Goal: Task Accomplishment & Management: Use online tool/utility

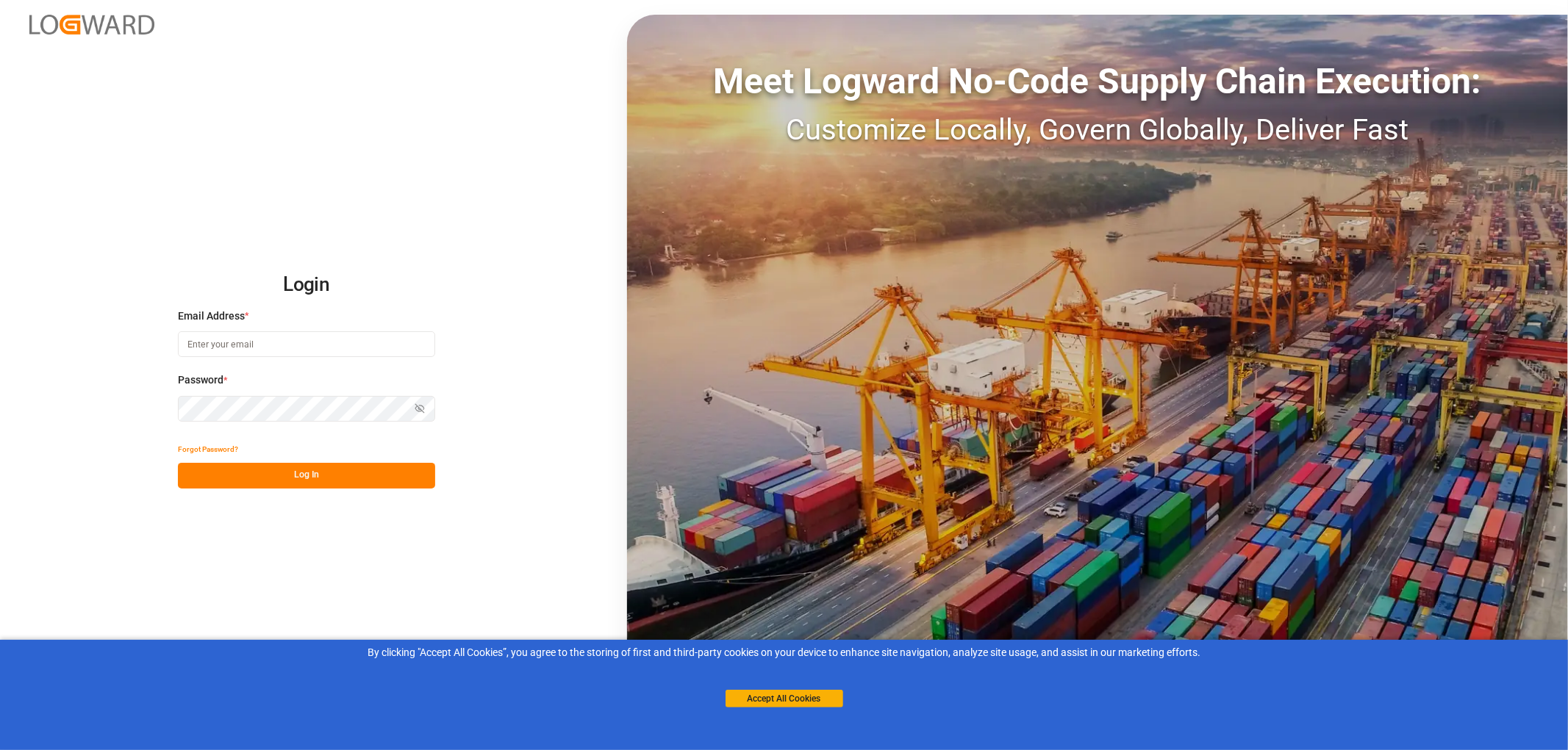
click at [200, 332] on input at bounding box center [307, 344] width 258 height 26
type input "[PERSON_NAME][EMAIL_ADDRESS][PERSON_NAME][DOMAIN_NAME]"
click at [331, 475] on button "Log In" at bounding box center [307, 475] width 258 height 26
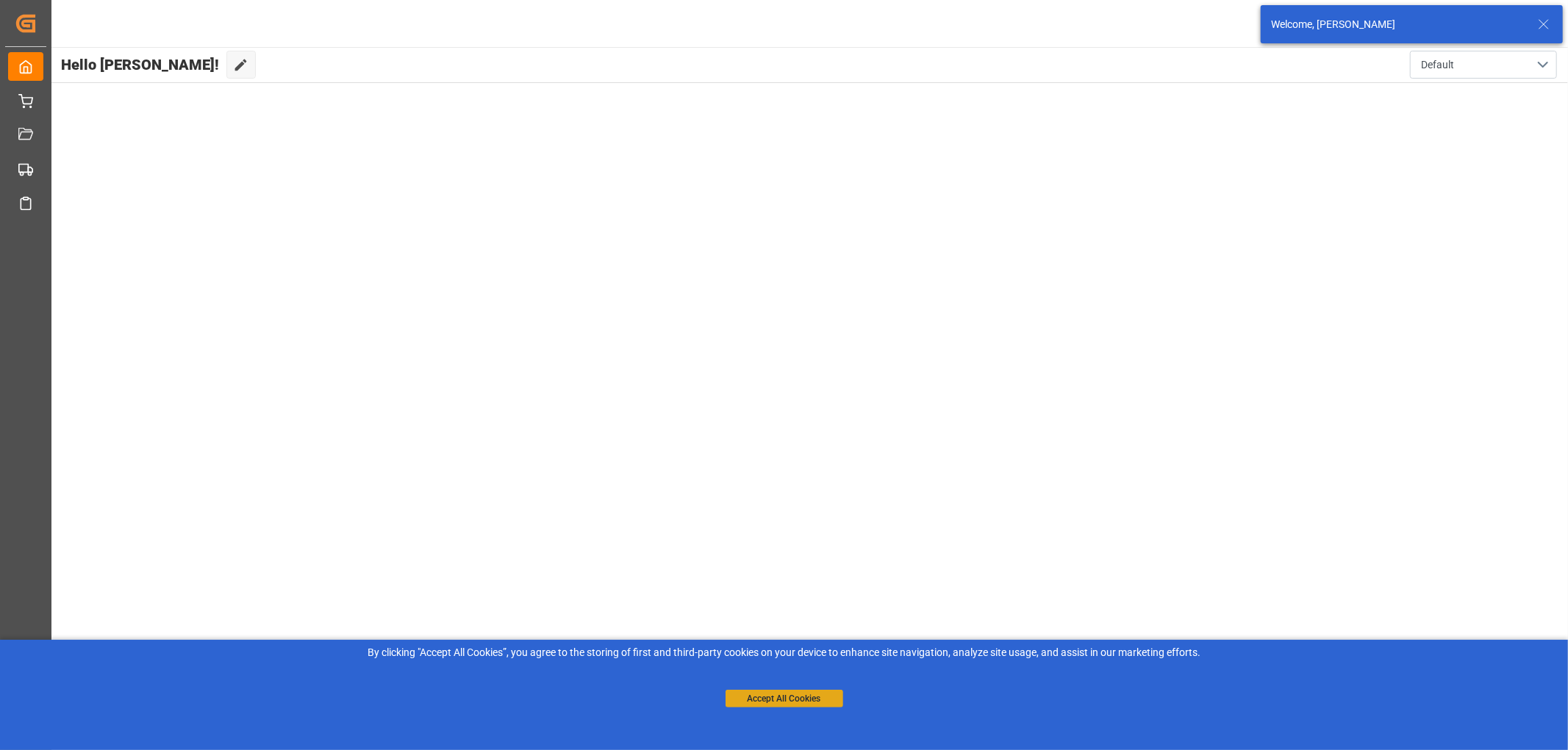
click at [774, 696] on button "Accept All Cookies" at bounding box center [784, 699] width 118 height 18
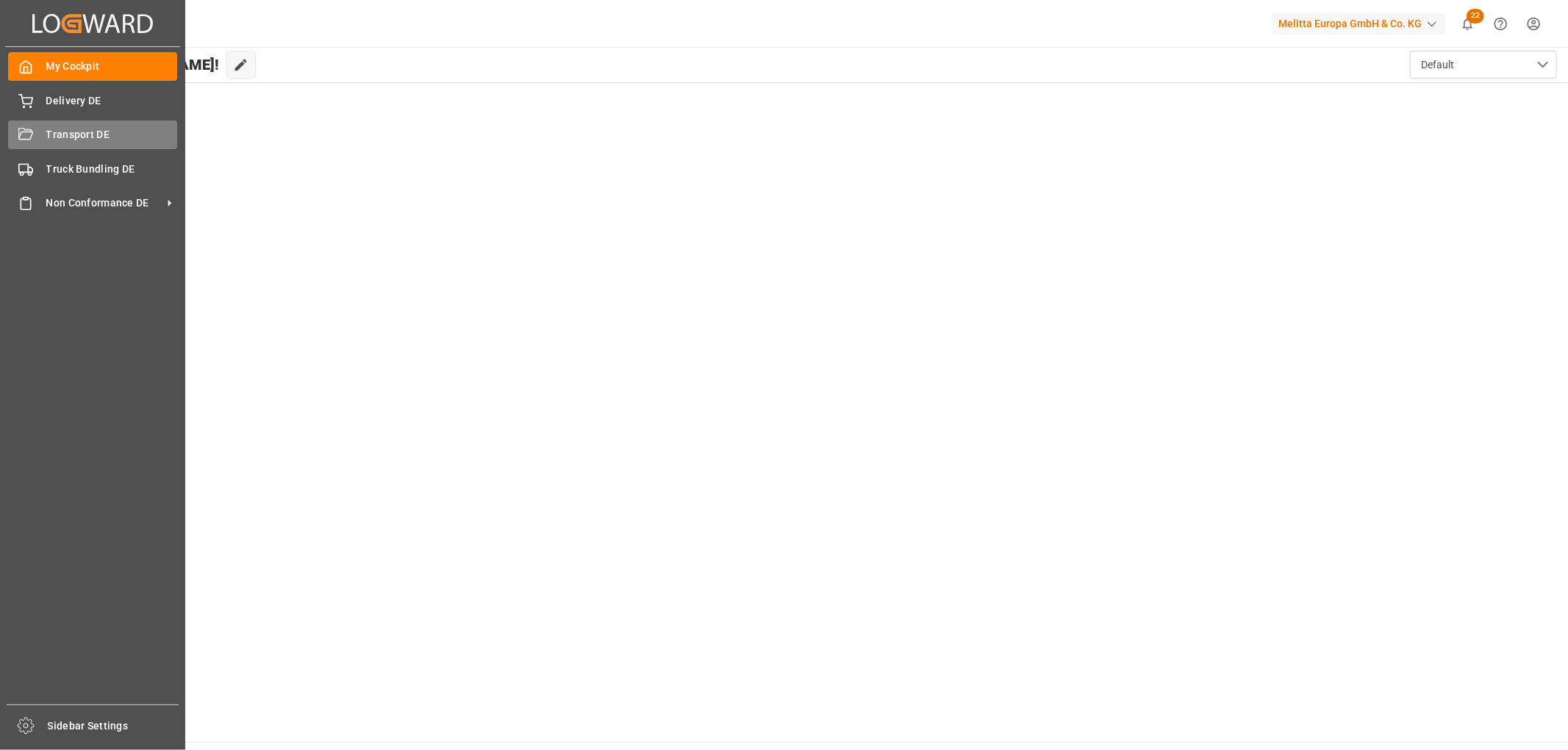
click at [45, 138] on div "Transport DE Transport DE" at bounding box center [92, 135] width 169 height 28
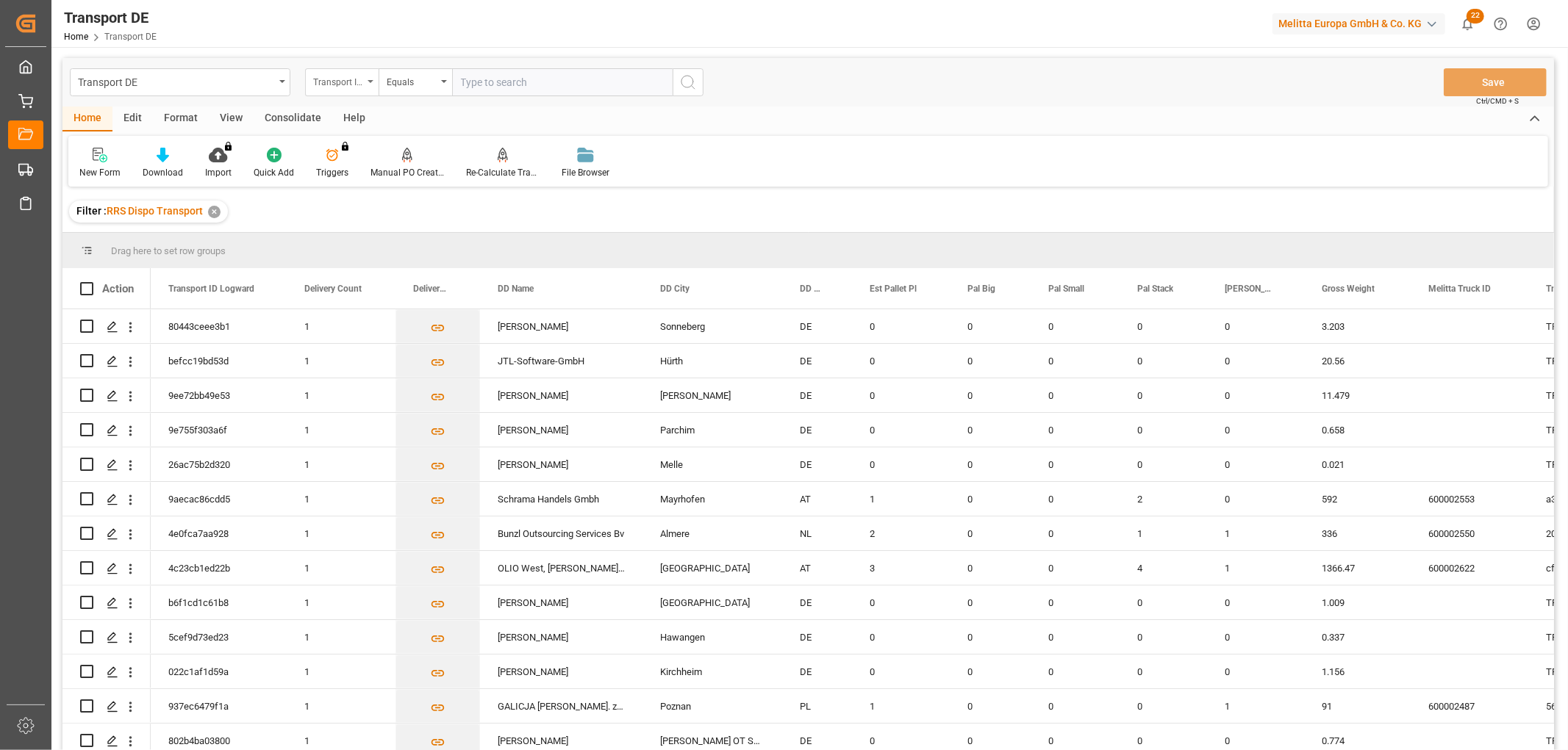
click at [328, 79] on div "Transport ID Logward" at bounding box center [338, 80] width 50 height 17
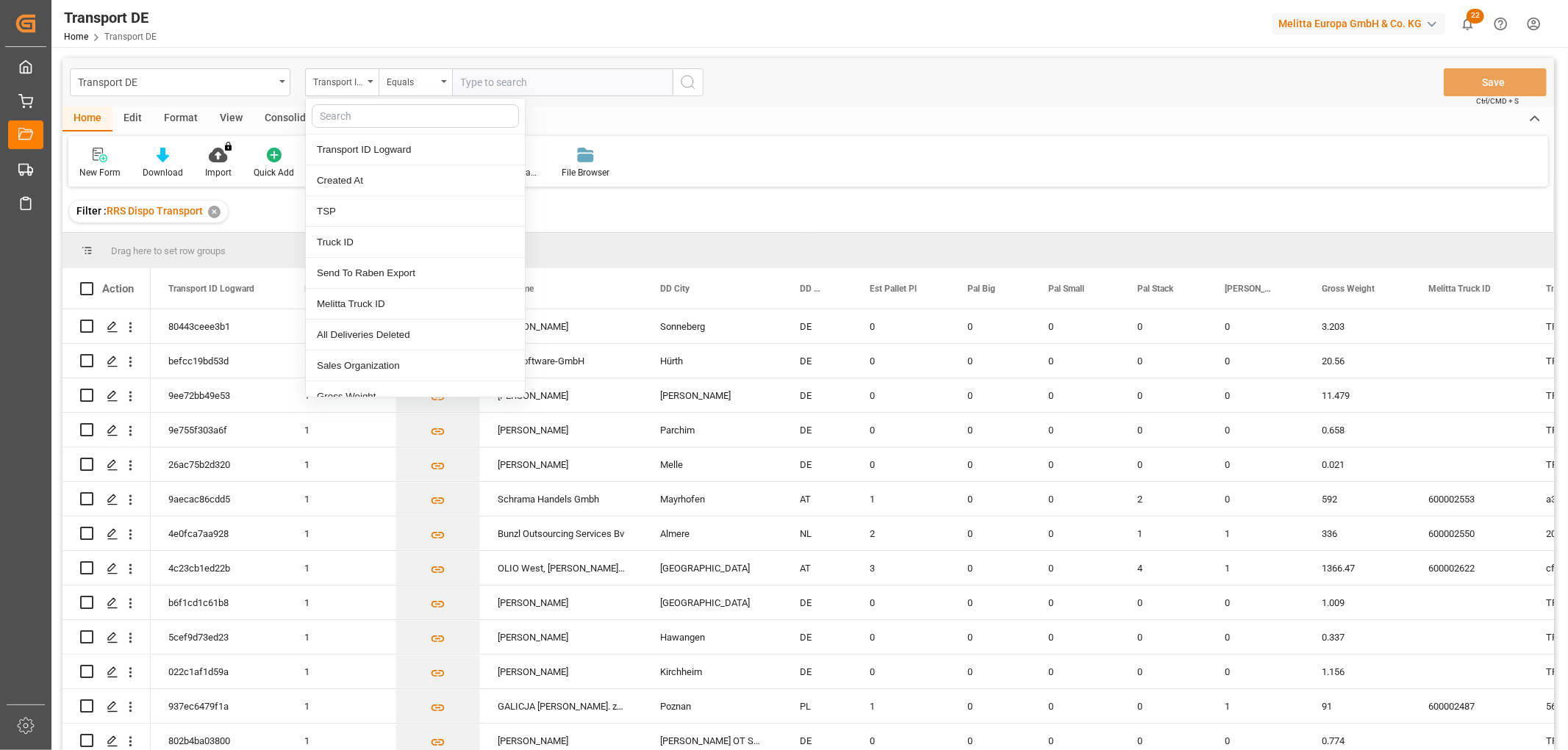
click at [339, 119] on input "text" at bounding box center [415, 116] width 207 height 24
type input "pl"
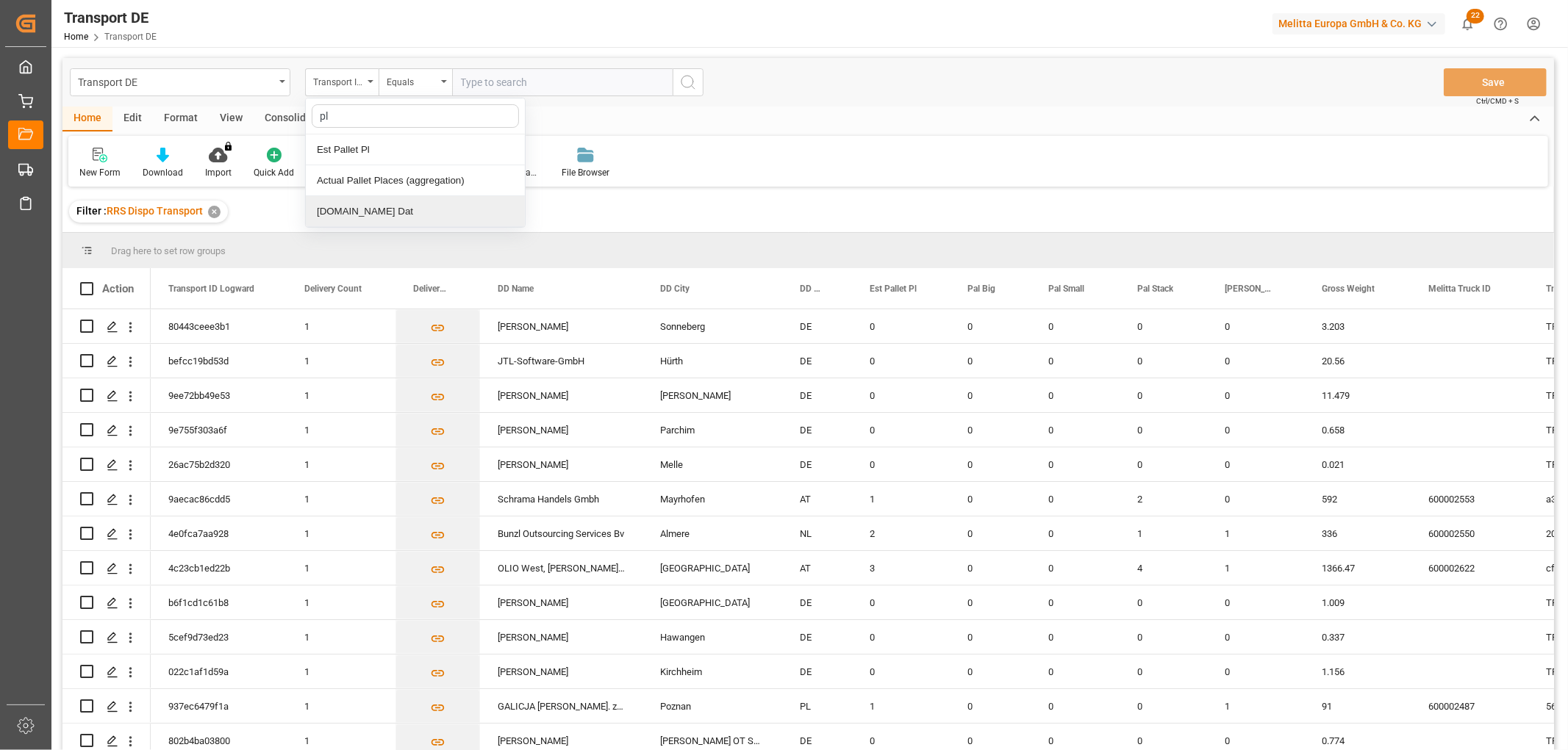
click at [354, 218] on div "[DOMAIN_NAME] Dat" at bounding box center [415, 211] width 219 height 31
click at [467, 81] on input "text" at bounding box center [562, 83] width 220 height 28
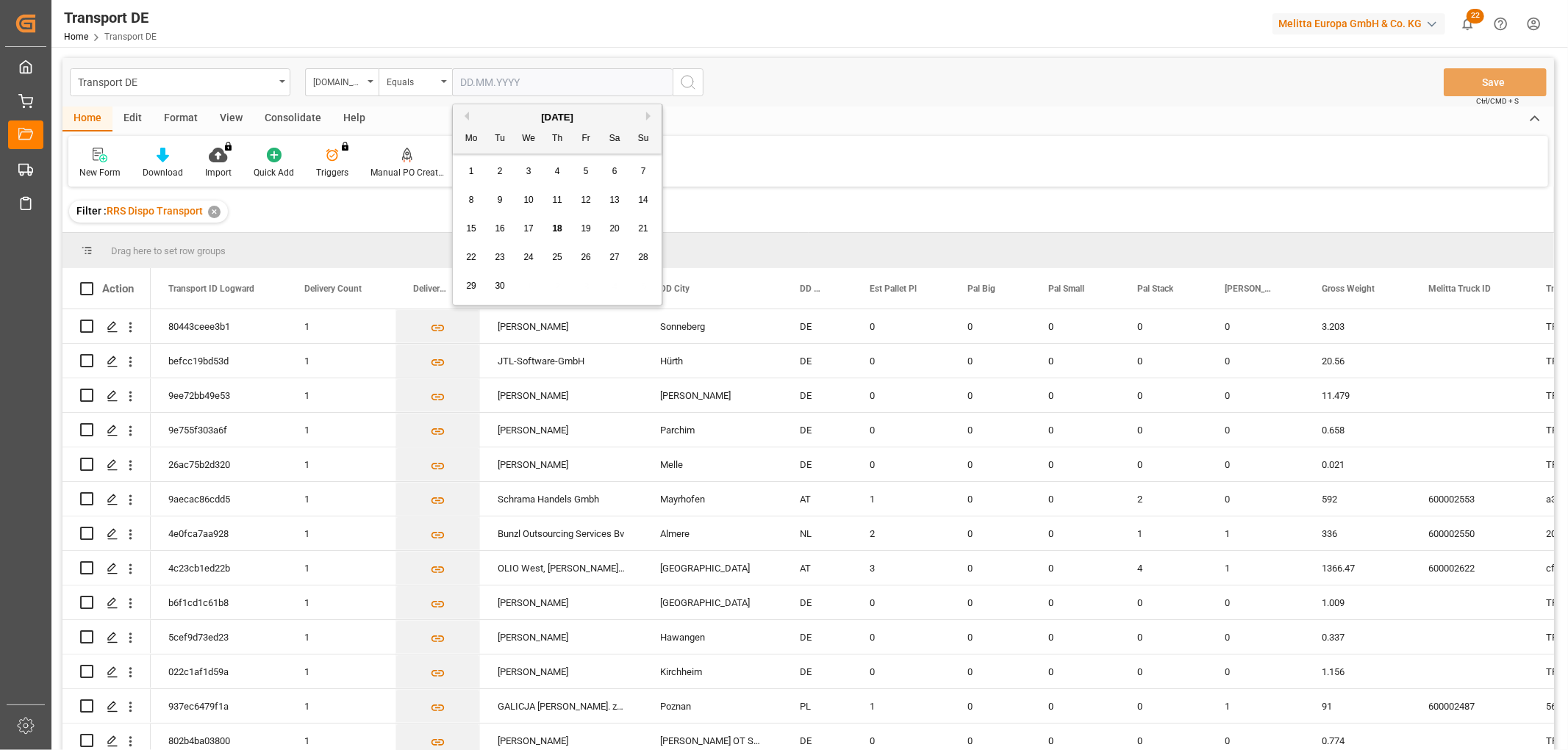
click at [519, 290] on div "29 30 1 2 3 4 5" at bounding box center [557, 286] width 200 height 28
click at [592, 231] on div "19" at bounding box center [586, 229] width 19 height 18
type input "[DATE]"
click at [686, 82] on icon "search button" at bounding box center [688, 83] width 18 height 18
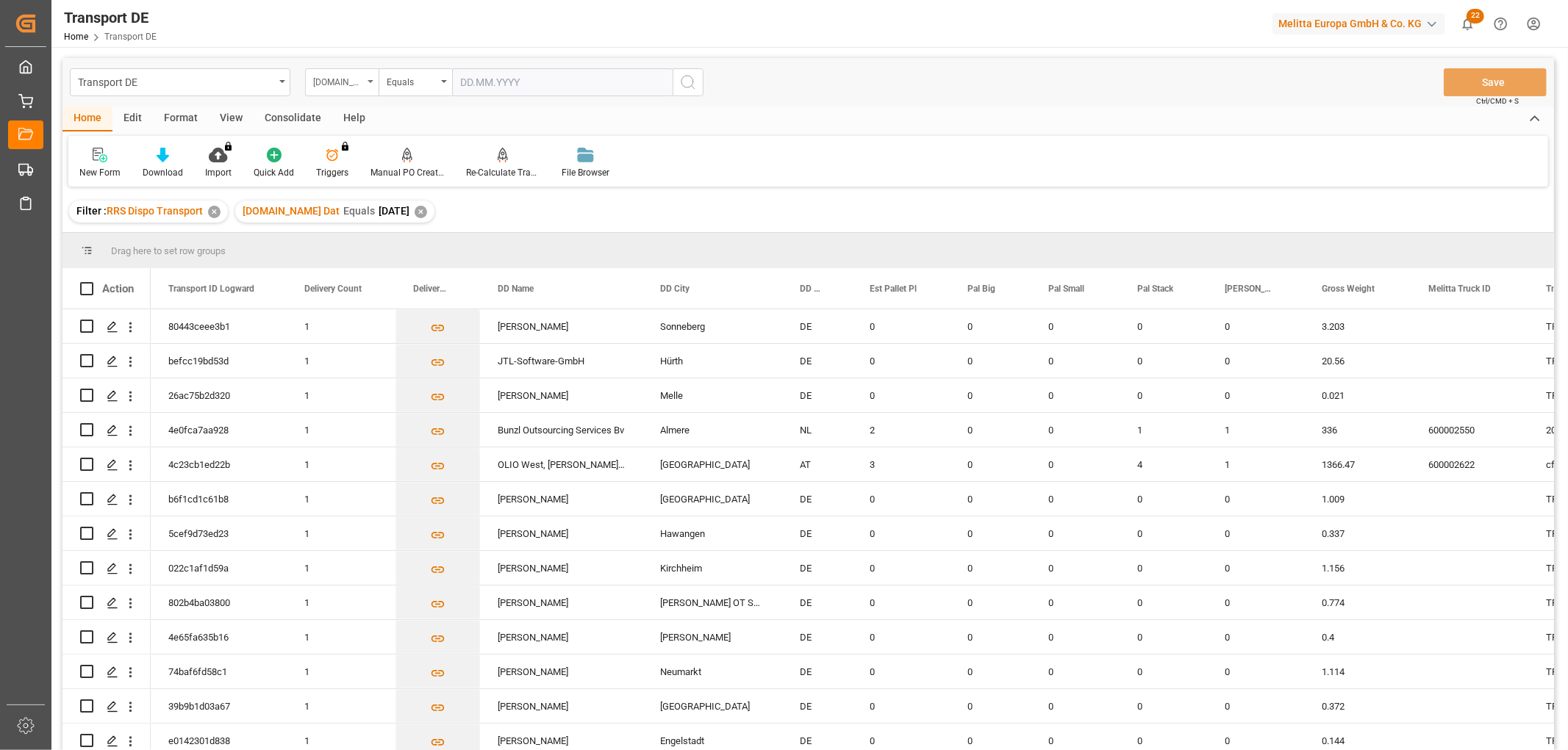
click at [354, 83] on div "[DOMAIN_NAME] Dat" at bounding box center [338, 80] width 50 height 17
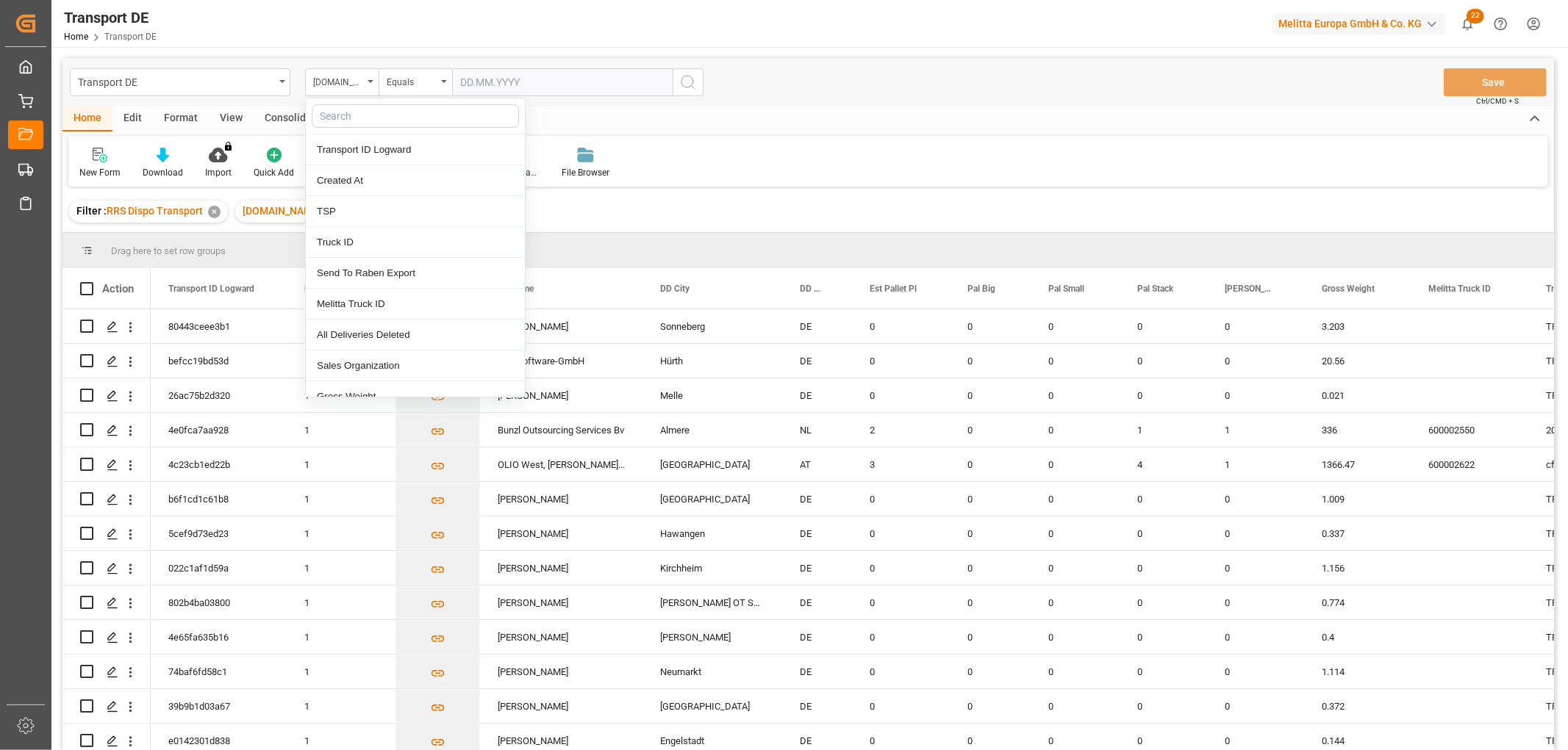
click at [349, 114] on input "text" at bounding box center [415, 116] width 207 height 24
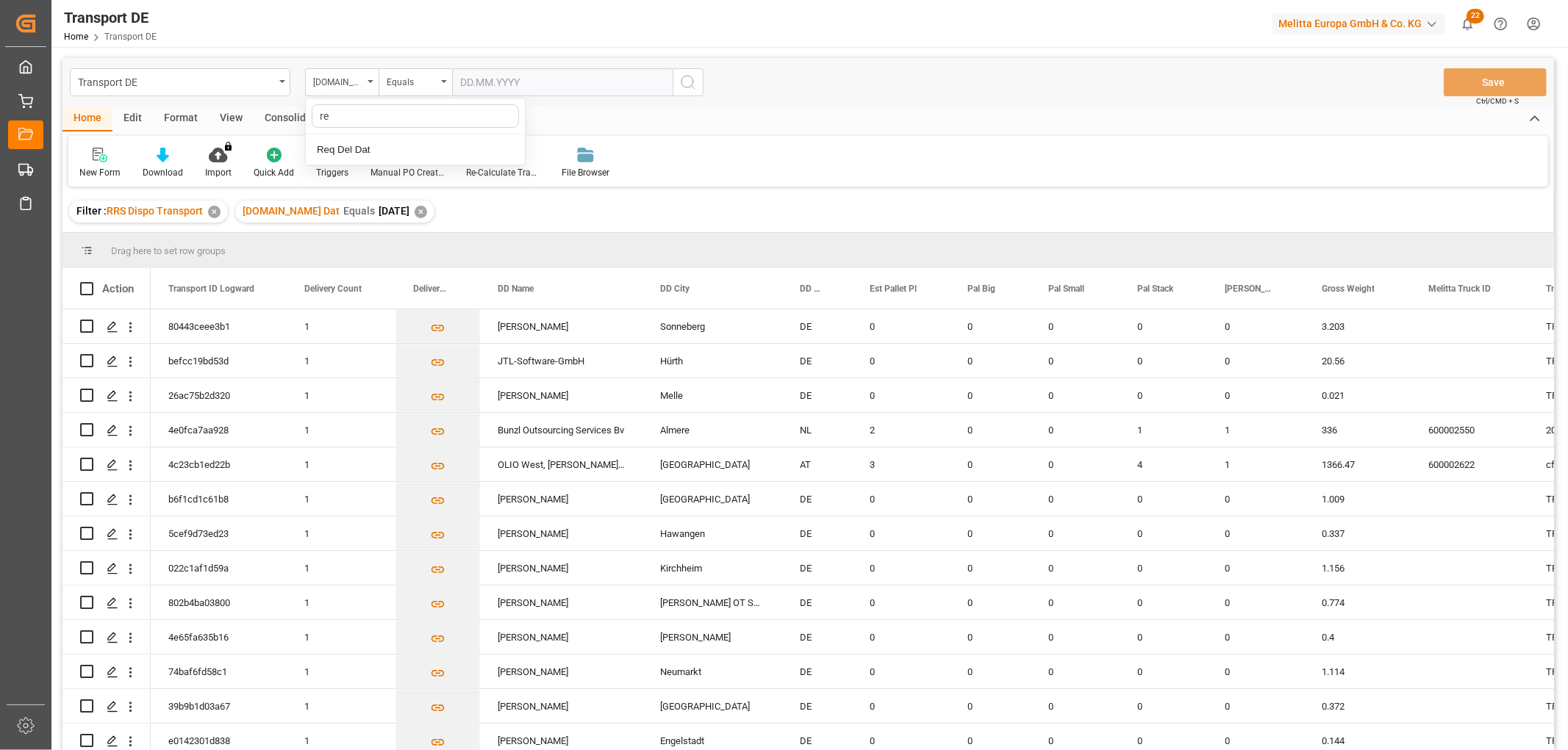
type input "req"
click at [368, 148] on div "Req Del Dat" at bounding box center [415, 150] width 219 height 31
click at [421, 78] on div "Equals" at bounding box center [411, 80] width 50 height 17
click at [421, 272] on div "In range" at bounding box center [488, 272] width 219 height 31
click at [478, 78] on input "text" at bounding box center [507, 83] width 110 height 28
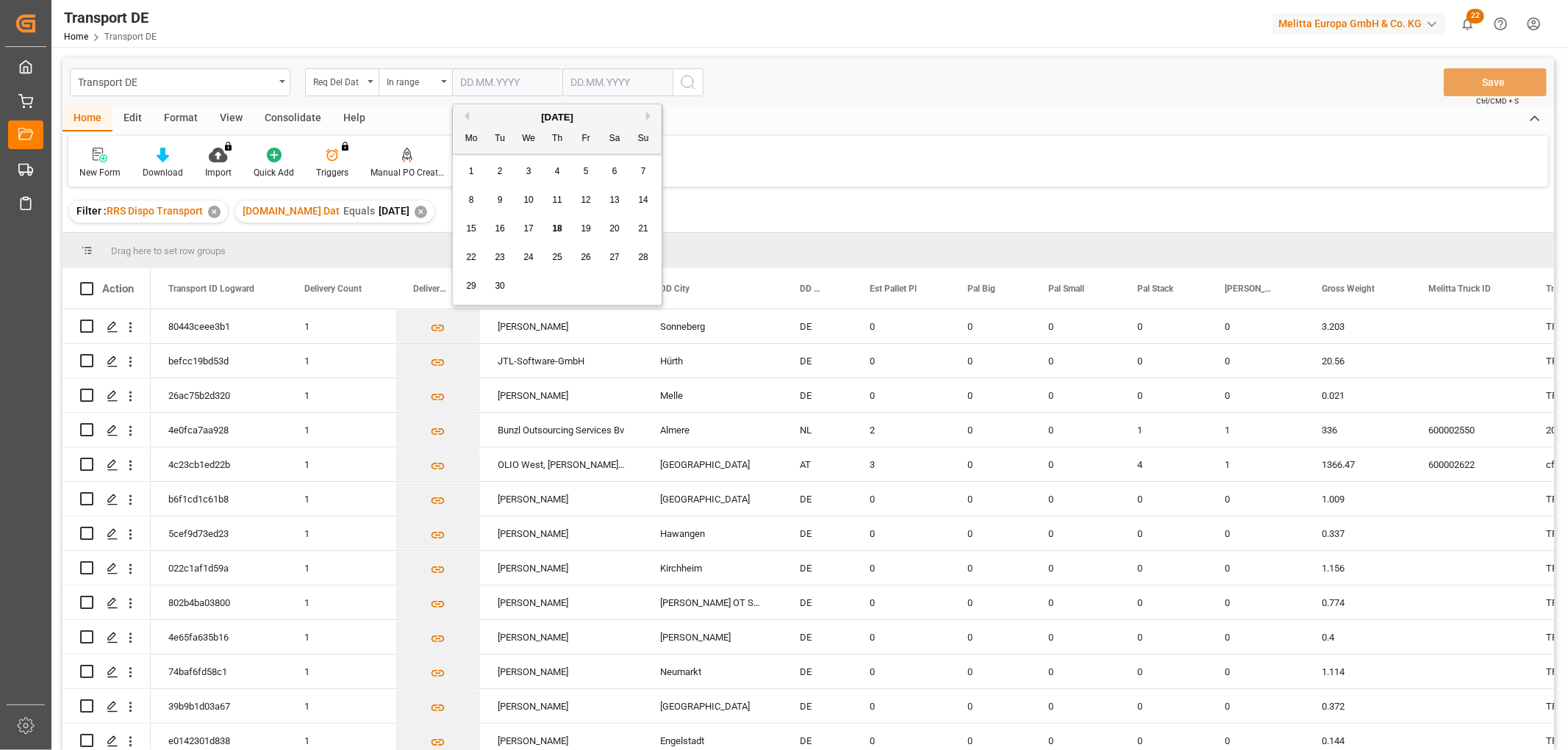
click at [474, 257] on span "22" at bounding box center [471, 257] width 10 height 10
type input "22.09.2025"
click at [575, 78] on input "text" at bounding box center [617, 83] width 110 height 28
click at [750, 285] on div "29 30 1 2 3 4 5" at bounding box center [667, 286] width 200 height 28
click at [640, 256] on span "24" at bounding box center [638, 257] width 10 height 10
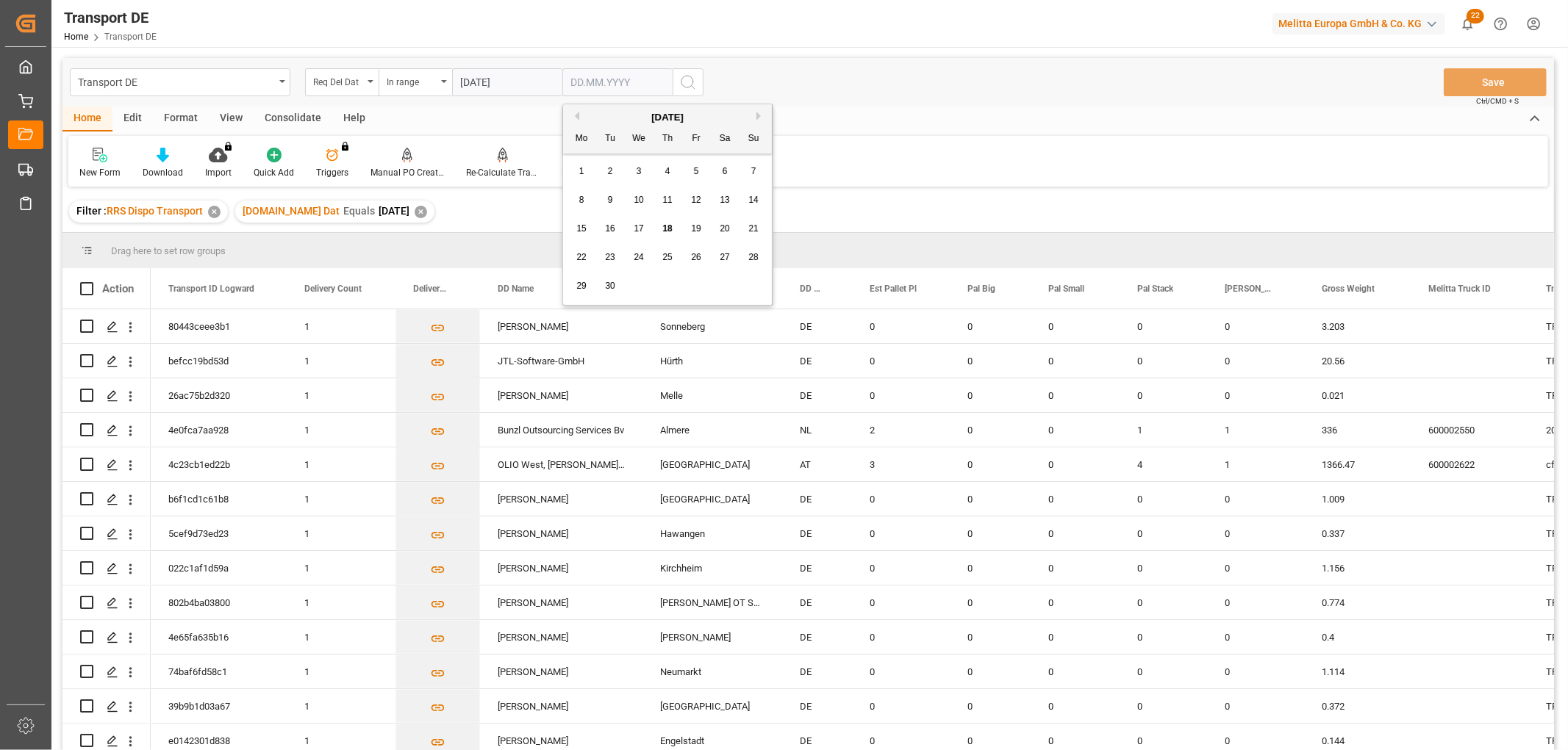
type input "24.09.2025"
click at [684, 83] on icon "search button" at bounding box center [688, 83] width 18 height 18
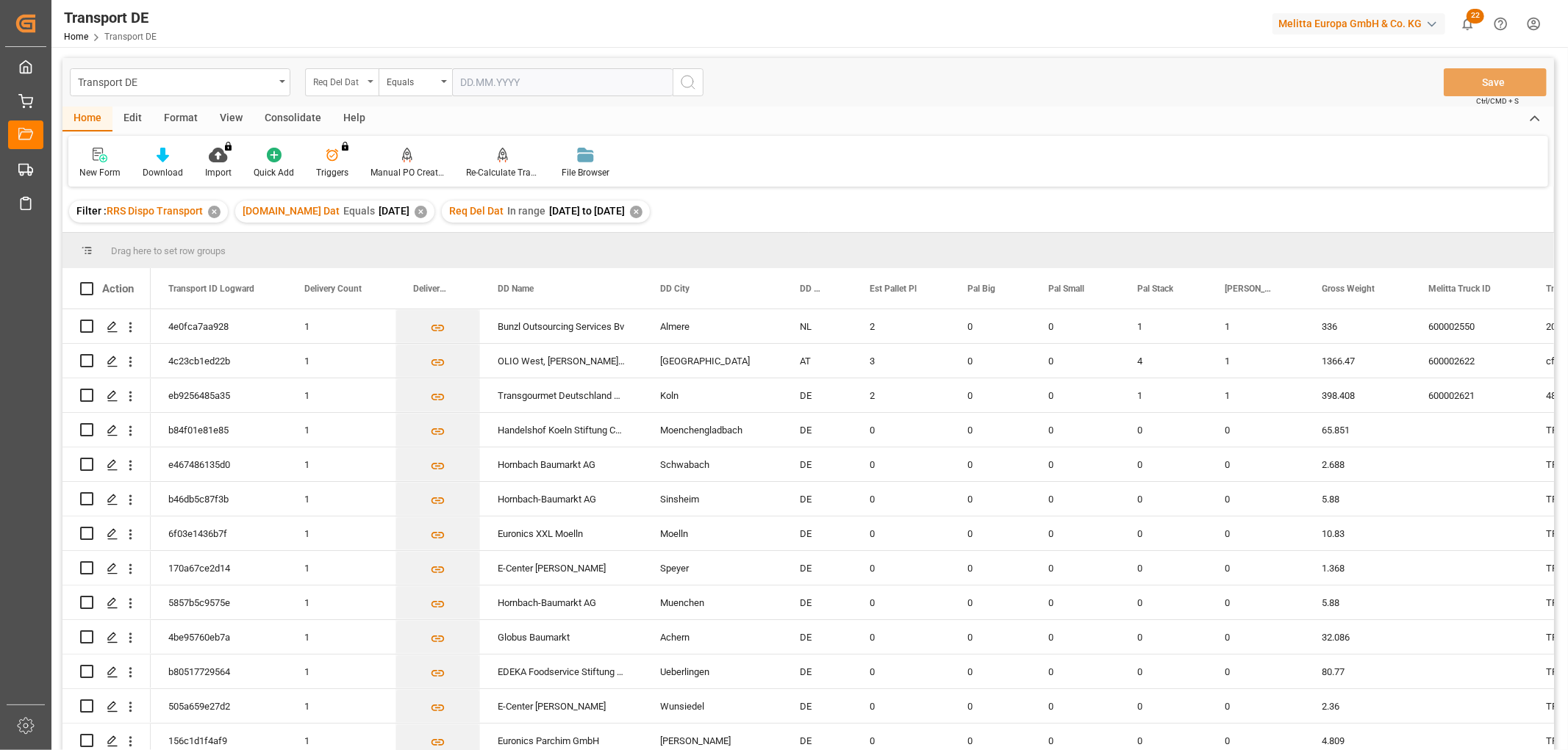
click at [333, 83] on div "Req Del Dat" at bounding box center [338, 80] width 50 height 17
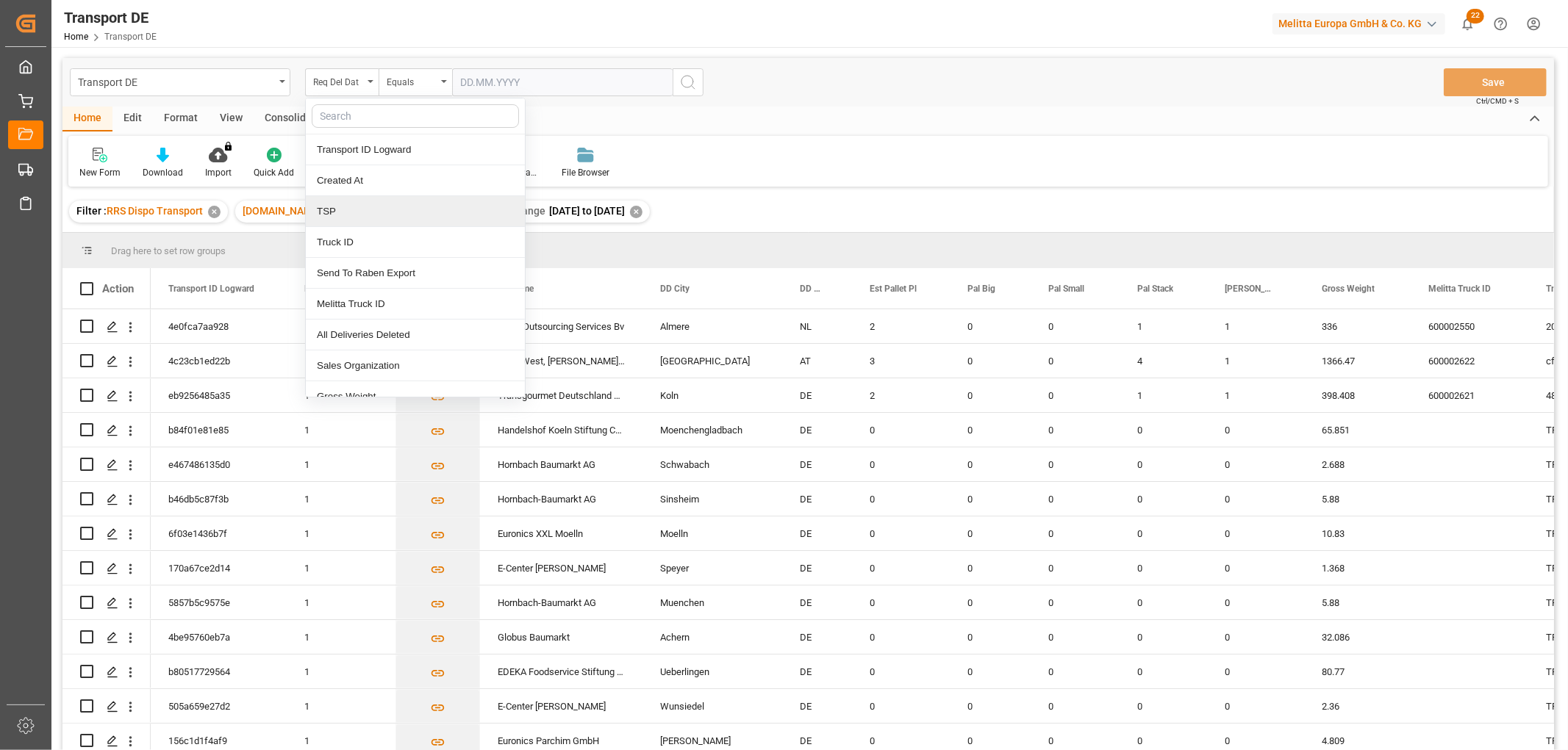
click at [346, 214] on div "TSP" at bounding box center [415, 211] width 219 height 31
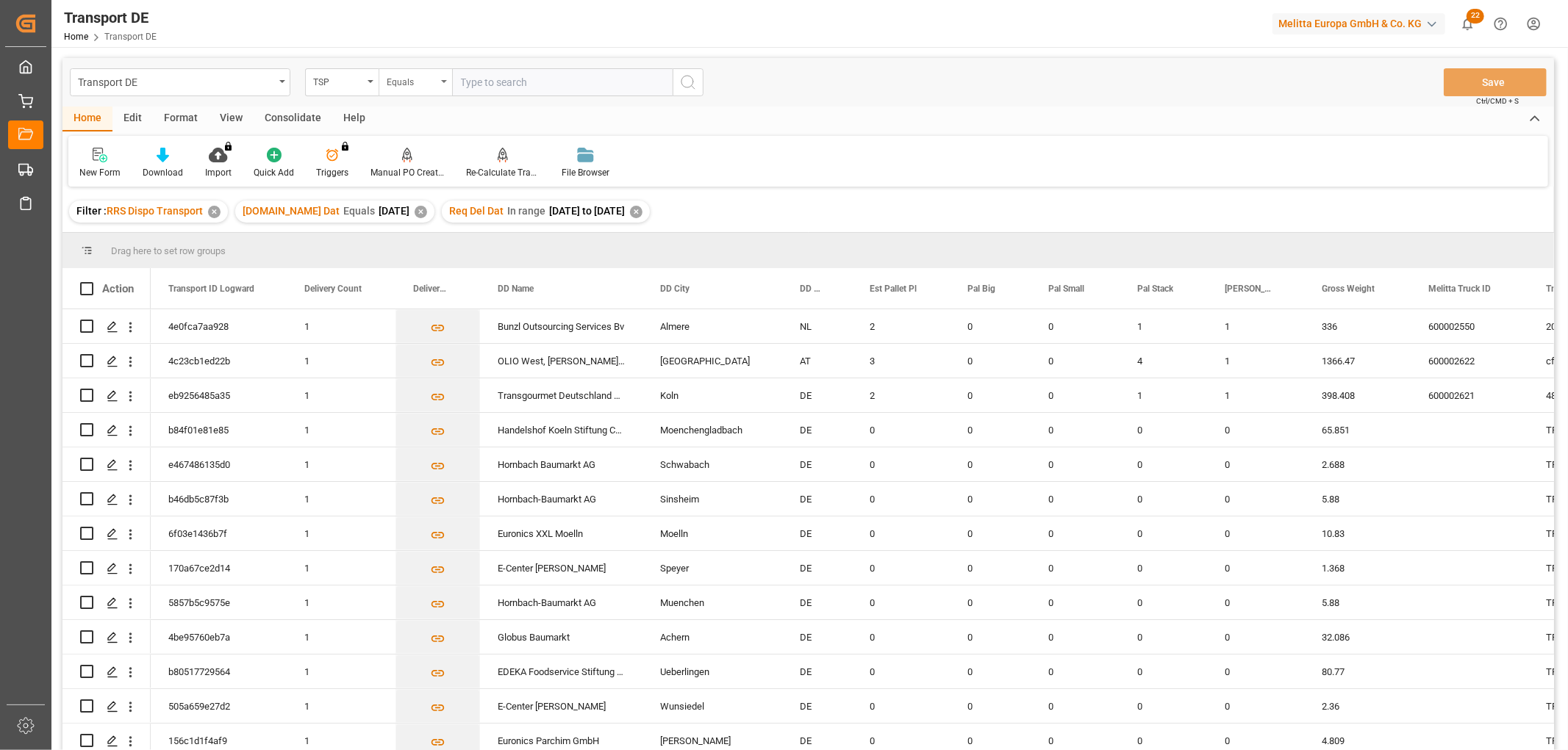
click at [399, 81] on div "Equals" at bounding box center [411, 80] width 50 height 17
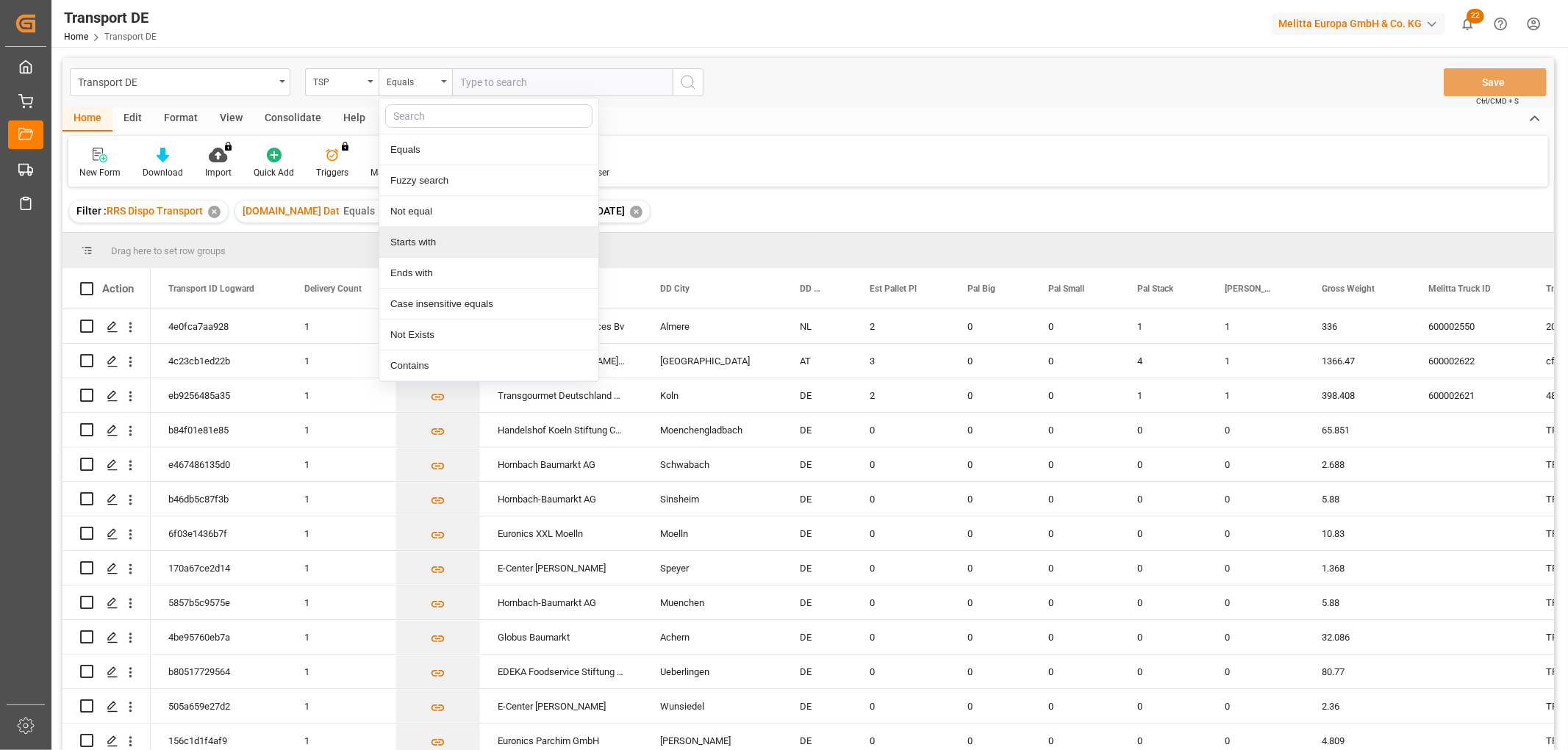
click at [401, 250] on div "Starts with" at bounding box center [488, 242] width 219 height 31
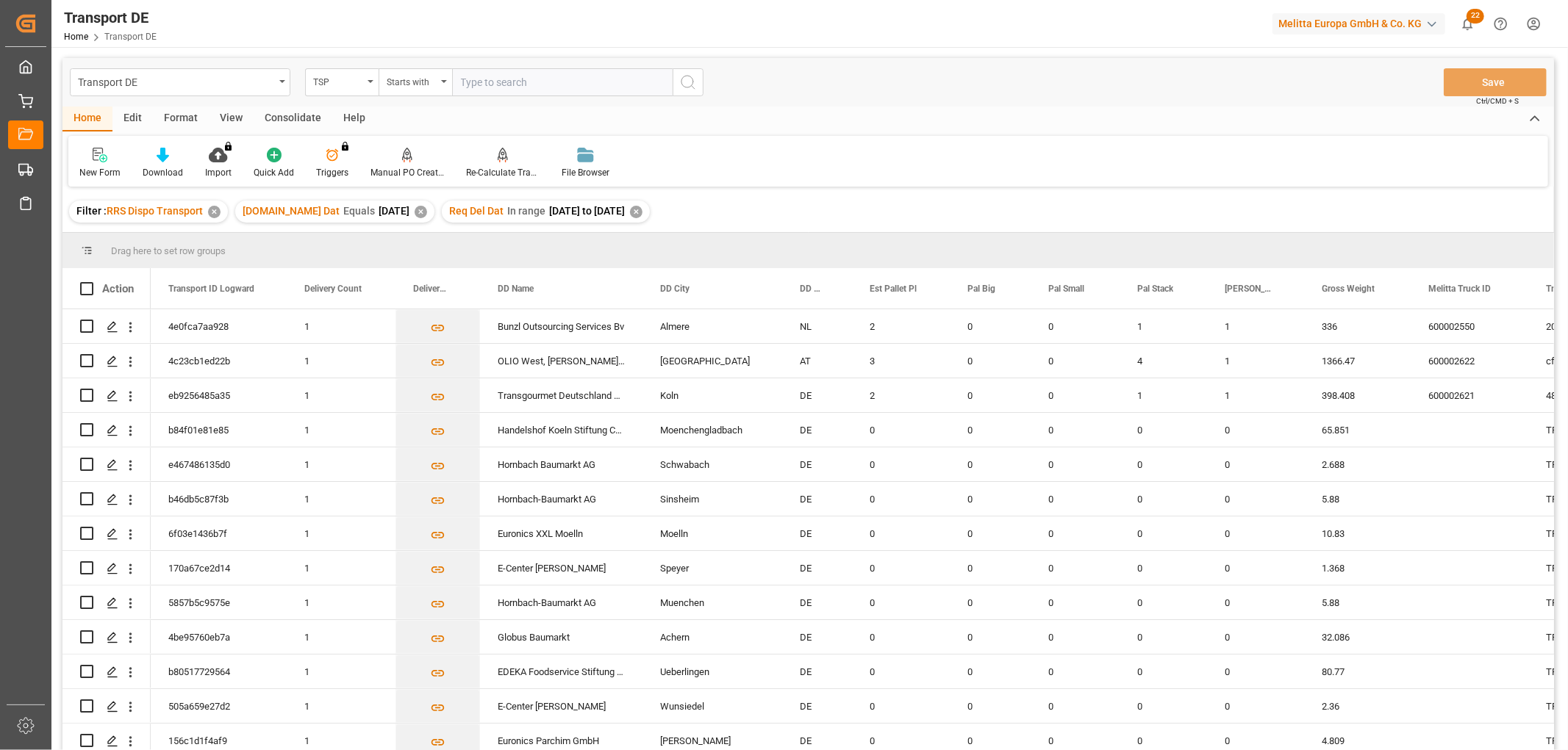
click at [474, 80] on input "text" at bounding box center [562, 83] width 220 height 28
type input "Dachser DE"
click at [692, 83] on icon "search button" at bounding box center [688, 83] width 18 height 18
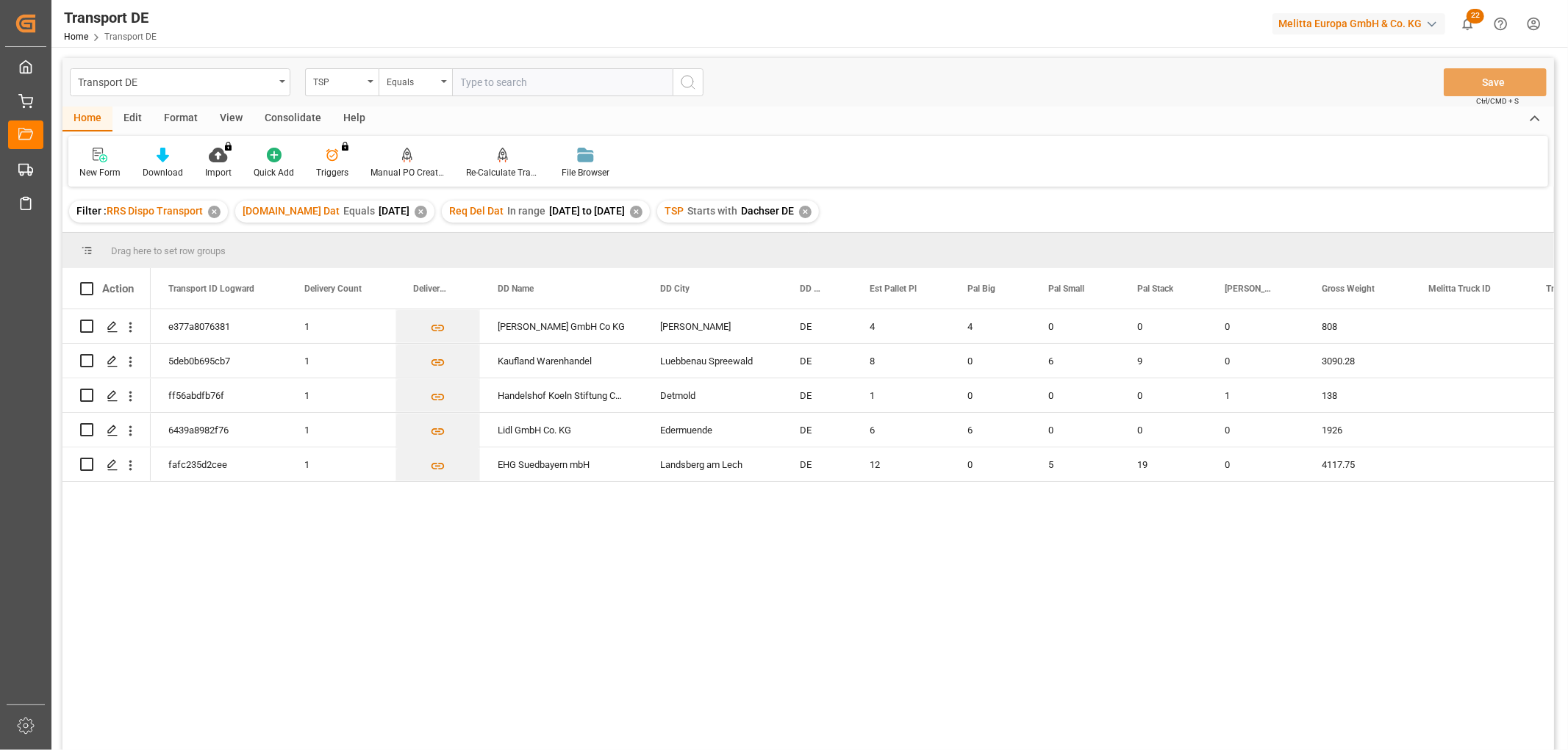
click at [291, 118] on div "Consolidate" at bounding box center [293, 119] width 79 height 25
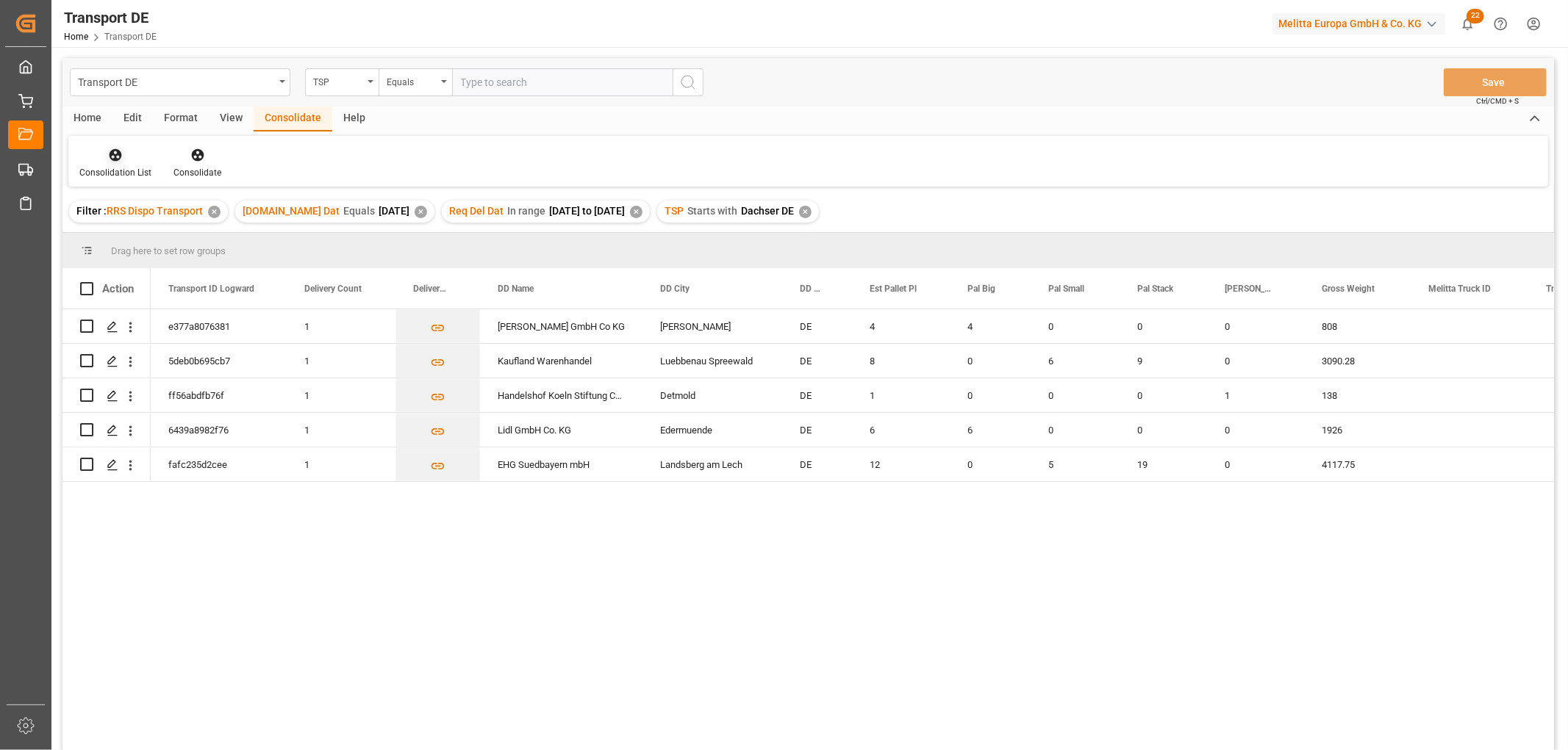
click at [120, 158] on icon at bounding box center [115, 155] width 15 height 15
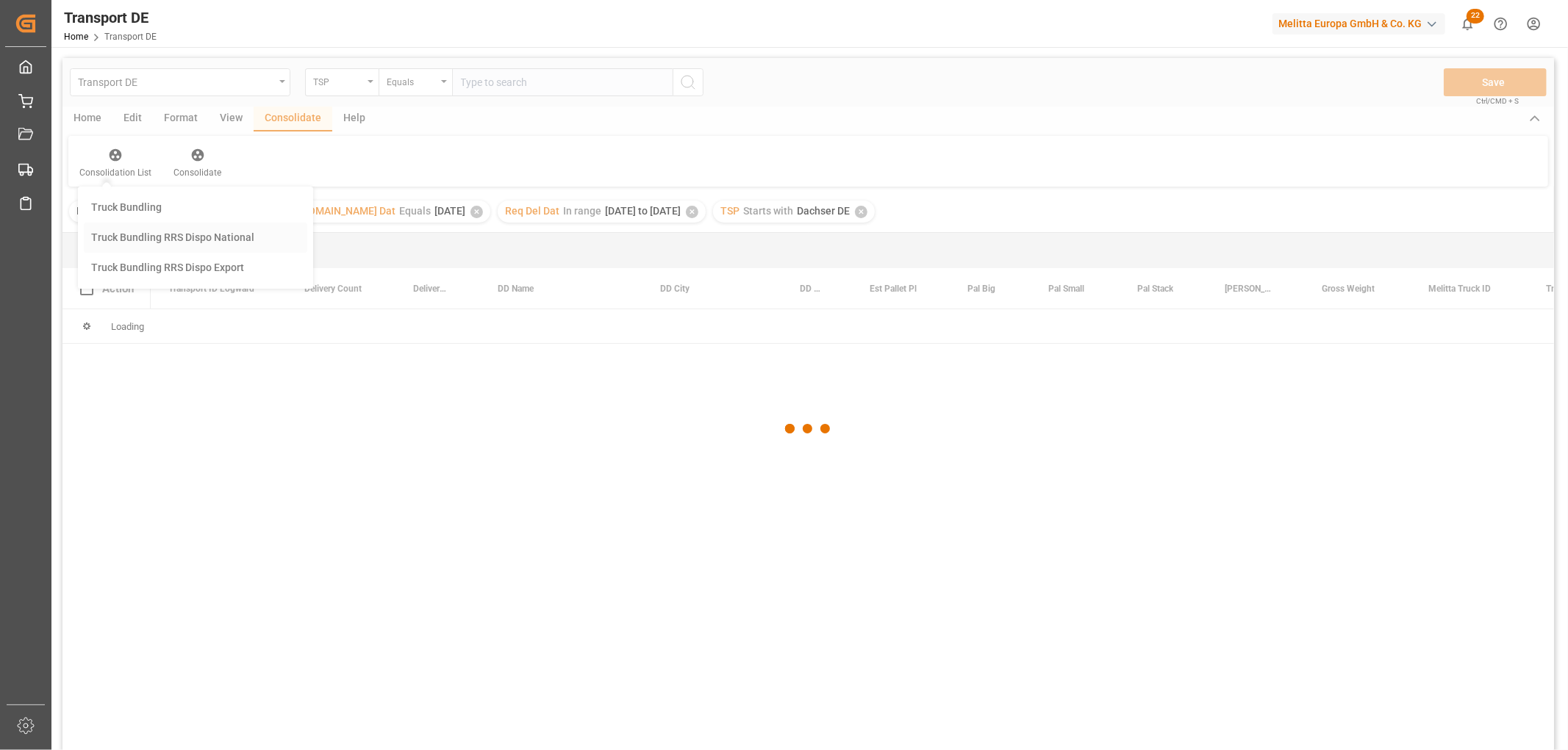
click at [133, 237] on div "Transport DE TSP Equals Save Ctrl/CMD + S Home Edit Format View Consolidate Hel…" at bounding box center [808, 423] width 1491 height 731
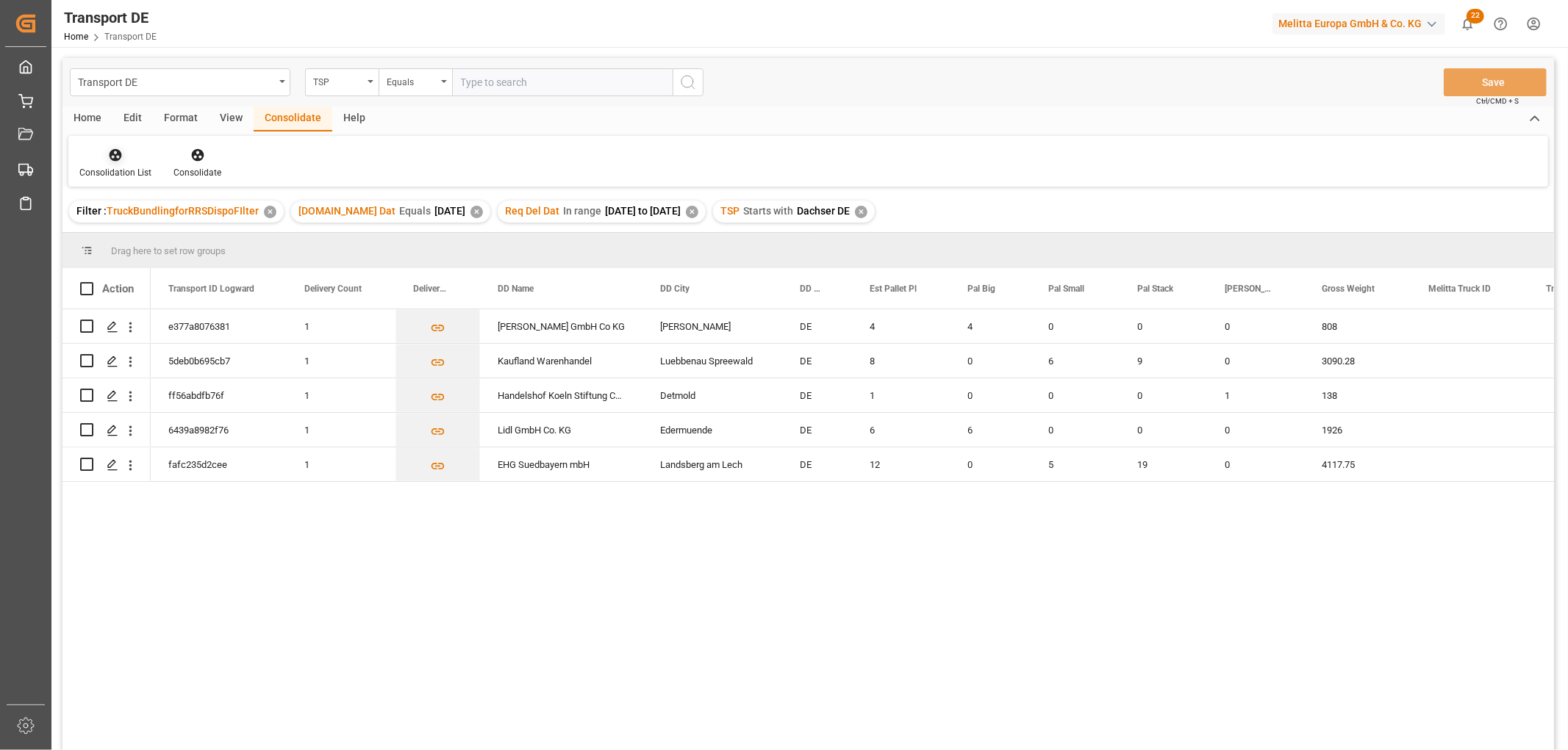
click at [108, 157] on icon at bounding box center [115, 155] width 15 height 15
click at [130, 239] on div "Transport DE TSP Equals Save Ctrl/CMD + S Home Edit Format View Consolidate Hel…" at bounding box center [808, 423] width 1491 height 731
click at [88, 362] on input "Press Space to toggle row selection (unchecked)" at bounding box center [87, 361] width 13 height 13
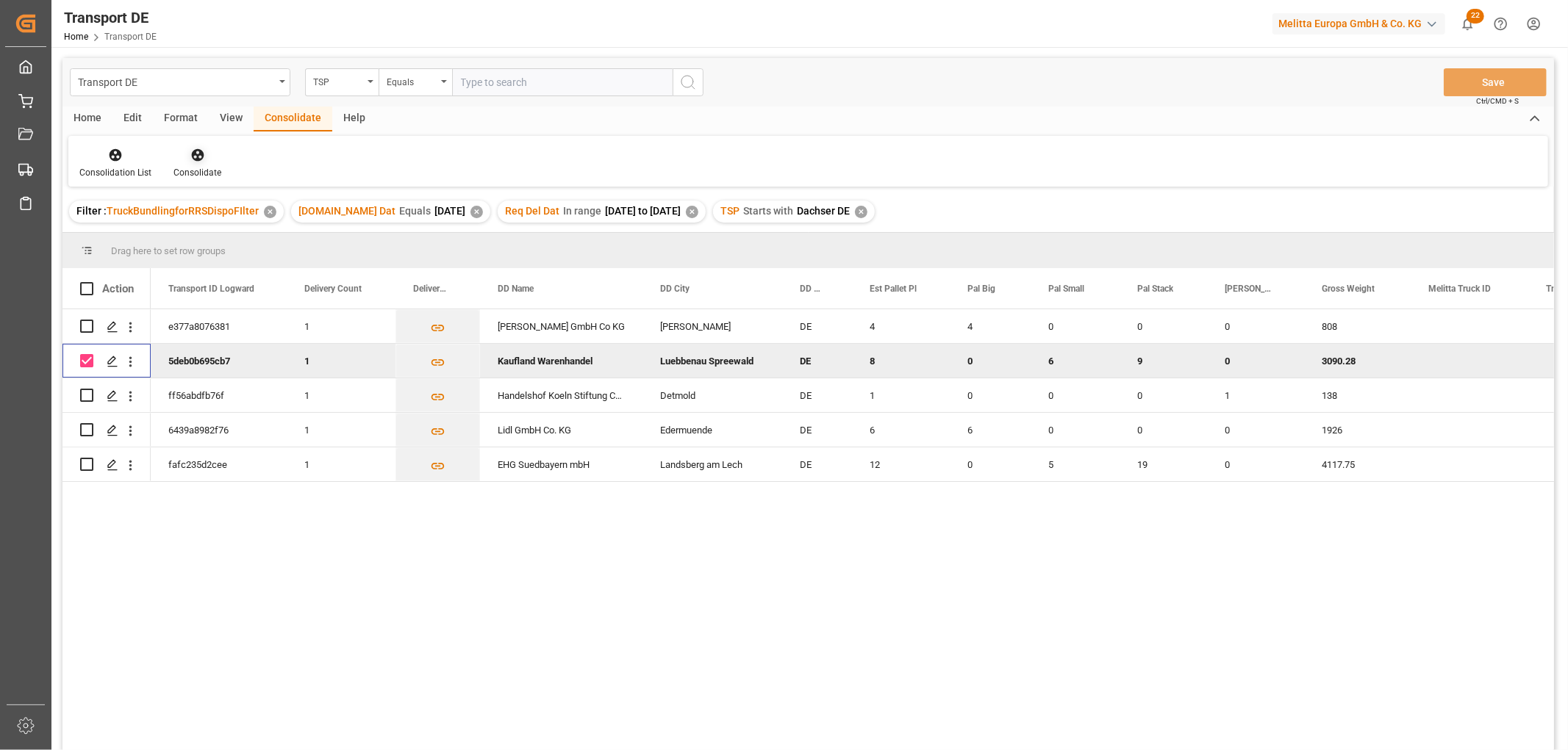
click at [197, 156] on icon at bounding box center [198, 155] width 15 height 15
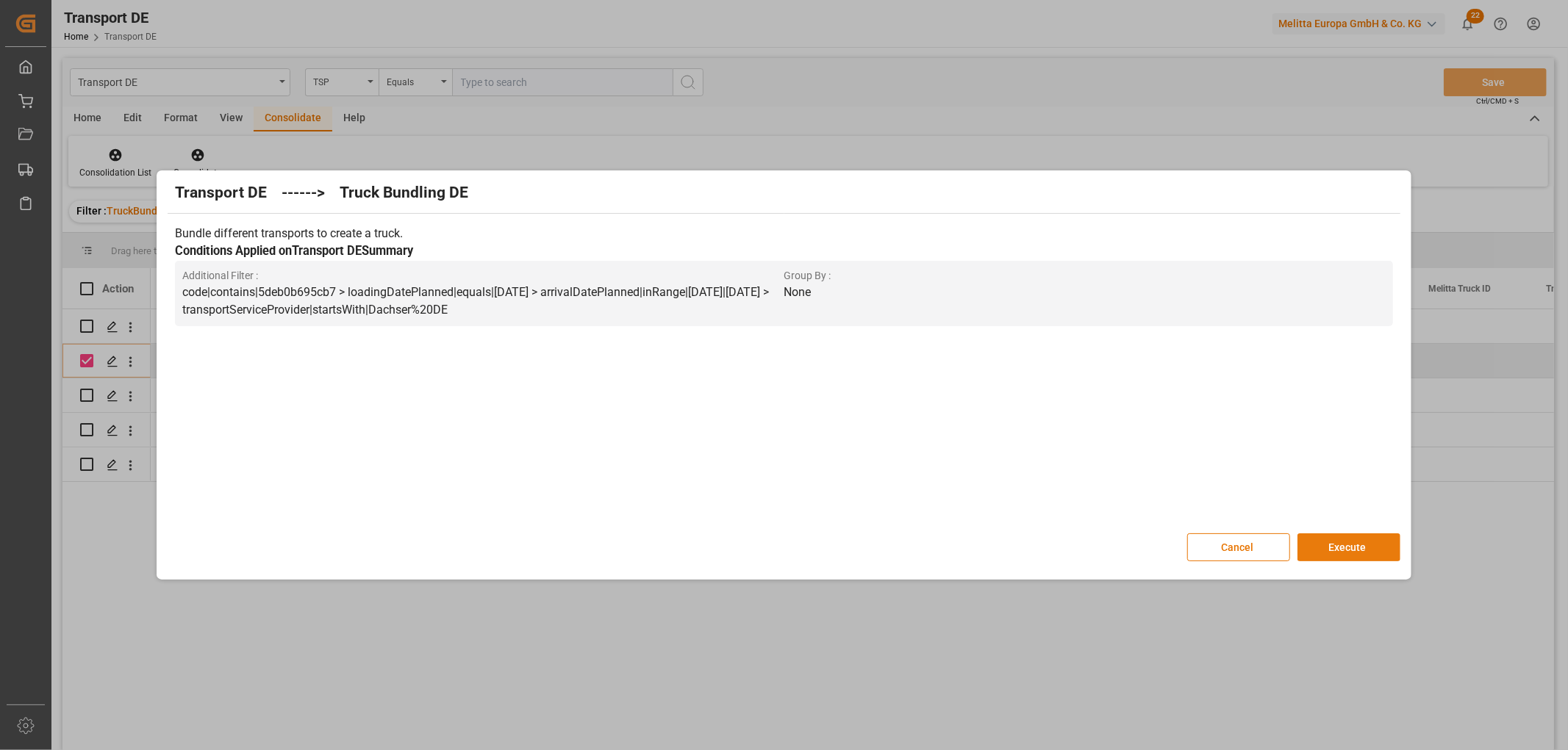
click at [1358, 545] on button "Execute" at bounding box center [1348, 548] width 103 height 28
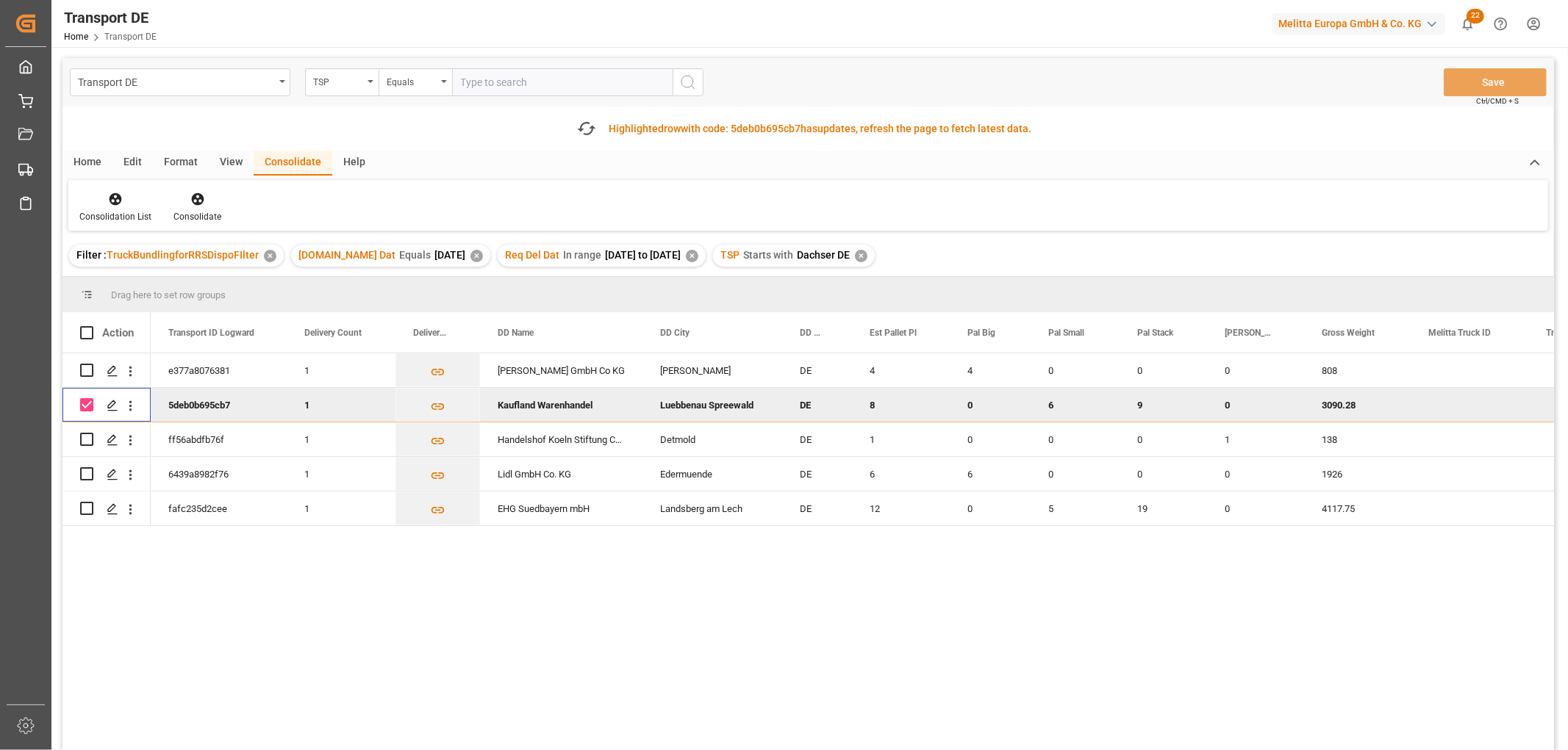
click at [89, 402] on input "Press Space to toggle row selection (checked)" at bounding box center [87, 405] width 13 height 13
checkbox input "false"
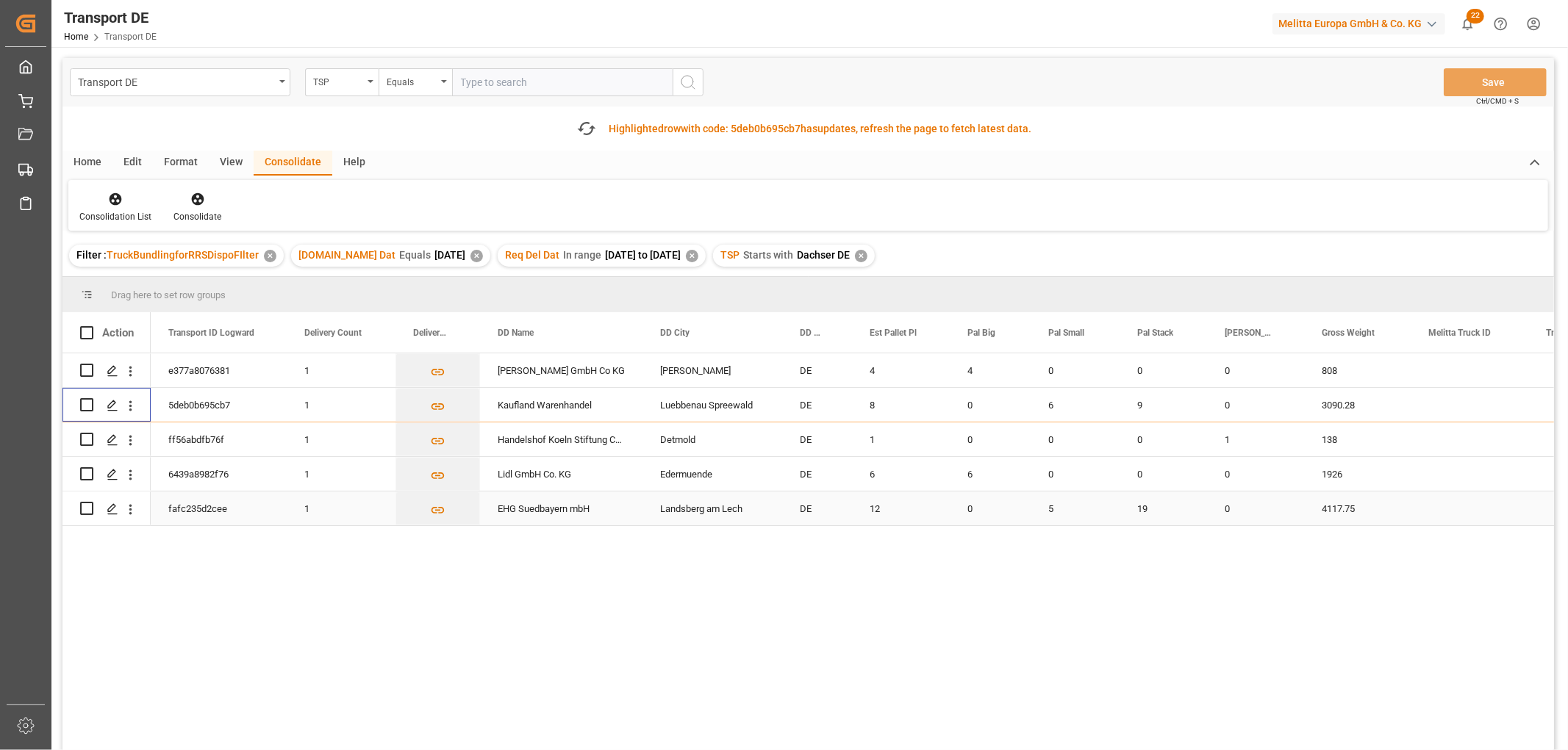
click at [86, 510] on input "Press Space to toggle row selection (unchecked)" at bounding box center [87, 508] width 13 height 13
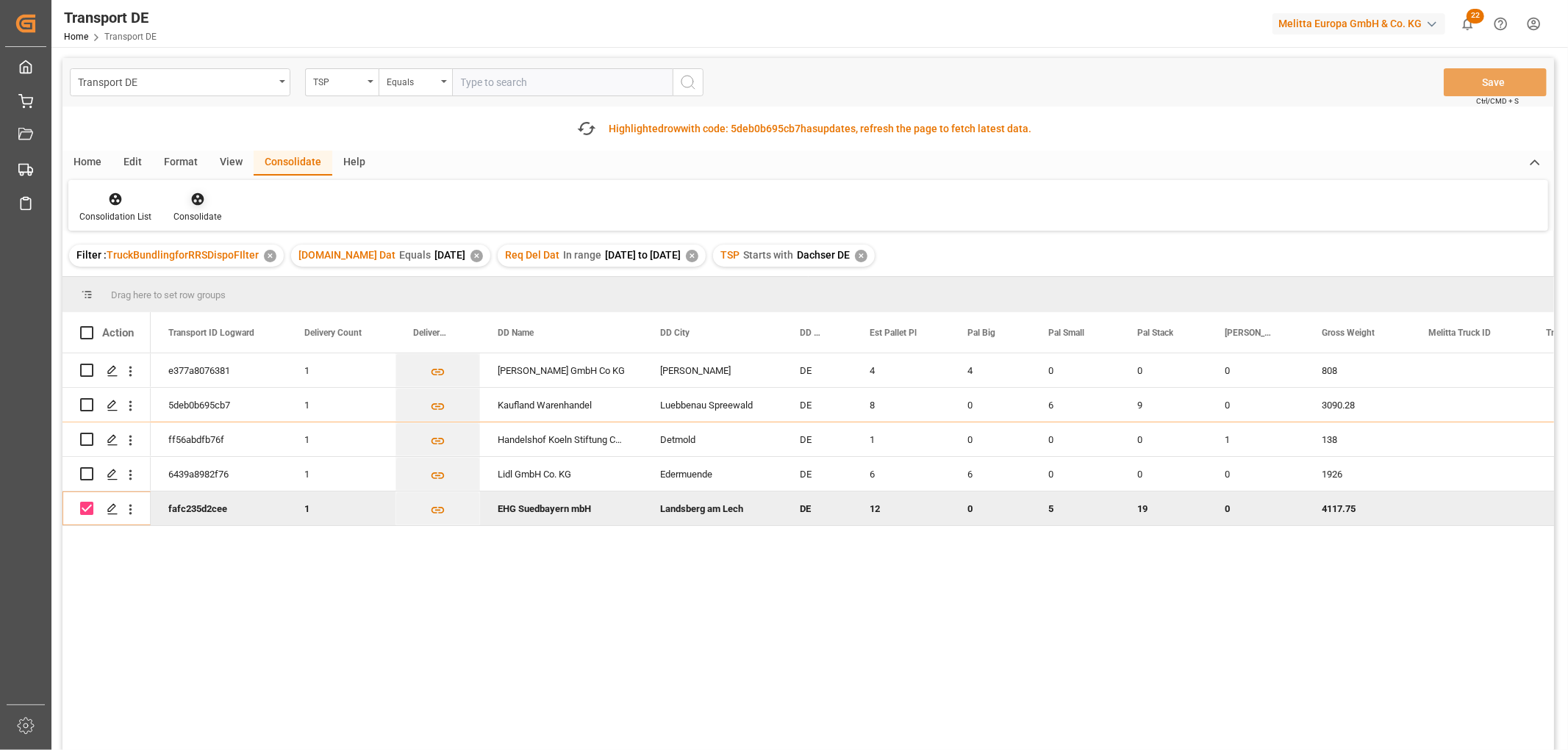
click at [193, 199] on icon at bounding box center [197, 199] width 13 height 13
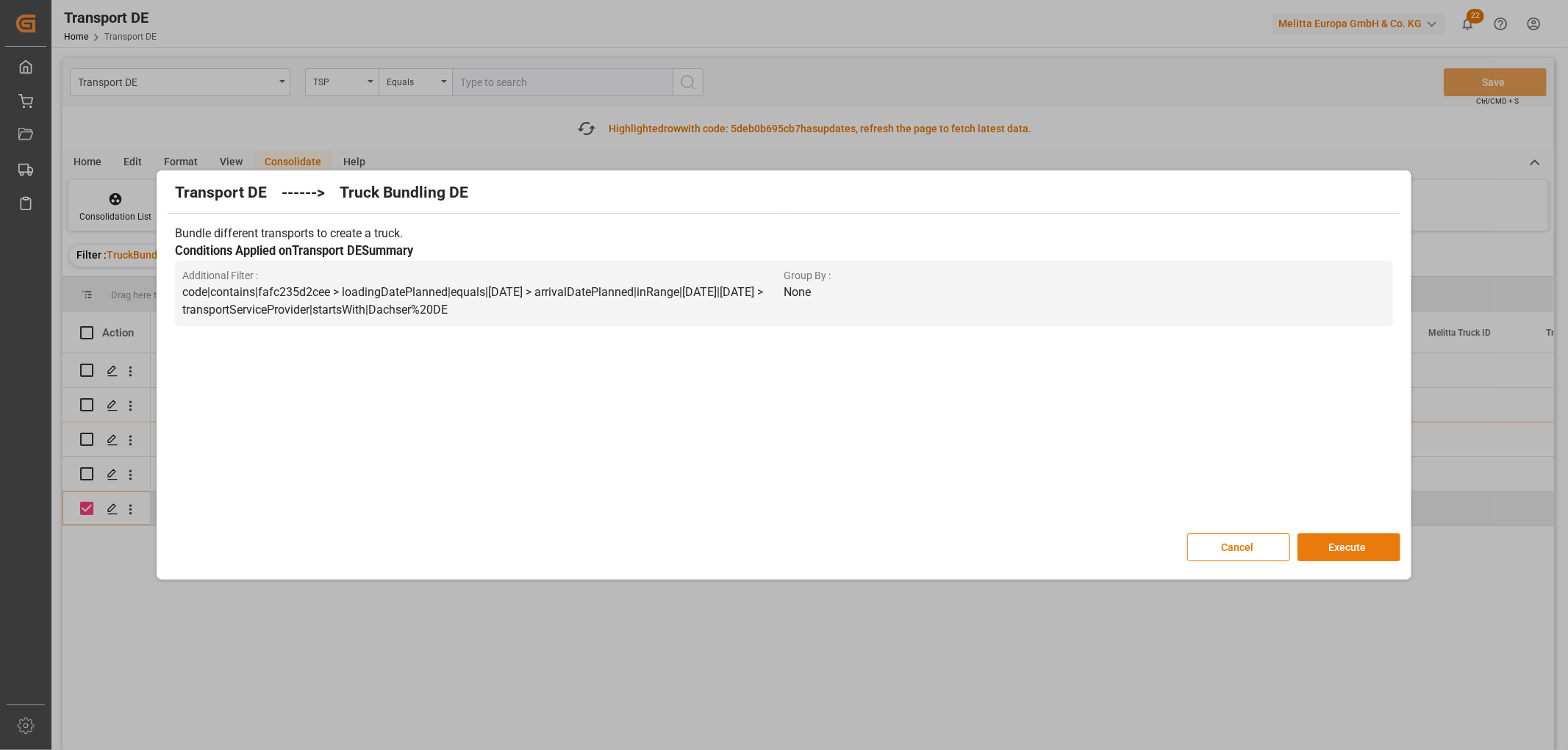
click at [1346, 544] on button "Execute" at bounding box center [1348, 548] width 103 height 28
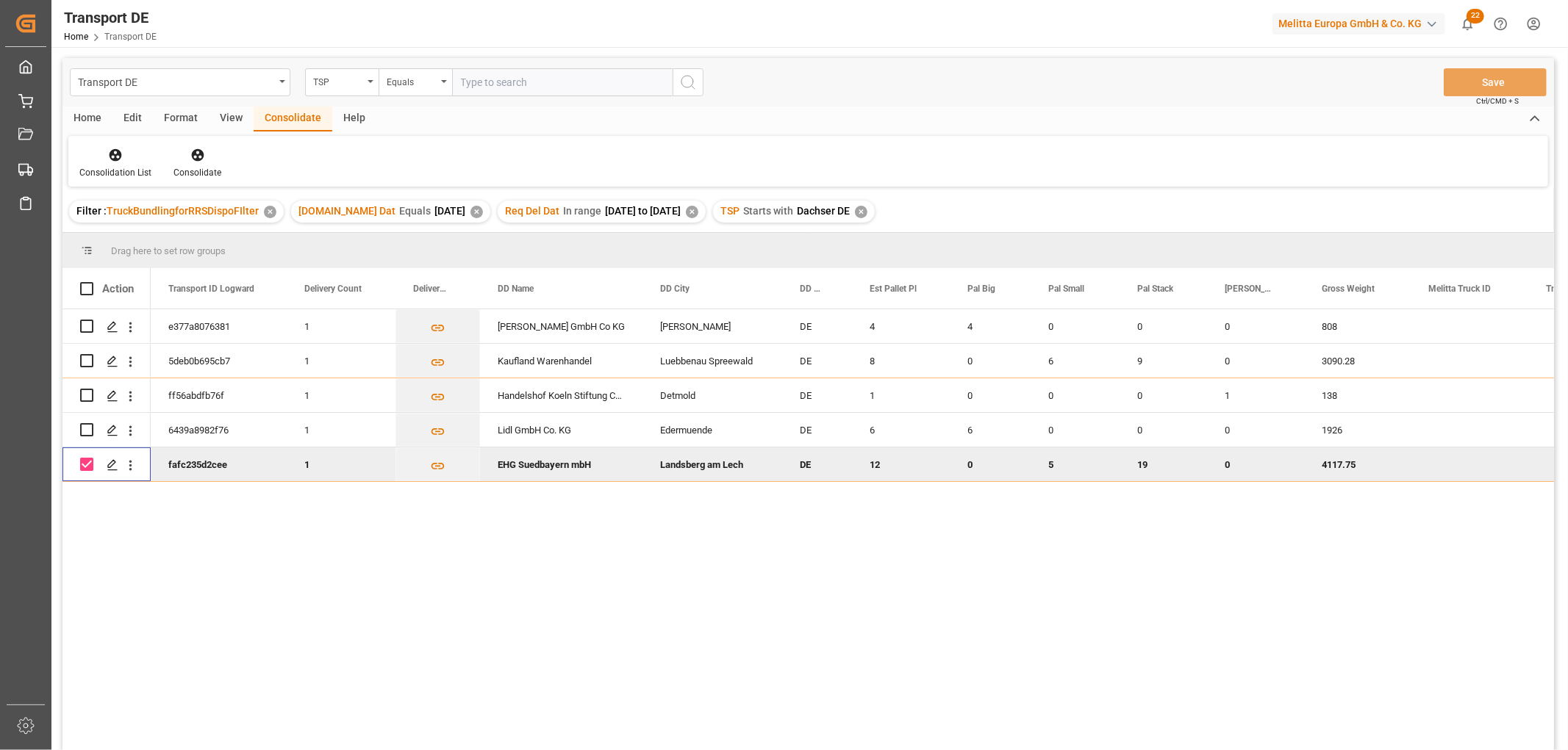
click at [84, 465] on input "Press Space to toggle row selection (checked)" at bounding box center [87, 464] width 13 height 13
checkbox input "false"
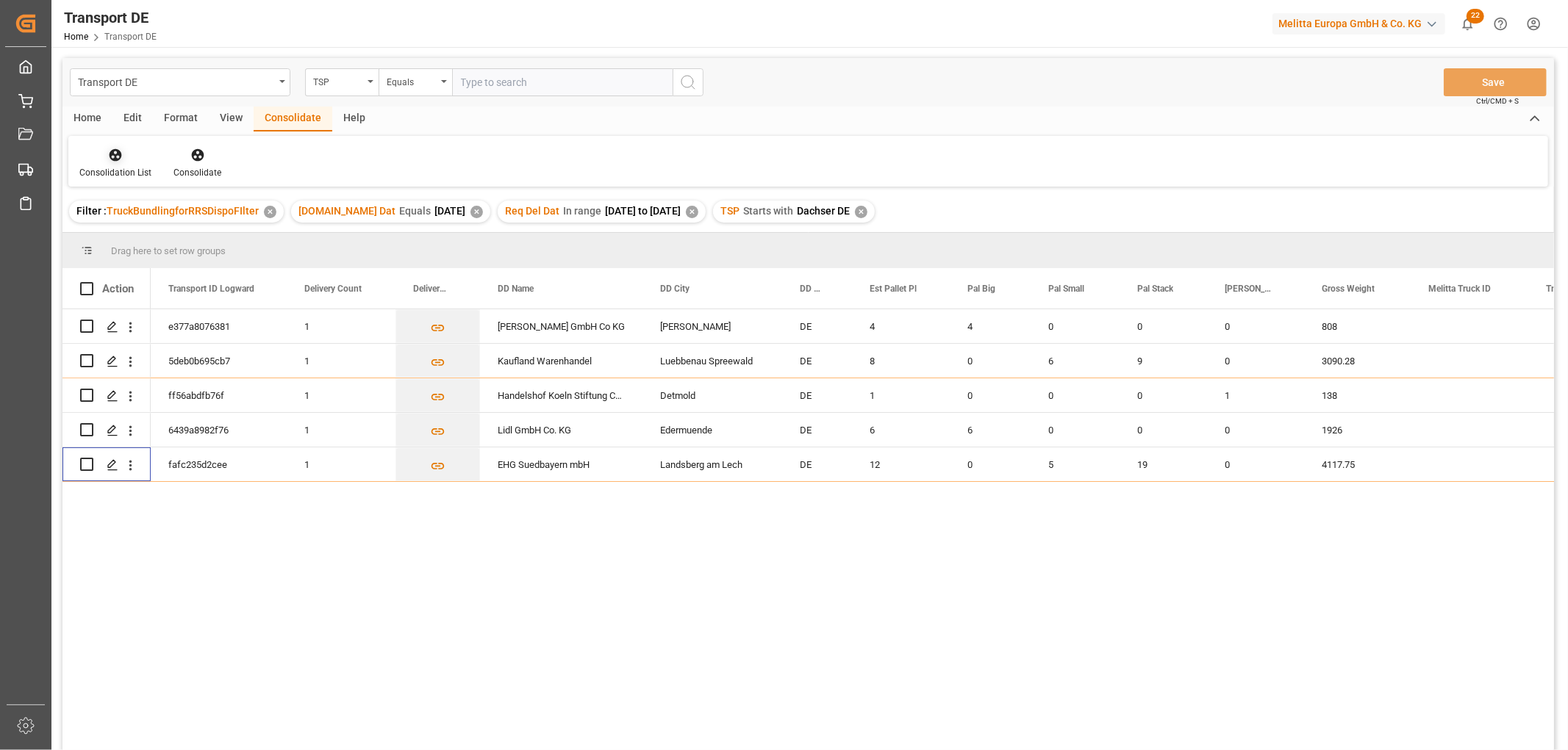
click at [113, 152] on icon at bounding box center [115, 155] width 15 height 15
click at [123, 237] on div "Transport DE TSP Equals Save Ctrl/CMD + S Home Edit Format View Consolidate Hel…" at bounding box center [808, 423] width 1491 height 731
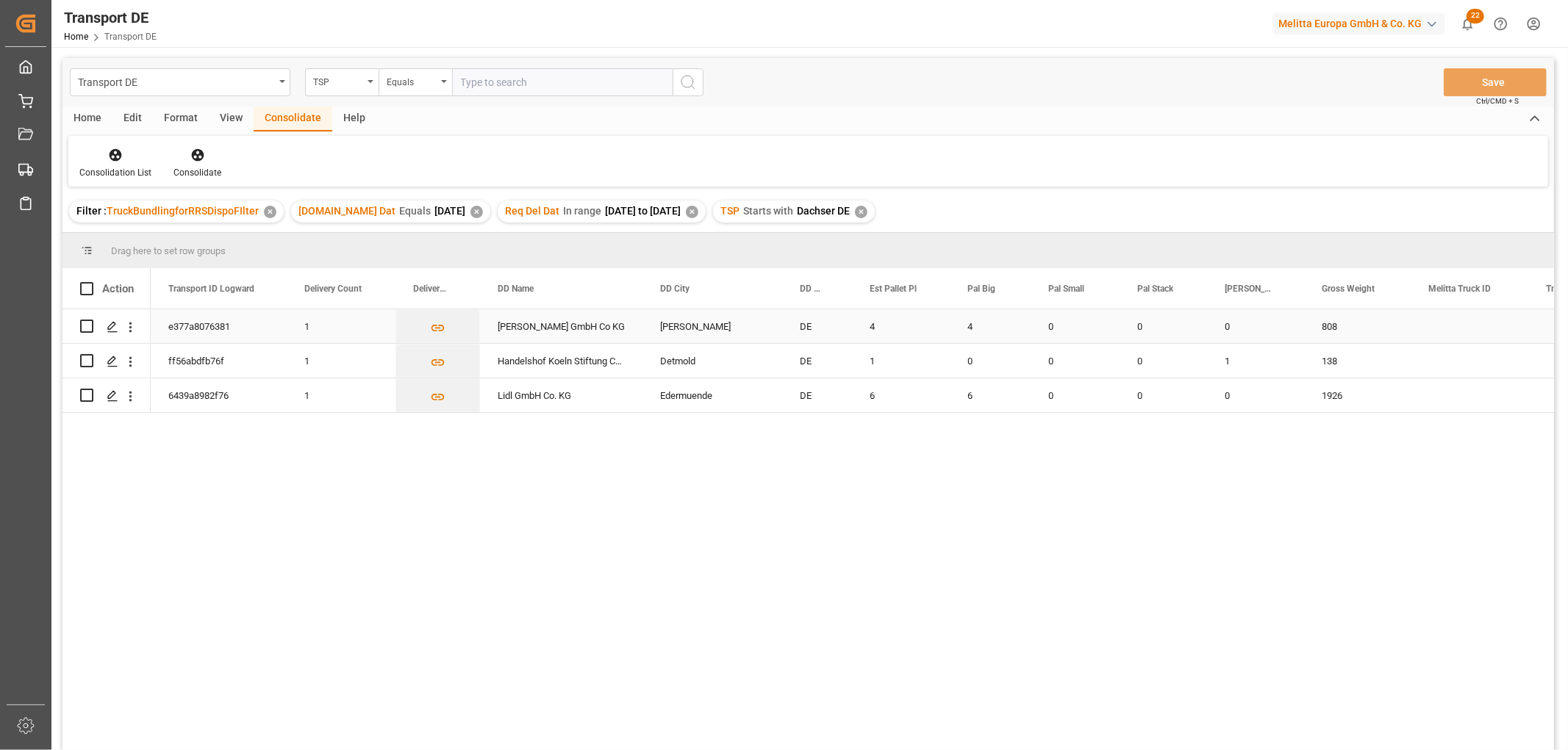
click at [83, 327] on input "Press Space to toggle row selection (unchecked)" at bounding box center [87, 326] width 13 height 13
checkbox input "true"
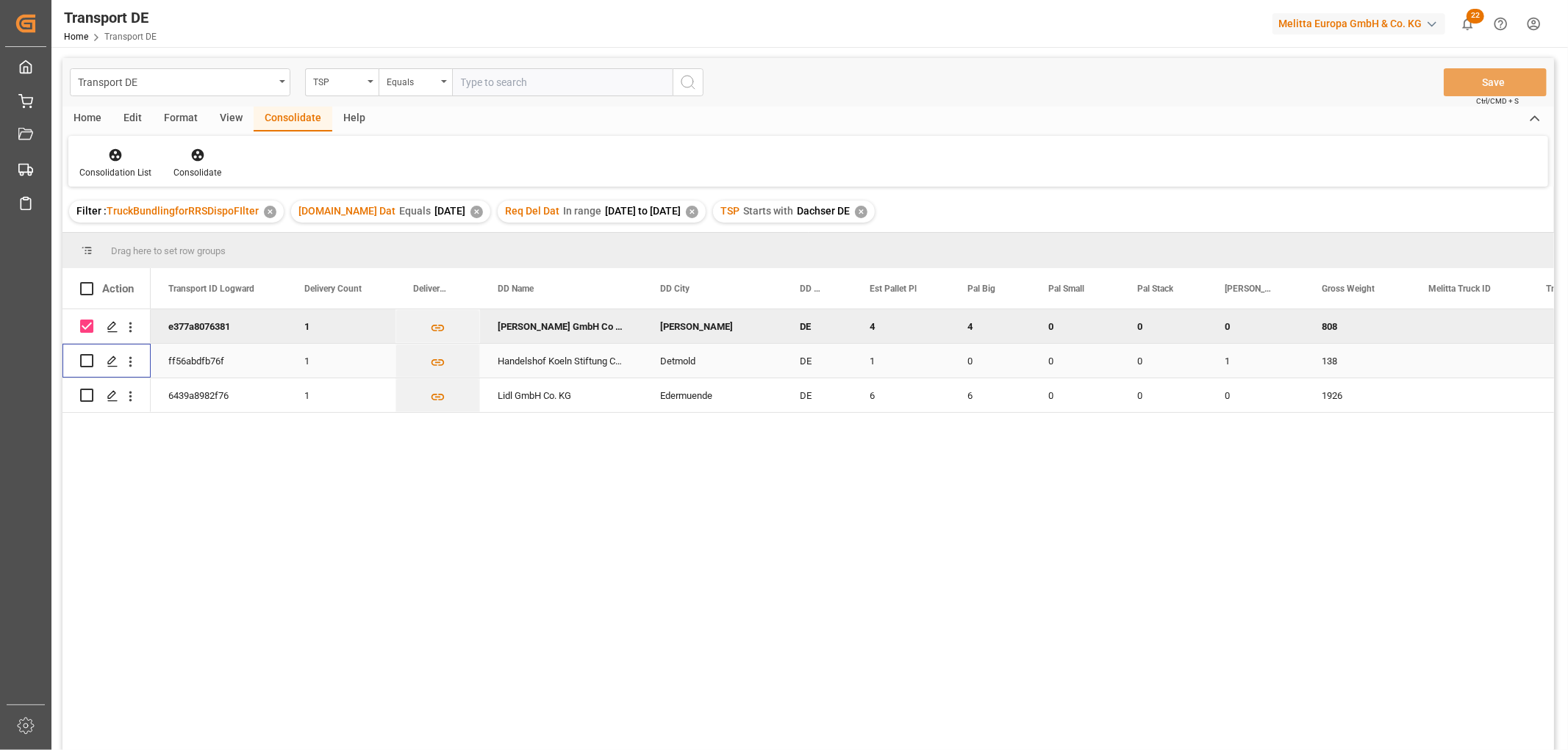
drag, startPoint x: 83, startPoint y: 358, endPoint x: 86, endPoint y: 372, distance: 14.3
click at [84, 359] on input "Press Space to toggle row selection (unchecked)" at bounding box center [87, 361] width 13 height 13
checkbox input "true"
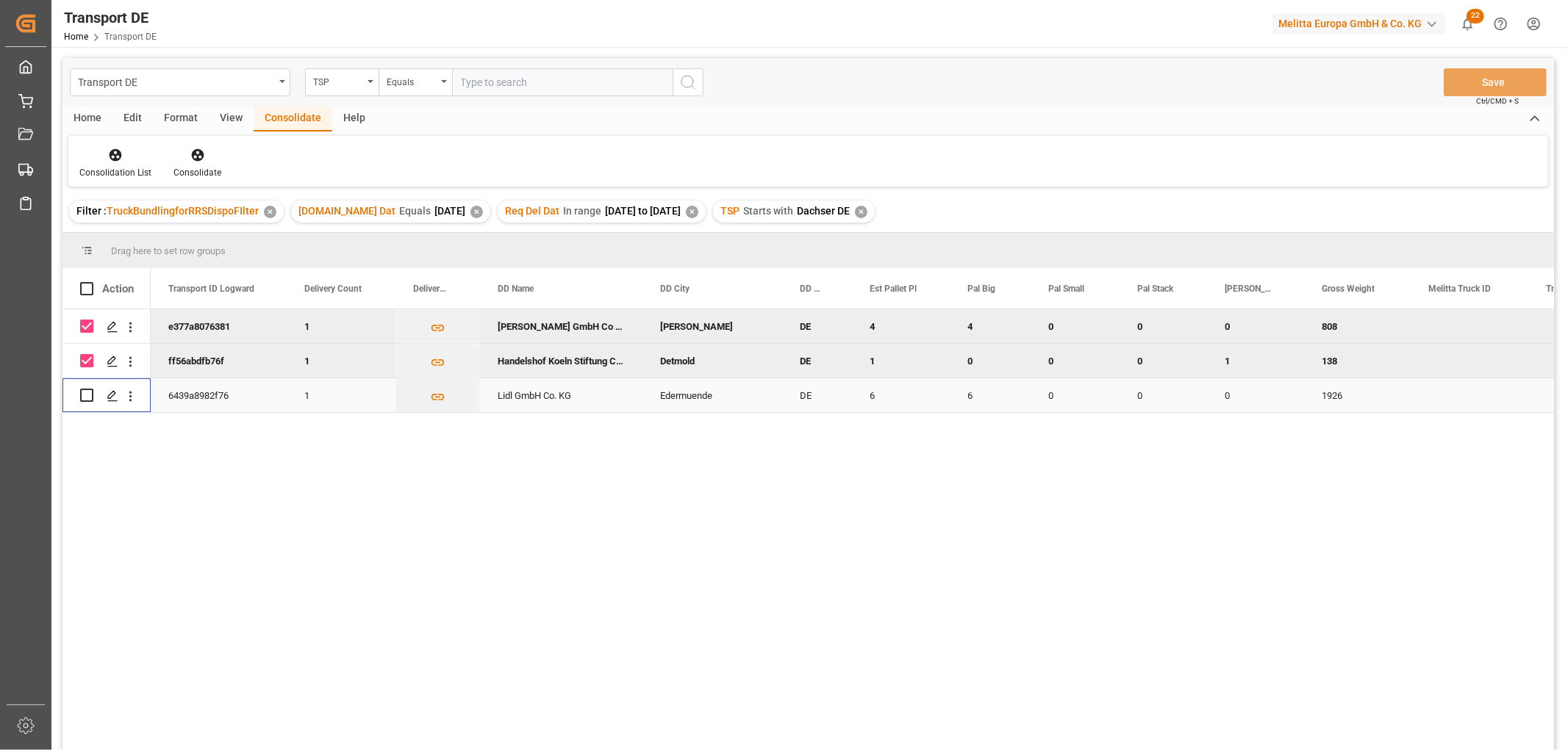
click at [94, 394] on div "Press SPACE to select this row." at bounding box center [106, 394] width 53 height 32
click at [89, 395] on input "Press Space to toggle row selection (unchecked)" at bounding box center [87, 395] width 13 height 13
checkbox input "true"
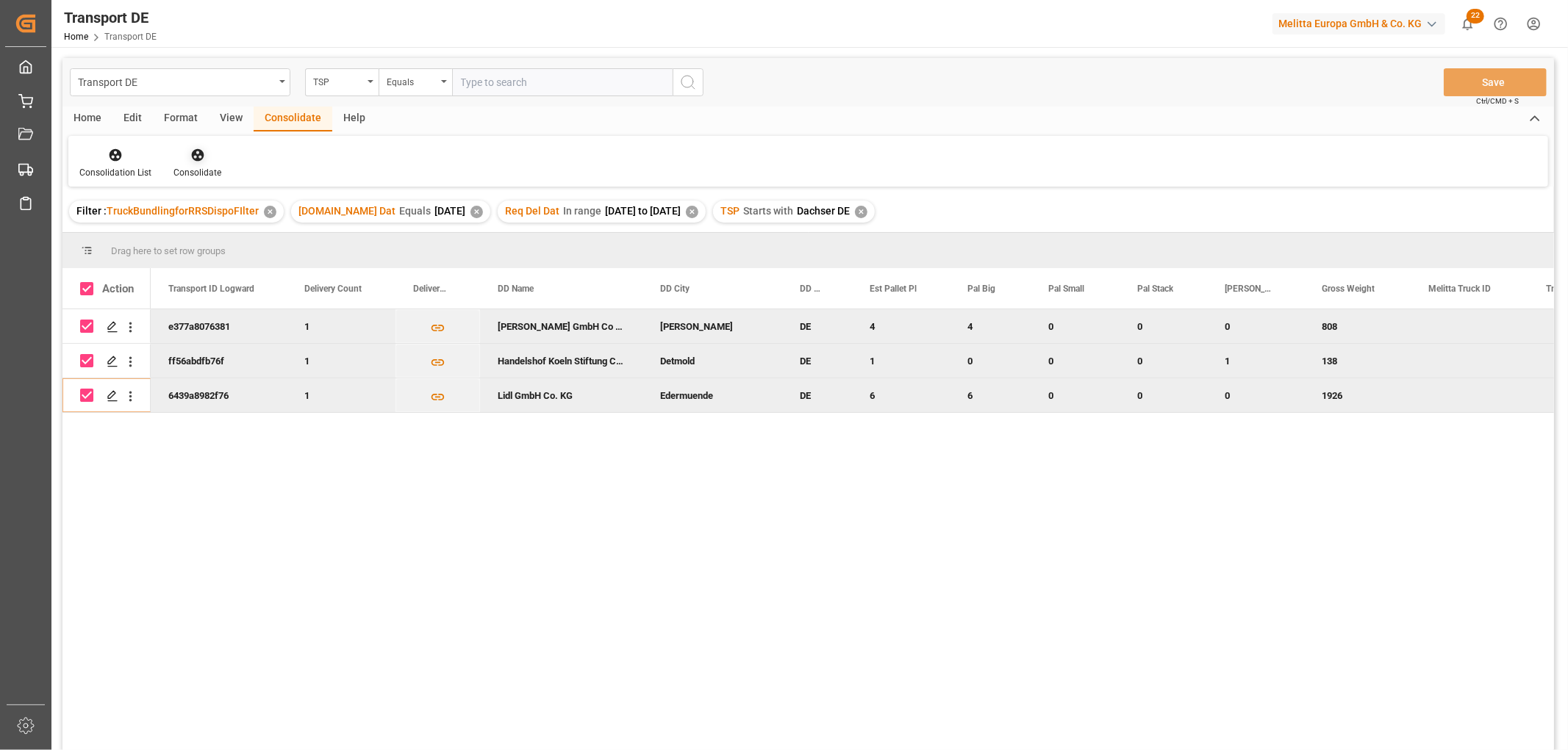
click at [197, 150] on icon at bounding box center [197, 155] width 13 height 13
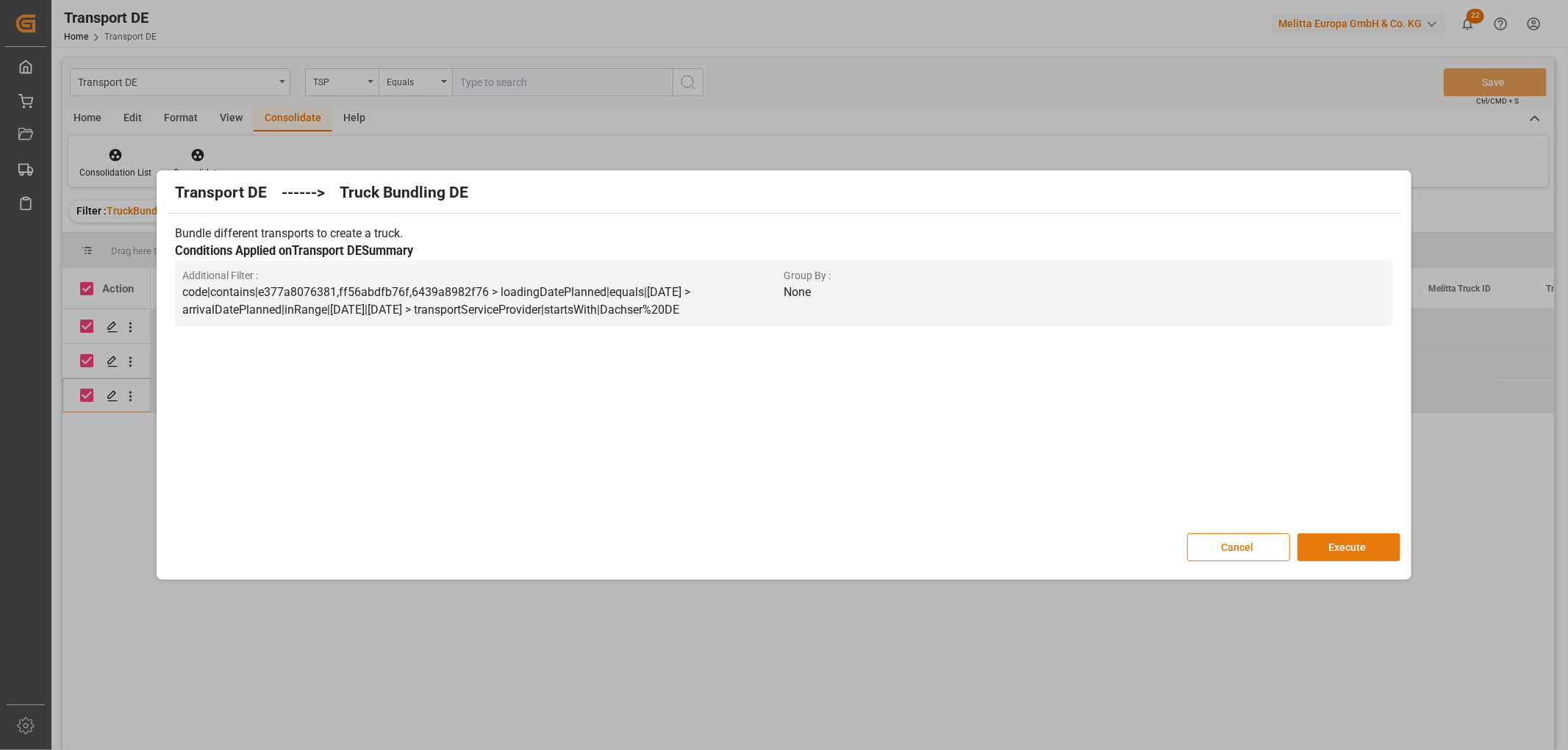
click at [1342, 540] on button "Execute" at bounding box center [1348, 548] width 103 height 28
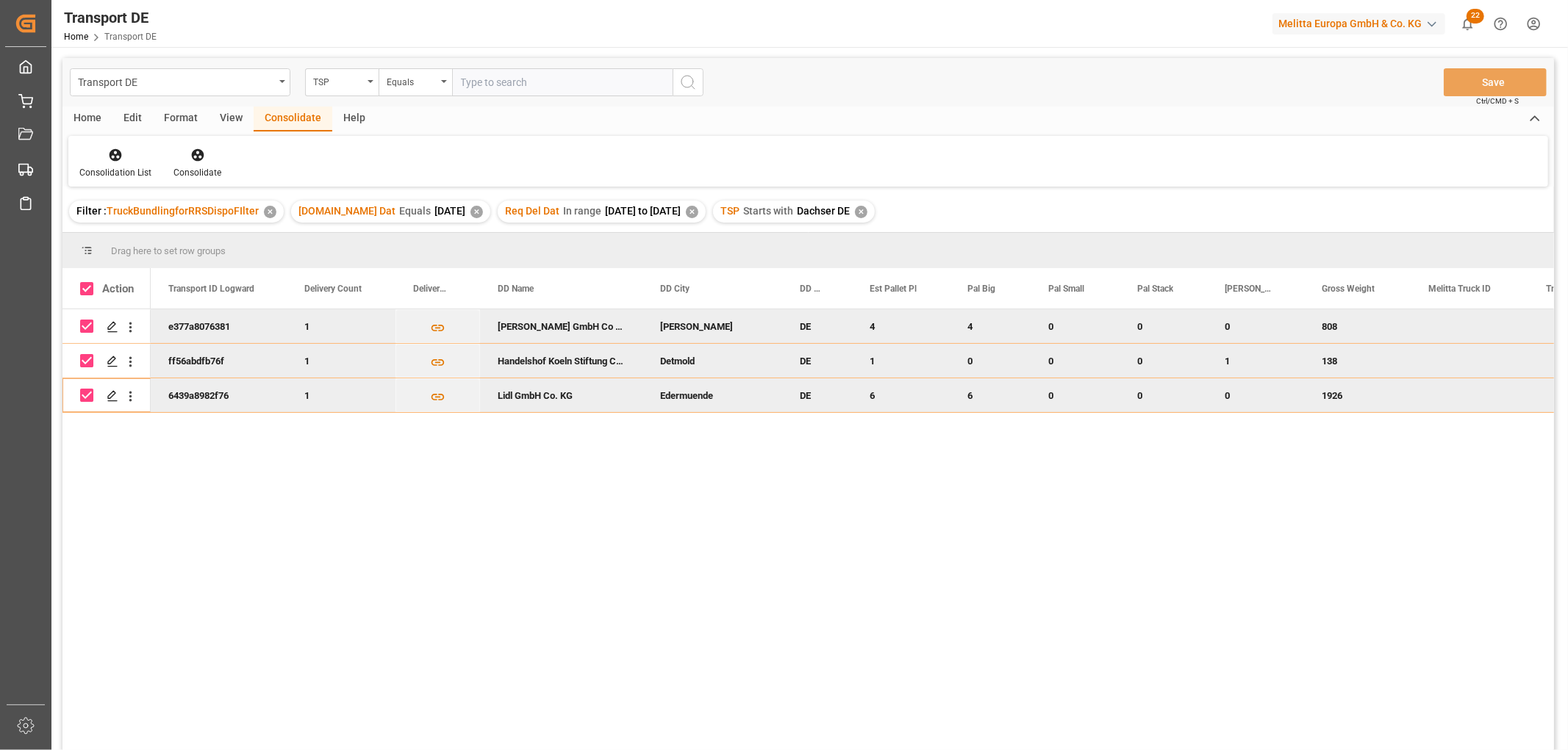
click at [90, 324] on input "Press Space to toggle row selection (checked)" at bounding box center [87, 326] width 13 height 13
checkbox input "false"
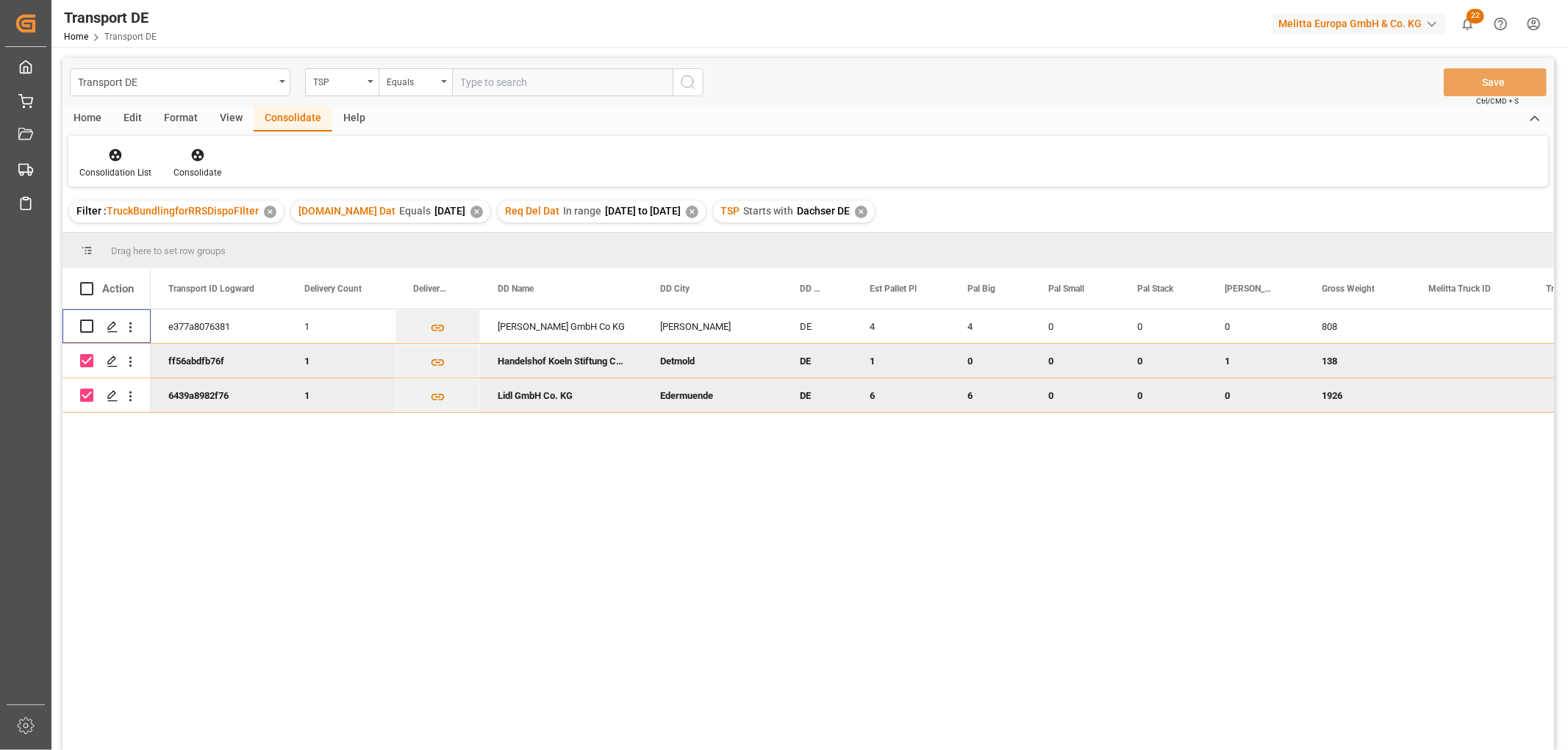
click at [86, 361] on input "Press Space to toggle row selection (checked)" at bounding box center [87, 361] width 13 height 13
checkbox input "false"
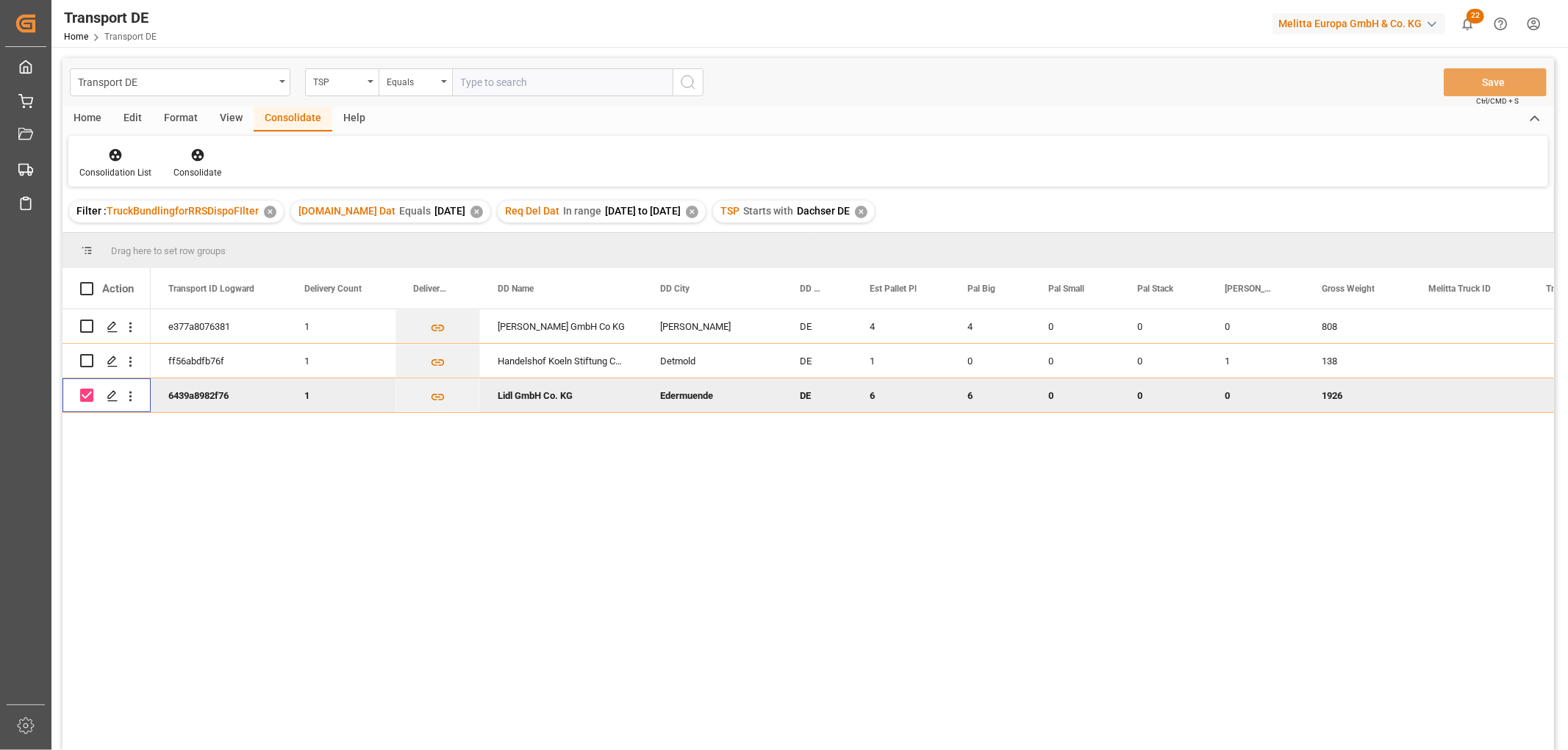
click at [86, 397] on input "Press Space to toggle row selection (checked)" at bounding box center [87, 395] width 13 height 13
checkbox input "false"
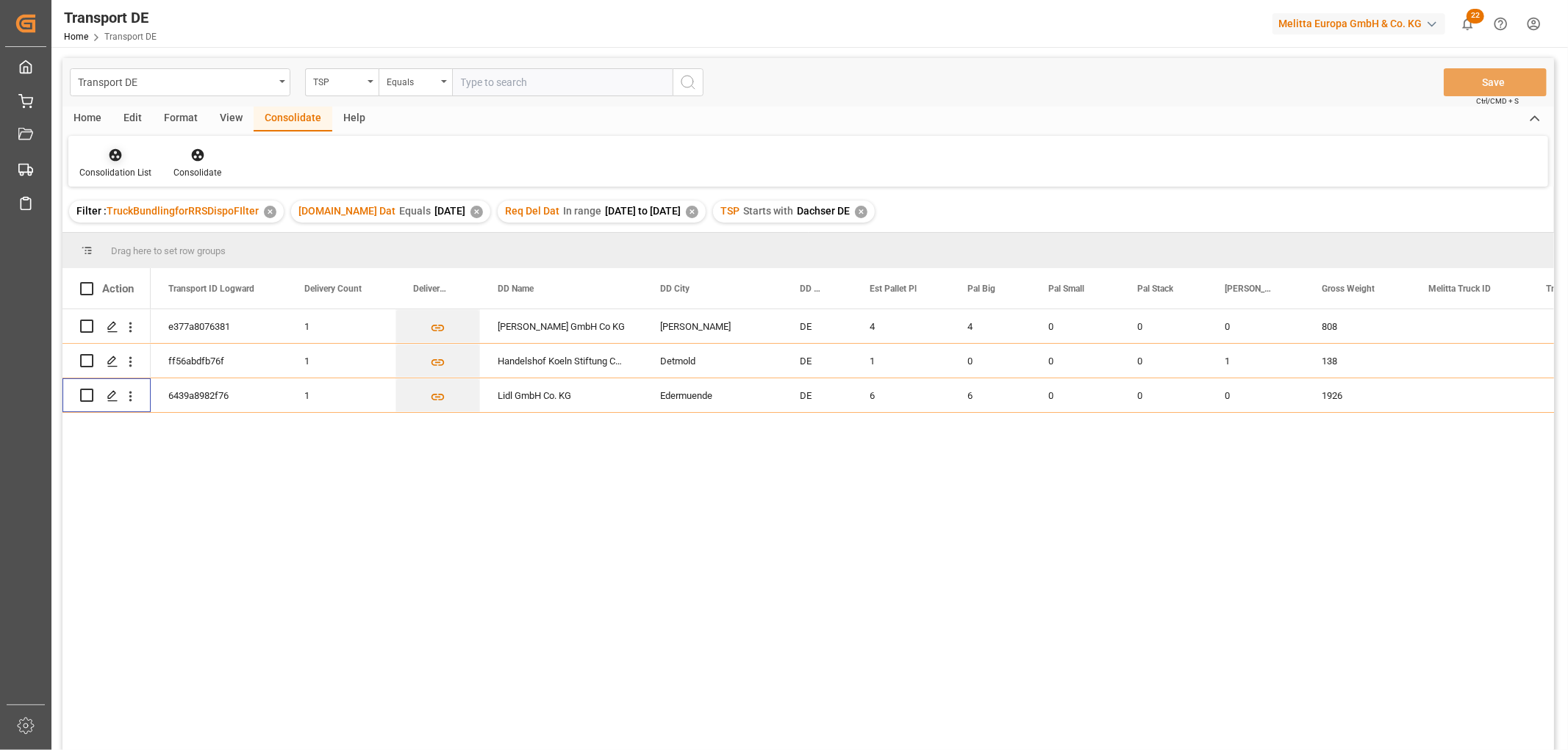
click at [116, 154] on icon at bounding box center [115, 155] width 13 height 13
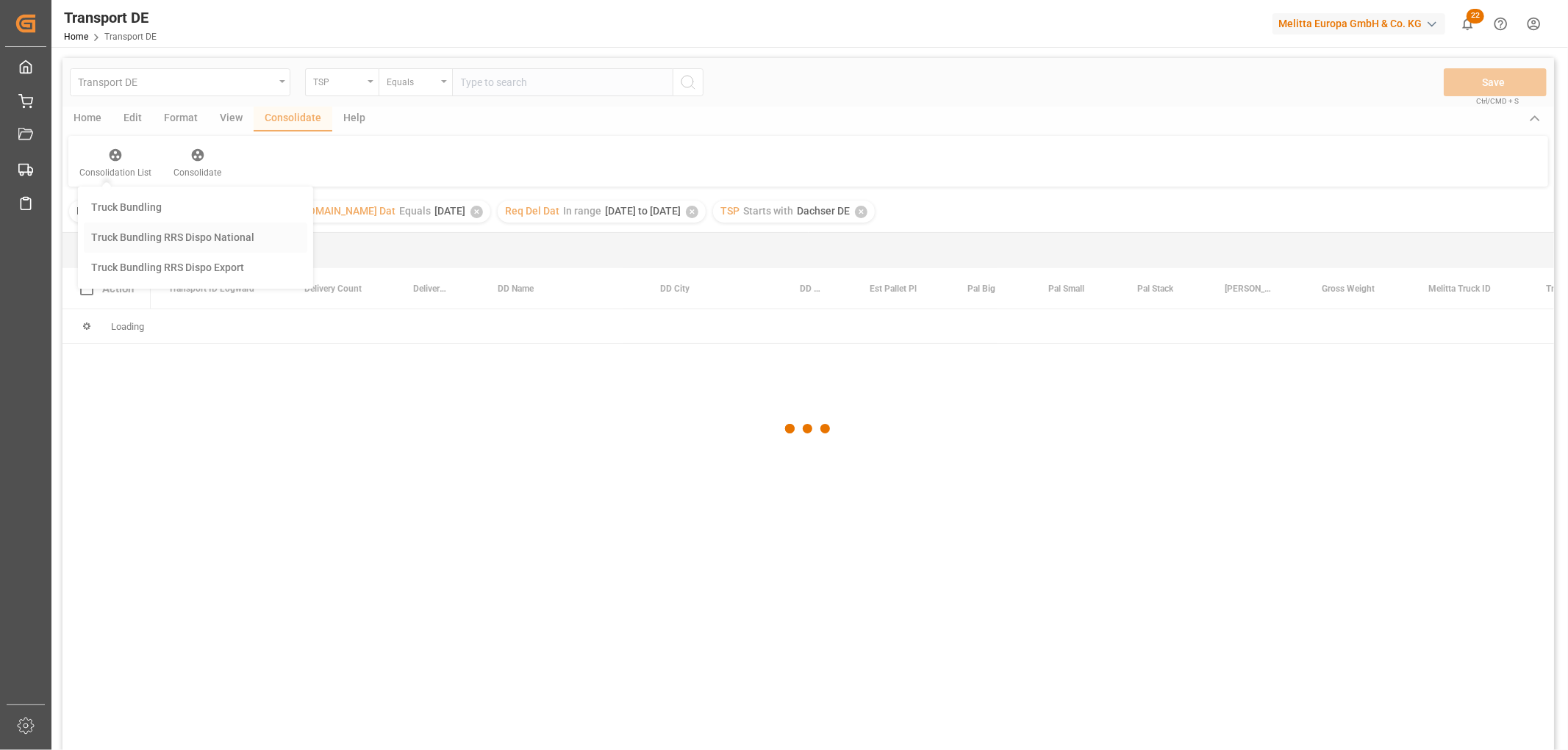
click at [118, 231] on div "Transport DE TSP Equals Save Ctrl/CMD + S Home Edit Format View Consolidate Hel…" at bounding box center [808, 423] width 1491 height 731
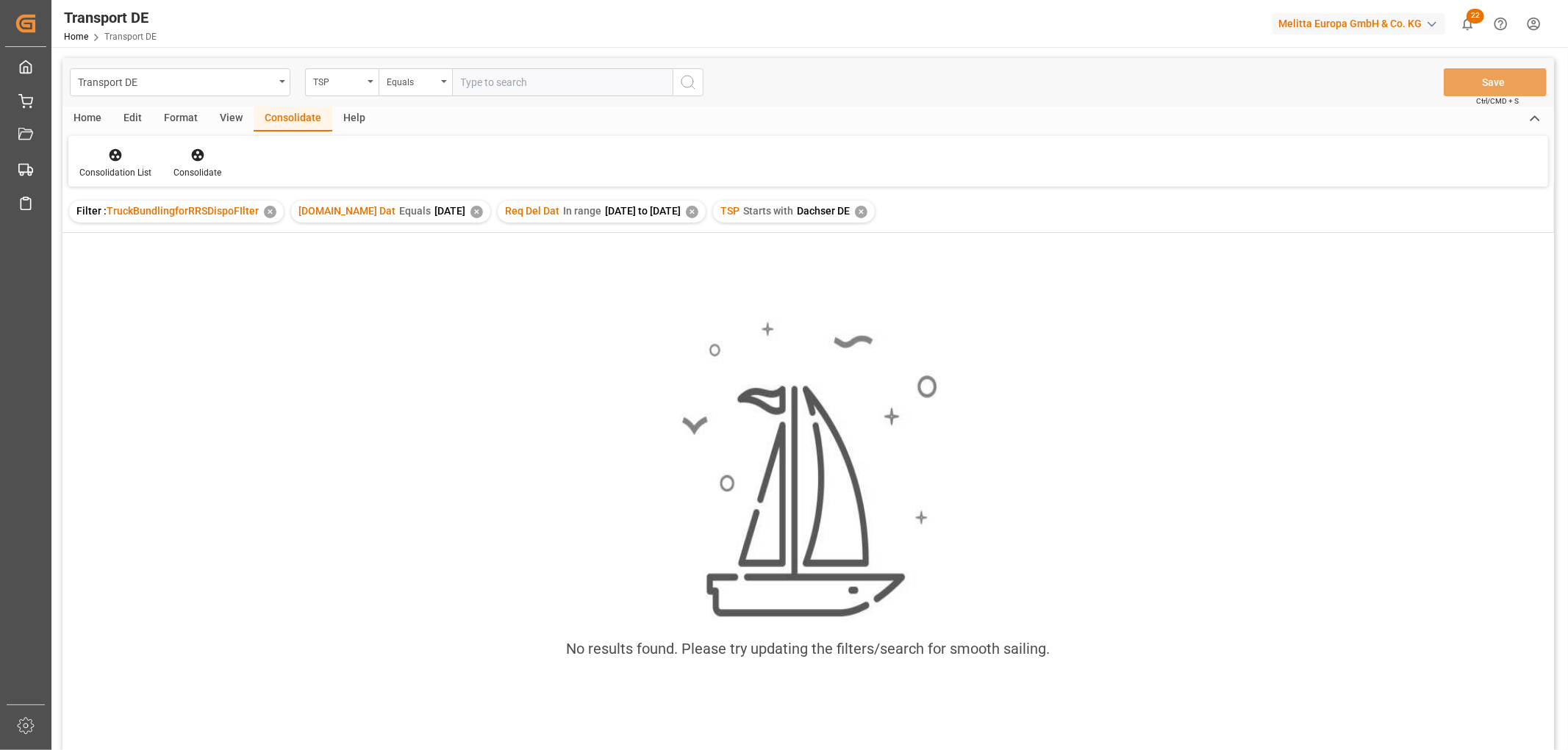
click at [867, 211] on div "✕" at bounding box center [861, 211] width 13 height 13
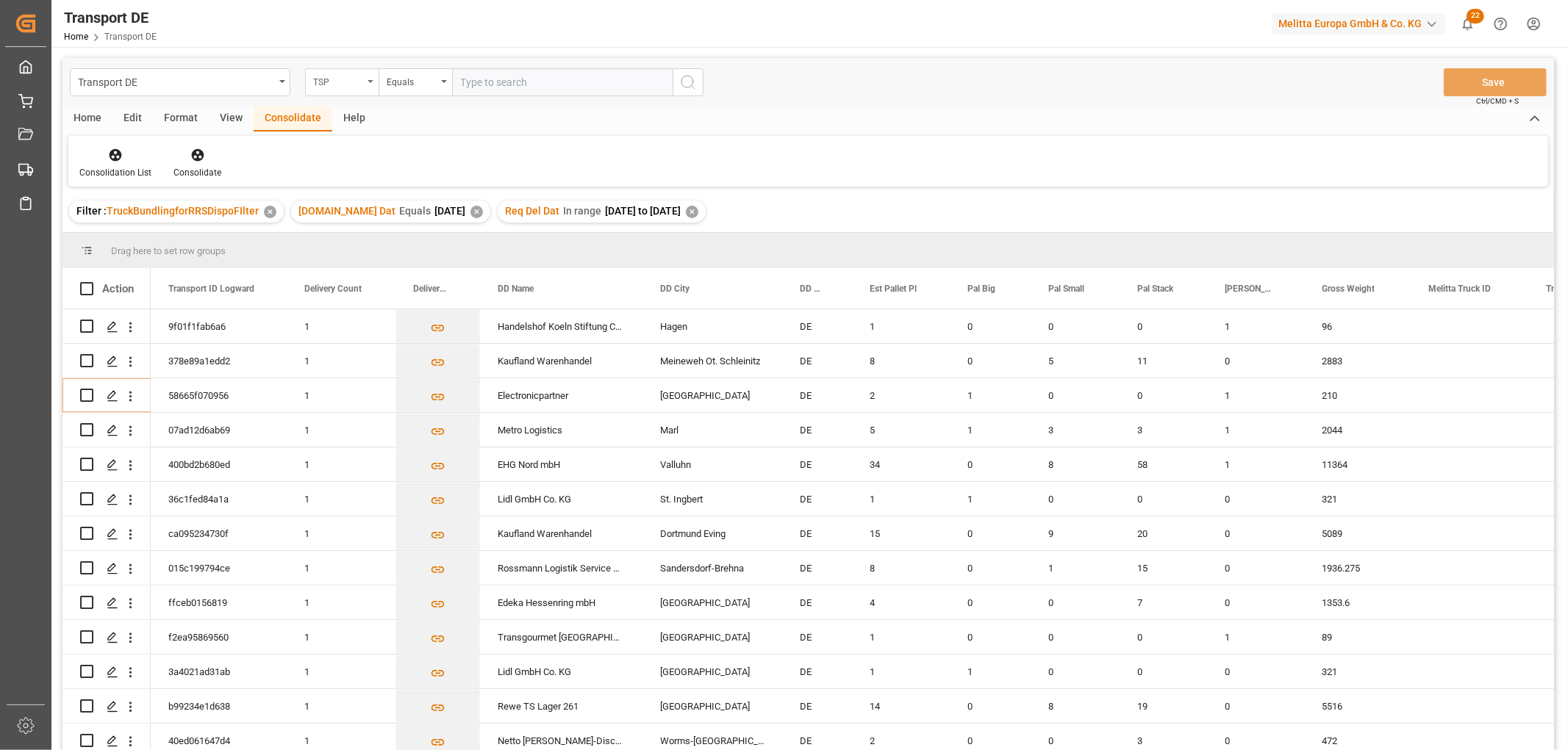
click at [349, 84] on div "TSP" at bounding box center [338, 80] width 50 height 17
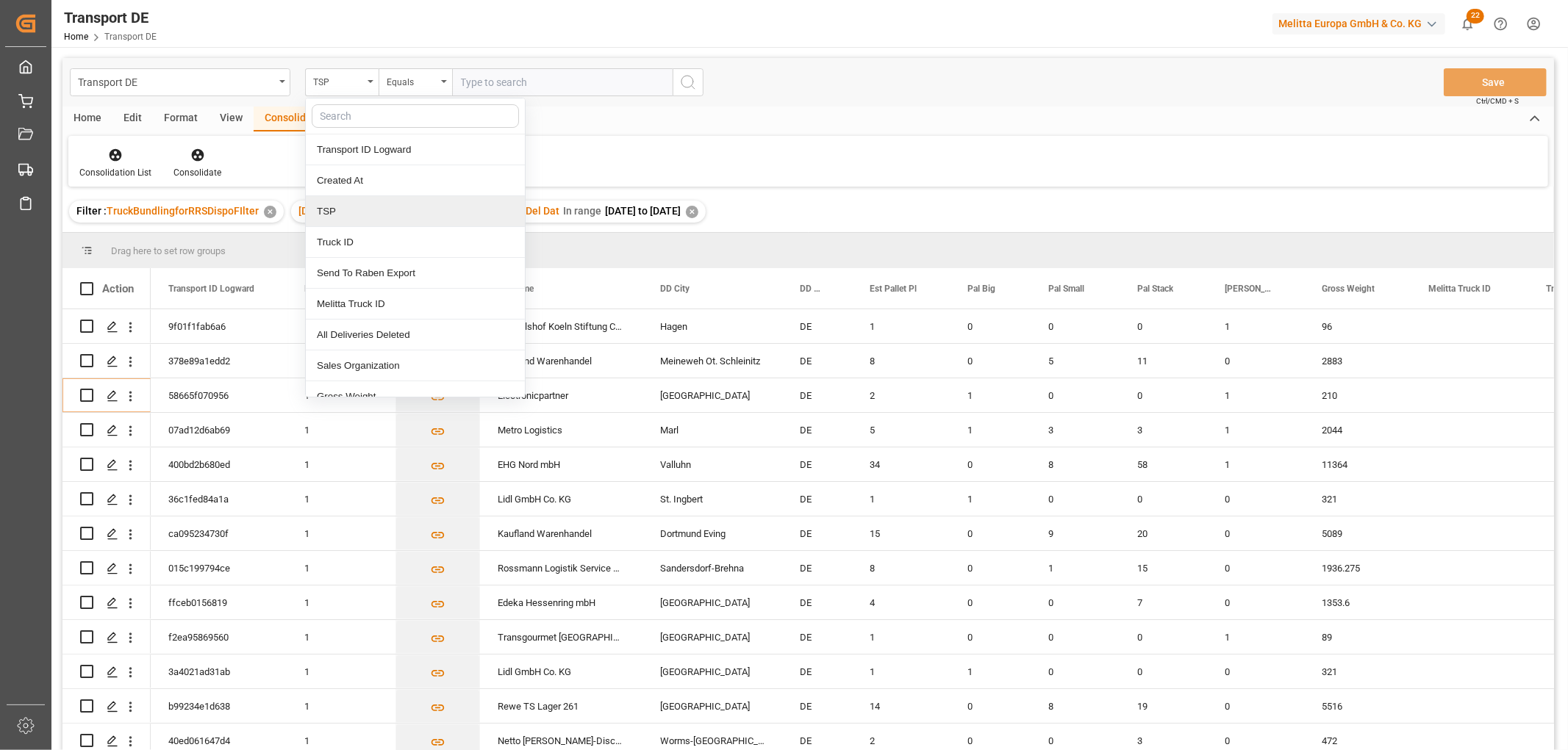
click at [333, 214] on div "TSP" at bounding box center [415, 211] width 219 height 31
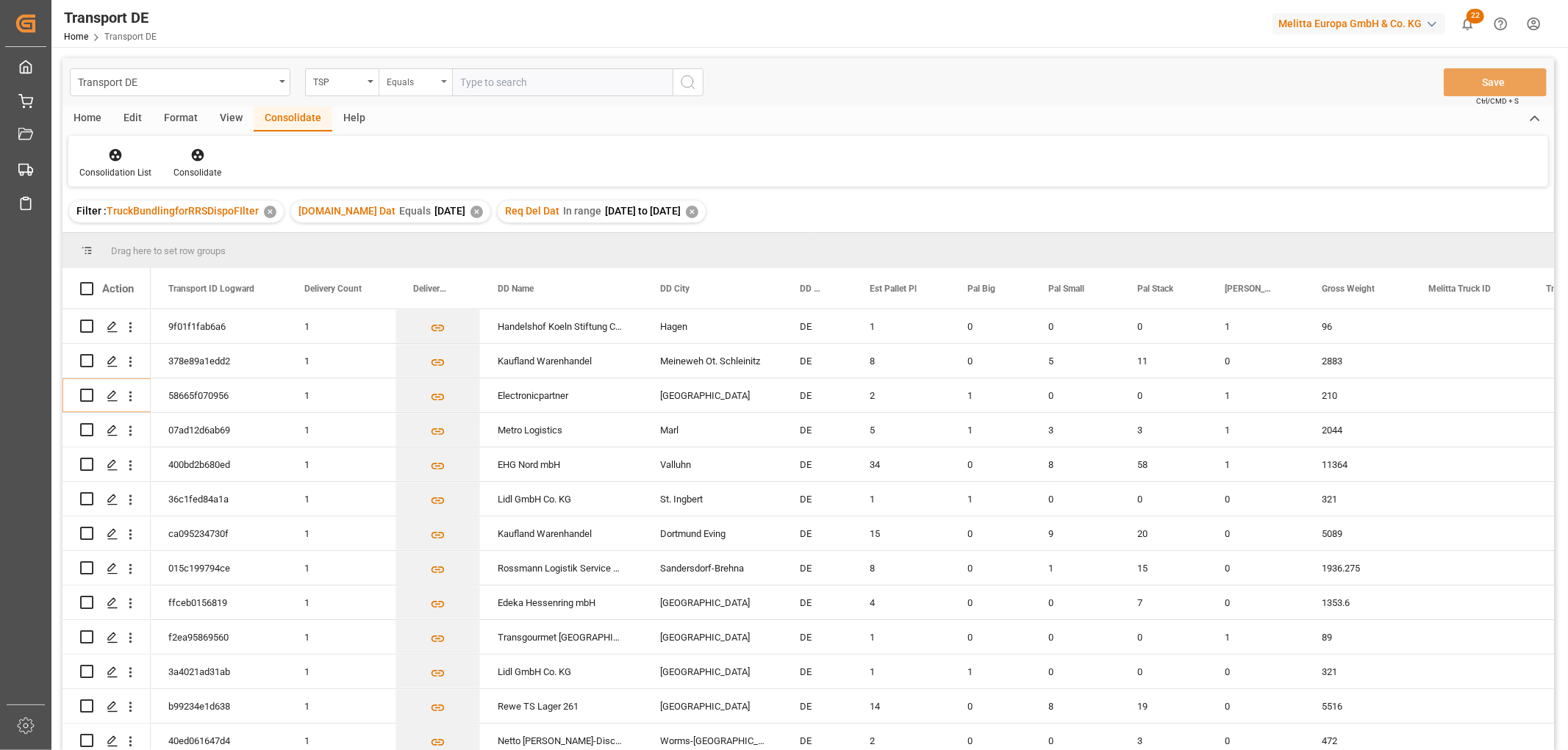
click at [413, 81] on div "Equals" at bounding box center [411, 80] width 50 height 17
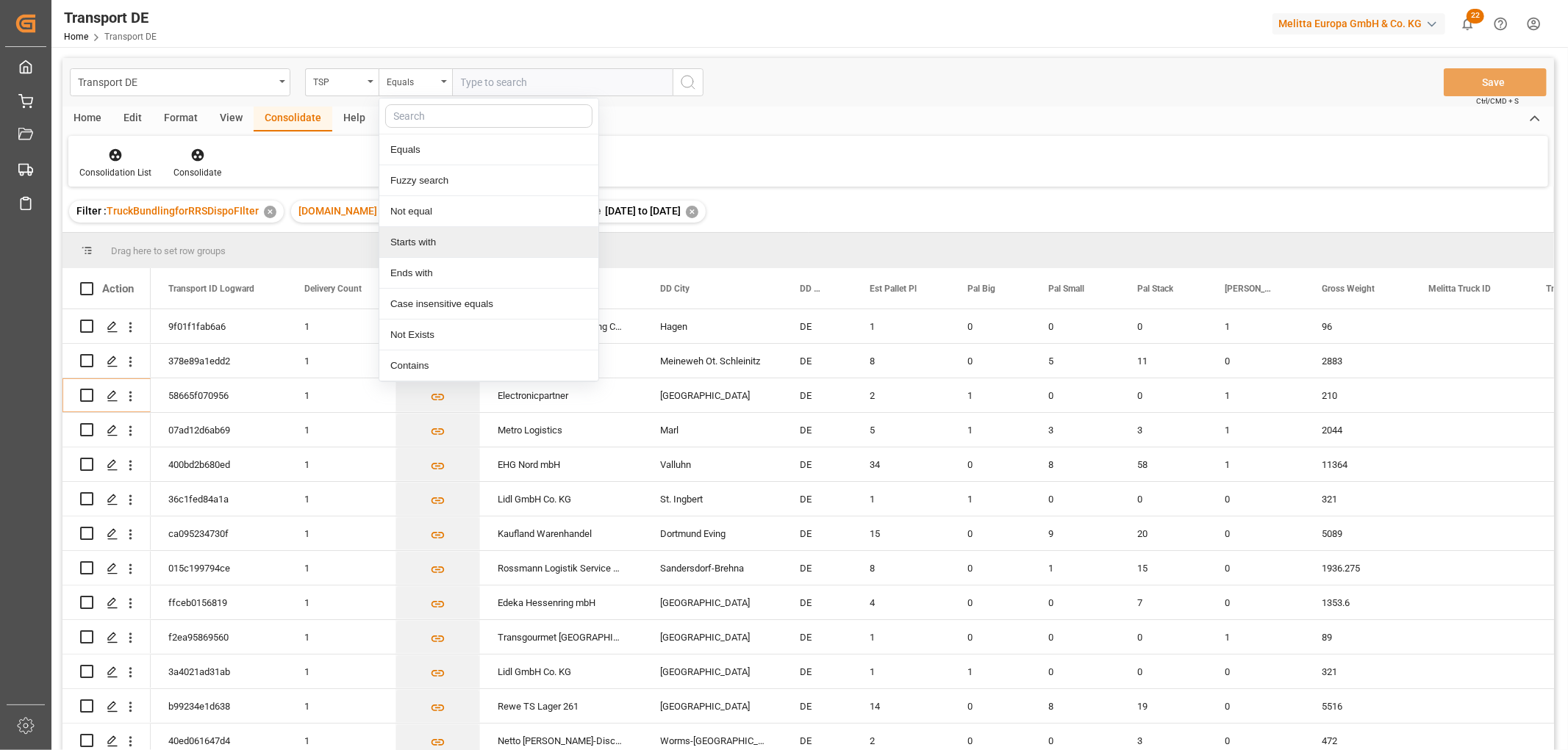
click at [412, 243] on div "Starts with" at bounding box center [488, 242] width 219 height 31
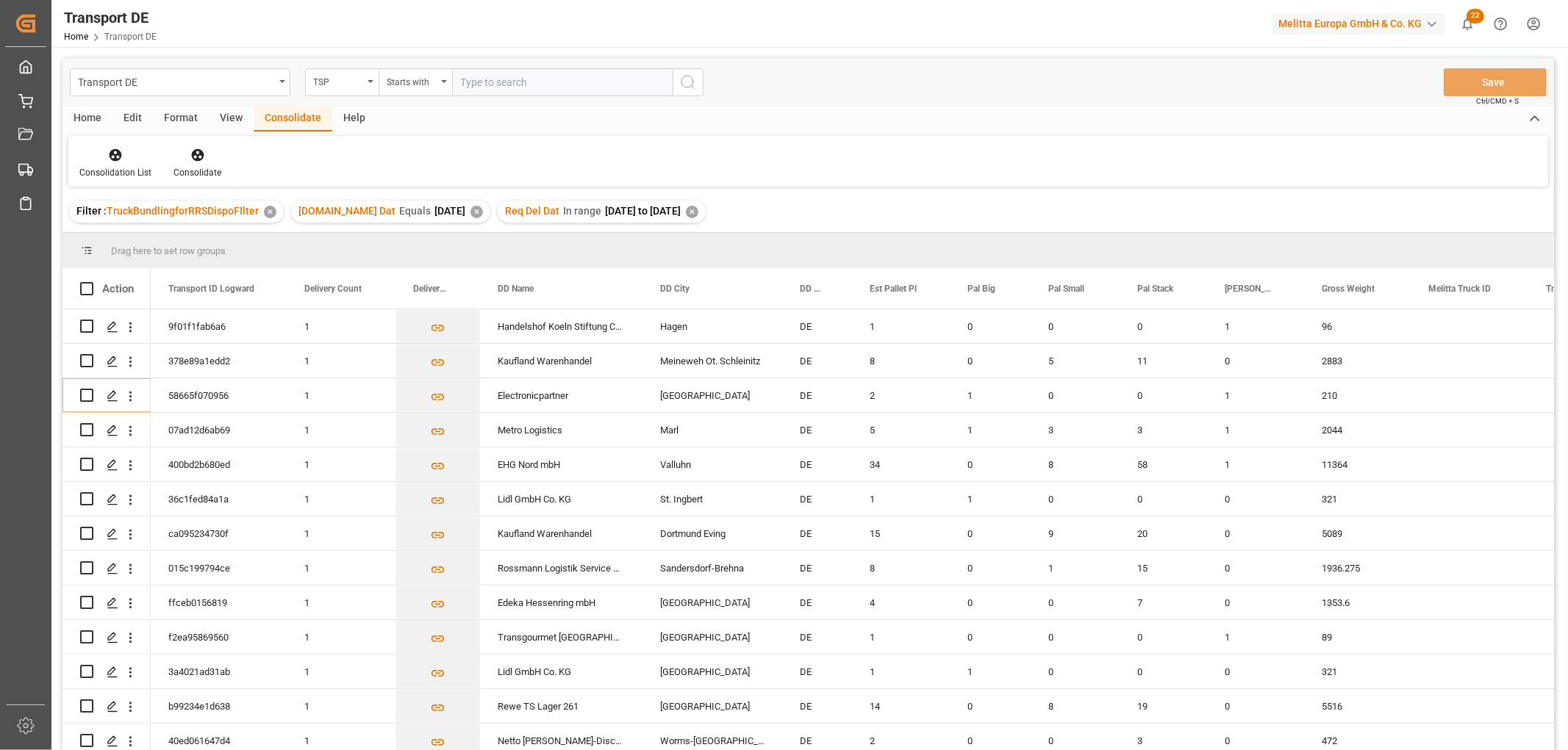
click at [474, 82] on input "text" at bounding box center [562, 83] width 220 height 28
type input "LIT DE"
click at [693, 83] on icon "search button" at bounding box center [688, 83] width 18 height 18
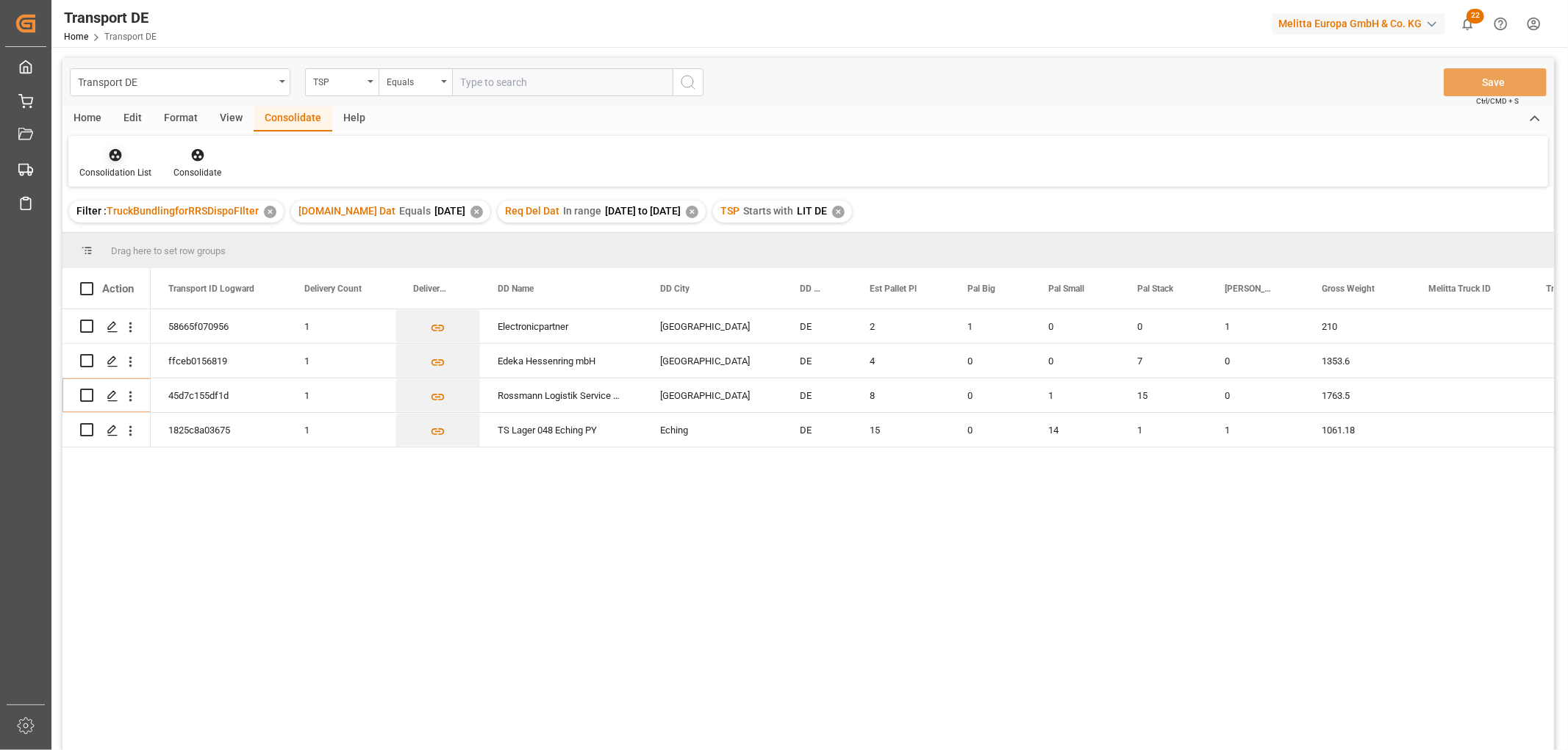
click at [114, 158] on icon at bounding box center [115, 155] width 13 height 13
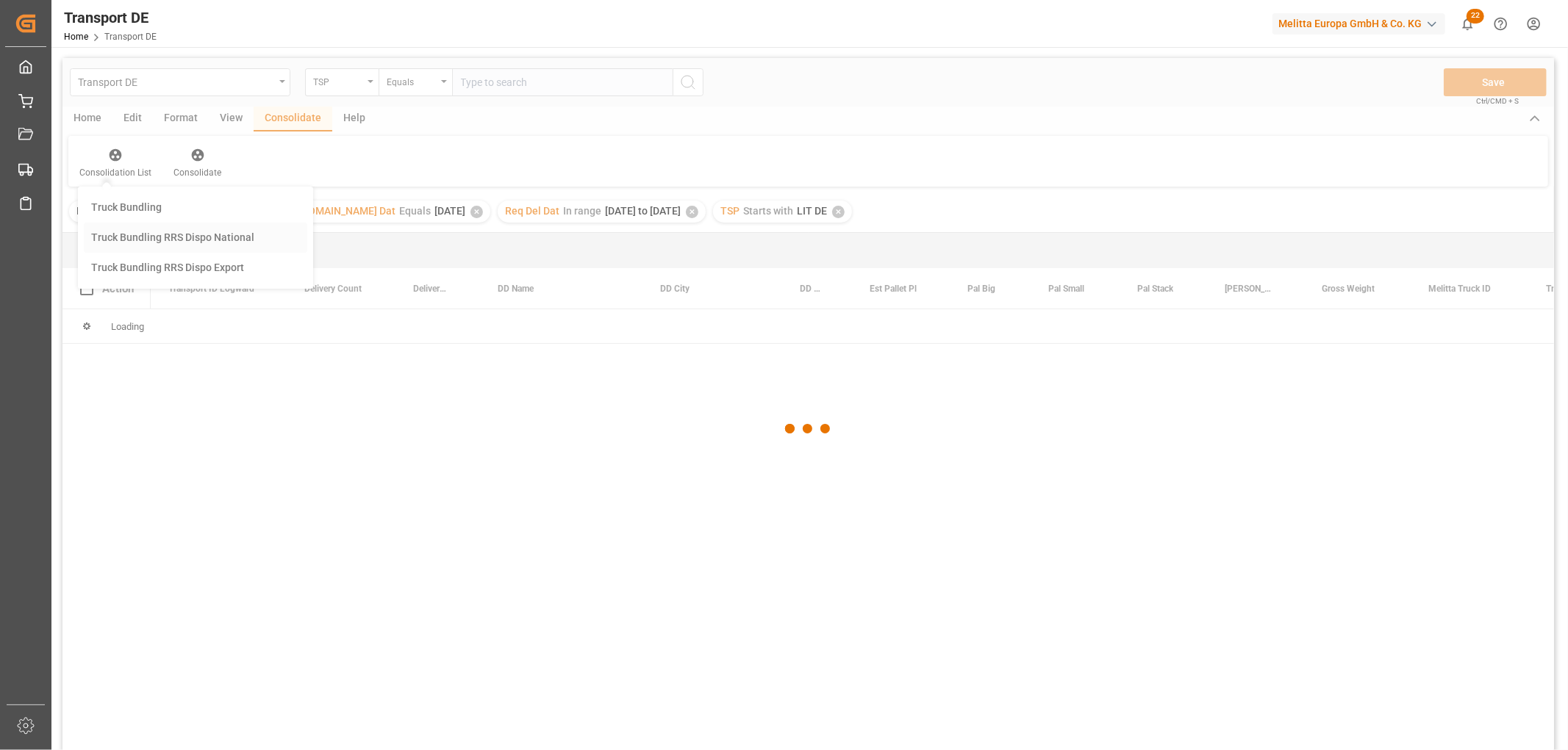
click at [128, 235] on div "Transport DE TSP Equals Save Ctrl/CMD + S Home Edit Format View Consolidate Hel…" at bounding box center [808, 423] width 1491 height 731
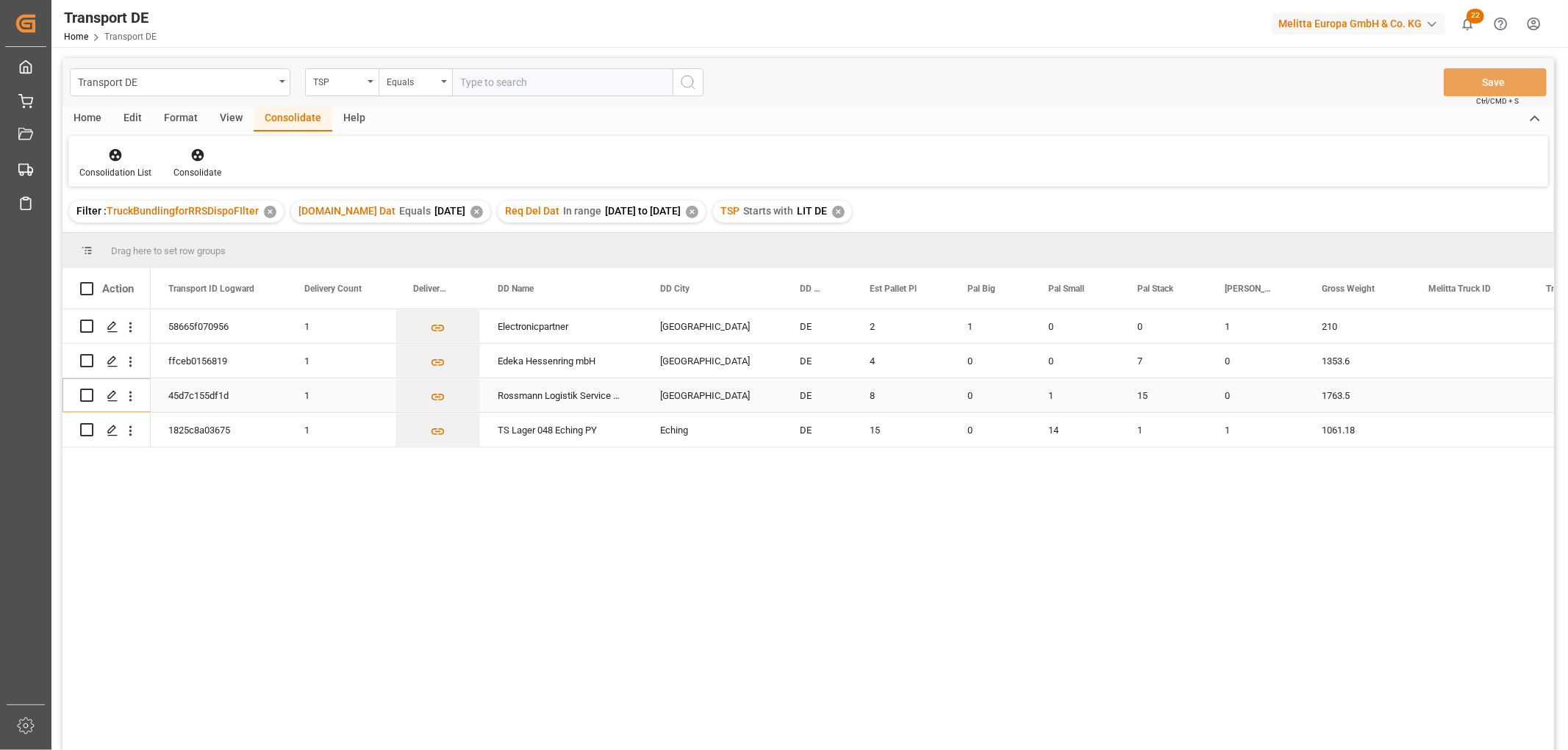
click at [86, 389] on input "Press Space to toggle row selection (unchecked)" at bounding box center [87, 395] width 13 height 13
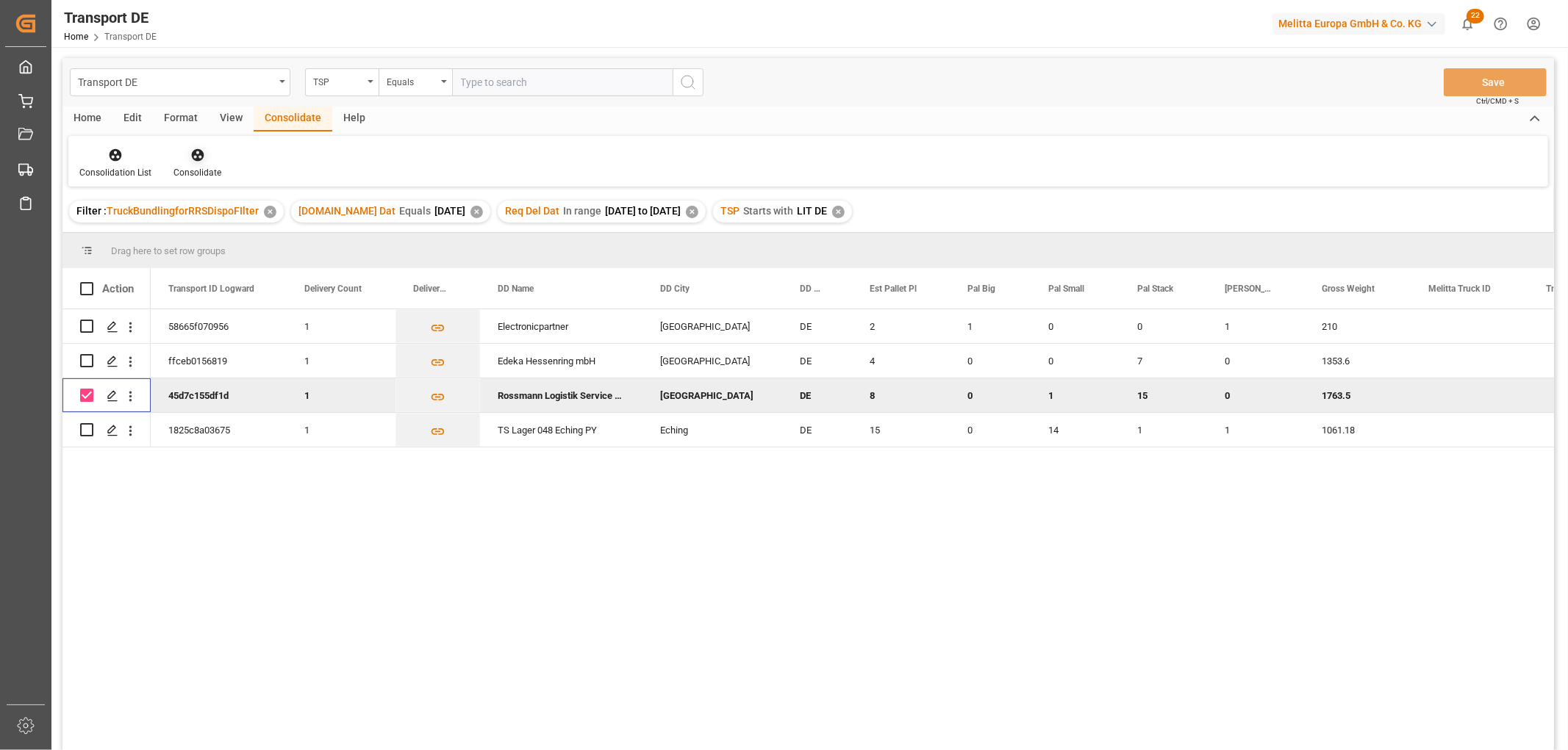
click at [195, 157] on icon at bounding box center [197, 155] width 13 height 13
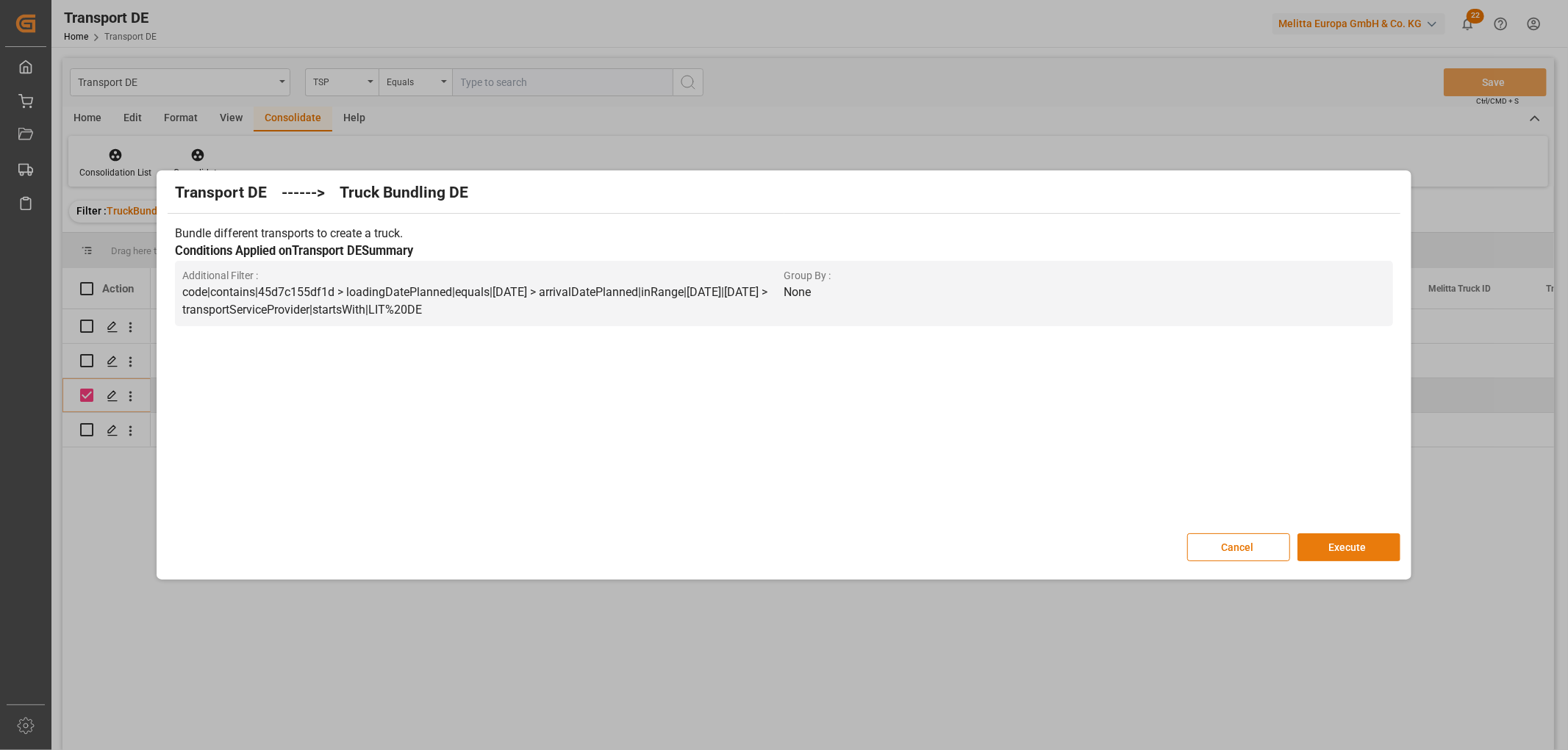
click at [1350, 545] on button "Execute" at bounding box center [1348, 548] width 103 height 28
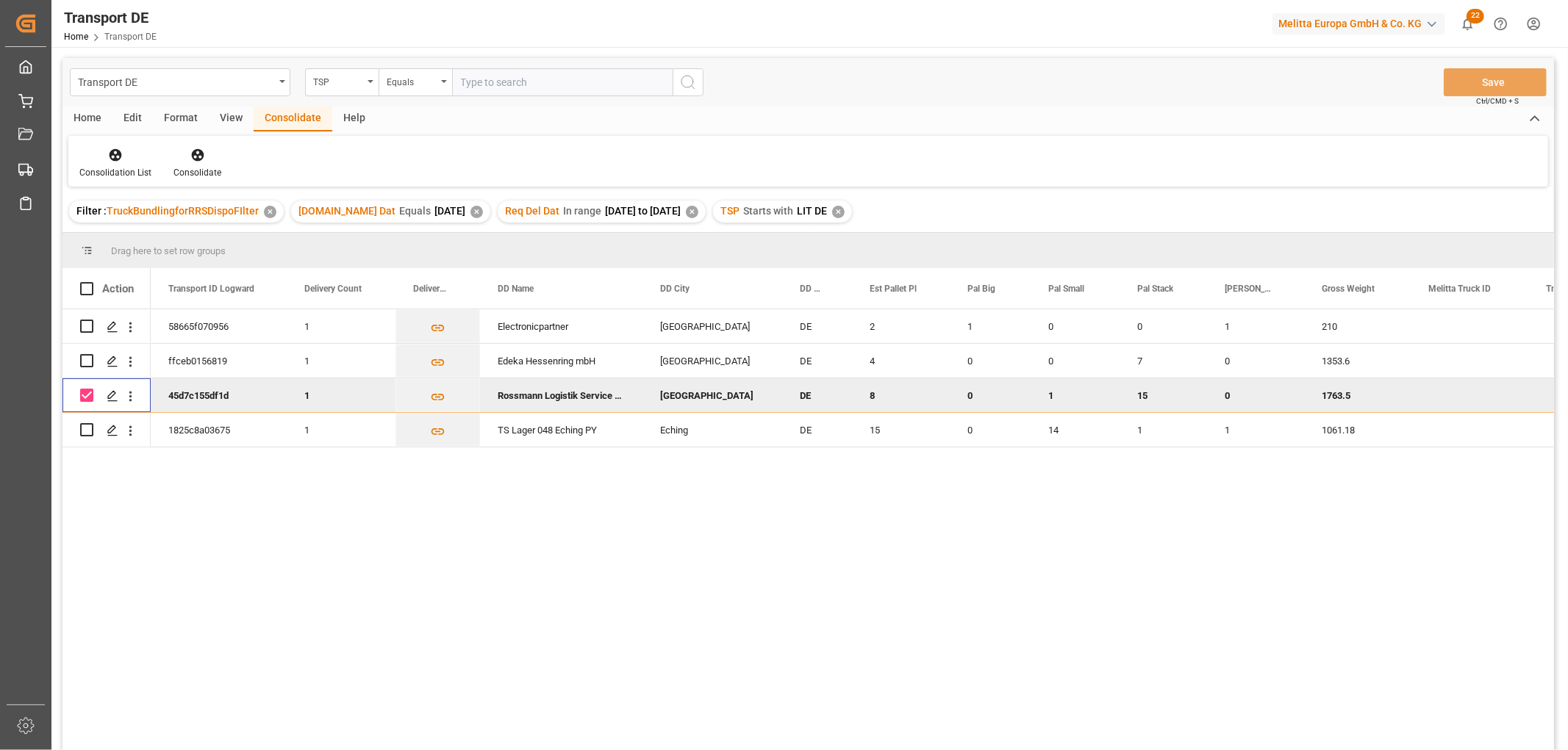
click at [80, 391] on input "Press Space to toggle row selection (checked)" at bounding box center [87, 395] width 13 height 13
checkbox input "false"
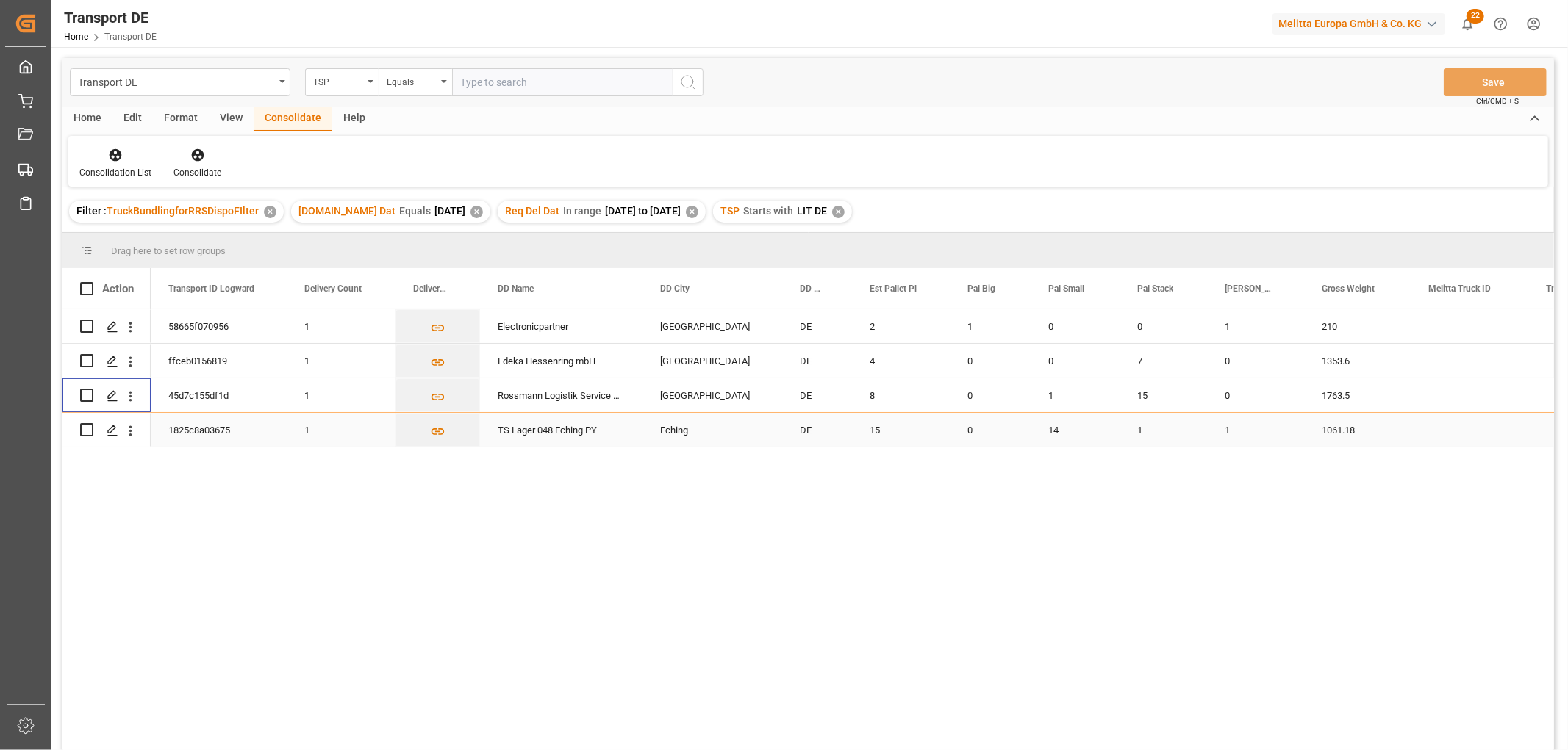
click at [88, 430] on input "Press Space to toggle row selection (unchecked)" at bounding box center [87, 430] width 13 height 13
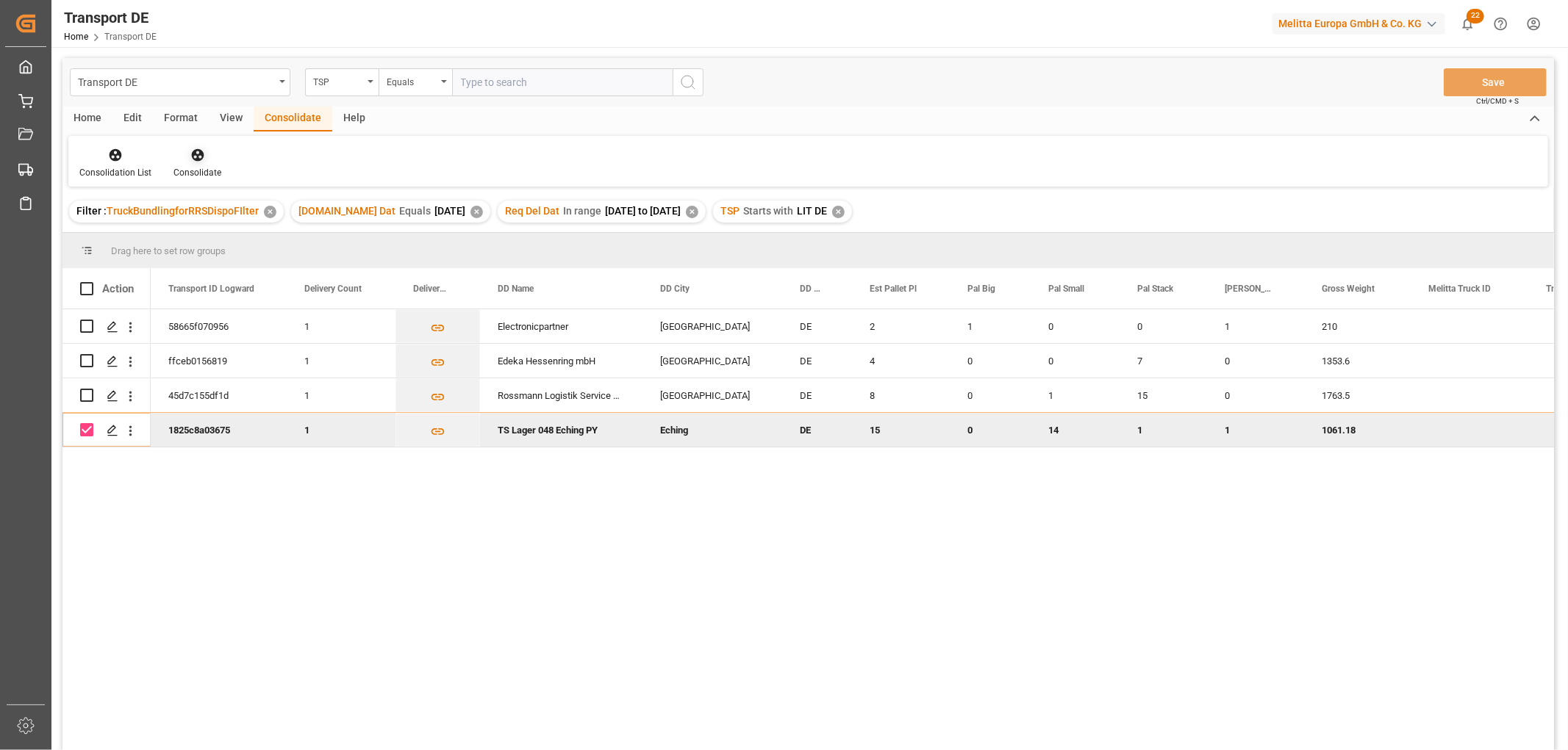
click at [196, 156] on icon at bounding box center [197, 155] width 13 height 13
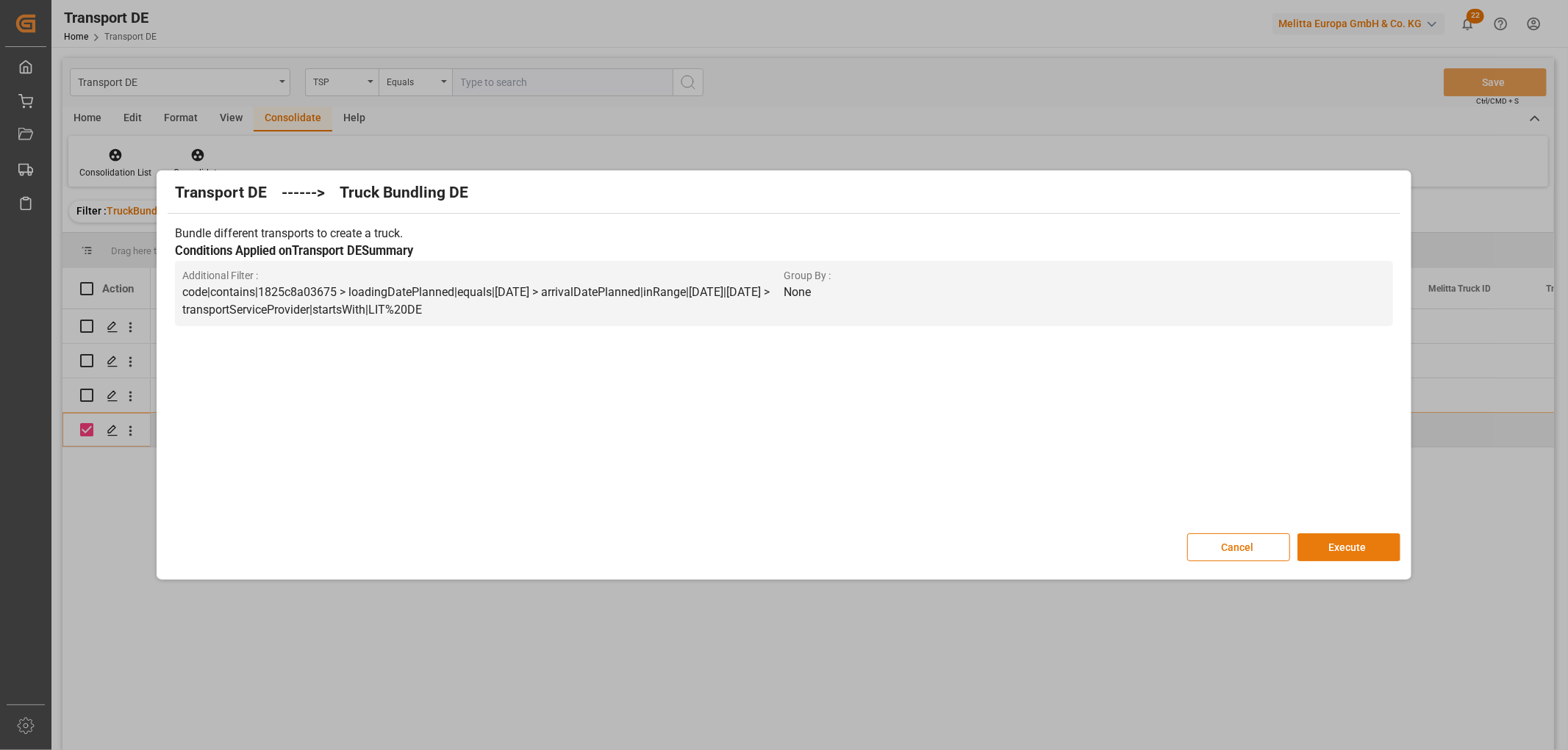
click at [1346, 546] on button "Execute" at bounding box center [1348, 548] width 103 height 28
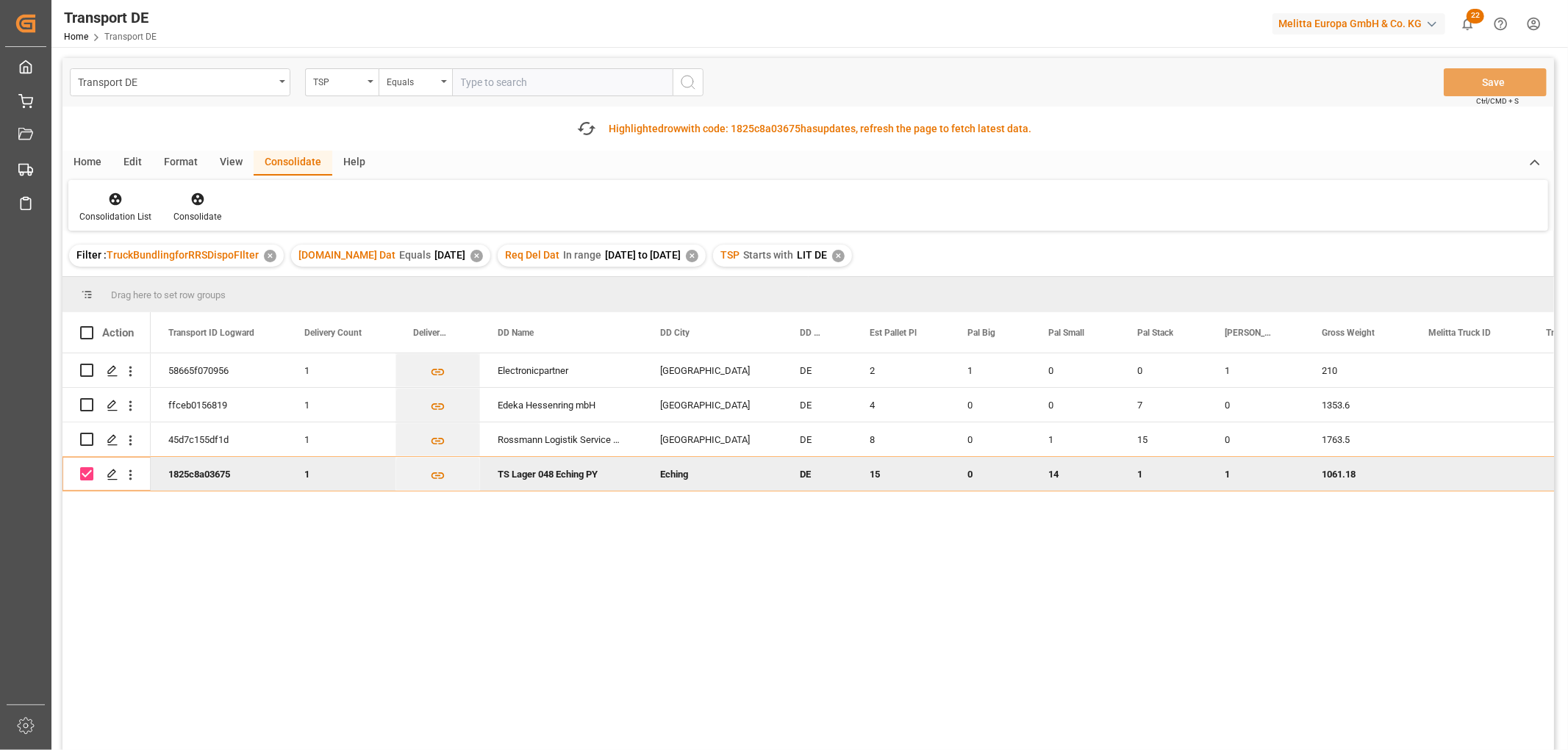
click at [89, 473] on input "Press Space to toggle row selection (checked)" at bounding box center [87, 474] width 13 height 13
checkbox input "false"
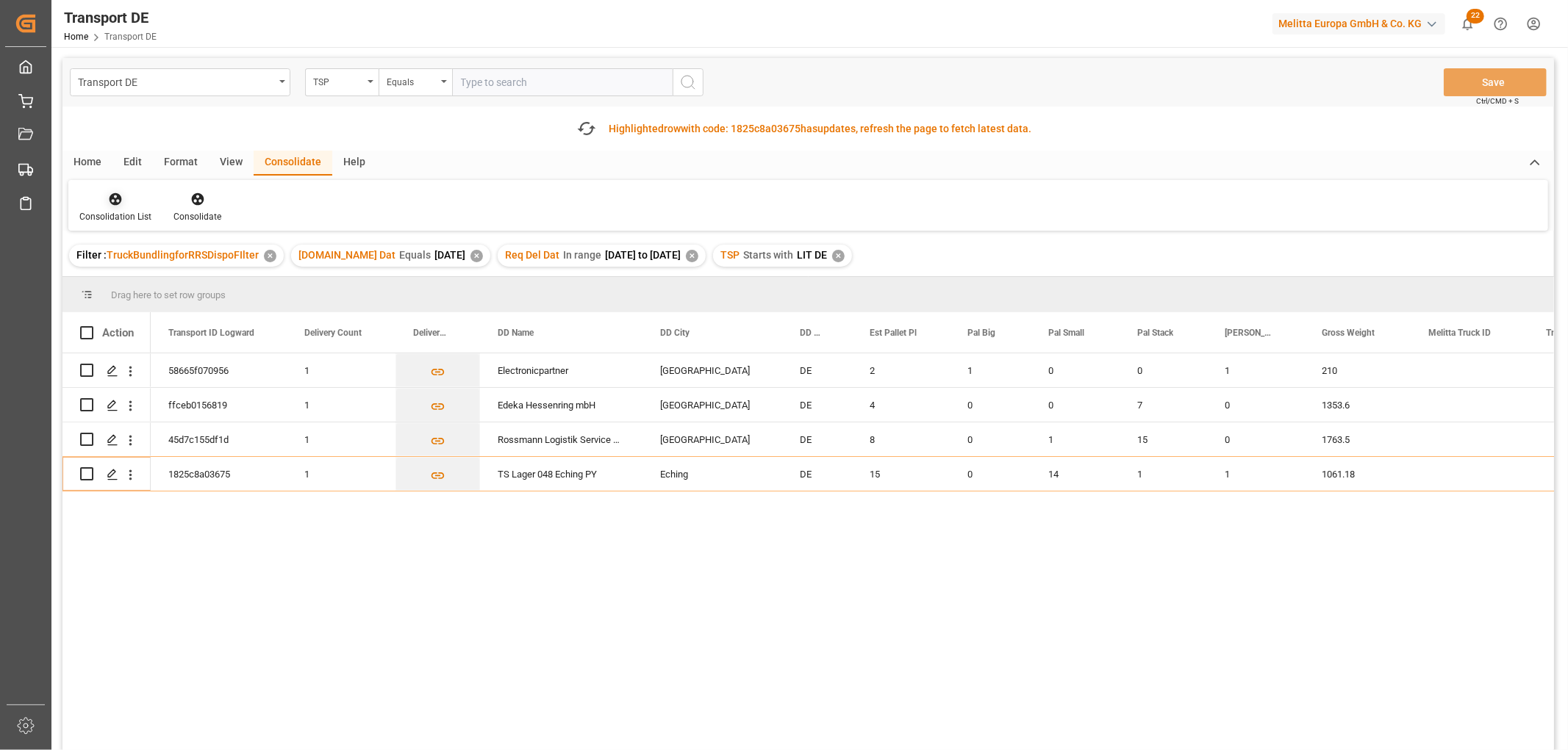
click at [114, 200] on icon at bounding box center [115, 199] width 13 height 13
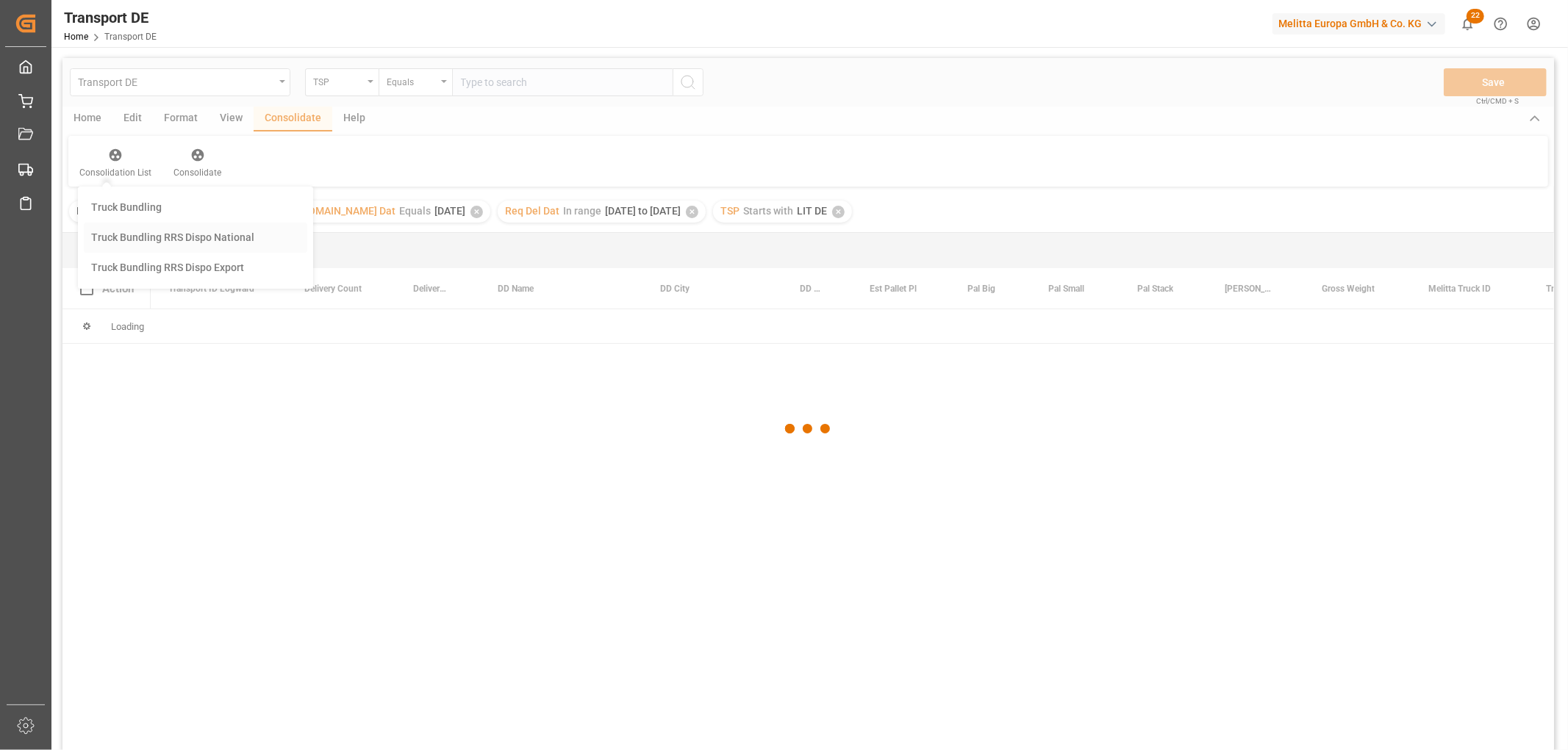
click at [120, 278] on div "Transport DE TSP Equals Save Ctrl/CMD + S Home Edit Format View Consolidate Hel…" at bounding box center [808, 423] width 1491 height 731
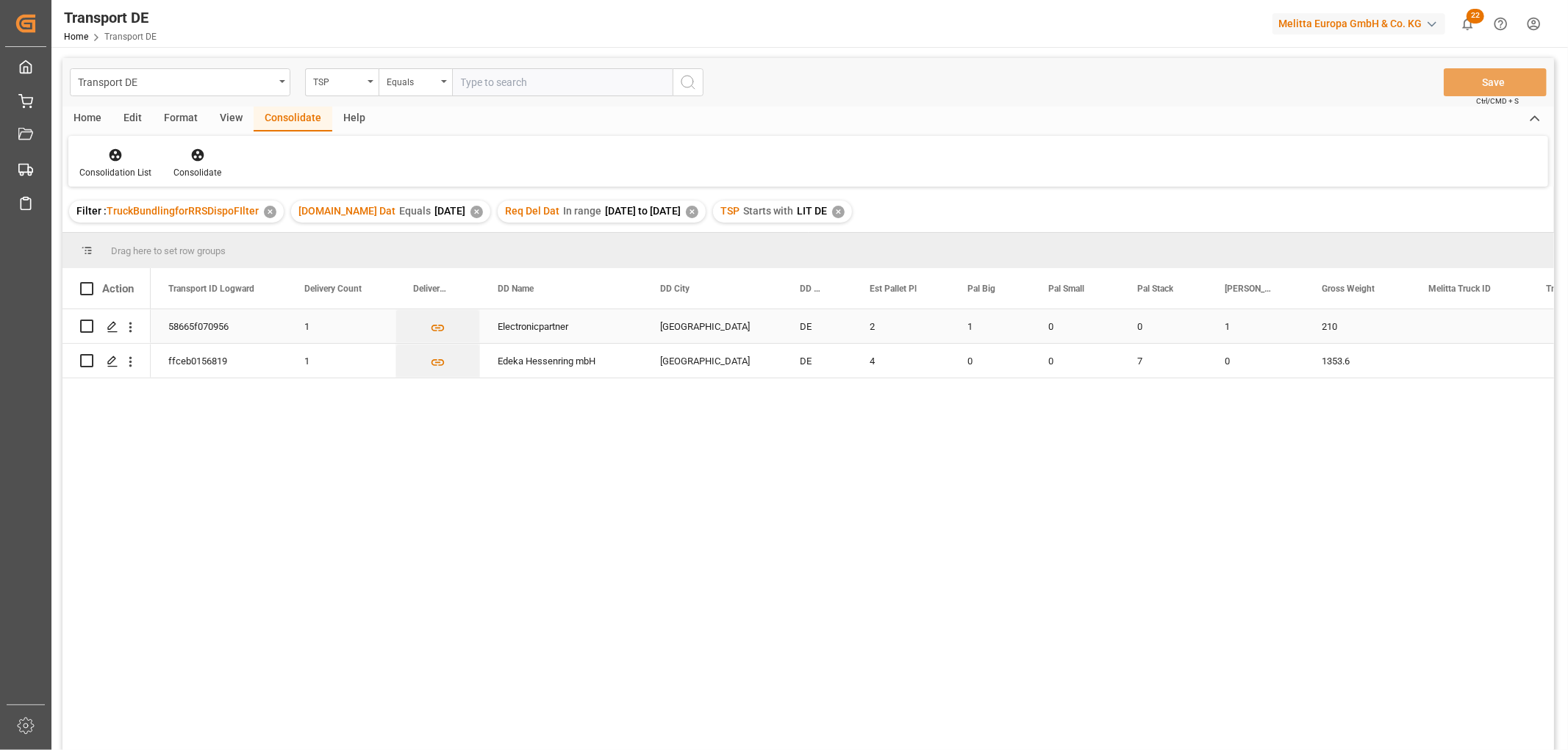
click at [90, 326] on input "Press Space to toggle row selection (unchecked)" at bounding box center [87, 326] width 13 height 13
checkbox input "true"
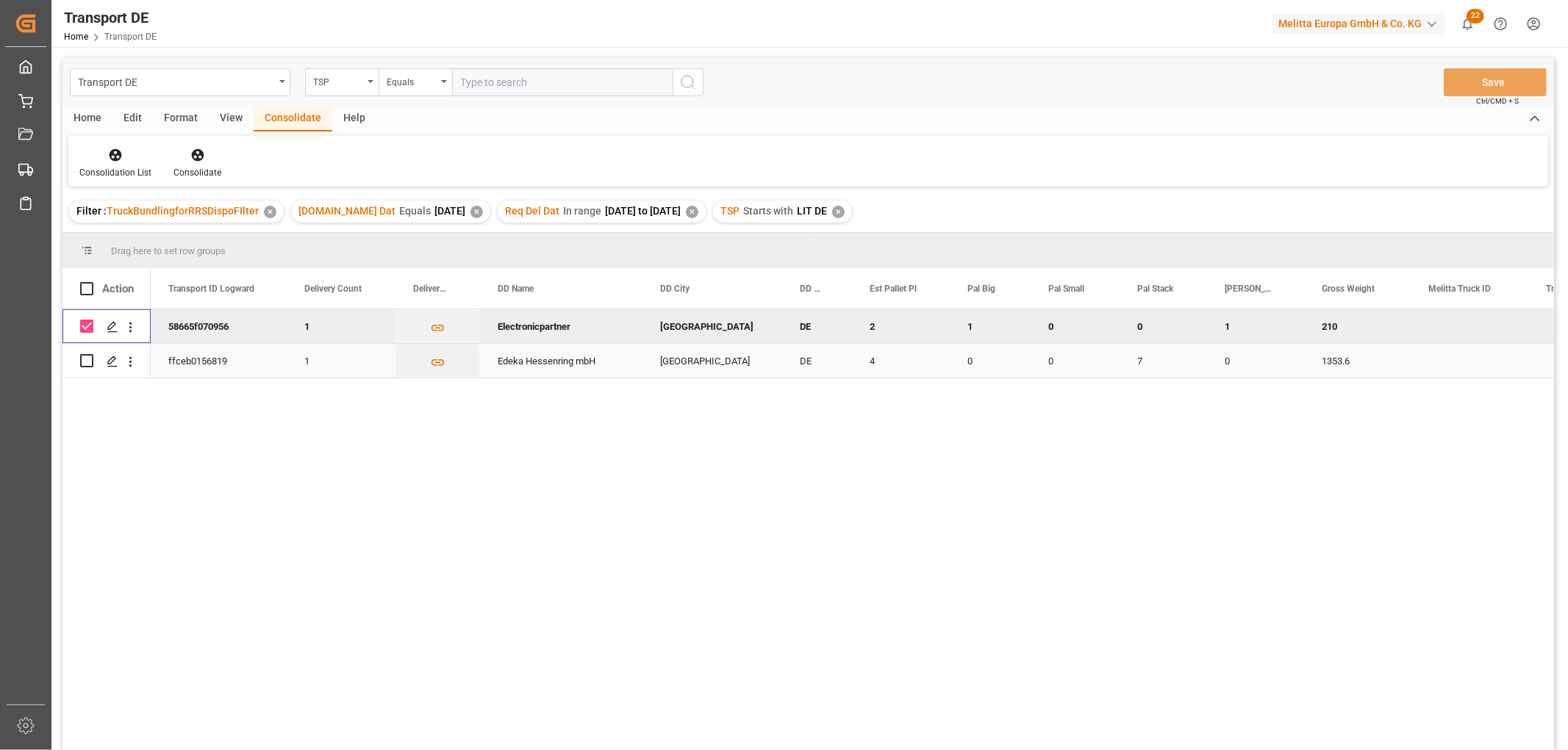
click at [88, 360] on input "Press Space to toggle row selection (unchecked)" at bounding box center [87, 361] width 13 height 13
checkbox input "true"
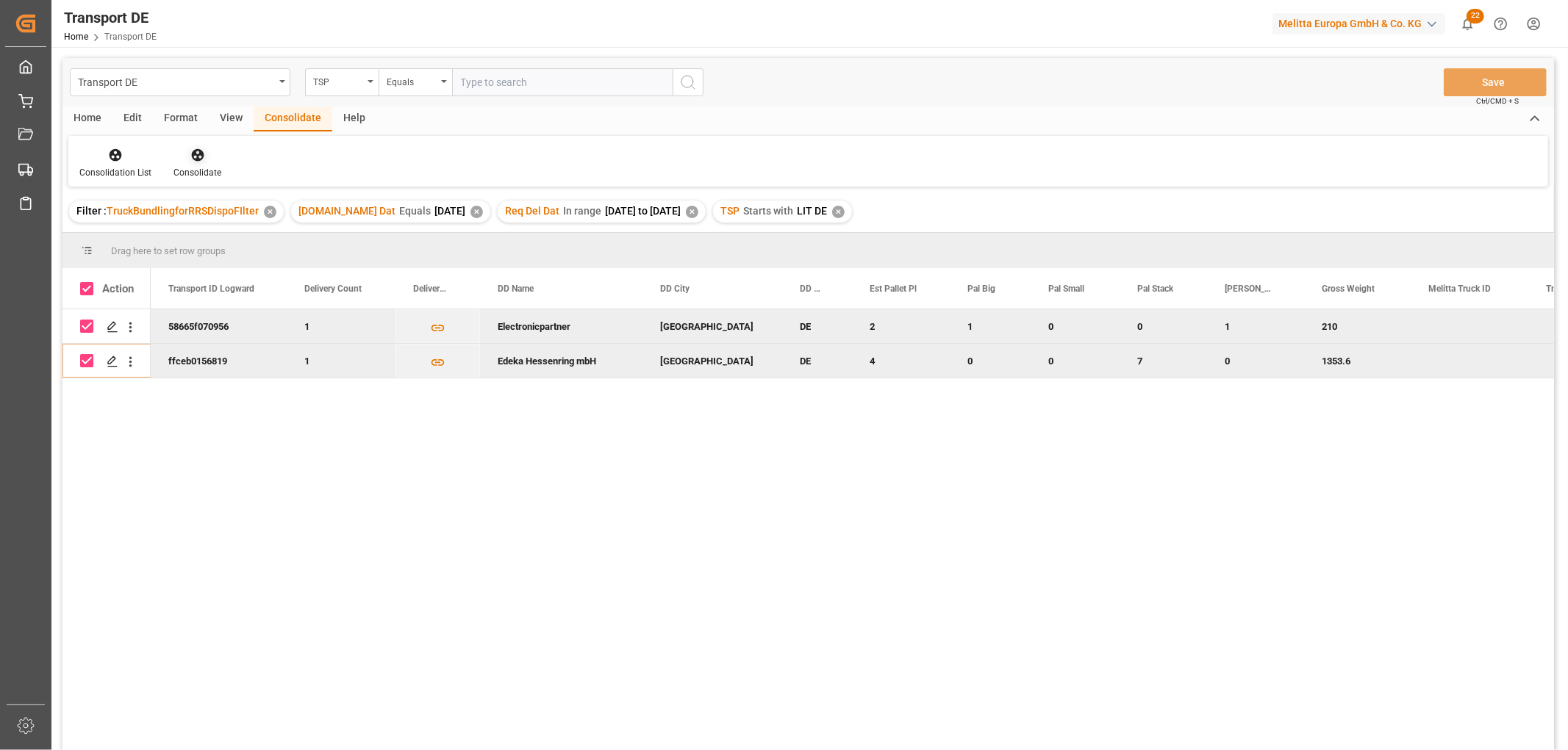
click at [194, 158] on icon at bounding box center [197, 155] width 13 height 13
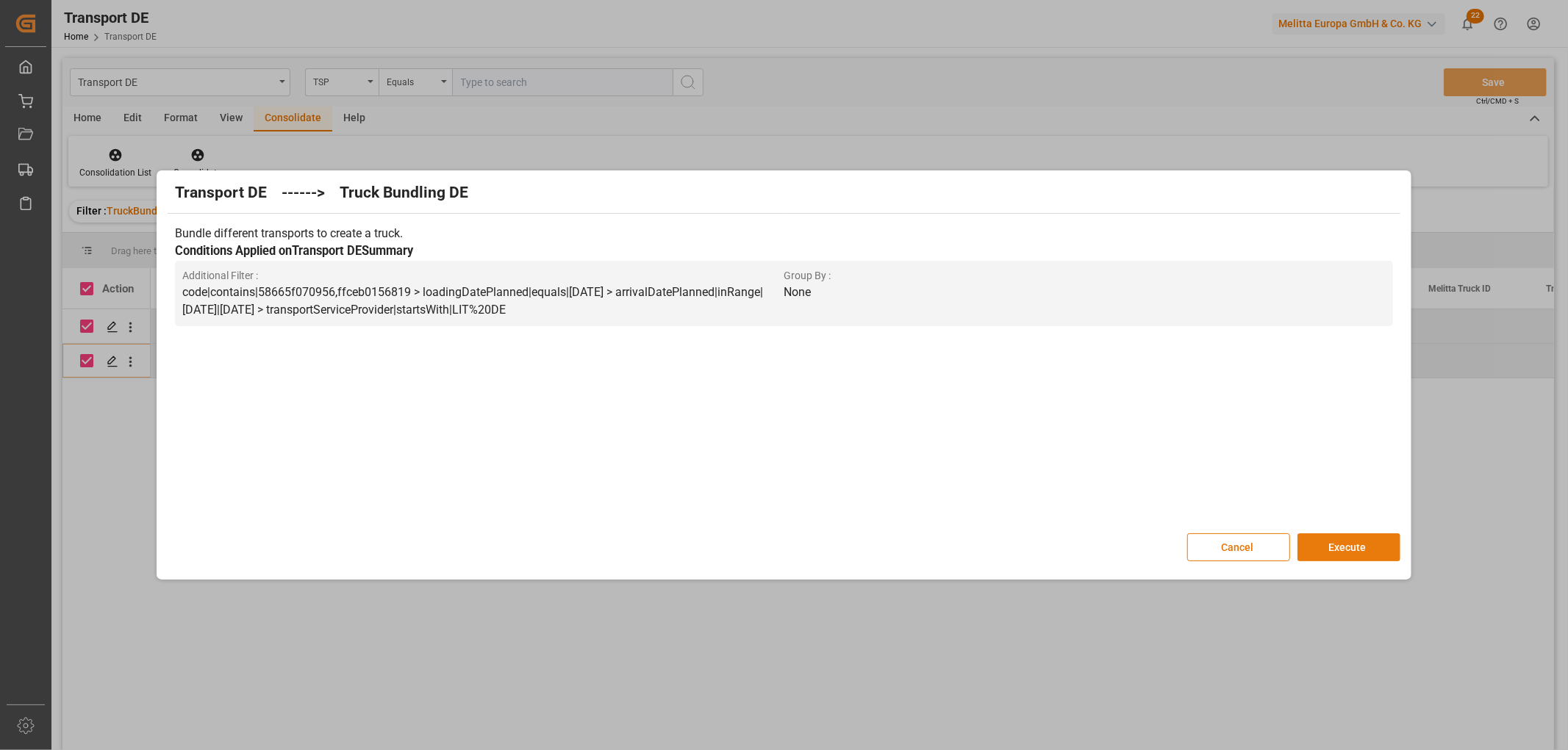
click at [1348, 544] on button "Execute" at bounding box center [1348, 548] width 103 height 28
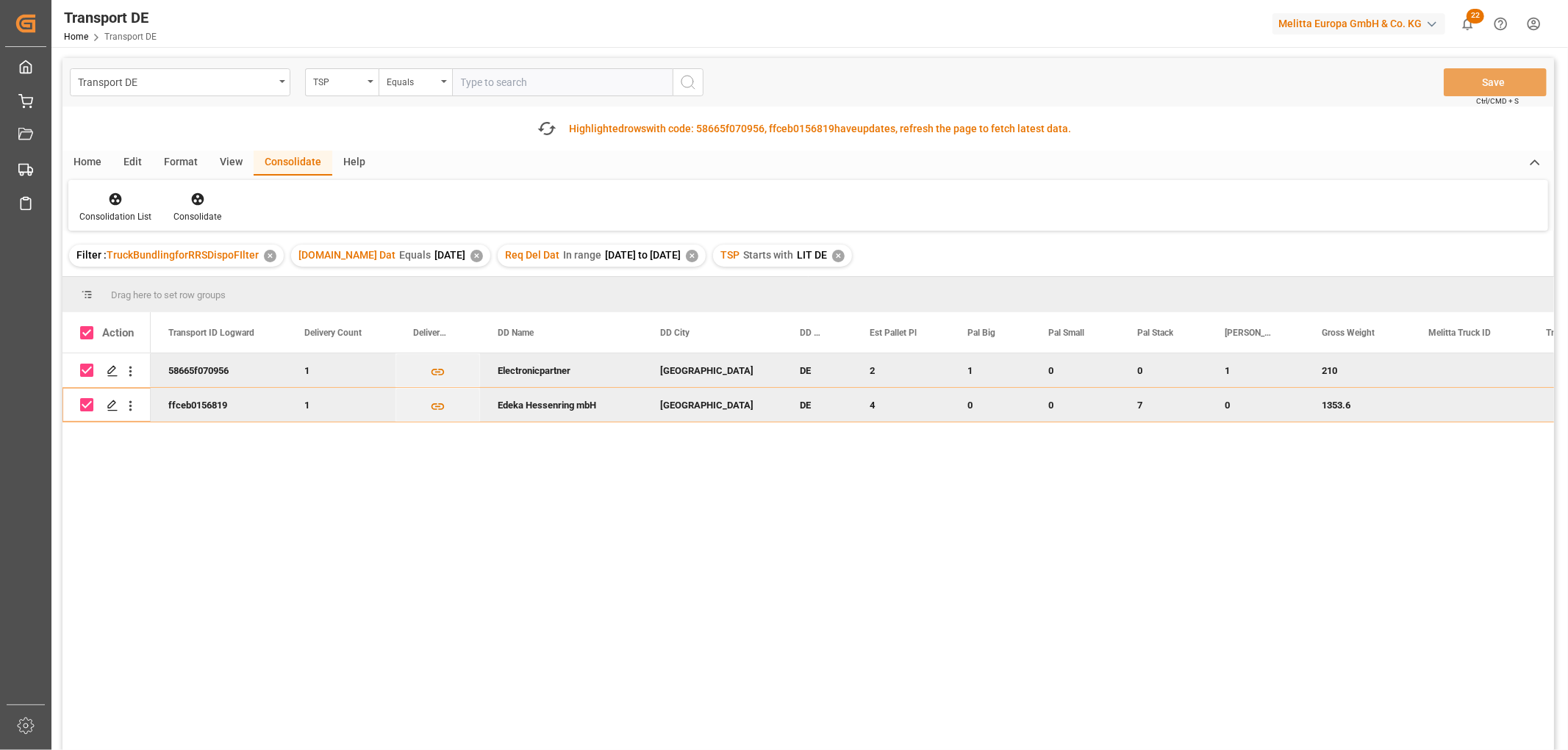
click at [85, 368] on input "Press Space to toggle row selection (checked)" at bounding box center [87, 371] width 13 height 13
checkbox input "false"
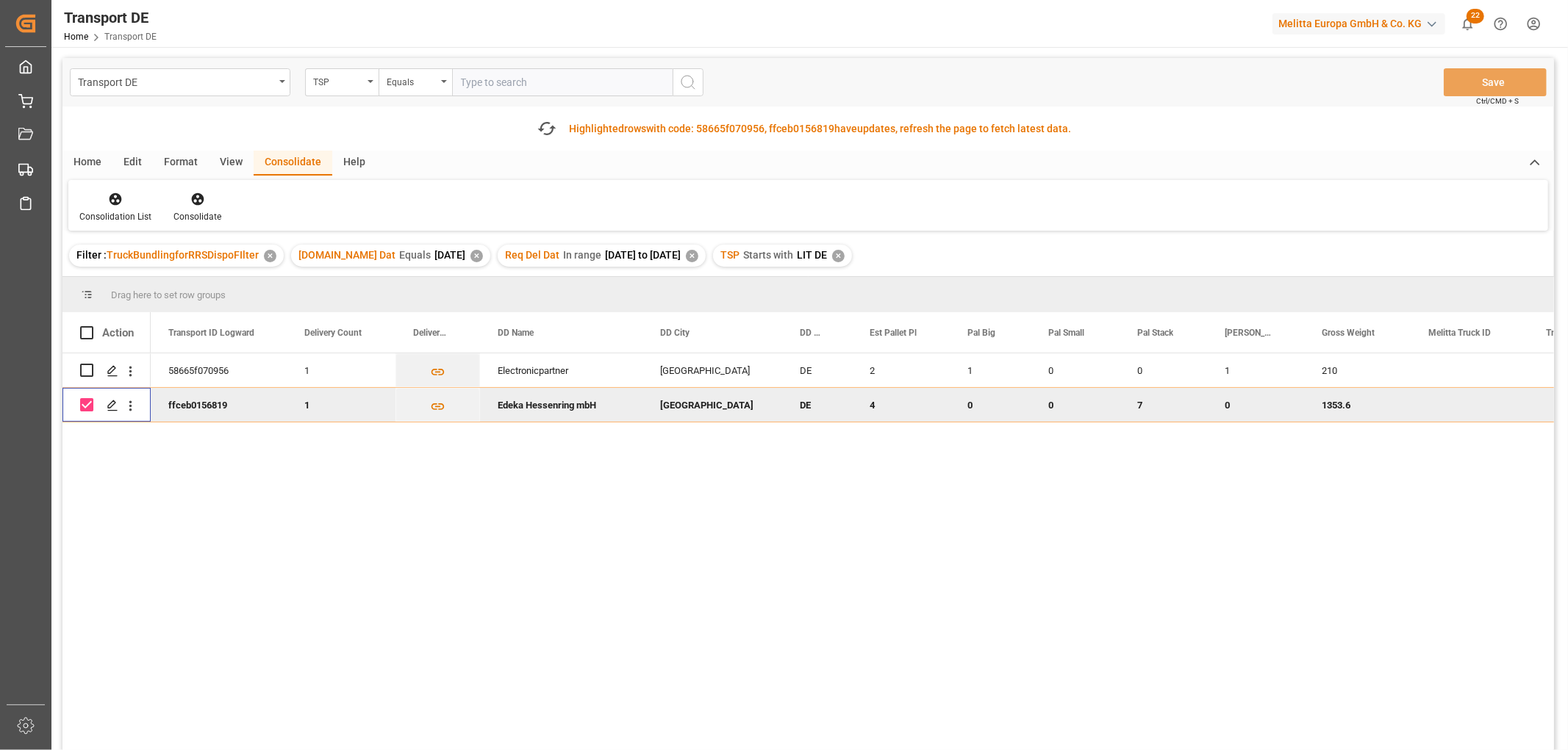
click at [86, 406] on input "Press Space to toggle row selection (checked)" at bounding box center [87, 405] width 13 height 13
checkbox input "false"
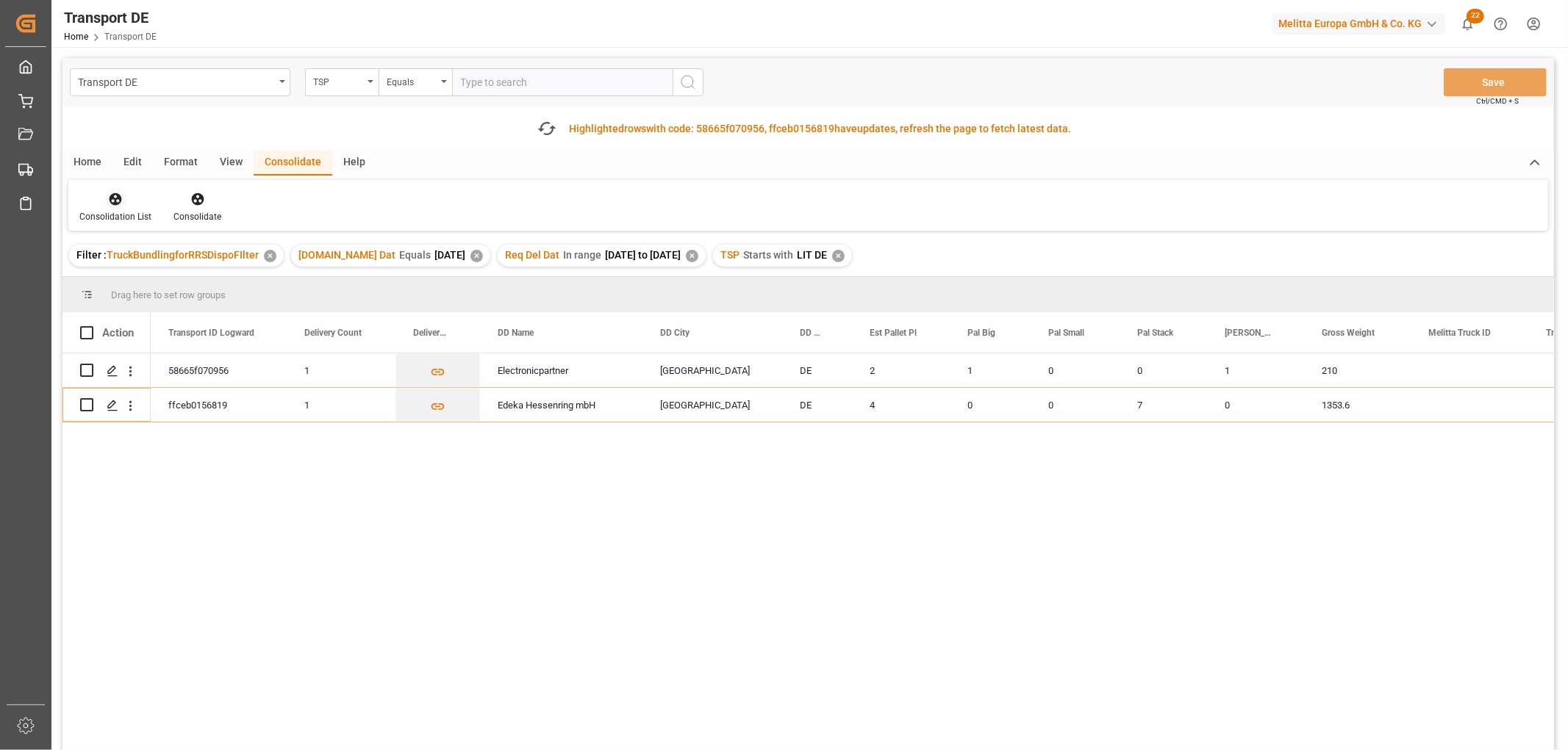
click at [112, 196] on icon at bounding box center [115, 199] width 13 height 13
click at [127, 278] on div "Transport DE TSP Equals Save Ctrl/CMD + S Fetch latest updates Highlighted rows…" at bounding box center [808, 445] width 1491 height 775
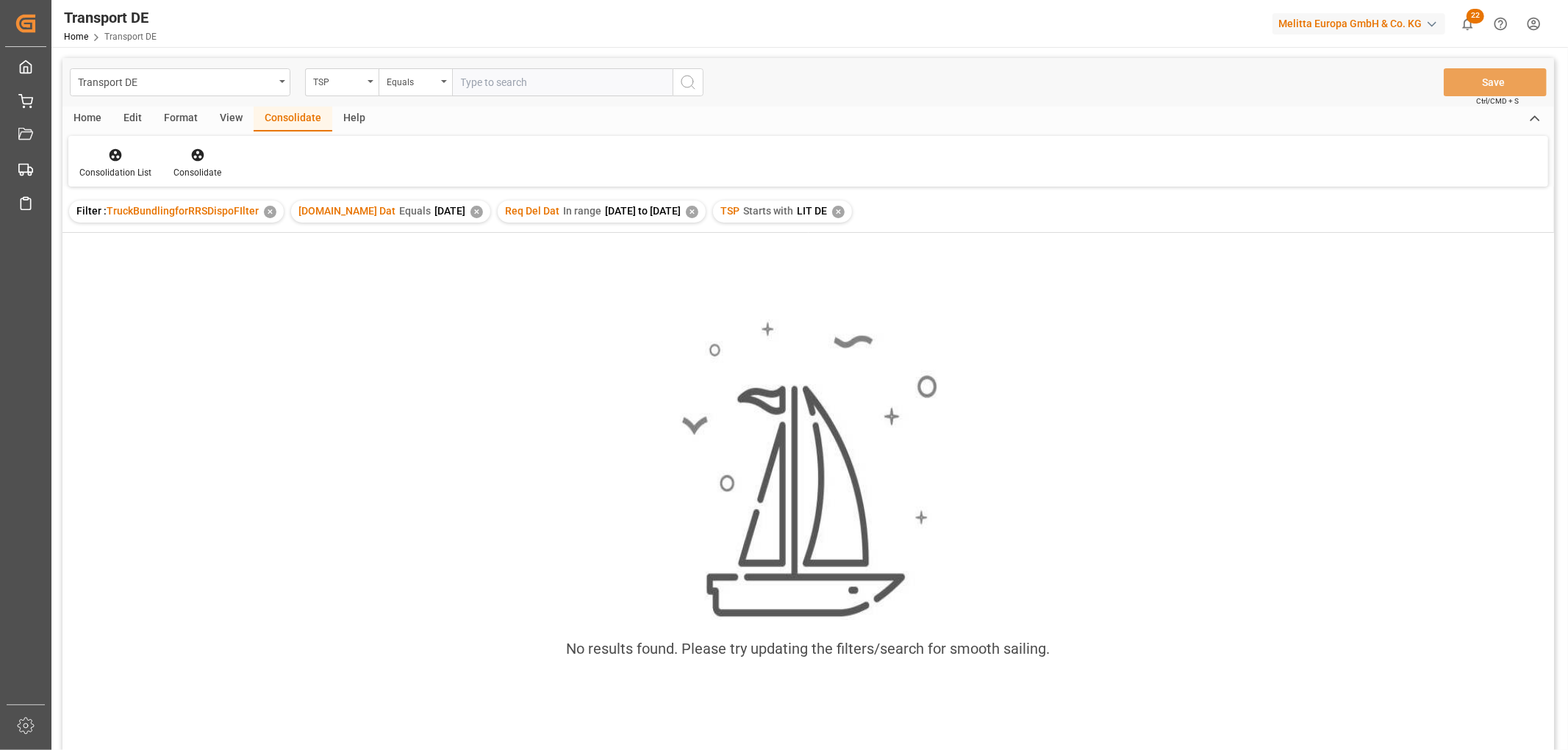
click at [844, 216] on div "✕" at bounding box center [838, 211] width 13 height 13
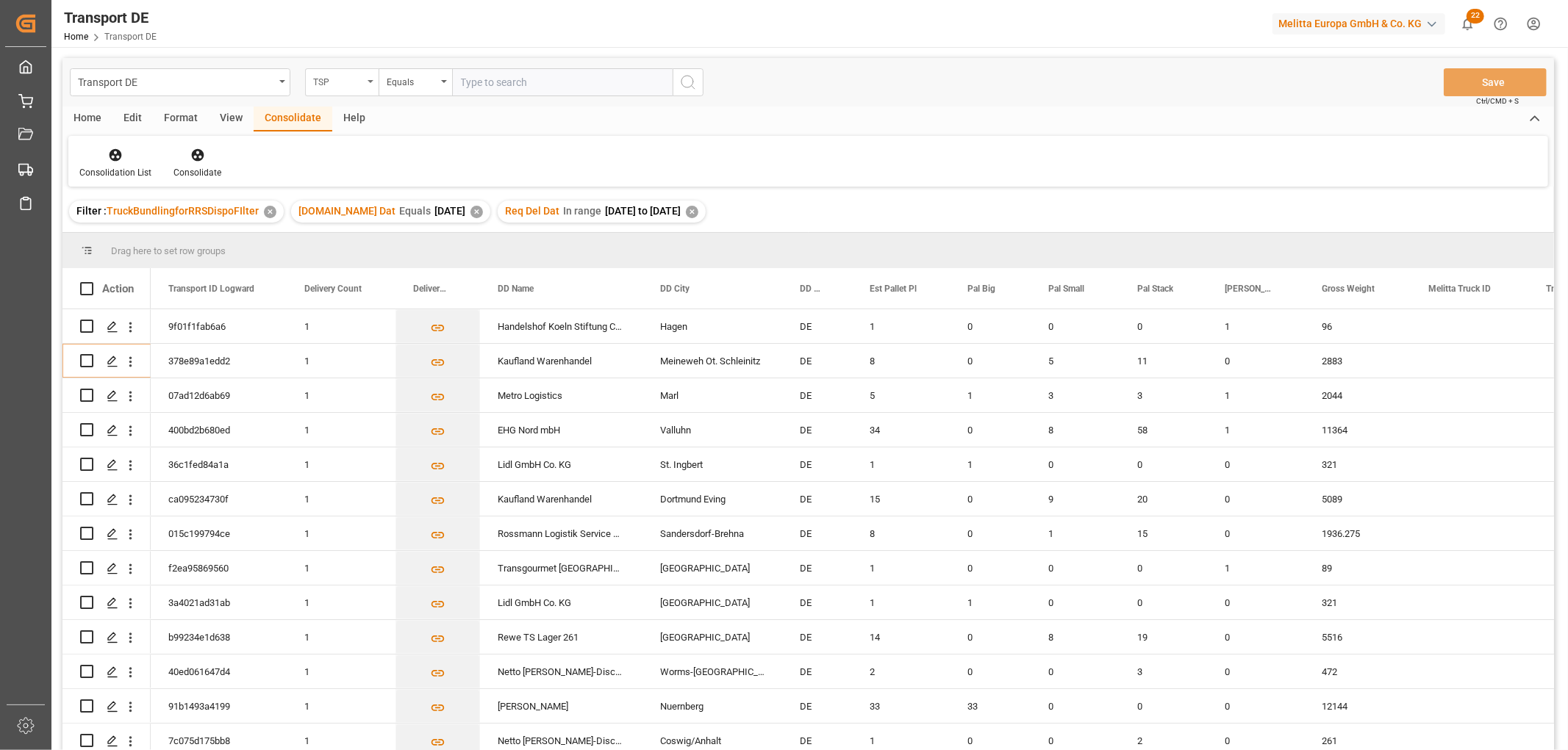
click at [320, 82] on div "TSP" at bounding box center [338, 80] width 50 height 17
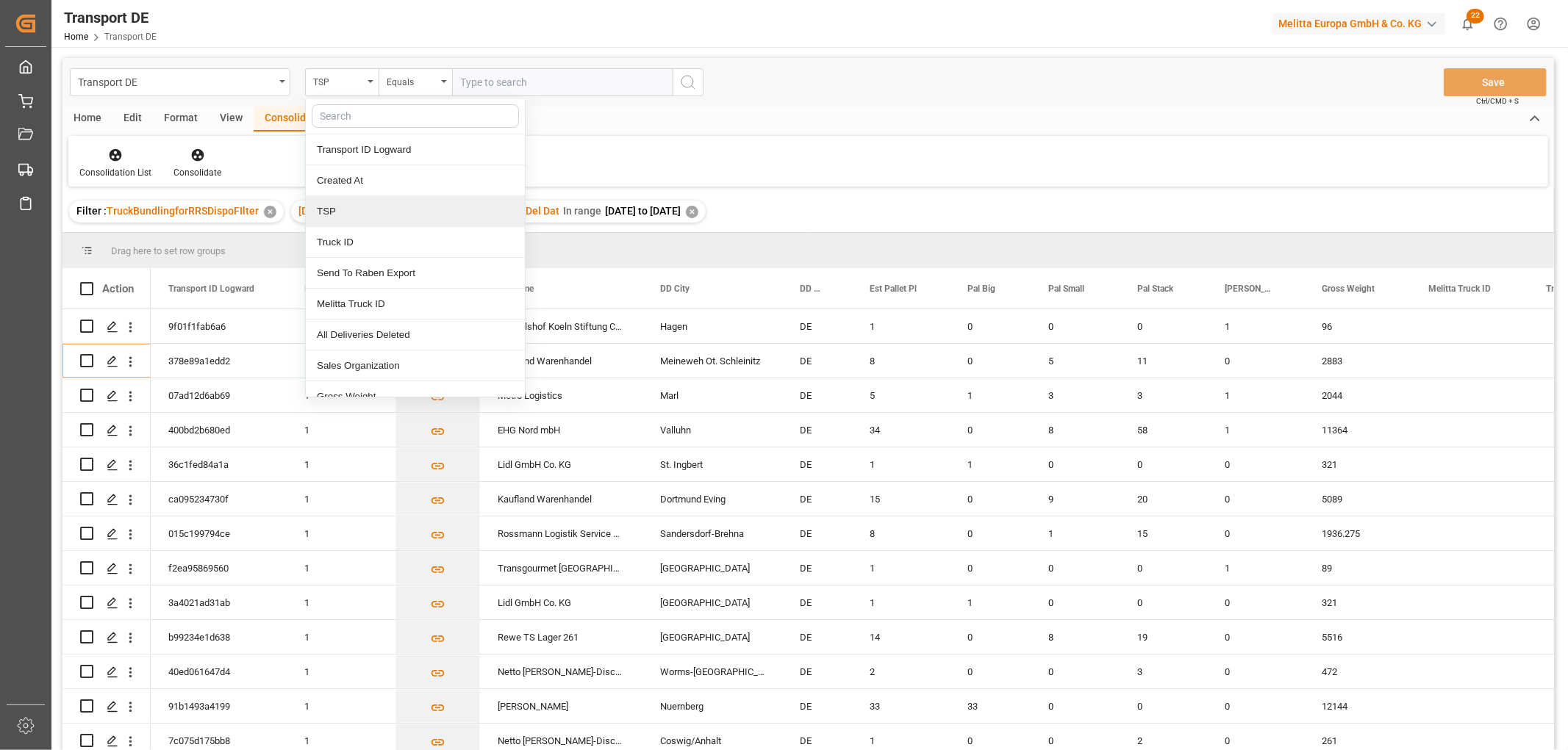
click at [333, 217] on div "TSP" at bounding box center [415, 211] width 219 height 31
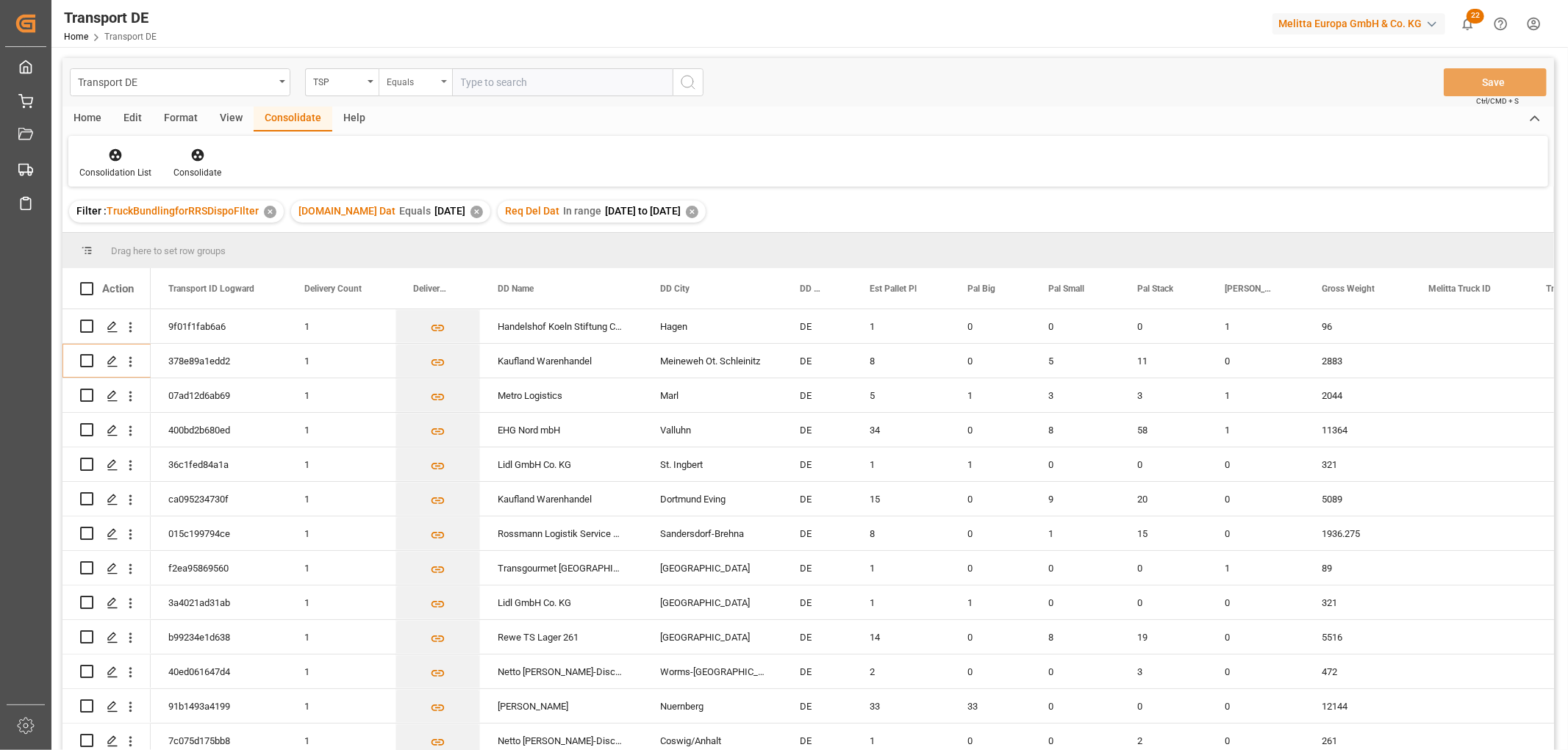
click at [430, 83] on div "Equals" at bounding box center [411, 80] width 50 height 17
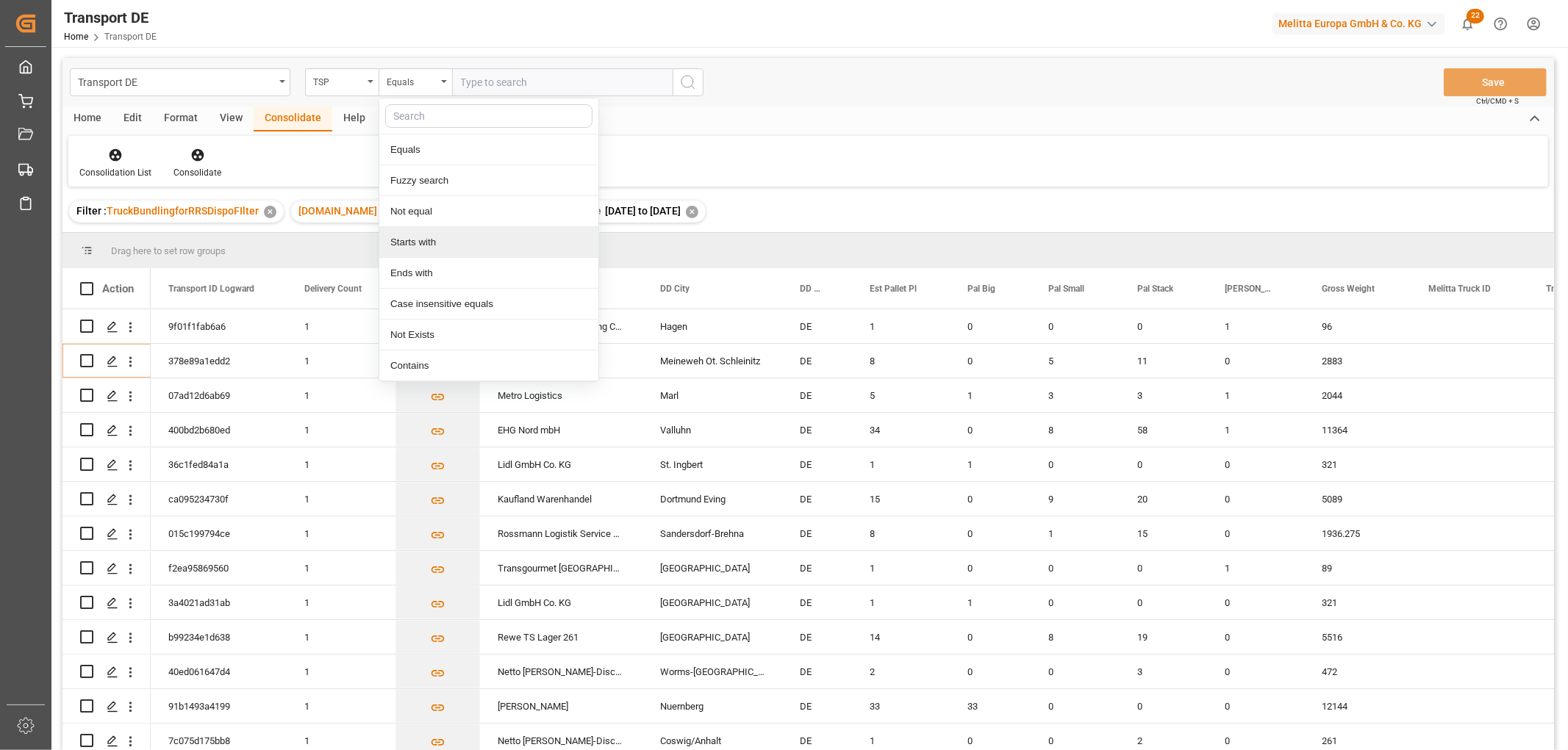
click at [419, 240] on div "Starts with" at bounding box center [488, 242] width 219 height 31
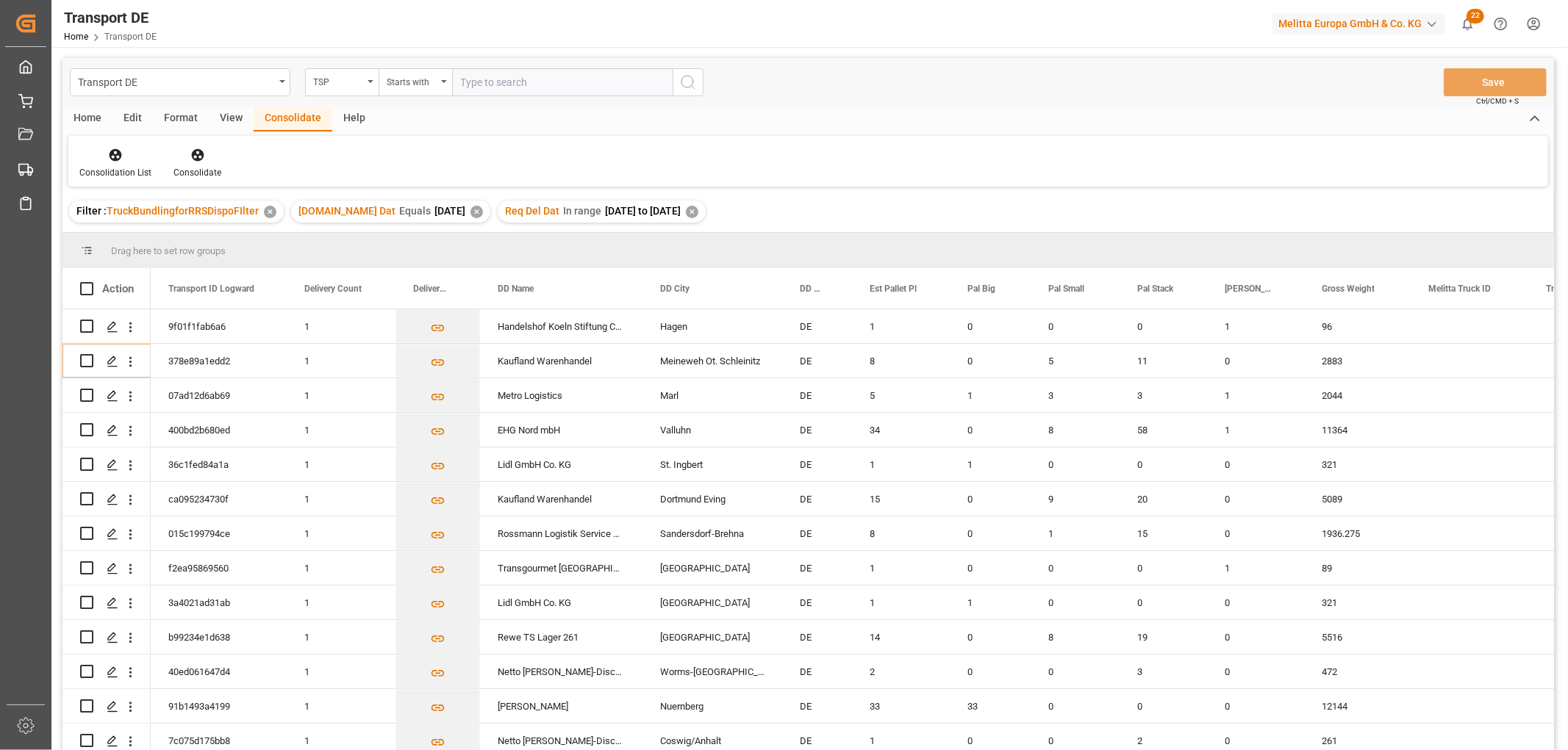
click at [463, 78] on input "text" at bounding box center [562, 83] width 220 height 28
type input "Moeller"
click at [691, 78] on icon "search button" at bounding box center [688, 83] width 18 height 18
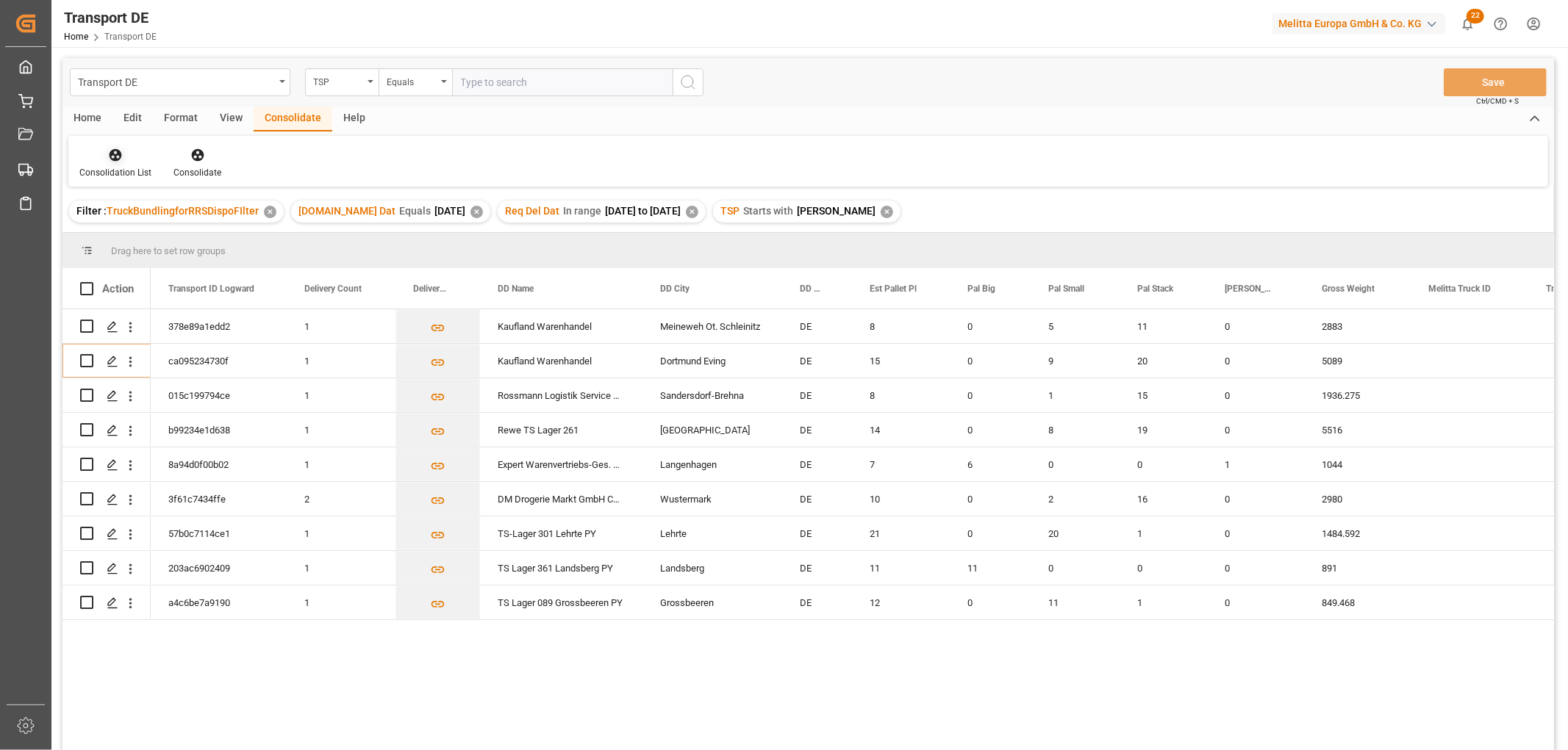
click at [110, 156] on icon at bounding box center [115, 155] width 13 height 13
click at [129, 237] on div "Transport DE TSP Equals Save Ctrl/CMD + S Home Edit Format View Consolidate Hel…" at bounding box center [808, 423] width 1491 height 731
click at [83, 115] on div "Home" at bounding box center [87, 119] width 50 height 25
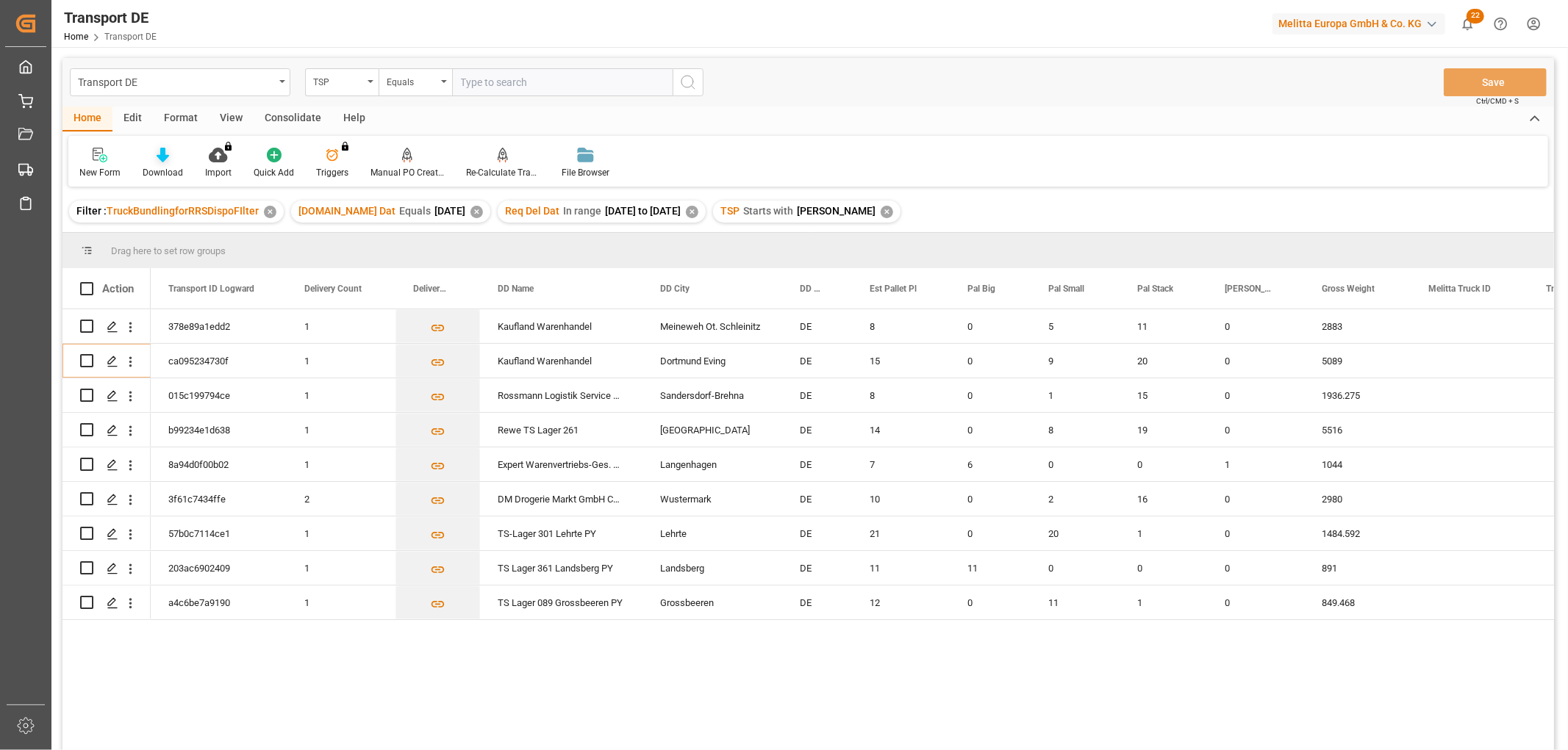
click at [165, 158] on icon at bounding box center [162, 155] width 13 height 15
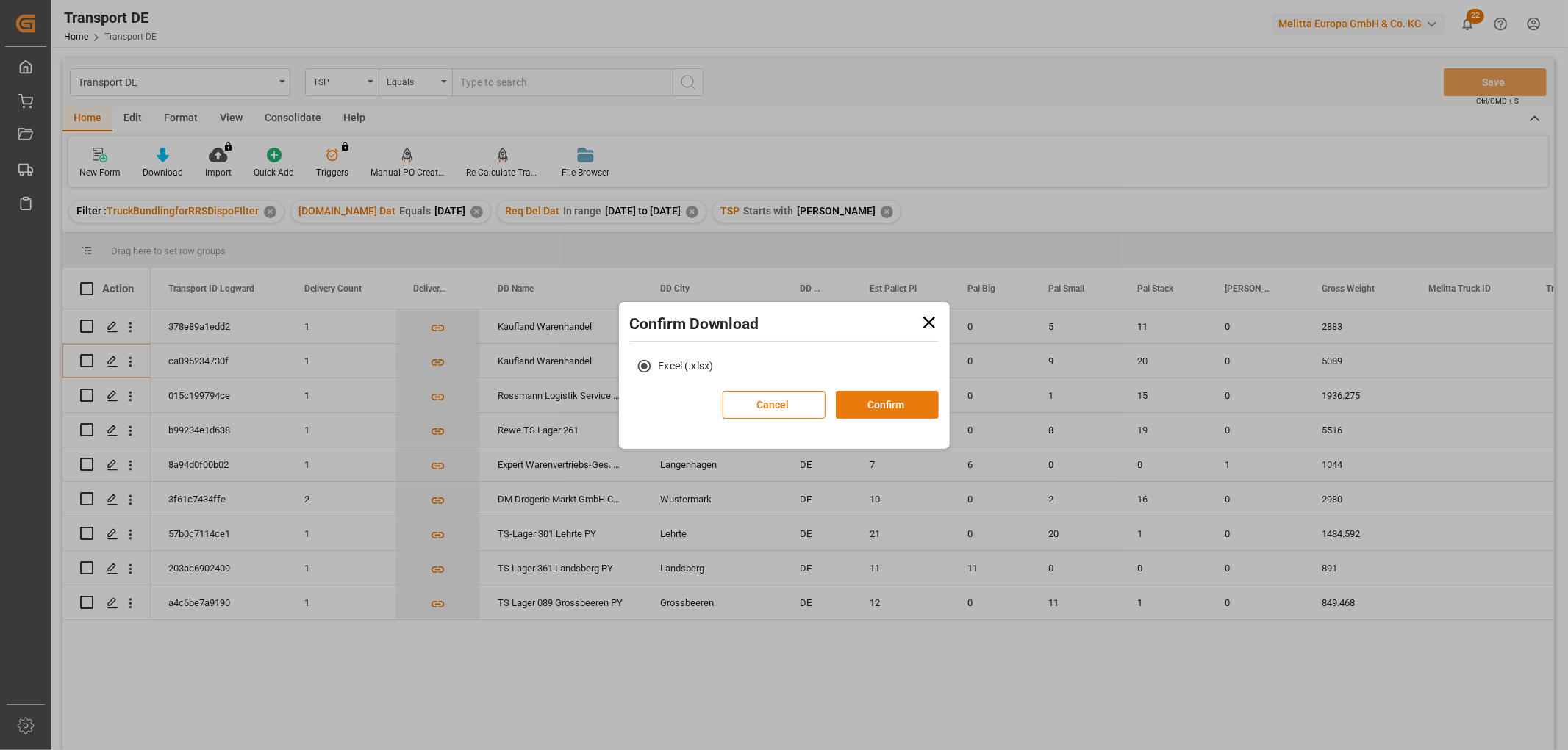
click at [920, 402] on button "Confirm" at bounding box center [887, 405] width 103 height 28
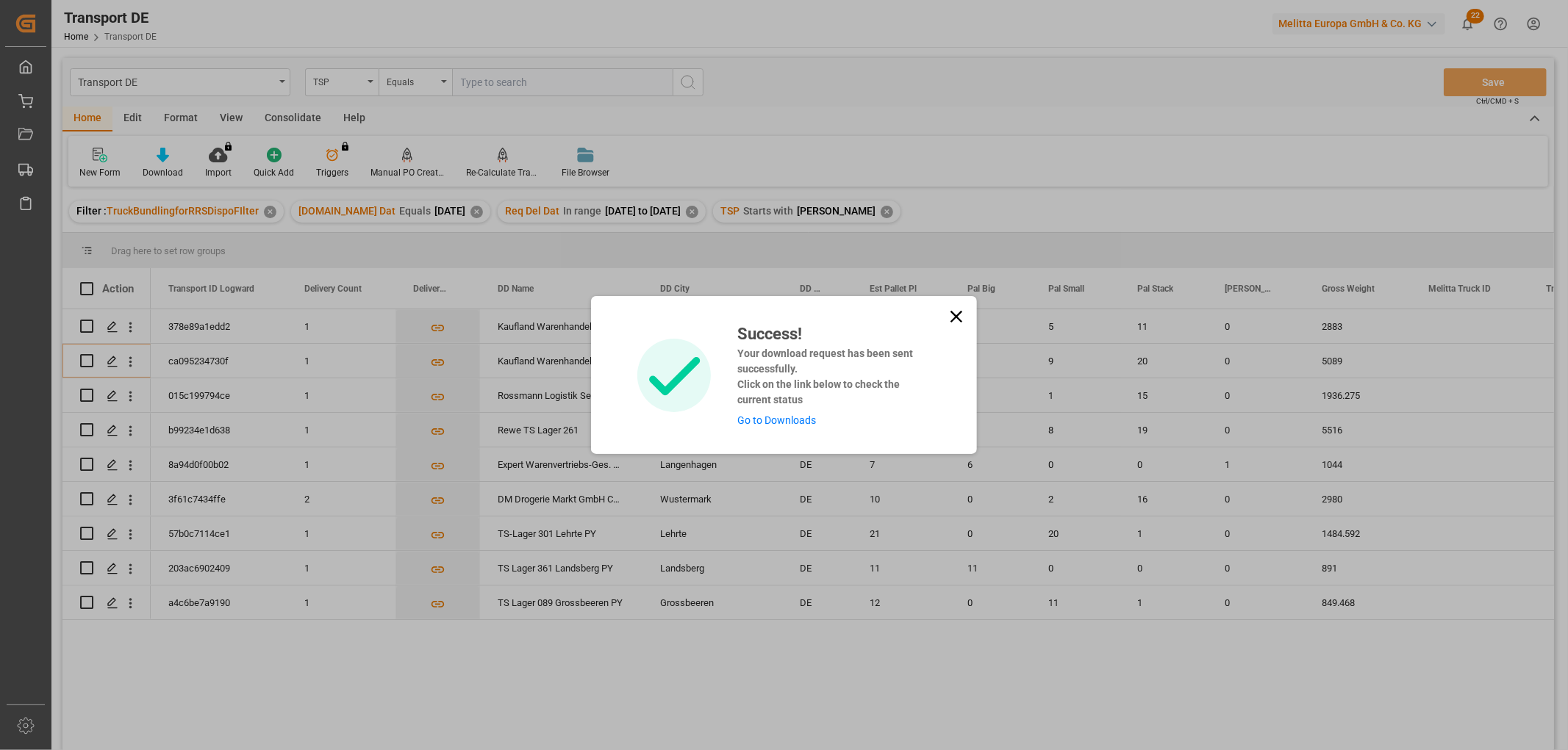
click at [784, 414] on link "Go to Downloads" at bounding box center [777, 420] width 79 height 12
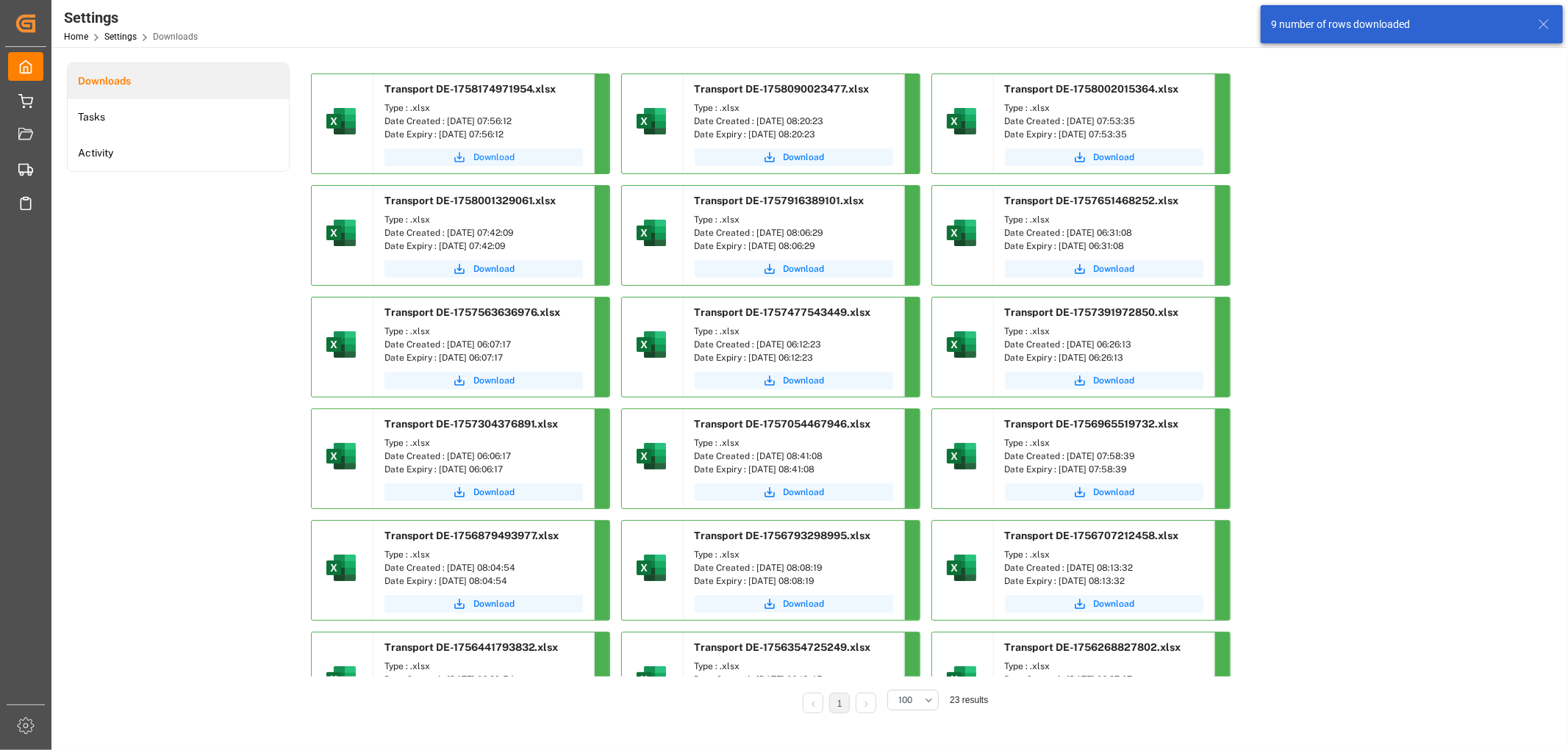
click at [476, 156] on span "Download" at bounding box center [494, 157] width 41 height 13
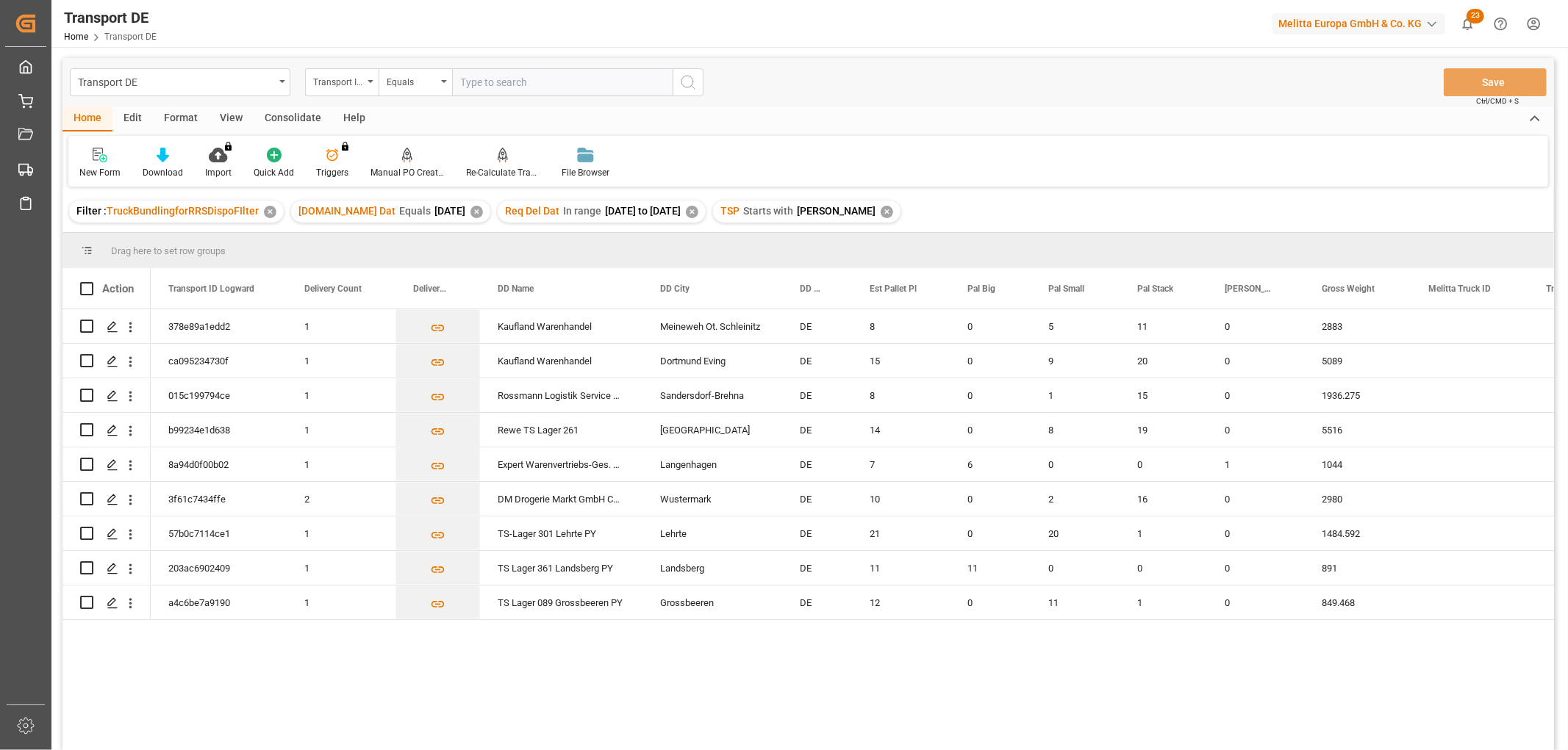
click at [292, 118] on div "Consolidate" at bounding box center [293, 119] width 79 height 25
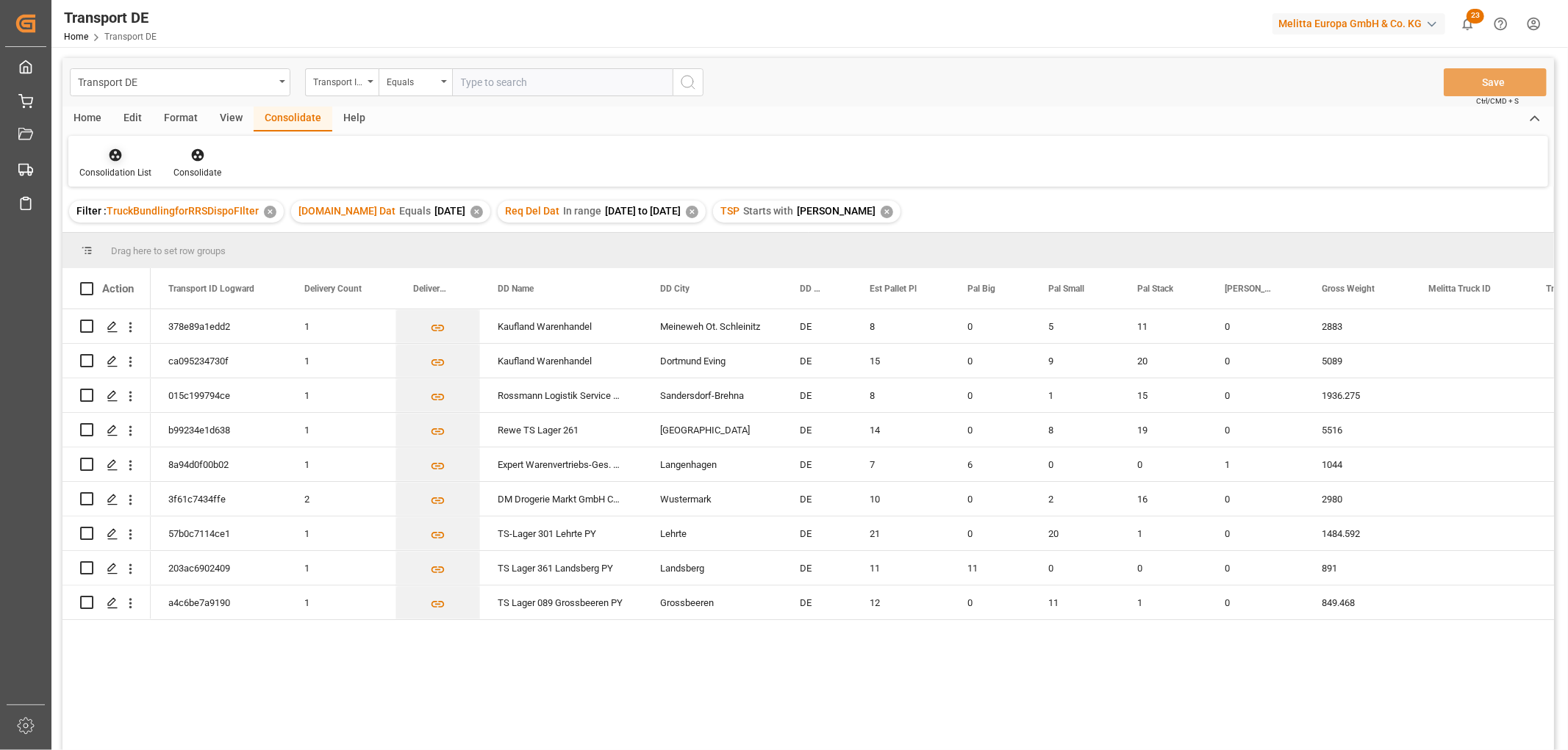
click at [114, 158] on icon at bounding box center [115, 155] width 13 height 13
click at [123, 239] on div "Transport DE Transport ID Logward Equals Save Ctrl/CMD + S Home Edit Format Vie…" at bounding box center [808, 423] width 1491 height 731
click at [88, 325] on input "Press Space to toggle row selection (unchecked)" at bounding box center [87, 326] width 13 height 13
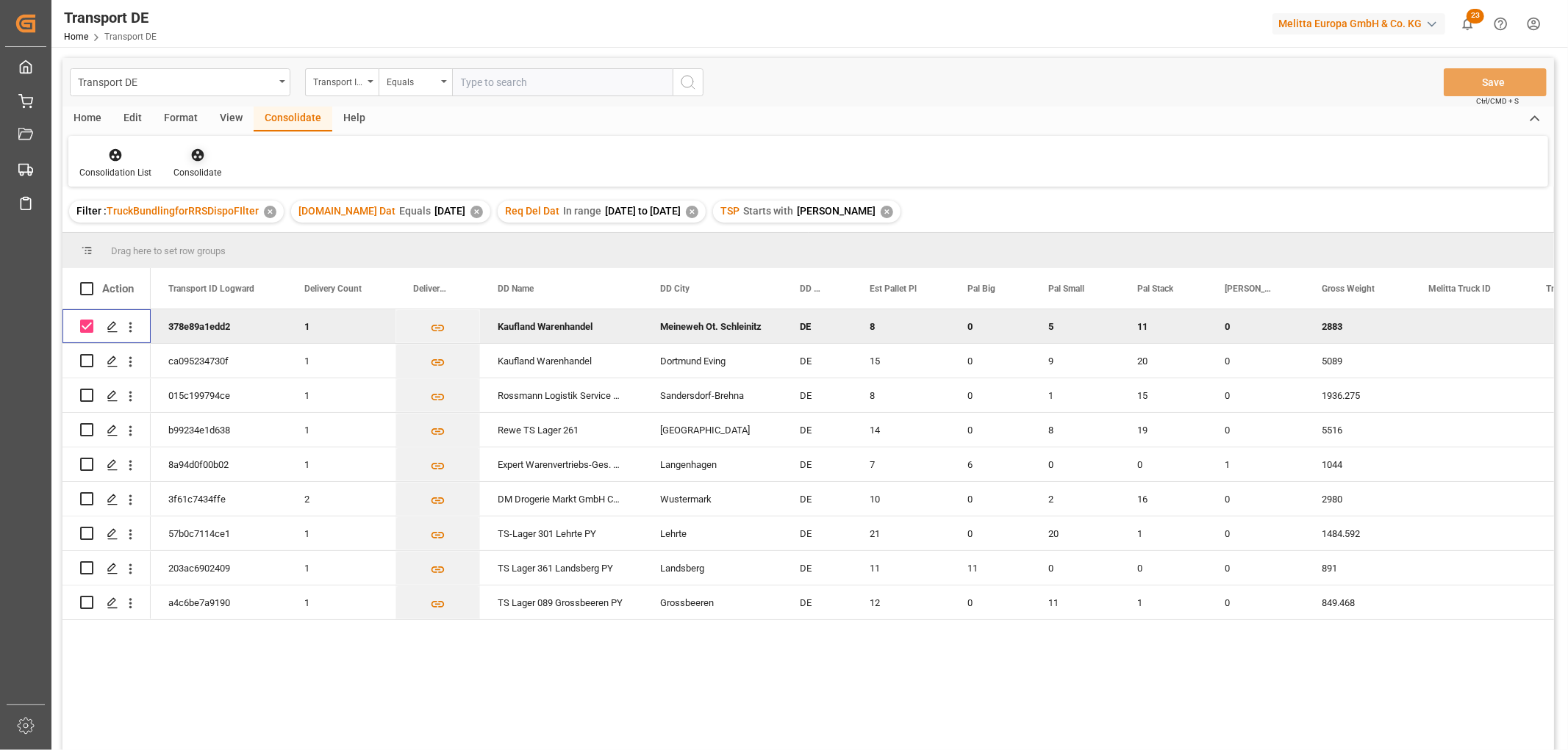
click at [199, 158] on icon at bounding box center [197, 155] width 13 height 13
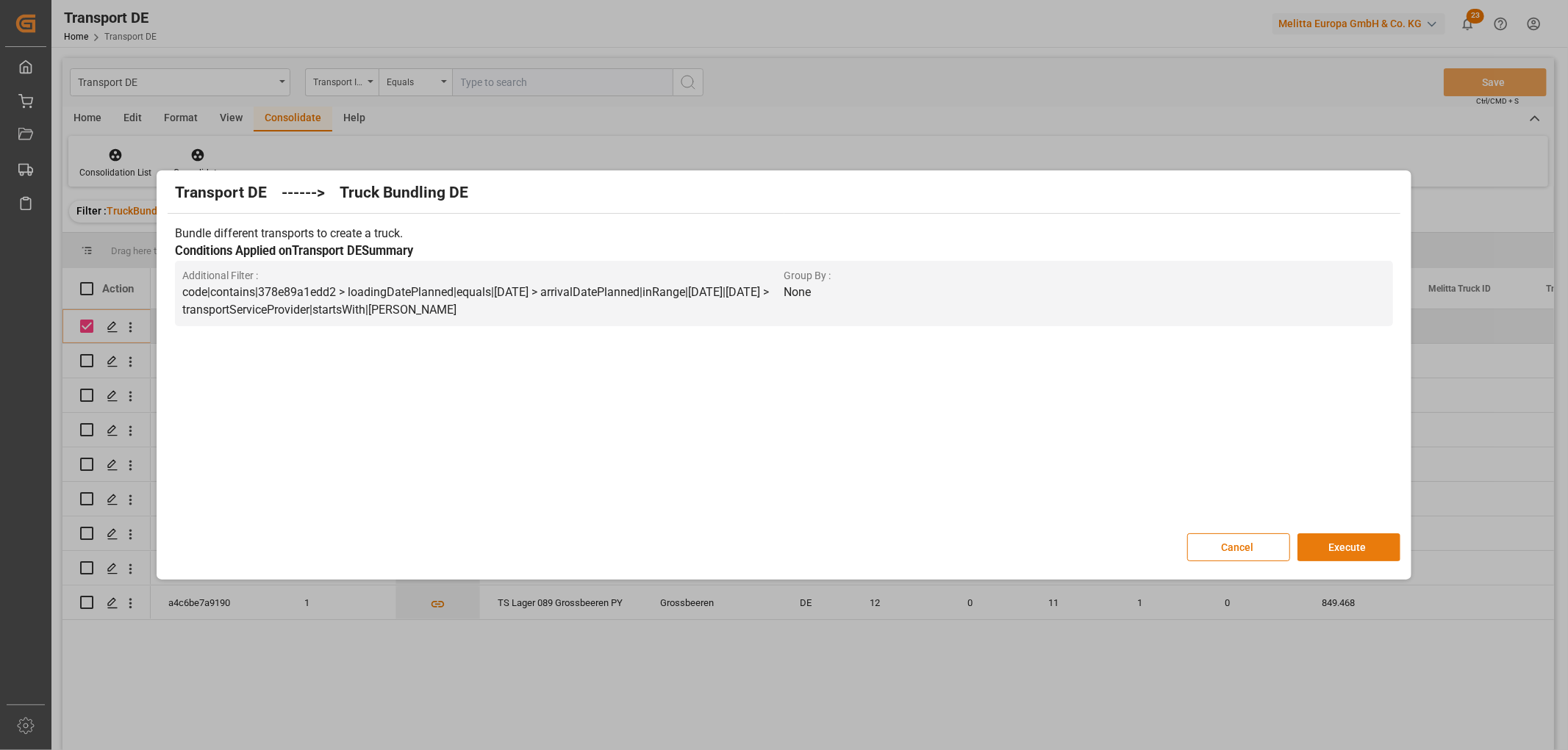
click at [1351, 542] on button "Execute" at bounding box center [1348, 548] width 103 height 28
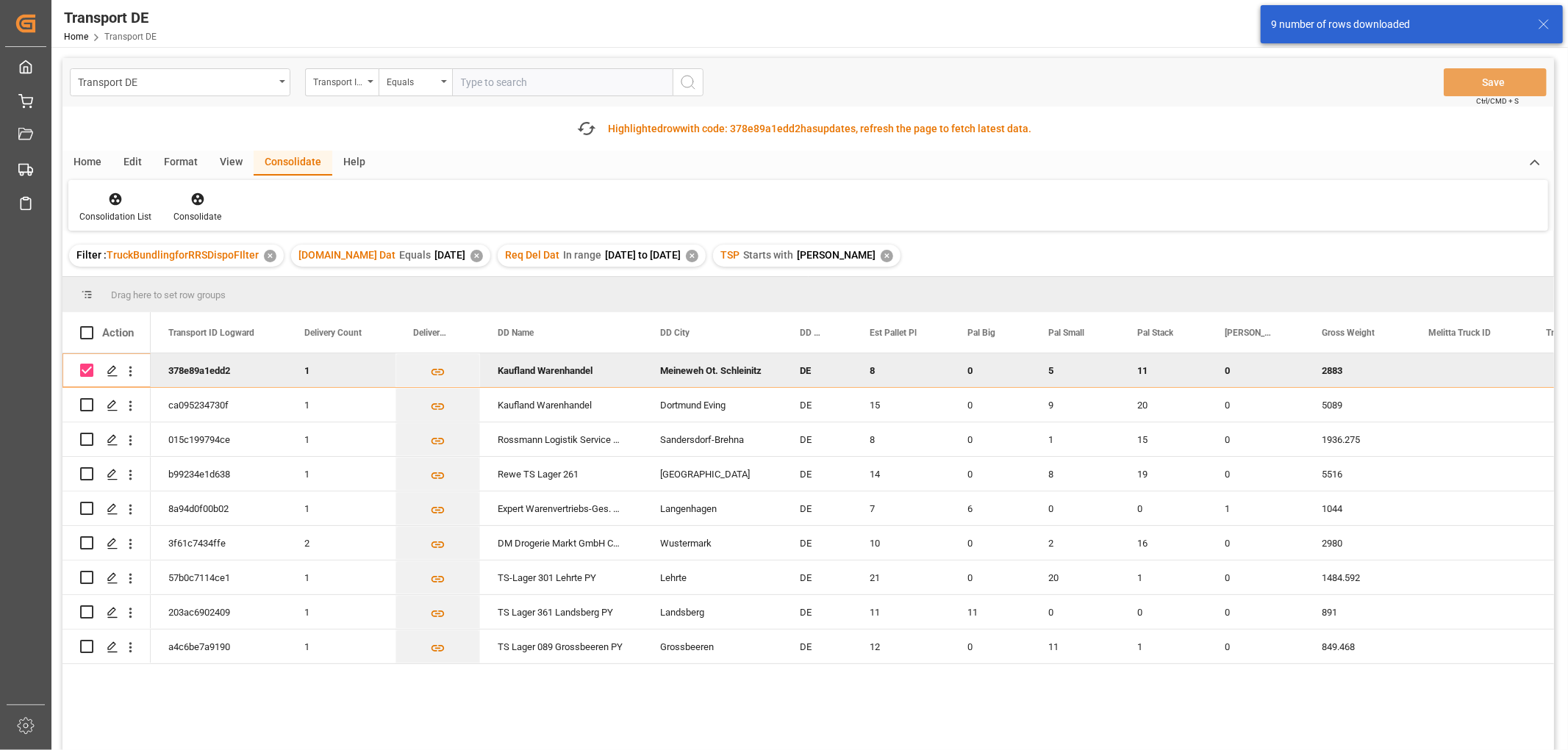
click at [89, 371] on input "Press Space to toggle row selection (checked)" at bounding box center [87, 371] width 13 height 13
checkbox input "false"
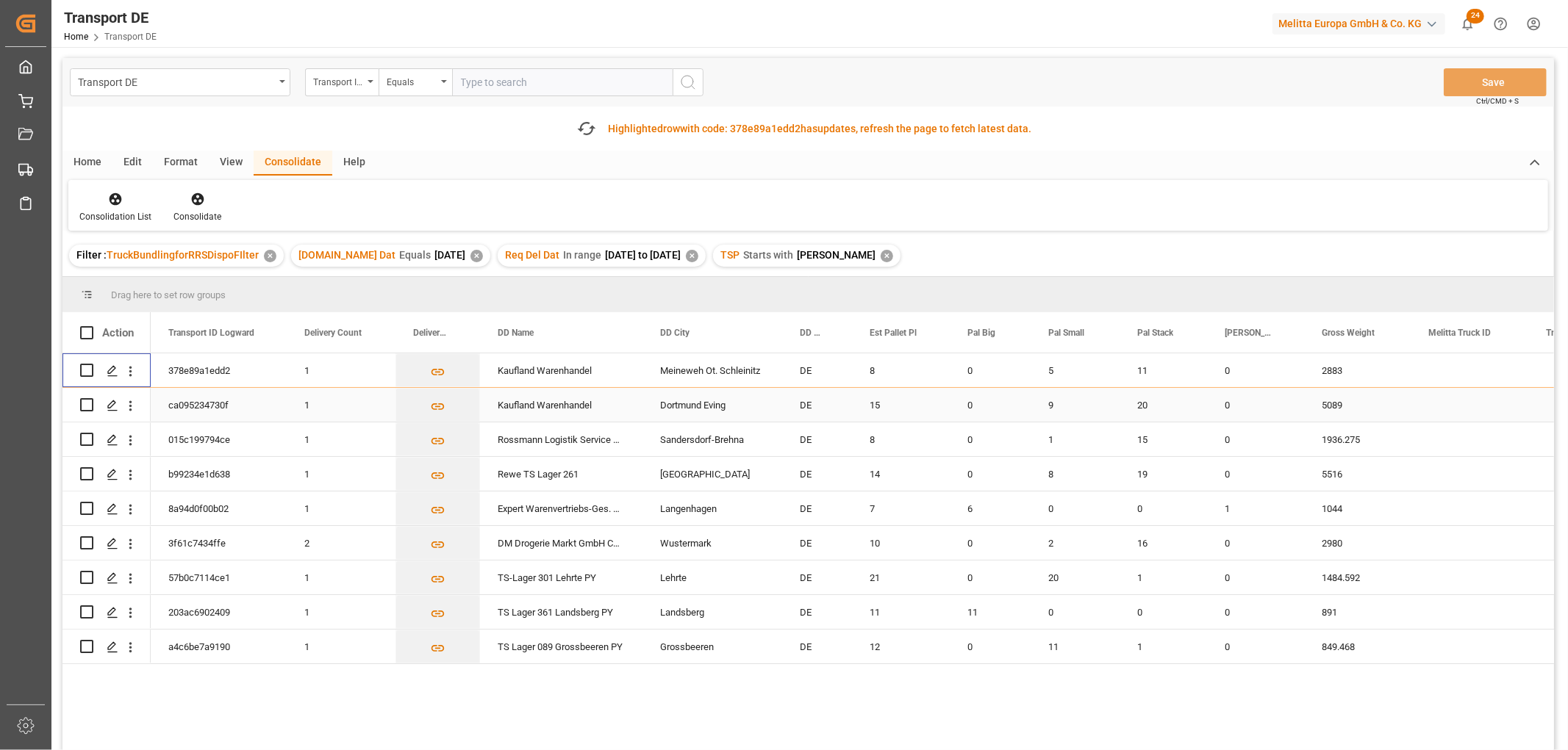
click at [88, 403] on input "Press Space to toggle row selection (unchecked)" at bounding box center [87, 405] width 13 height 13
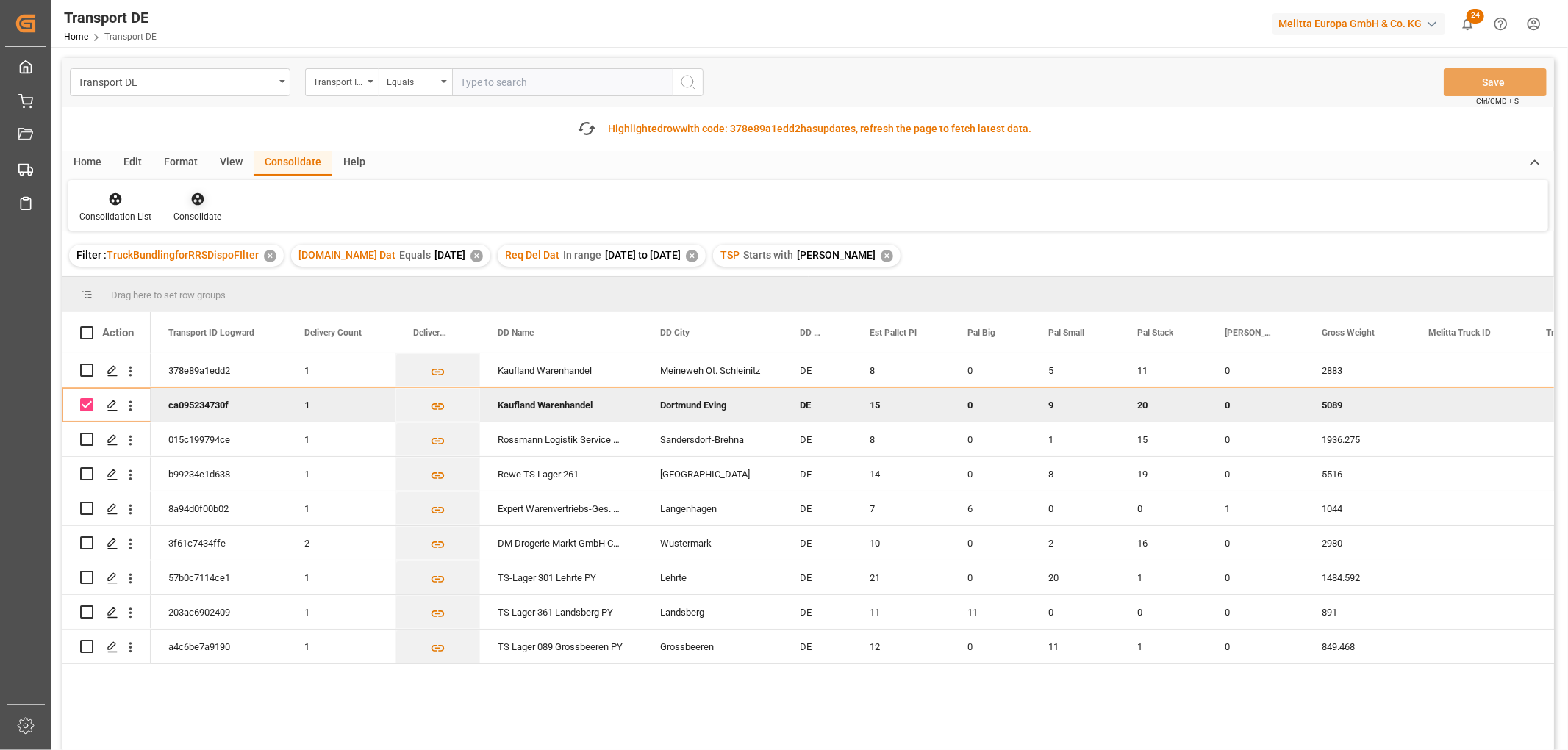
click at [196, 200] on icon at bounding box center [197, 199] width 13 height 13
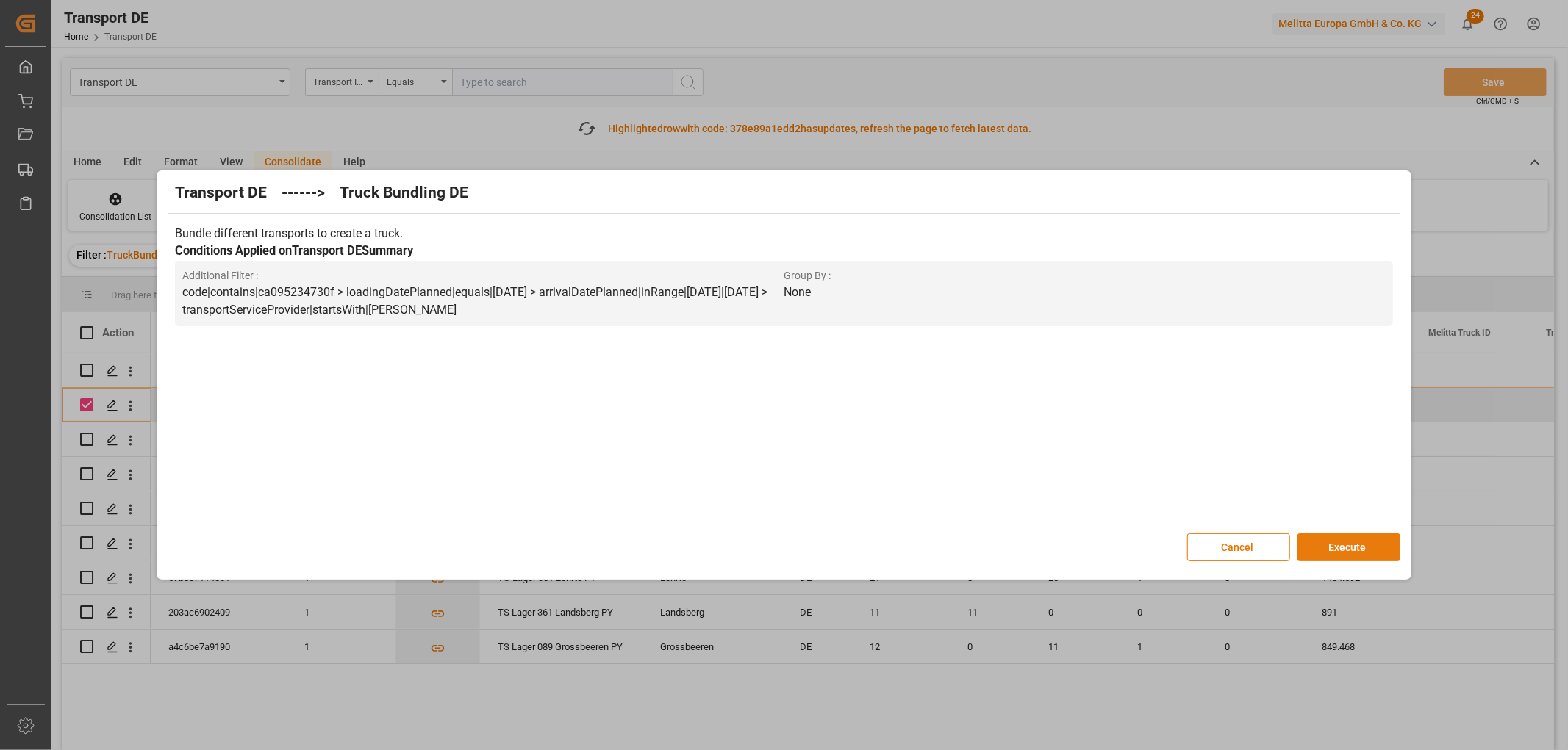
click at [1339, 545] on button "Execute" at bounding box center [1348, 548] width 103 height 28
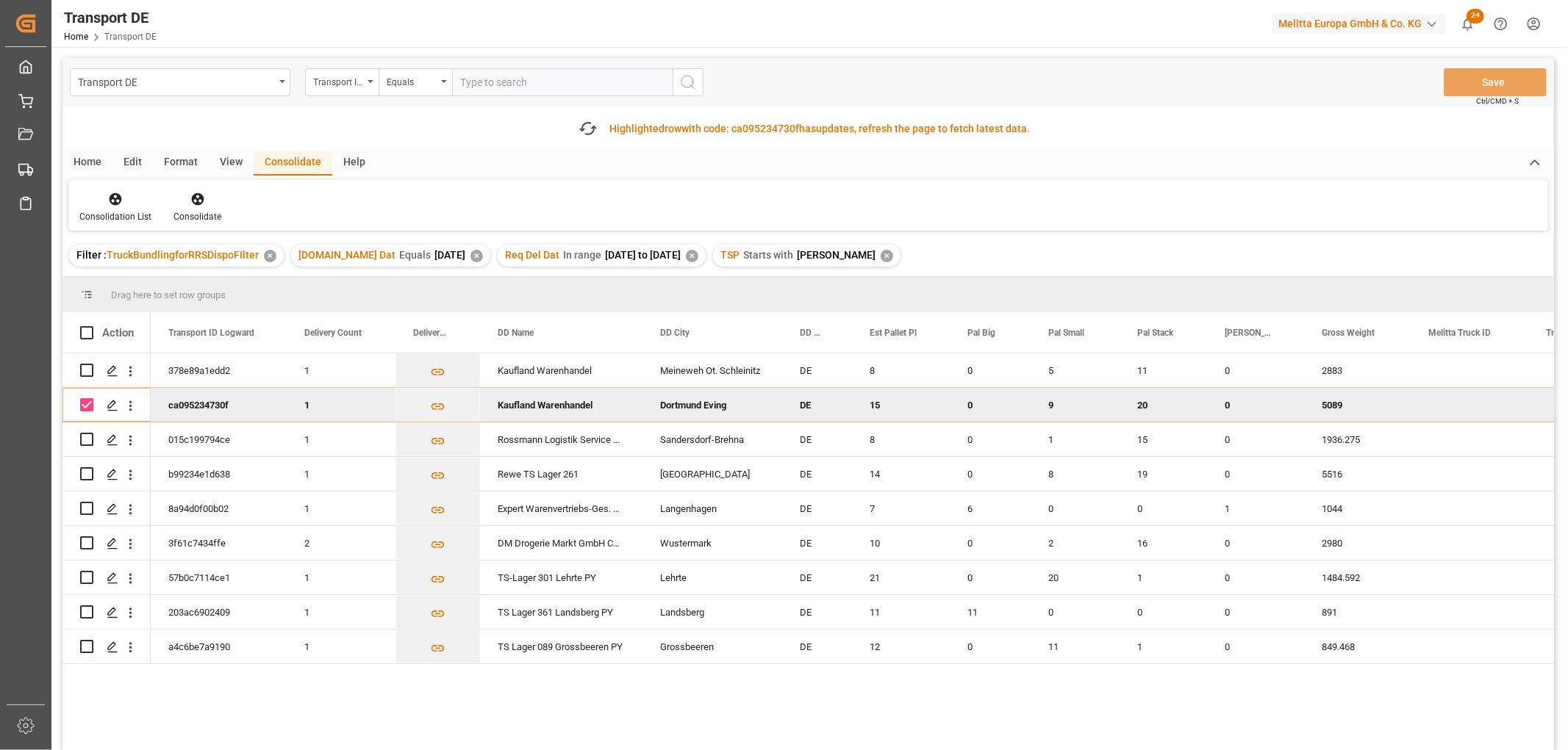
click at [86, 398] on input "Press Space to toggle row selection (checked)" at bounding box center [87, 405] width 13 height 13
checkbox input "false"
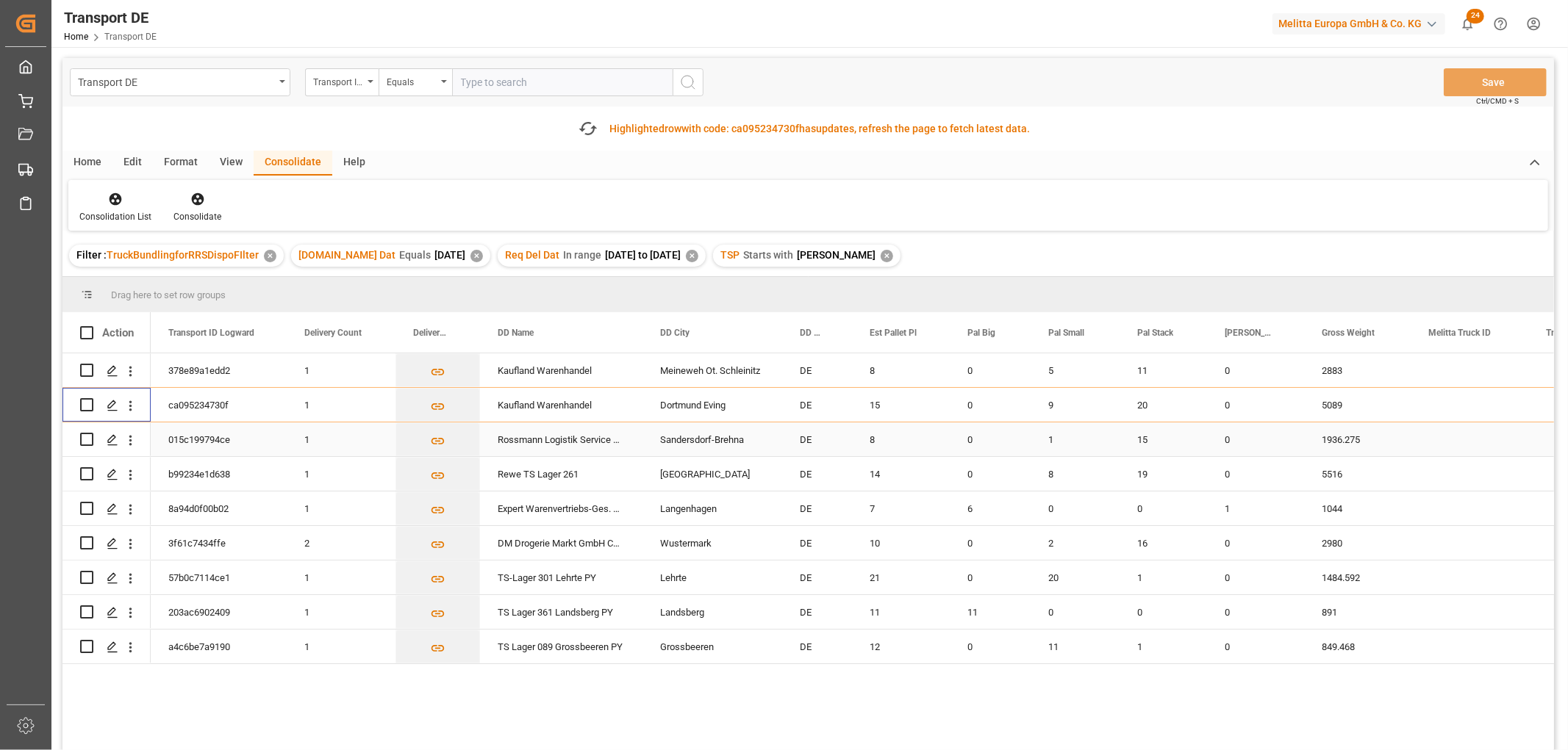
click at [88, 438] on input "Press Space to toggle row selection (unchecked)" at bounding box center [87, 439] width 13 height 13
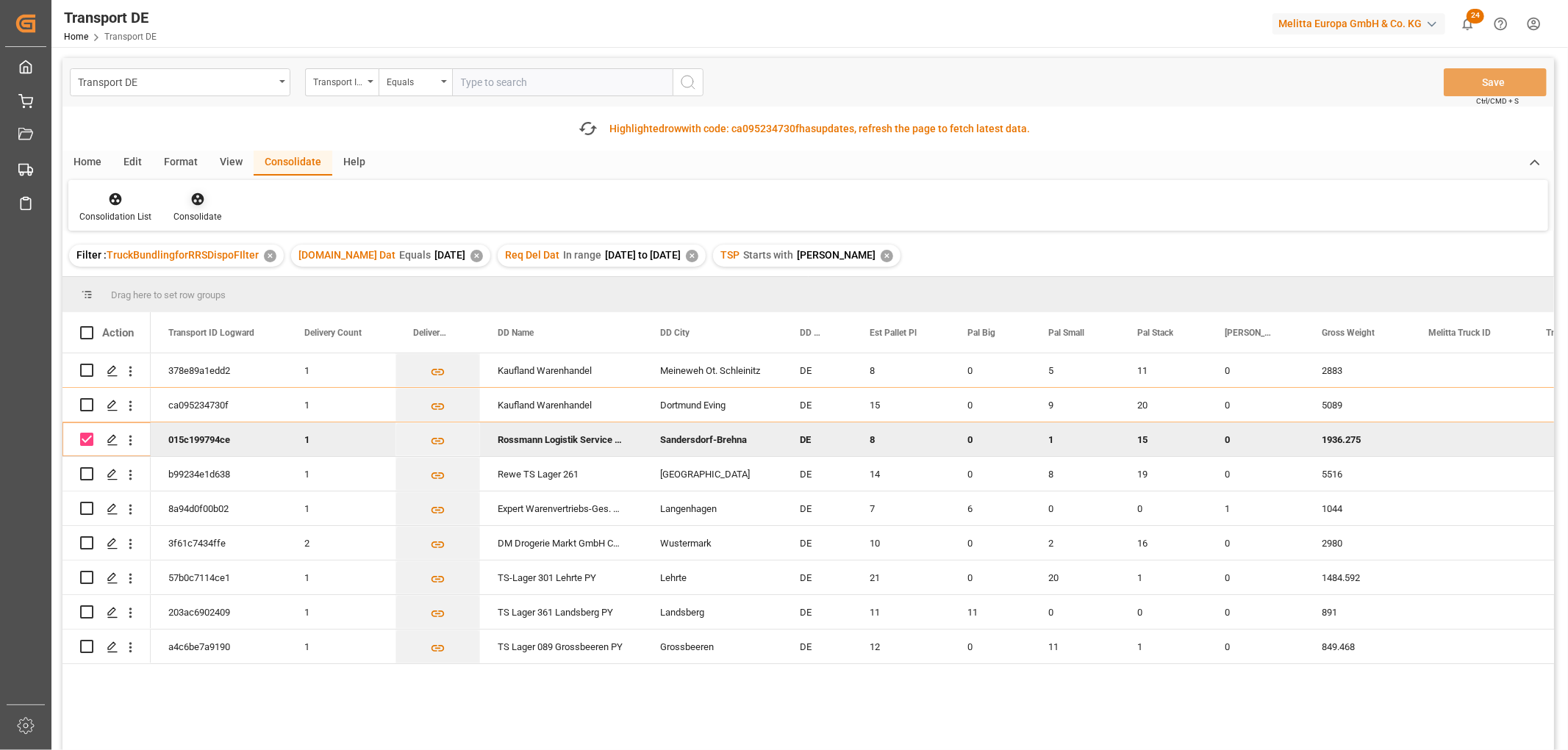
click at [193, 199] on icon at bounding box center [197, 199] width 13 height 13
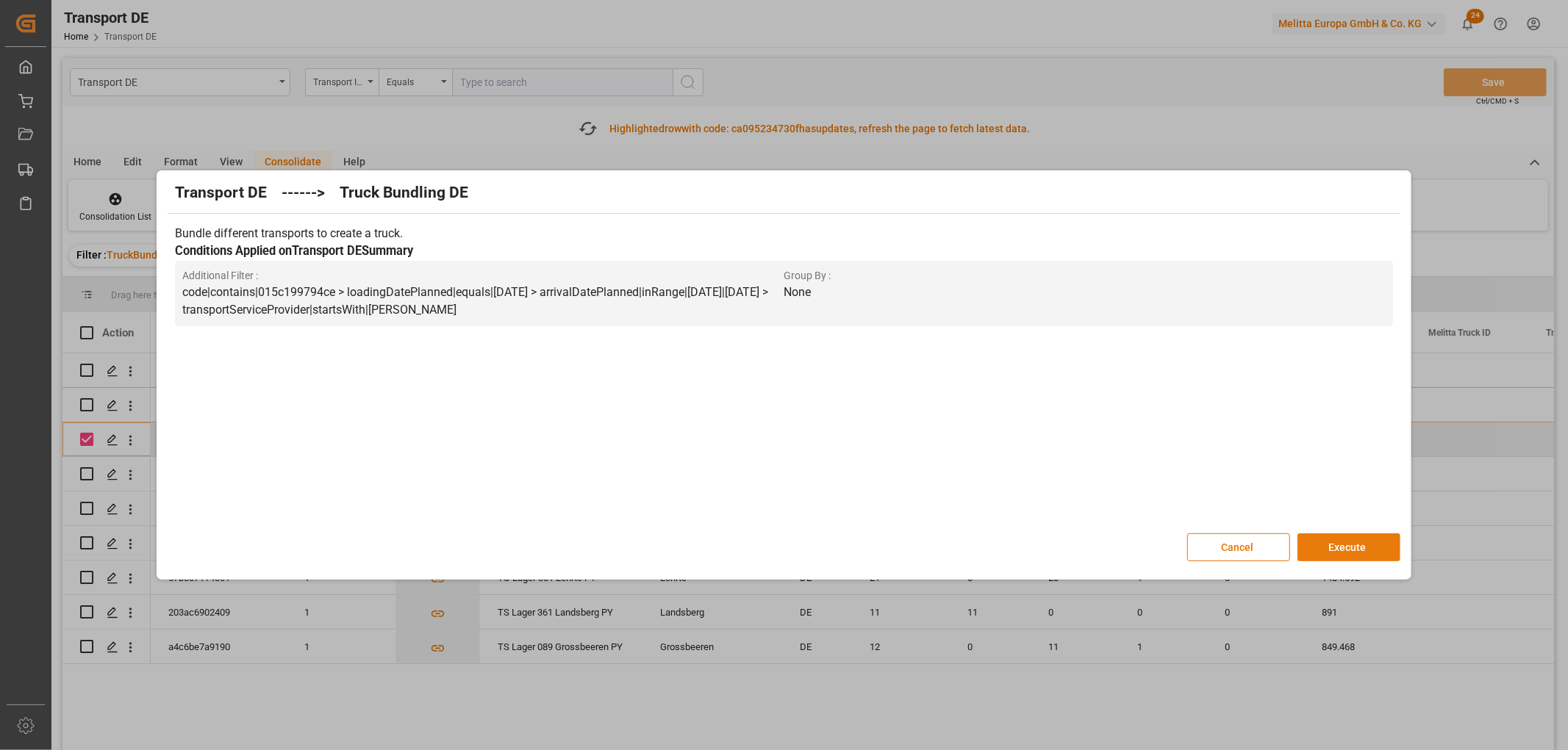
click at [1342, 545] on button "Execute" at bounding box center [1348, 548] width 103 height 28
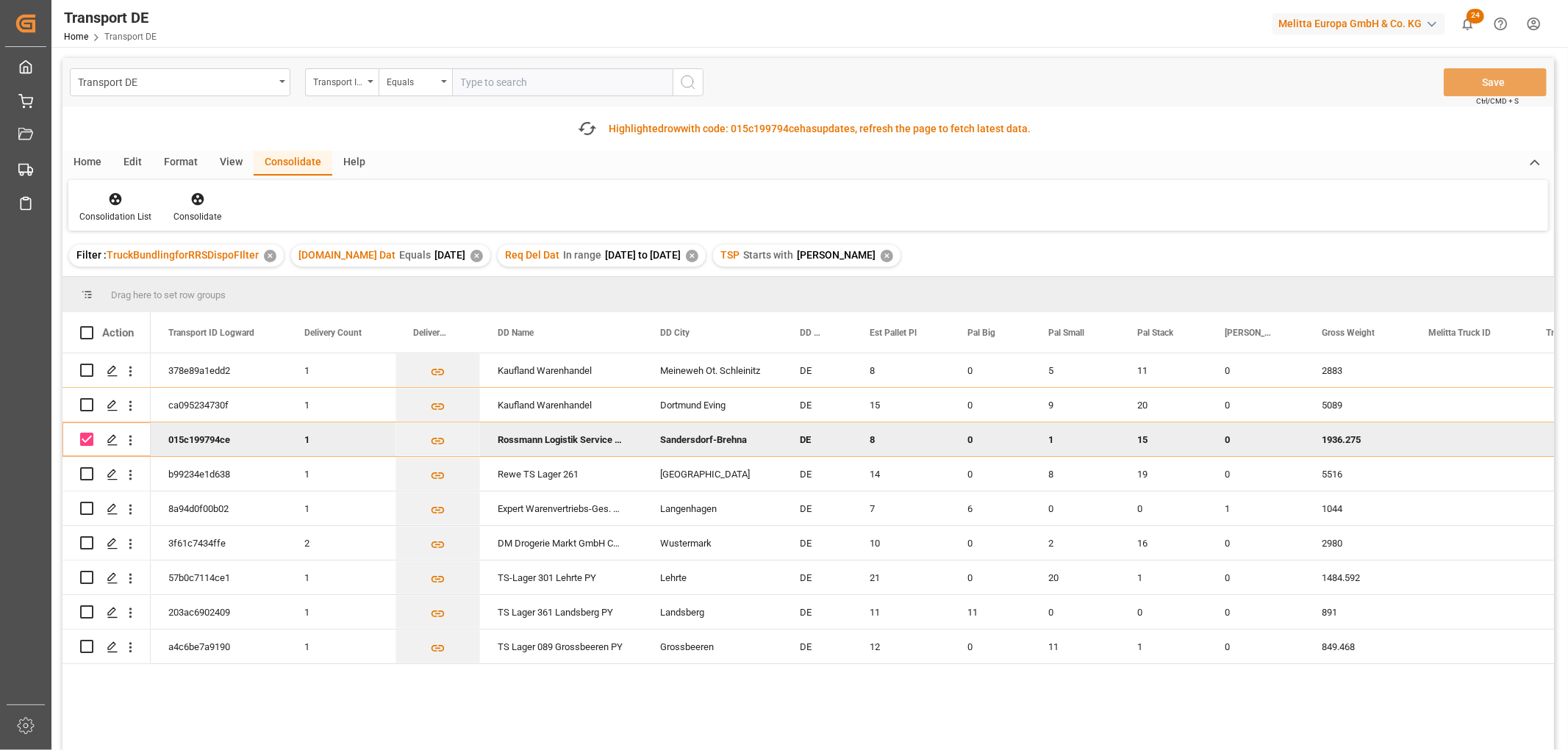
click at [86, 437] on input "Press Space to toggle row selection (checked)" at bounding box center [87, 439] width 13 height 13
checkbox input "false"
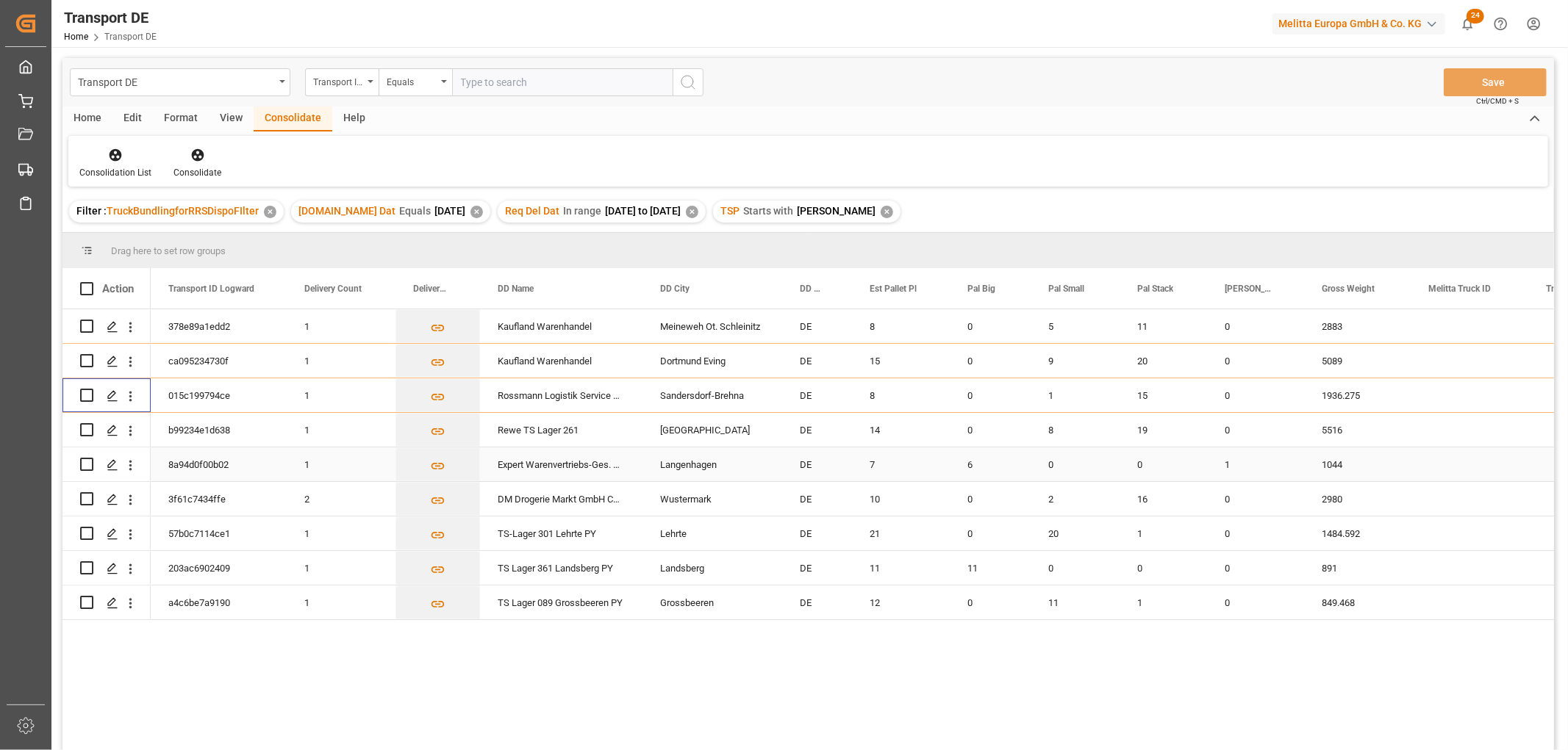
click at [86, 473] on div "Press SPACE to select this row." at bounding box center [87, 464] width 13 height 33
click at [86, 427] on input "Press Space to toggle row selection (unchecked)" at bounding box center [87, 430] width 13 height 13
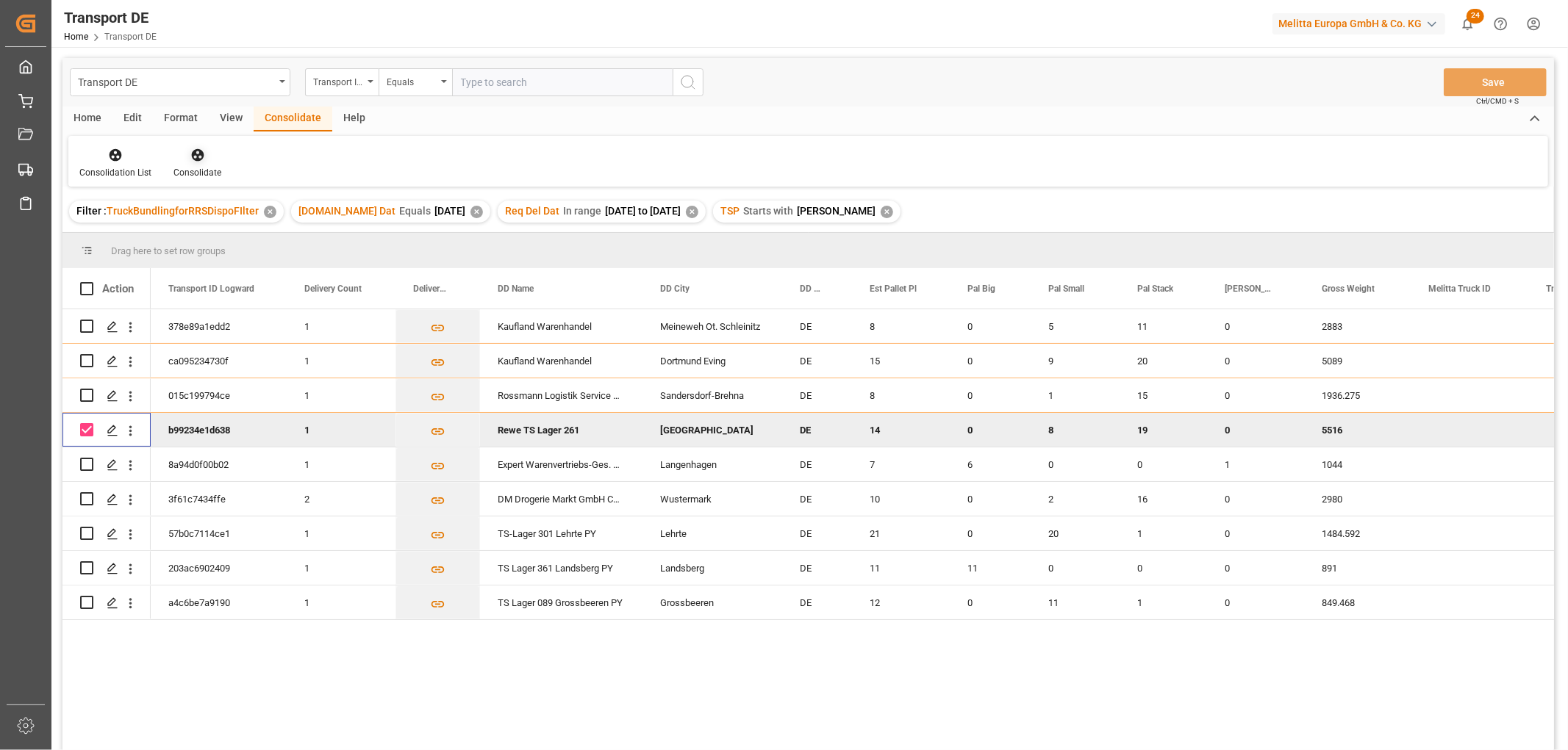
click at [200, 152] on icon at bounding box center [197, 155] width 13 height 13
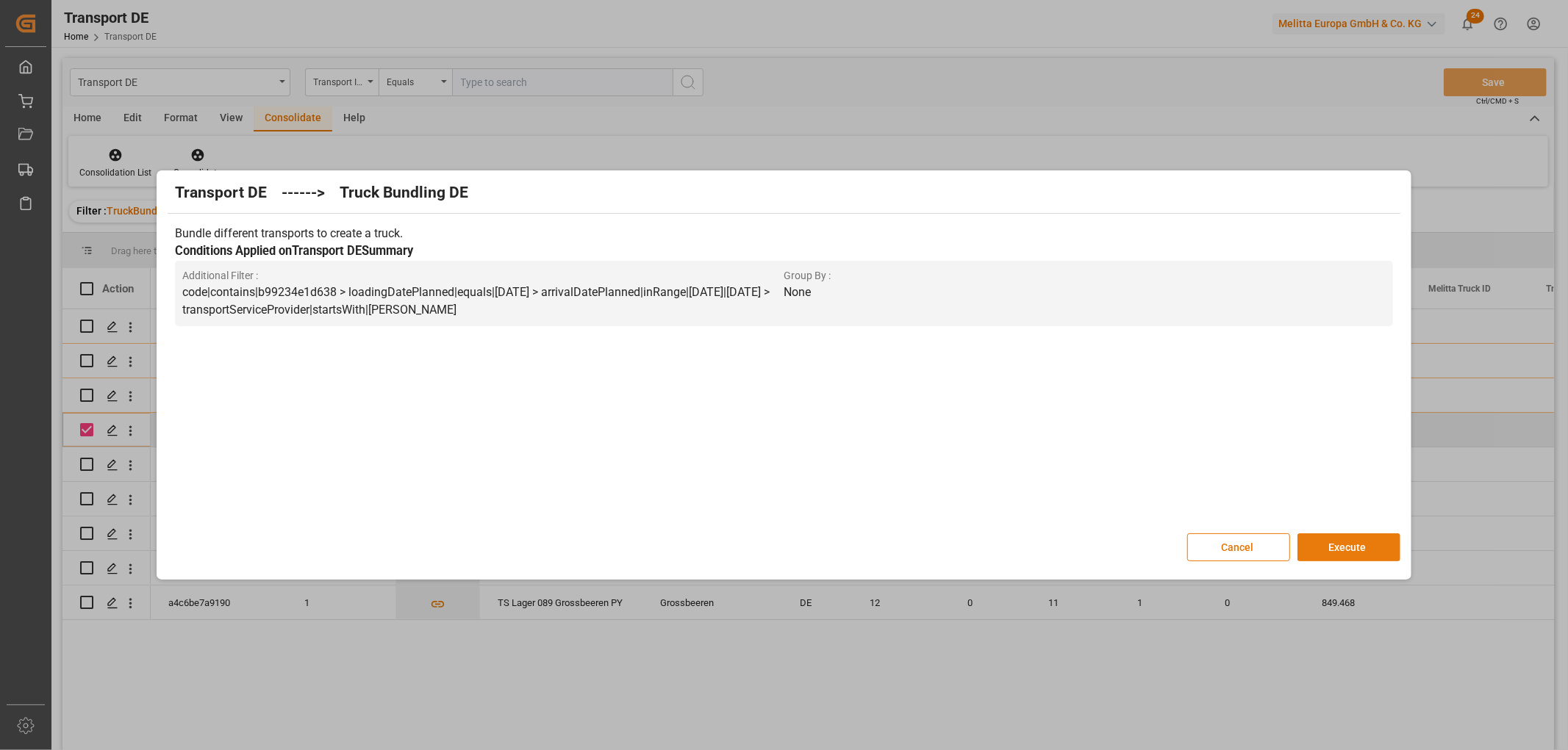
click at [1345, 547] on button "Execute" at bounding box center [1348, 548] width 103 height 28
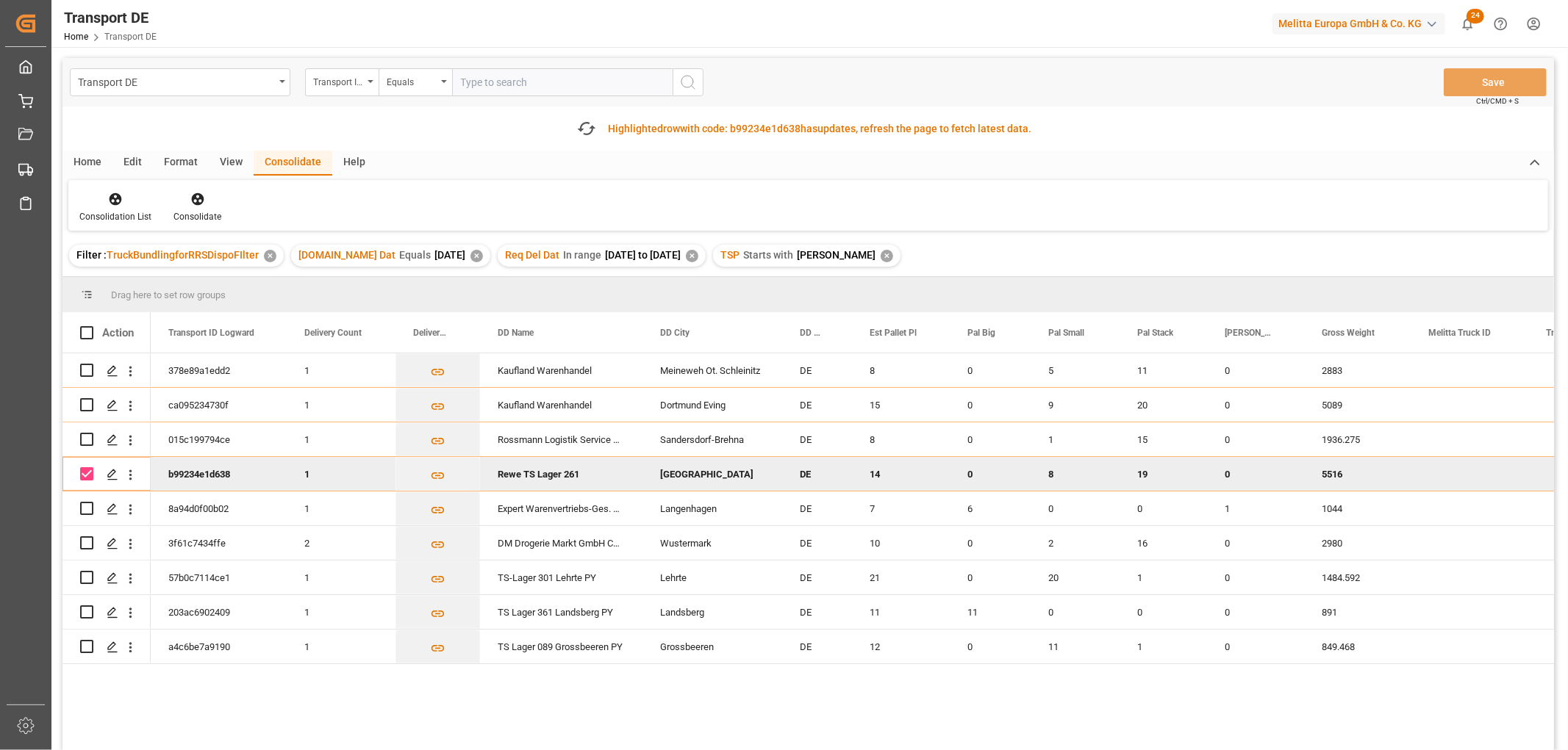
click at [86, 472] on input "Press Space to toggle row selection (checked)" at bounding box center [87, 474] width 13 height 13
checkbox input "false"
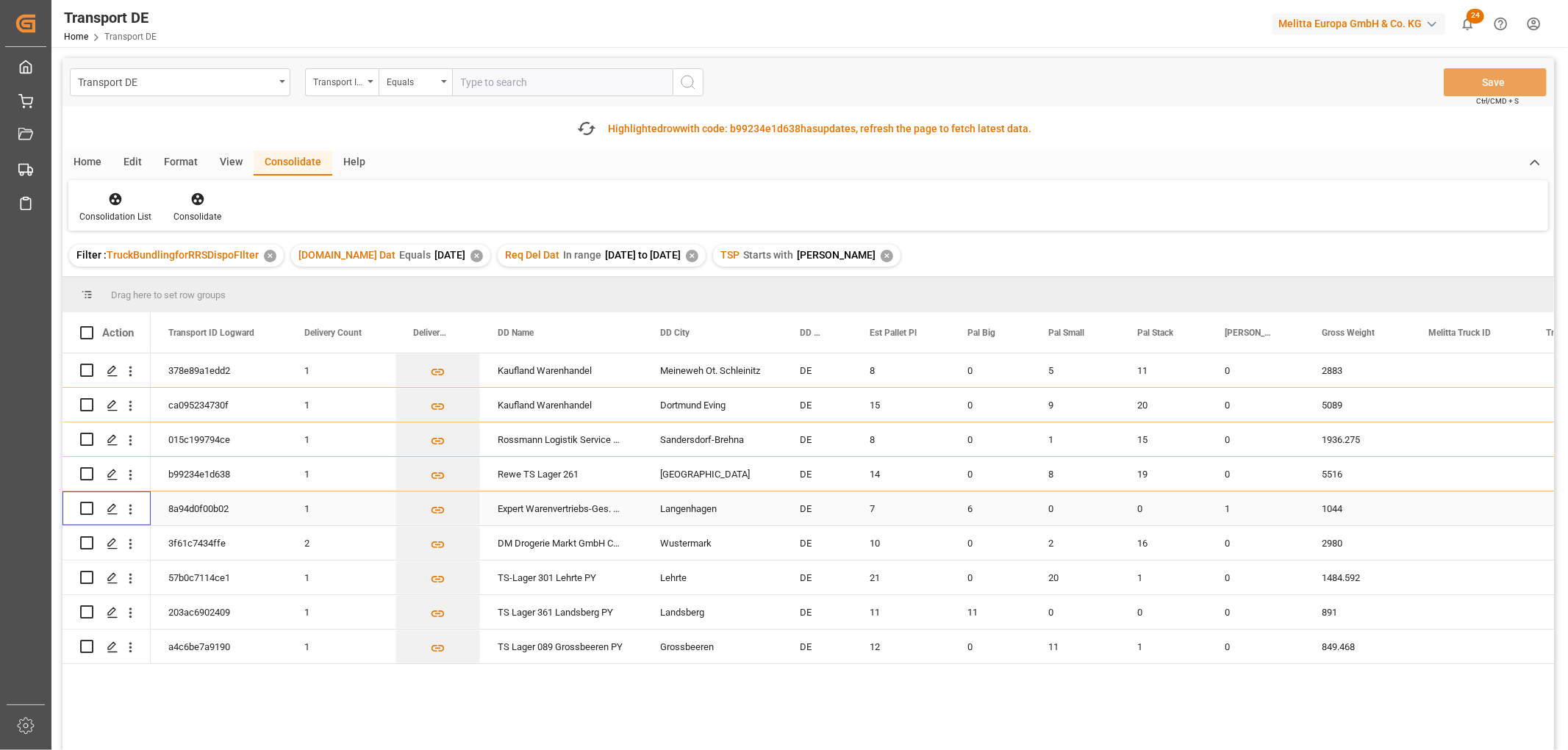
click at [83, 509] on input "Press Space to toggle row selection (unchecked)" at bounding box center [87, 508] width 13 height 13
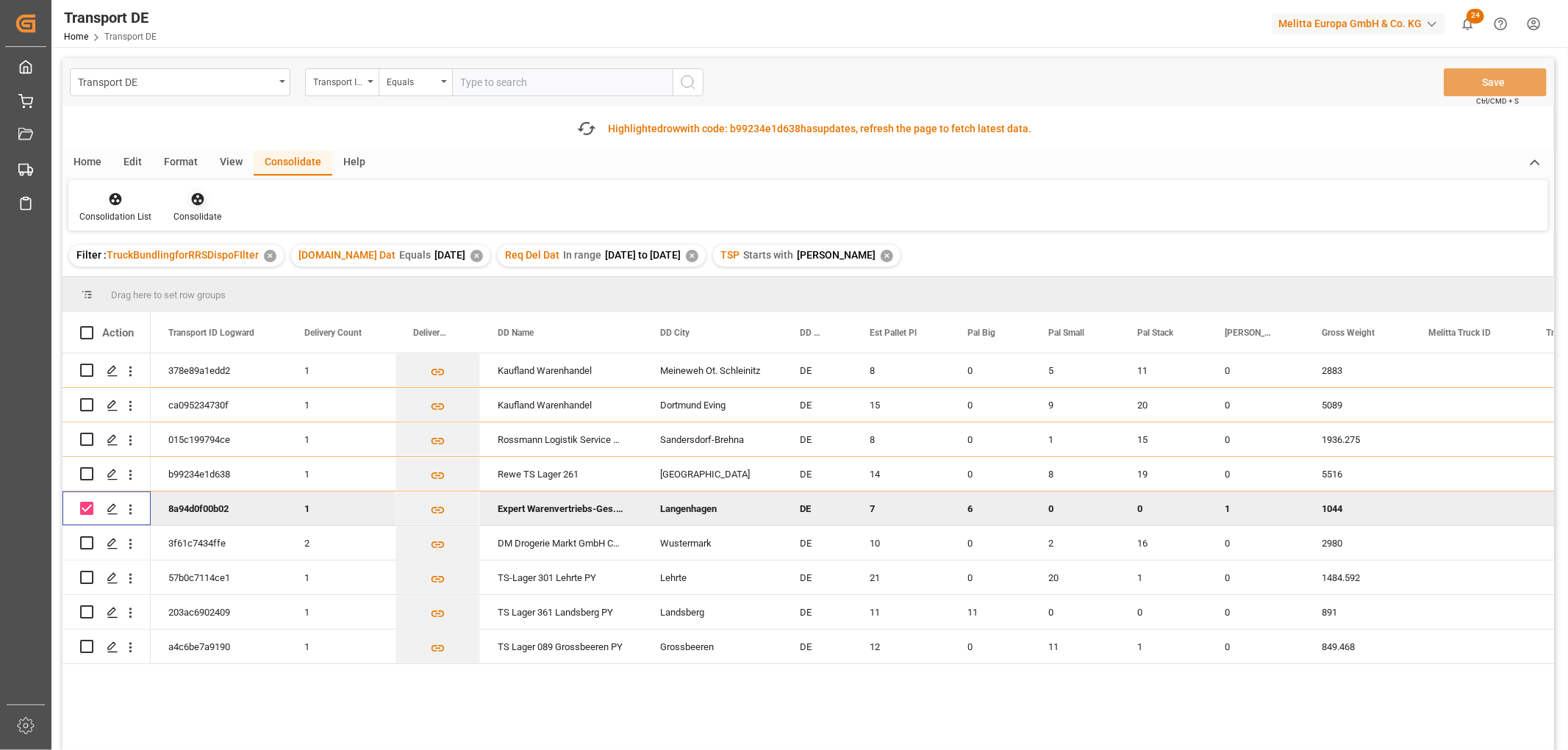
click at [194, 196] on icon at bounding box center [197, 199] width 13 height 13
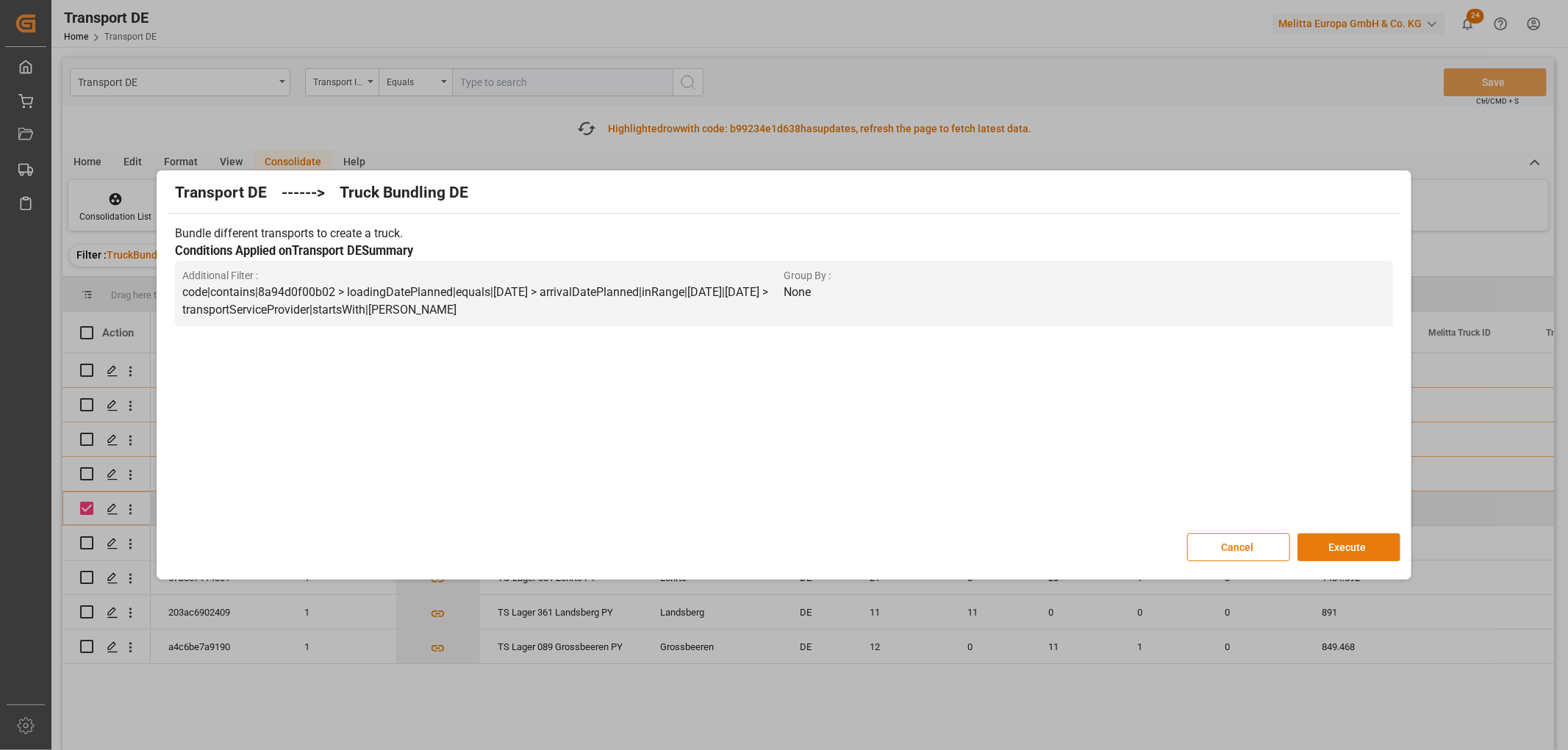
click at [1345, 542] on button "Execute" at bounding box center [1348, 548] width 103 height 28
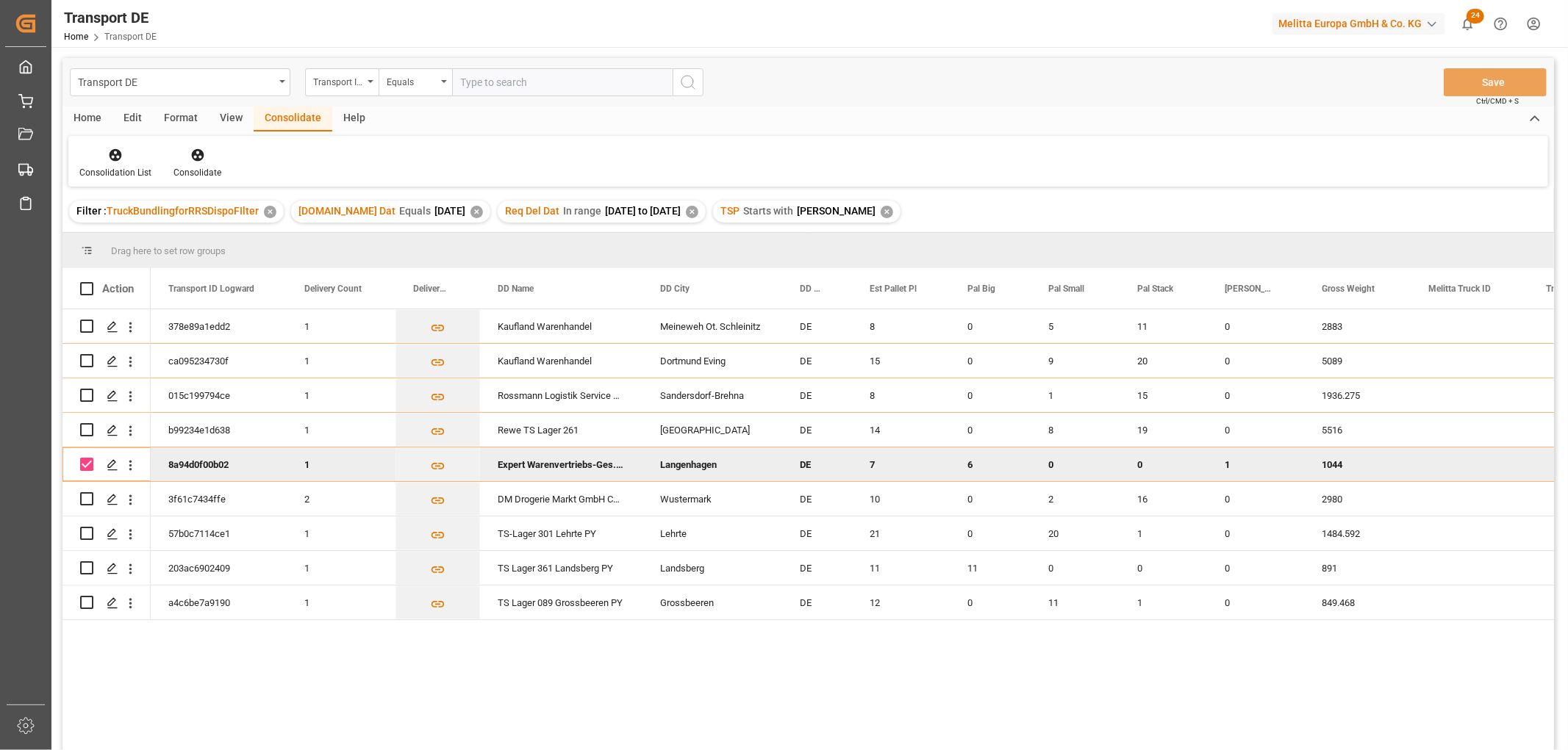
click at [88, 461] on input "Press Space to toggle row selection (checked)" at bounding box center [87, 464] width 13 height 13
checkbox input "false"
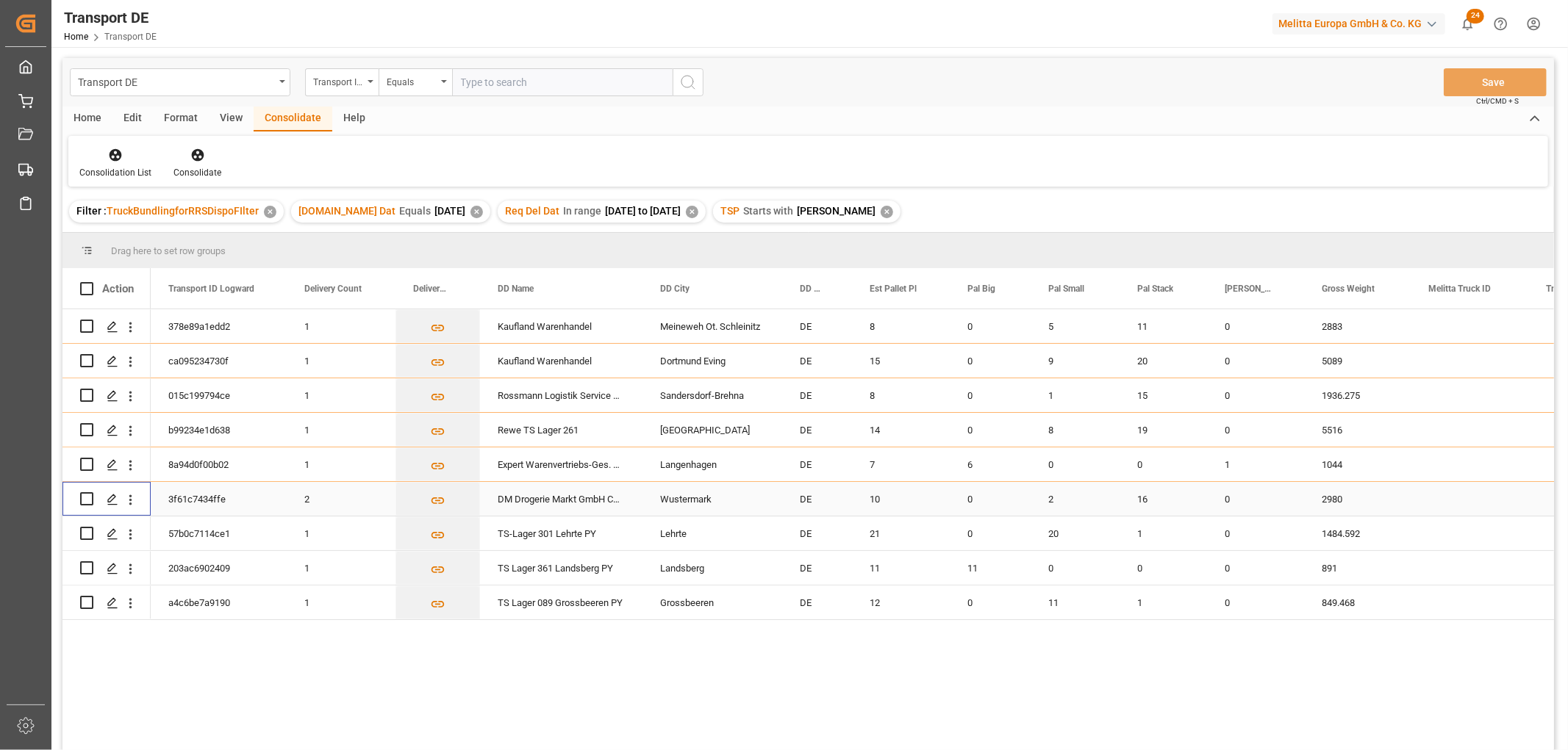
click at [85, 496] on input "Press Space to toggle row selection (unchecked)" at bounding box center [87, 499] width 13 height 13
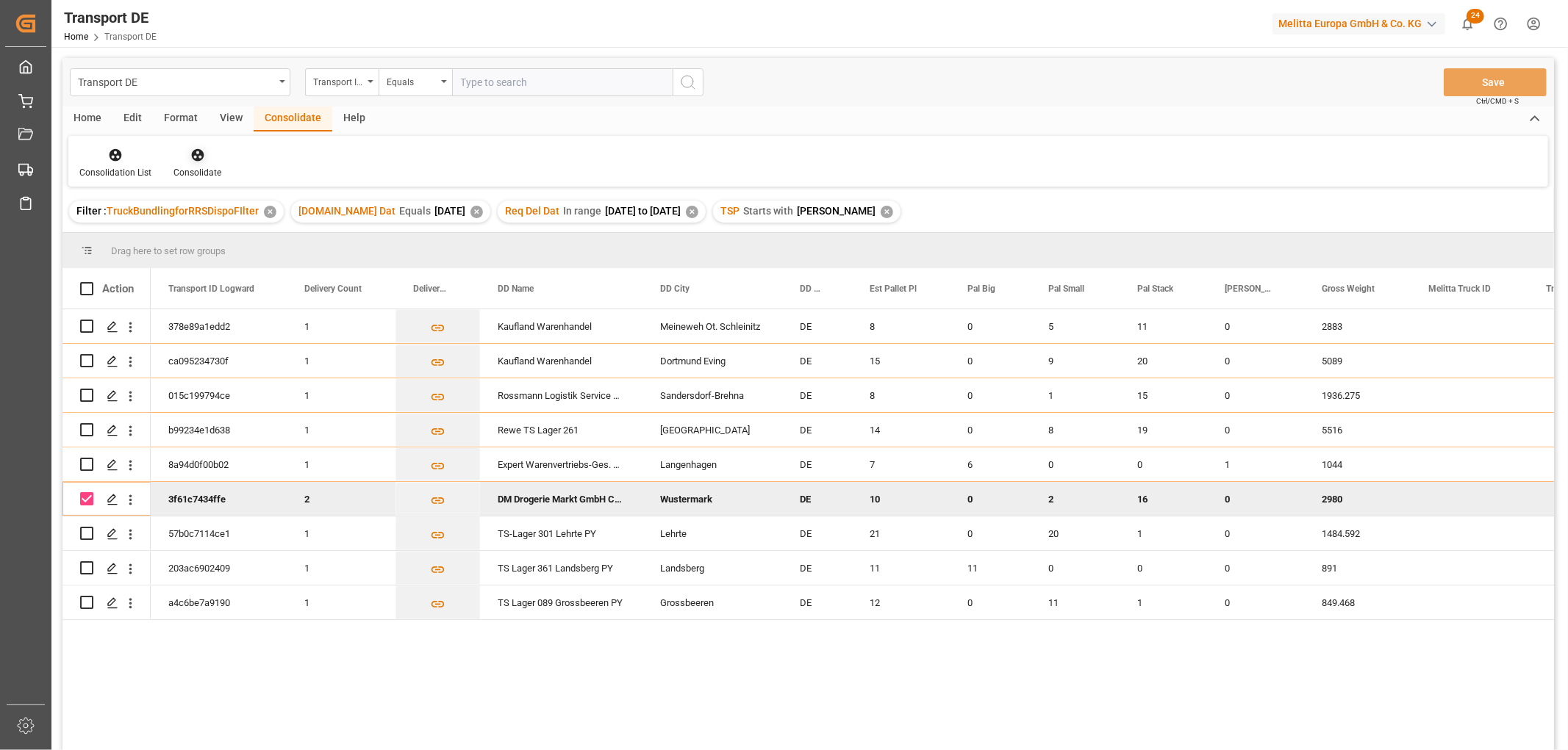
click at [194, 151] on icon at bounding box center [197, 155] width 13 height 13
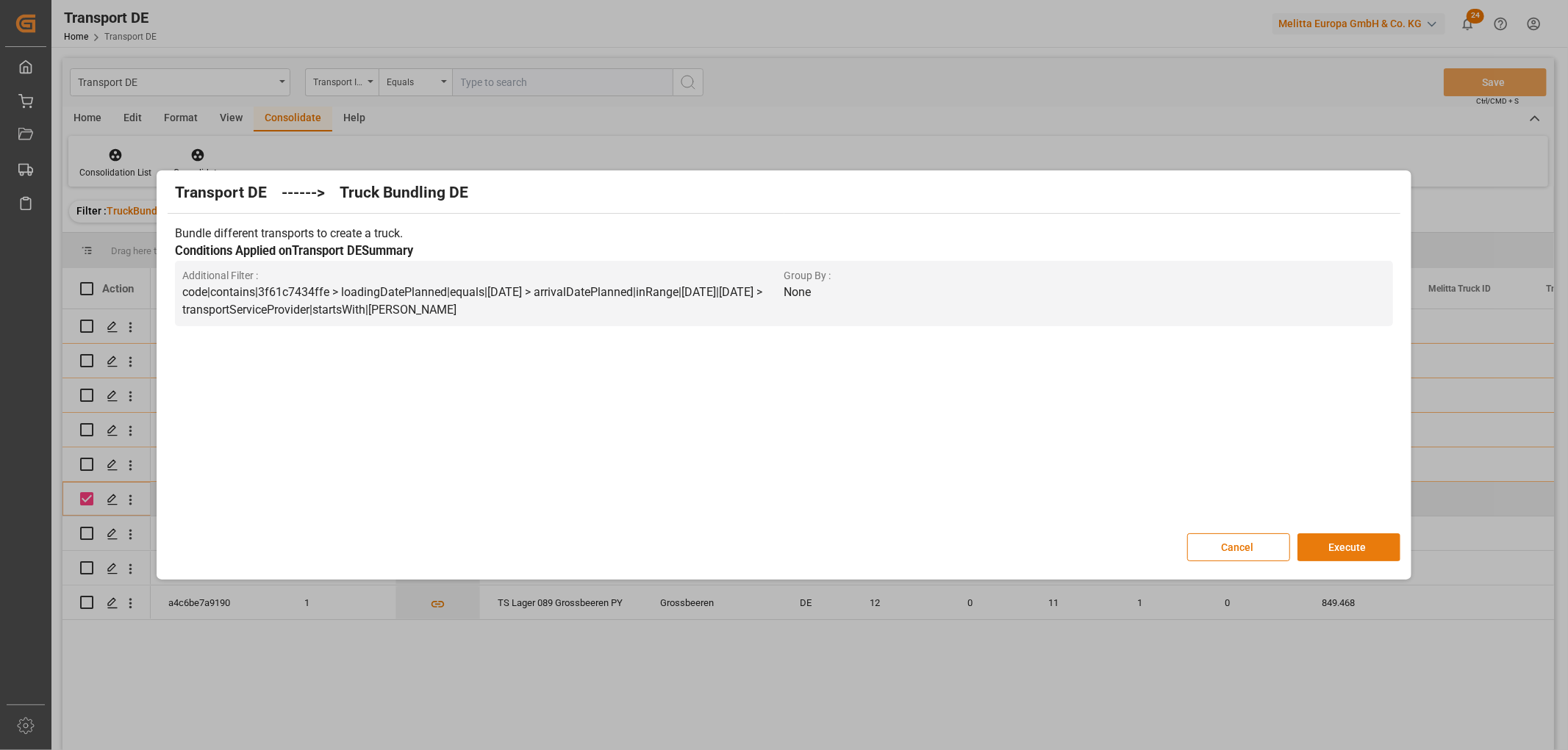
click at [1362, 542] on button "Execute" at bounding box center [1348, 548] width 103 height 28
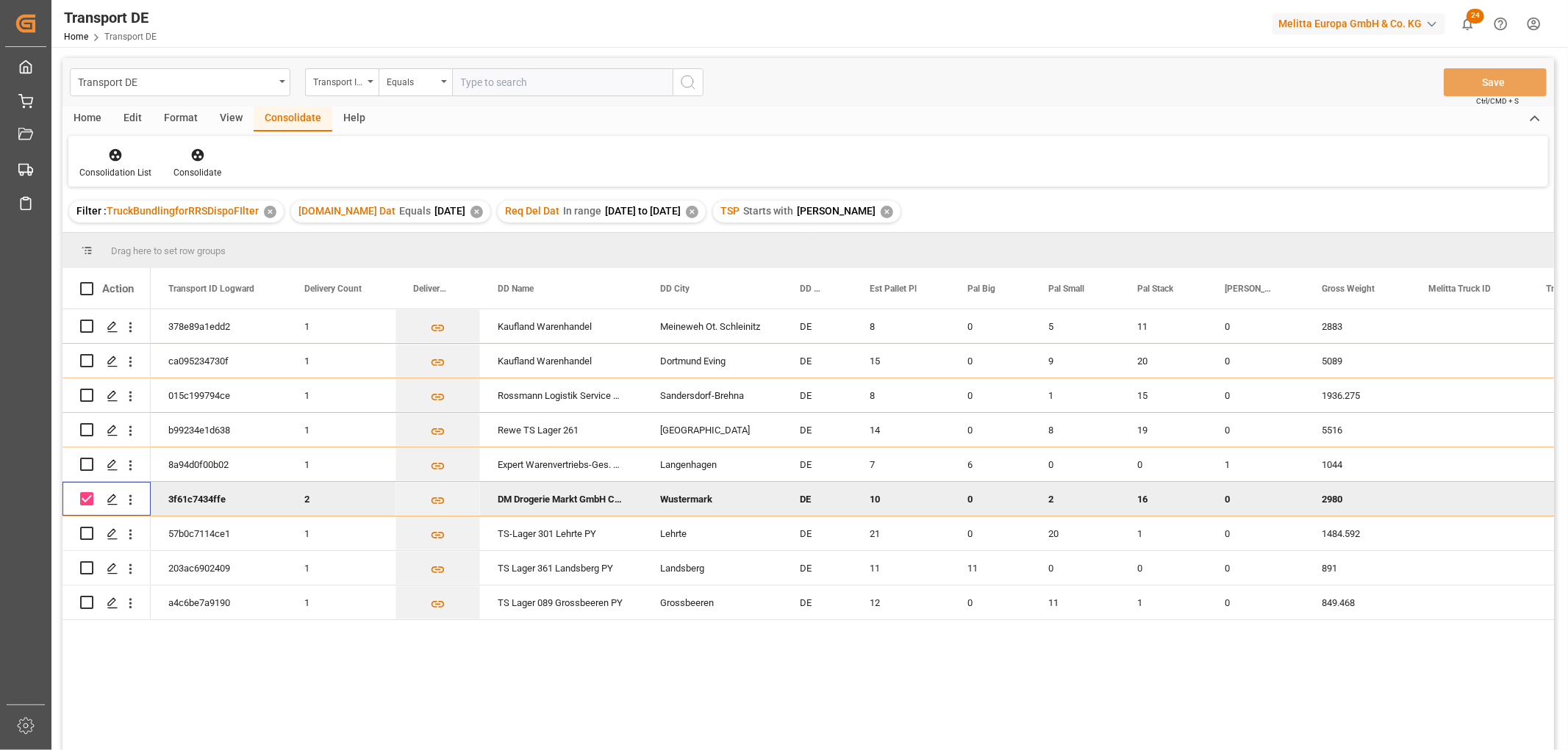
click at [85, 497] on input "Press Space to toggle row selection (checked)" at bounding box center [87, 499] width 13 height 13
checkbox input "false"
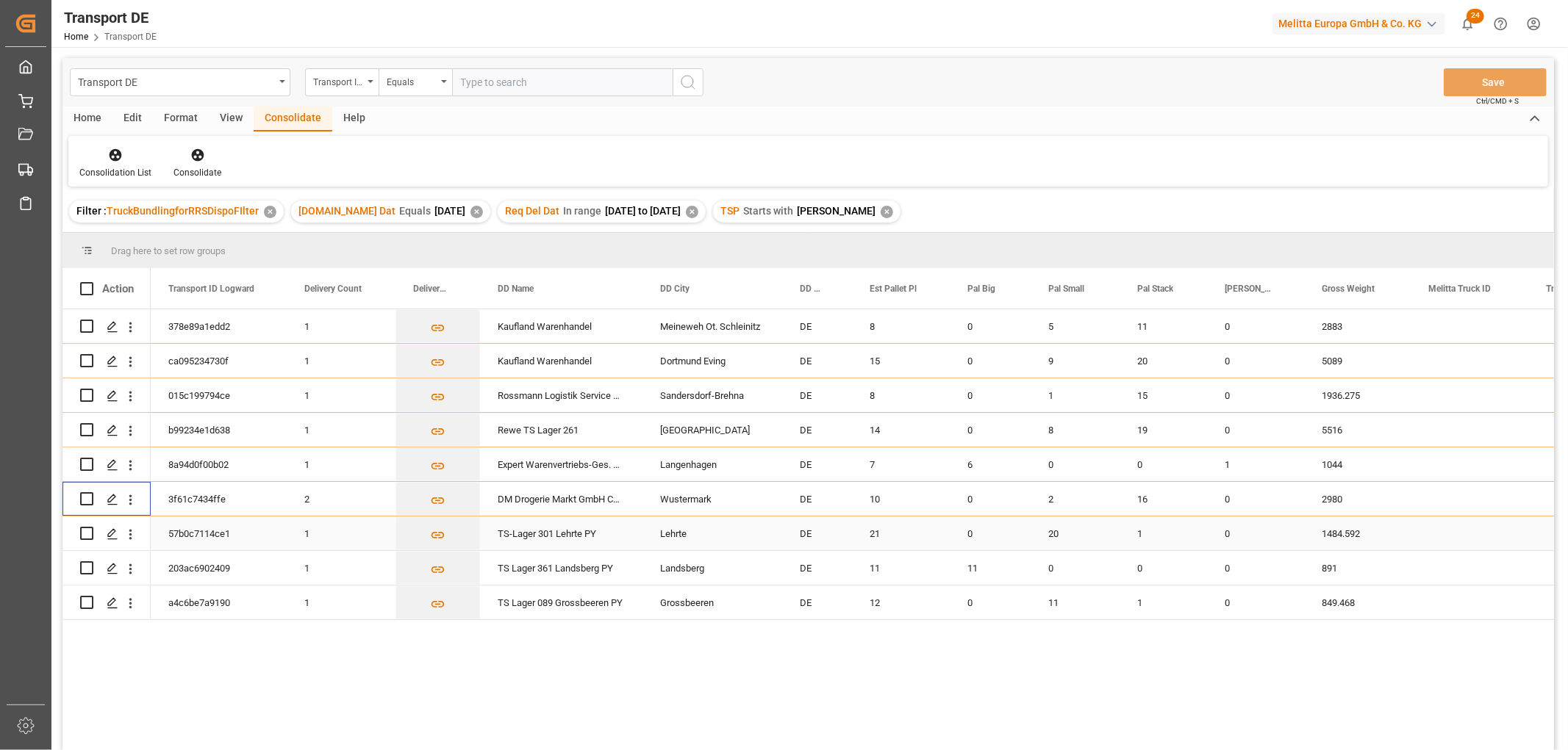
click at [86, 534] on input "Press Space to toggle row selection (unchecked)" at bounding box center [87, 533] width 13 height 13
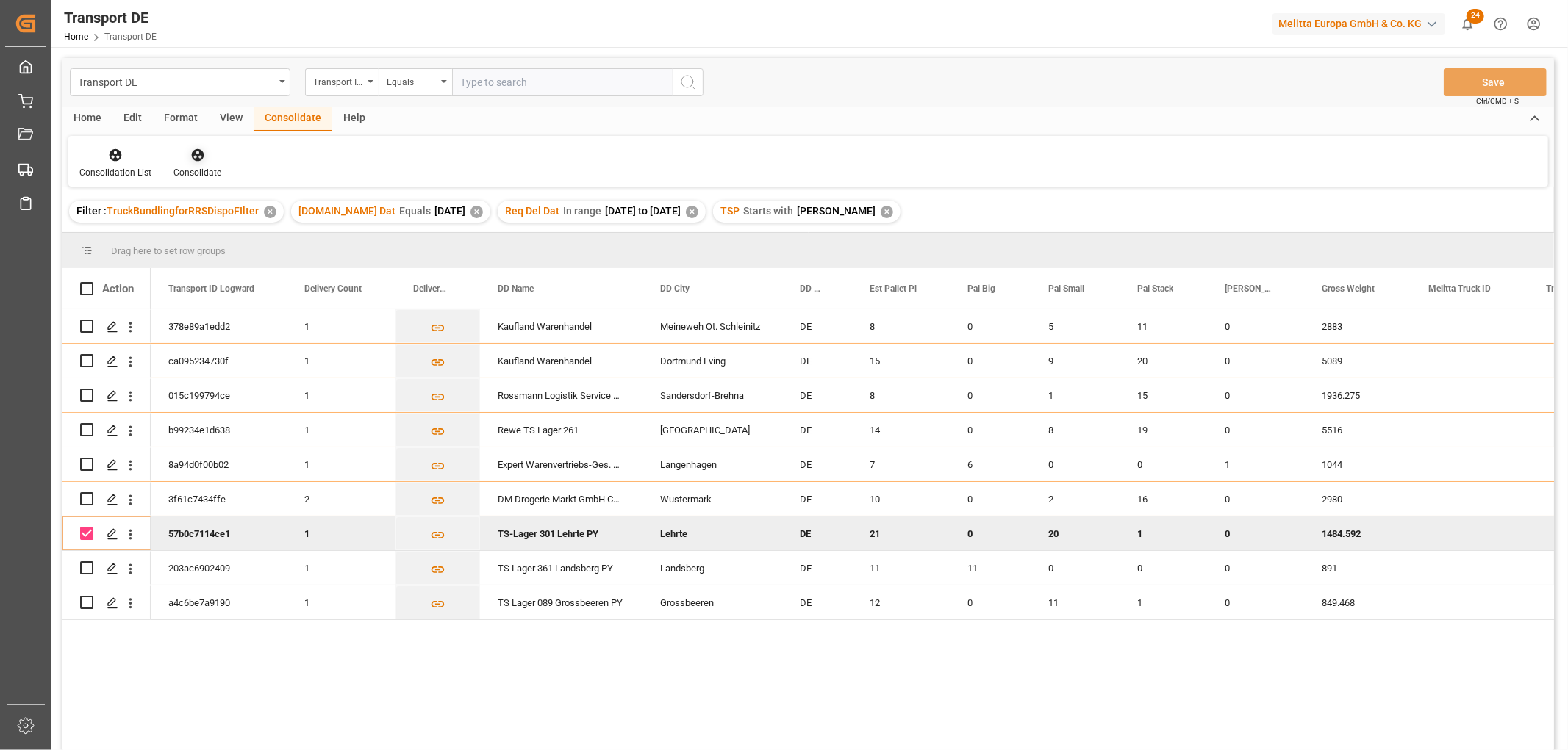
click at [196, 156] on icon at bounding box center [197, 155] width 13 height 13
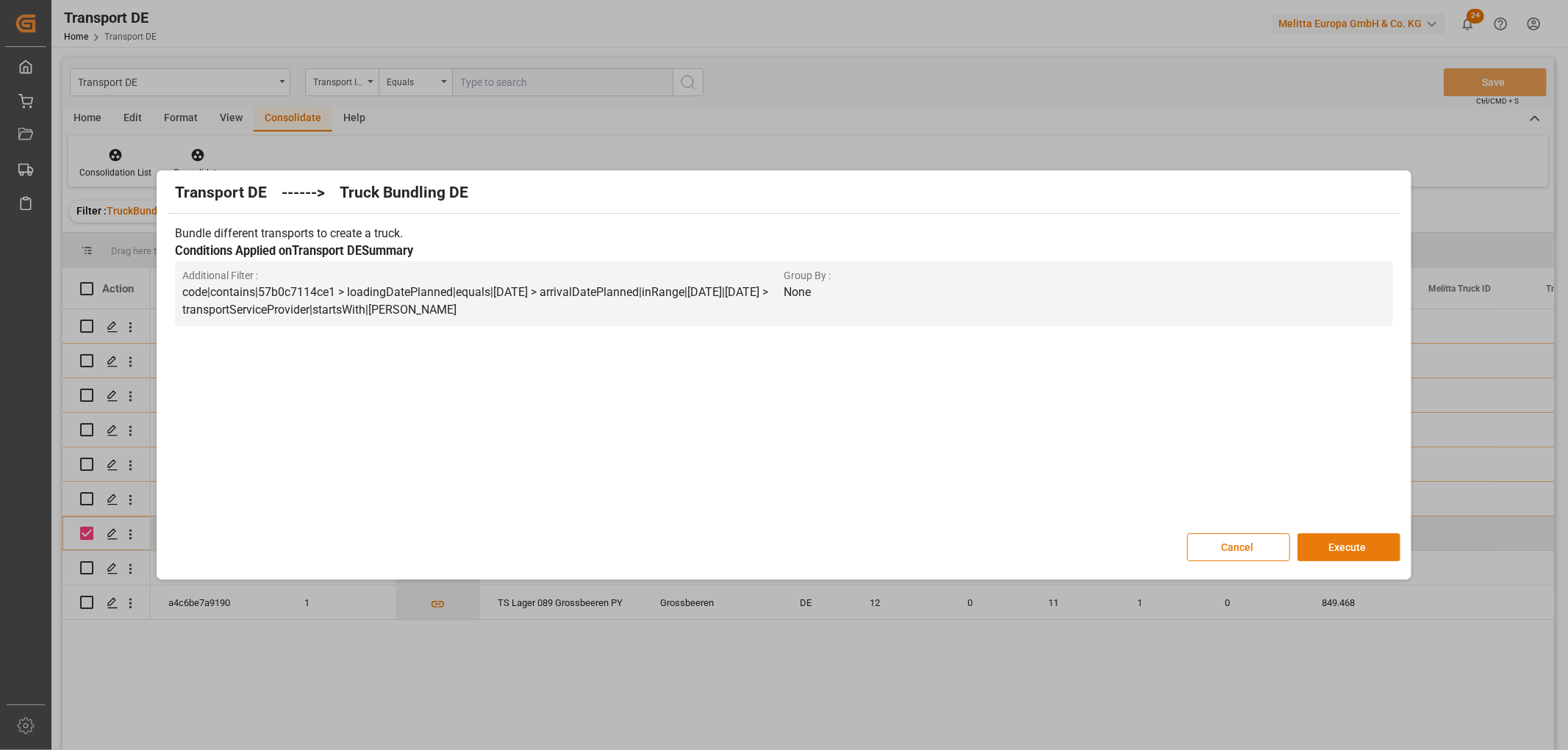
click at [1344, 544] on button "Execute" at bounding box center [1348, 548] width 103 height 28
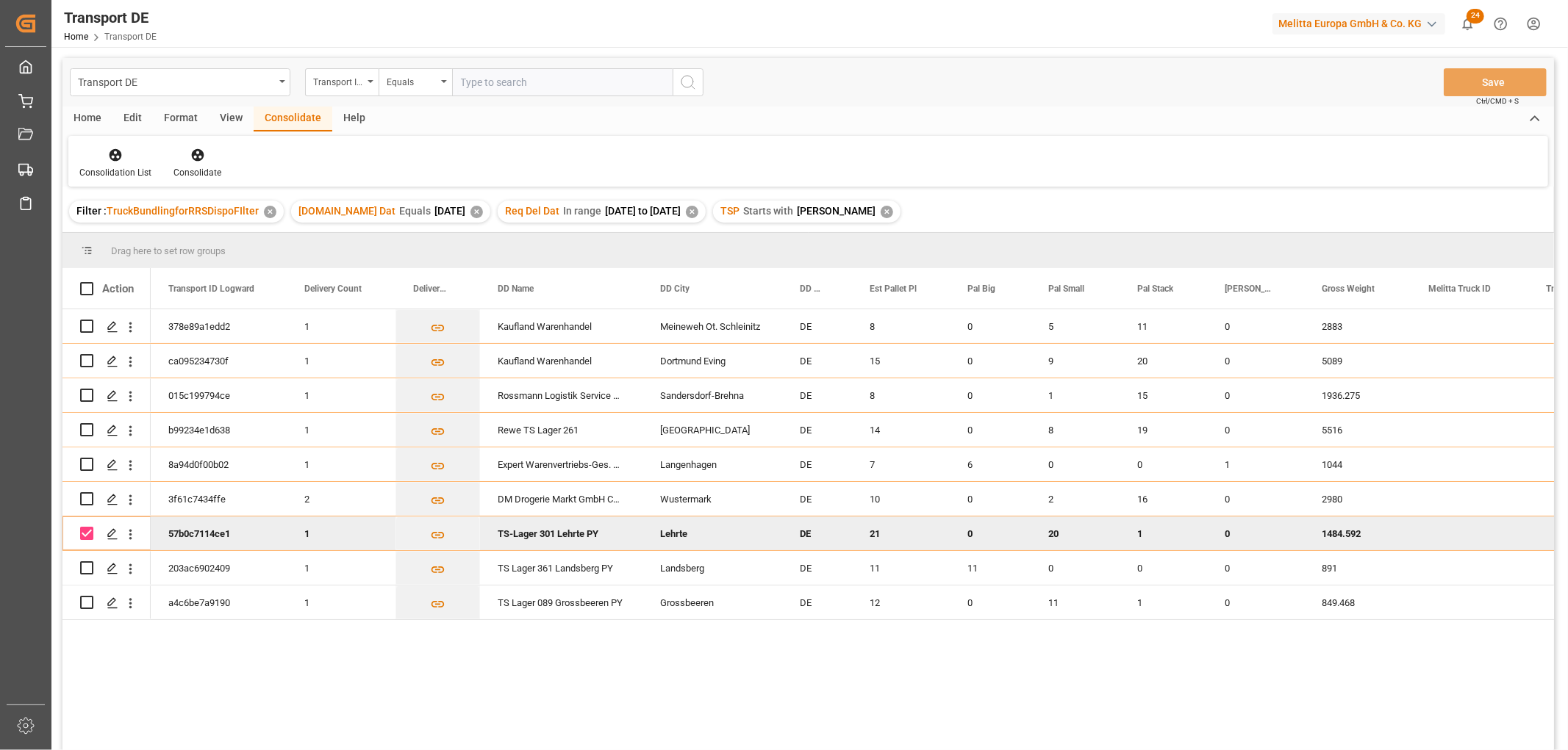
click at [85, 530] on input "Press Space to toggle row selection (checked)" at bounding box center [87, 533] width 13 height 13
checkbox input "false"
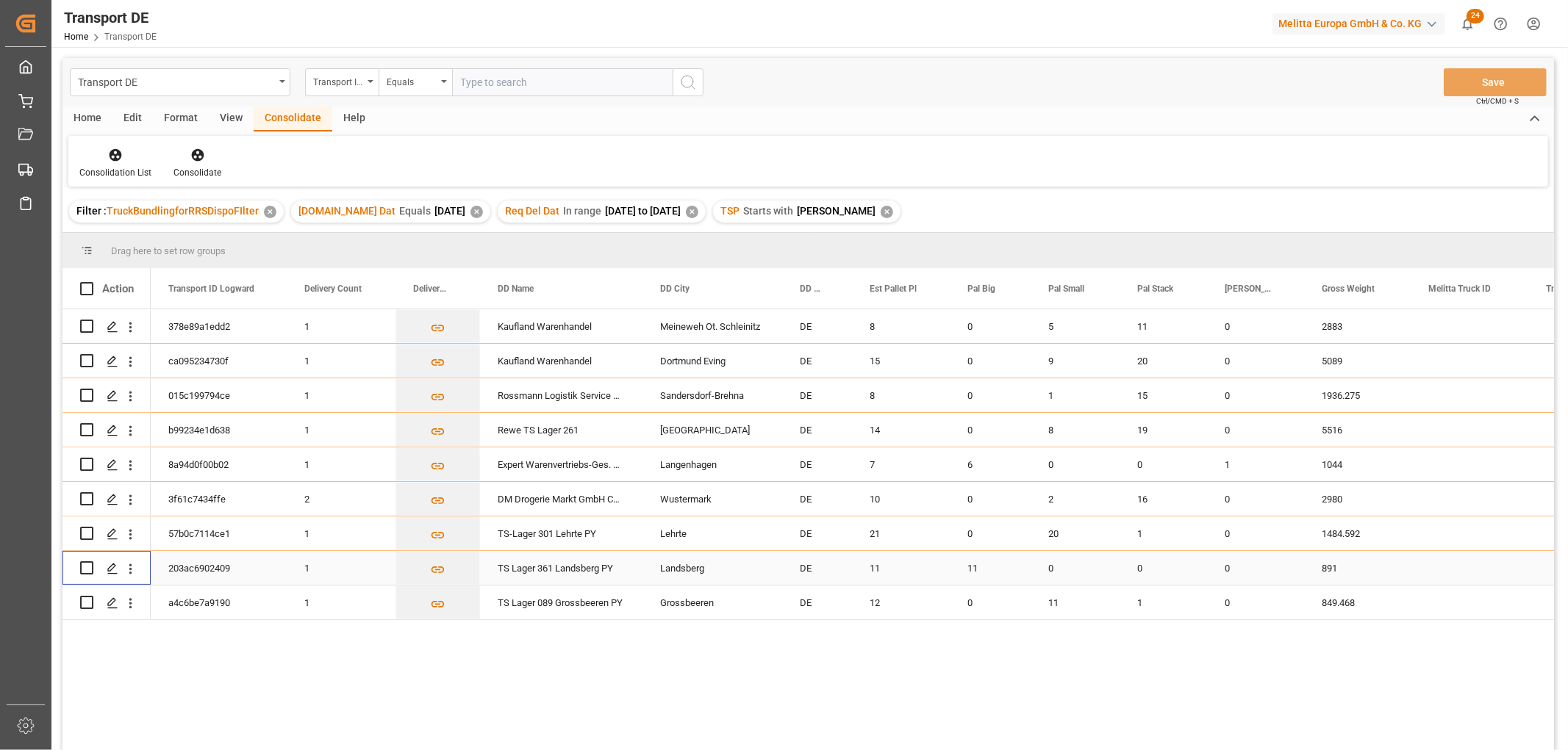
click at [89, 568] on input "Press Space to toggle row selection (unchecked)" at bounding box center [87, 568] width 13 height 13
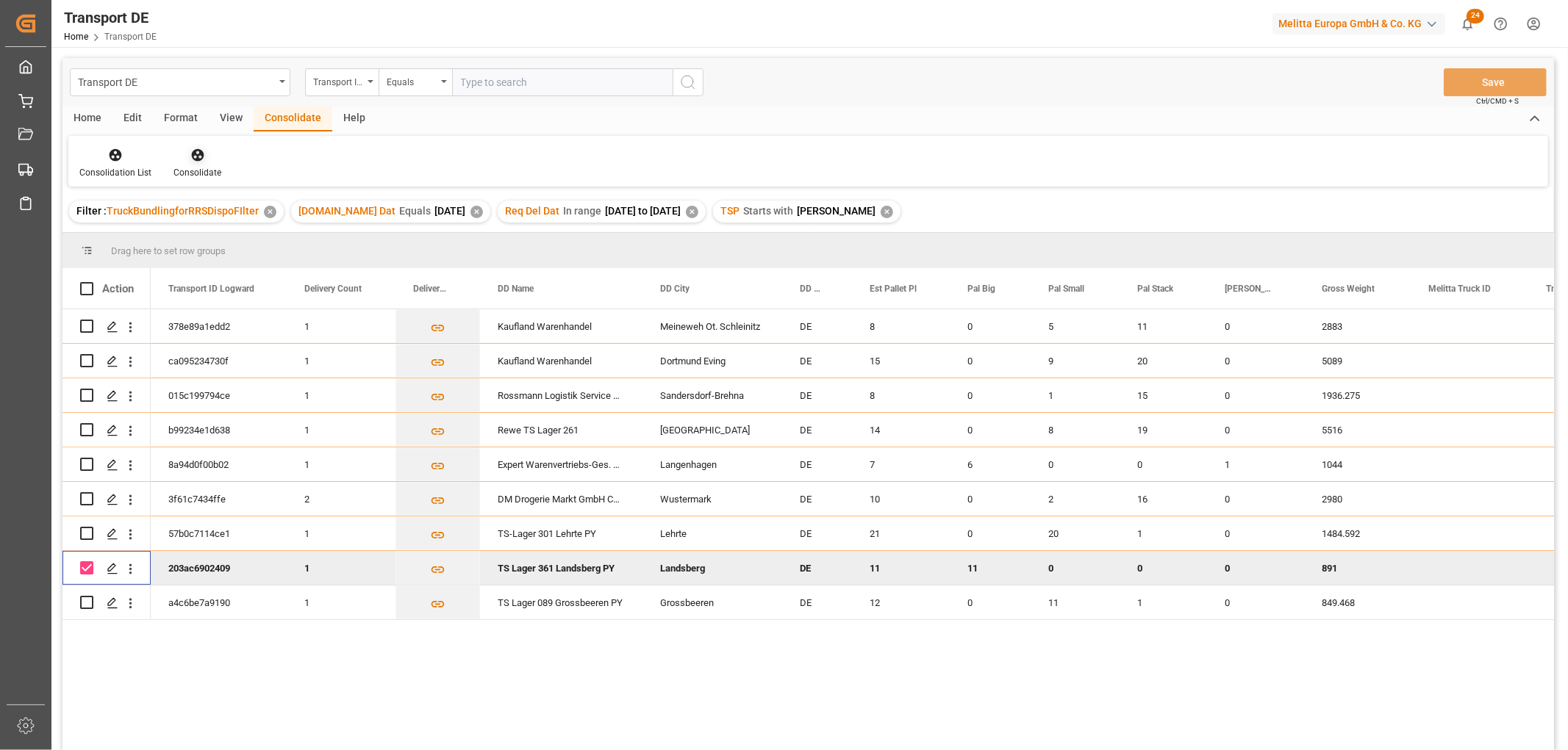
click at [195, 155] on icon at bounding box center [197, 155] width 13 height 13
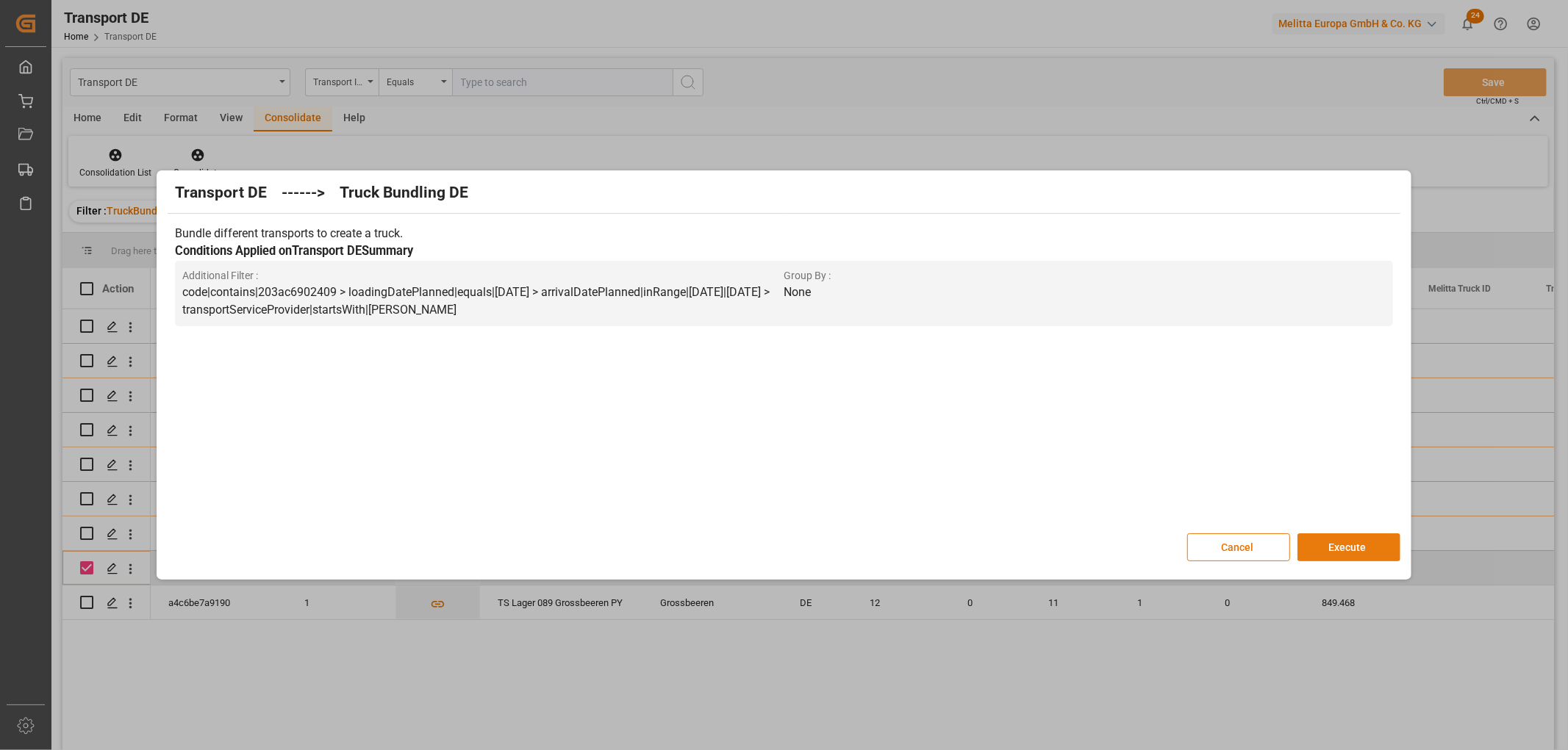
click at [1342, 539] on button "Execute" at bounding box center [1348, 548] width 103 height 28
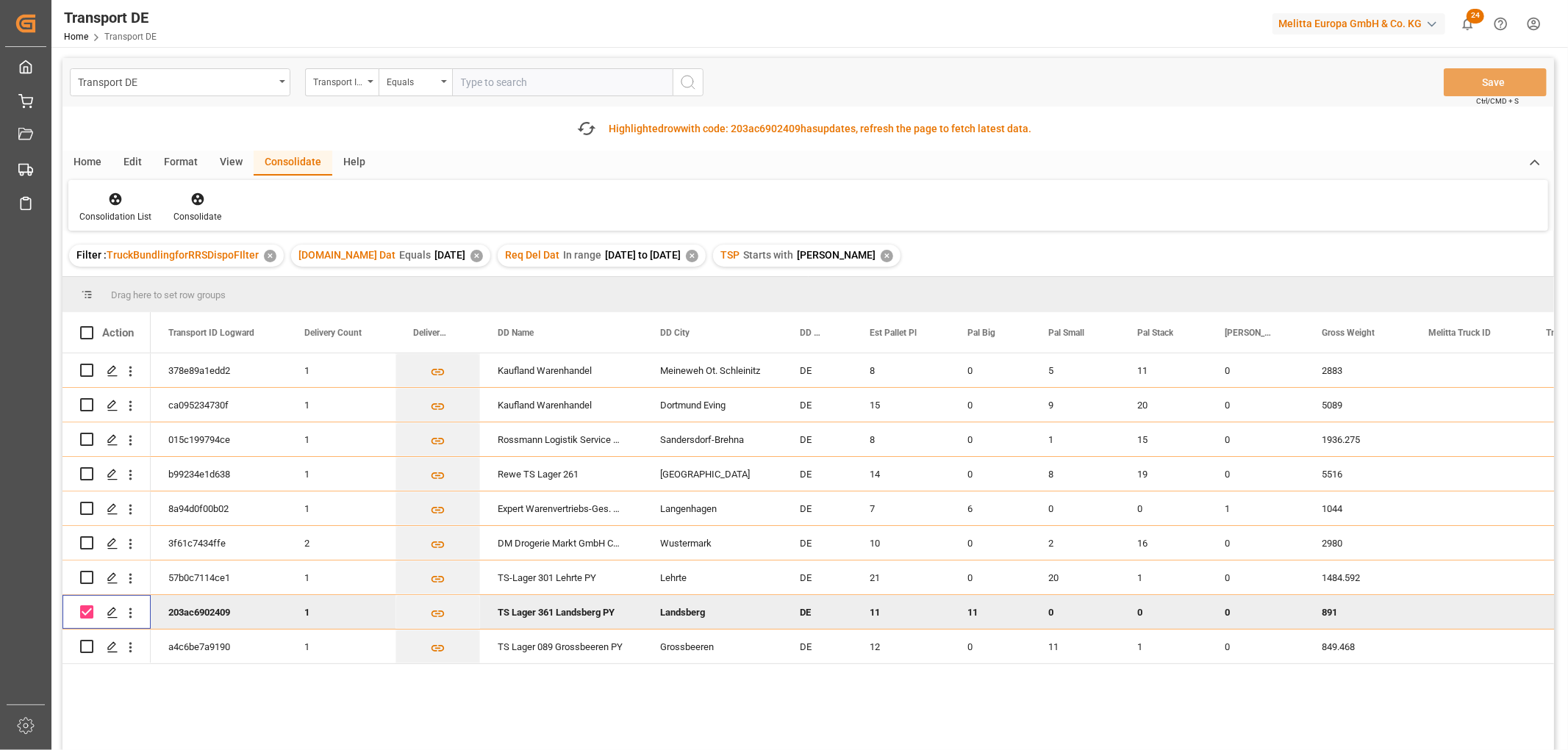
click at [92, 610] on input "Press Space to toggle row selection (checked)" at bounding box center [87, 612] width 13 height 13
checkbox input "false"
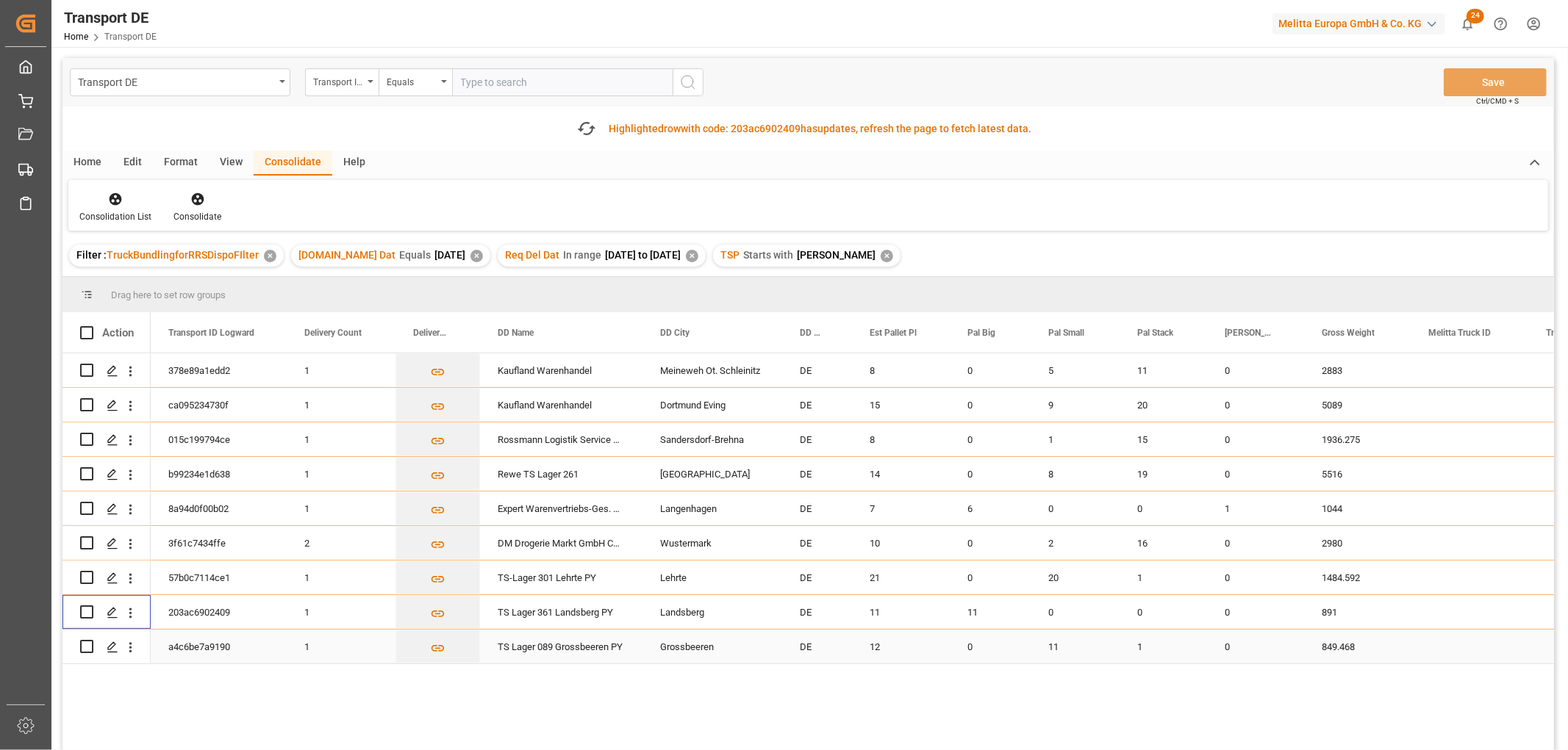
click at [88, 648] on input "Press Space to toggle row selection (unchecked)" at bounding box center [87, 647] width 13 height 13
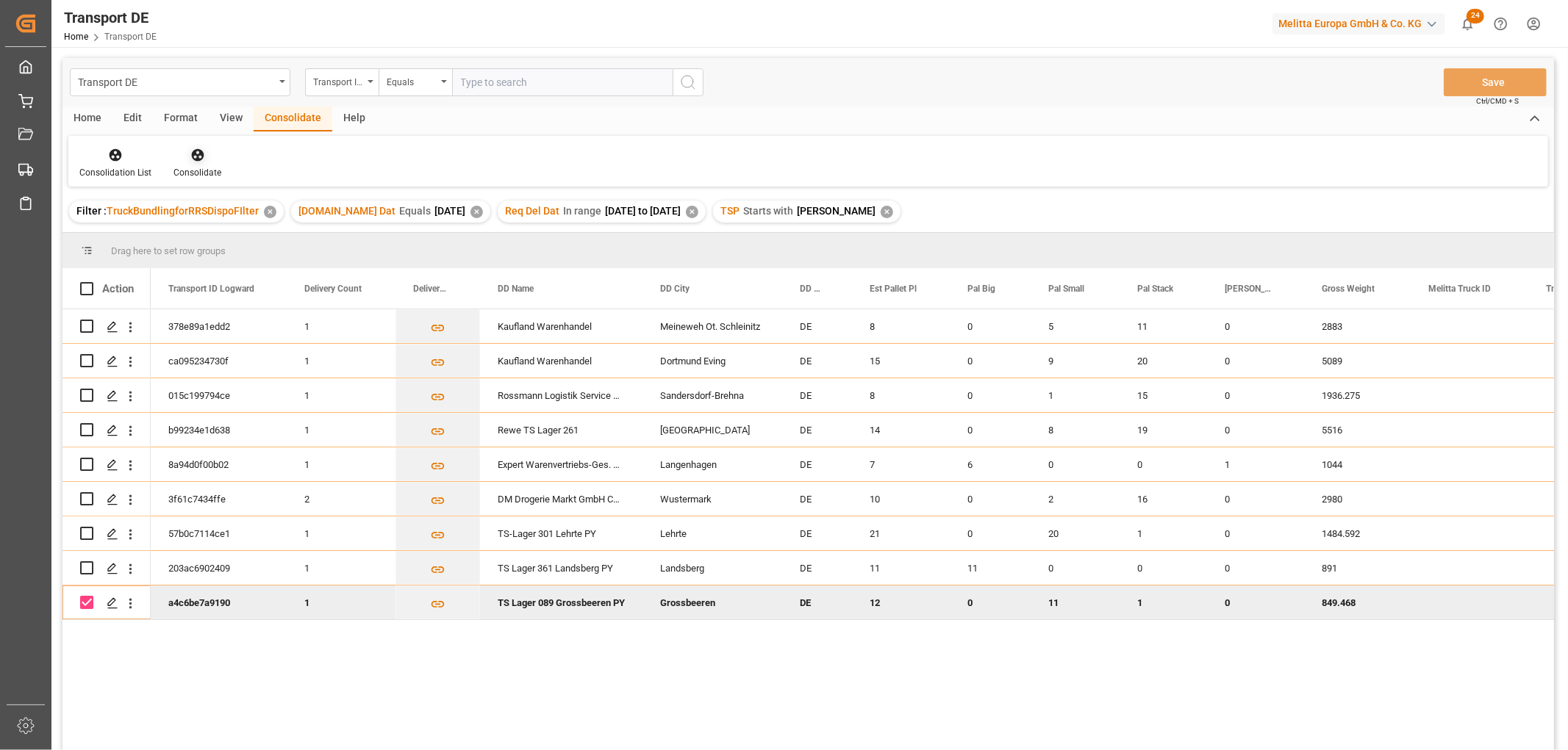
click at [195, 156] on icon at bounding box center [197, 155] width 13 height 13
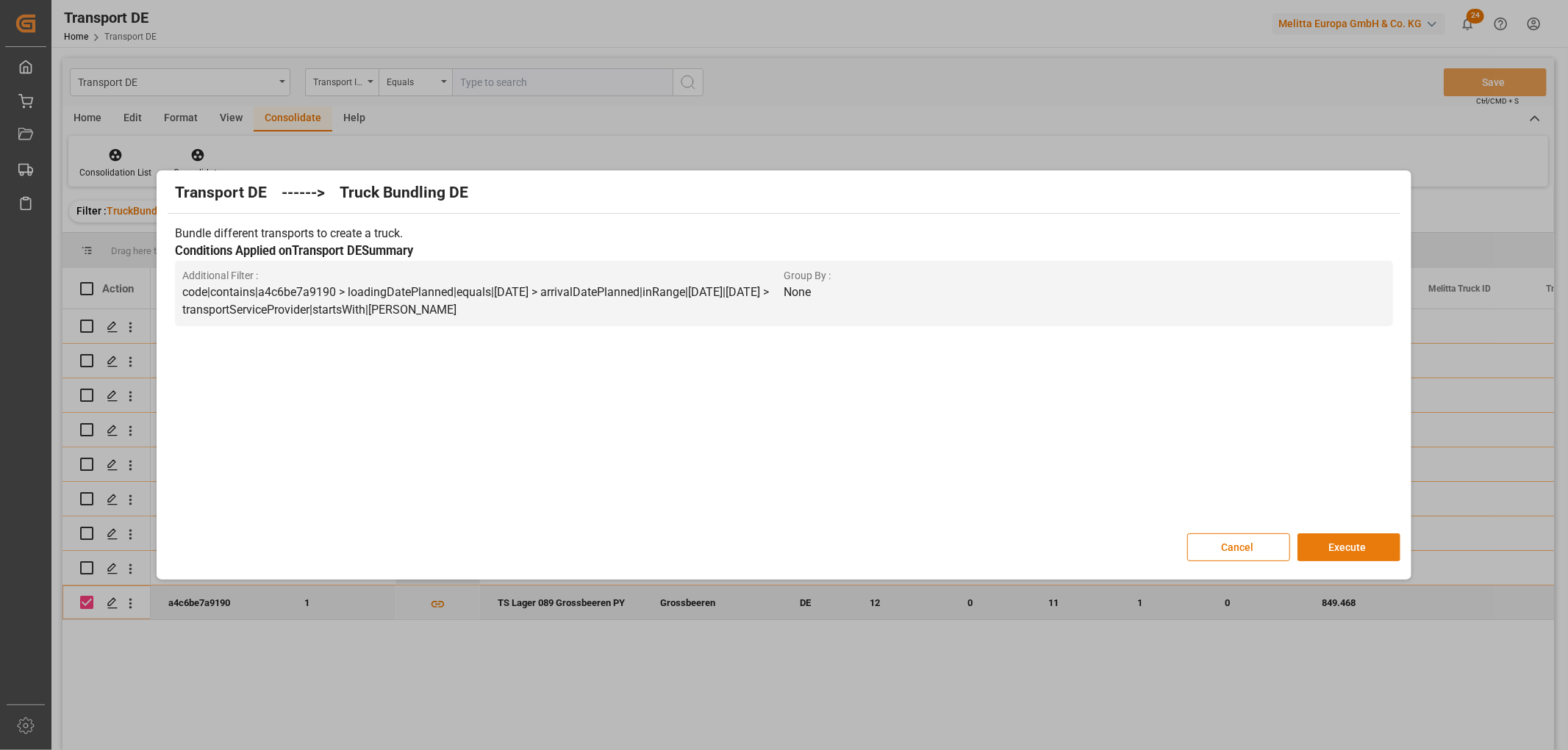
click at [1342, 541] on button "Execute" at bounding box center [1348, 548] width 103 height 28
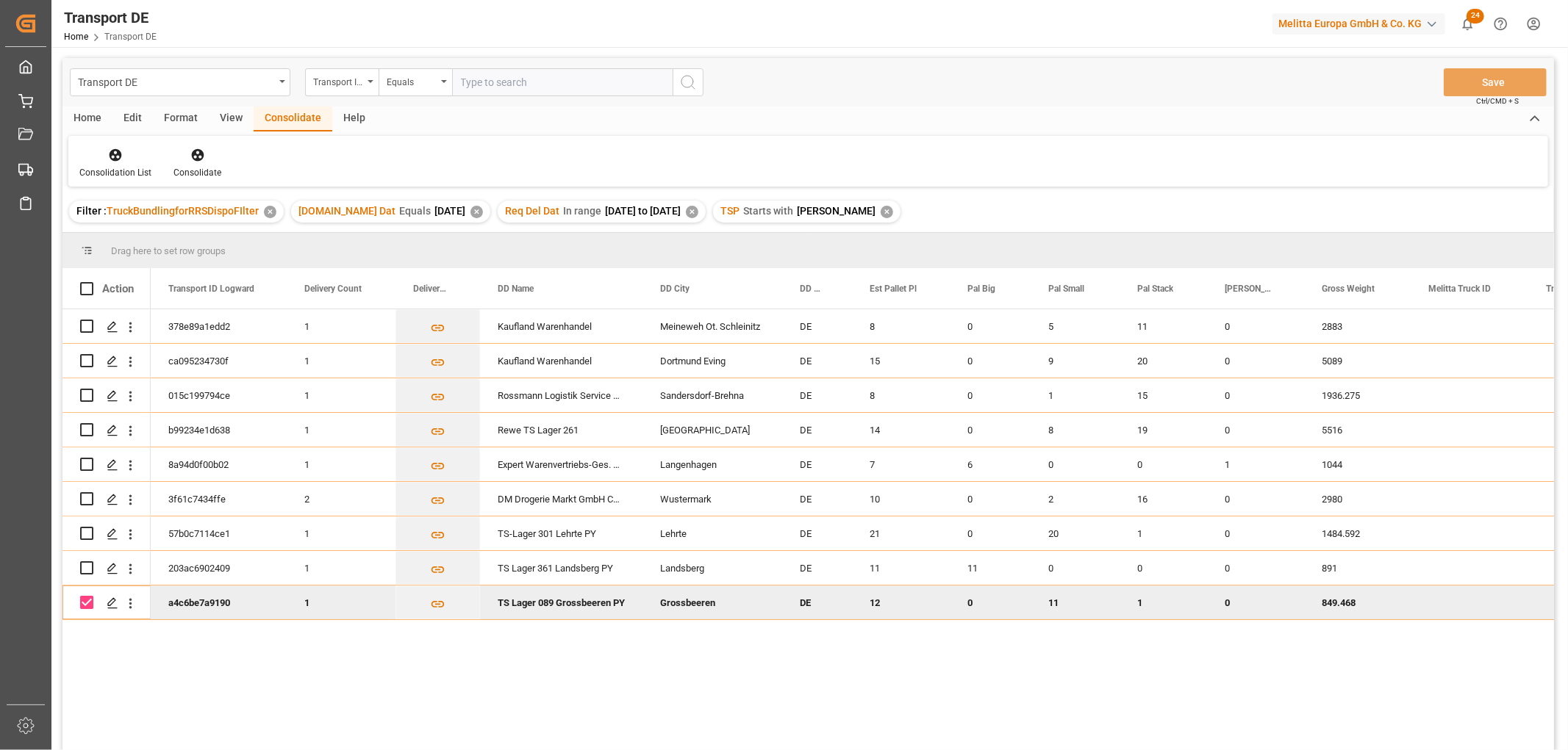
click at [89, 603] on input "Press Space to toggle row selection (checked)" at bounding box center [87, 603] width 13 height 13
checkbox input "false"
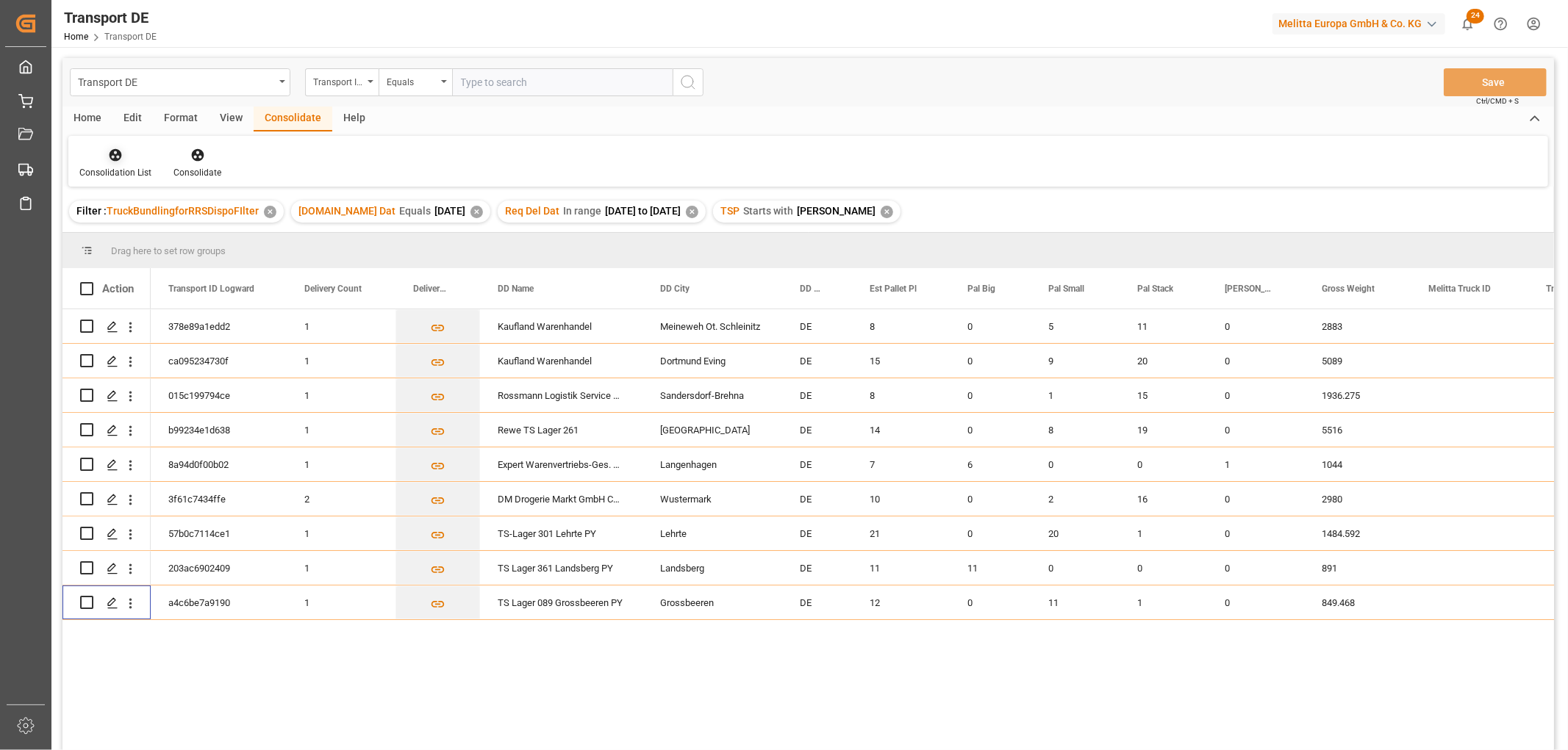
click at [109, 158] on icon at bounding box center [115, 155] width 15 height 15
click at [138, 236] on div "Transport DE Transport ID Logward Equals Save Ctrl/CMD + S Home Edit Format Vie…" at bounding box center [808, 423] width 1491 height 731
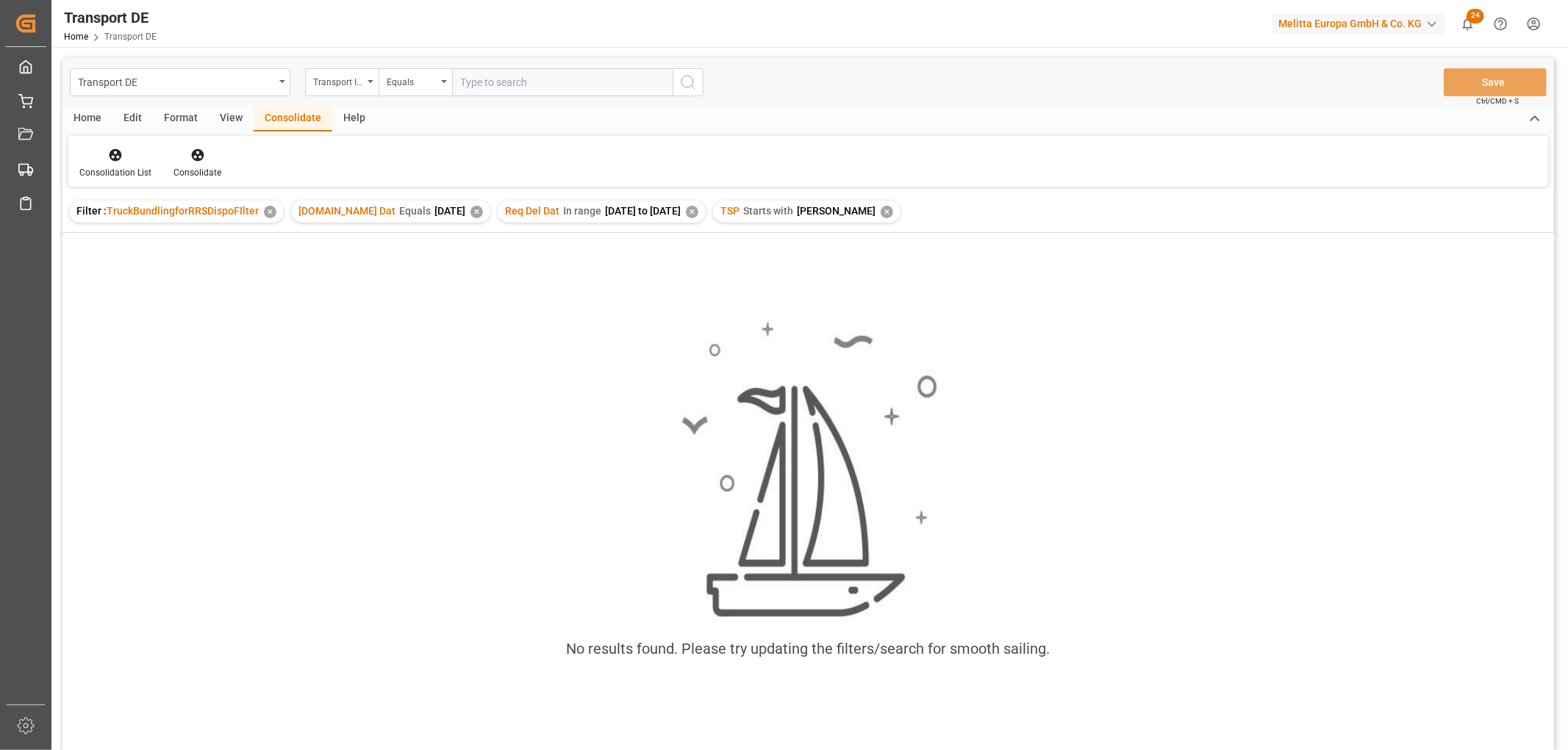
click at [881, 211] on div "✕" at bounding box center [887, 211] width 13 height 13
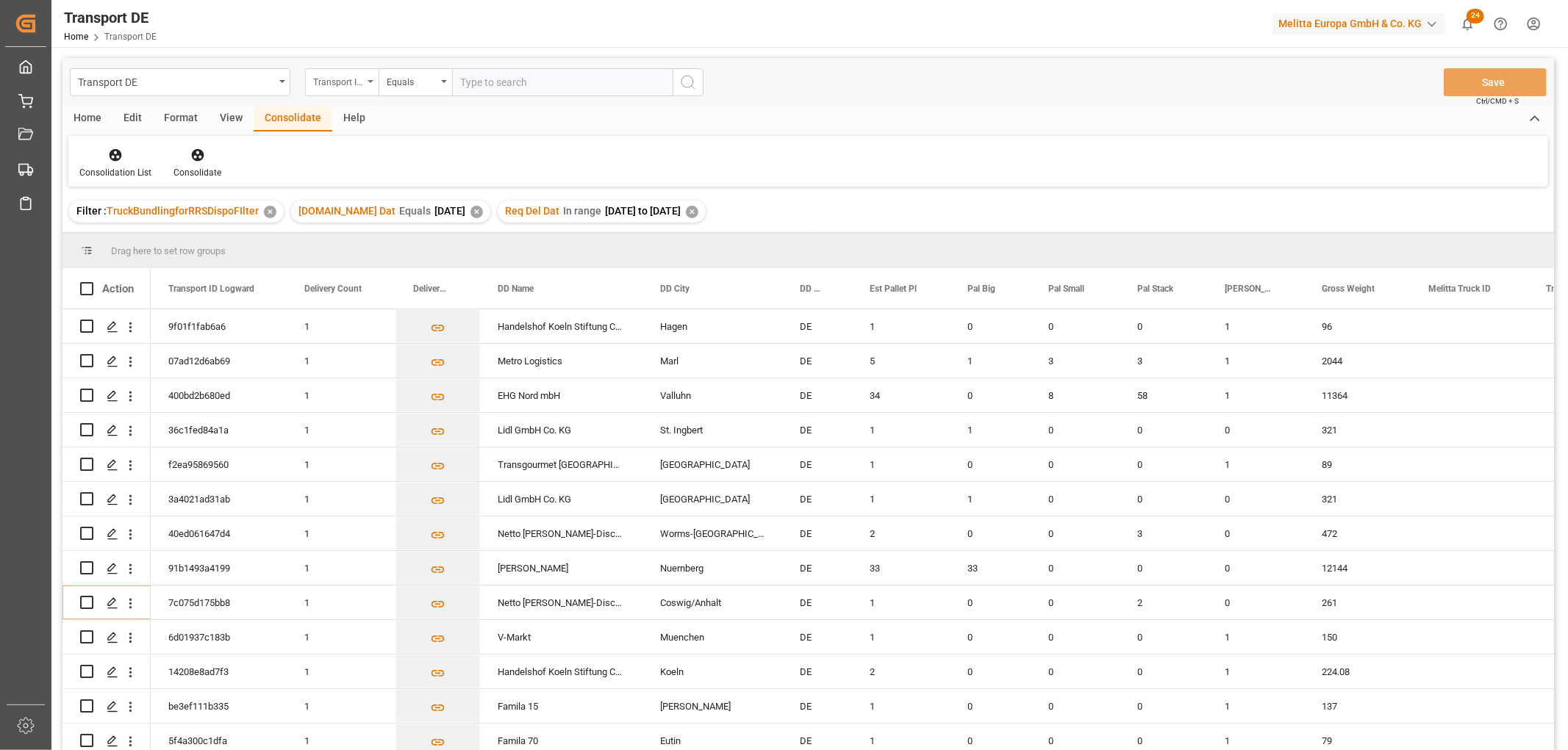
click at [351, 80] on div "Transport ID Logward" at bounding box center [338, 80] width 50 height 17
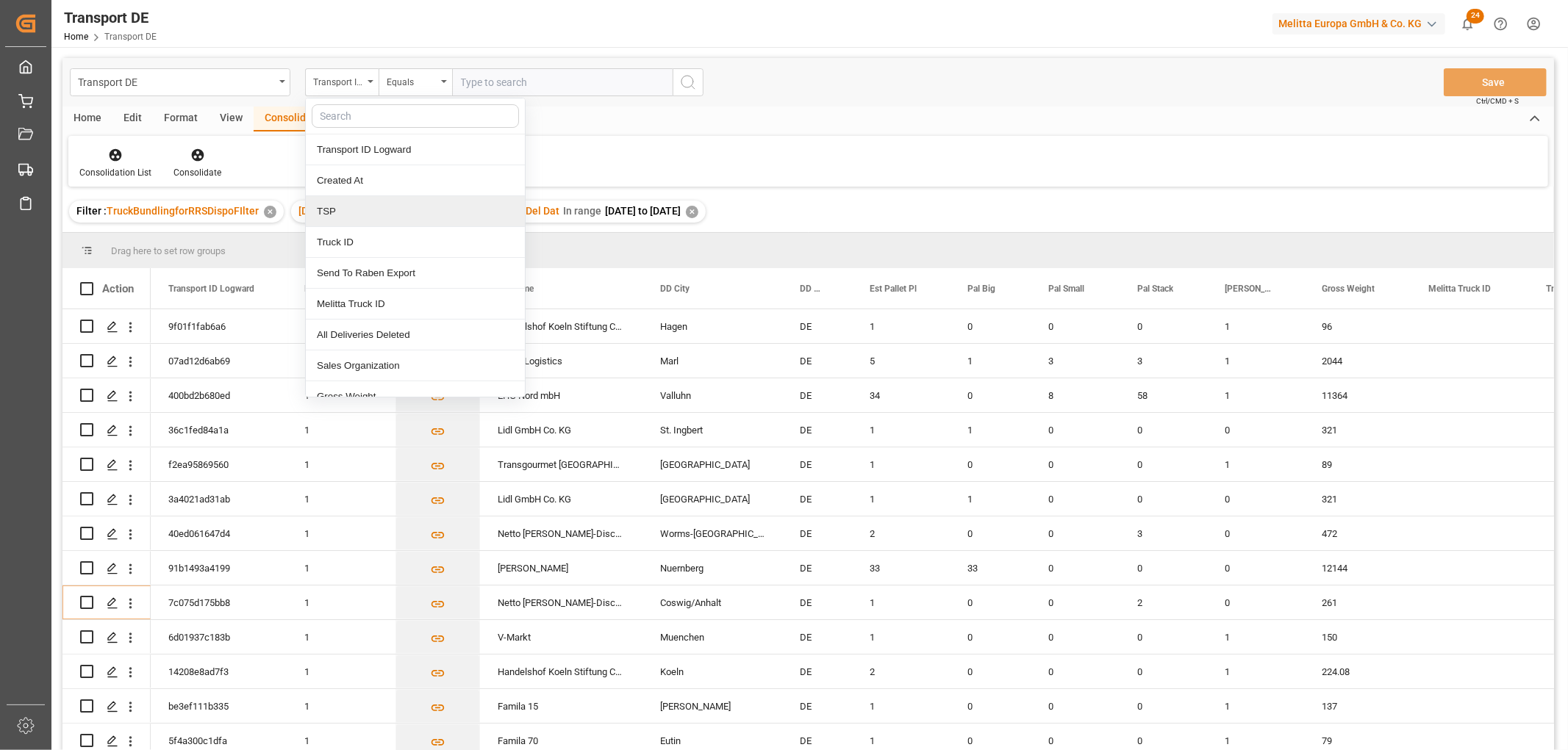
click at [348, 211] on div "TSP" at bounding box center [415, 211] width 219 height 31
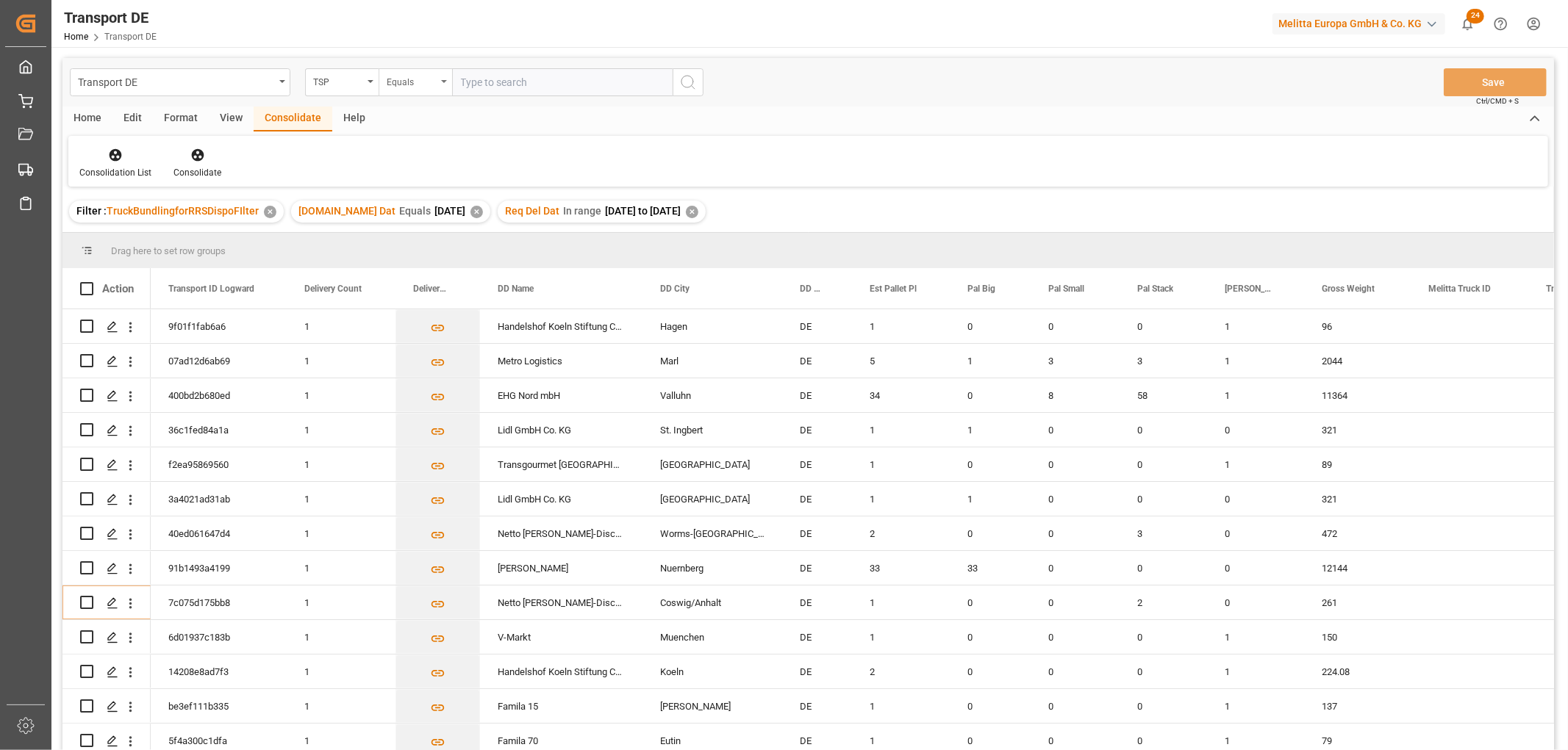
click at [407, 82] on div "Equals" at bounding box center [411, 80] width 50 height 17
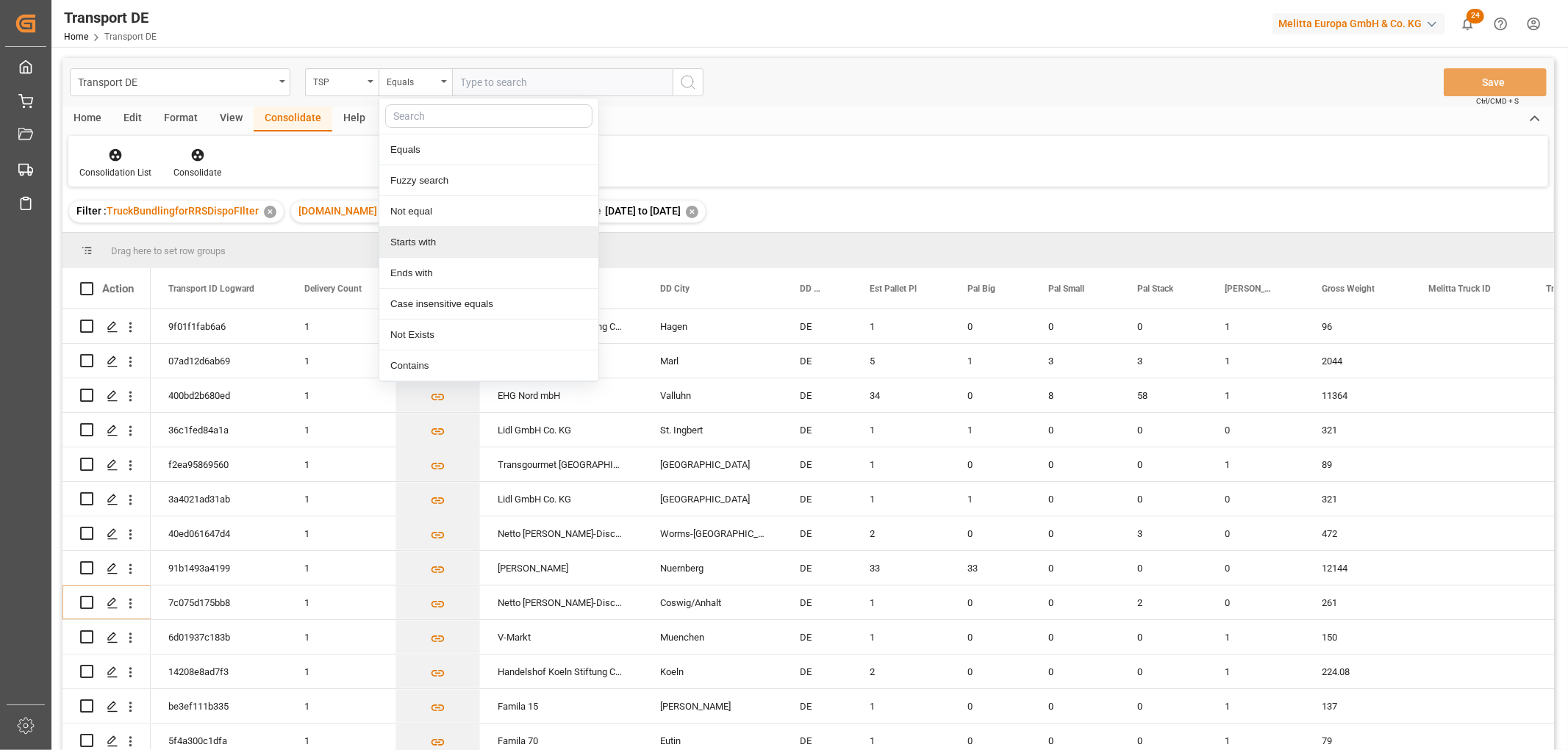
click at [418, 240] on div "Starts with" at bounding box center [488, 242] width 219 height 31
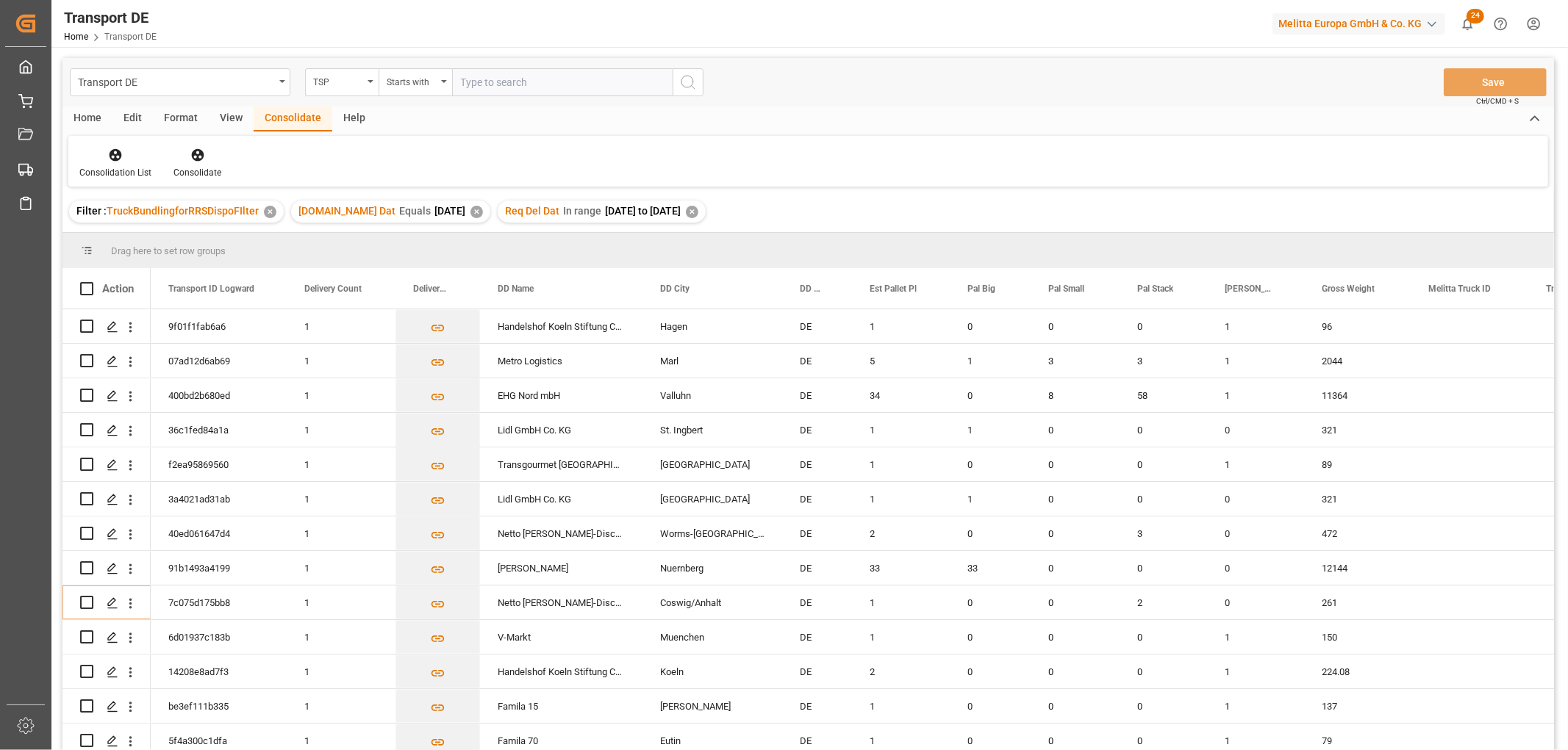
click at [486, 78] on input "text" at bounding box center [562, 83] width 220 height 28
type input "Hartmann"
click at [686, 76] on circle "search button" at bounding box center [687, 82] width 12 height 12
click at [118, 151] on icon at bounding box center [115, 155] width 13 height 13
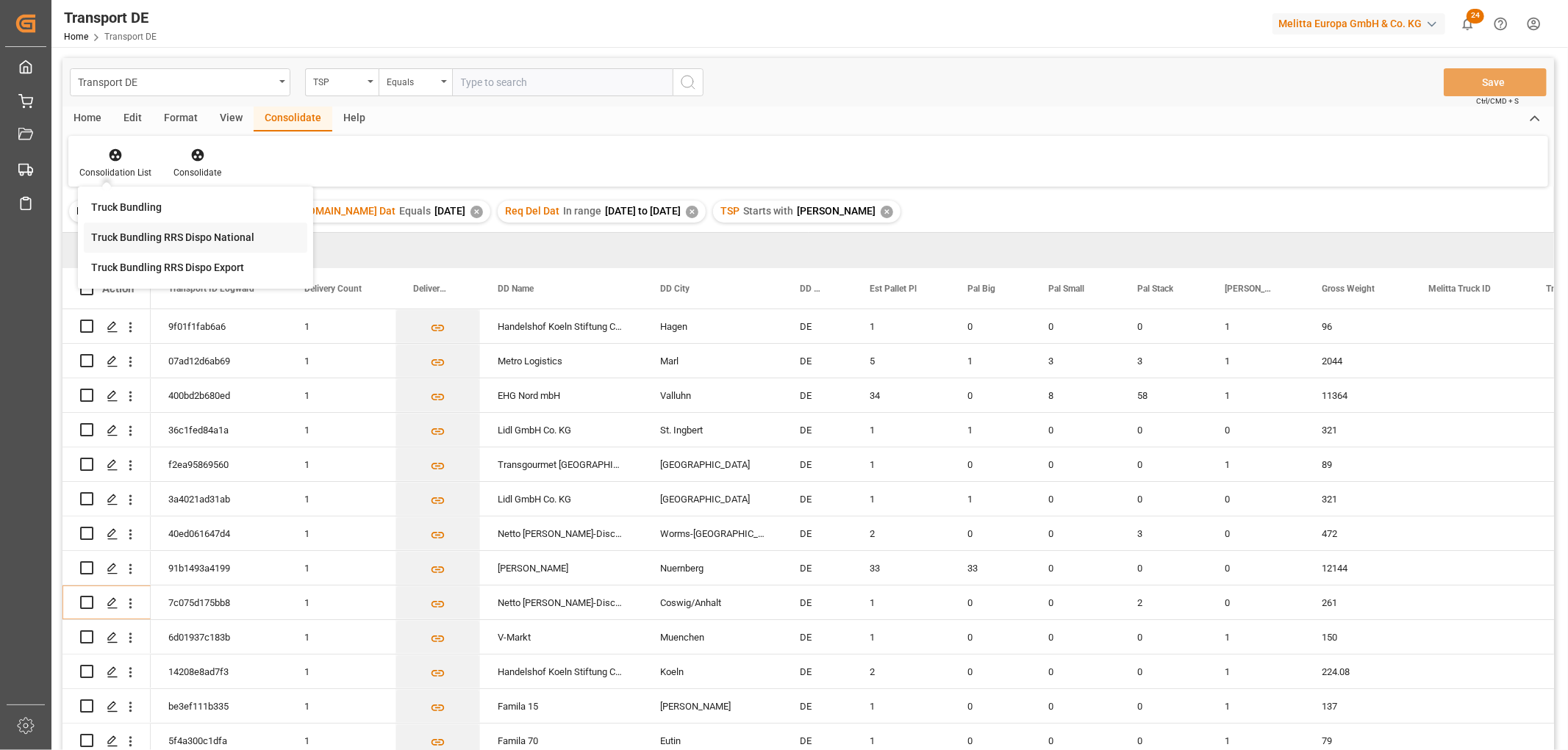
click at [120, 238] on div "Transport DE TSP Equals Save Ctrl/CMD + S Home Edit Format View Consolidate Hel…" at bounding box center [808, 423] width 1491 height 731
click at [95, 115] on div "Home" at bounding box center [87, 119] width 50 height 25
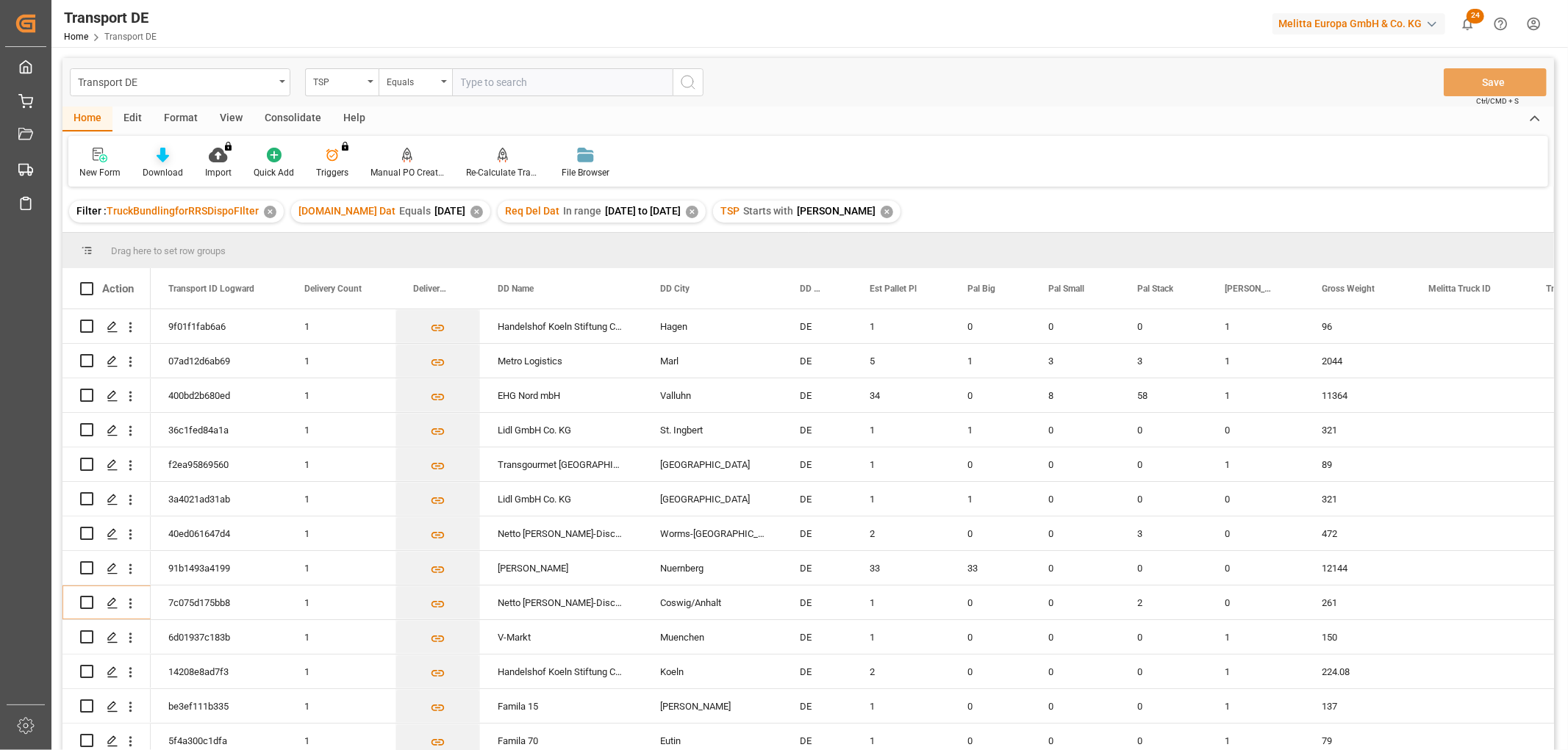
click at [160, 156] on icon at bounding box center [162, 155] width 13 height 15
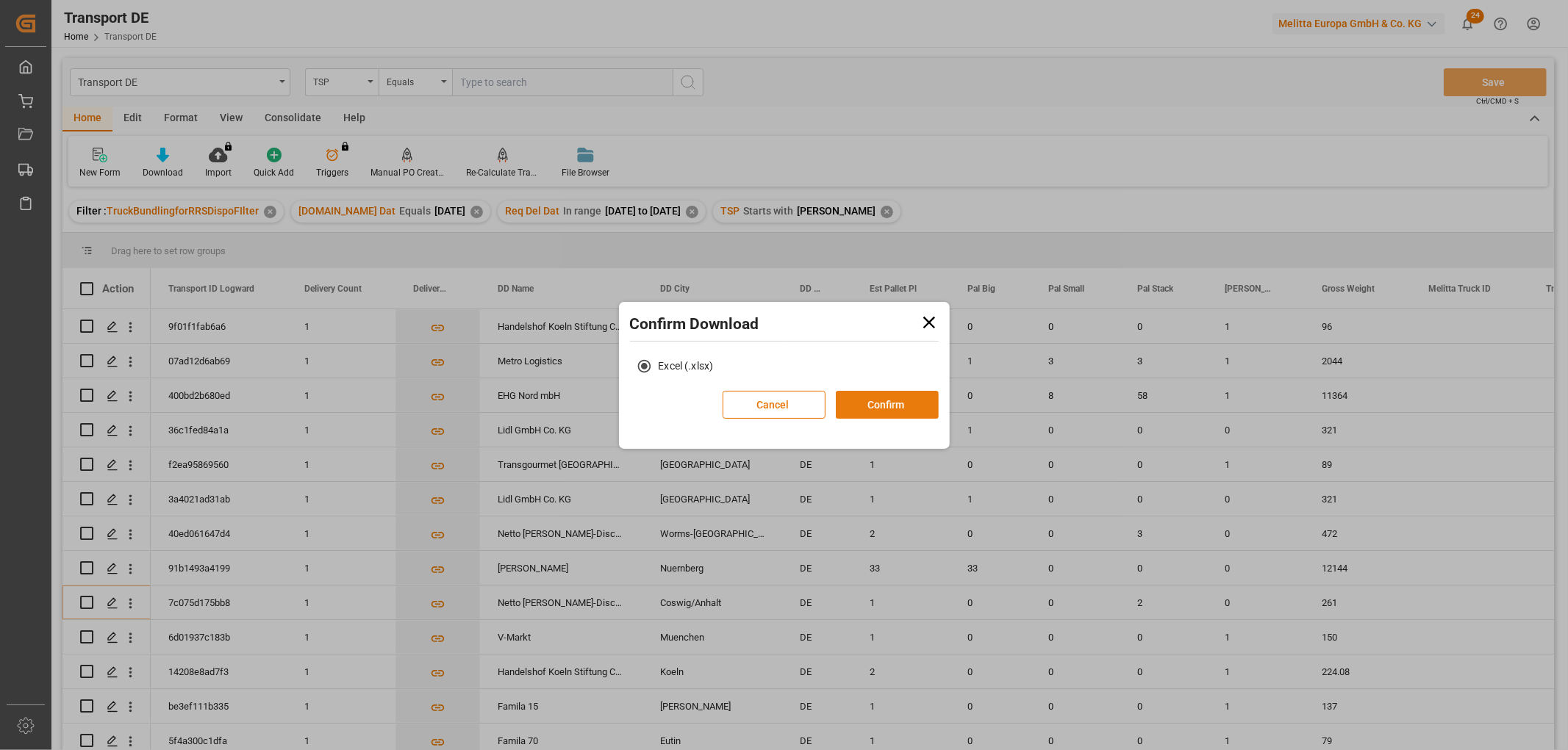
click at [917, 404] on button "Confirm" at bounding box center [887, 405] width 103 height 28
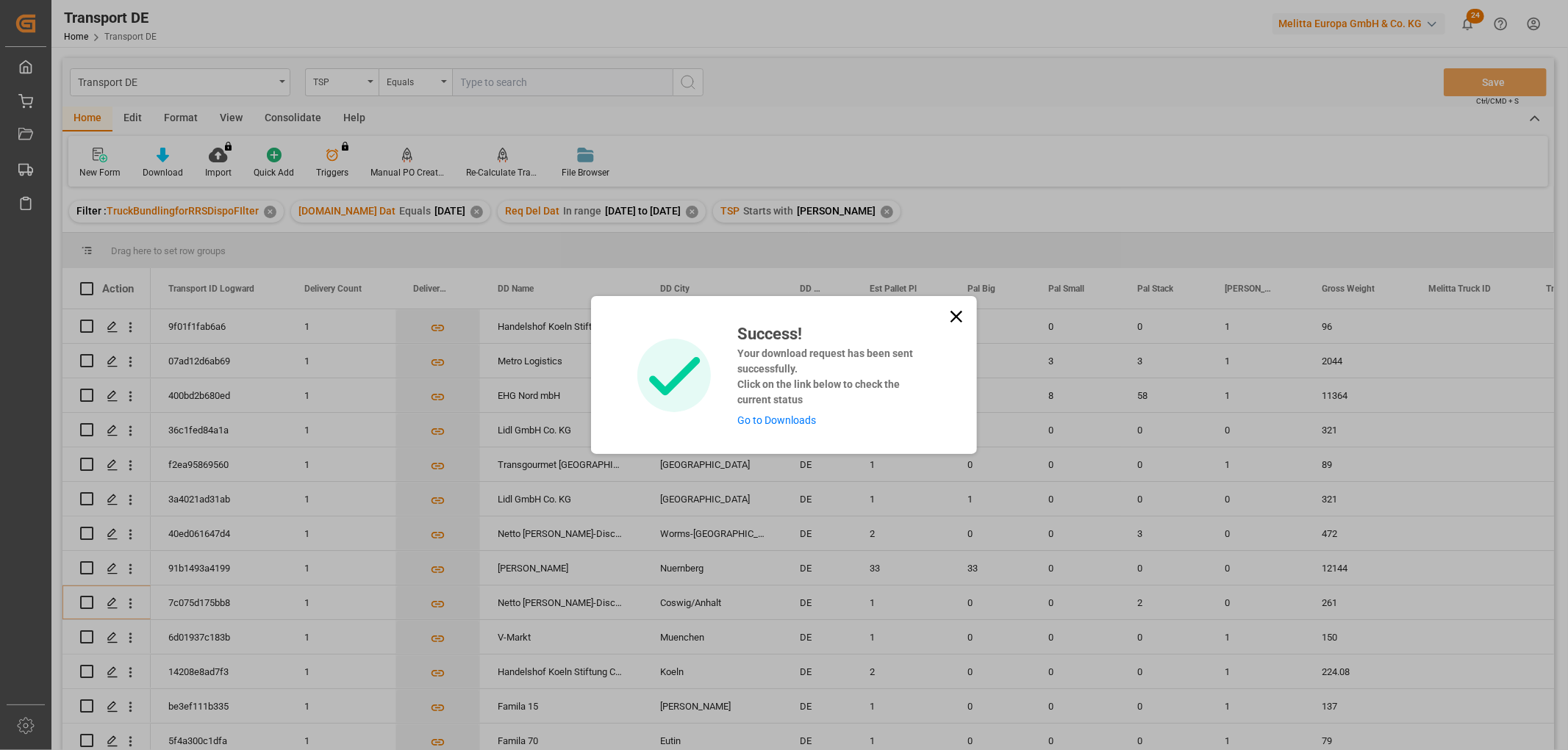
click at [788, 417] on link "Go to Downloads" at bounding box center [777, 420] width 79 height 12
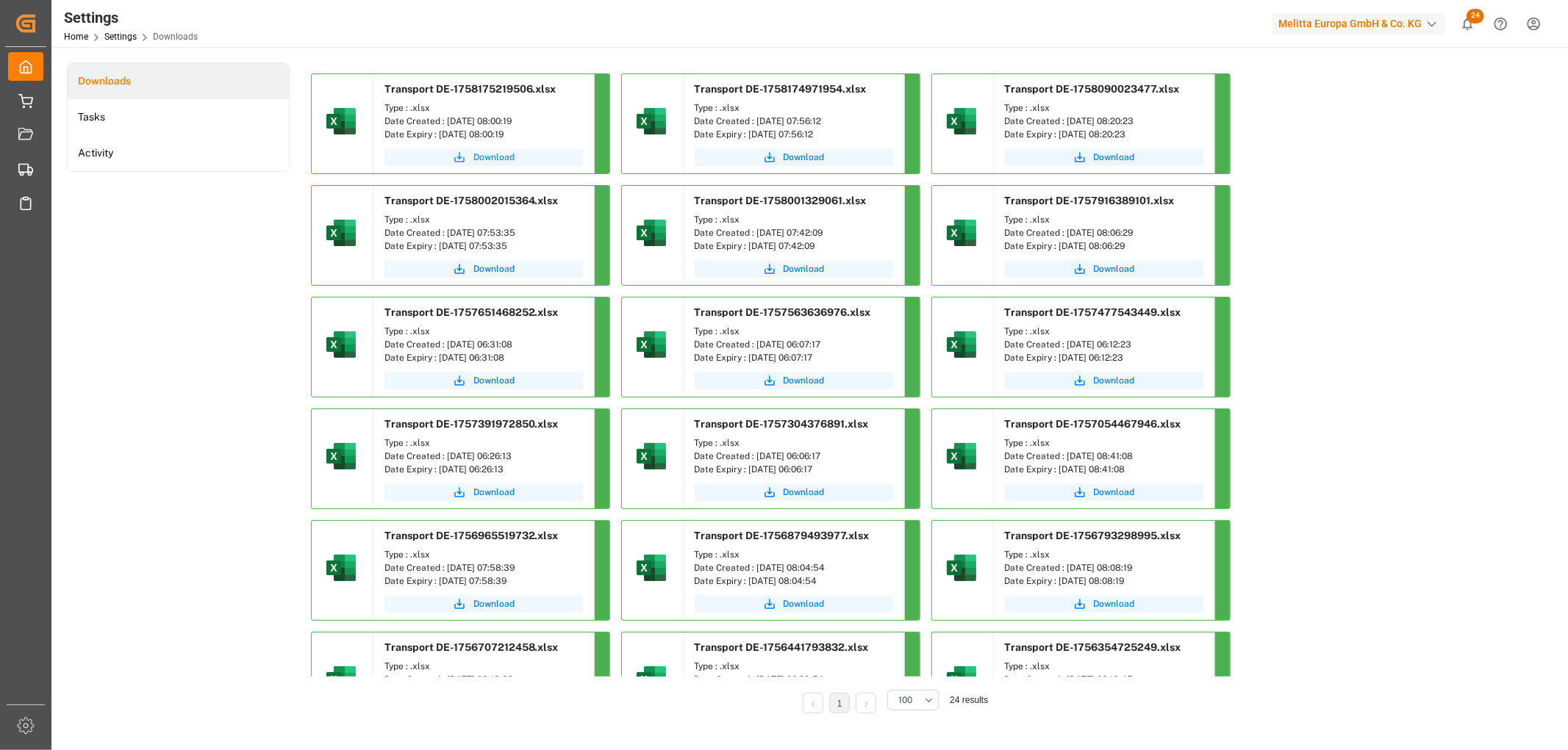
click at [483, 159] on span "Download" at bounding box center [494, 157] width 41 height 13
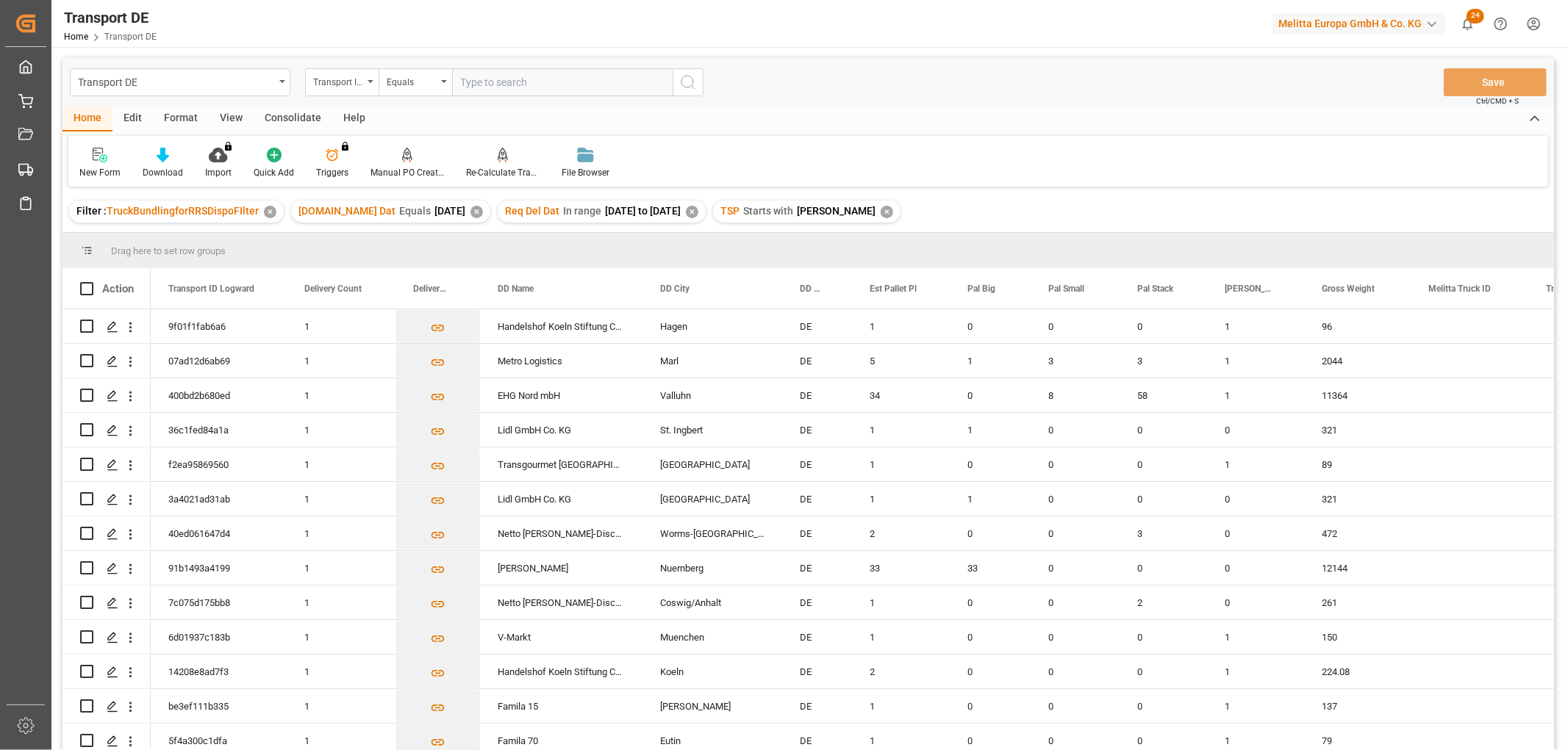
click at [296, 114] on div "Consolidate" at bounding box center [293, 119] width 79 height 25
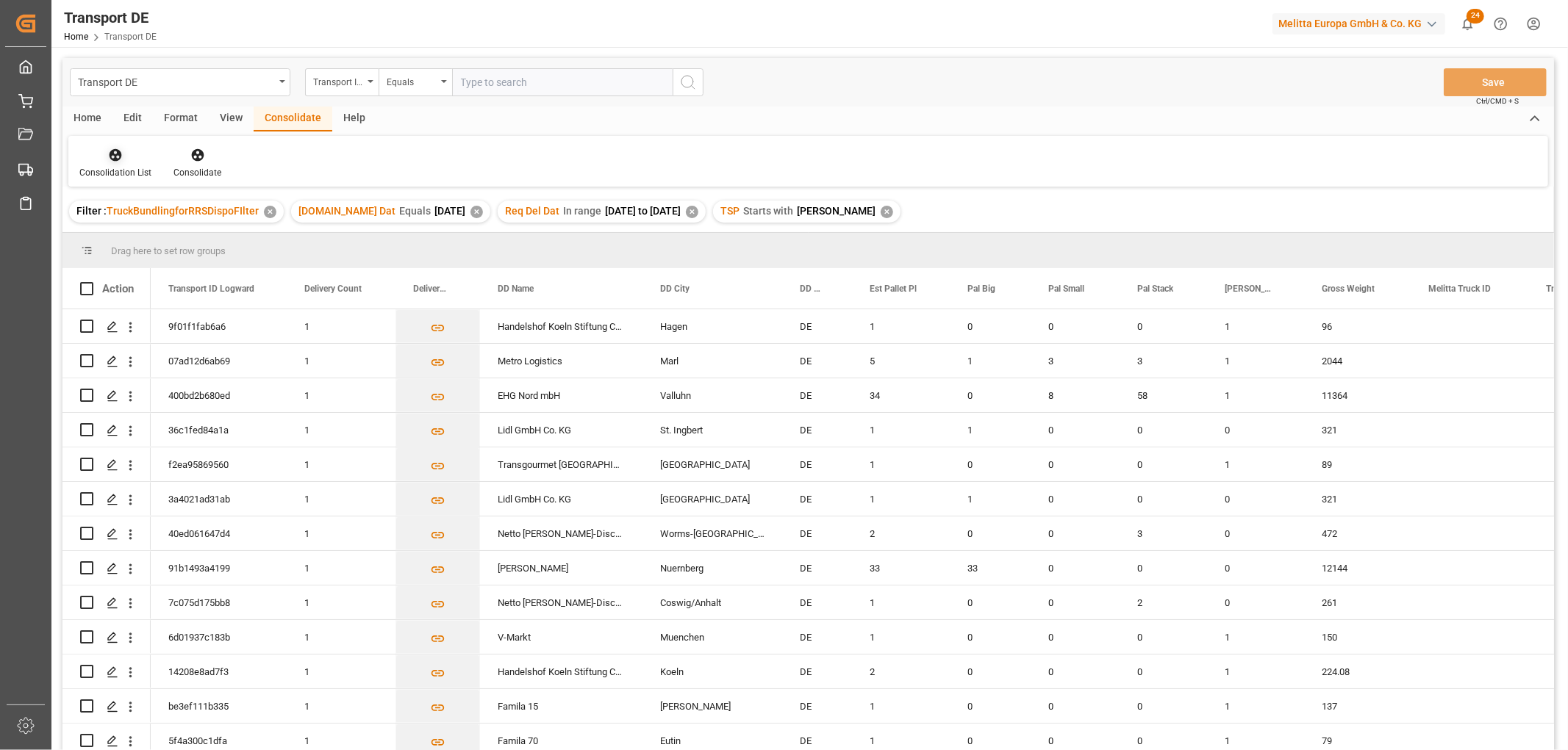
click at [111, 154] on icon at bounding box center [115, 155] width 13 height 13
click at [147, 237] on div "Transport DE Transport ID Logward Equals Save Ctrl/CMD + S Home Edit Format Vie…" at bounding box center [808, 423] width 1491 height 731
click at [85, 394] on input "Press Space to toggle row selection (unchecked)" at bounding box center [87, 395] width 13 height 13
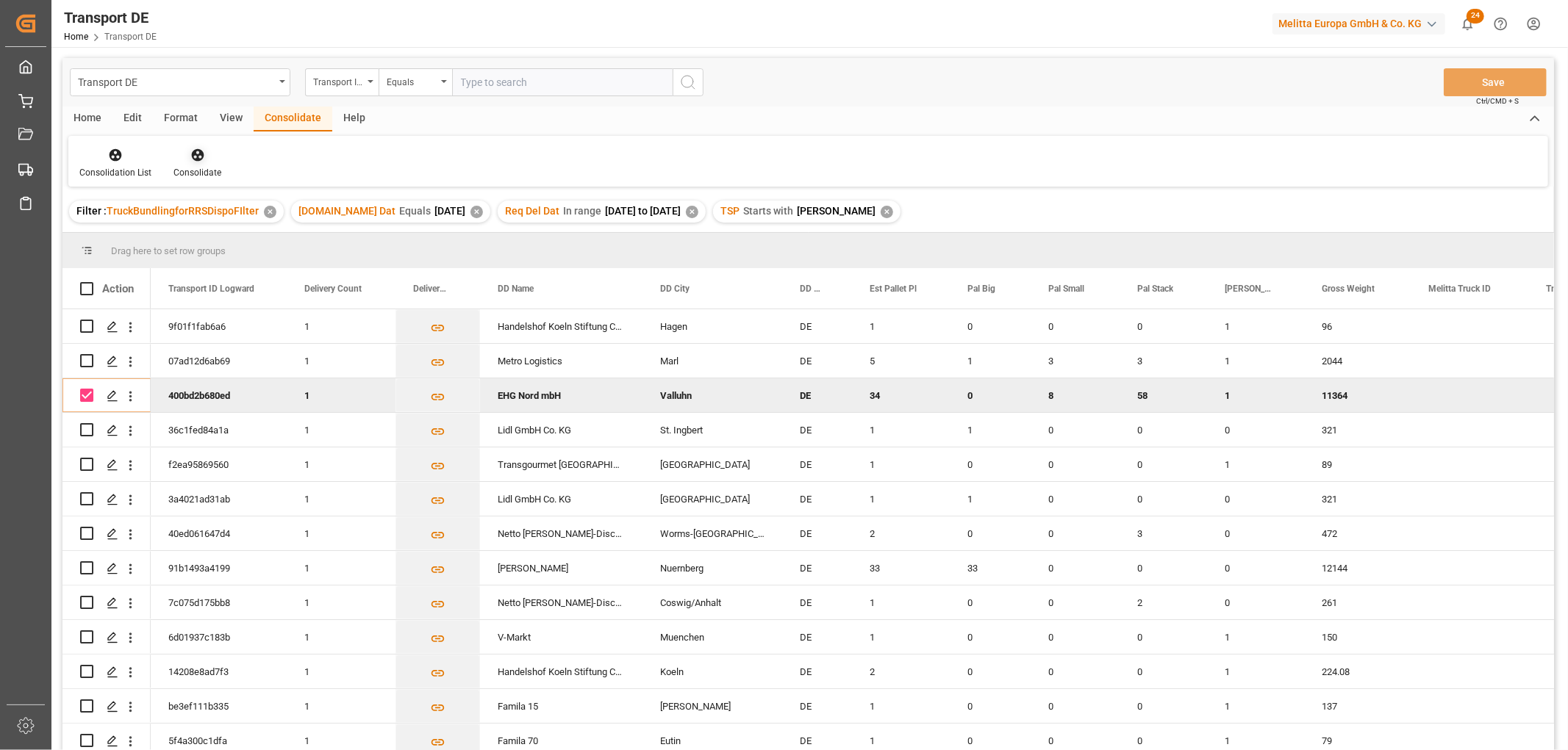
click at [193, 151] on icon at bounding box center [197, 155] width 13 height 13
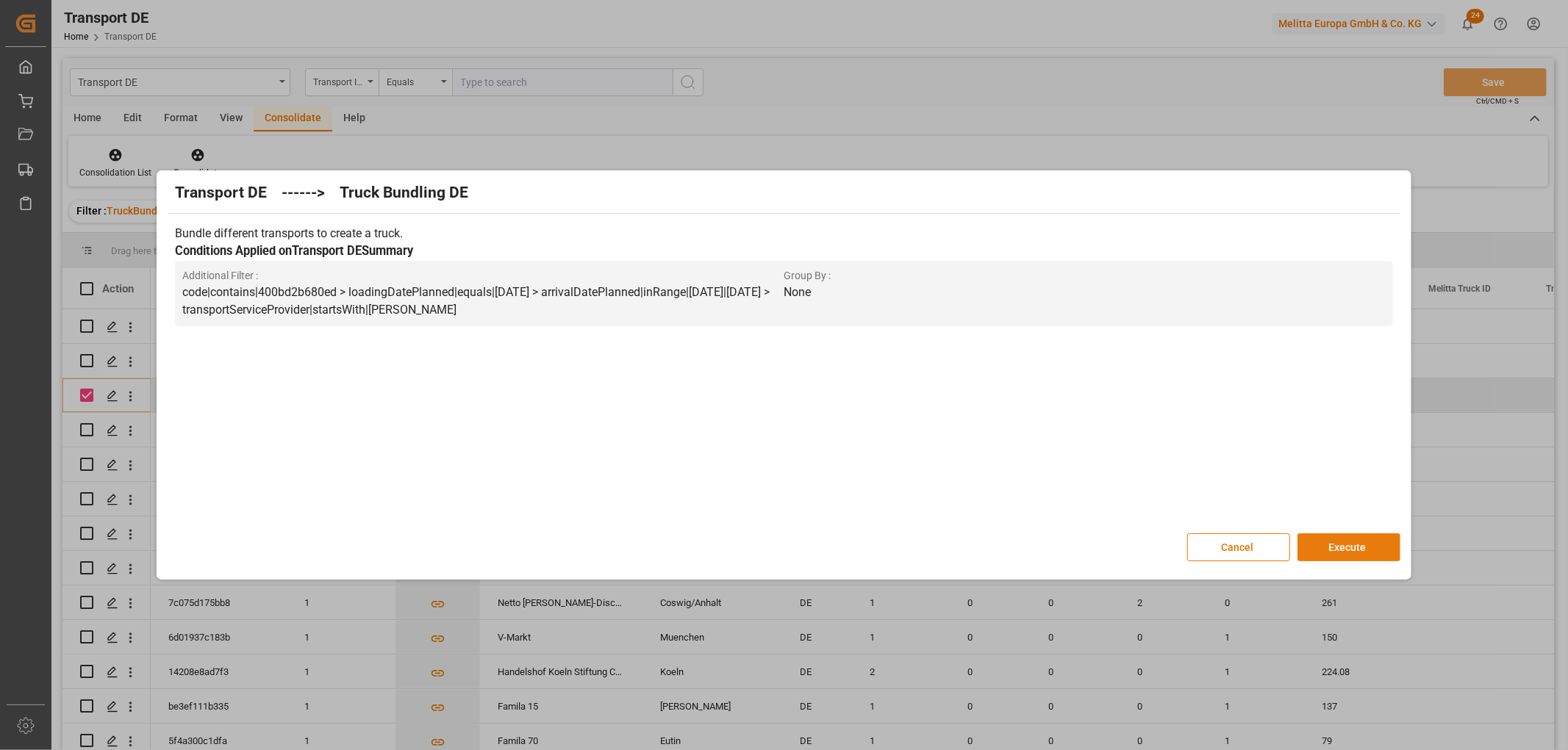
click at [1340, 542] on button "Execute" at bounding box center [1348, 548] width 103 height 28
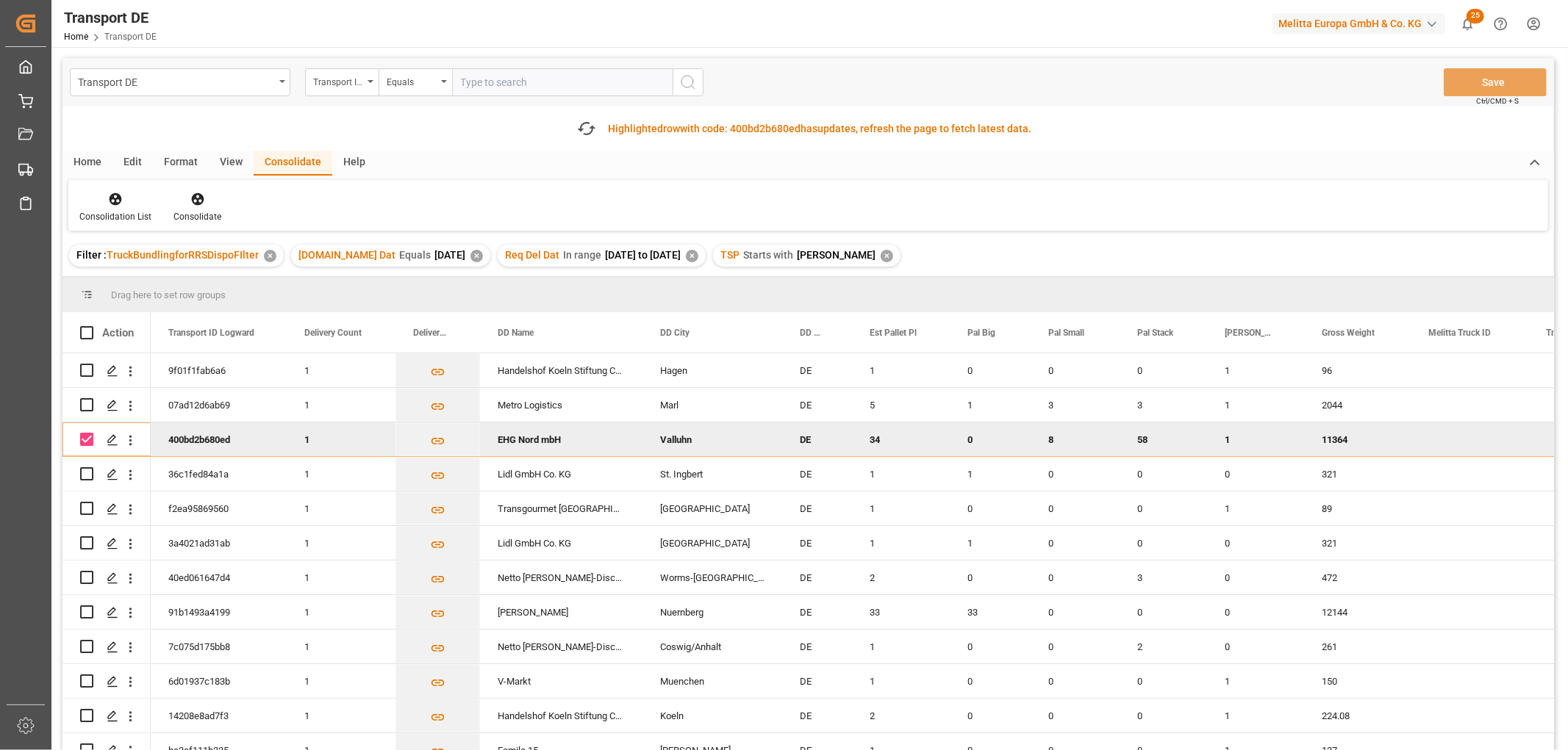
click at [89, 440] on input "Press Space to toggle row selection (checked)" at bounding box center [87, 439] width 13 height 13
checkbox input "false"
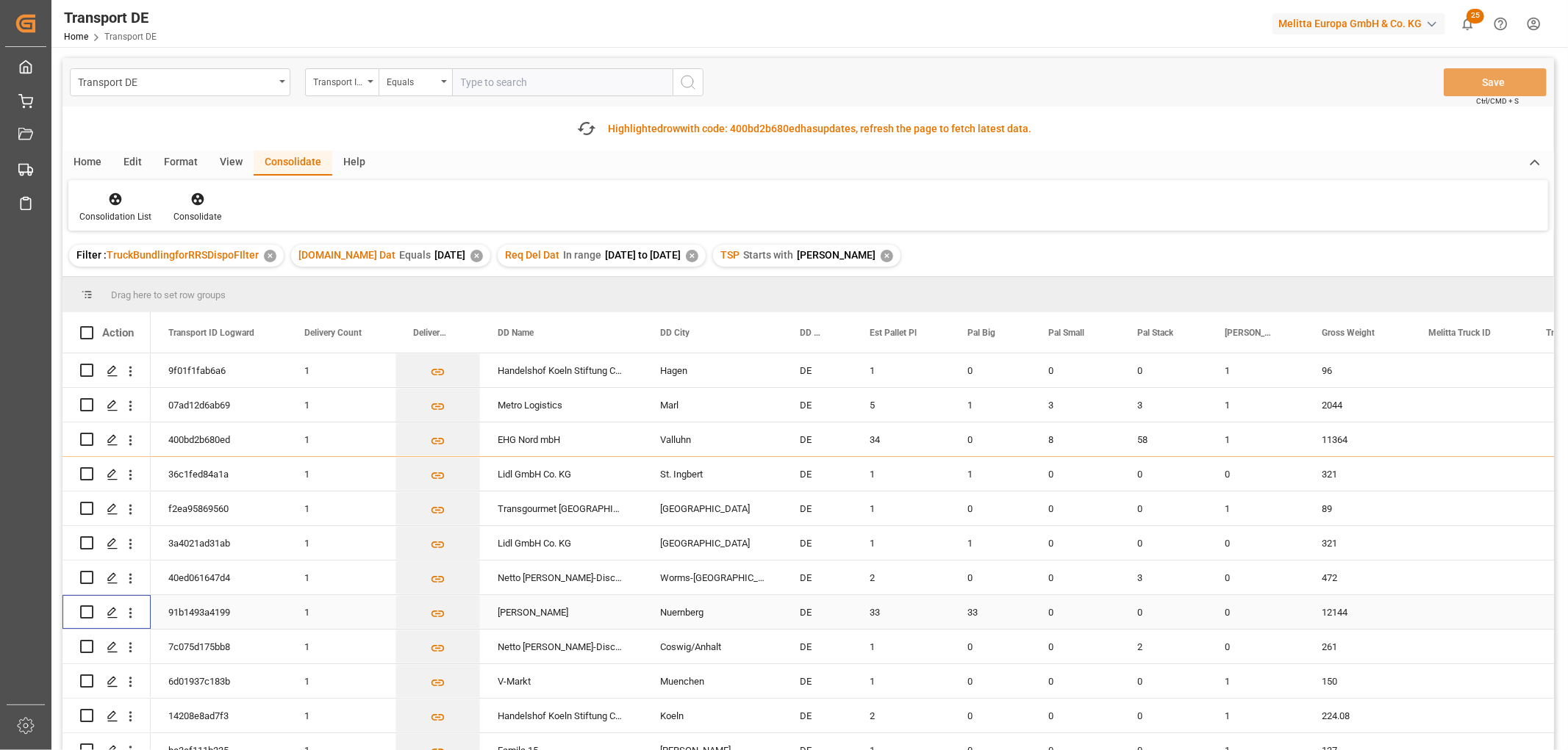
click at [89, 610] on input "Press Space to toggle row selection (unchecked)" at bounding box center [87, 612] width 13 height 13
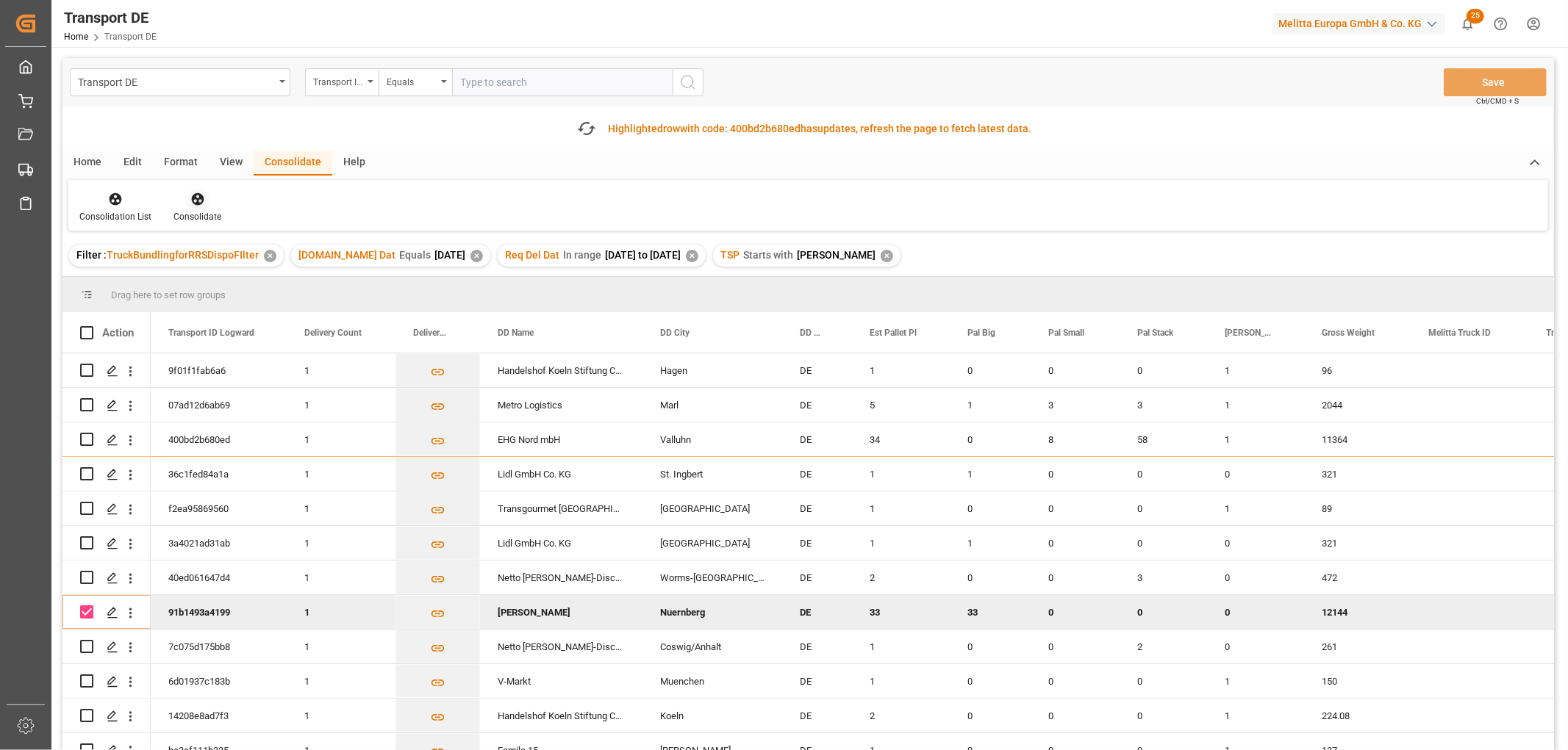
click at [196, 201] on icon at bounding box center [197, 199] width 13 height 13
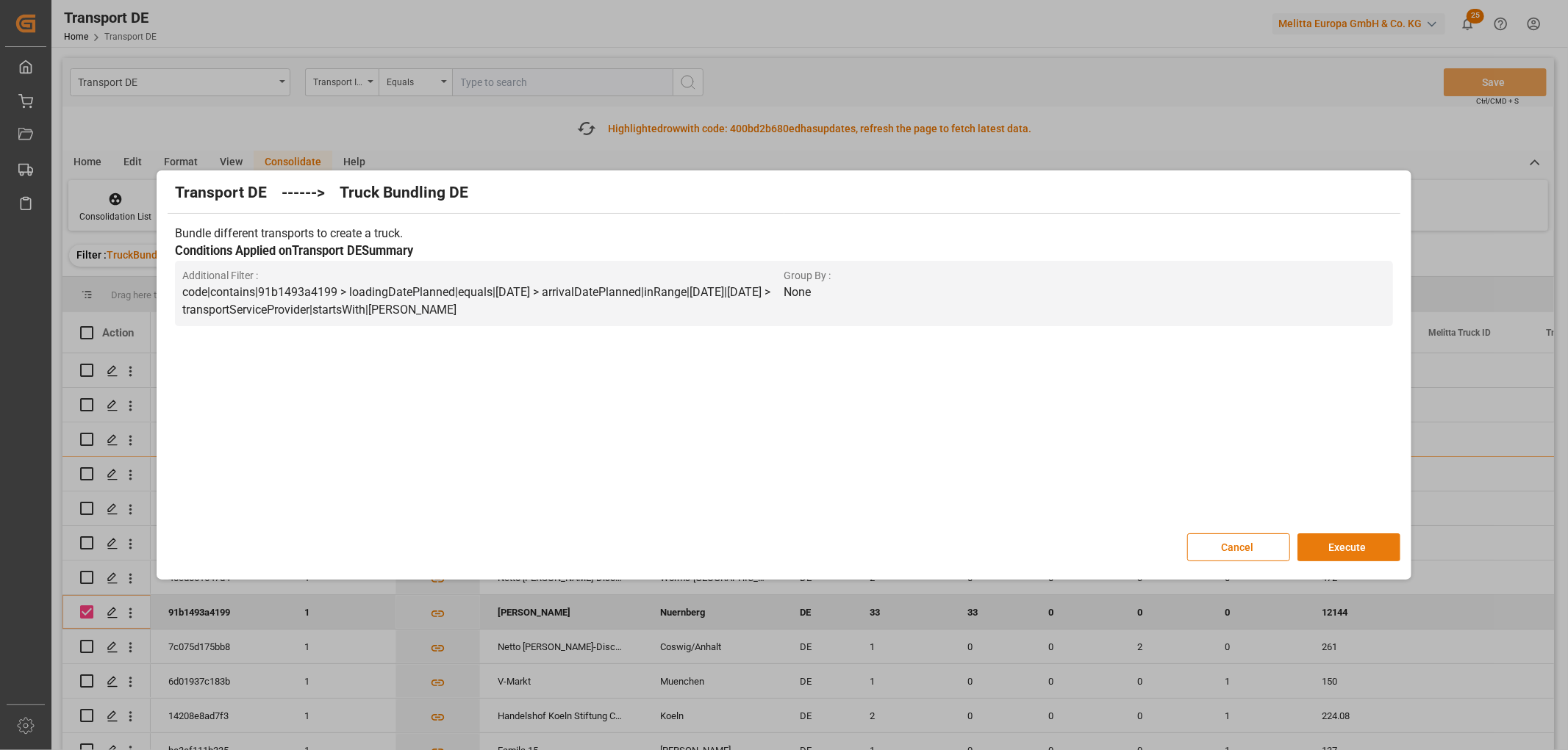
click at [1354, 539] on button "Execute" at bounding box center [1348, 548] width 103 height 28
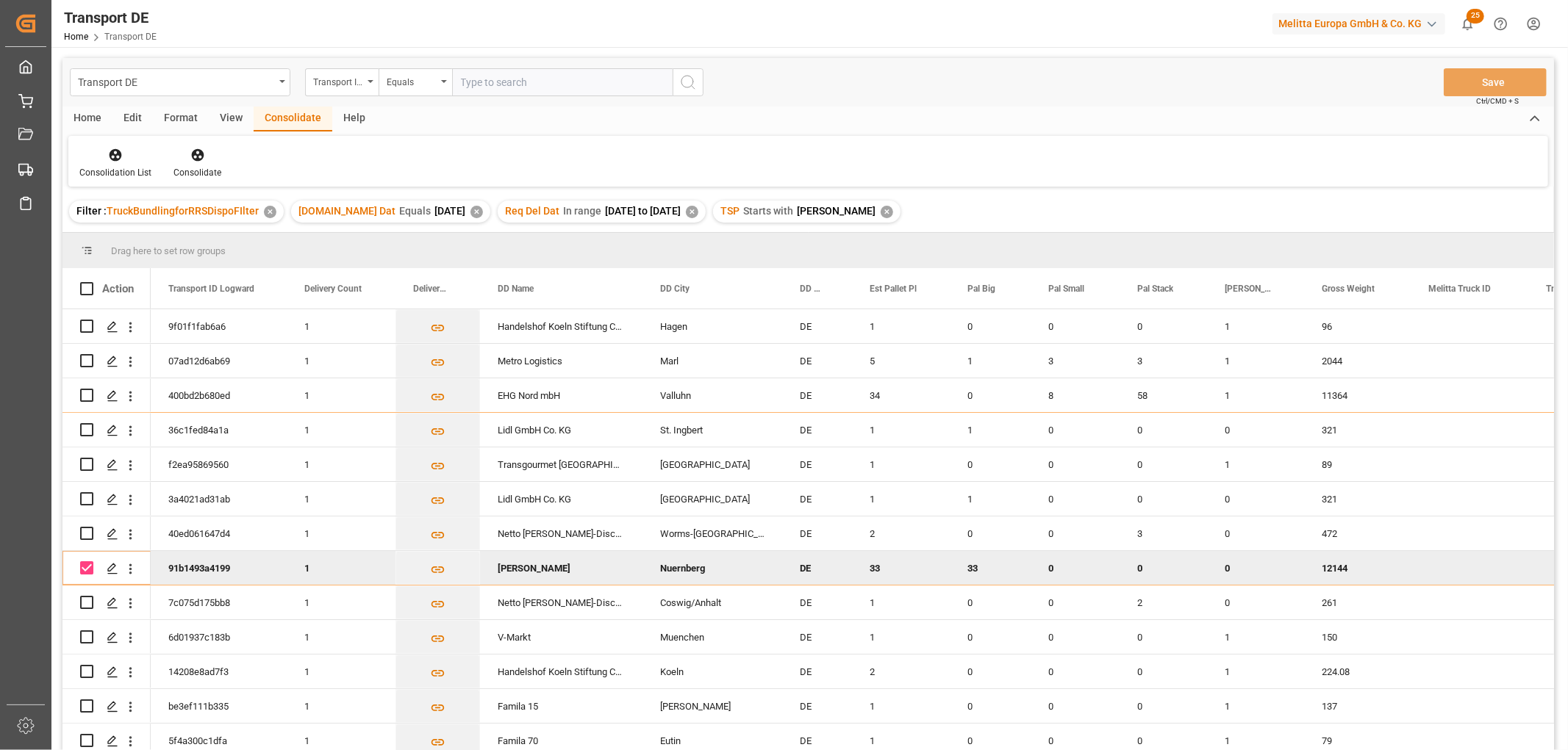
click at [86, 563] on input "Press Space to toggle row selection (checked)" at bounding box center [87, 568] width 13 height 13
checkbox input "false"
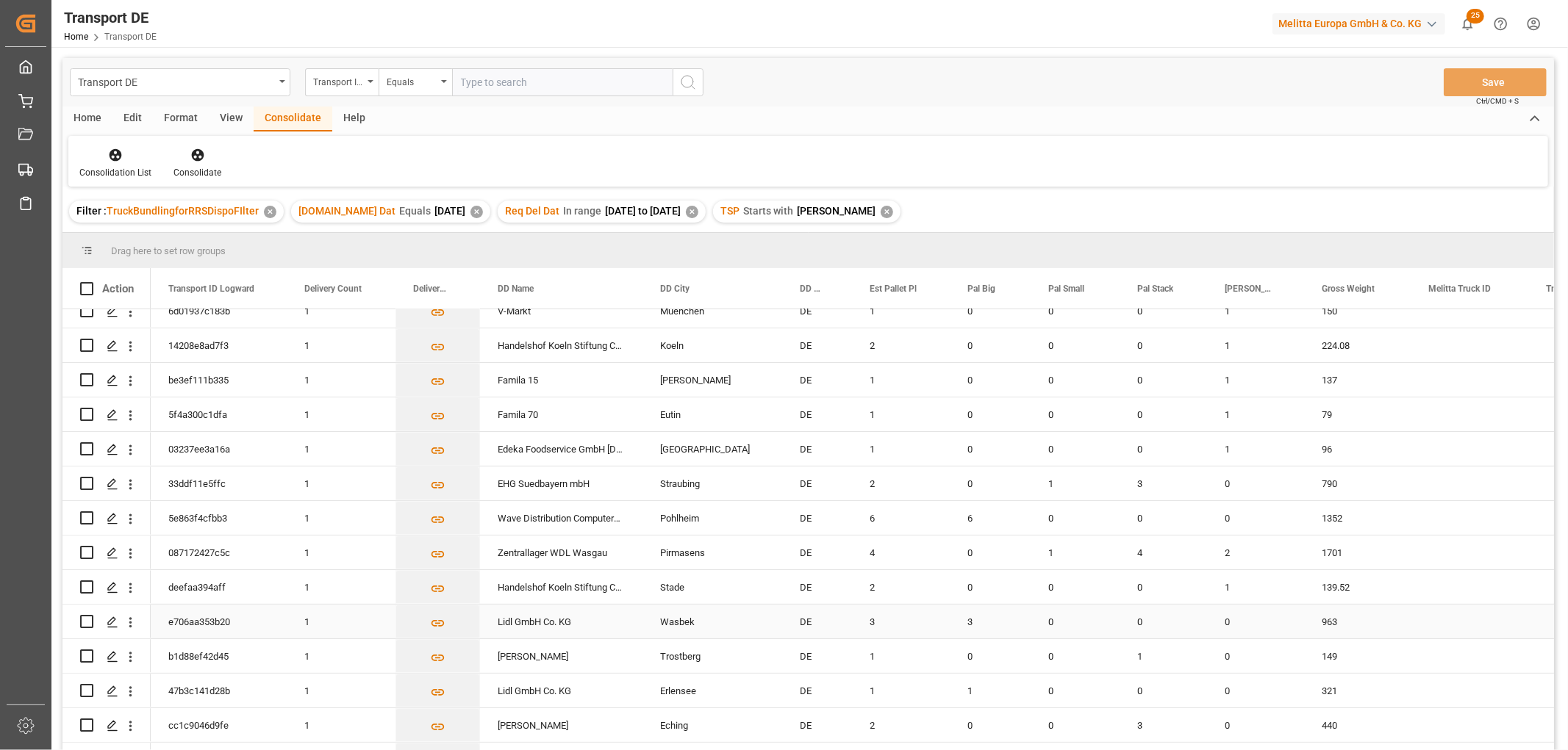
scroll to position [571, 0]
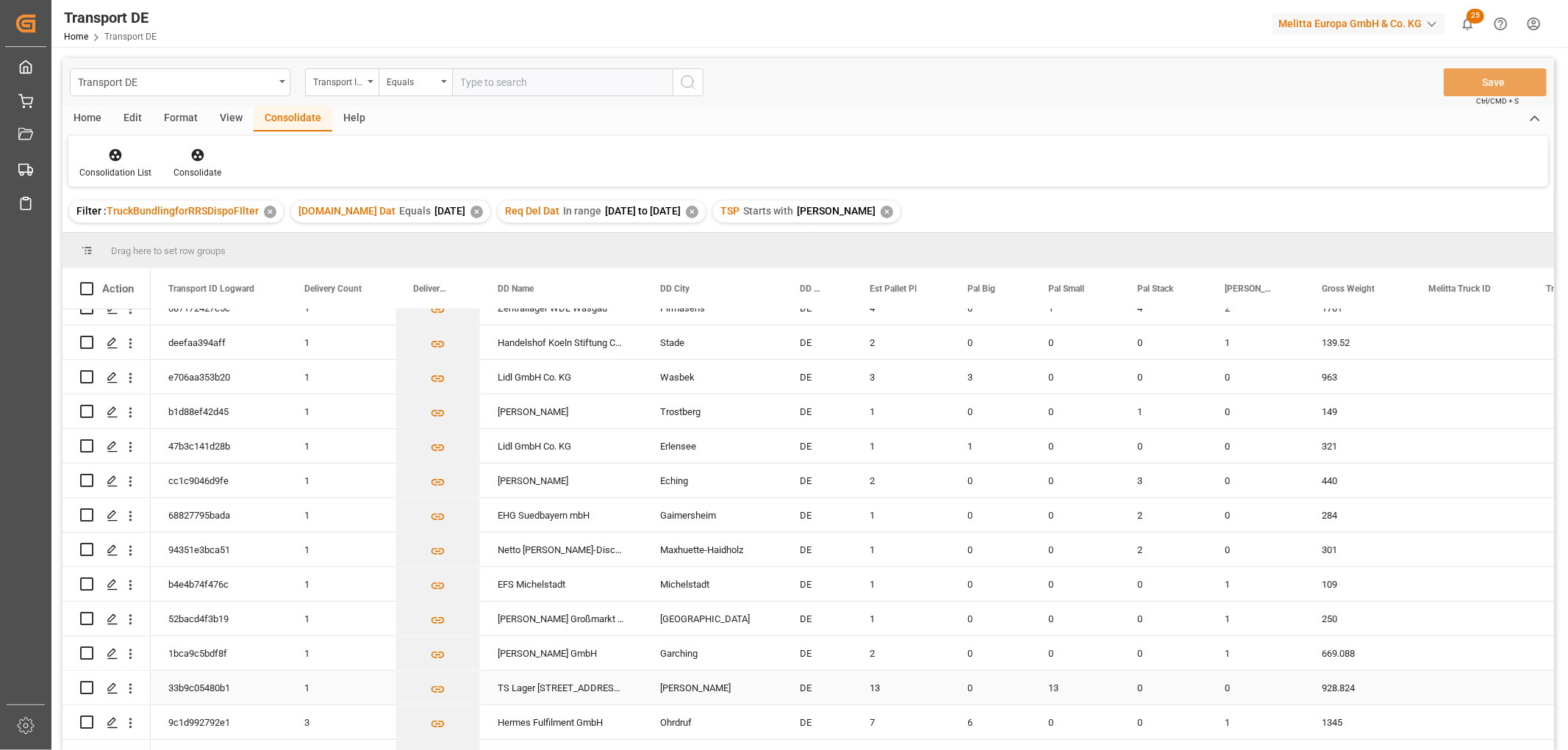
click at [85, 688] on input "Press Space to toggle row selection (unchecked)" at bounding box center [87, 688] width 13 height 13
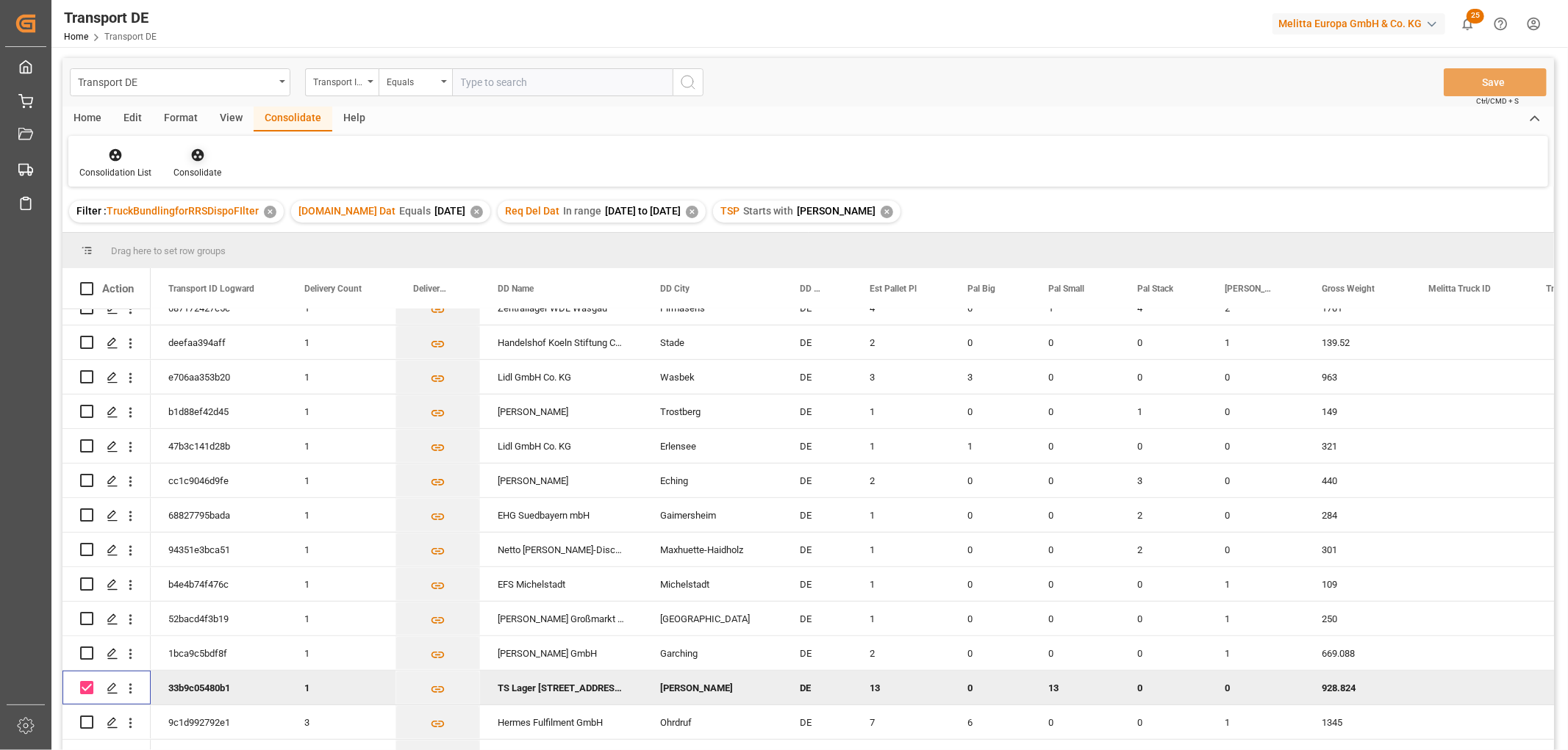
click at [196, 157] on icon at bounding box center [197, 155] width 13 height 13
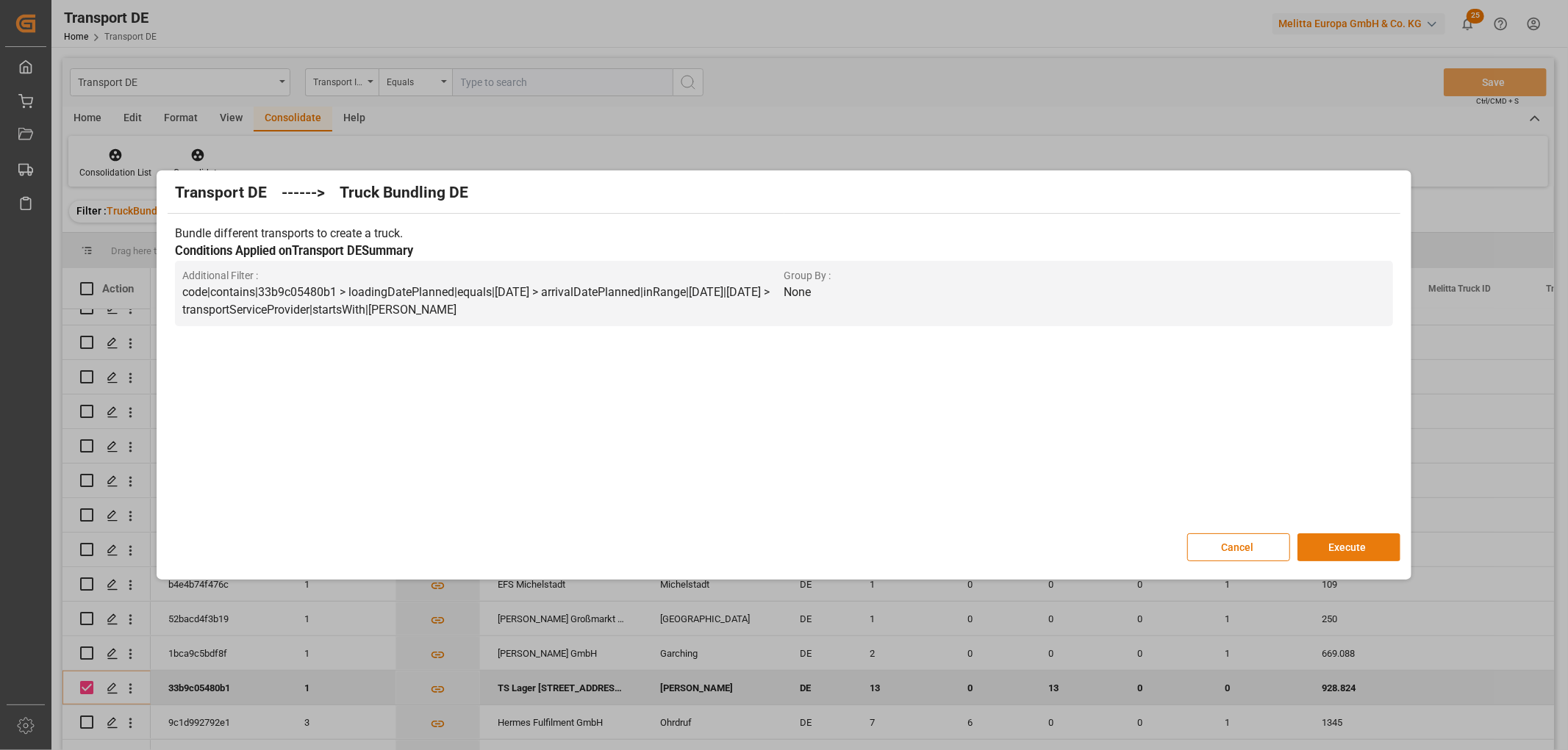
click at [1347, 542] on button "Execute" at bounding box center [1348, 548] width 103 height 28
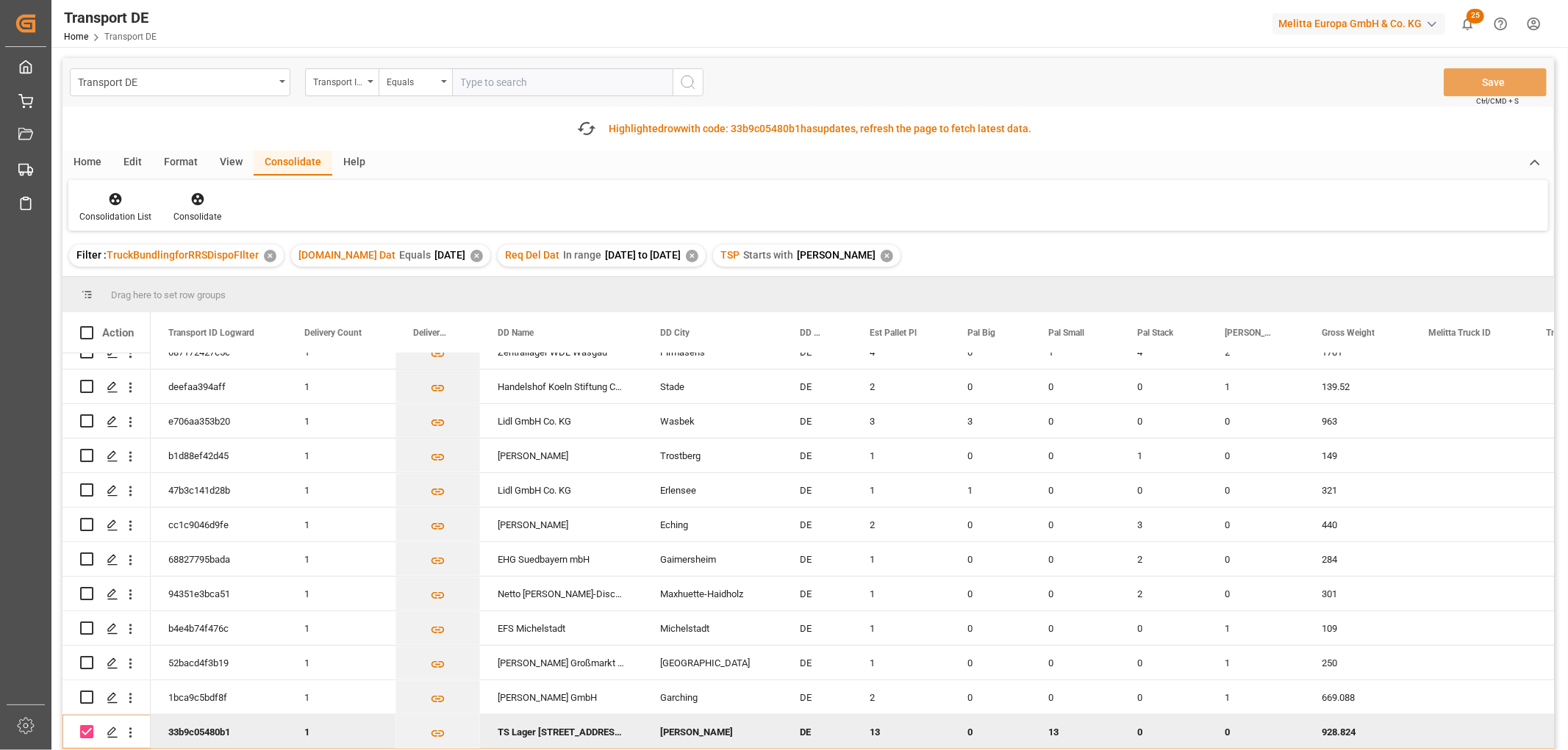
click at [86, 731] on input "Press Space to toggle row selection (checked)" at bounding box center [87, 731] width 13 height 13
checkbox input "false"
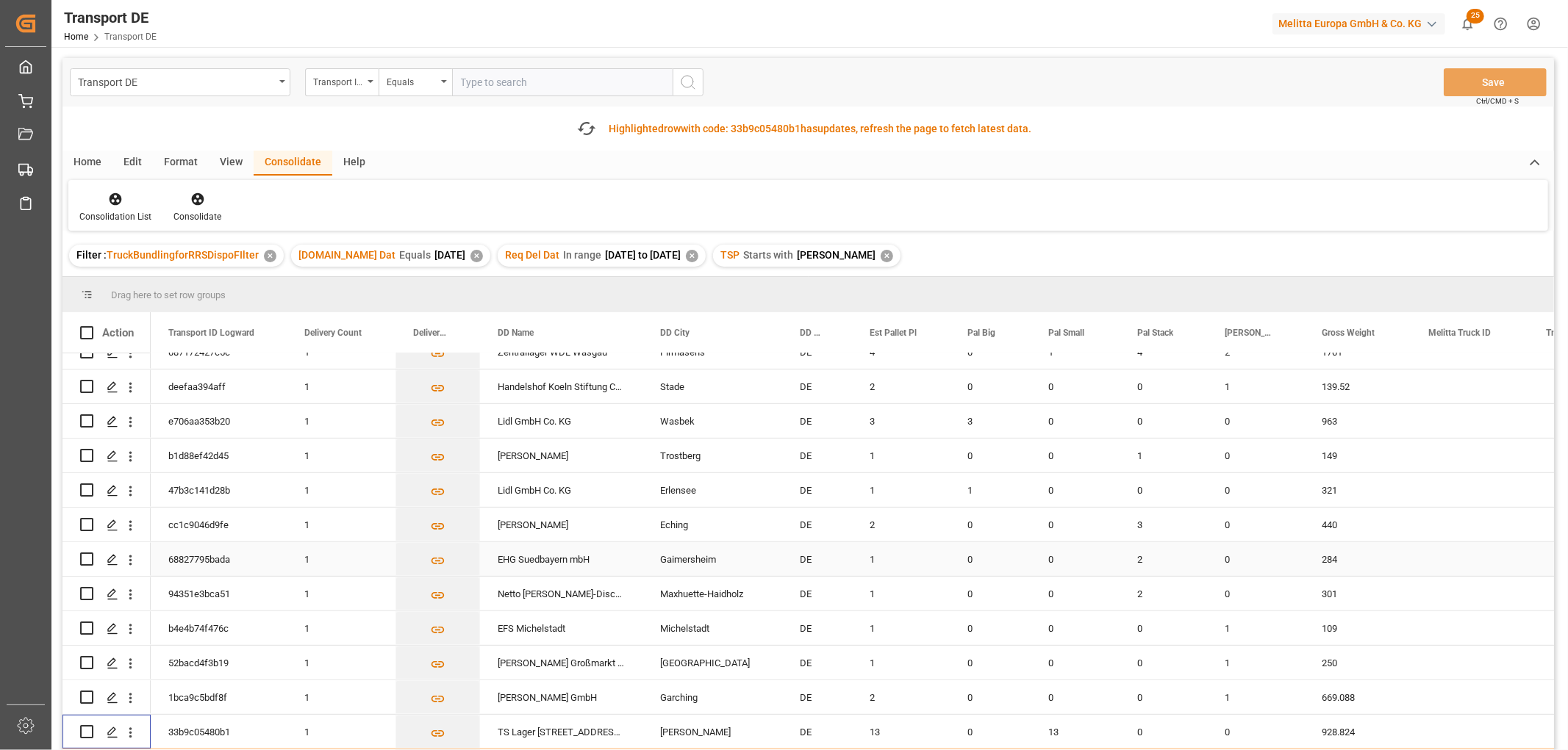
scroll to position [595, 0]
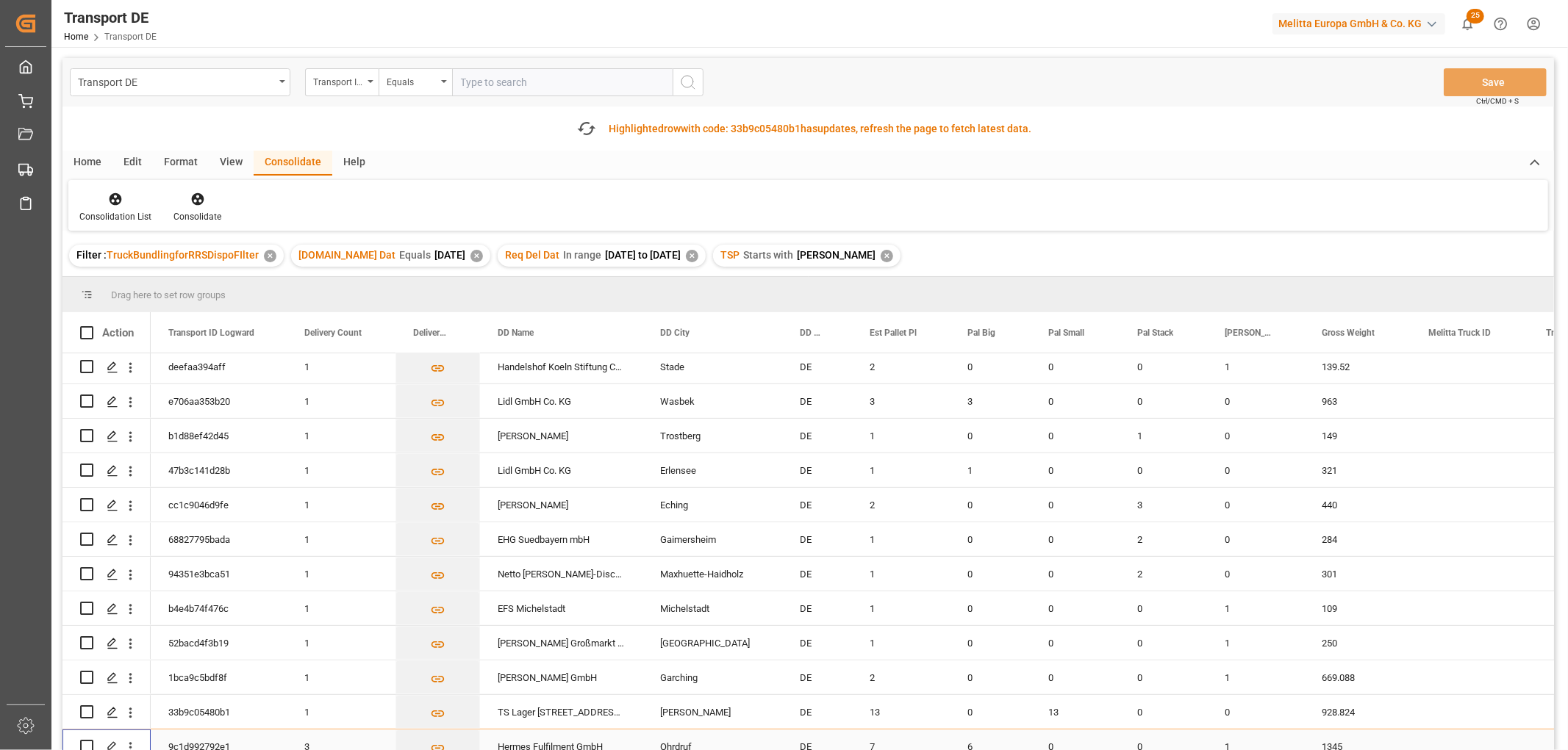
click at [86, 740] on input "Press Space to toggle row selection (unchecked)" at bounding box center [87, 746] width 13 height 13
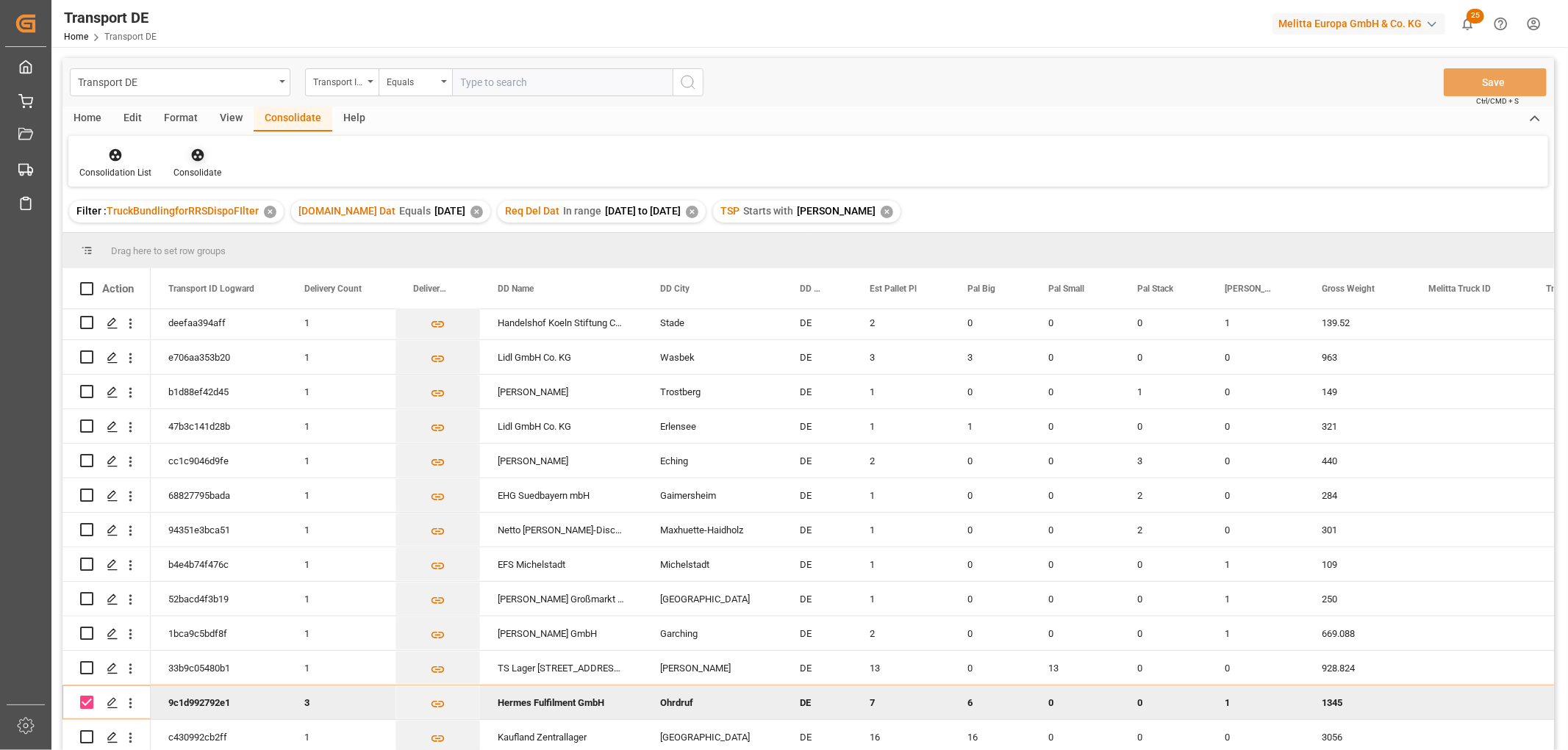
click at [192, 155] on icon at bounding box center [197, 155] width 13 height 13
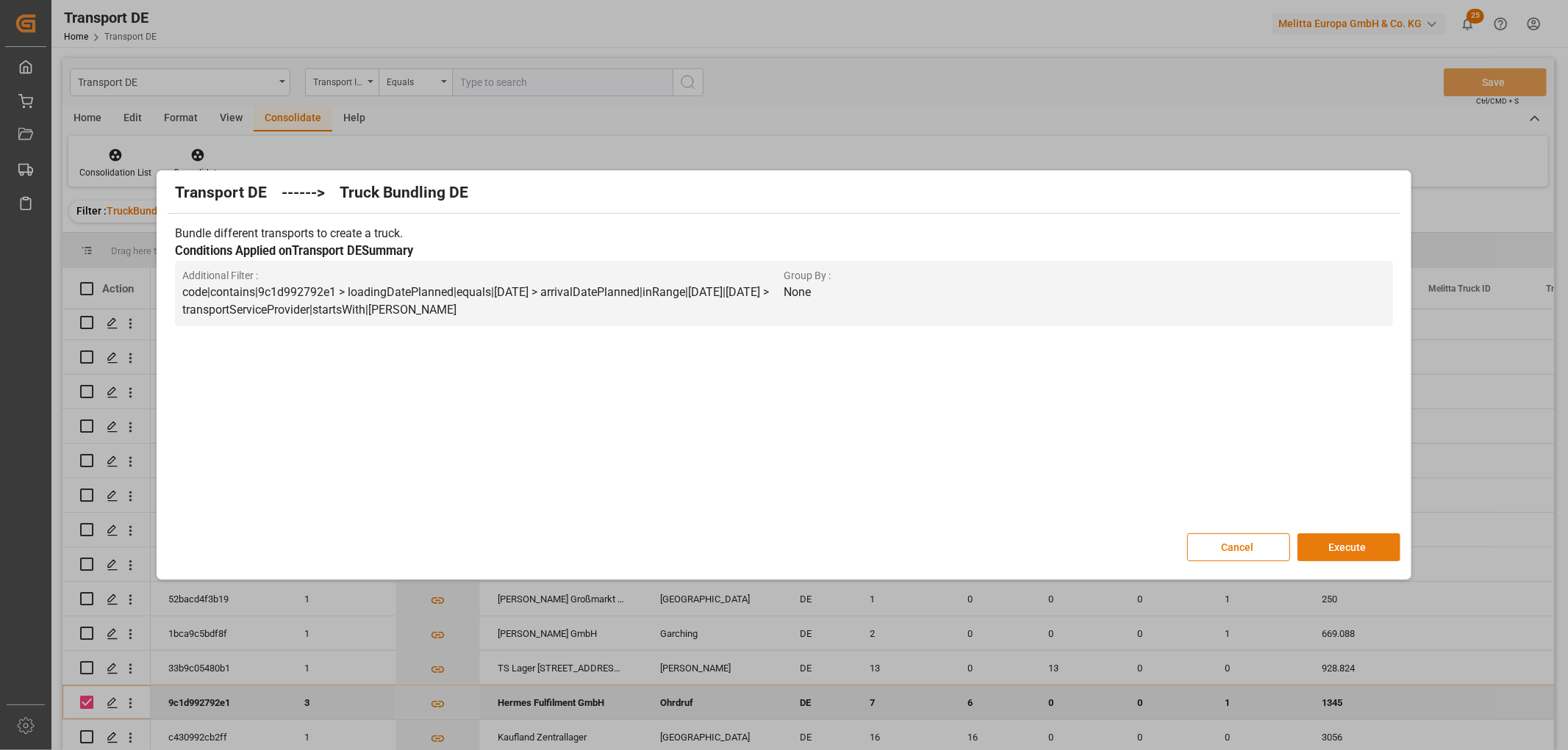
click at [1354, 545] on button "Execute" at bounding box center [1348, 548] width 103 height 28
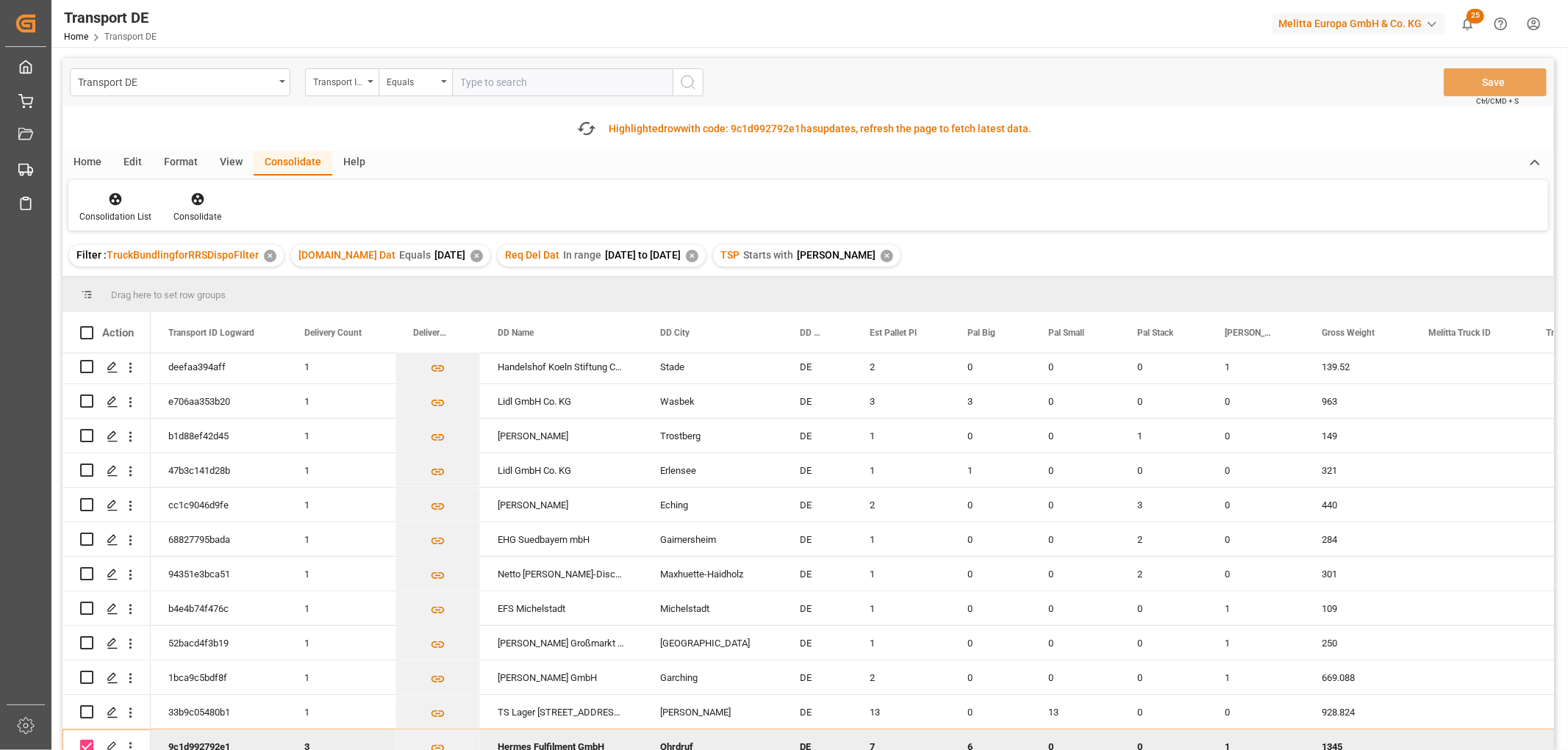
click at [88, 740] on input "Press Space to toggle row selection (checked)" at bounding box center [87, 746] width 13 height 13
checkbox input "false"
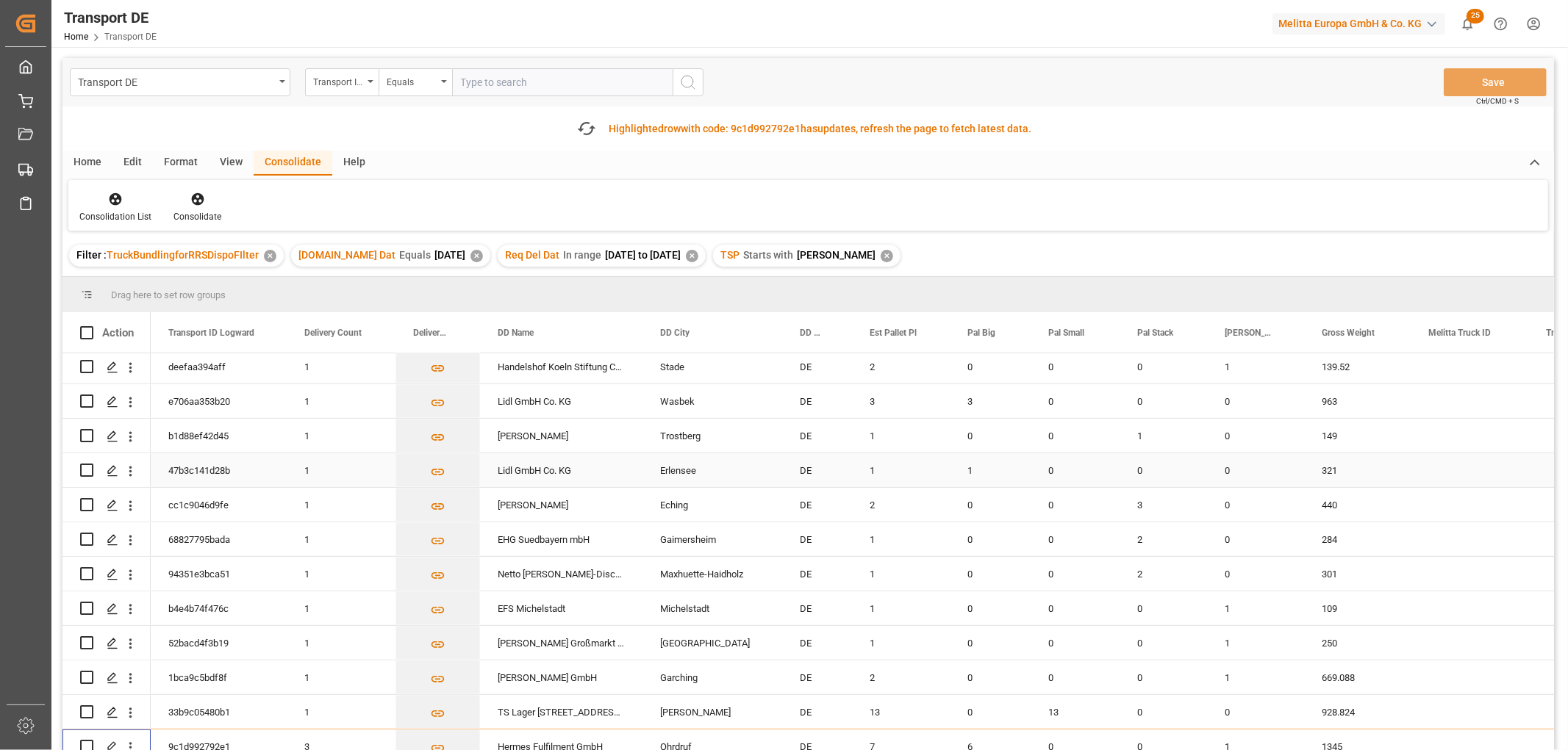
scroll to position [260, 0]
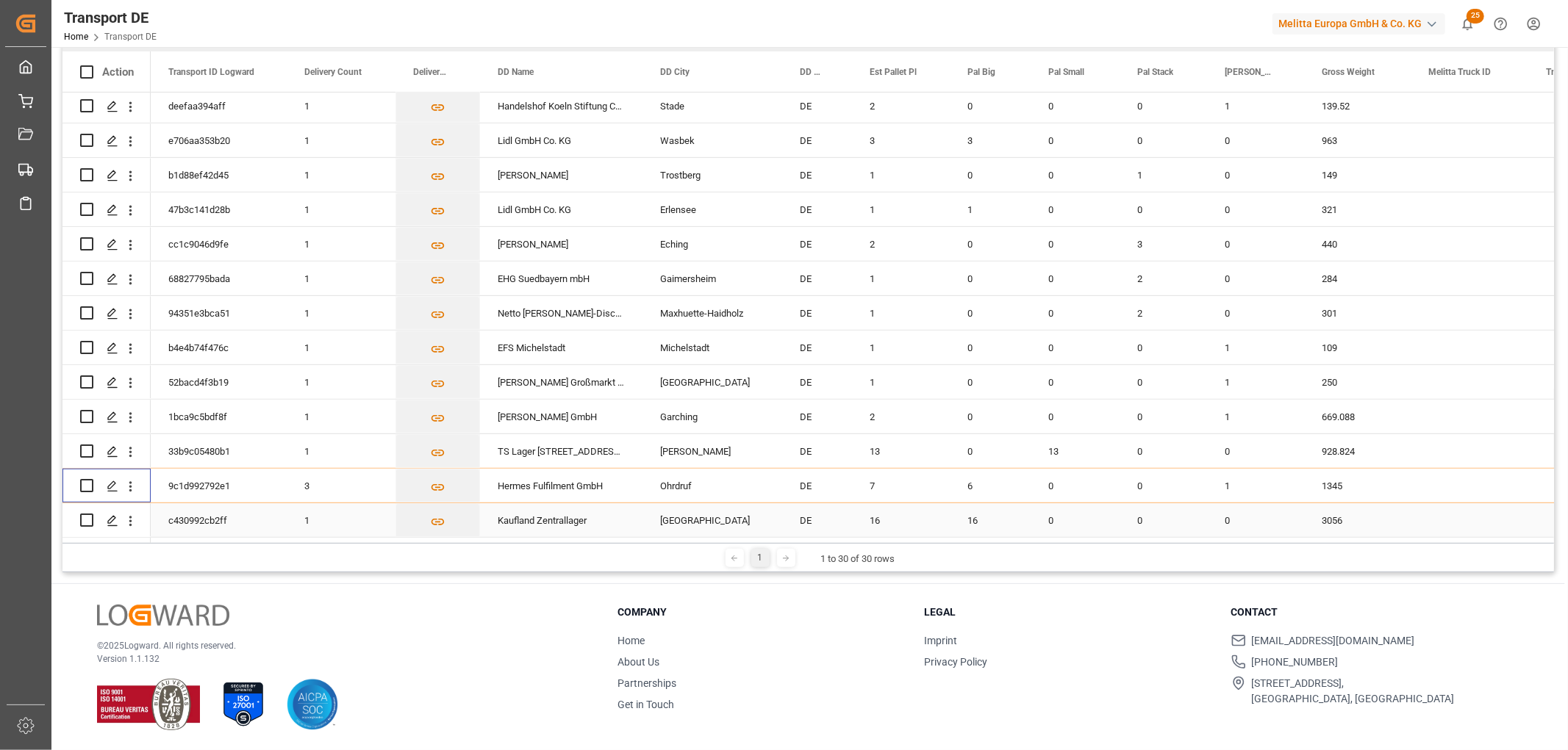
click at [89, 517] on input "Press Space to toggle row selection (unchecked)" at bounding box center [87, 520] width 13 height 13
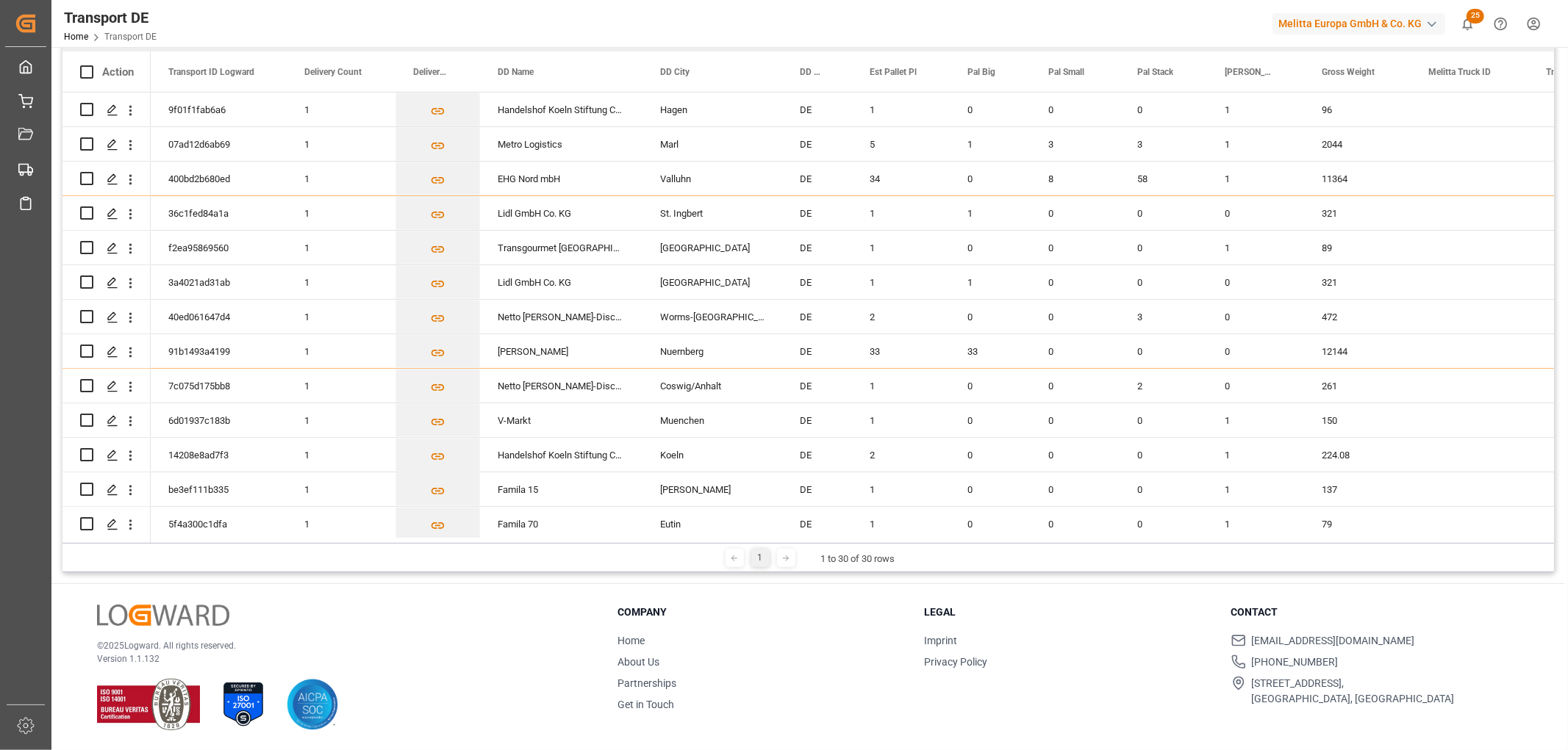
scroll to position [0, 0]
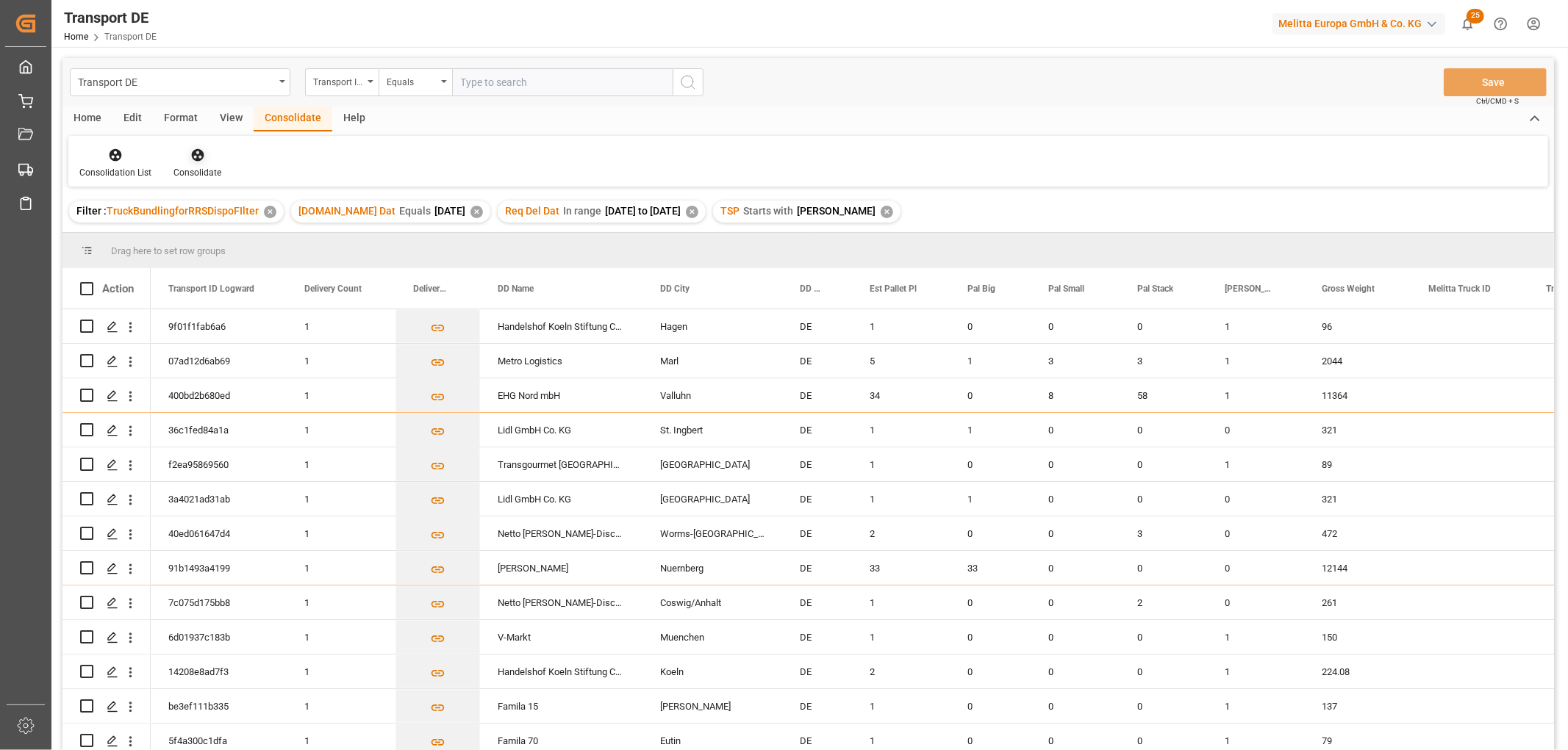
click at [194, 149] on icon at bounding box center [197, 155] width 13 height 13
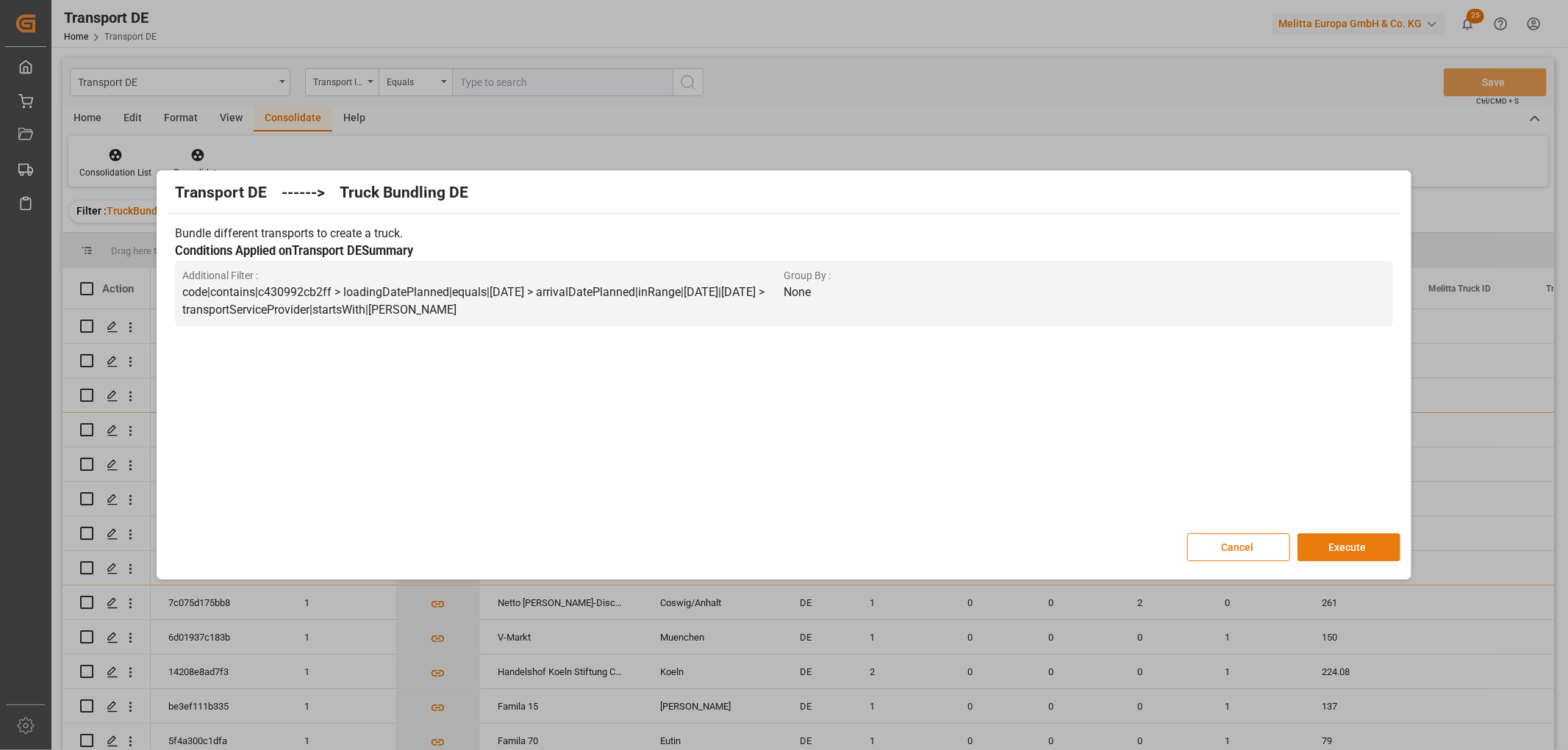
click at [1349, 548] on button "Execute" at bounding box center [1348, 548] width 103 height 28
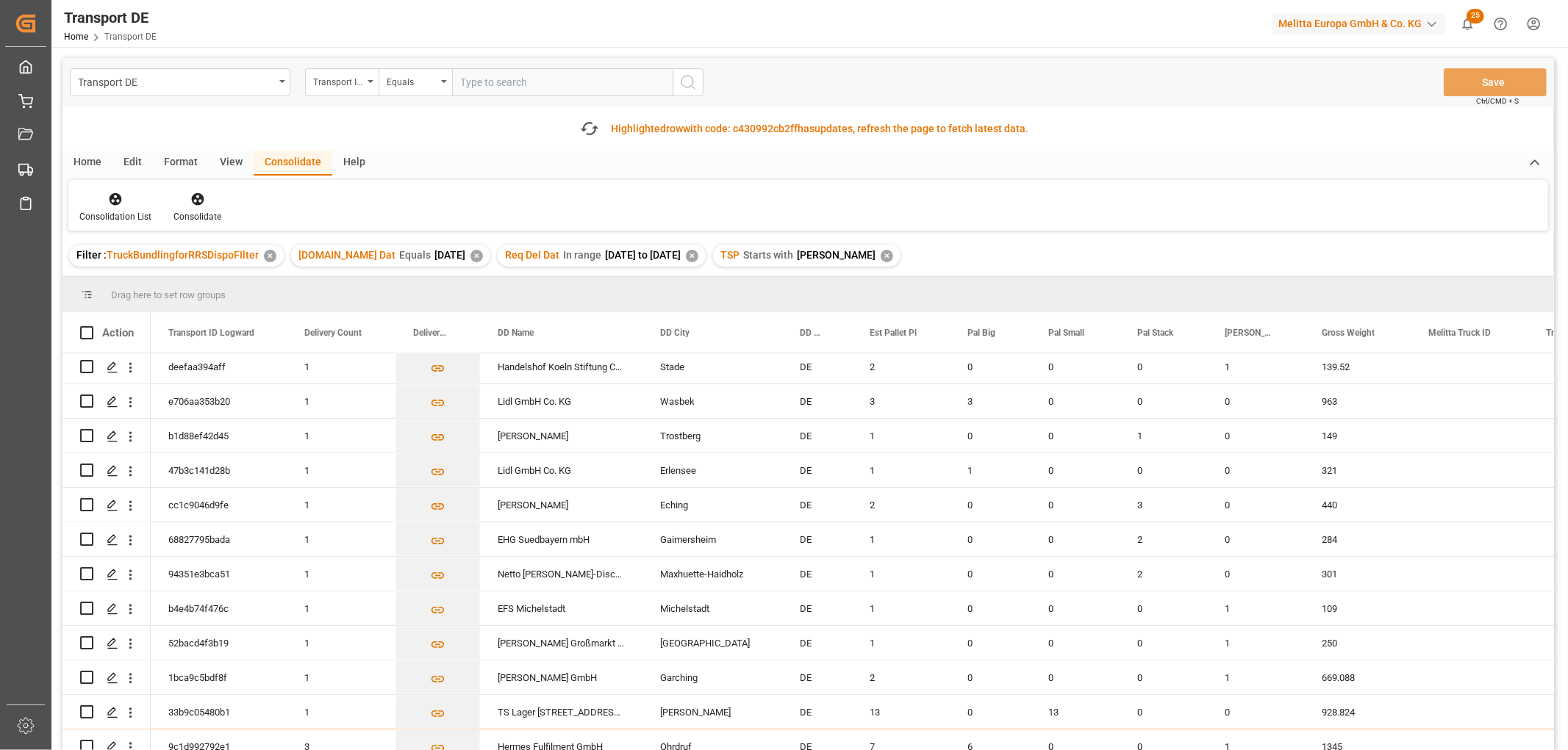
scroll to position [260, 0]
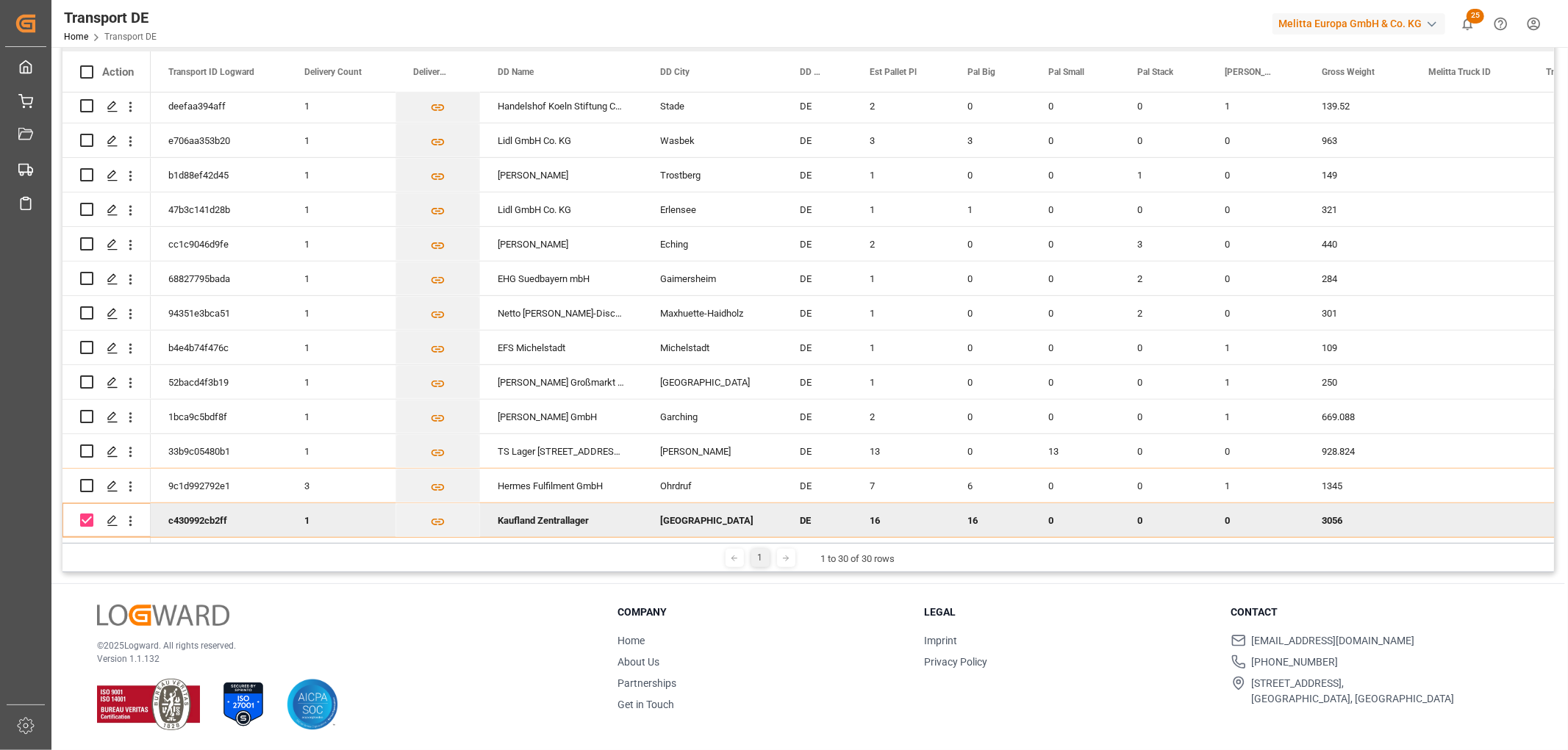
click at [86, 515] on input "Press Space to toggle row selection (checked)" at bounding box center [87, 520] width 13 height 13
checkbox input "false"
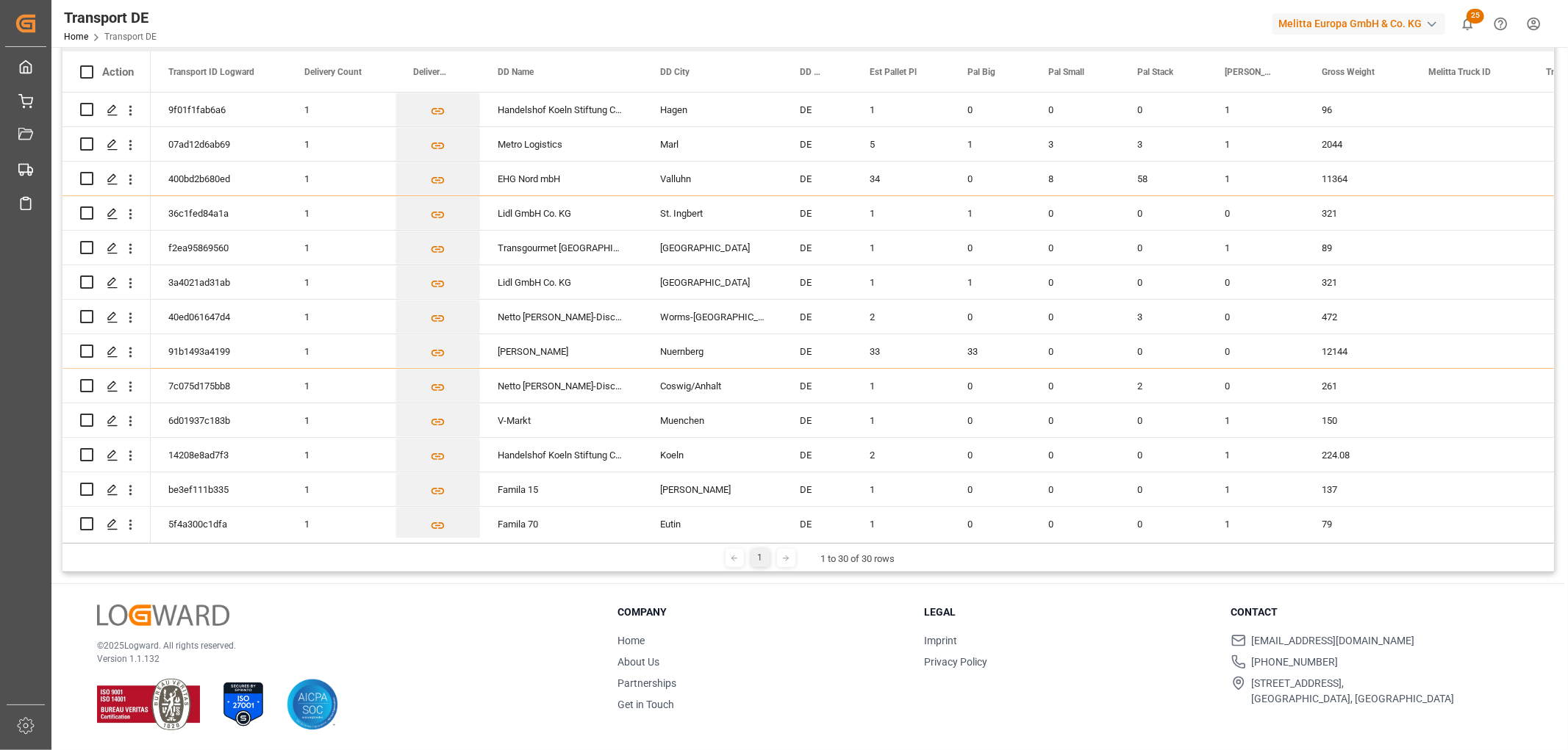
scroll to position [0, 0]
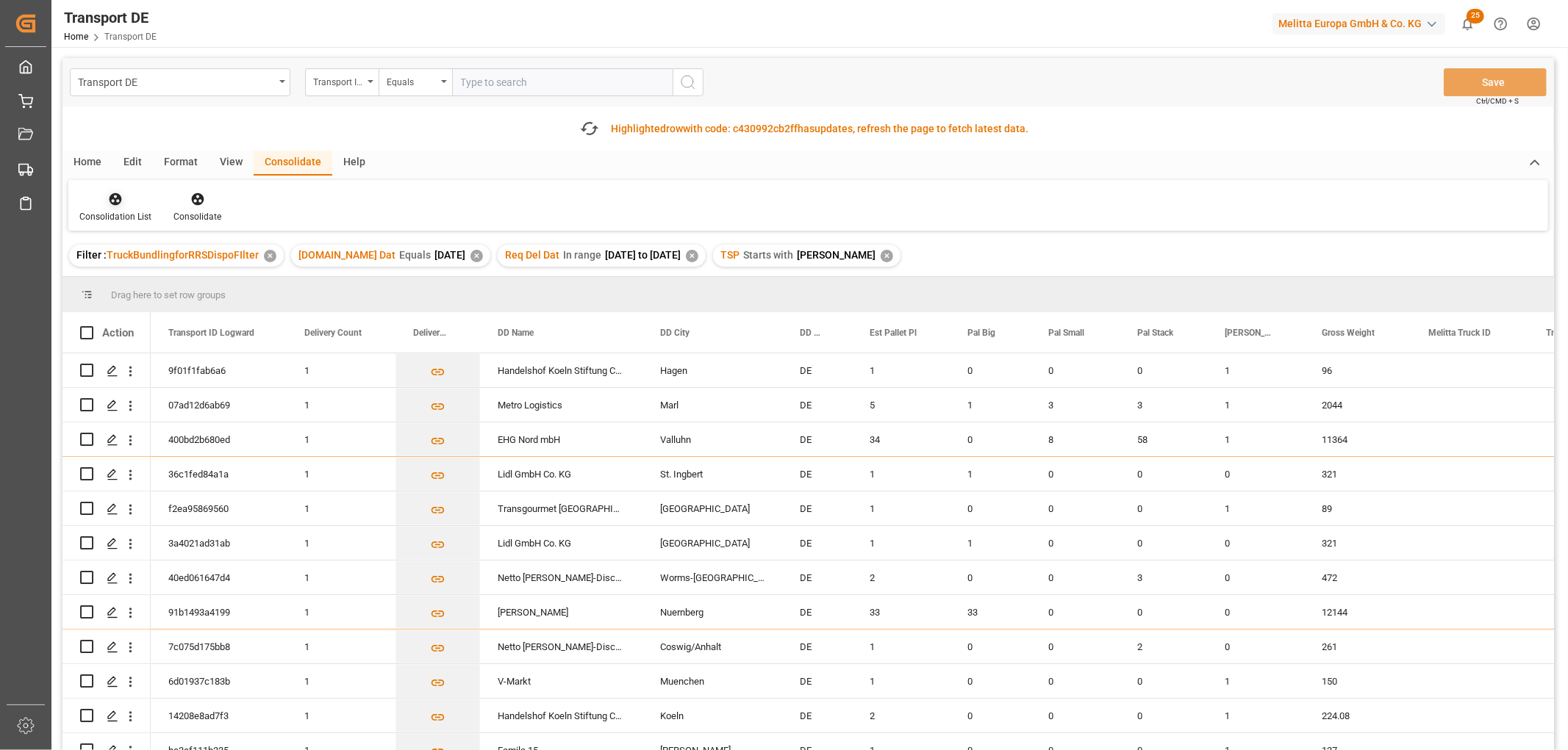
click at [113, 201] on icon at bounding box center [115, 199] width 13 height 13
click at [116, 279] on div "Transport DE Transport ID Logward Equals Save Ctrl/CMD + S Fetch latest updates…" at bounding box center [808, 445] width 1491 height 775
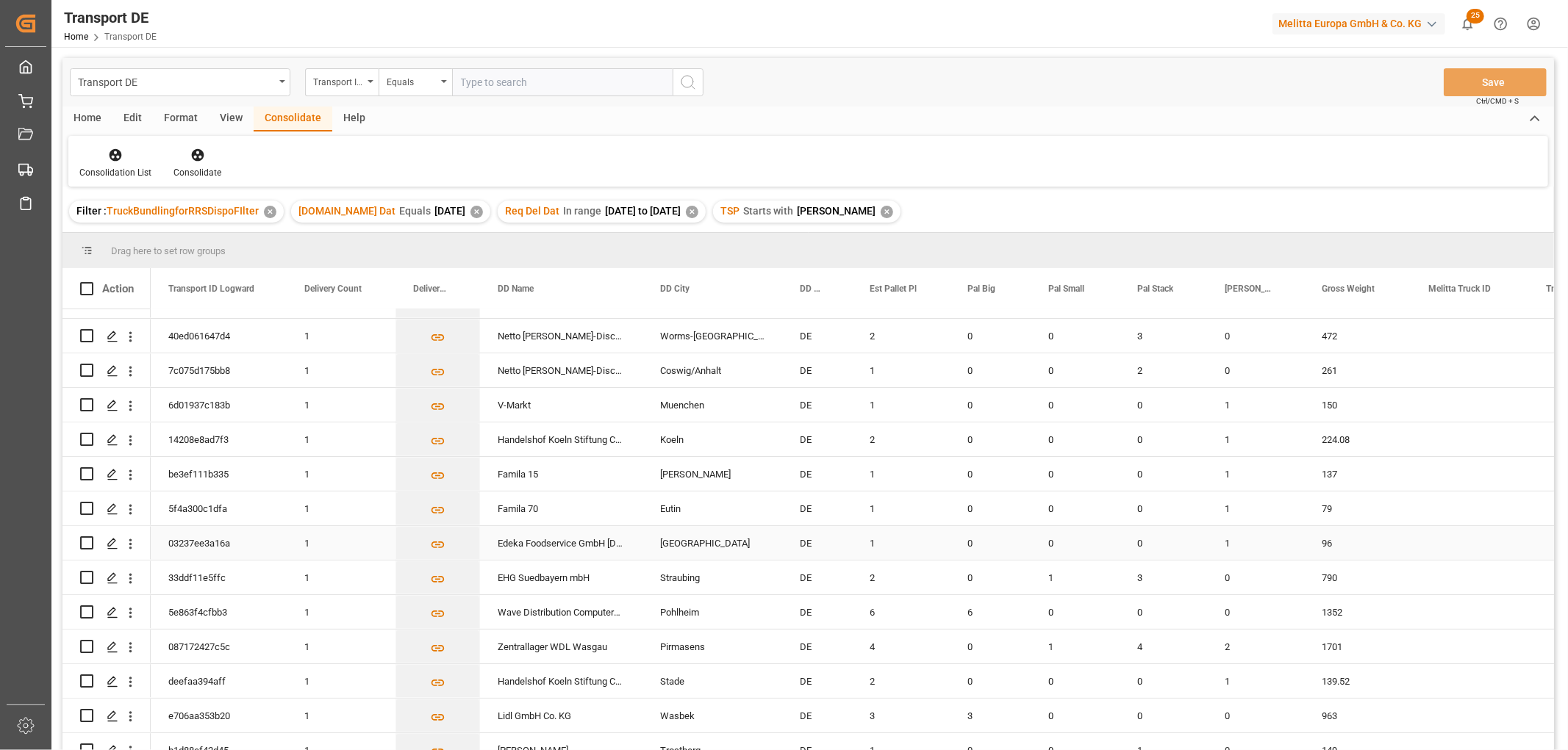
scroll to position [423, 0]
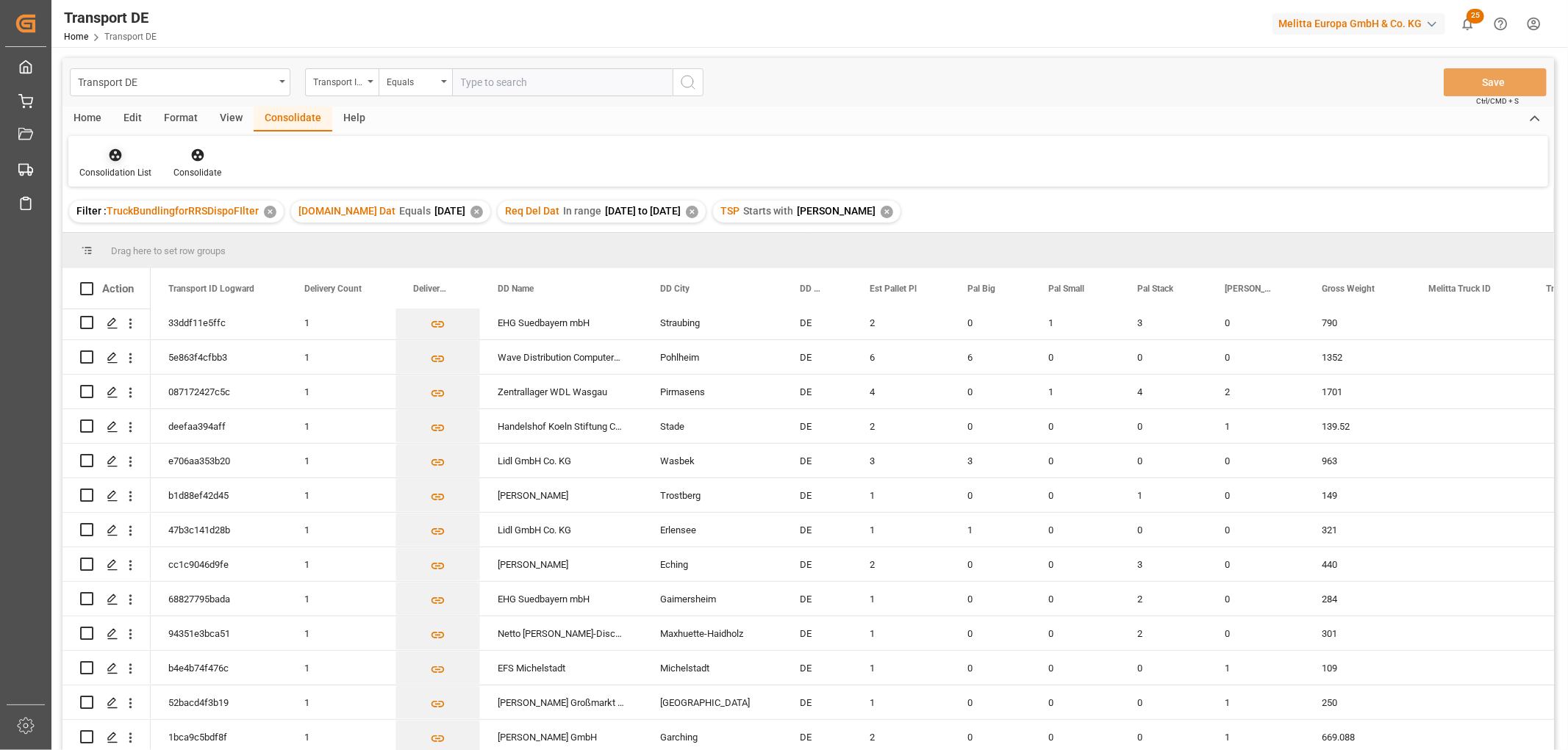
click at [112, 158] on icon at bounding box center [115, 155] width 13 height 13
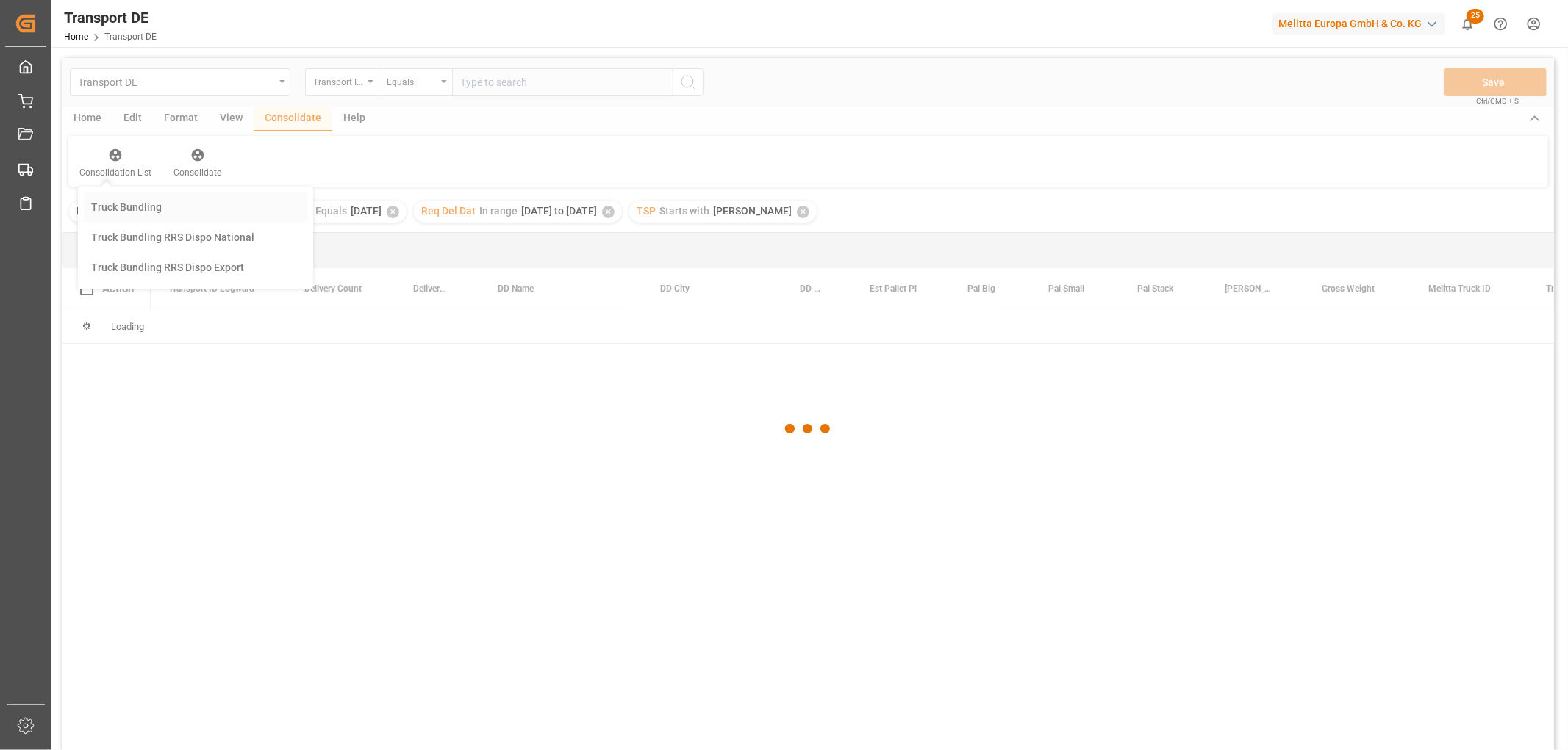
click at [130, 206] on div "Transport DE Transport ID Logward Equals Save Ctrl/CMD + S Home Edit Format Vie…" at bounding box center [808, 423] width 1491 height 731
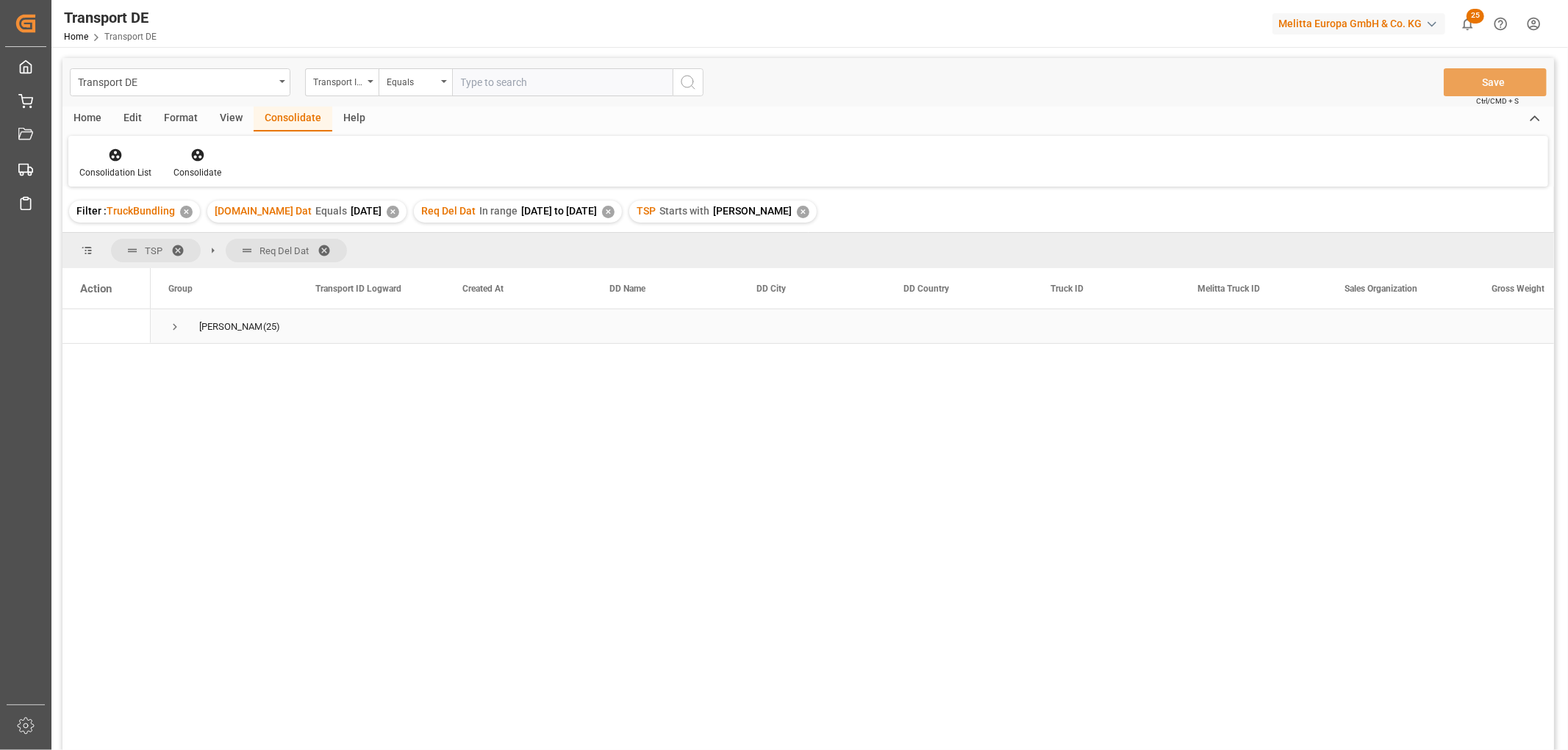
click at [175, 323] on span "Press SPACE to select this row." at bounding box center [175, 327] width 13 height 13
click at [205, 429] on span "Press SPACE to select this row." at bounding box center [206, 431] width 13 height 13
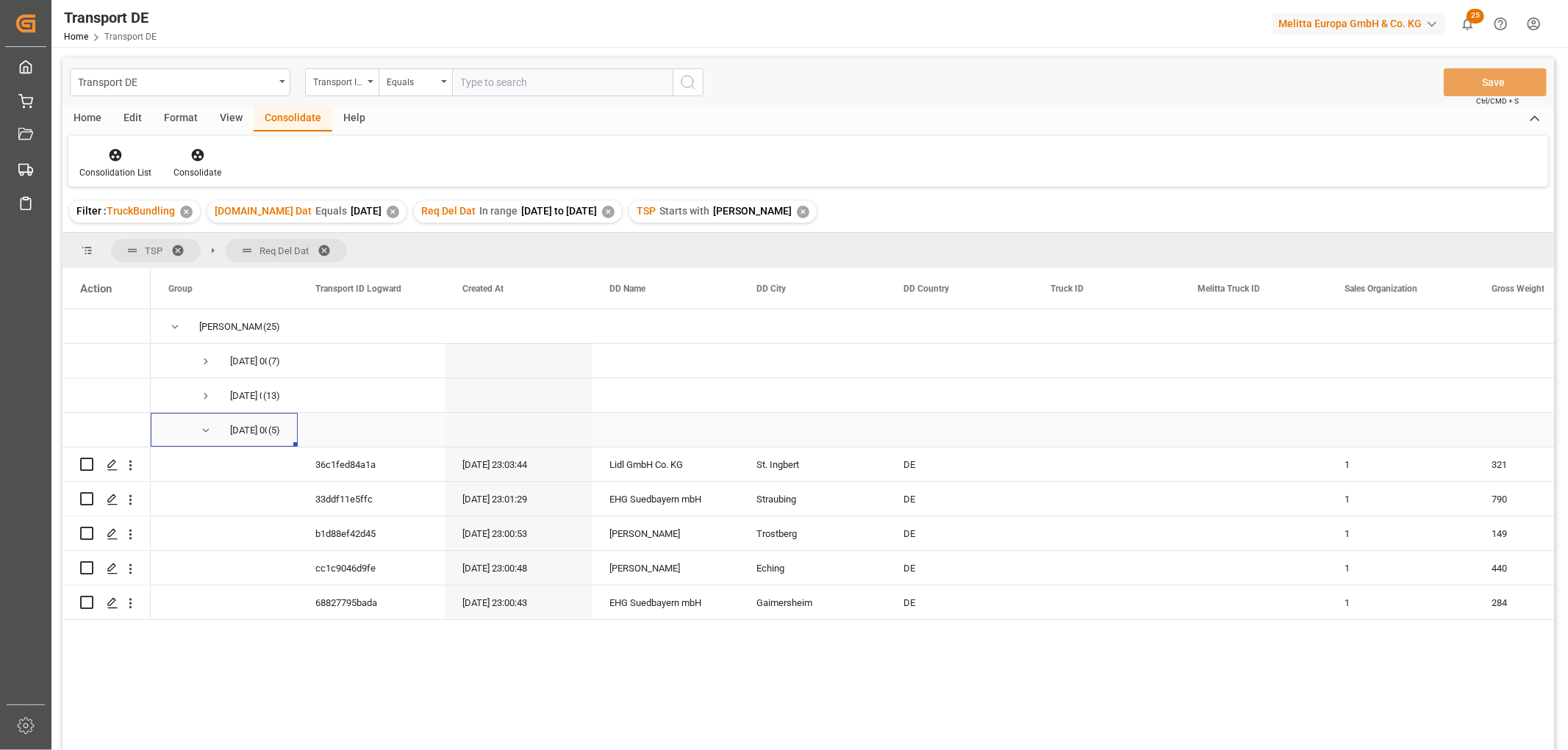
click at [206, 429] on span "Press SPACE to select this row." at bounding box center [206, 431] width 13 height 13
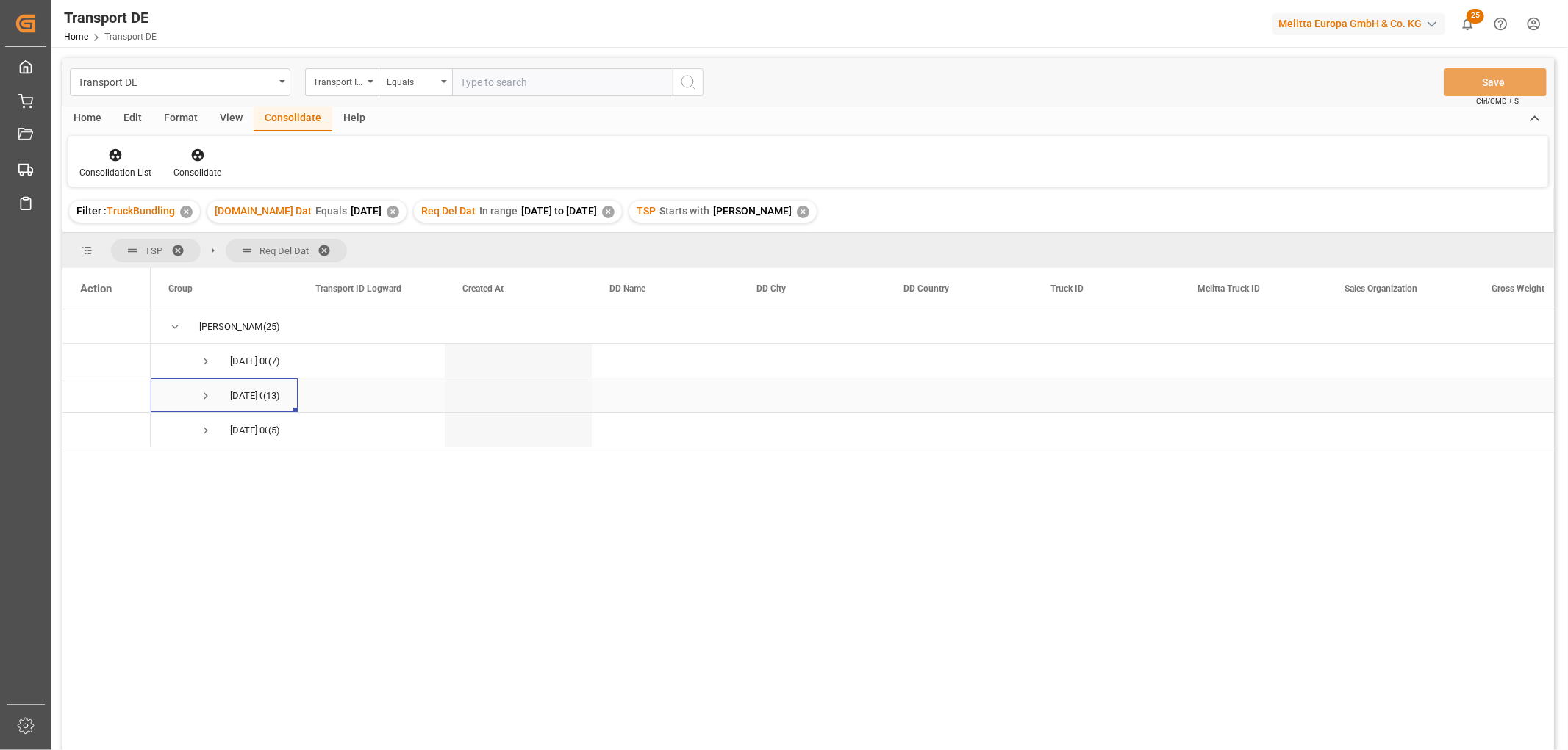
click at [205, 397] on span "Press SPACE to select this row." at bounding box center [206, 396] width 13 height 13
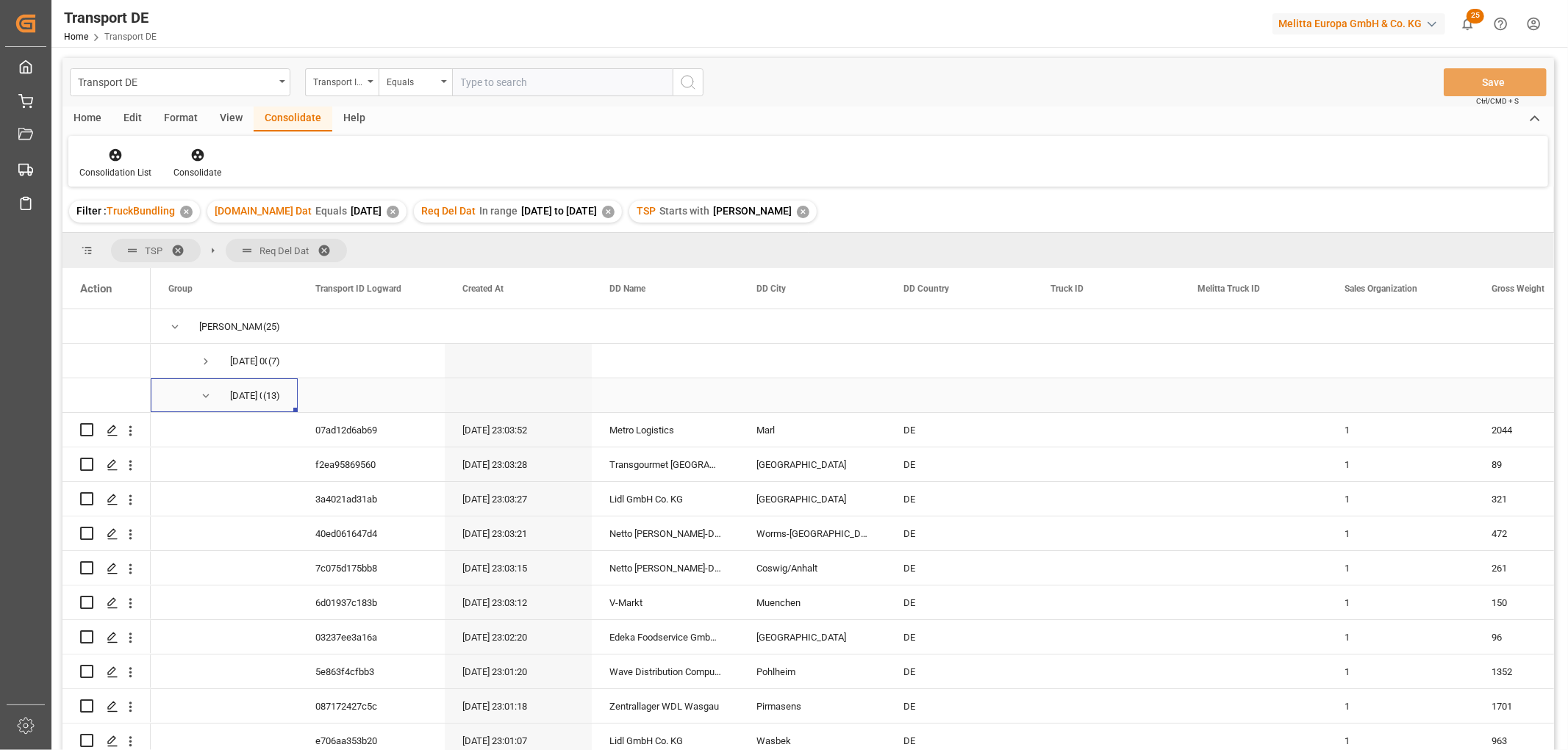
click at [203, 394] on span "Press SPACE to select this row." at bounding box center [206, 396] width 13 height 13
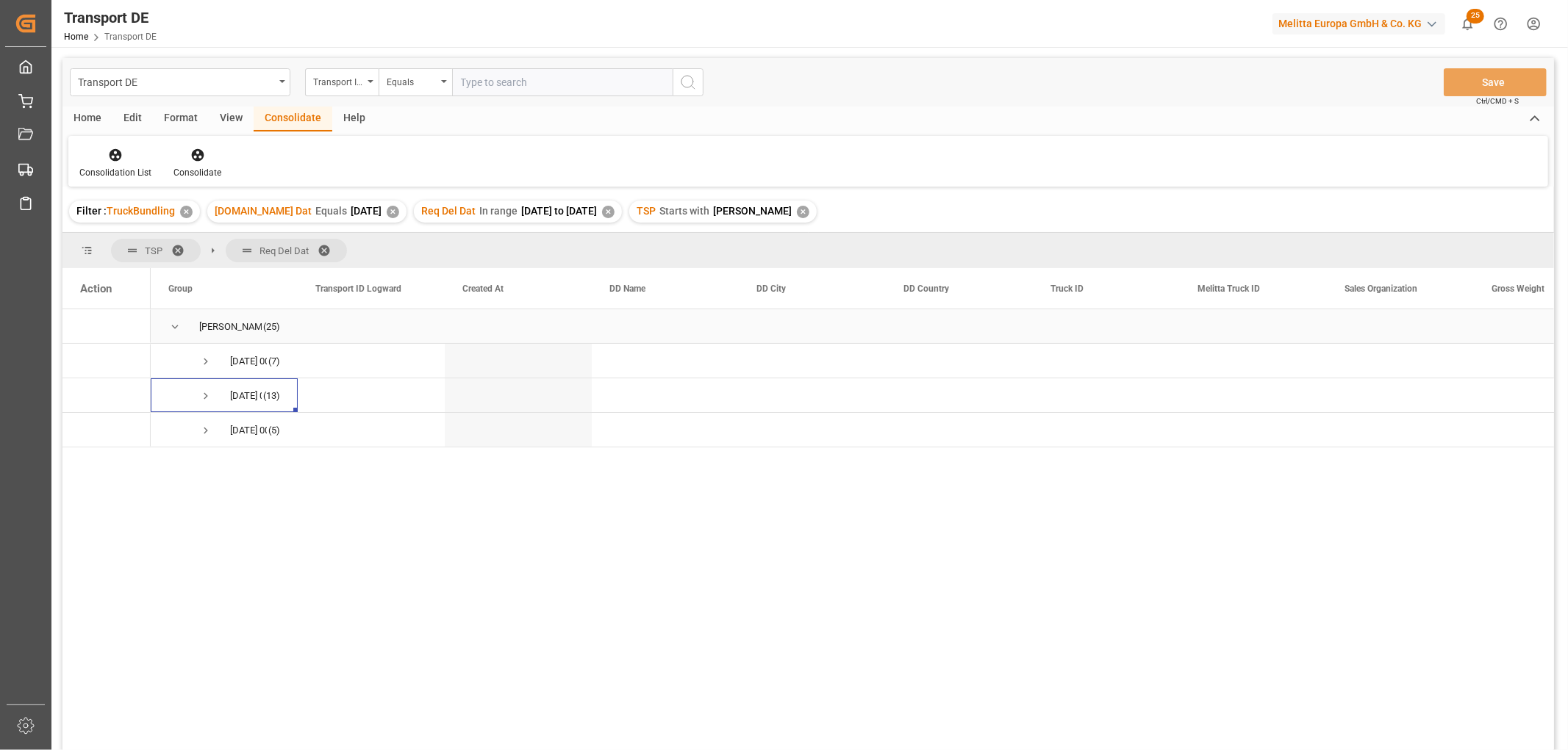
click at [174, 327] on span "Press SPACE to select this row." at bounding box center [175, 327] width 13 height 13
click at [110, 156] on icon at bounding box center [115, 155] width 13 height 13
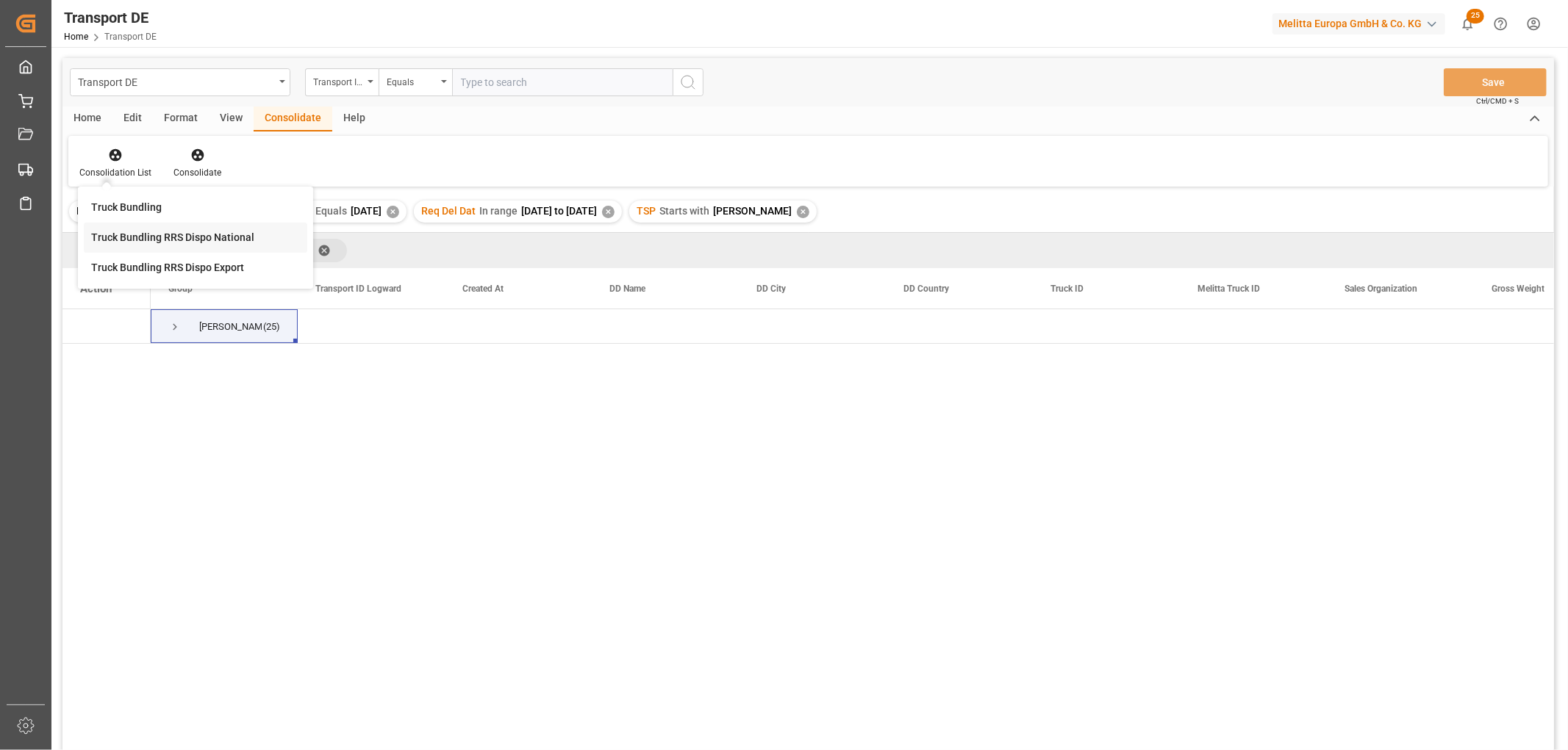
click at [141, 236] on div "Transport DE Transport ID Logward Equals Save Ctrl/CMD + S Home Edit Format Vie…" at bounding box center [808, 423] width 1491 height 731
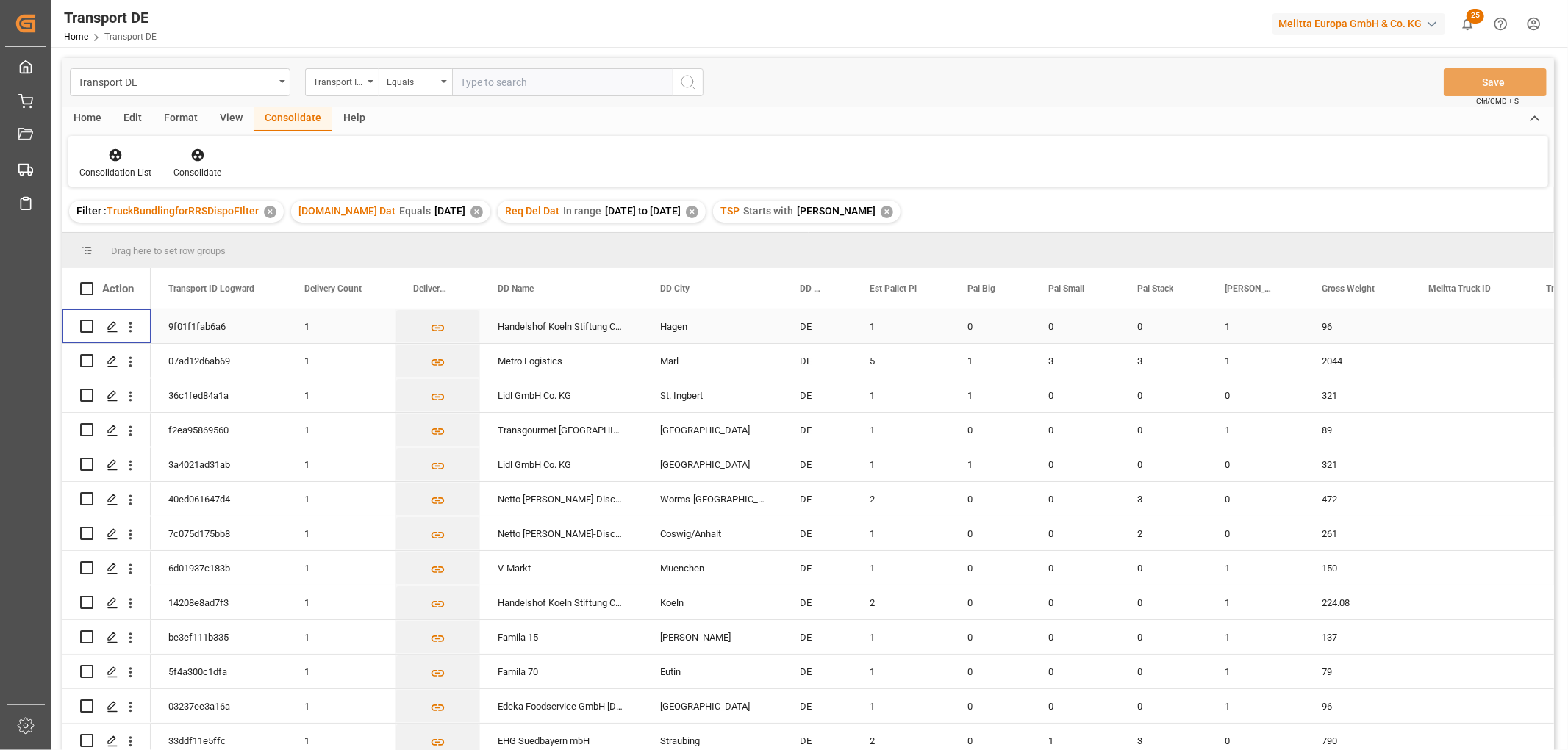
click at [89, 325] on input "Press Space to toggle row selection (unchecked)" at bounding box center [87, 326] width 13 height 13
checkbox input "true"
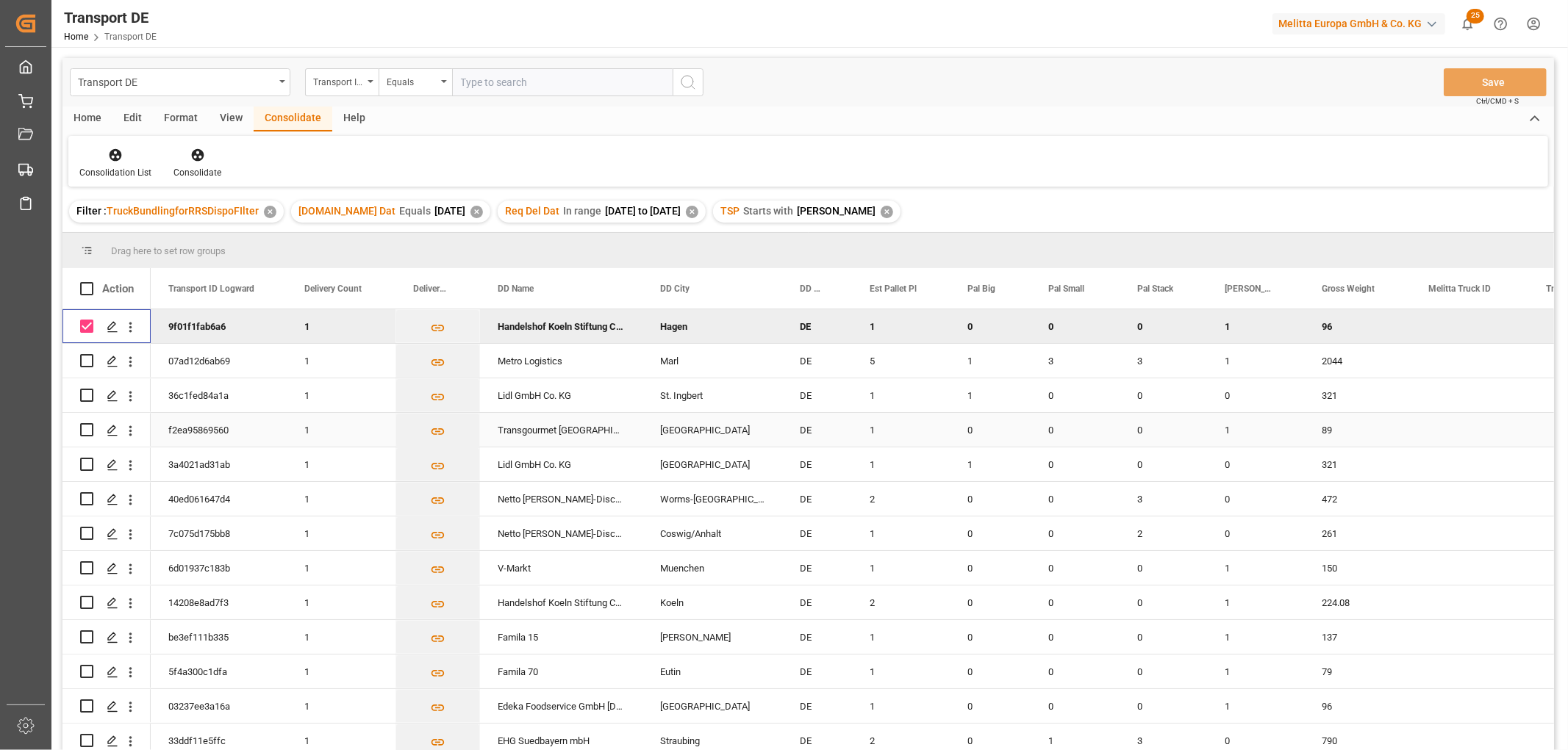
click at [89, 429] on input "Press Space to toggle row selection (unchecked)" at bounding box center [87, 430] width 13 height 13
checkbox input "true"
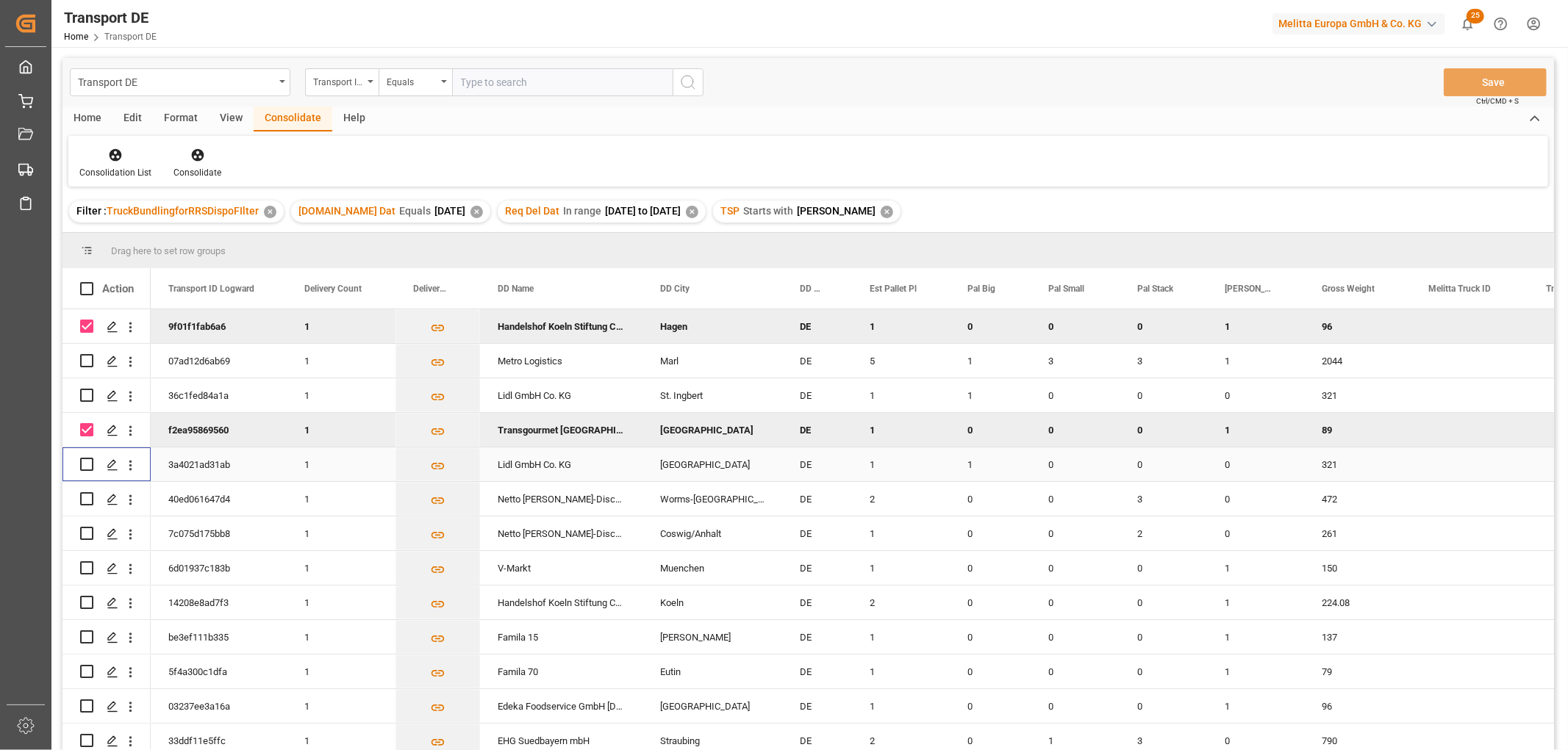
click at [86, 461] on input "Press Space to toggle row selection (unchecked)" at bounding box center [87, 464] width 13 height 13
checkbox input "true"
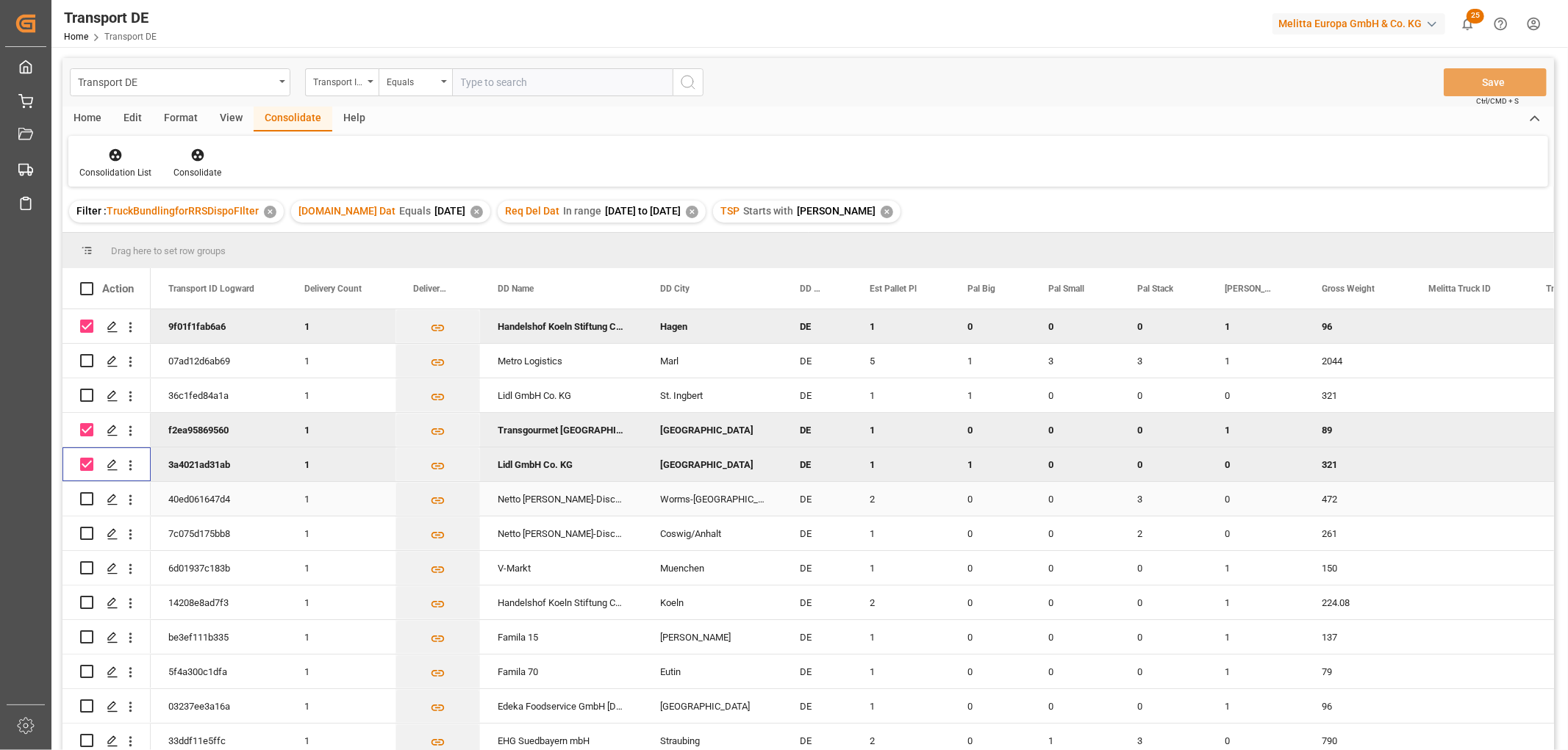
click at [86, 497] on input "Press Space to toggle row selection (unchecked)" at bounding box center [87, 499] width 13 height 13
checkbox input "true"
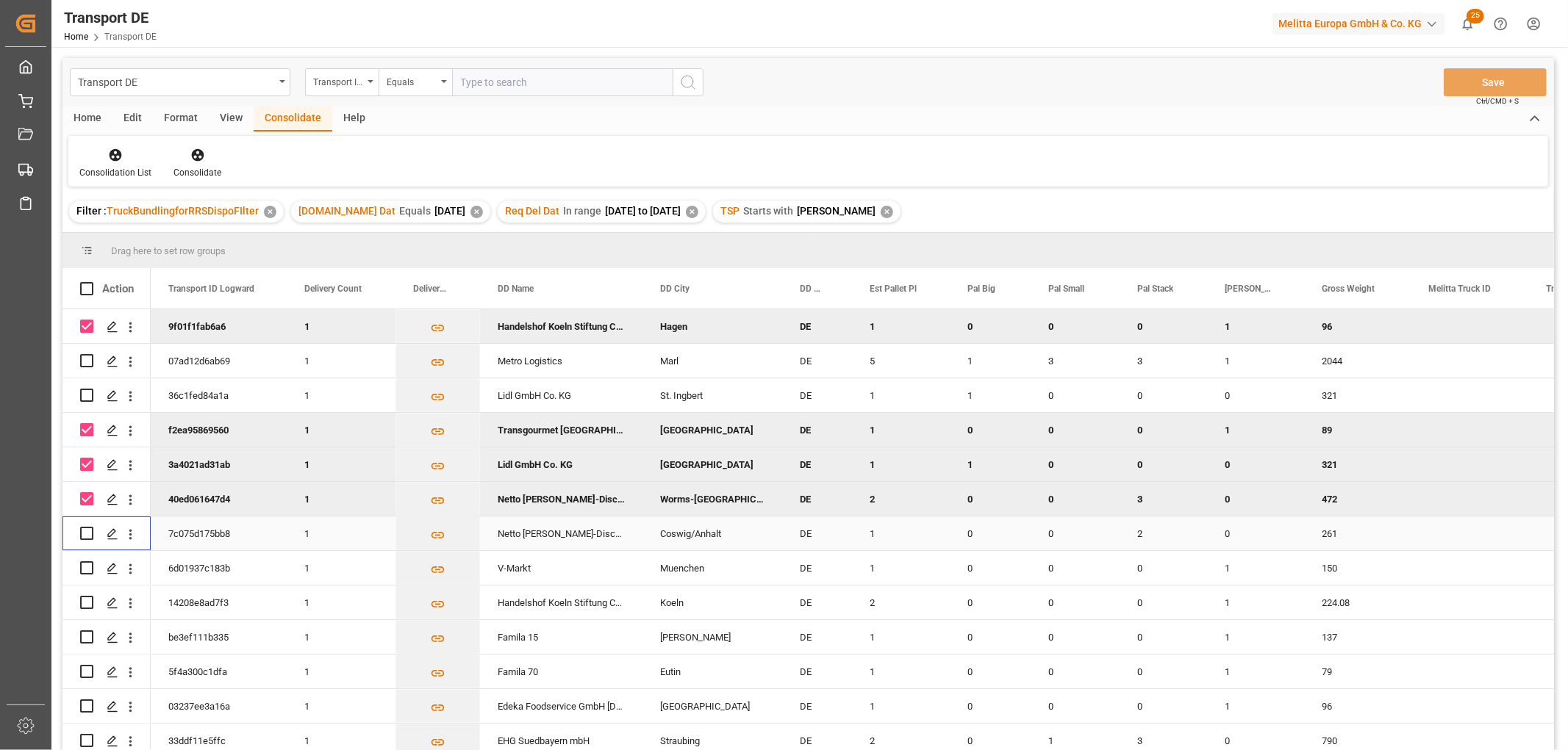
click at [86, 533] on input "Press Space to toggle row selection (unchecked)" at bounding box center [87, 533] width 13 height 13
checkbox input "true"
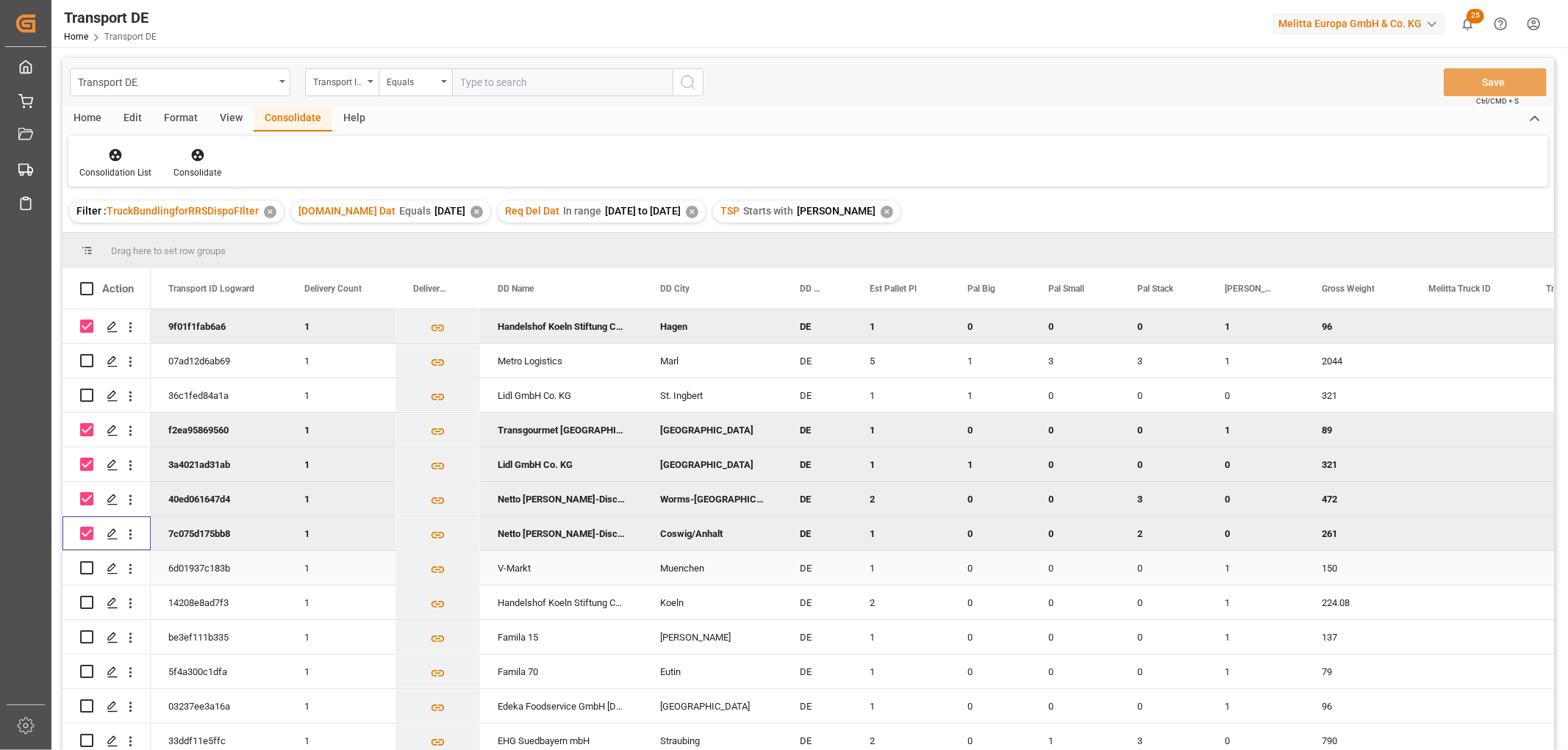
click at [86, 567] on input "Press Space to toggle row selection (unchecked)" at bounding box center [87, 568] width 13 height 13
checkbox input "true"
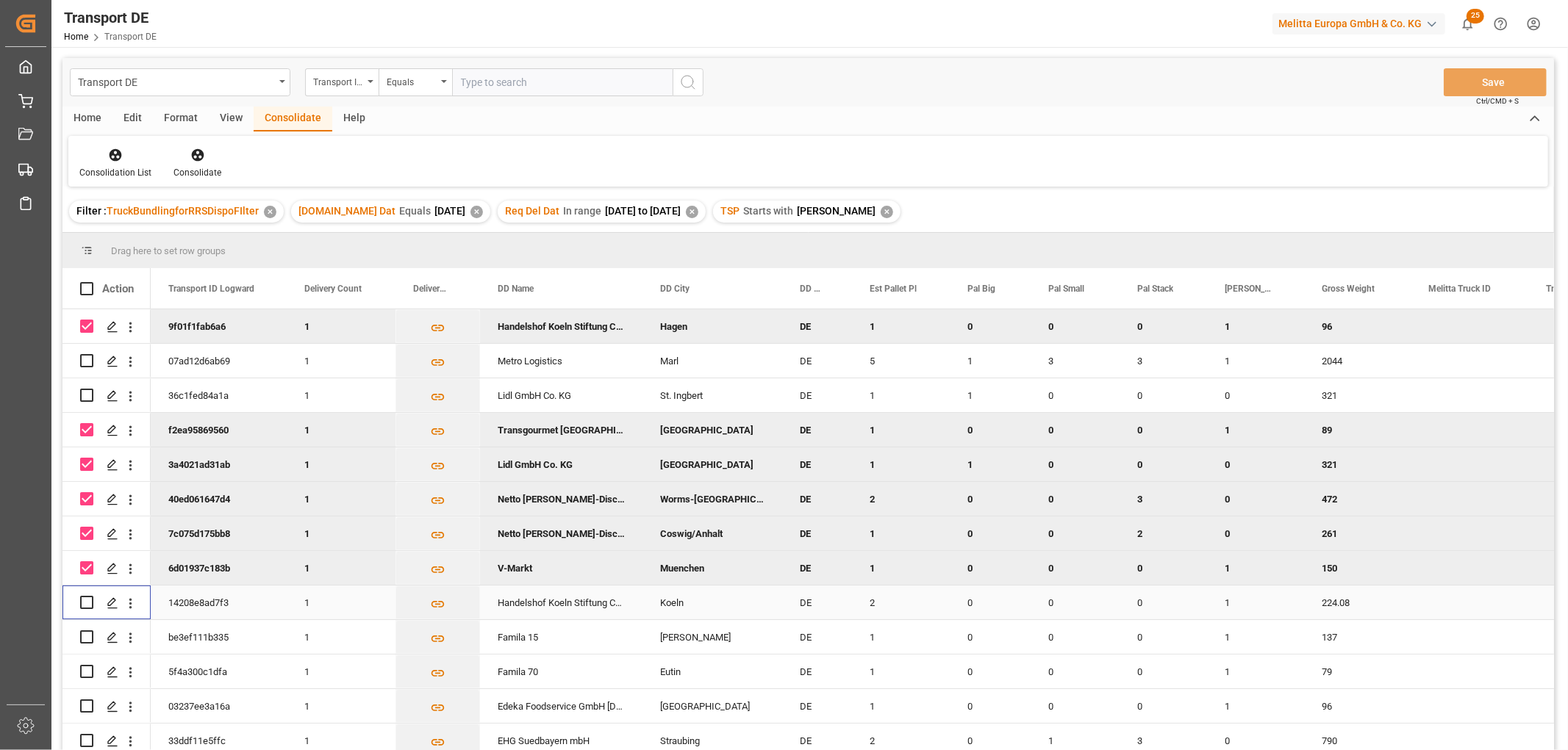
click at [89, 603] on input "Press Space to toggle row selection (unchecked)" at bounding box center [87, 603] width 13 height 13
checkbox input "true"
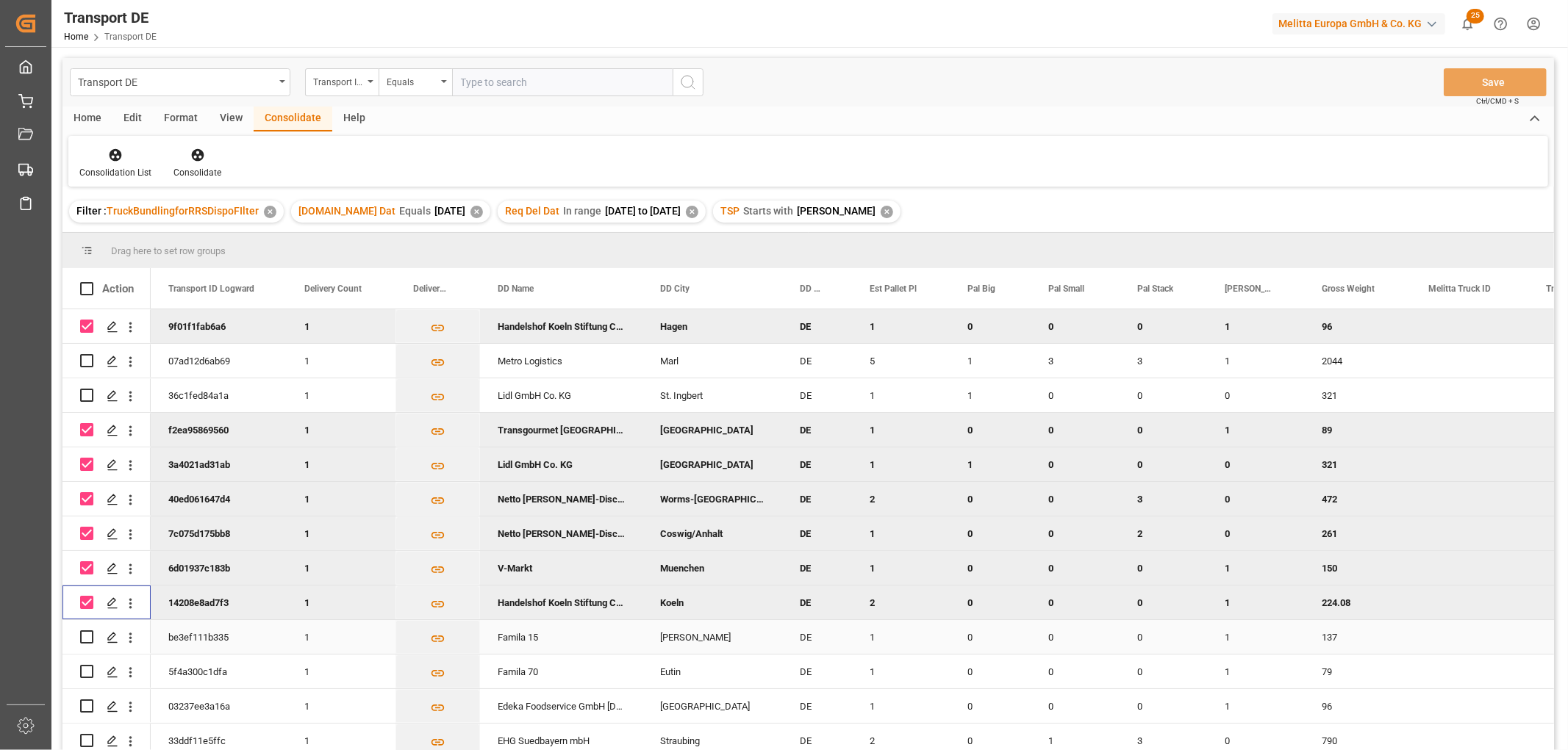
click at [89, 638] on input "Press Space to toggle row selection (unchecked)" at bounding box center [87, 637] width 13 height 13
checkbox input "true"
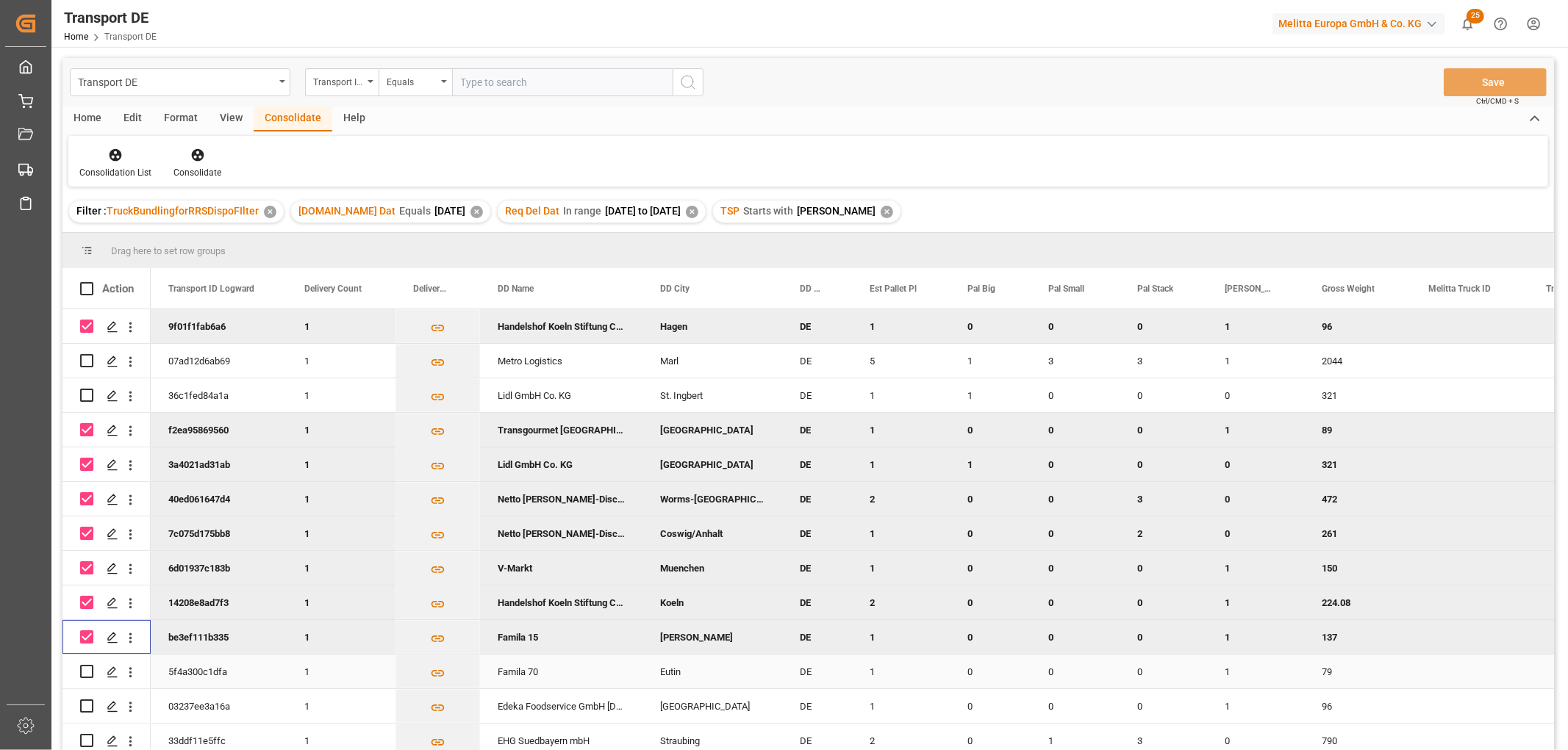
click at [88, 670] on input "Press Space to toggle row selection (unchecked)" at bounding box center [87, 671] width 13 height 13
checkbox input "true"
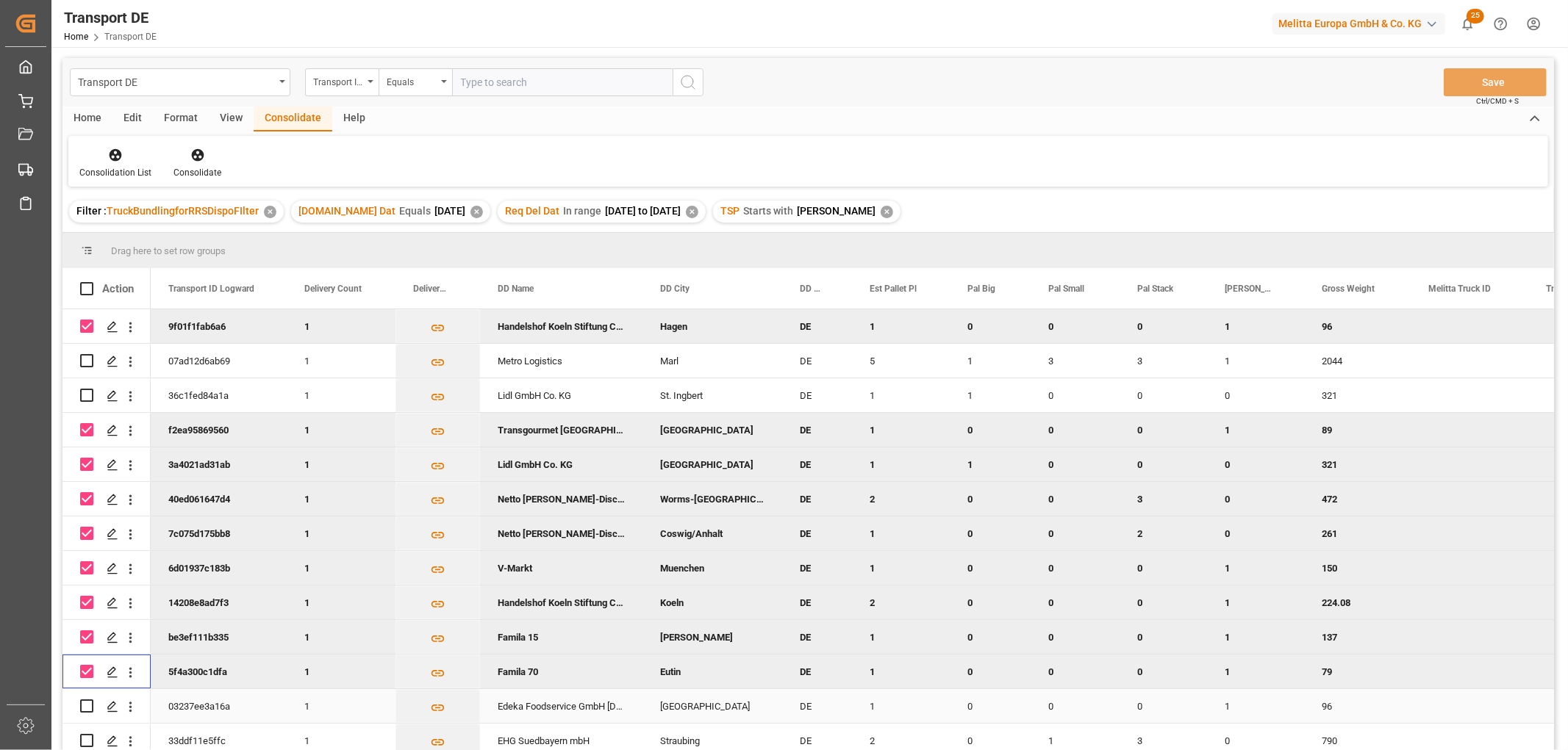
click at [86, 703] on input "Press Space to toggle row selection (unchecked)" at bounding box center [87, 706] width 13 height 13
checkbox input "true"
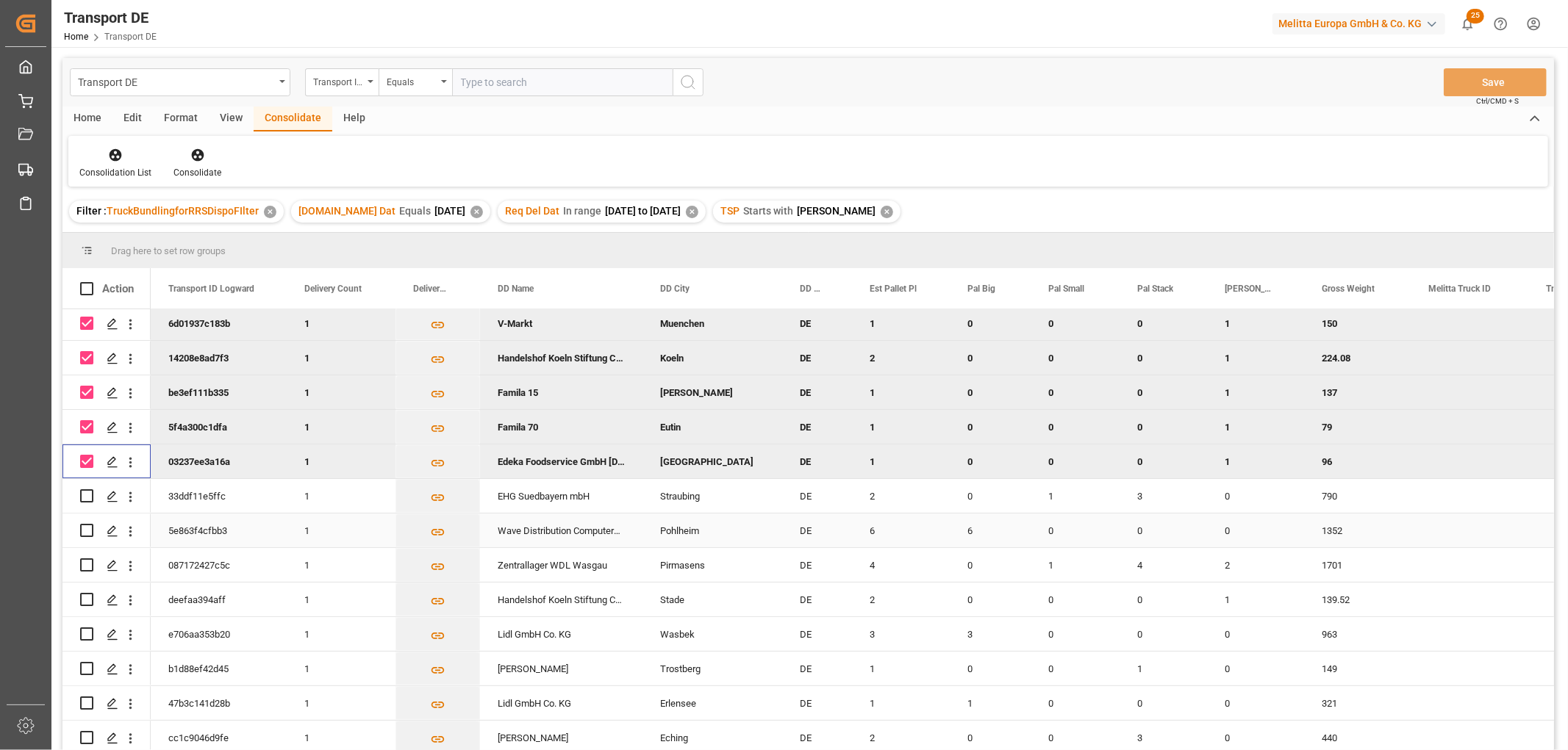
scroll to position [326, 0]
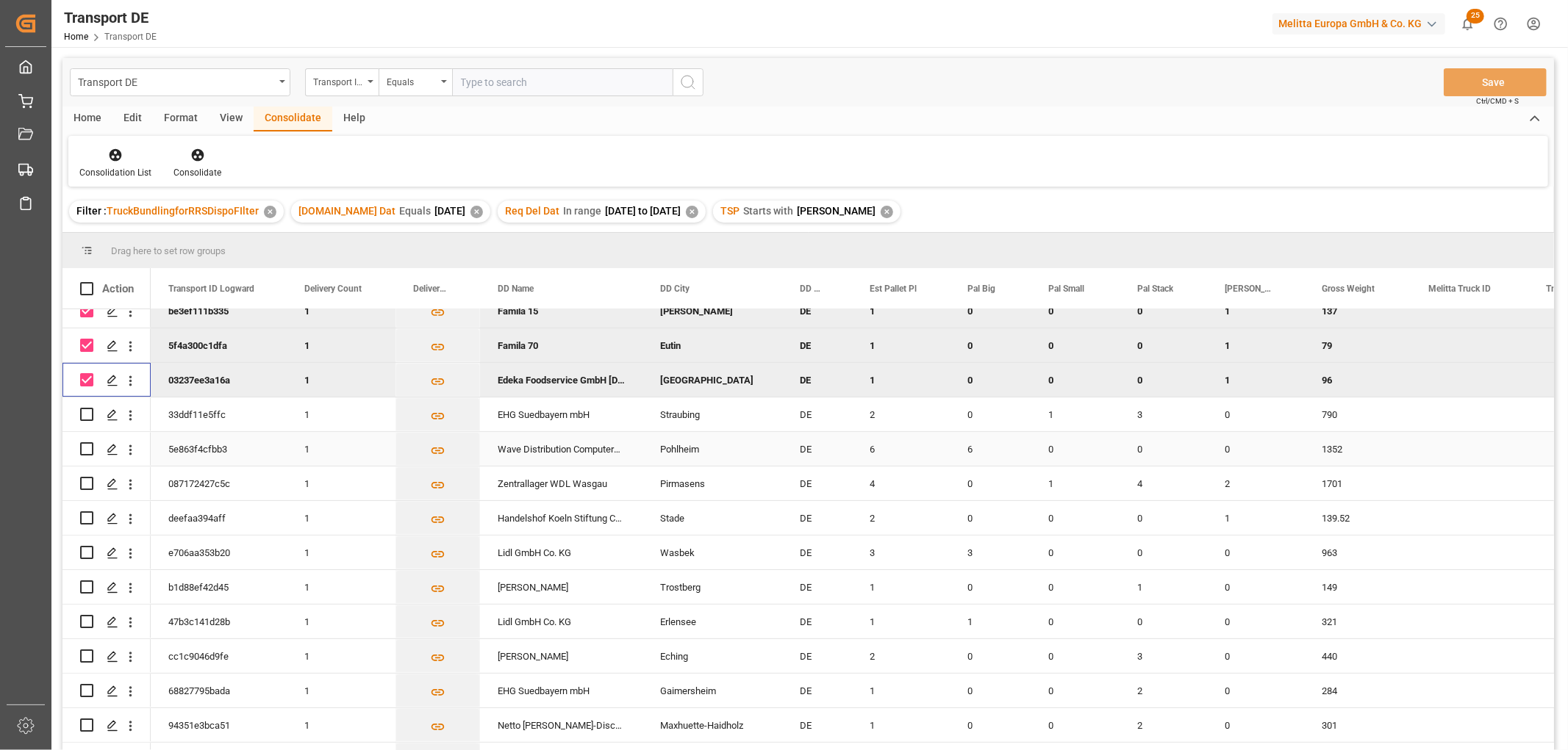
click at [86, 449] on input "Press Space to toggle row selection (unchecked)" at bounding box center [87, 449] width 13 height 13
checkbox input "true"
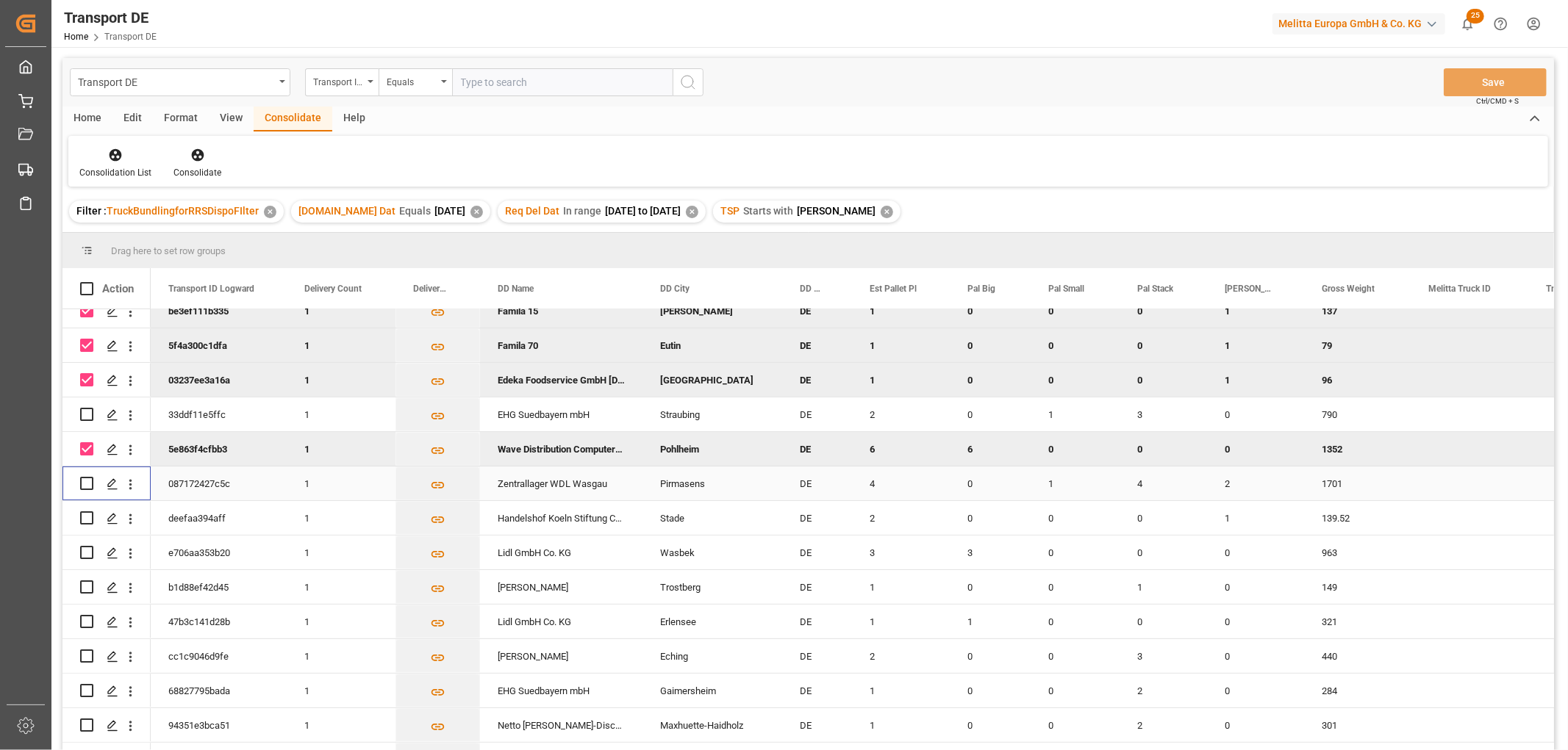
click at [86, 486] on input "Press Space to toggle row selection (unchecked)" at bounding box center [87, 484] width 13 height 13
checkbox input "true"
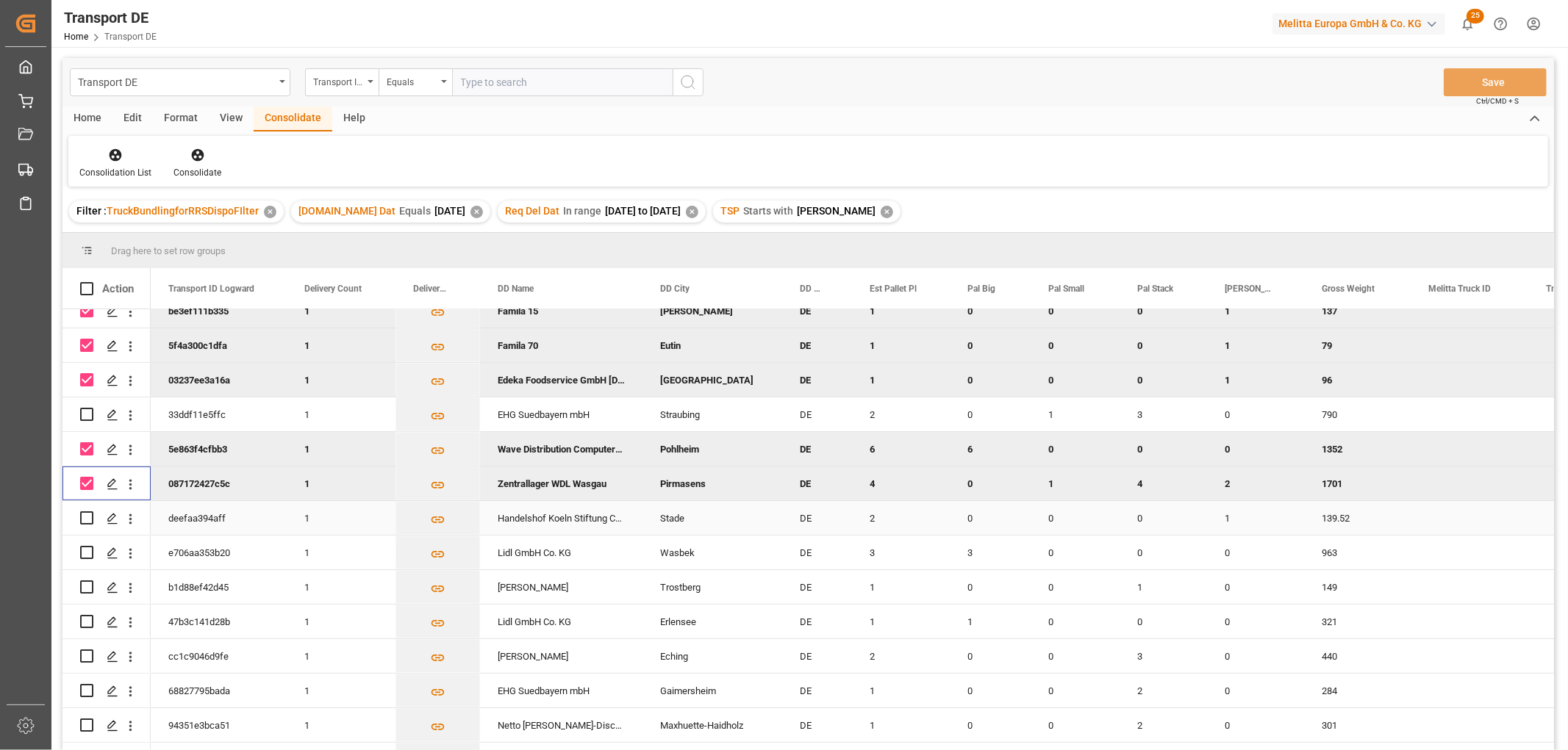
click at [89, 516] on input "Press Space to toggle row selection (unchecked)" at bounding box center [87, 518] width 13 height 13
checkbox input "true"
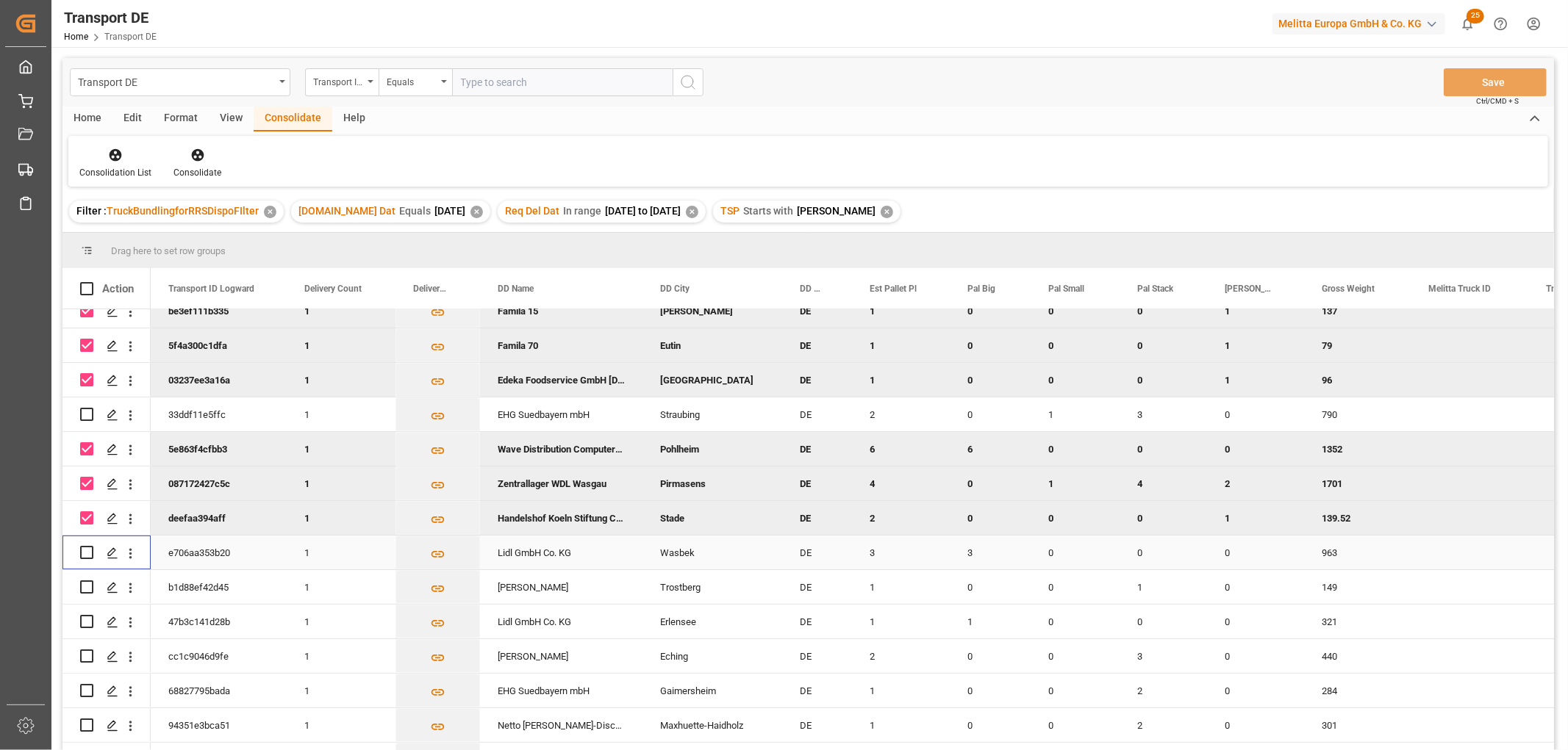
click at [89, 553] on input "Press Space to toggle row selection (unchecked)" at bounding box center [87, 552] width 13 height 13
checkbox input "true"
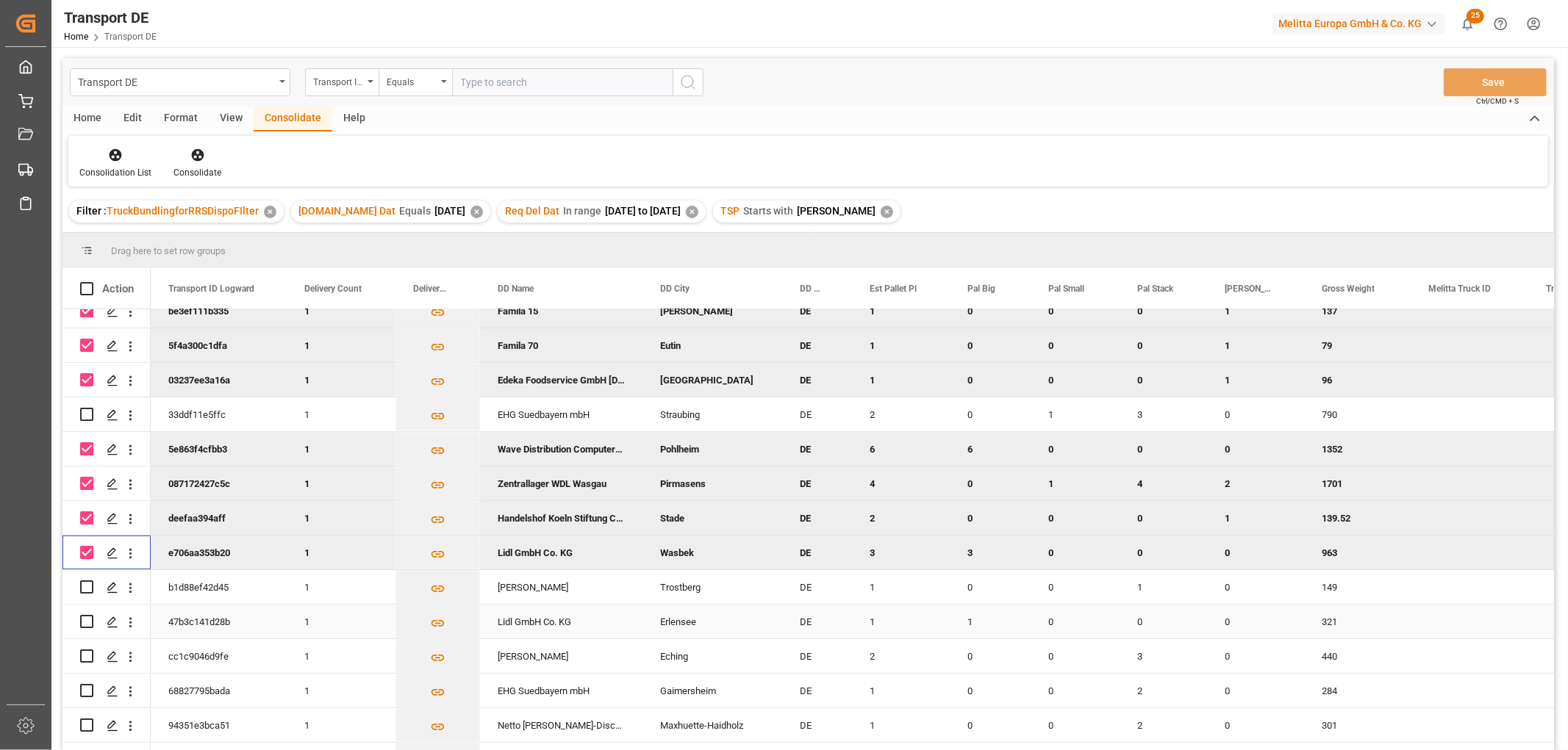
click at [89, 622] on input "Press Space to toggle row selection (unchecked)" at bounding box center [87, 621] width 13 height 13
checkbox input "true"
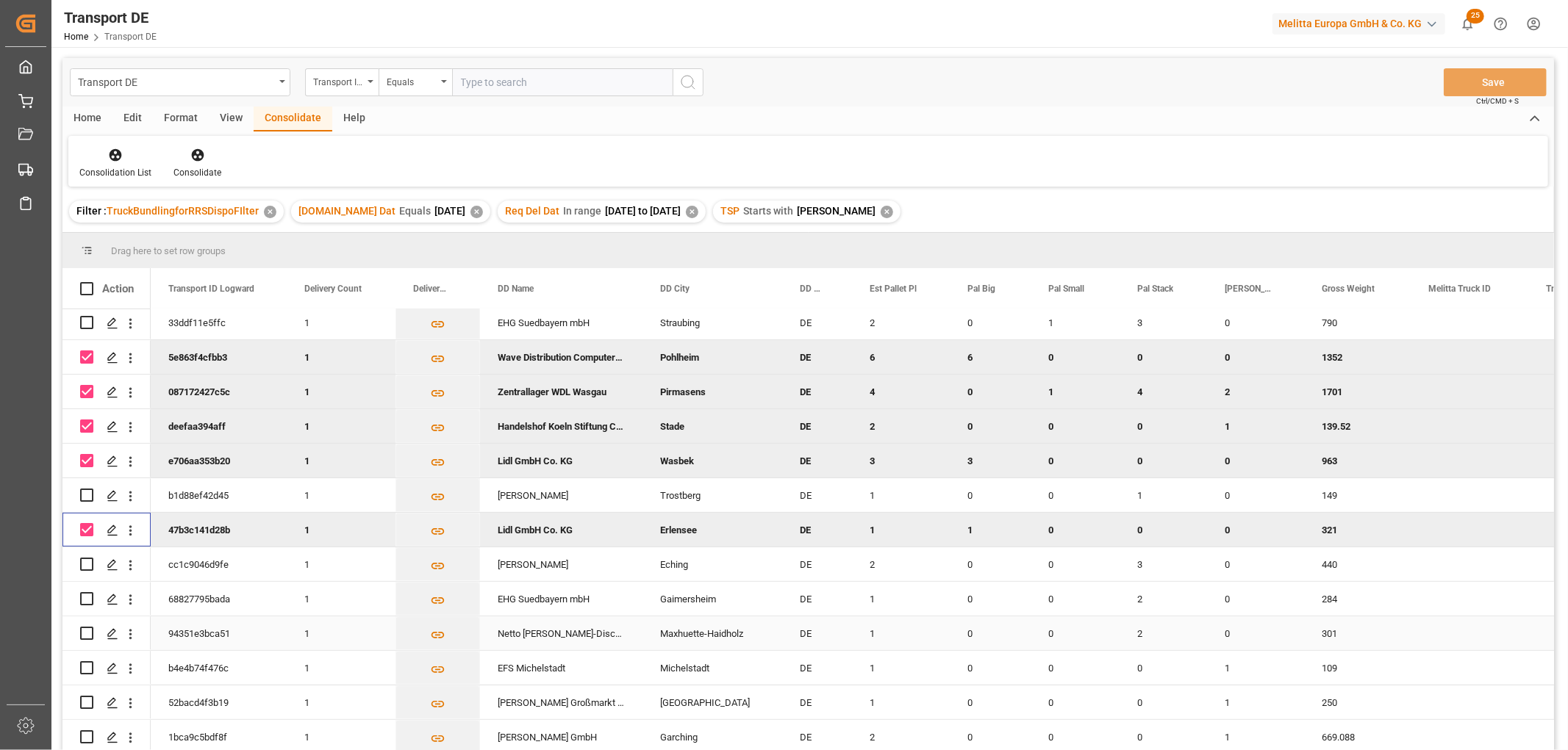
scroll to position [82, 0]
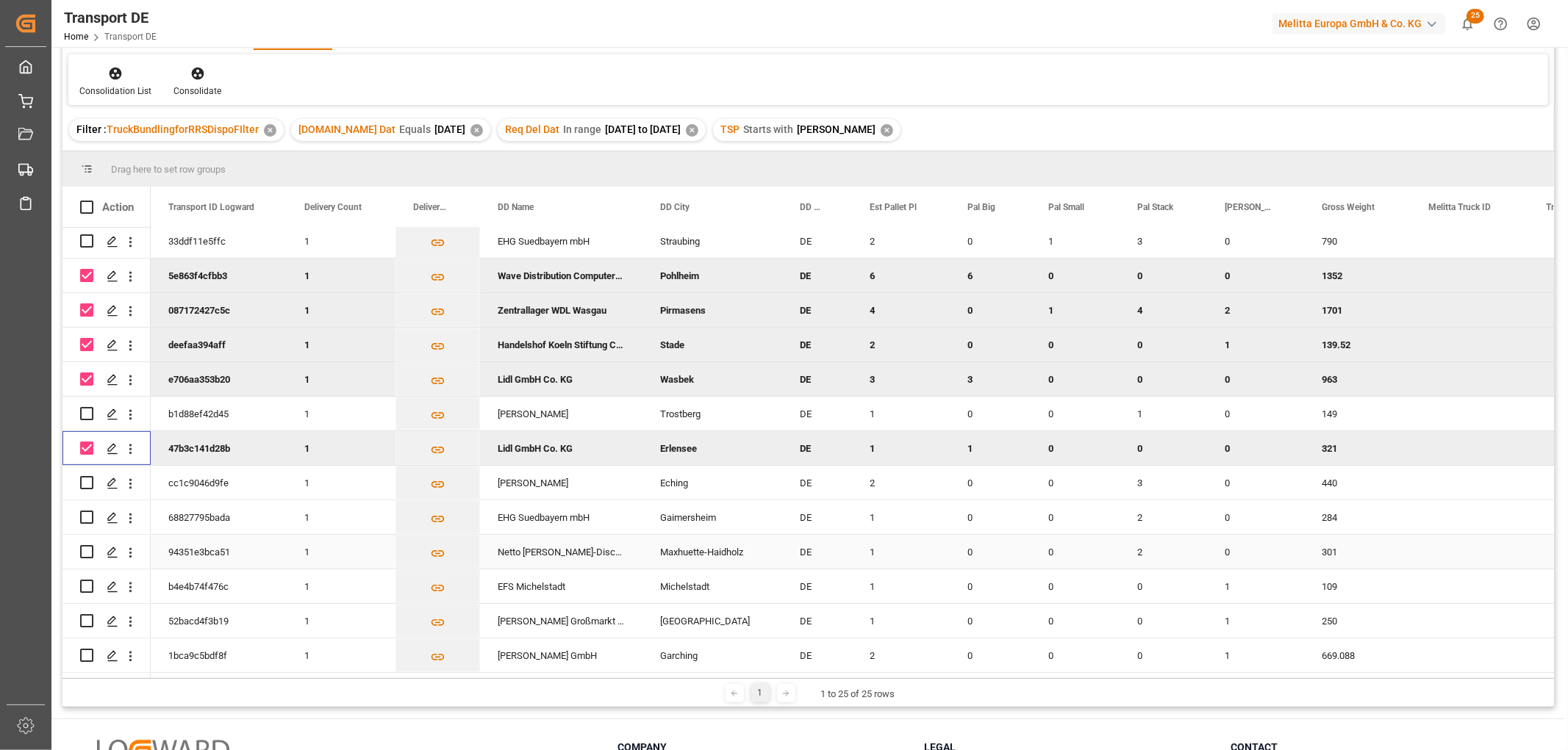
click at [85, 545] on input "Press Space to toggle row selection (unchecked)" at bounding box center [87, 551] width 13 height 13
checkbox input "true"
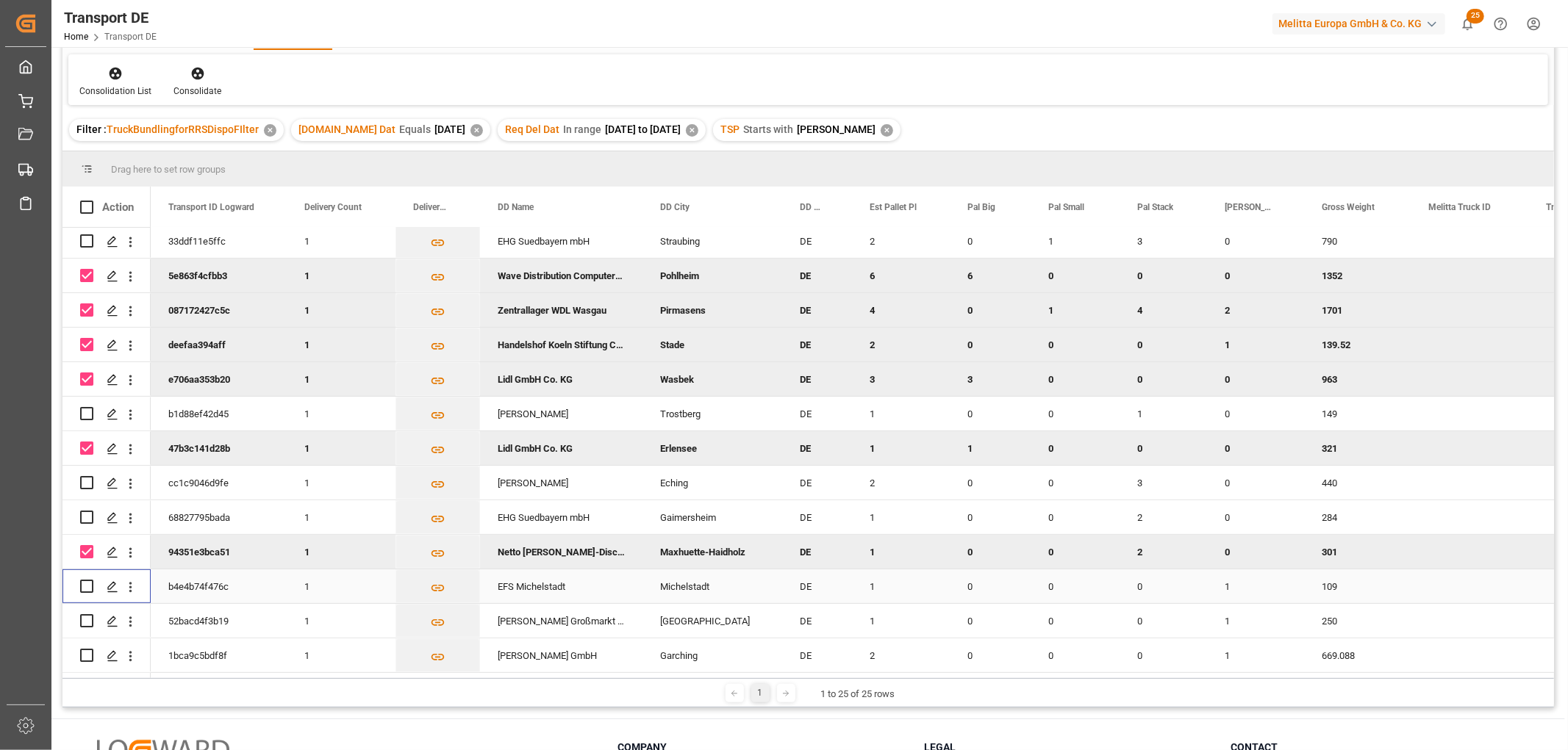
click at [90, 584] on input "Press Space to toggle row selection (unchecked)" at bounding box center [87, 586] width 13 height 13
checkbox input "true"
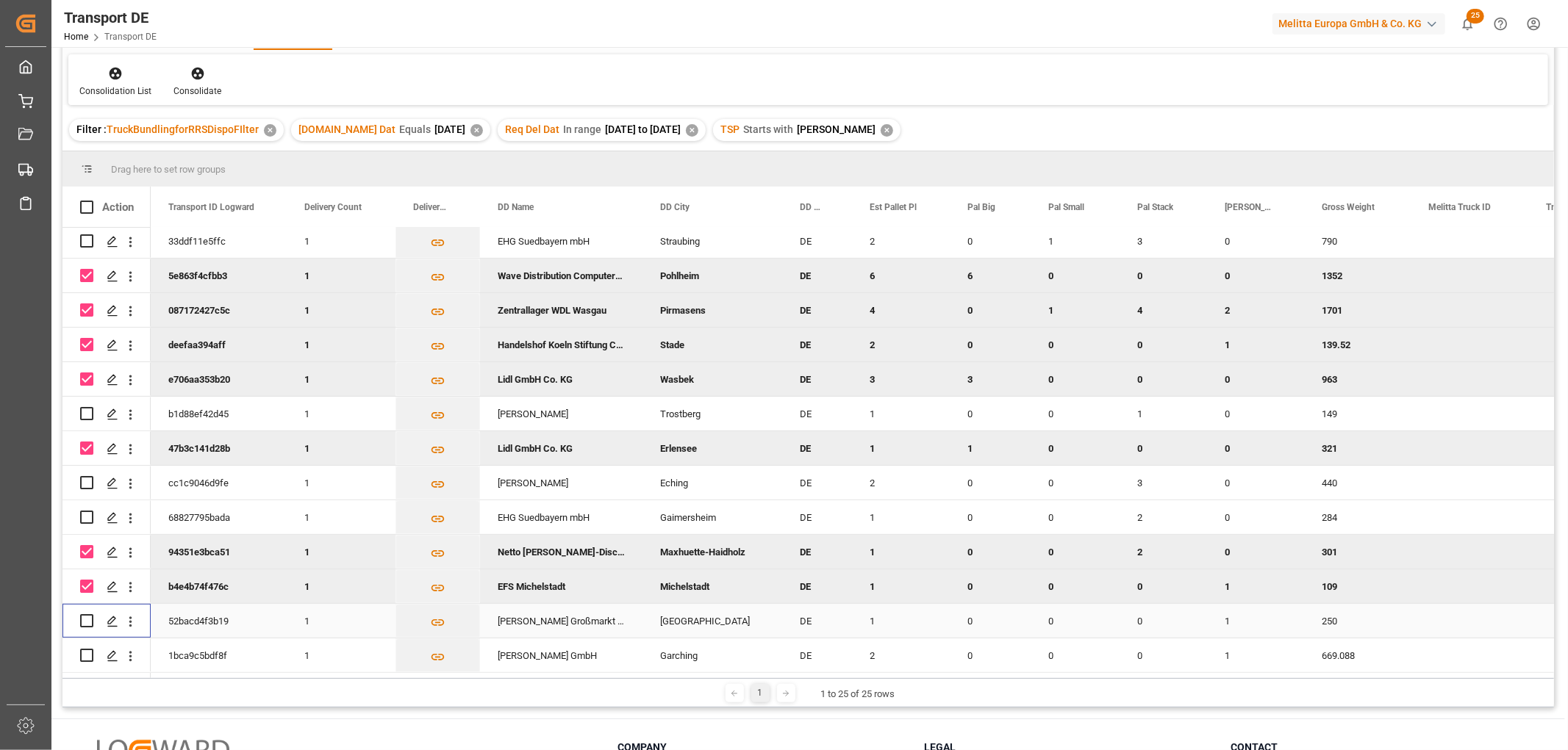
click at [86, 615] on input "Press Space to toggle row selection (unchecked)" at bounding box center [87, 621] width 13 height 13
checkbox input "true"
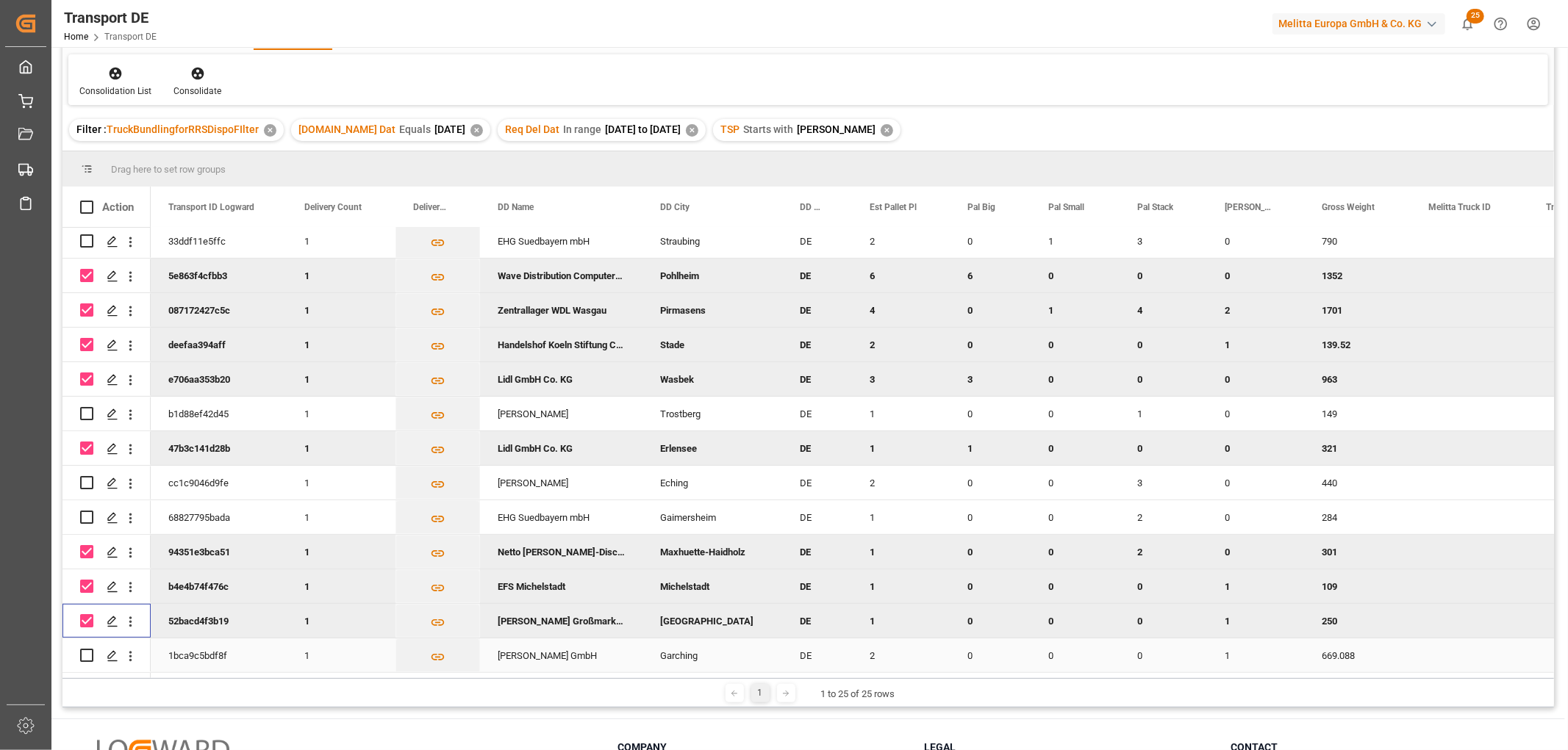
click at [84, 650] on input "Press Space to toggle row selection (unchecked)" at bounding box center [87, 656] width 13 height 13
checkbox input "true"
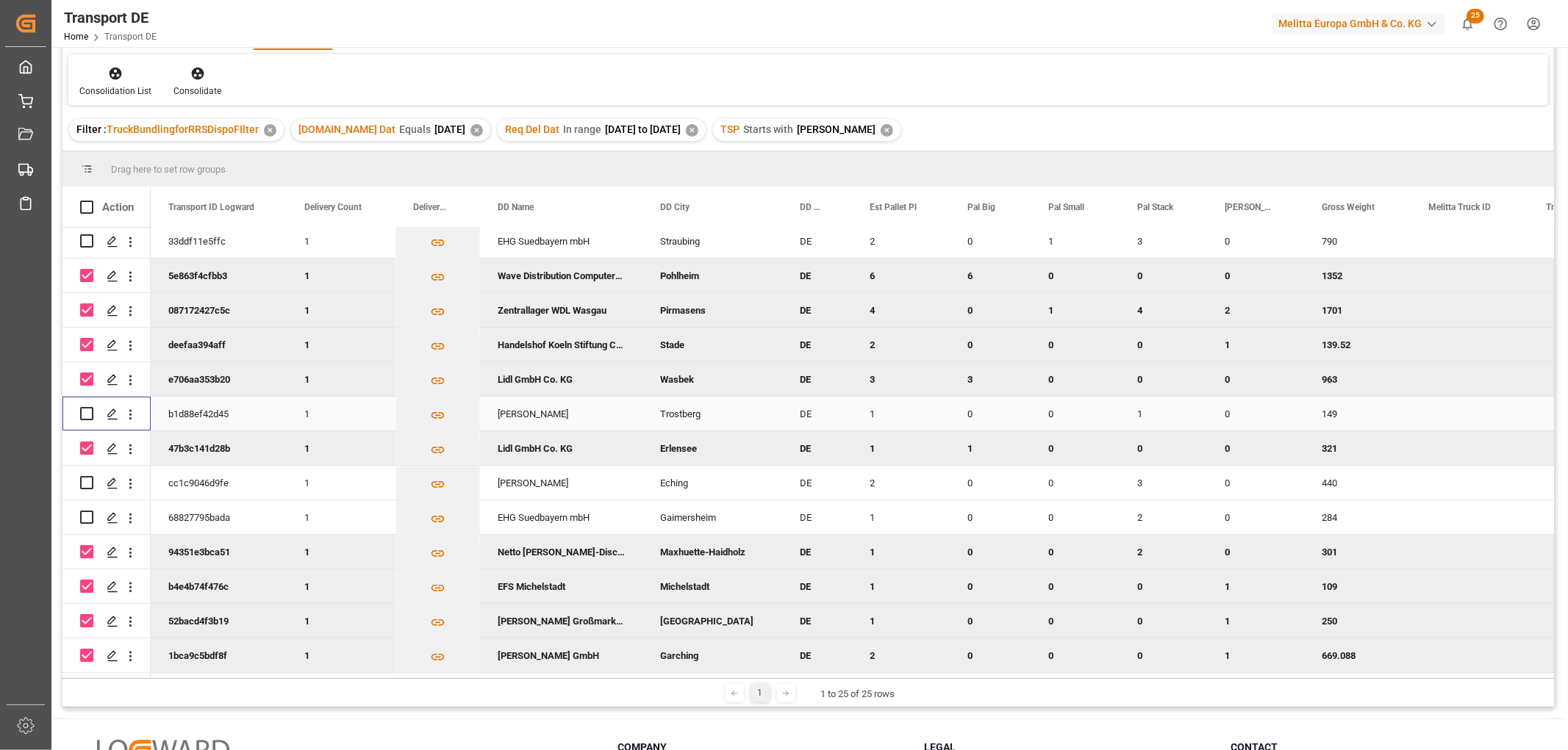
click at [86, 408] on input "Press Space to toggle row selection (unchecked)" at bounding box center [87, 414] width 13 height 13
checkbox input "true"
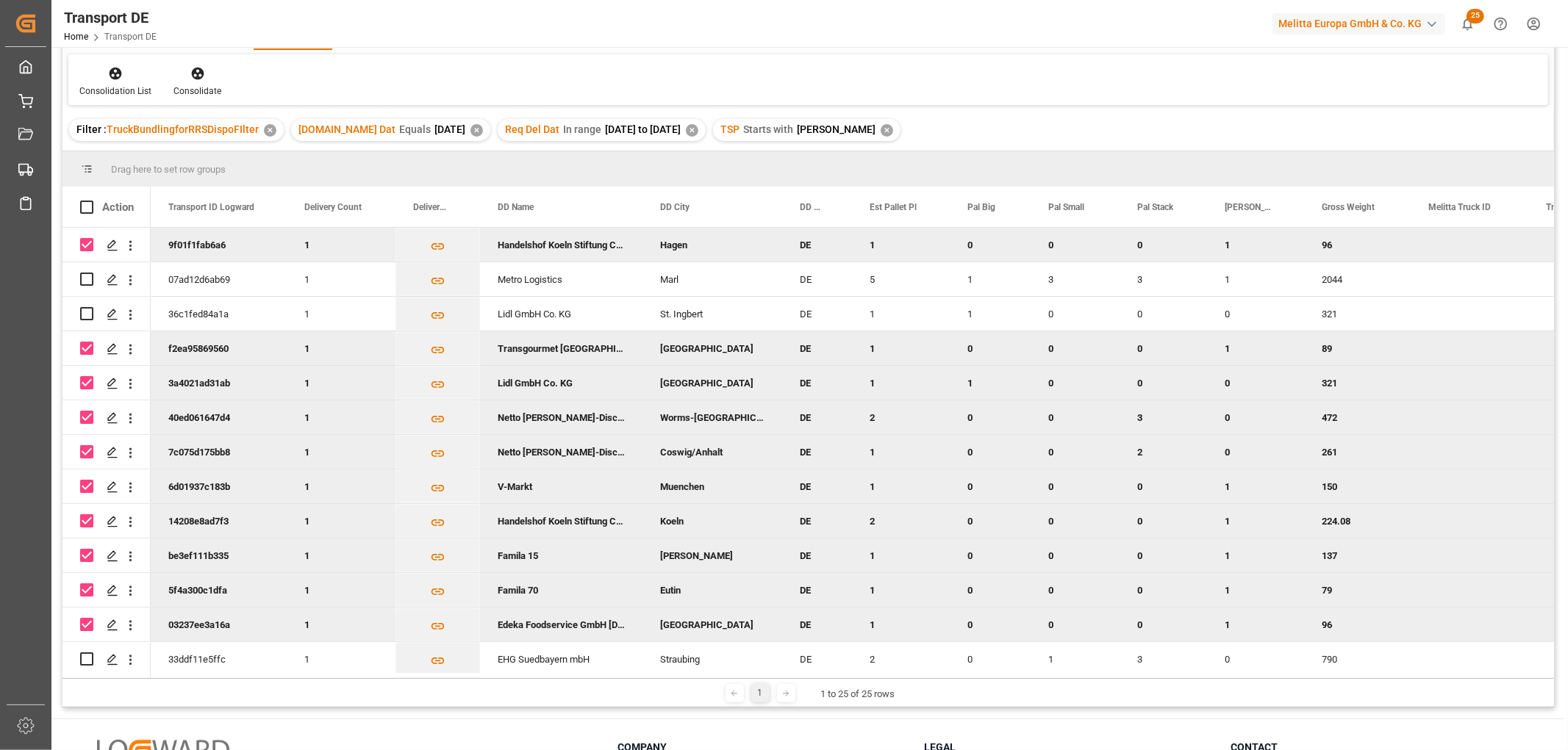
scroll to position [0, 0]
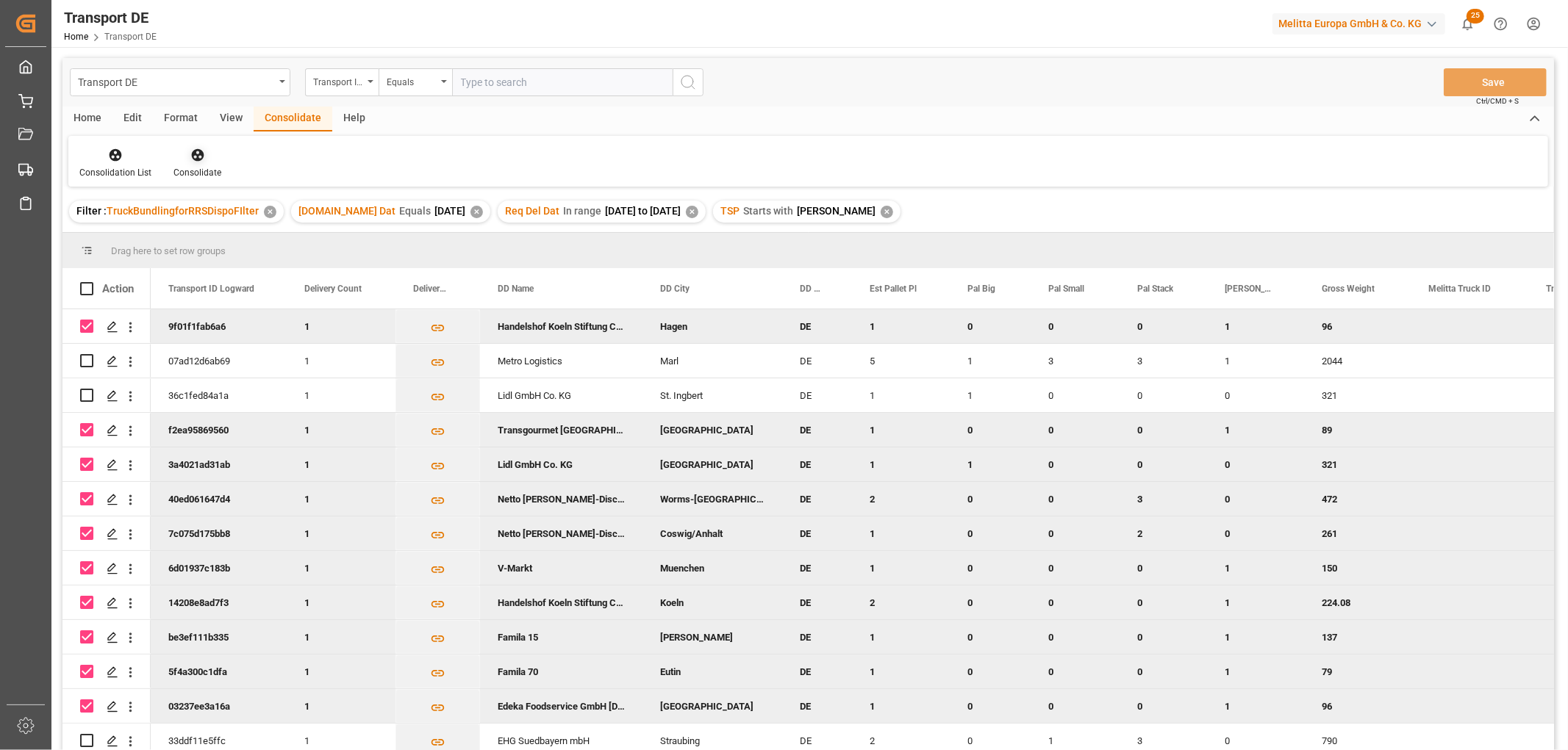
click at [197, 151] on icon at bounding box center [197, 155] width 13 height 13
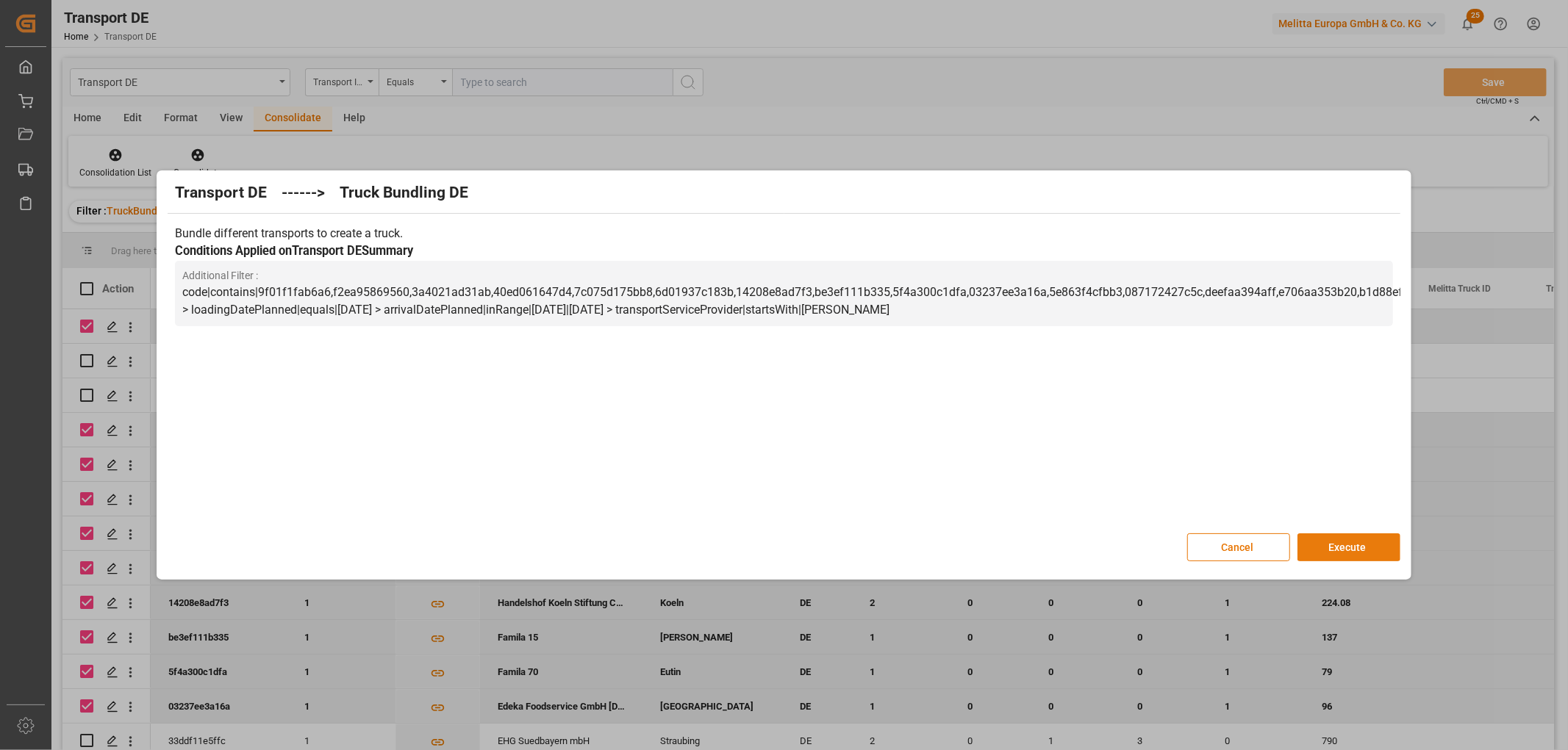
click at [1343, 542] on button "Execute" at bounding box center [1348, 548] width 103 height 28
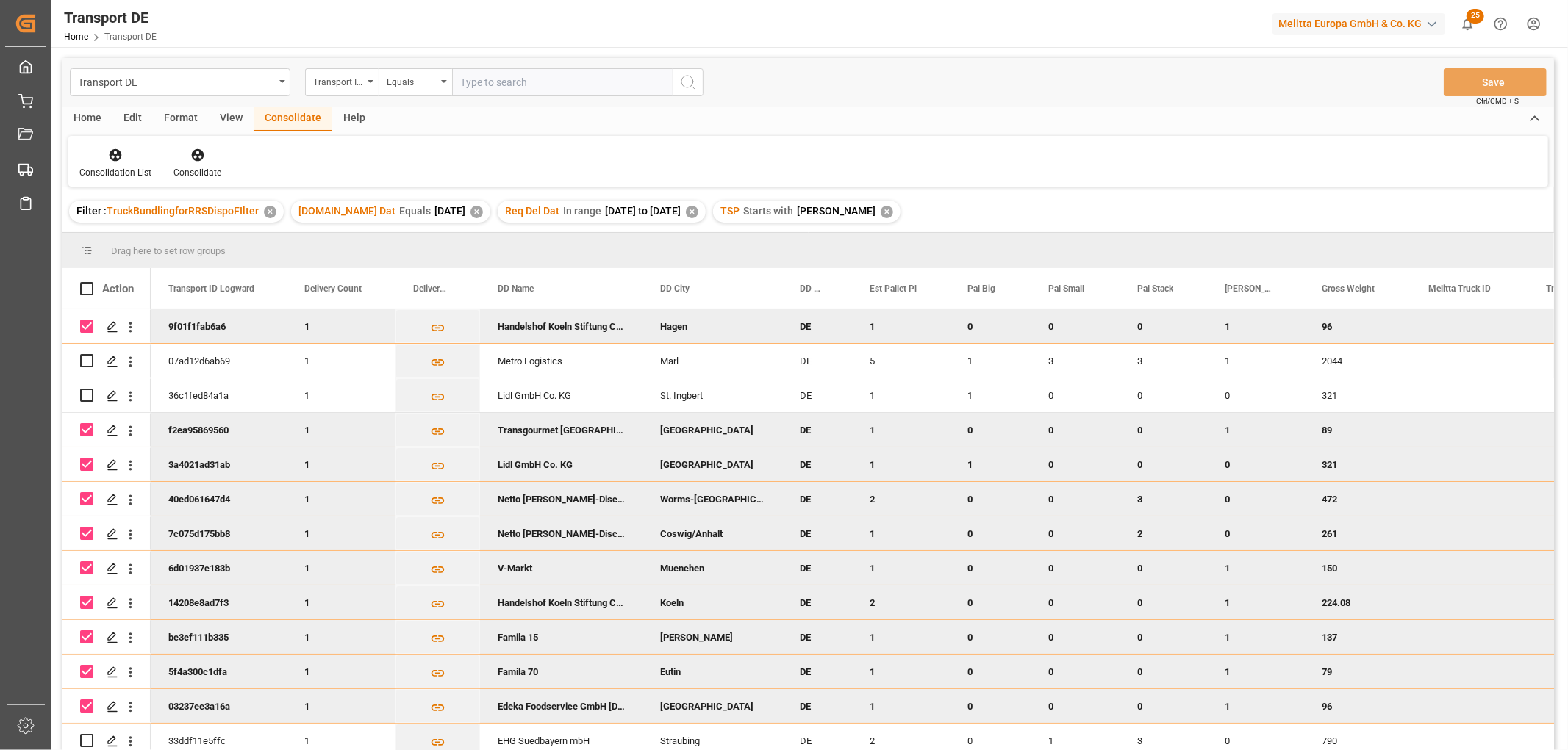
click at [86, 324] on input "Press Space to toggle row selection (checked)" at bounding box center [87, 326] width 13 height 13
checkbox input "false"
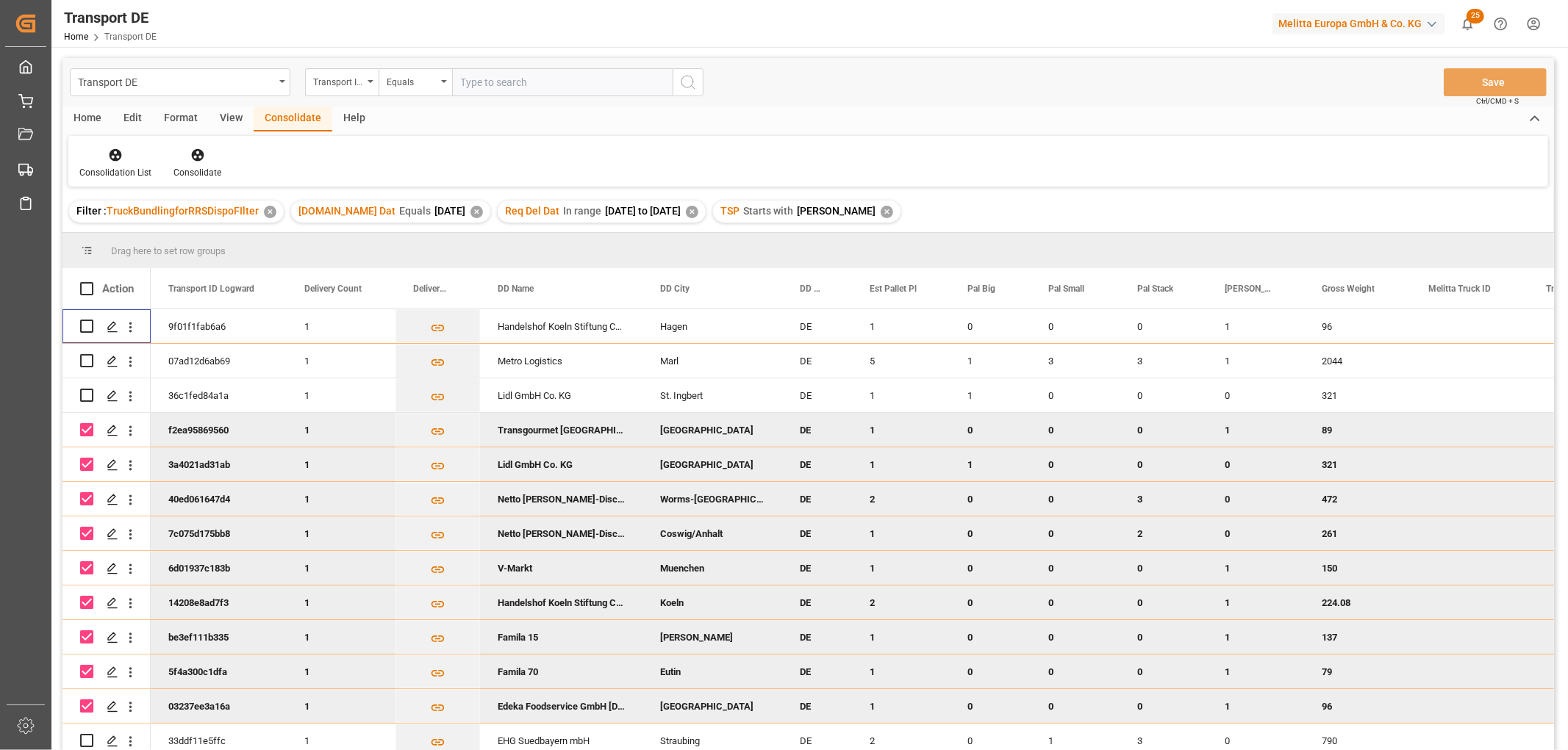
click at [83, 431] on input "Press Space to toggle row selection (checked)" at bounding box center [87, 430] width 13 height 13
checkbox input "false"
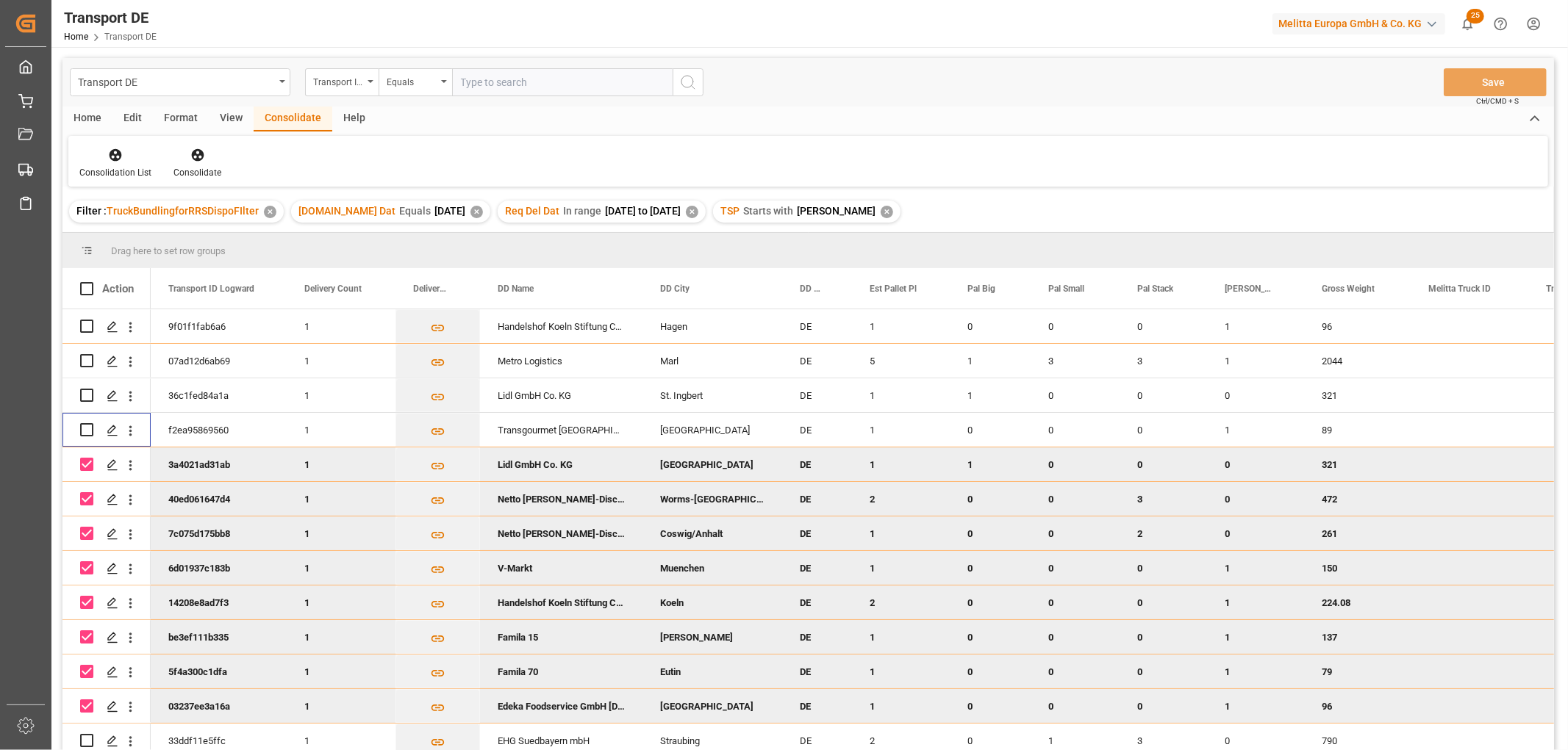
click at [88, 460] on input "Press Space to toggle row selection (checked)" at bounding box center [87, 464] width 13 height 13
checkbox input "false"
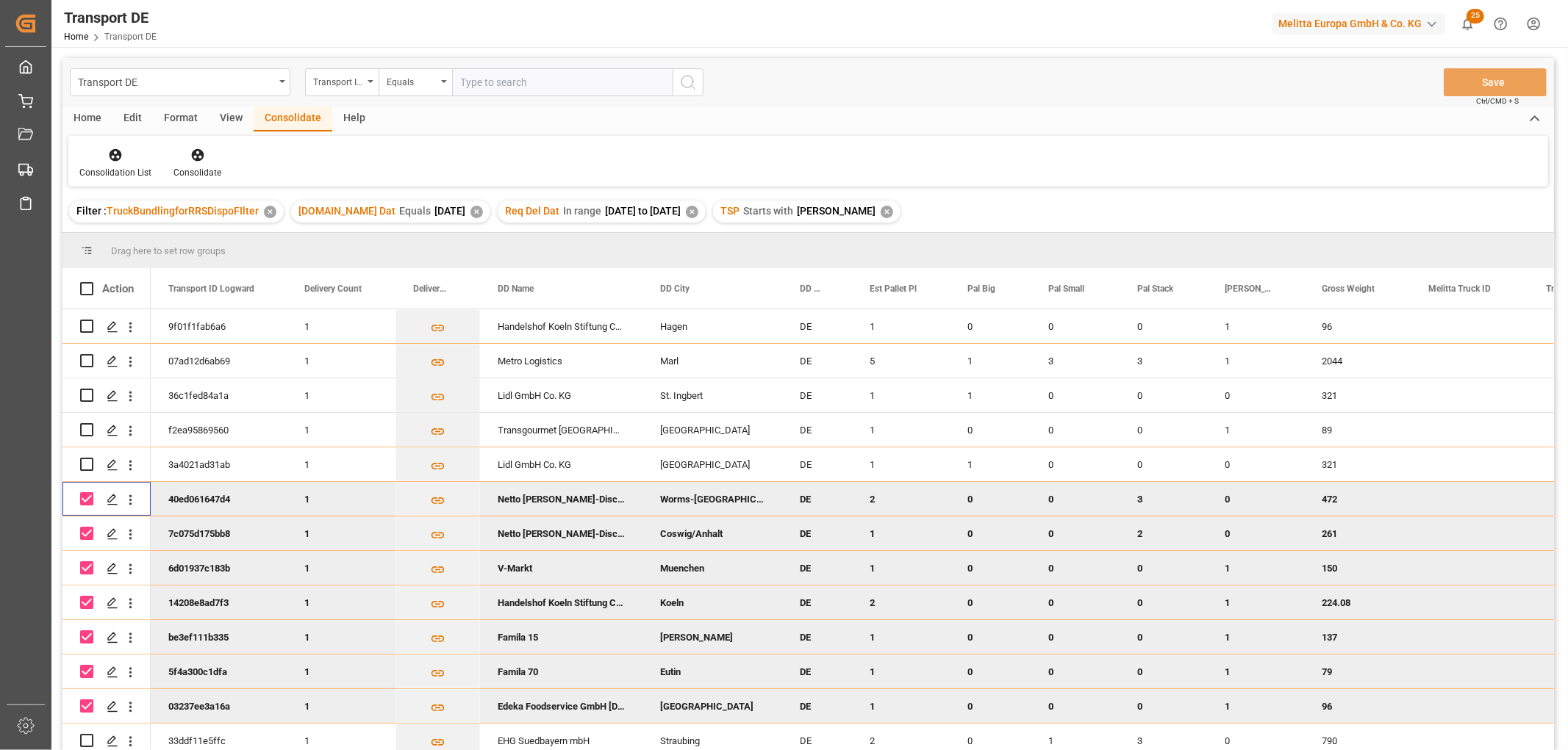
click at [89, 499] on input "Press Space to toggle row selection (checked)" at bounding box center [87, 499] width 13 height 13
checkbox input "false"
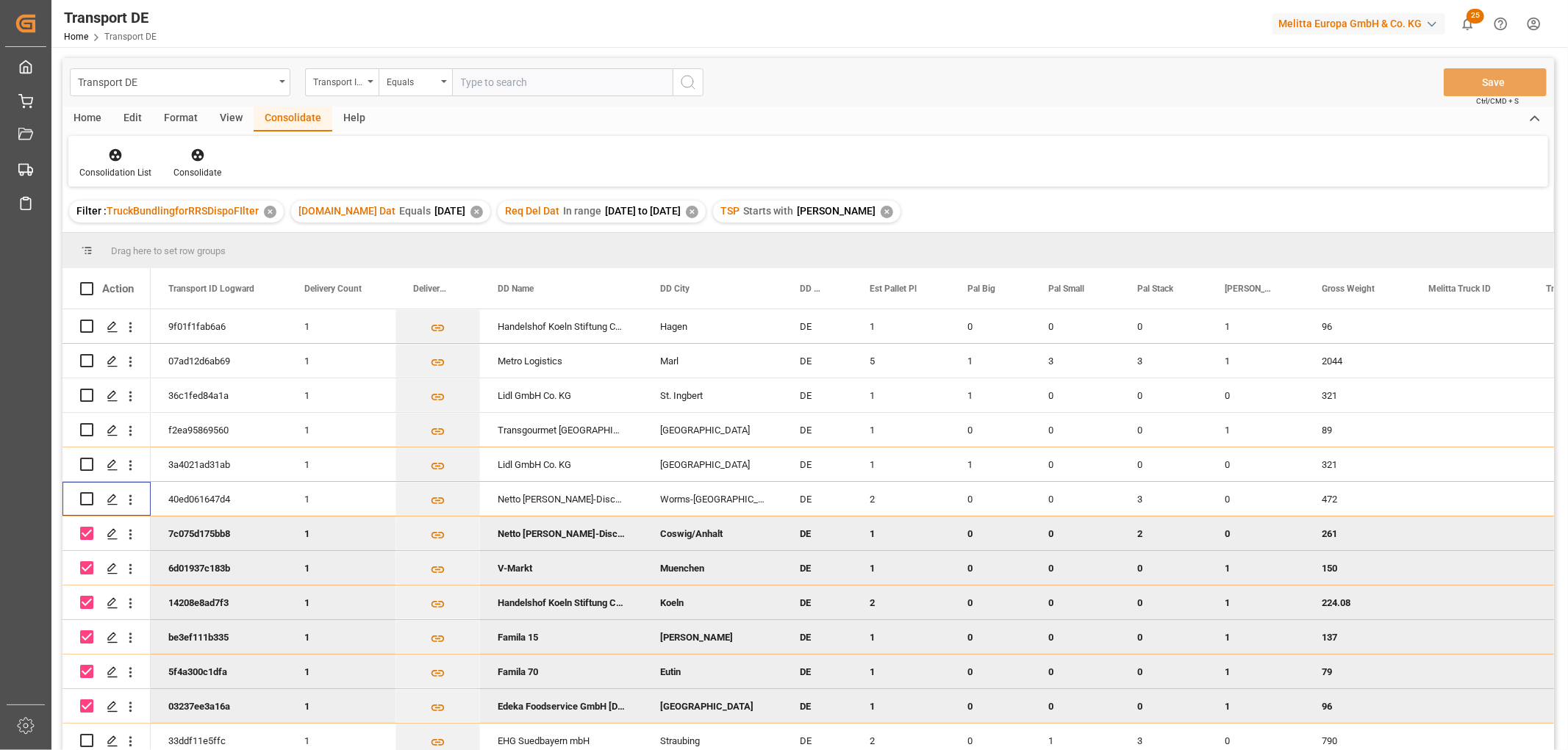
click at [88, 531] on input "Press Space to toggle row selection (checked)" at bounding box center [87, 533] width 13 height 13
checkbox input "false"
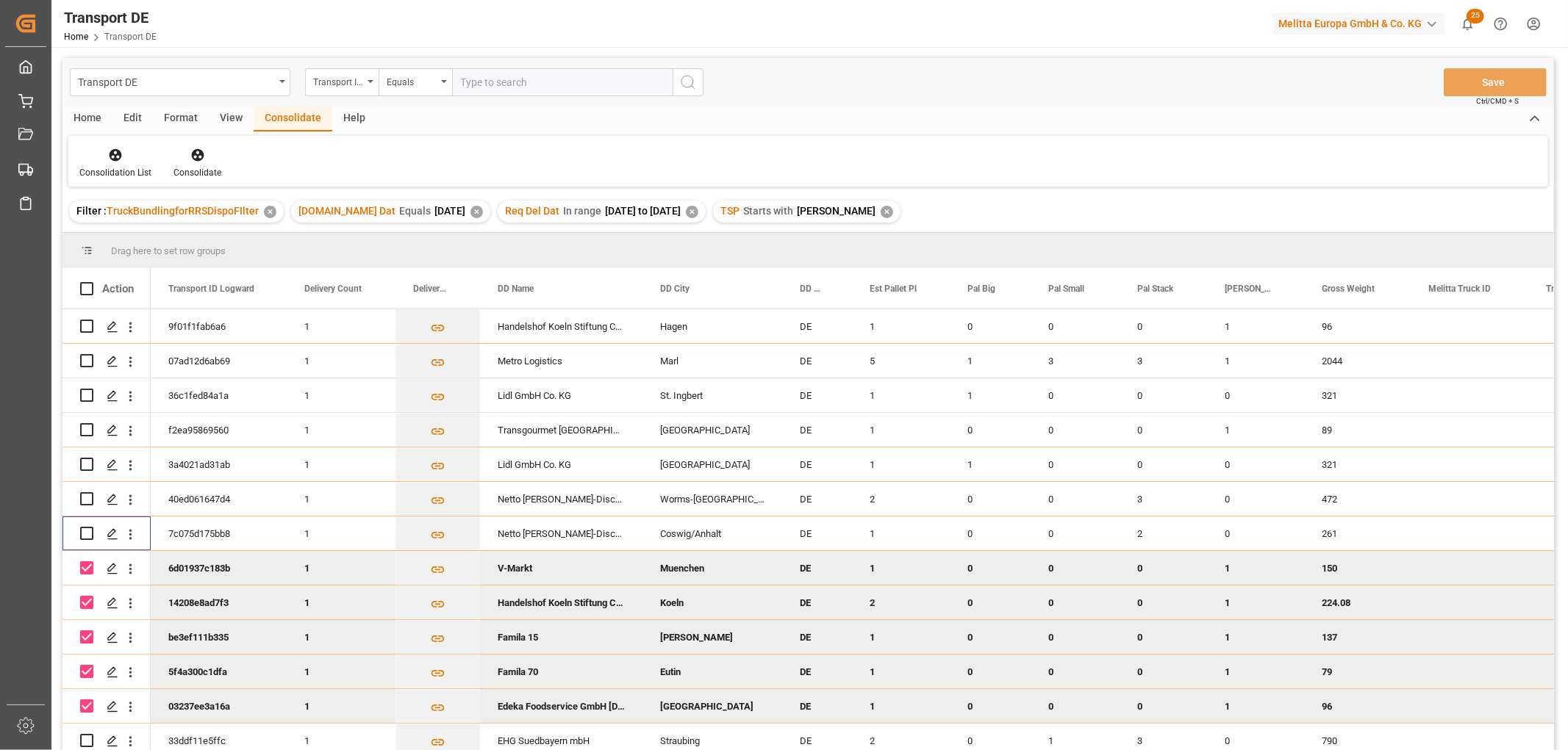
click at [86, 570] on input "Press Space to toggle row selection (checked)" at bounding box center [87, 568] width 13 height 13
checkbox input "false"
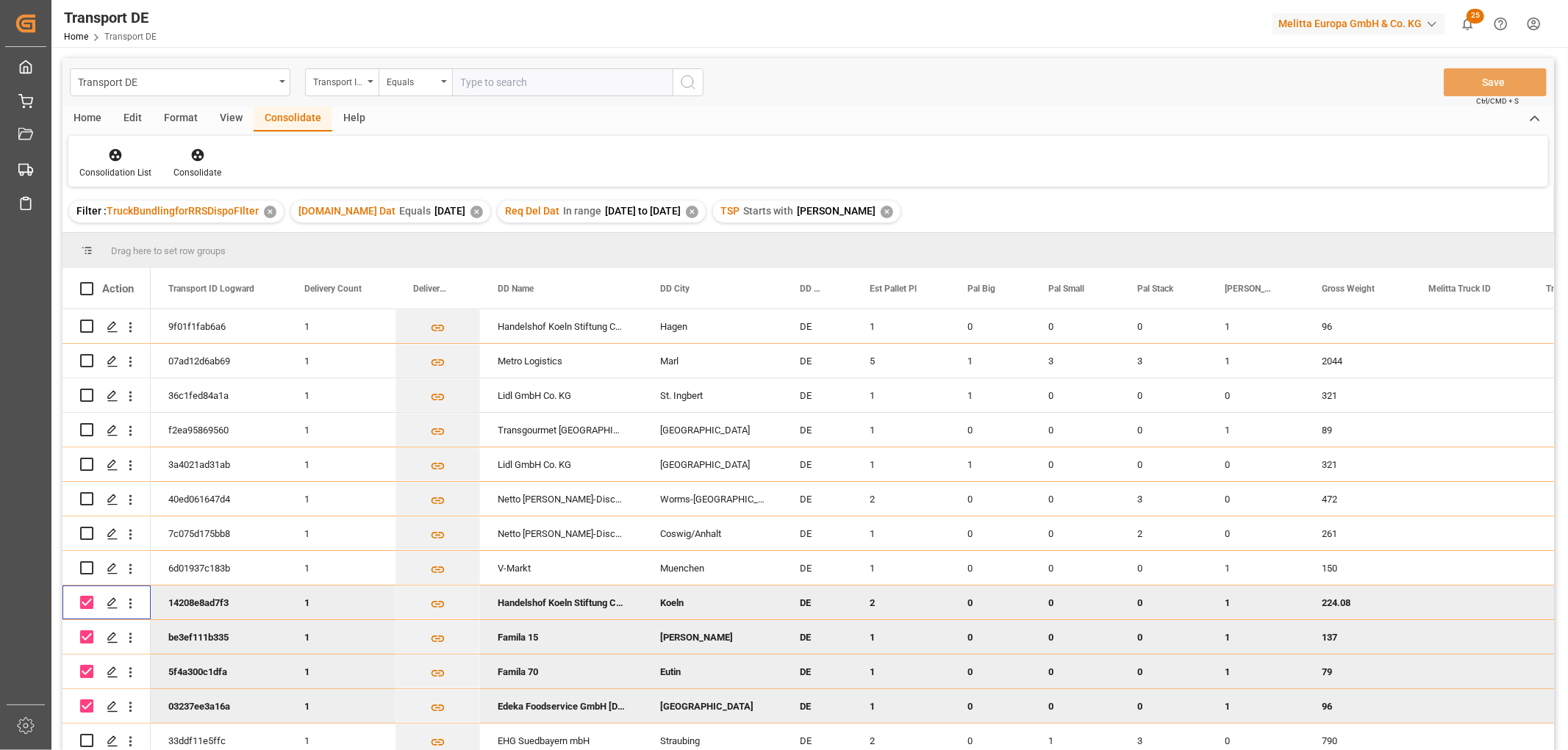
drag, startPoint x: 89, startPoint y: 599, endPoint x: 86, endPoint y: 613, distance: 14.3
click at [90, 601] on input "Press Space to toggle row selection (checked)" at bounding box center [87, 603] width 13 height 13
checkbox input "false"
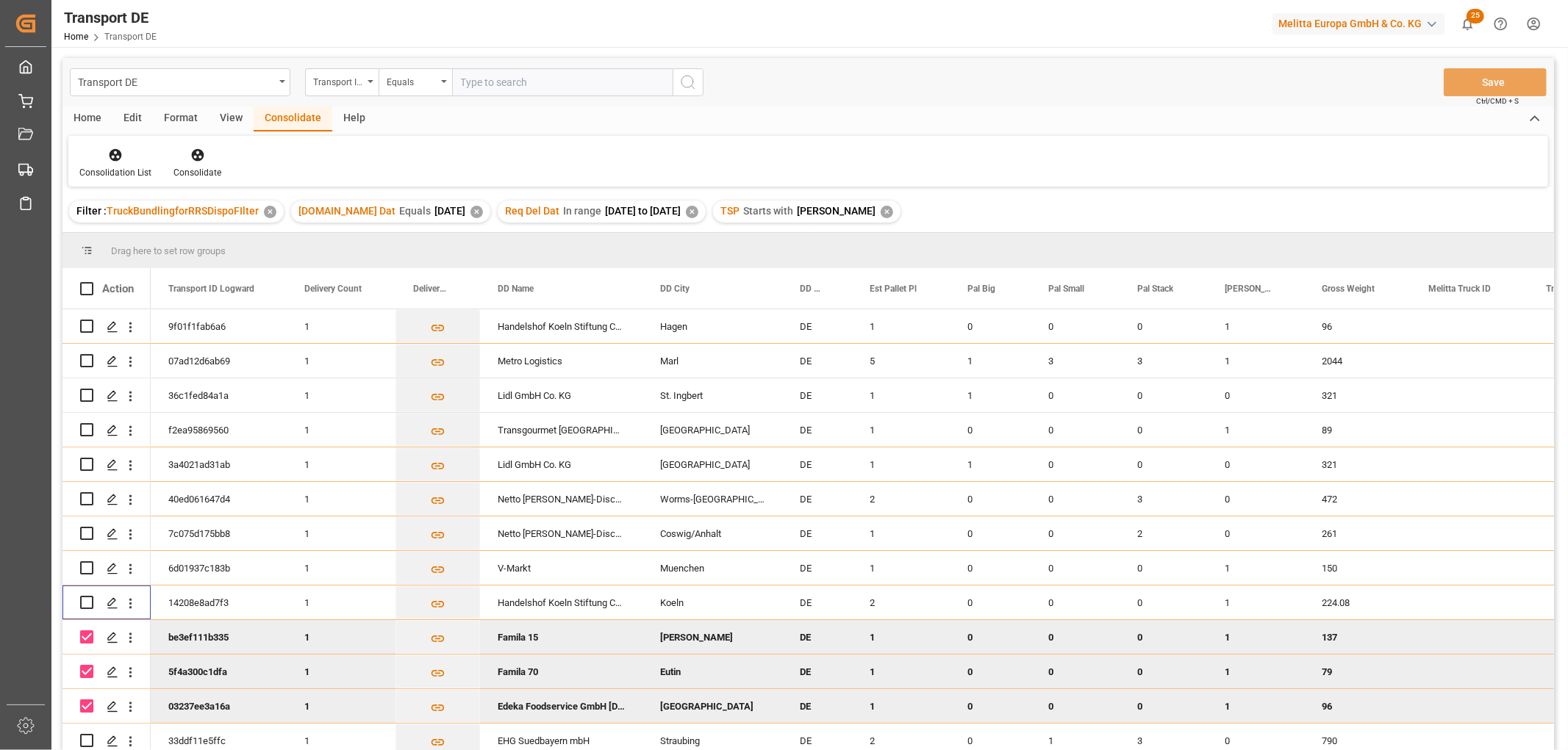
click at [86, 634] on input "Press Space to toggle row selection (checked)" at bounding box center [87, 637] width 13 height 13
checkbox input "false"
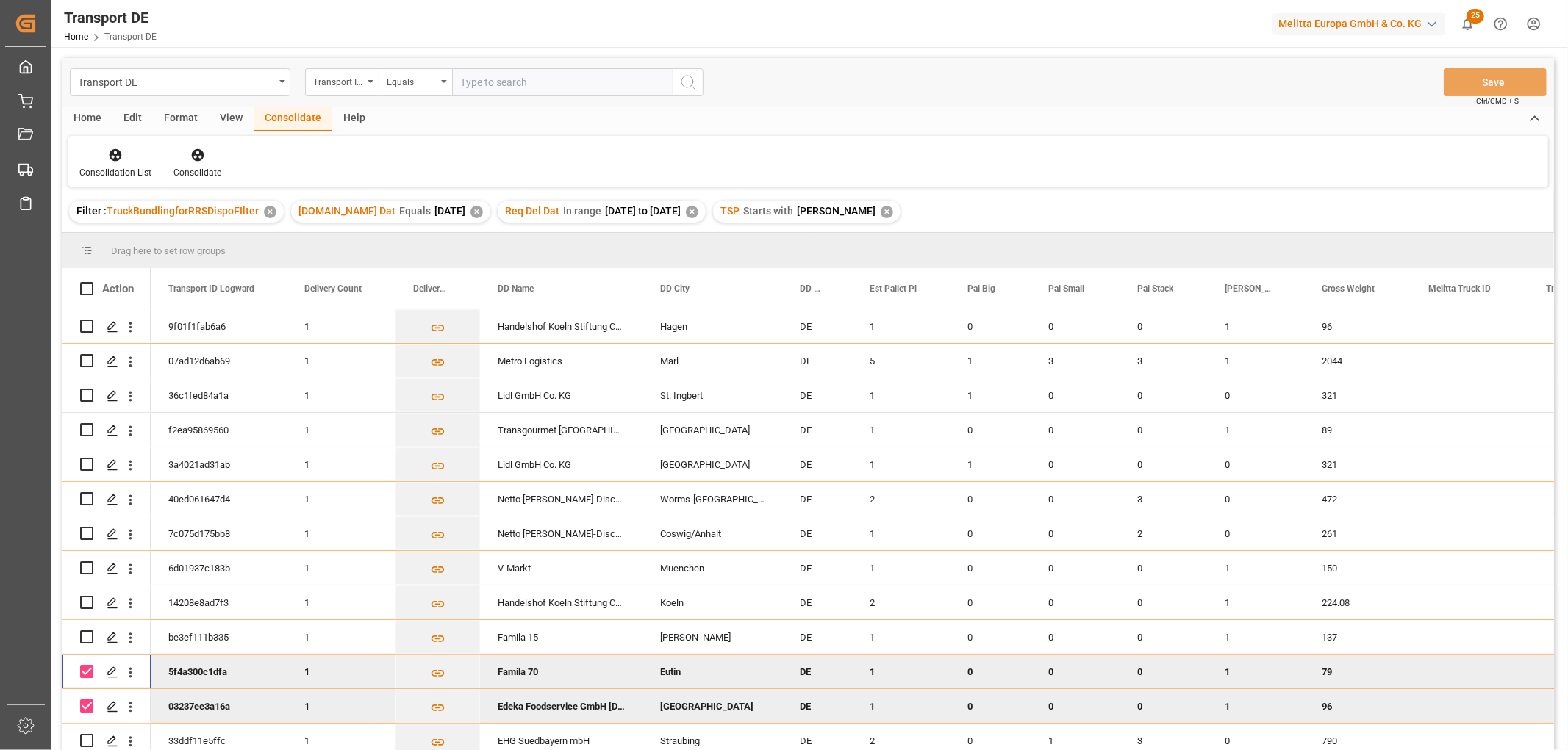
click at [86, 670] on input "Press Space to toggle row selection (checked)" at bounding box center [87, 671] width 13 height 13
checkbox input "false"
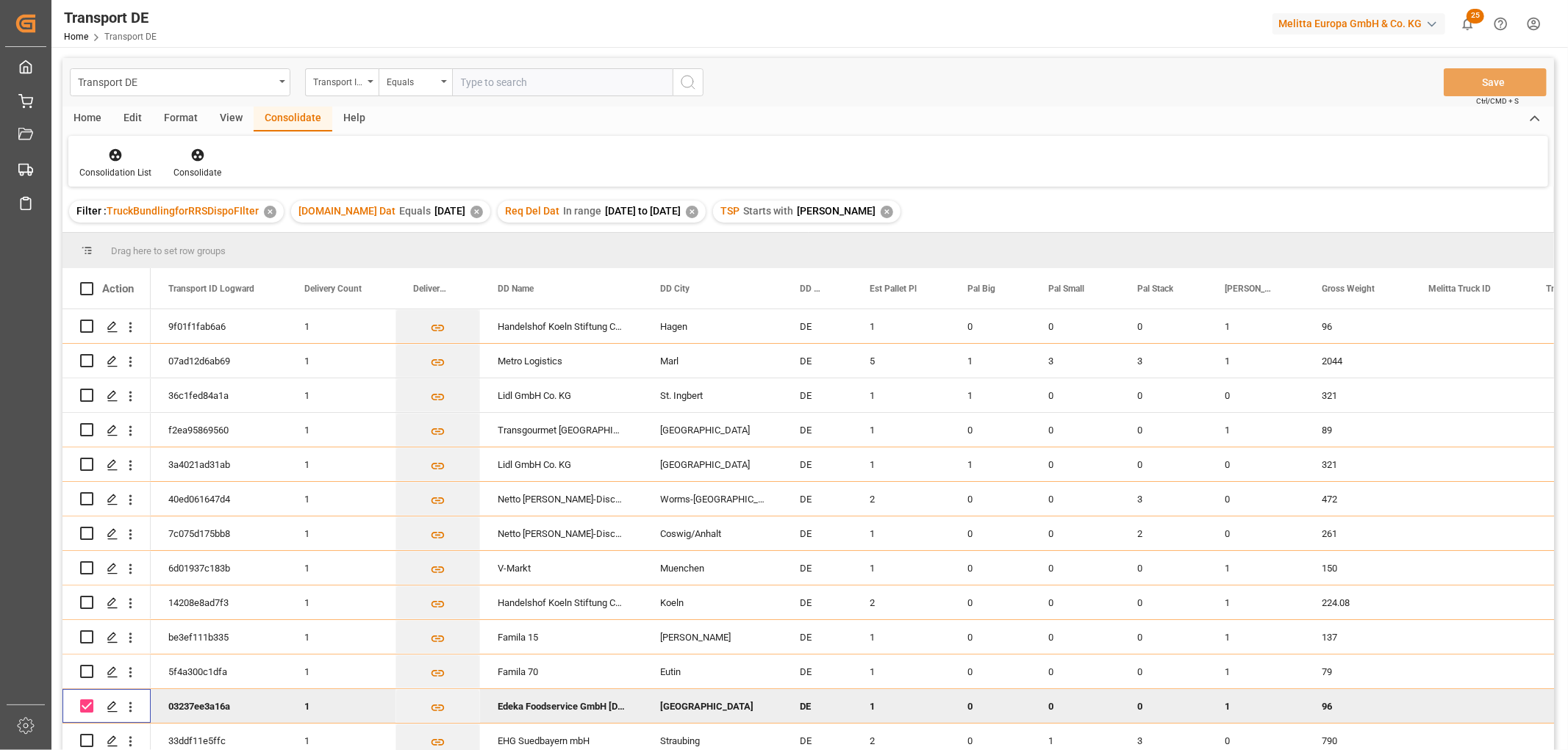
click at [86, 703] on input "Press Space to toggle row selection (checked)" at bounding box center [87, 706] width 13 height 13
checkbox input "false"
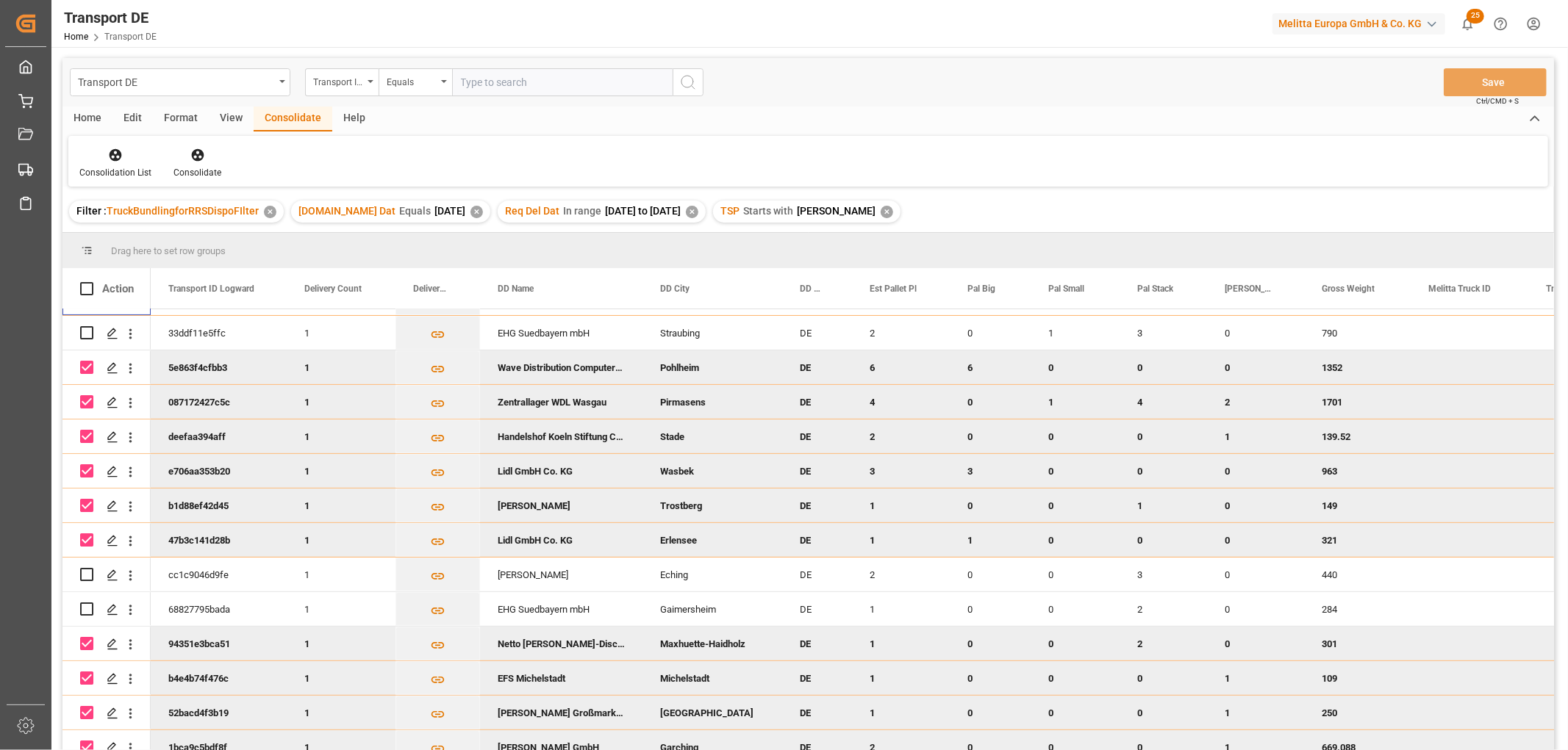
scroll to position [423, 0]
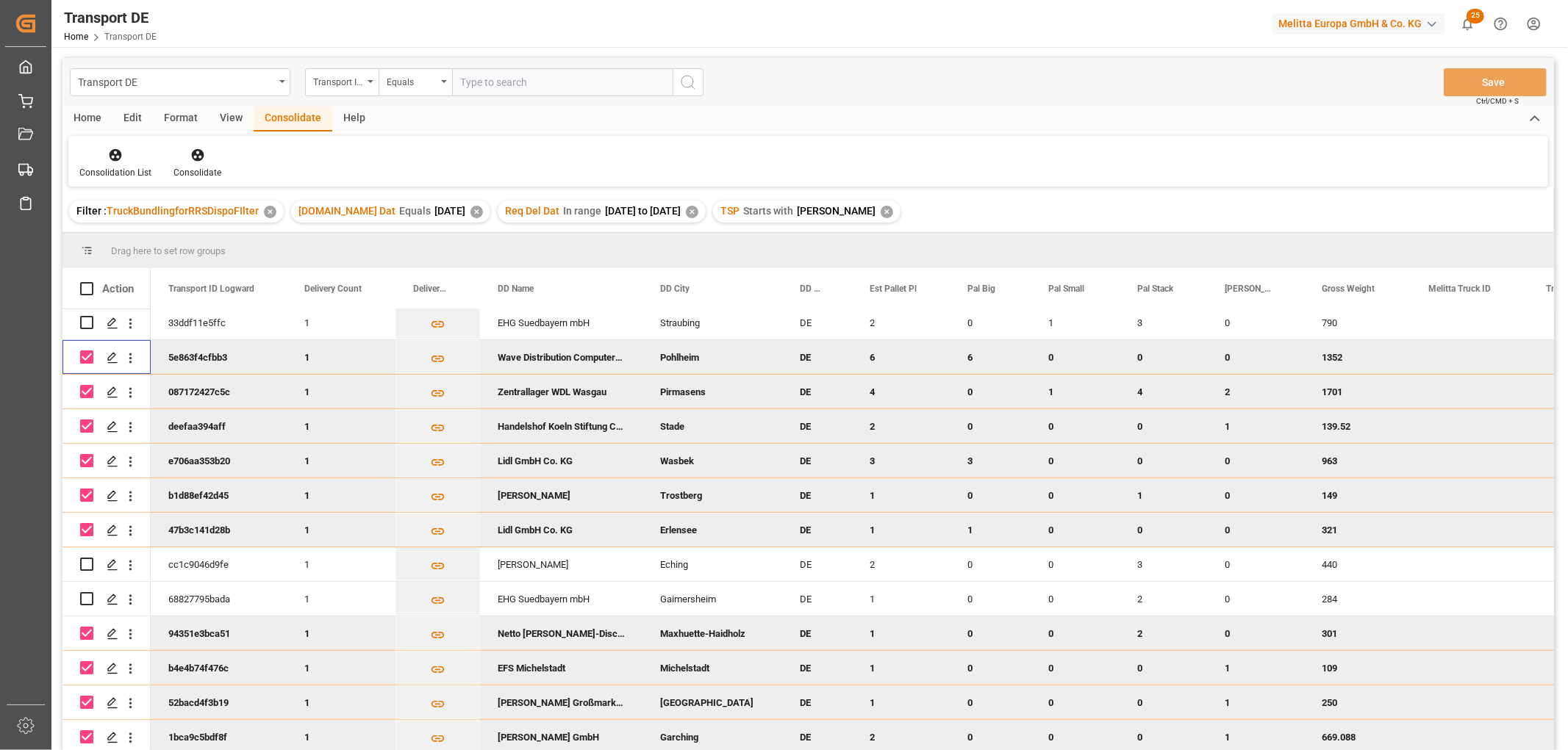
click at [86, 350] on input "Press Space to toggle row selection (checked)" at bounding box center [87, 357] width 13 height 13
checkbox input "false"
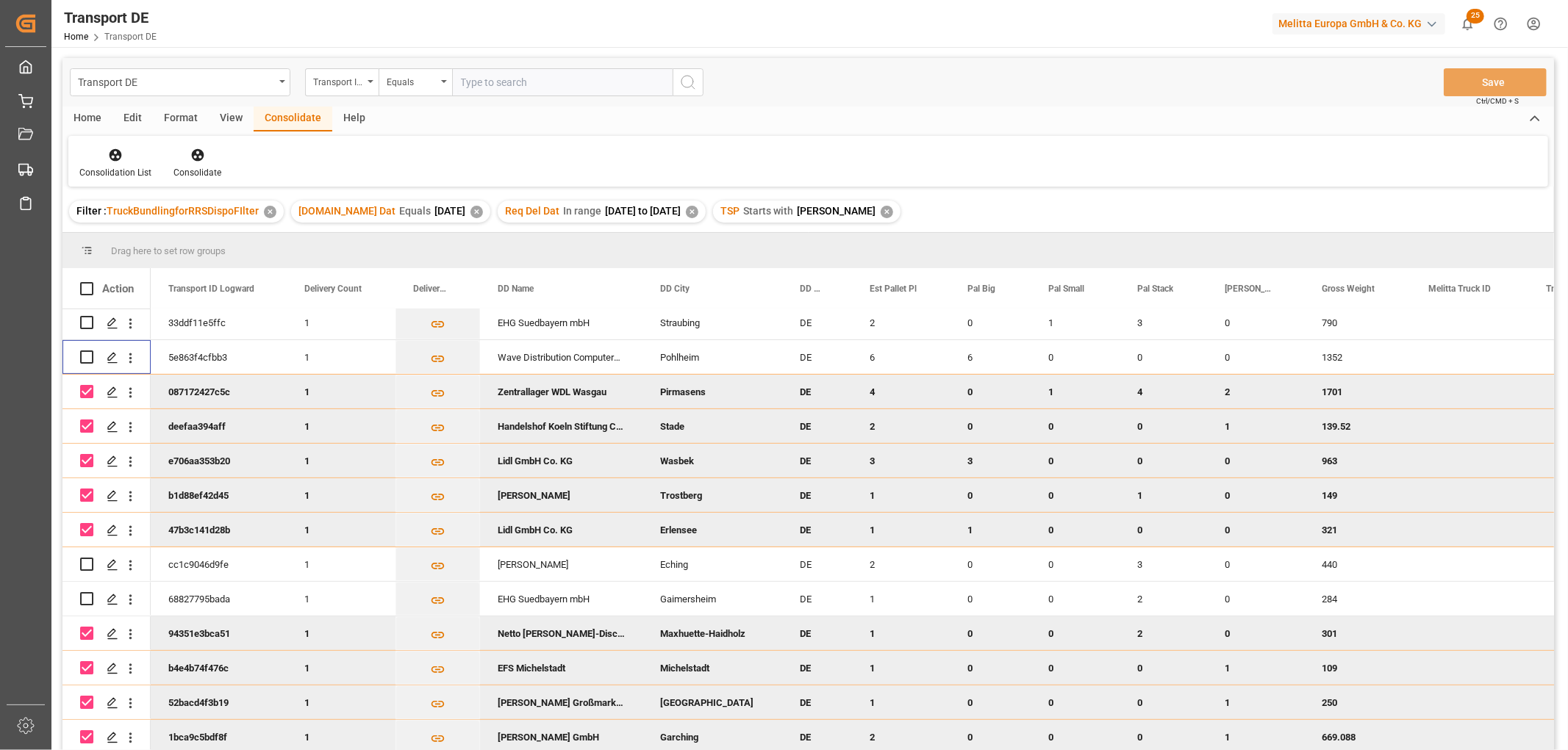
click at [88, 385] on input "Press Space to toggle row selection (checked)" at bounding box center [87, 391] width 13 height 13
checkbox input "false"
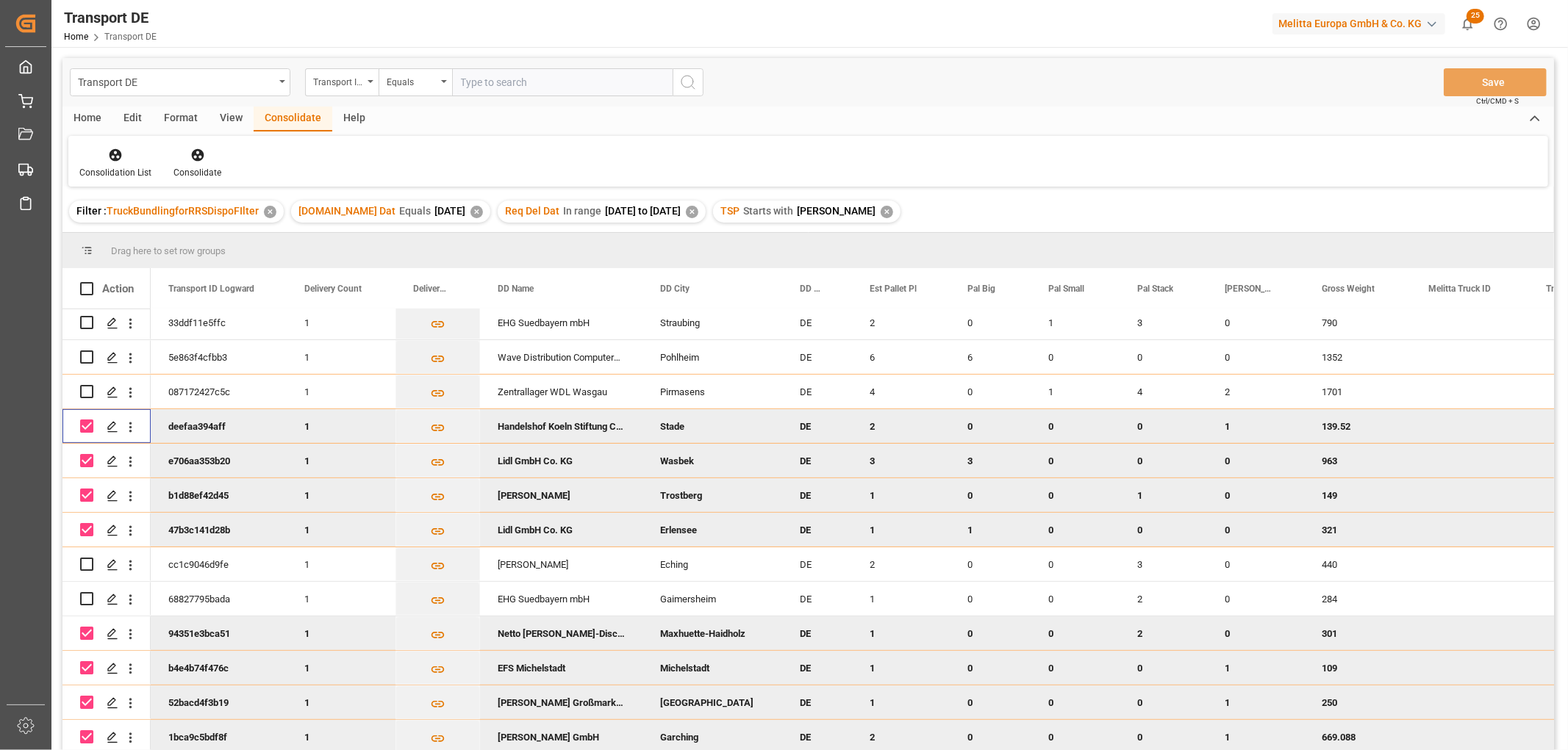
click at [86, 420] on input "Press Space to toggle row selection (checked)" at bounding box center [87, 426] width 13 height 13
checkbox input "false"
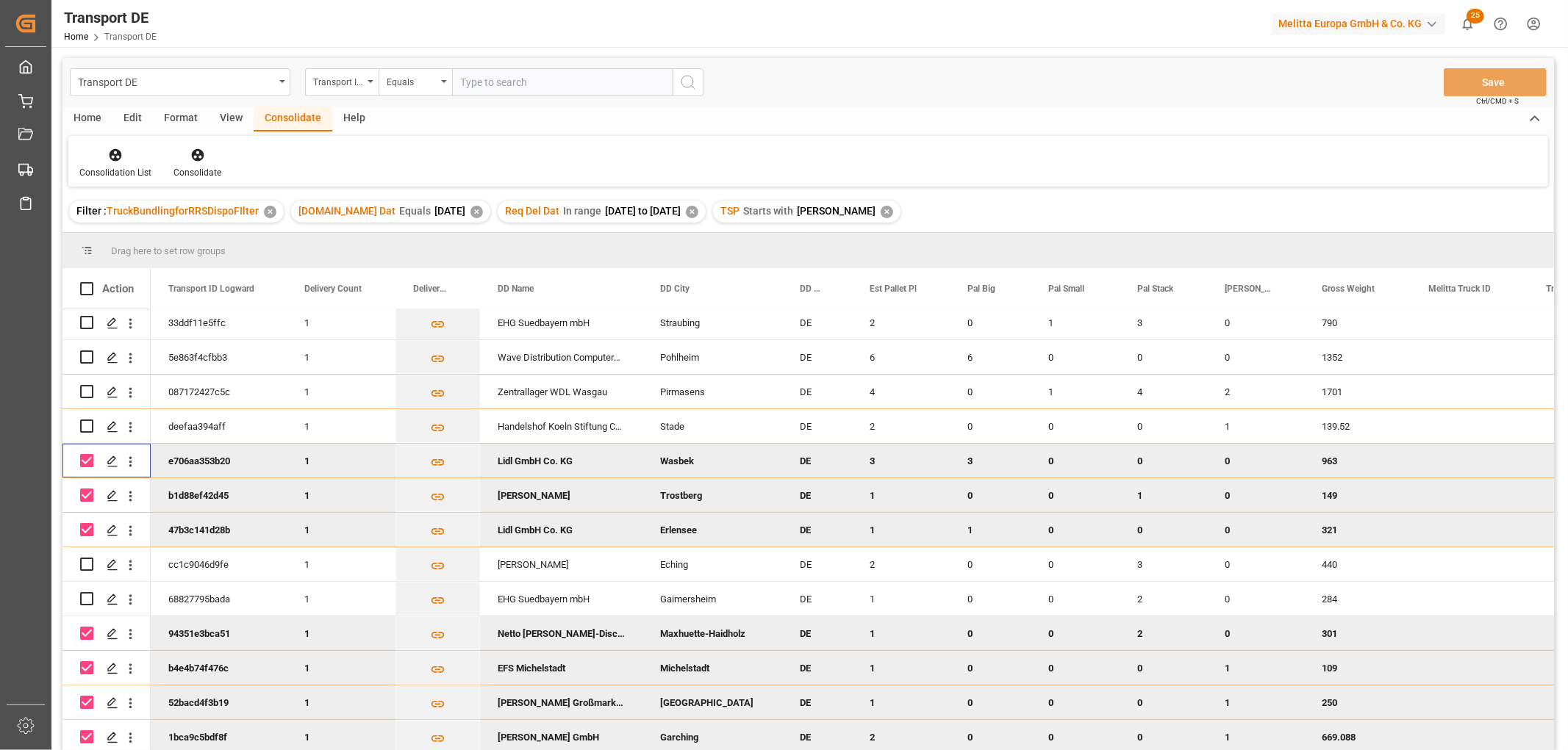
click at [86, 458] on input "Press Space to toggle row selection (checked)" at bounding box center [87, 461] width 13 height 13
checkbox input "false"
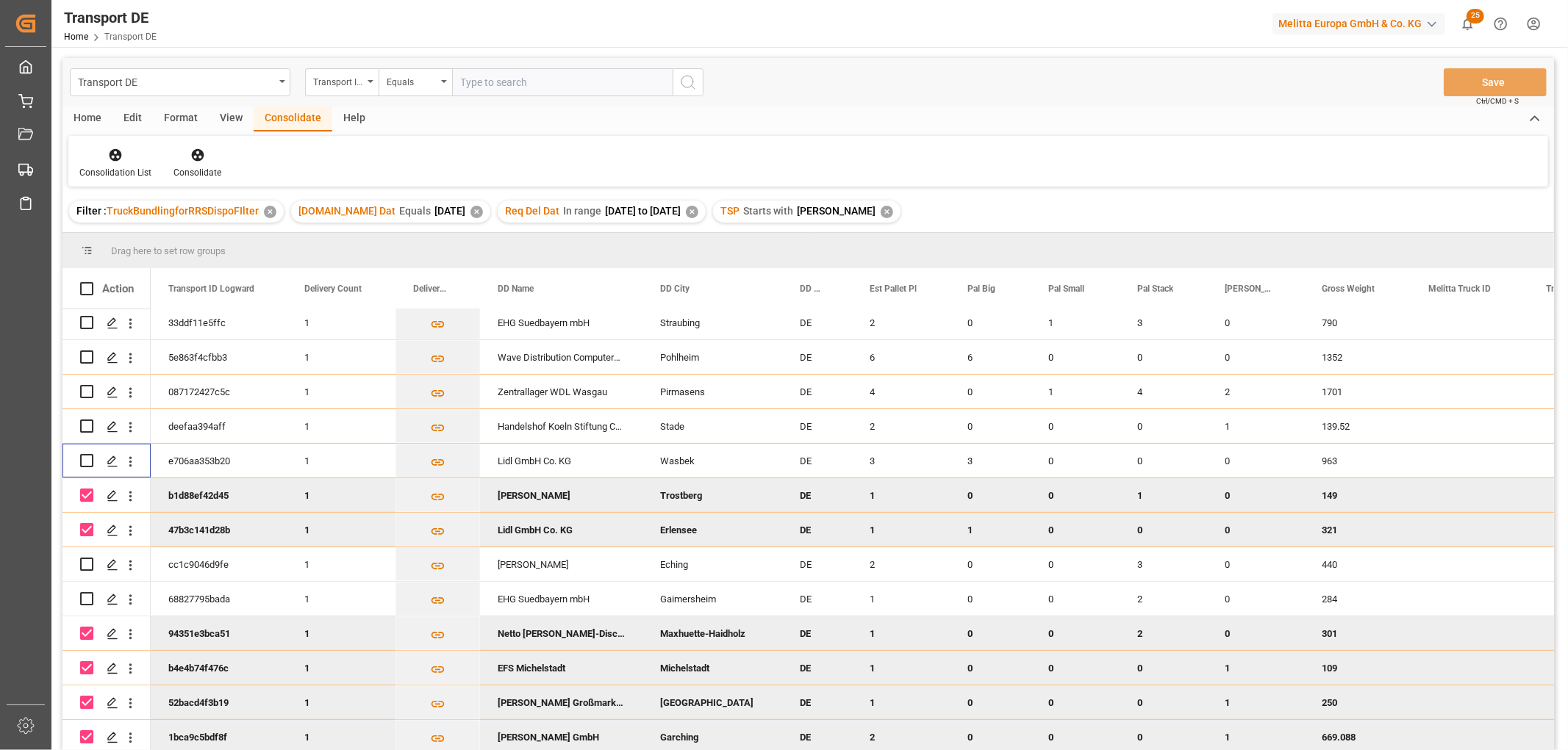
click at [84, 489] on input "Press Space to toggle row selection (checked)" at bounding box center [87, 495] width 13 height 13
checkbox input "false"
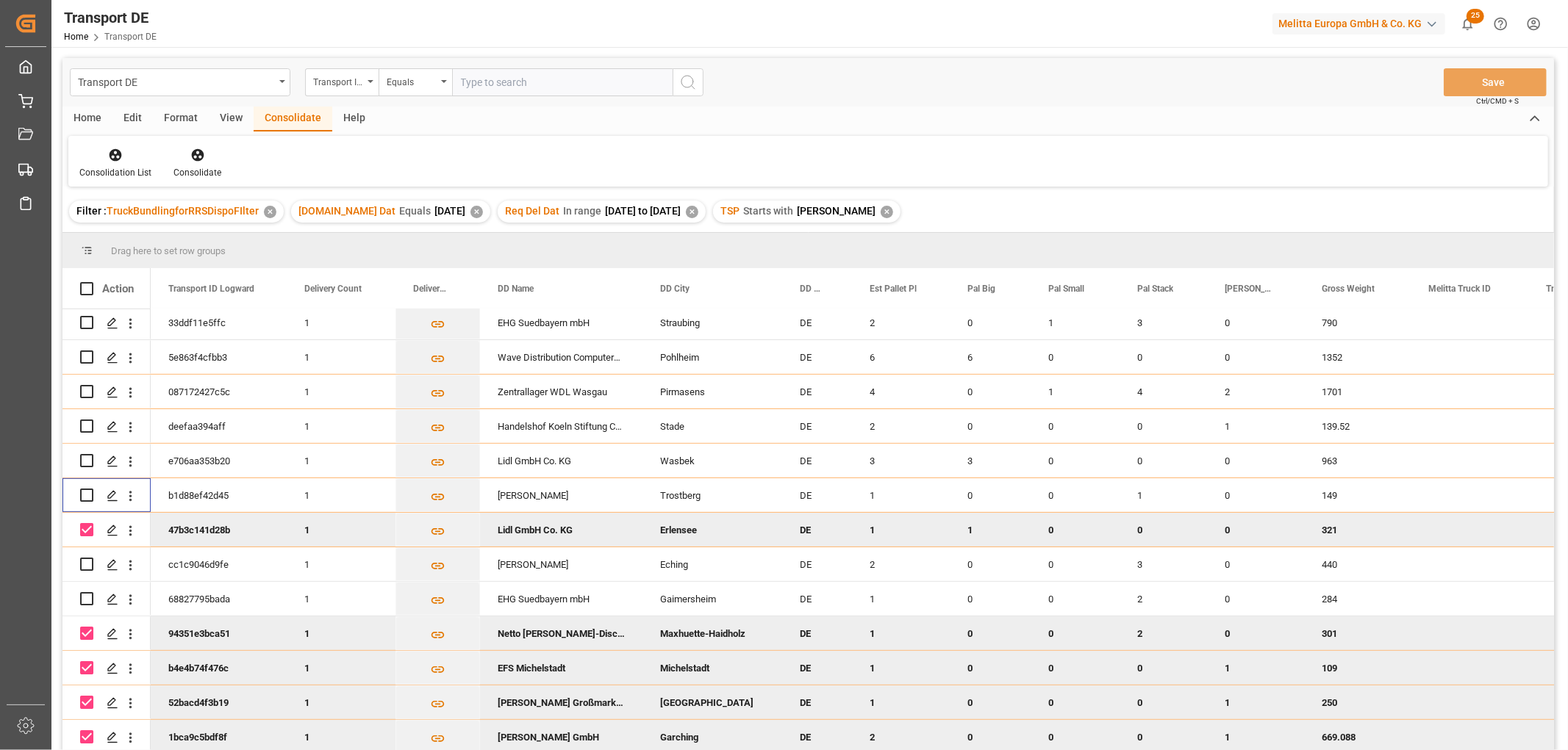
click at [88, 527] on input "Press Space to toggle row selection (checked)" at bounding box center [87, 530] width 13 height 13
checkbox input "false"
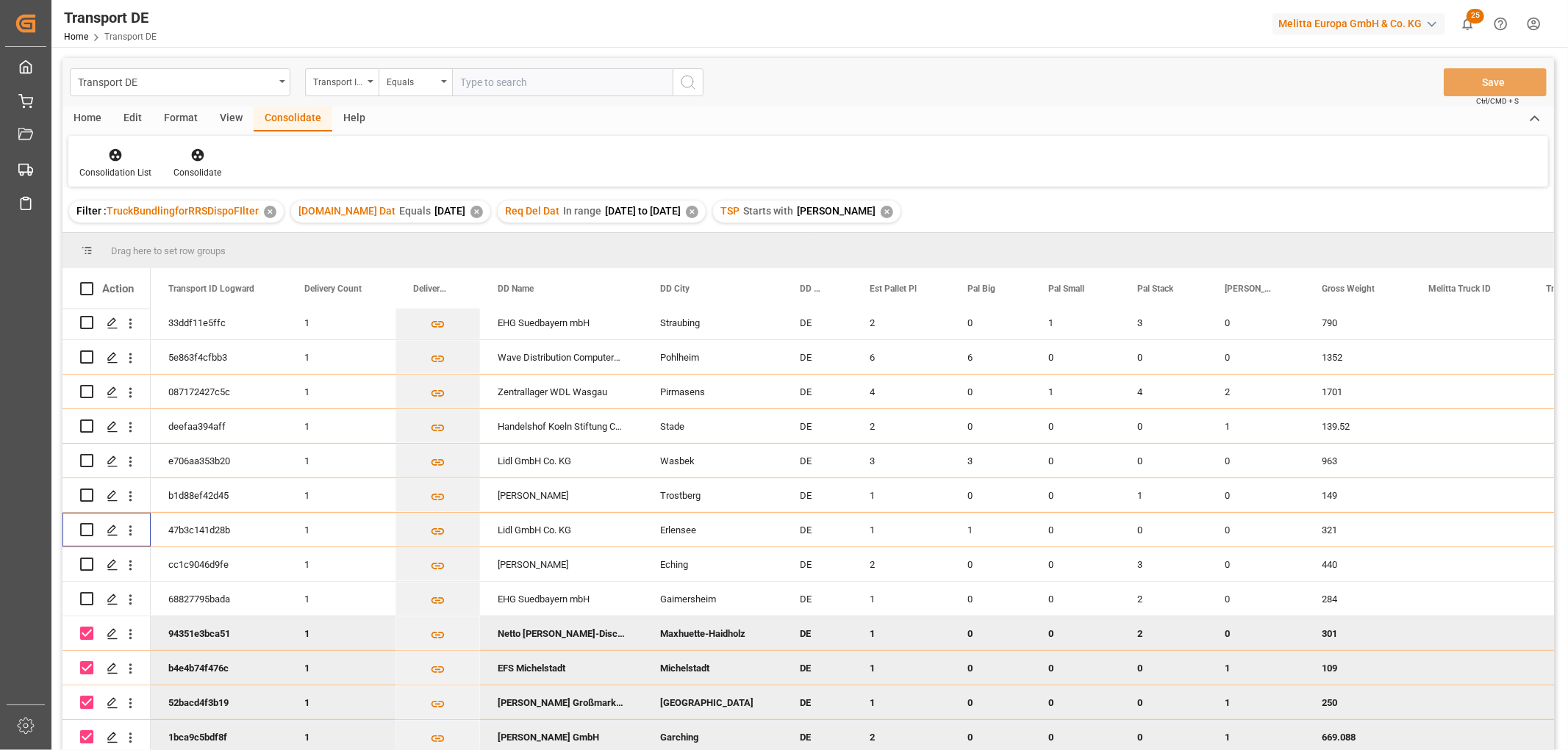
click at [86, 628] on input "Press Space to toggle row selection (checked)" at bounding box center [87, 633] width 13 height 13
checkbox input "false"
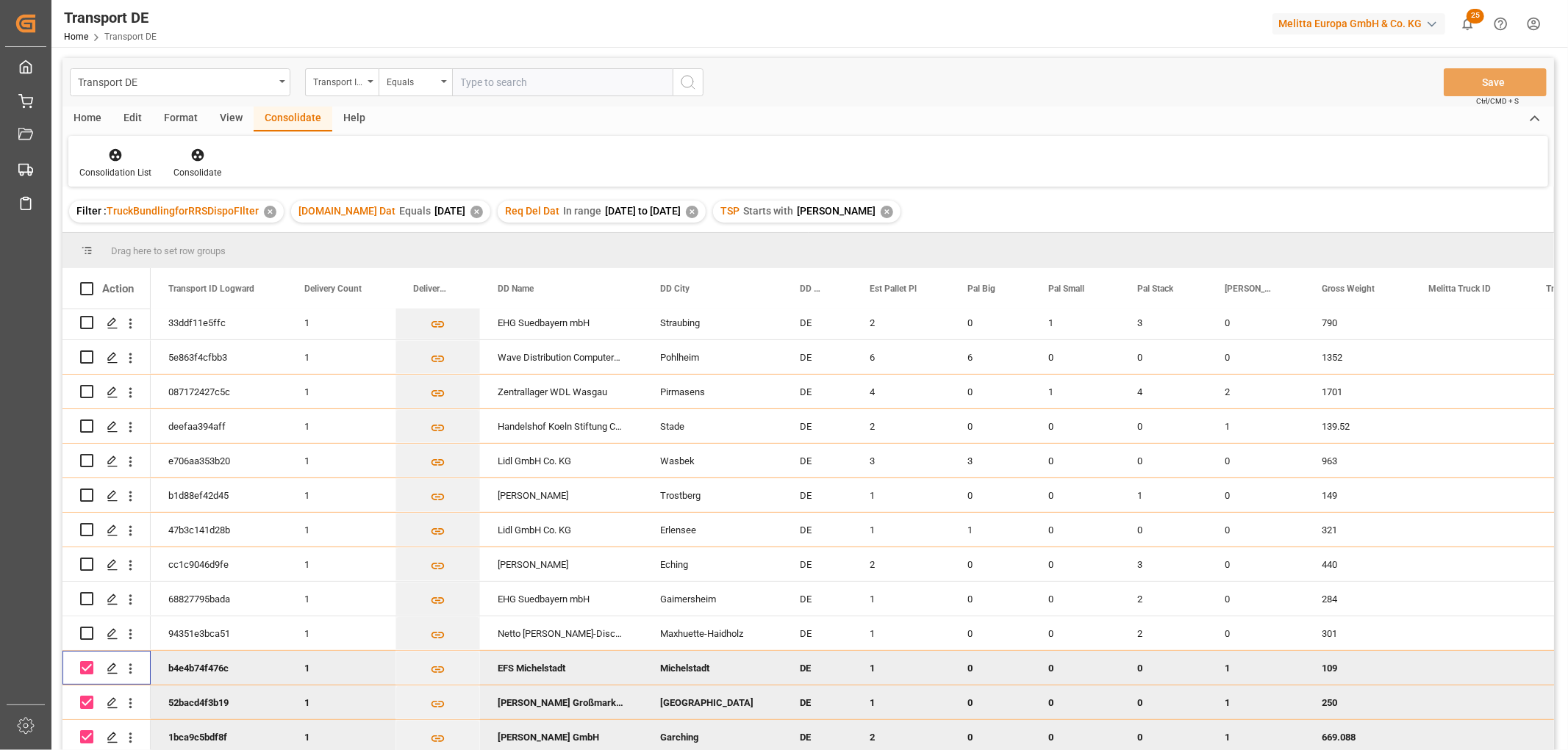
click at [85, 661] on input "Press Space to toggle row selection (checked)" at bounding box center [87, 667] width 13 height 13
checkbox input "false"
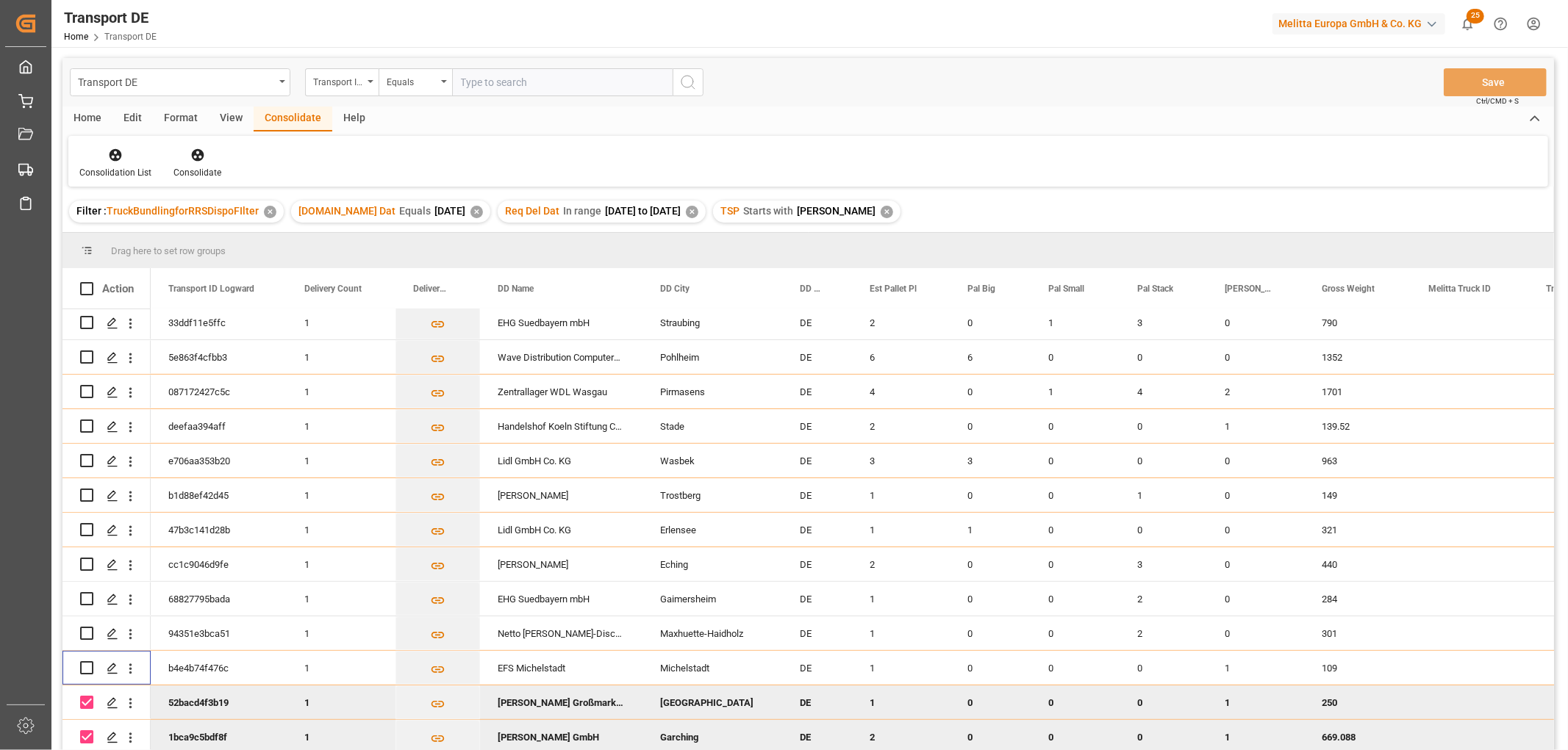
click at [86, 696] on input "Press Space to toggle row selection (checked)" at bounding box center [87, 702] width 13 height 13
checkbox input "false"
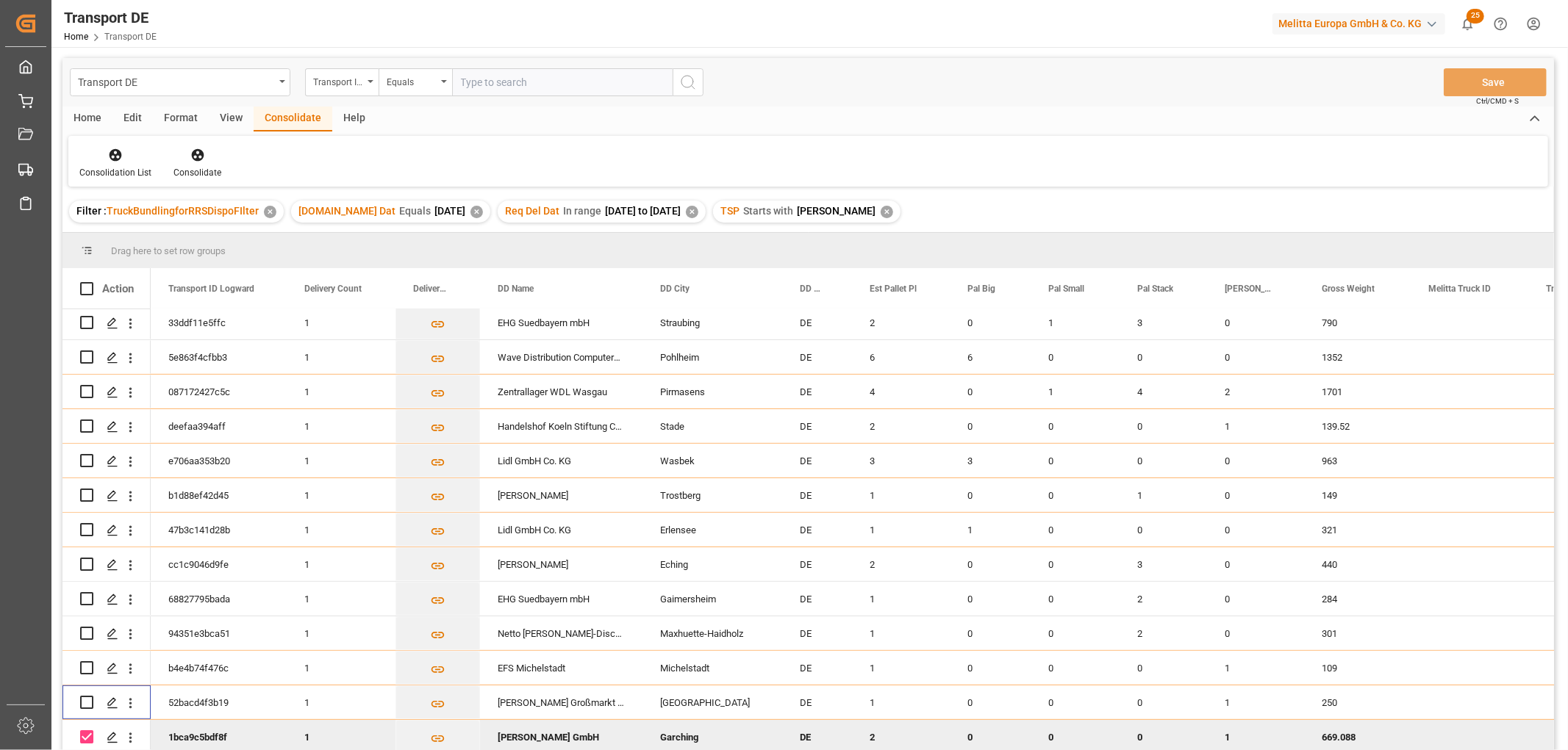
click at [89, 730] on input "Press Space to toggle row selection (checked)" at bounding box center [87, 737] width 13 height 13
checkbox input "false"
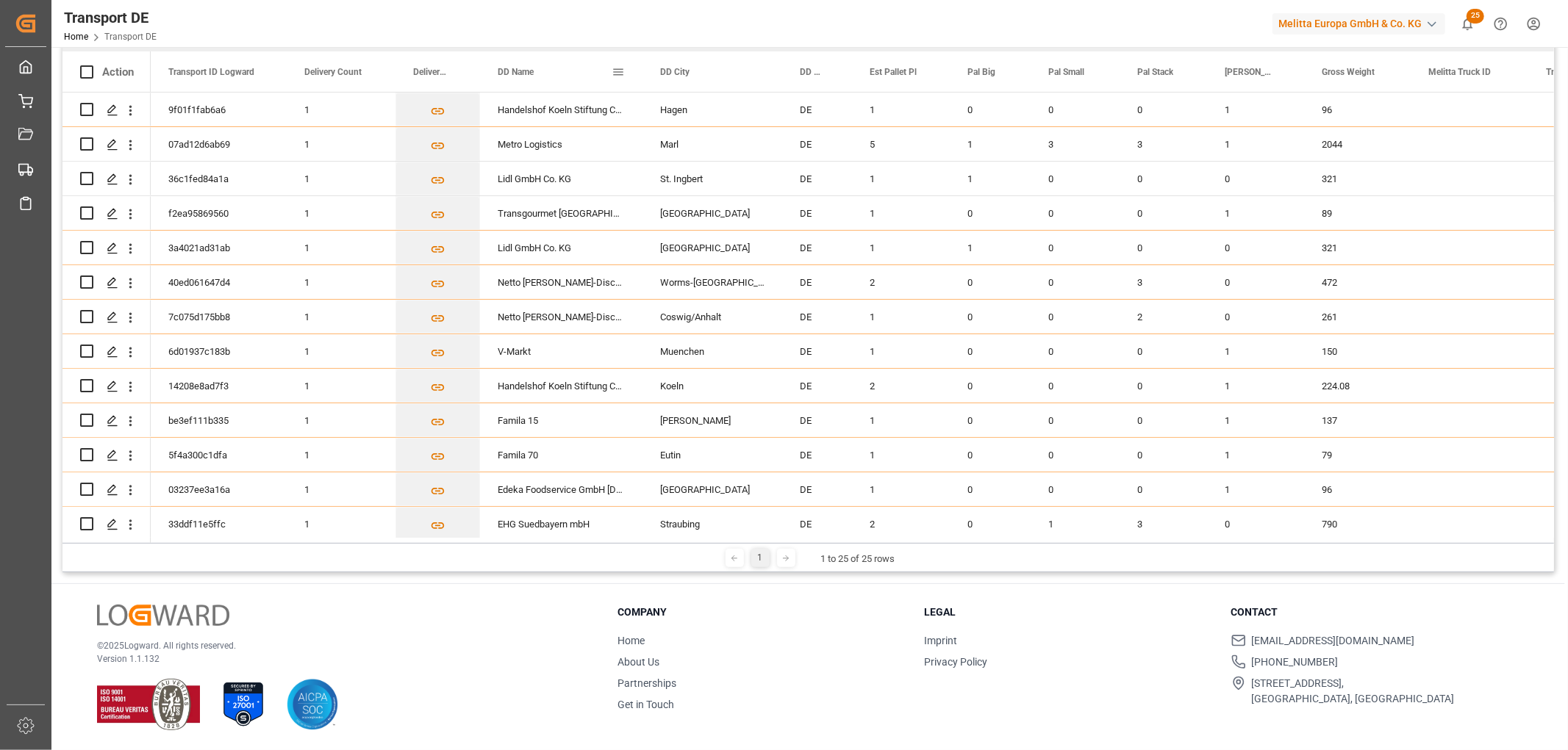
scroll to position [0, 0]
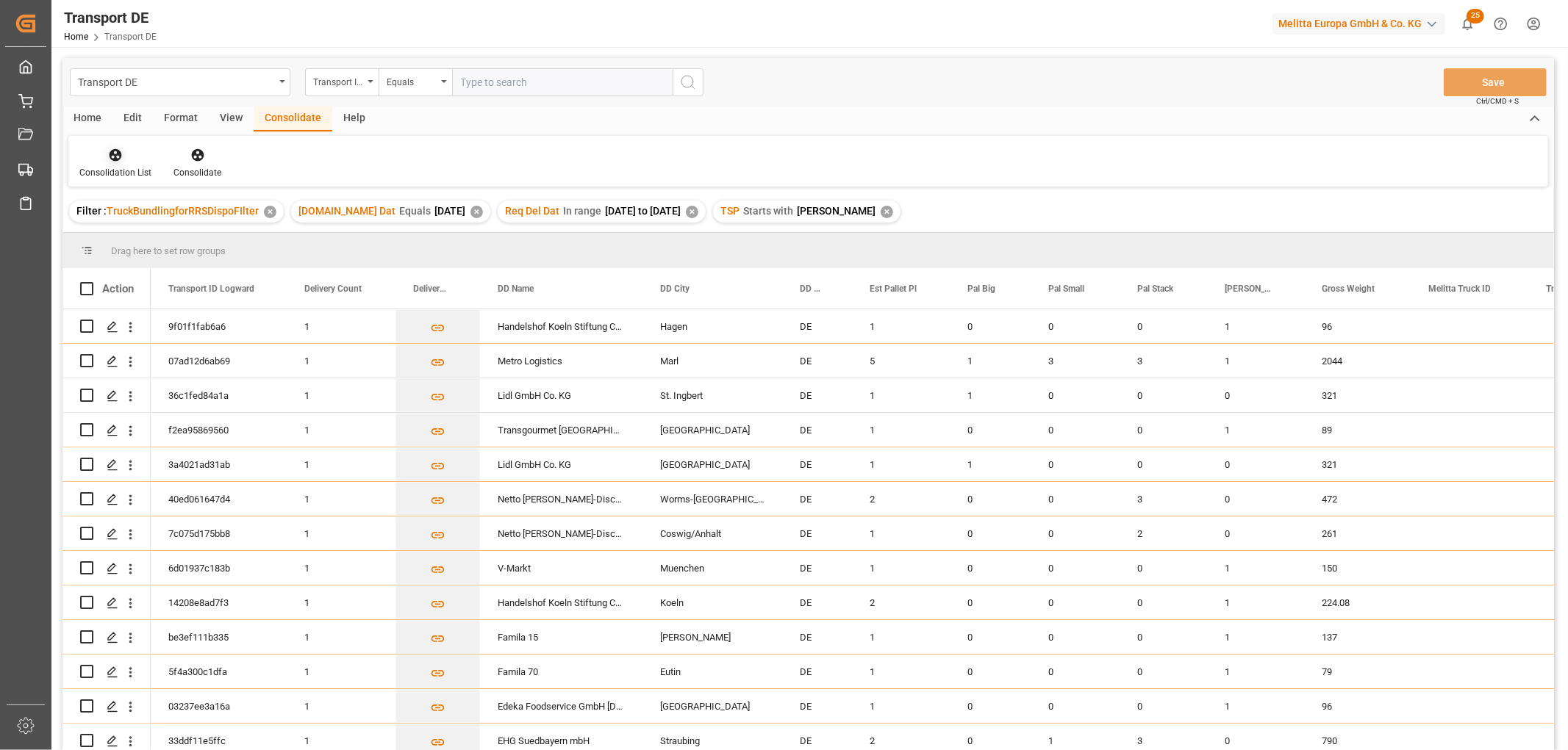
click at [112, 154] on icon at bounding box center [115, 155] width 13 height 13
click at [127, 232] on div "Transport DE Transport ID Logward Equals Save Ctrl/CMD + S Home Edit Format Vie…" at bounding box center [808, 423] width 1491 height 731
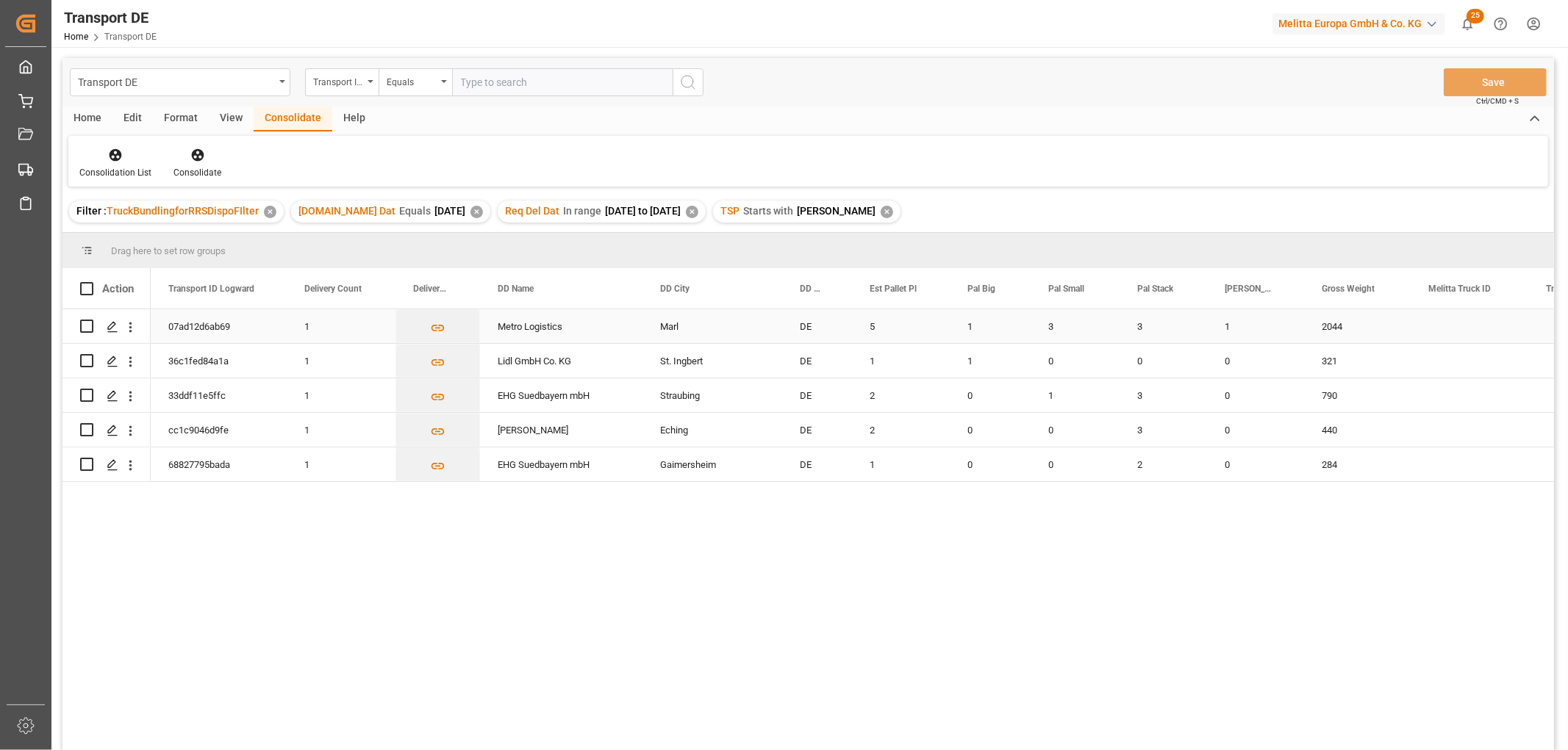
click at [83, 326] on input "Press Space to toggle row selection (unchecked)" at bounding box center [87, 326] width 13 height 13
checkbox input "true"
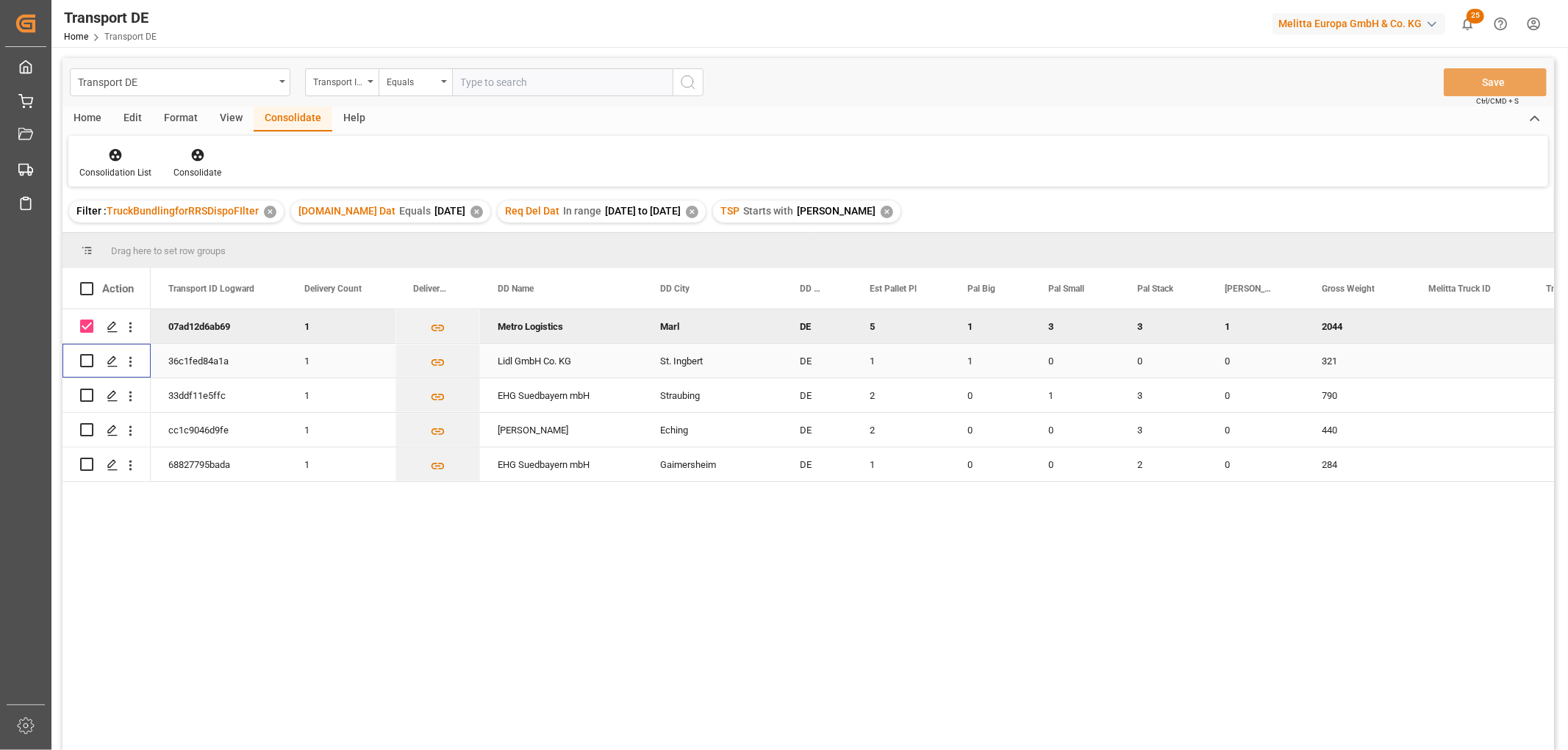
click at [86, 362] on input "Press Space to toggle row selection (unchecked)" at bounding box center [87, 361] width 13 height 13
checkbox input "true"
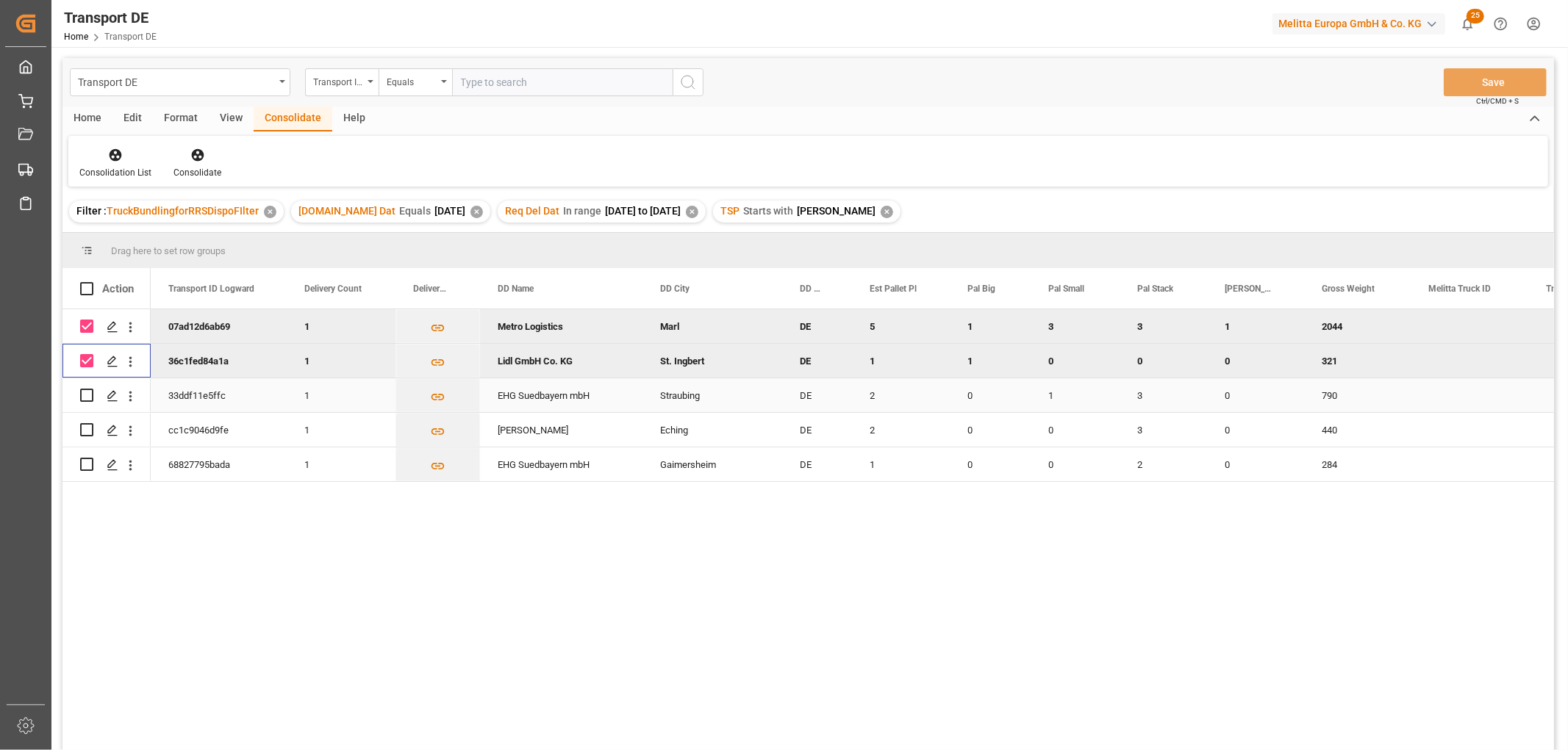
click at [86, 394] on input "Press Space to toggle row selection (unchecked)" at bounding box center [87, 395] width 13 height 13
checkbox input "true"
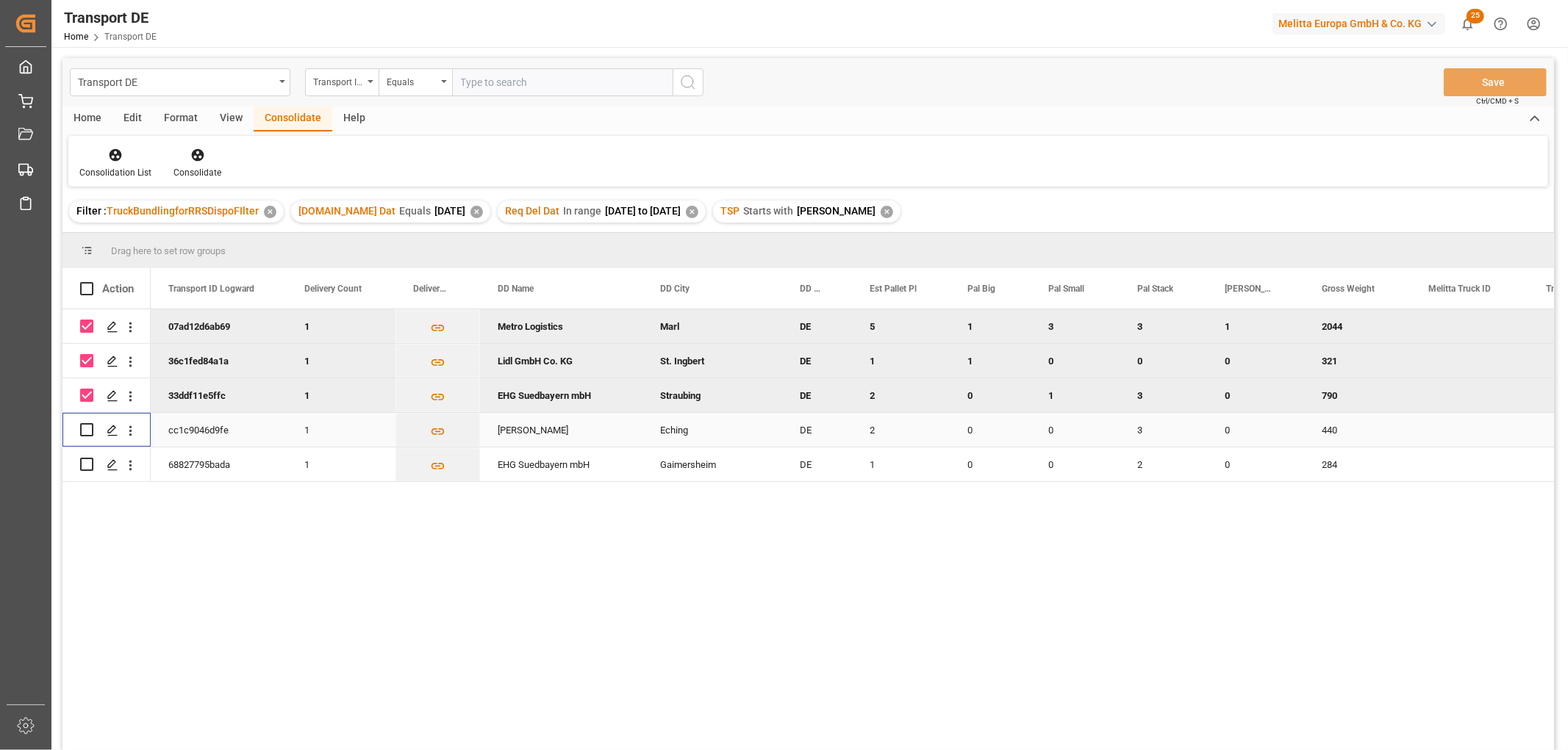
click at [86, 429] on input "Press Space to toggle row selection (unchecked)" at bounding box center [87, 430] width 13 height 13
checkbox input "true"
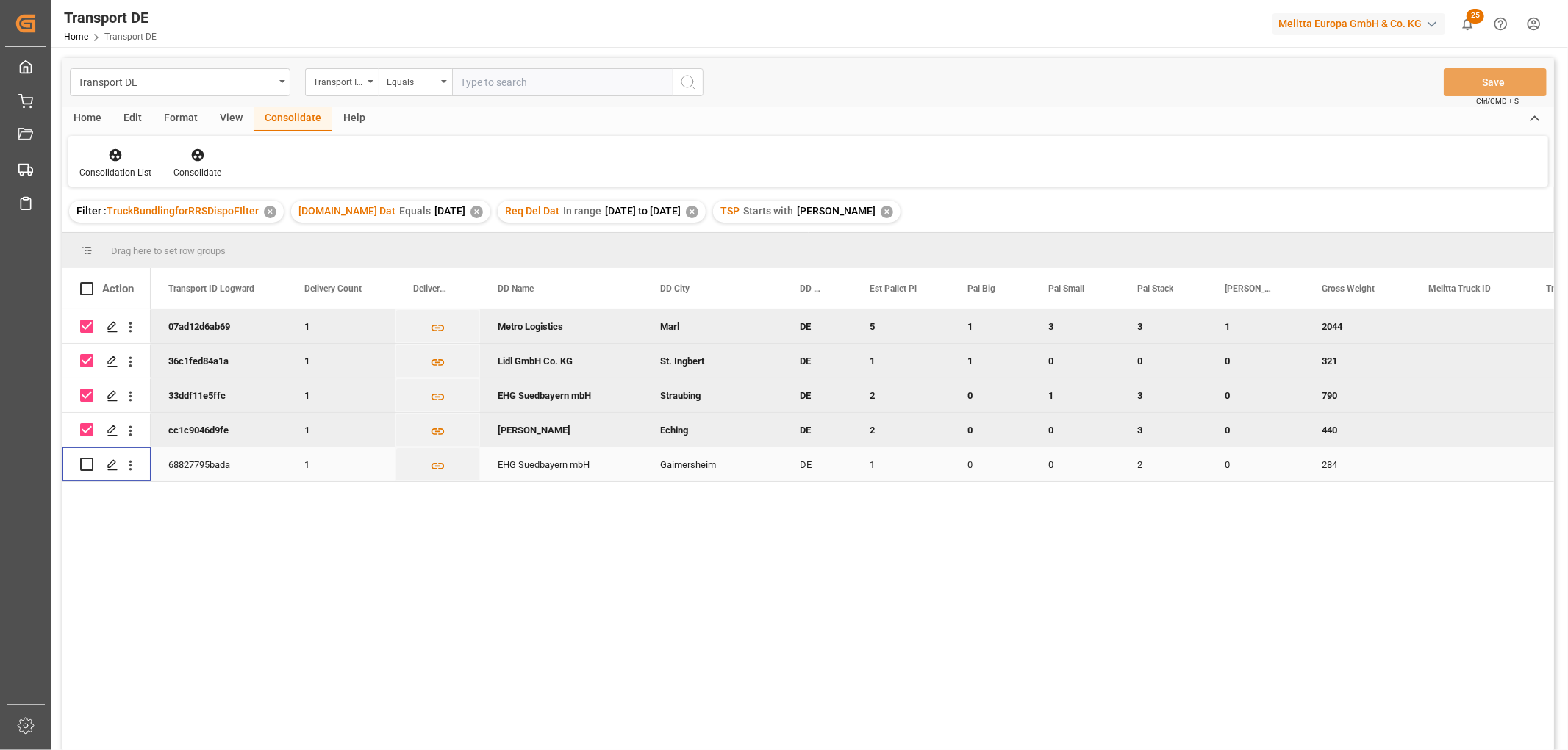
click at [86, 461] on input "Press Space to toggle row selection (unchecked)" at bounding box center [87, 464] width 13 height 13
checkbox input "true"
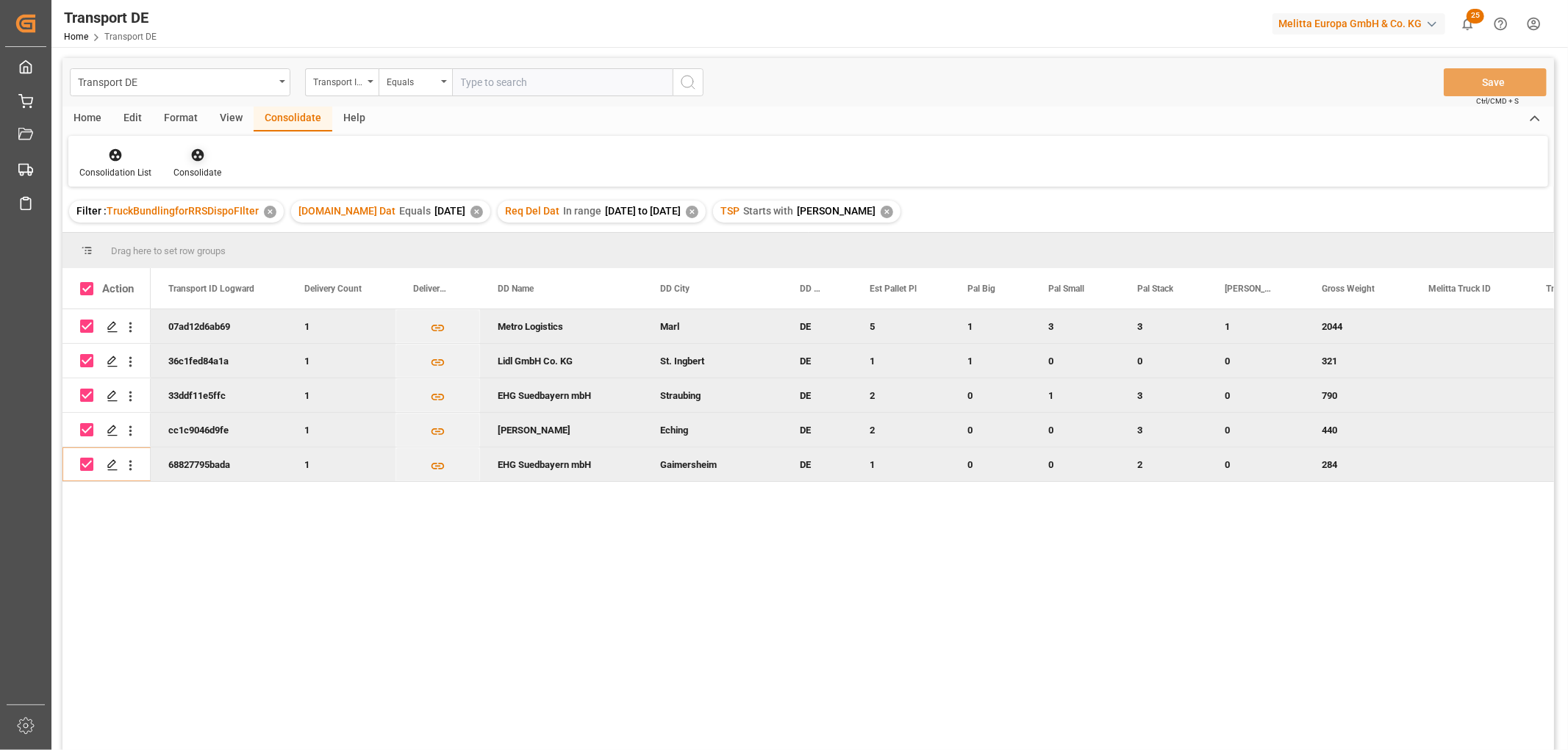
click at [199, 156] on icon at bounding box center [198, 155] width 15 height 15
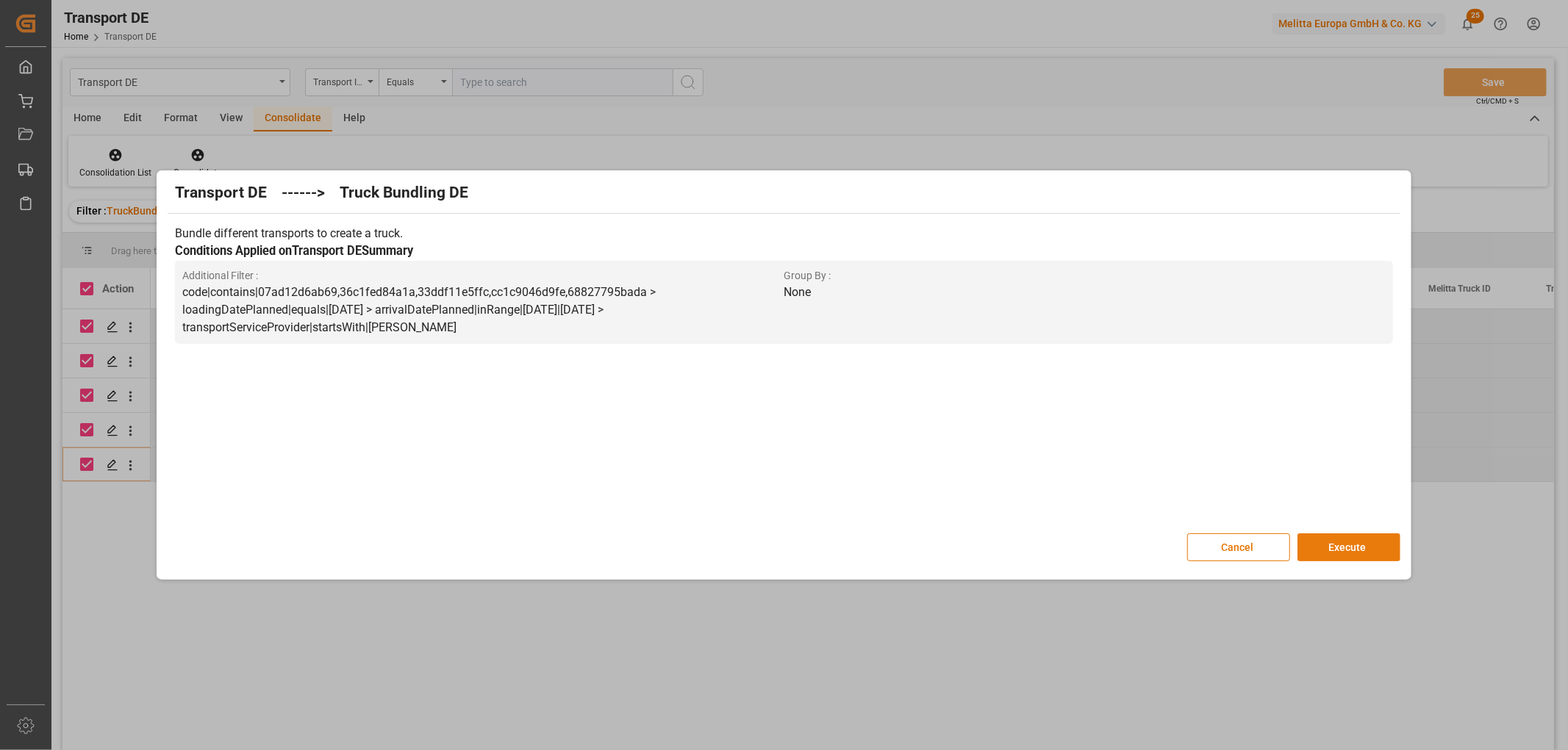
click at [1341, 545] on button "Execute" at bounding box center [1348, 548] width 103 height 28
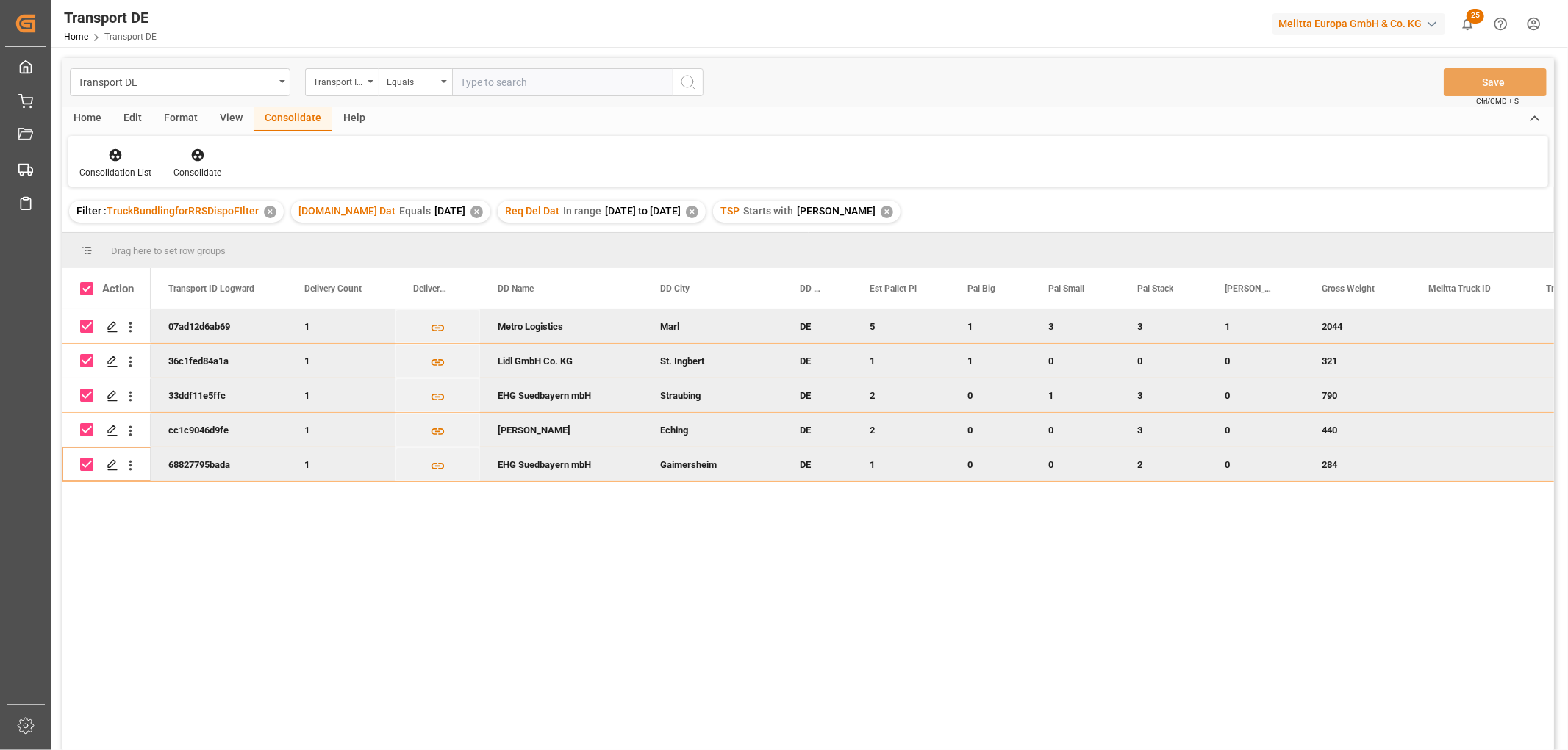
click at [90, 325] on input "Press Space to toggle row selection (checked)" at bounding box center [87, 326] width 13 height 13
checkbox input "false"
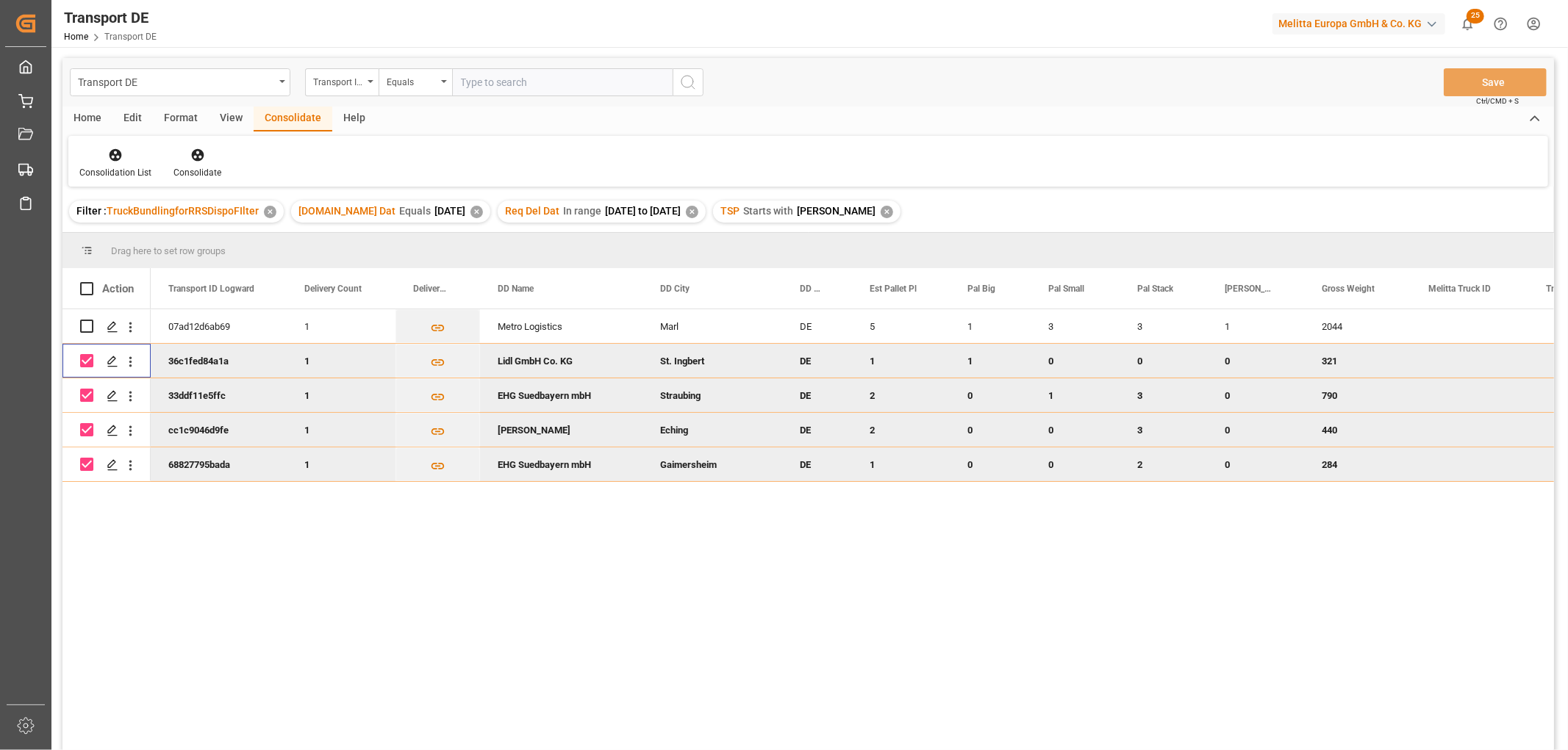
click at [86, 362] on input "Press Space to toggle row selection (checked)" at bounding box center [87, 361] width 13 height 13
checkbox input "false"
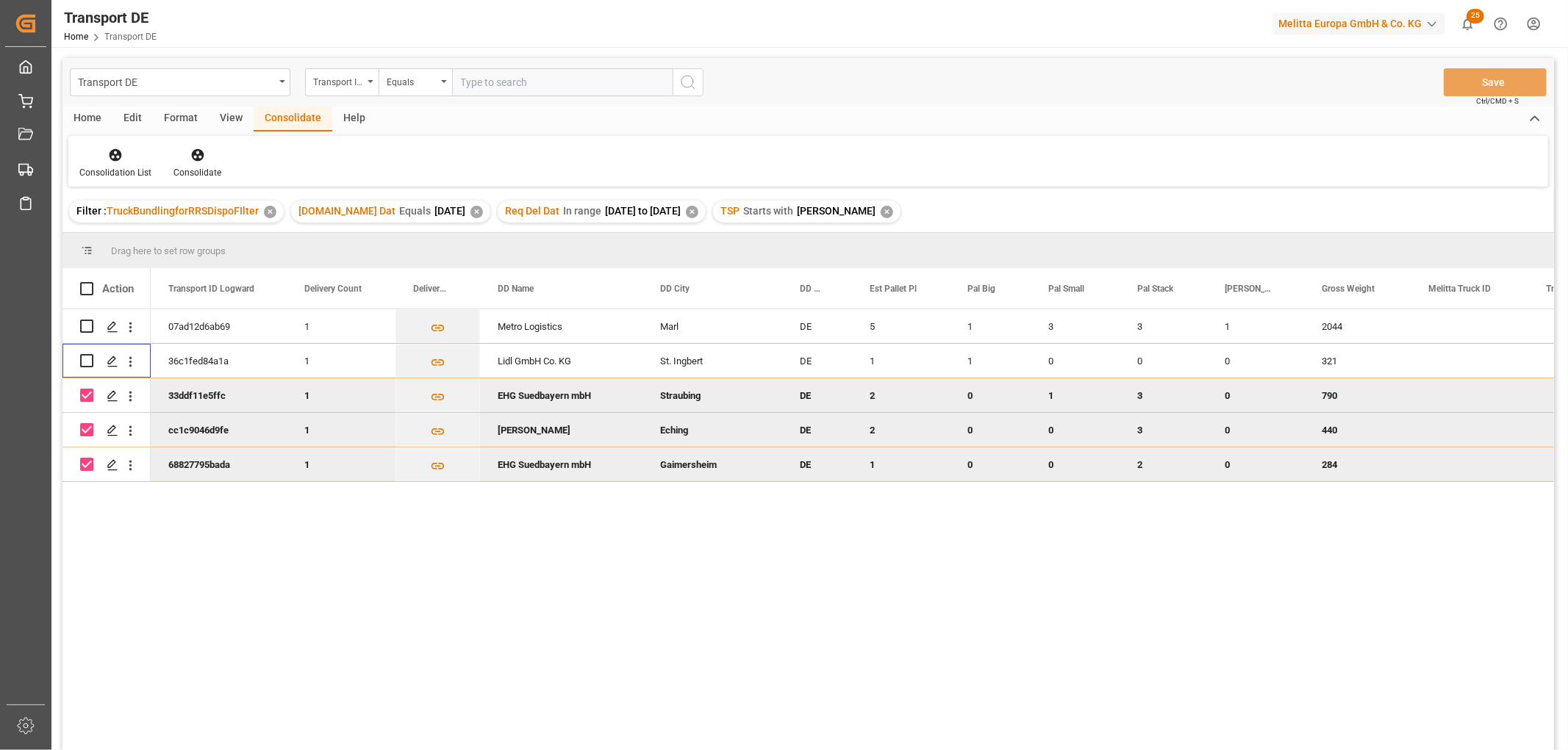
click at [88, 394] on input "Press Space to toggle row selection (checked)" at bounding box center [87, 395] width 13 height 13
checkbox input "false"
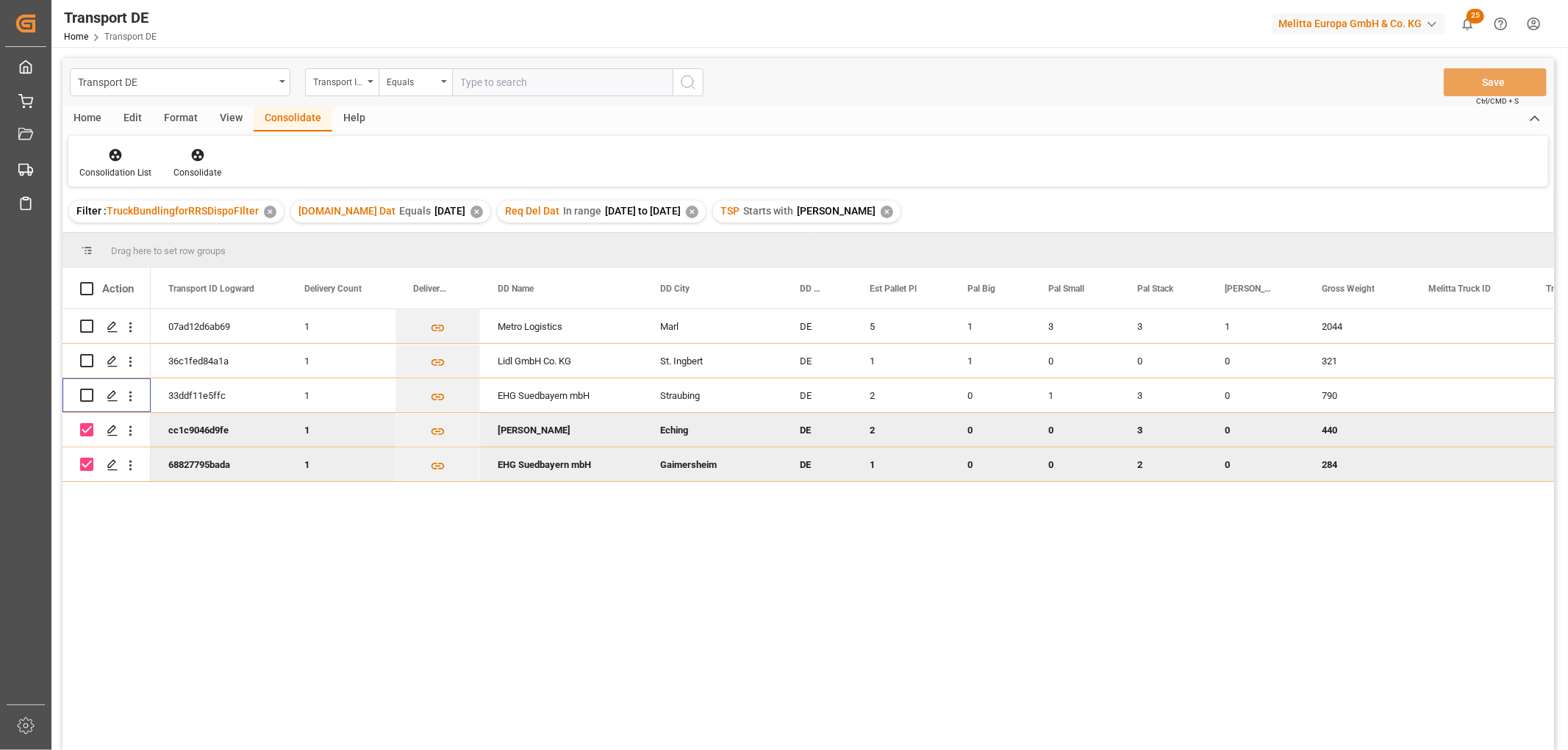
click at [85, 426] on input "Press Space to toggle row selection (checked)" at bounding box center [87, 430] width 13 height 13
checkbox input "false"
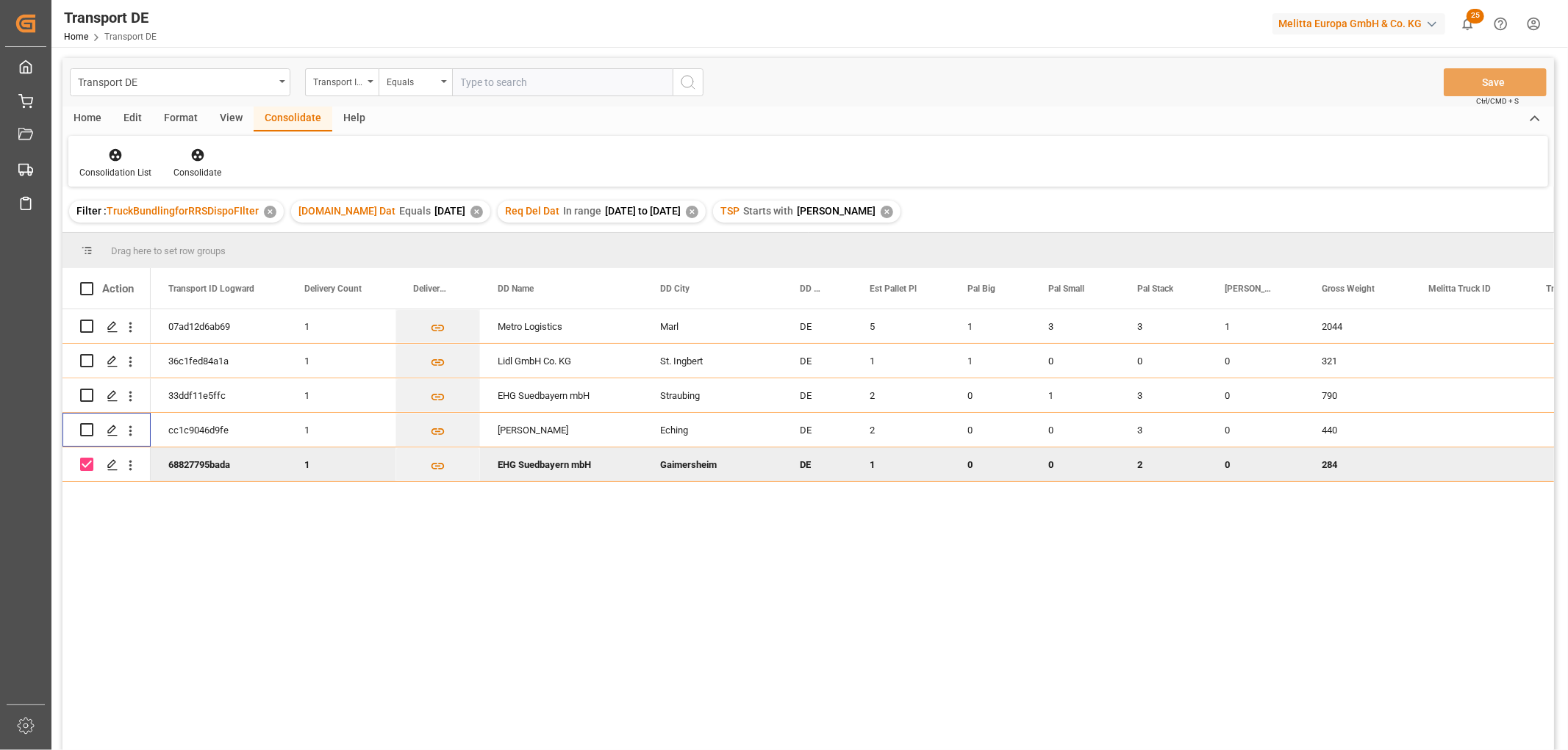
click at [85, 463] on input "Press Space to toggle row selection (checked)" at bounding box center [87, 464] width 13 height 13
checkbox input "false"
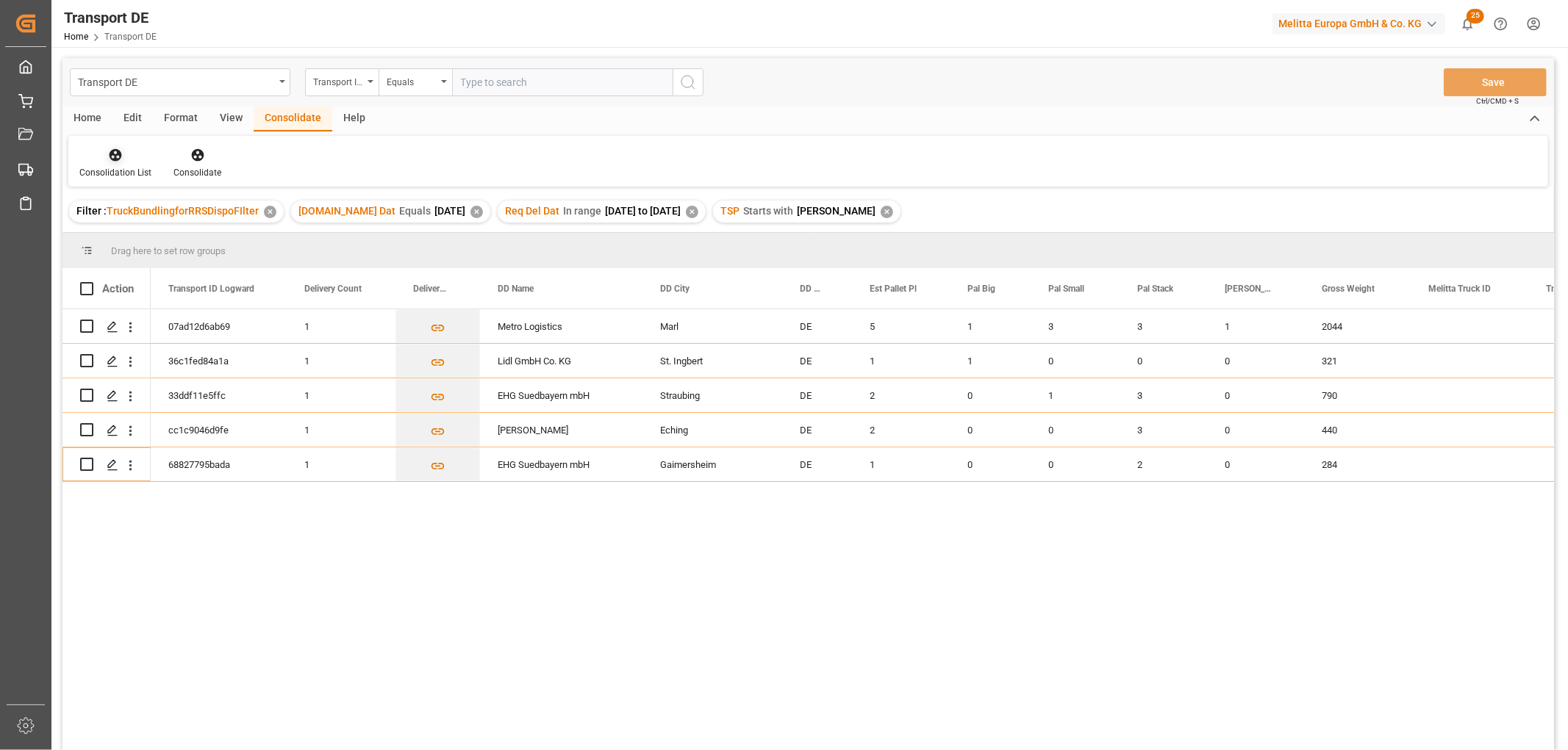
click at [115, 154] on icon at bounding box center [115, 155] width 13 height 13
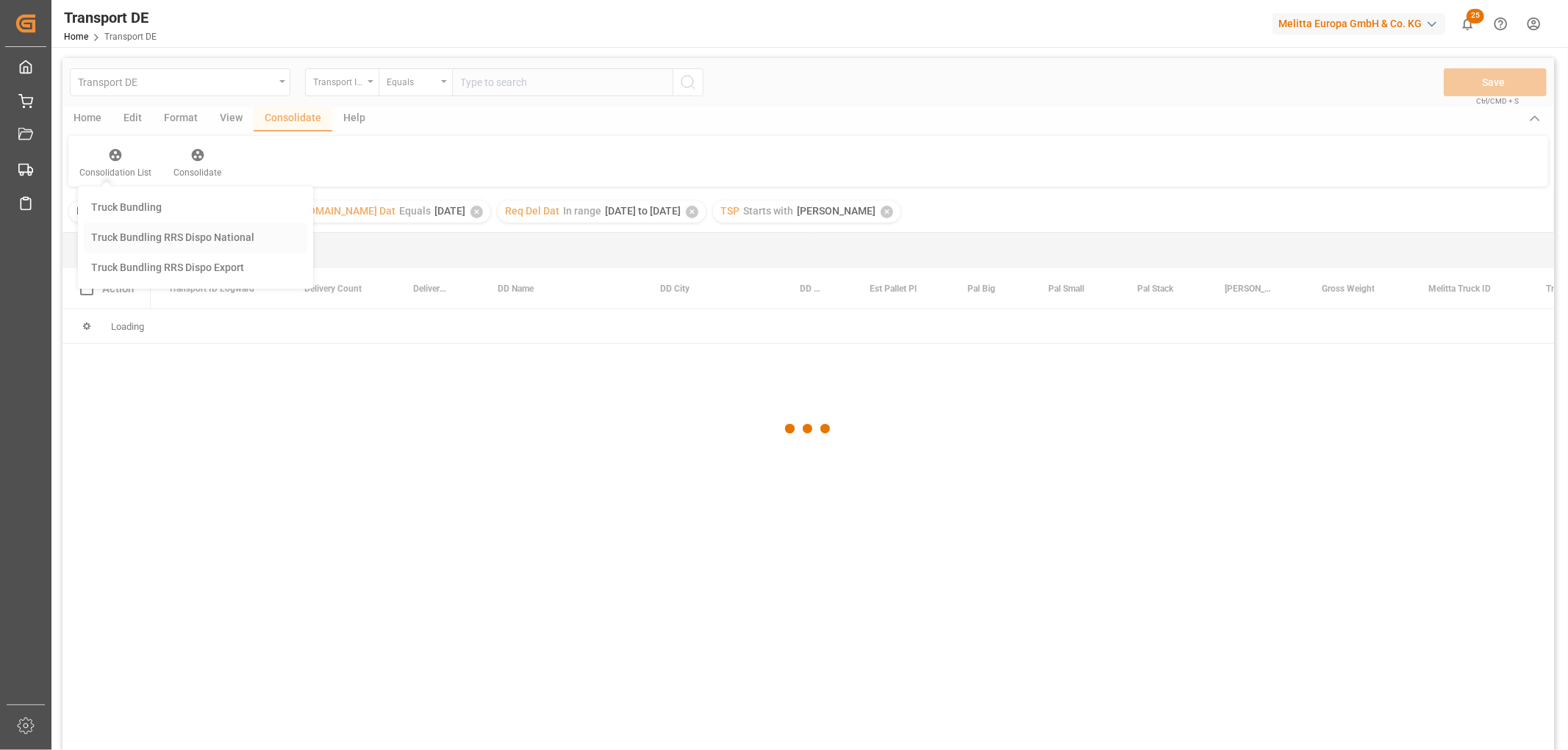
click at [120, 237] on div "Transport DE Transport ID Logward Equals Save Ctrl/CMD + S Home Edit Format Vie…" at bounding box center [808, 423] width 1491 height 731
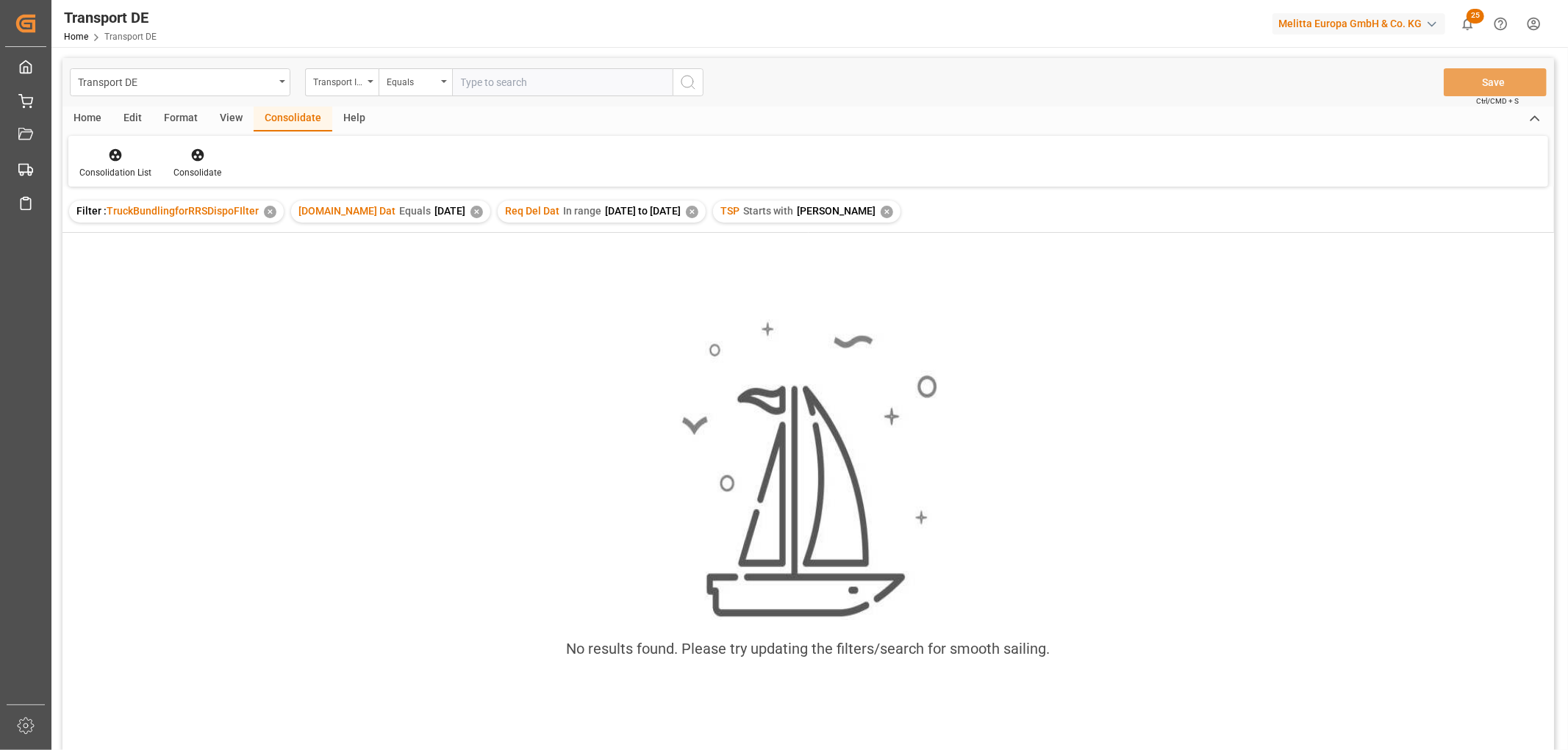
click at [881, 213] on div "✕" at bounding box center [887, 211] width 13 height 13
click at [698, 211] on div "✕" at bounding box center [692, 211] width 13 height 13
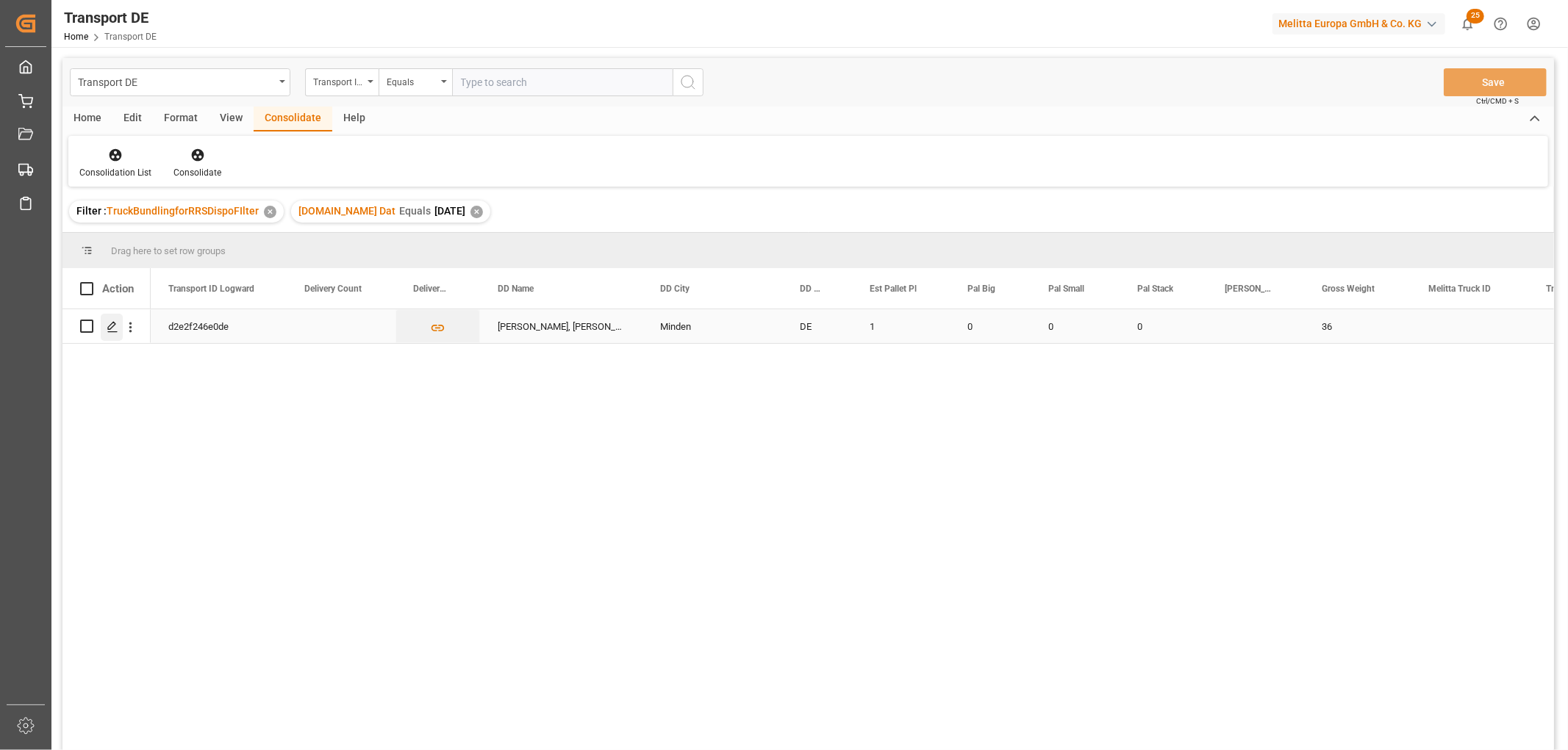
click at [110, 327] on icon "Press SPACE to select this row." at bounding box center [112, 327] width 12 height 12
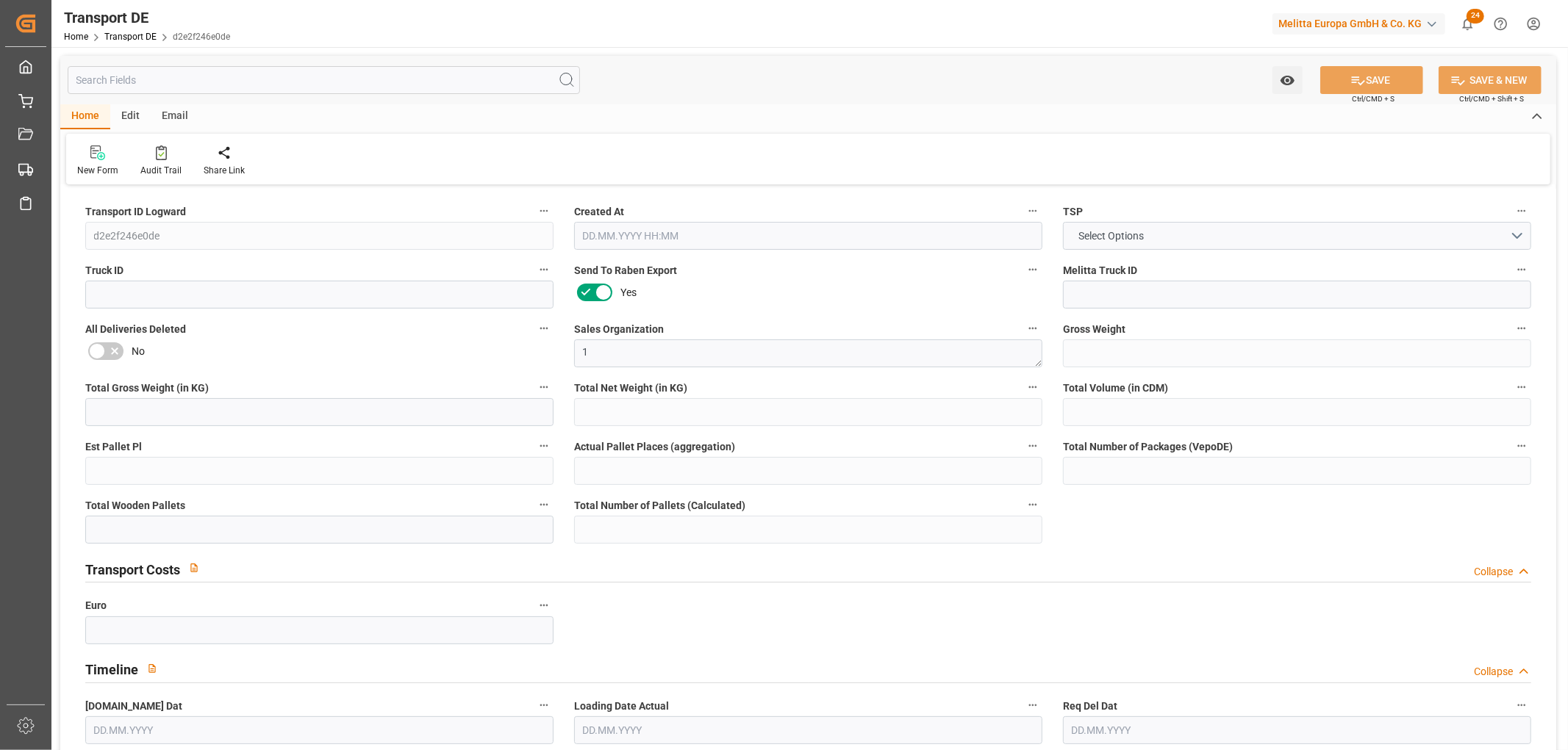
type input "36"
type input "12.346"
type input "12"
type input "167.04"
type input "1"
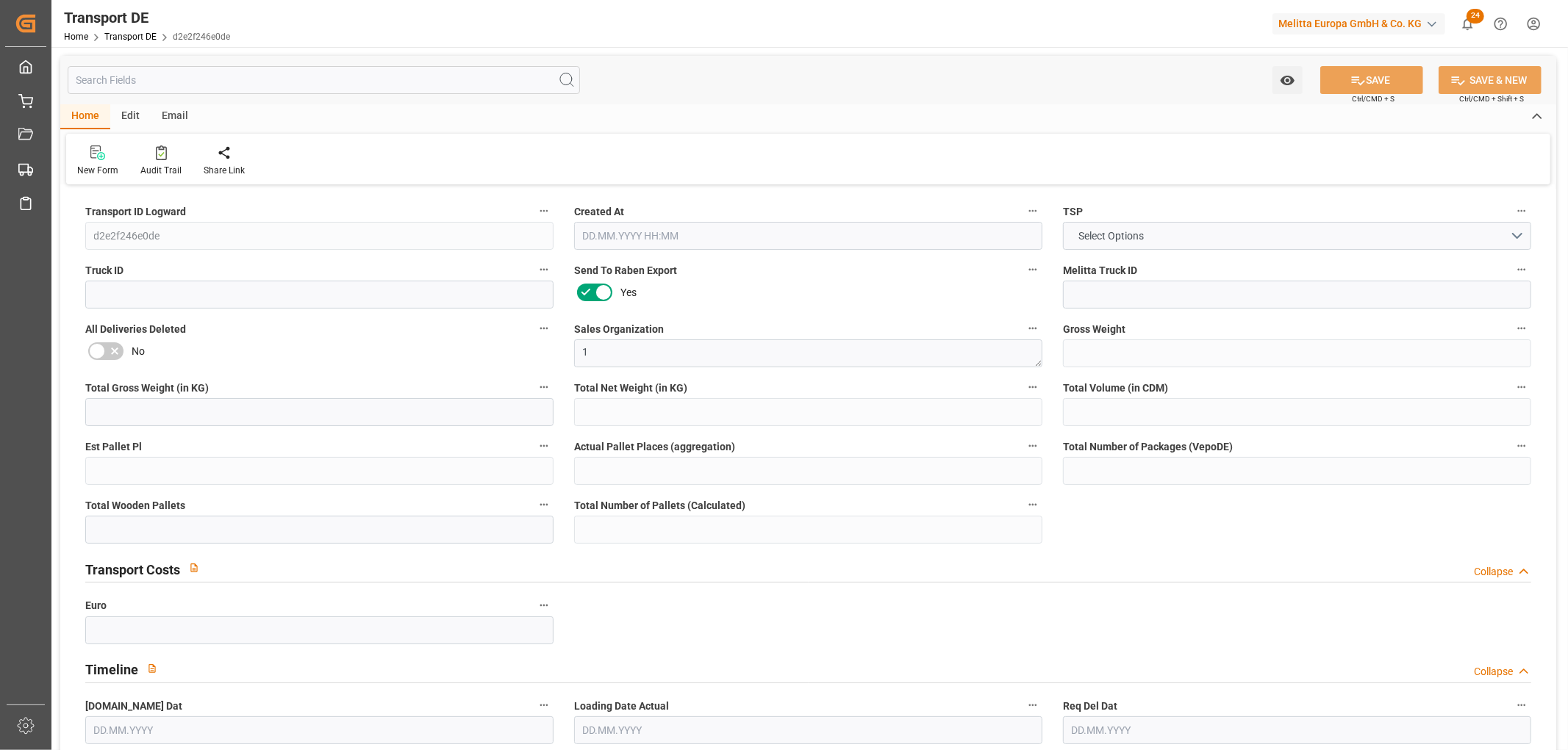
type input "0"
type input "1"
type input "0"
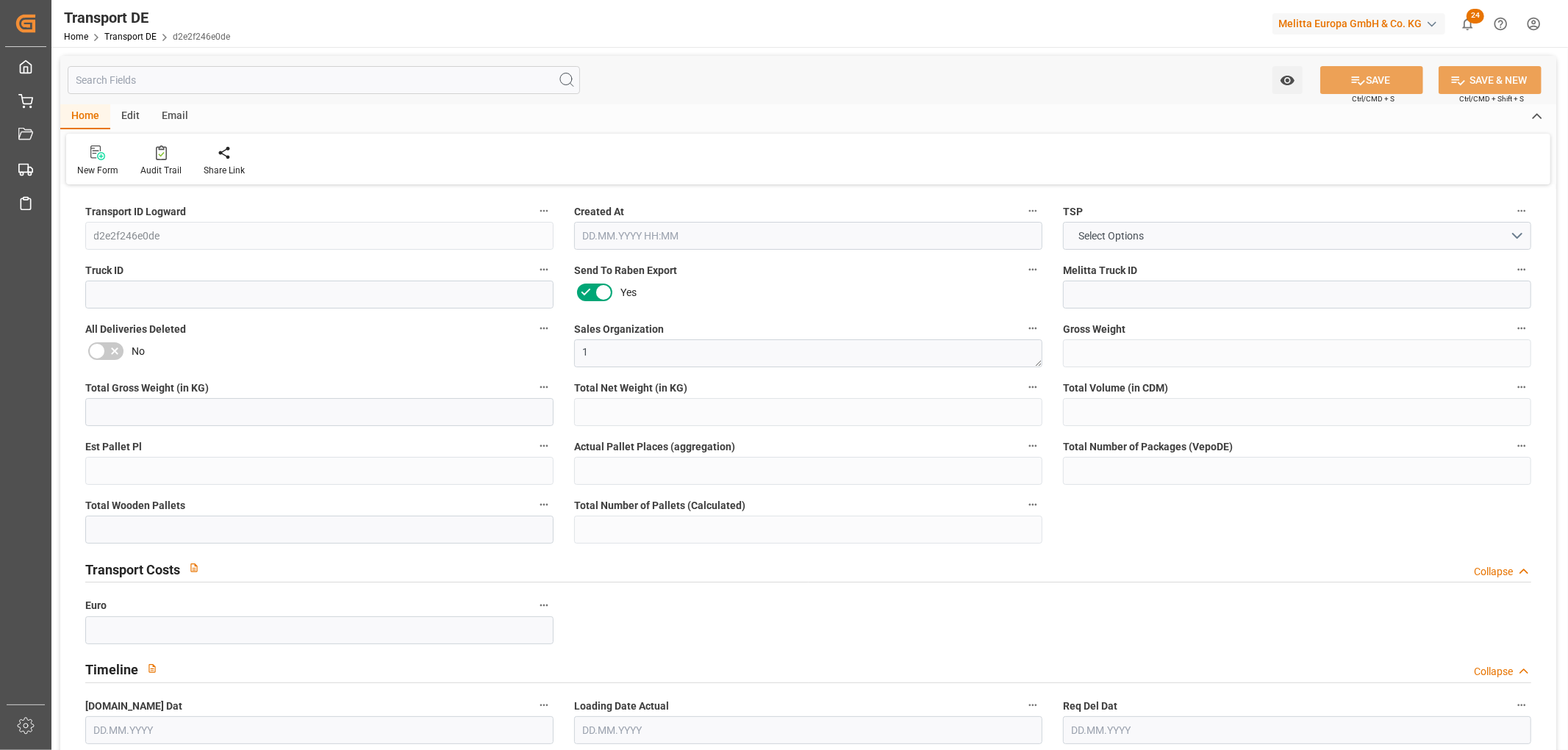
type input "32"
type input "0"
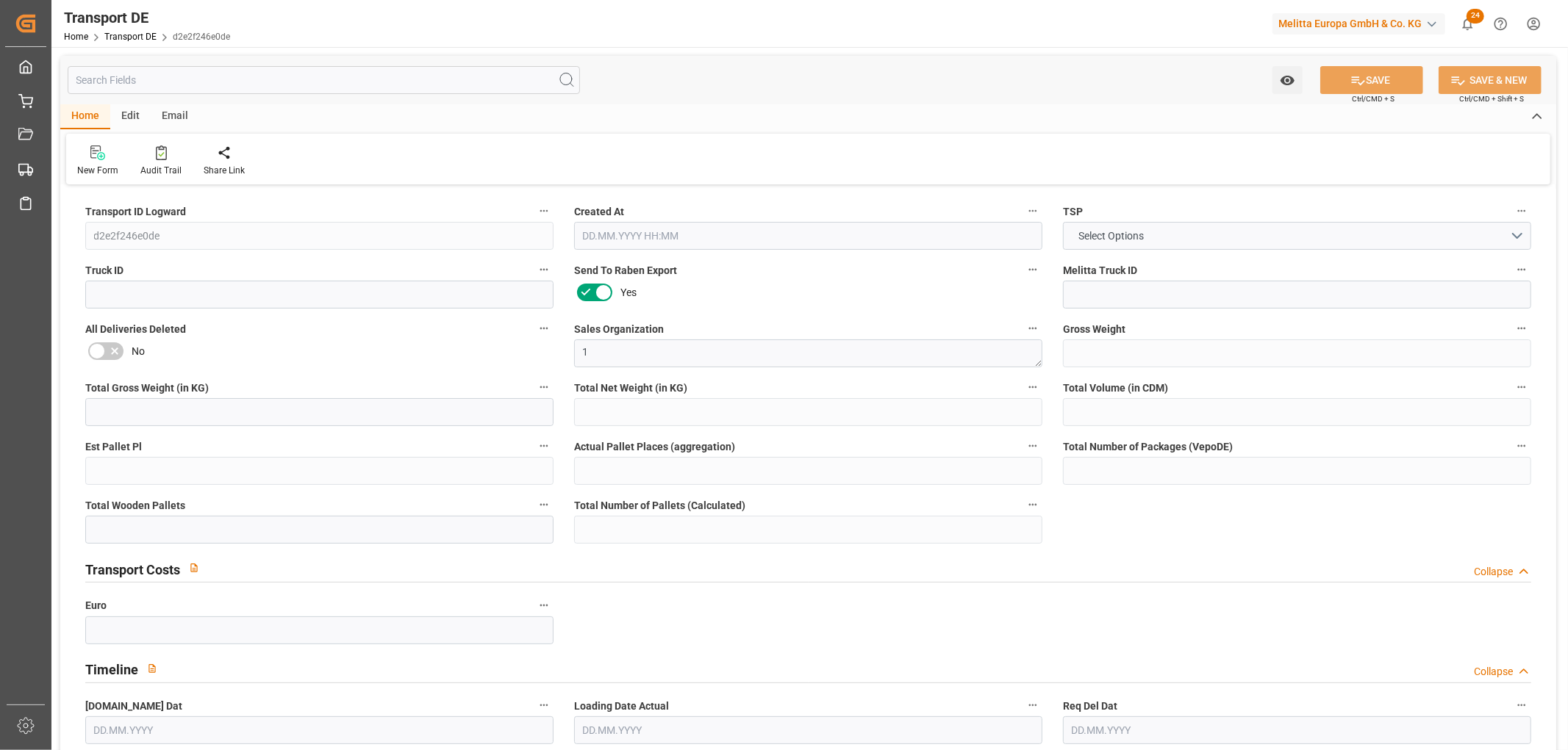
type input "0"
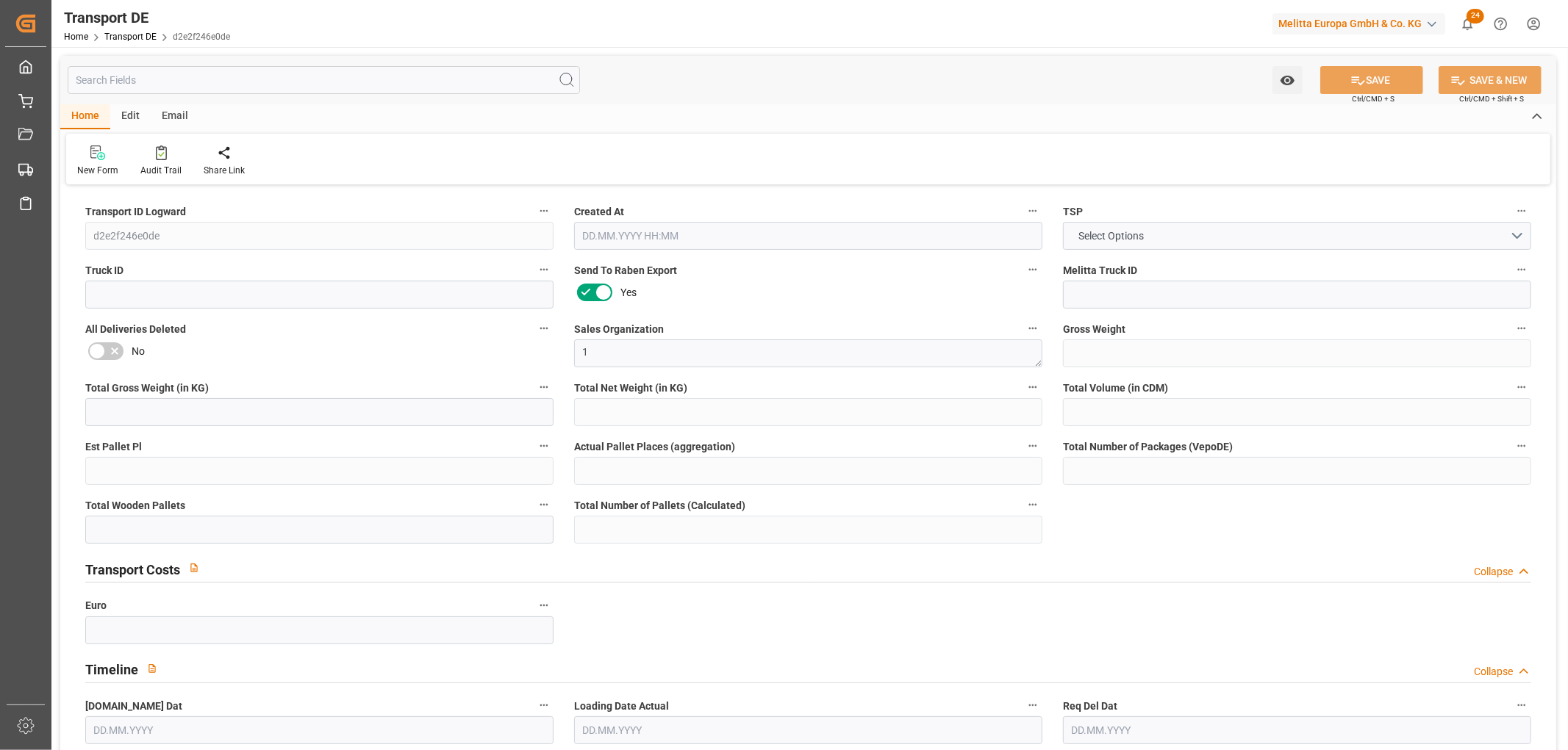
type input "0"
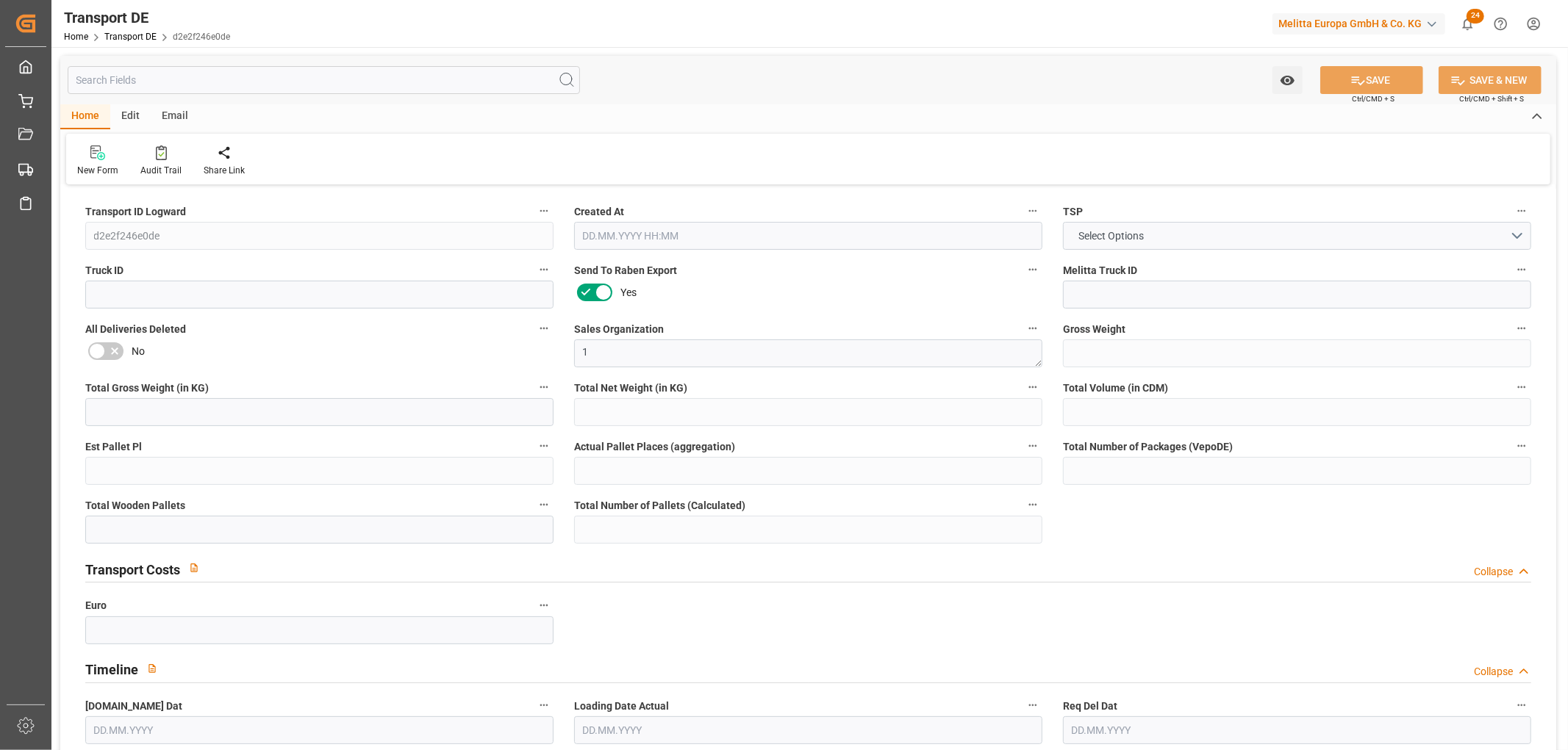
type input "0"
type input "17.09.2025 22:03"
type input "[DATE]"
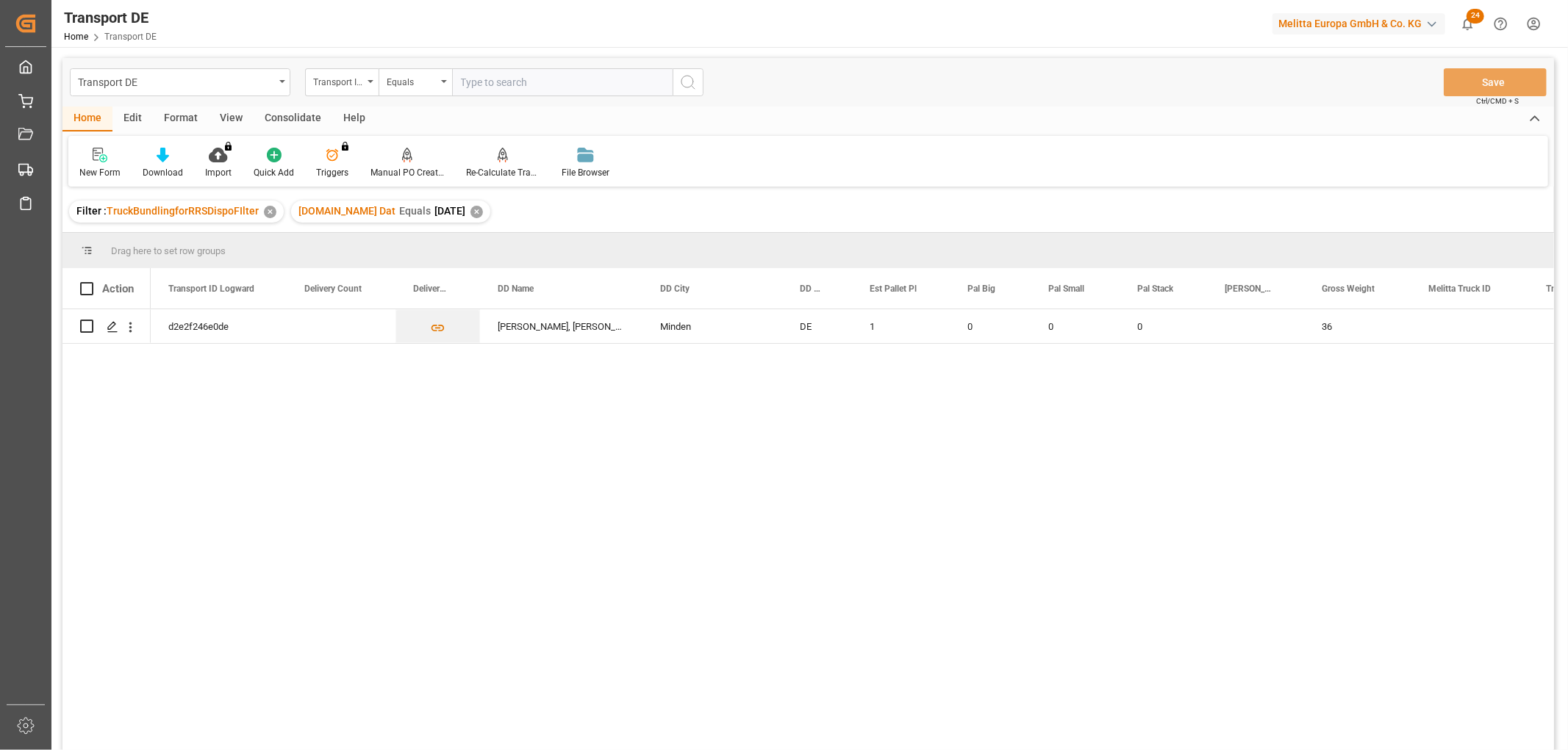
click at [471, 211] on div "✕" at bounding box center [477, 211] width 13 height 13
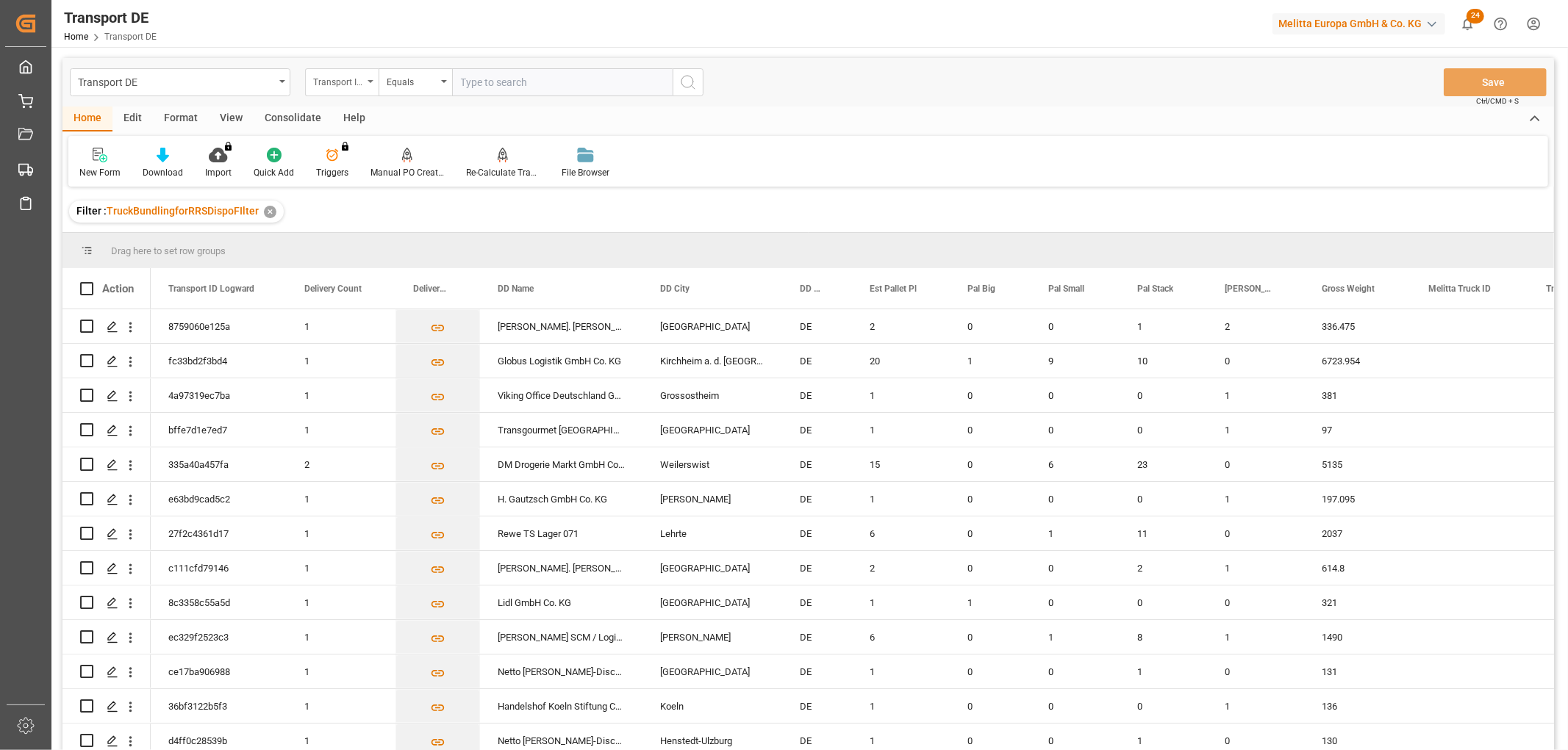
click at [342, 82] on div "Transport ID Logward" at bounding box center [338, 80] width 50 height 17
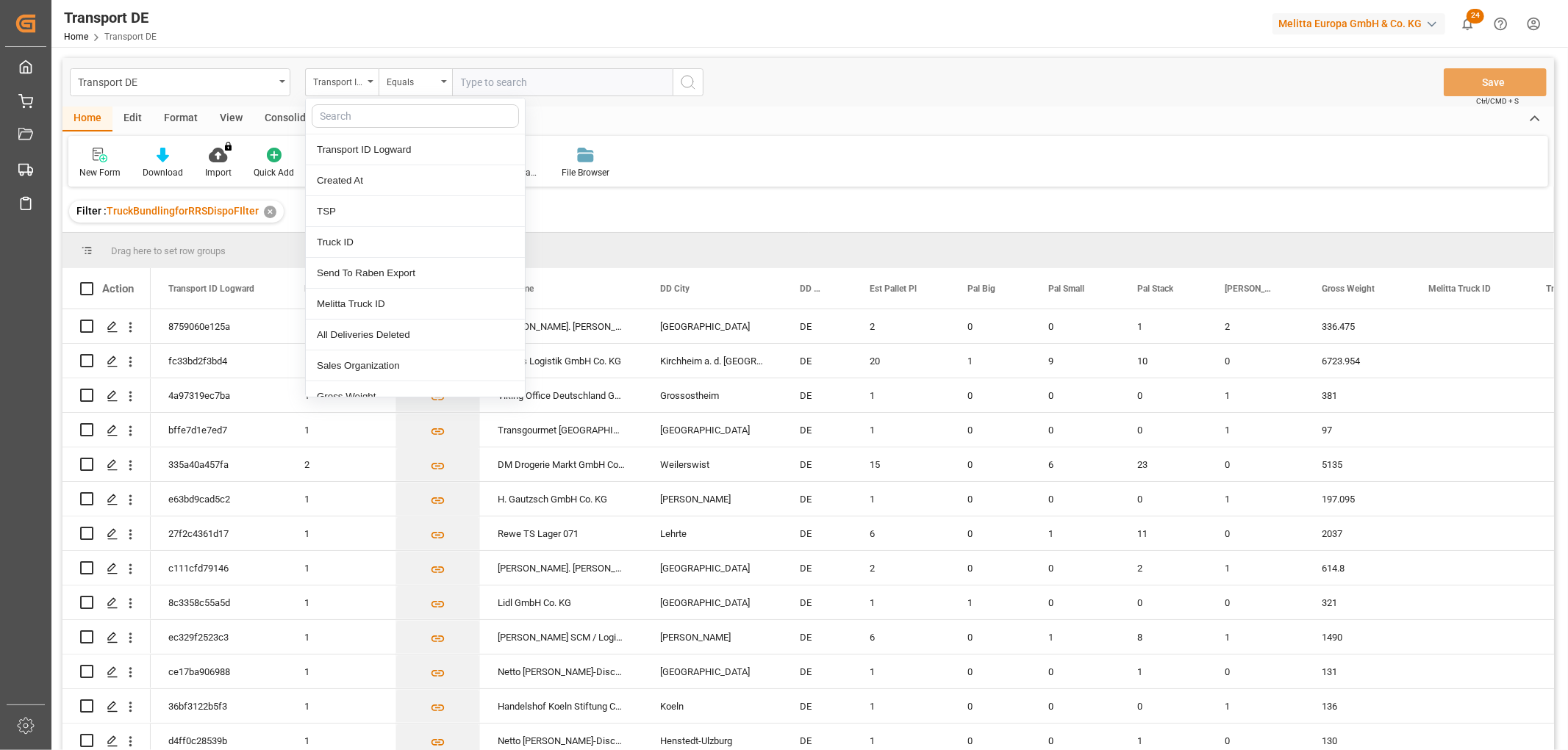
click at [342, 113] on input "text" at bounding box center [415, 116] width 207 height 24
type input "req"
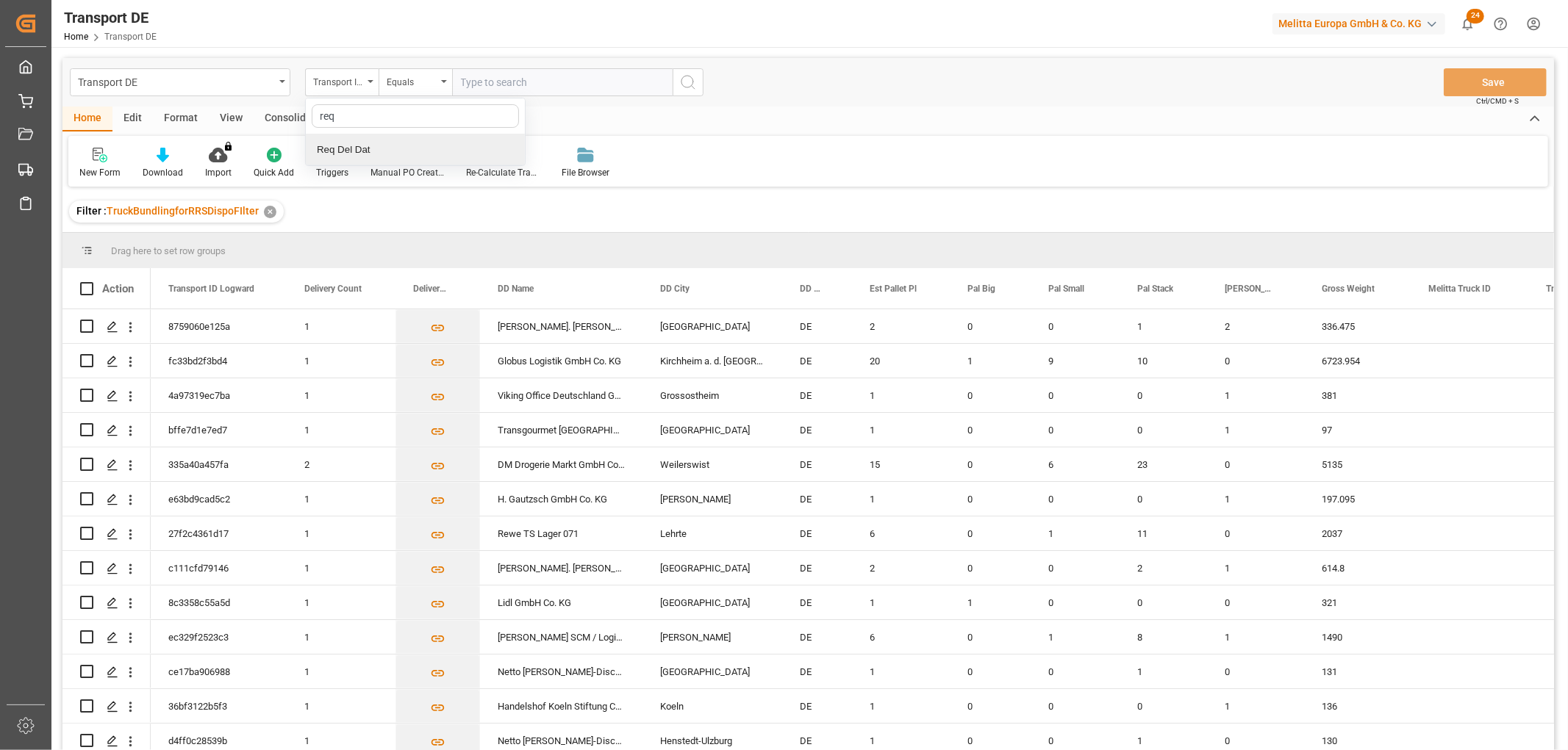
click at [348, 147] on div "Req Del Dat" at bounding box center [415, 150] width 219 height 31
click at [407, 83] on div "Equals" at bounding box center [411, 80] width 50 height 17
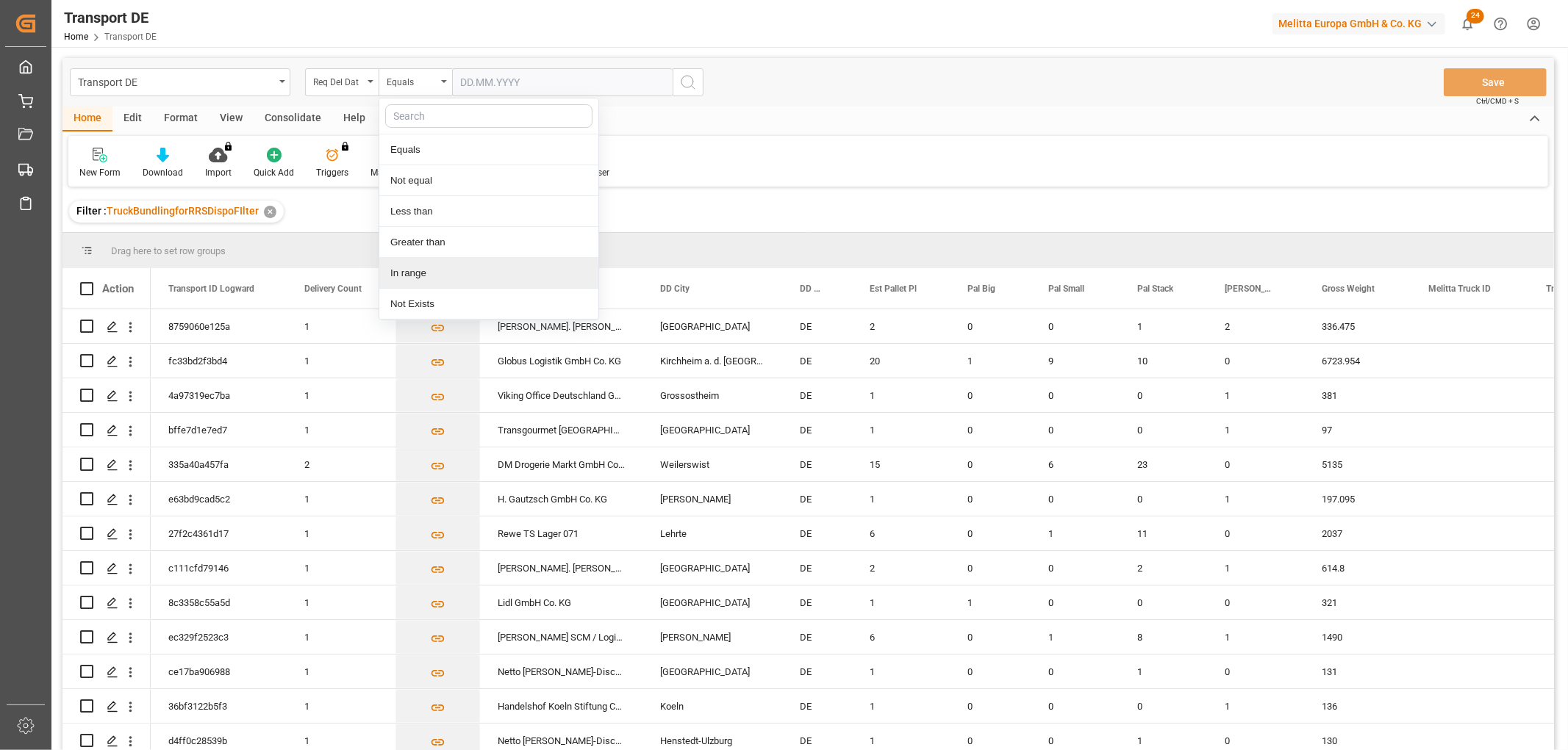
click at [408, 272] on div "In range" at bounding box center [488, 272] width 219 height 31
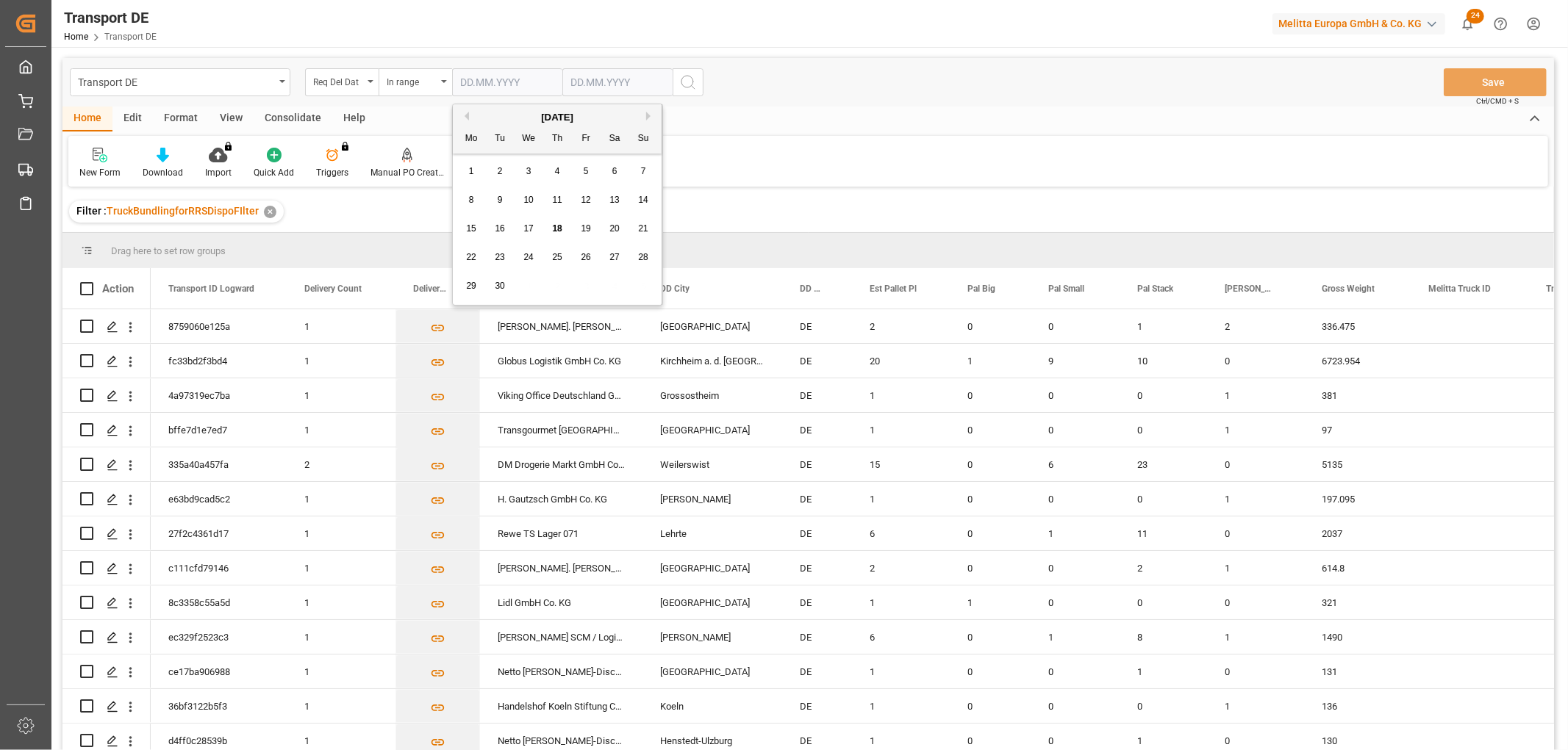
click at [482, 83] on input "text" at bounding box center [507, 83] width 110 height 28
click at [474, 175] on span "1" at bounding box center [471, 171] width 5 height 10
type input "01.09.2025"
click at [607, 80] on input "text" at bounding box center [617, 83] width 110 height 28
click at [755, 285] on div "29 30 1 2 3 4 5" at bounding box center [667, 286] width 200 height 28
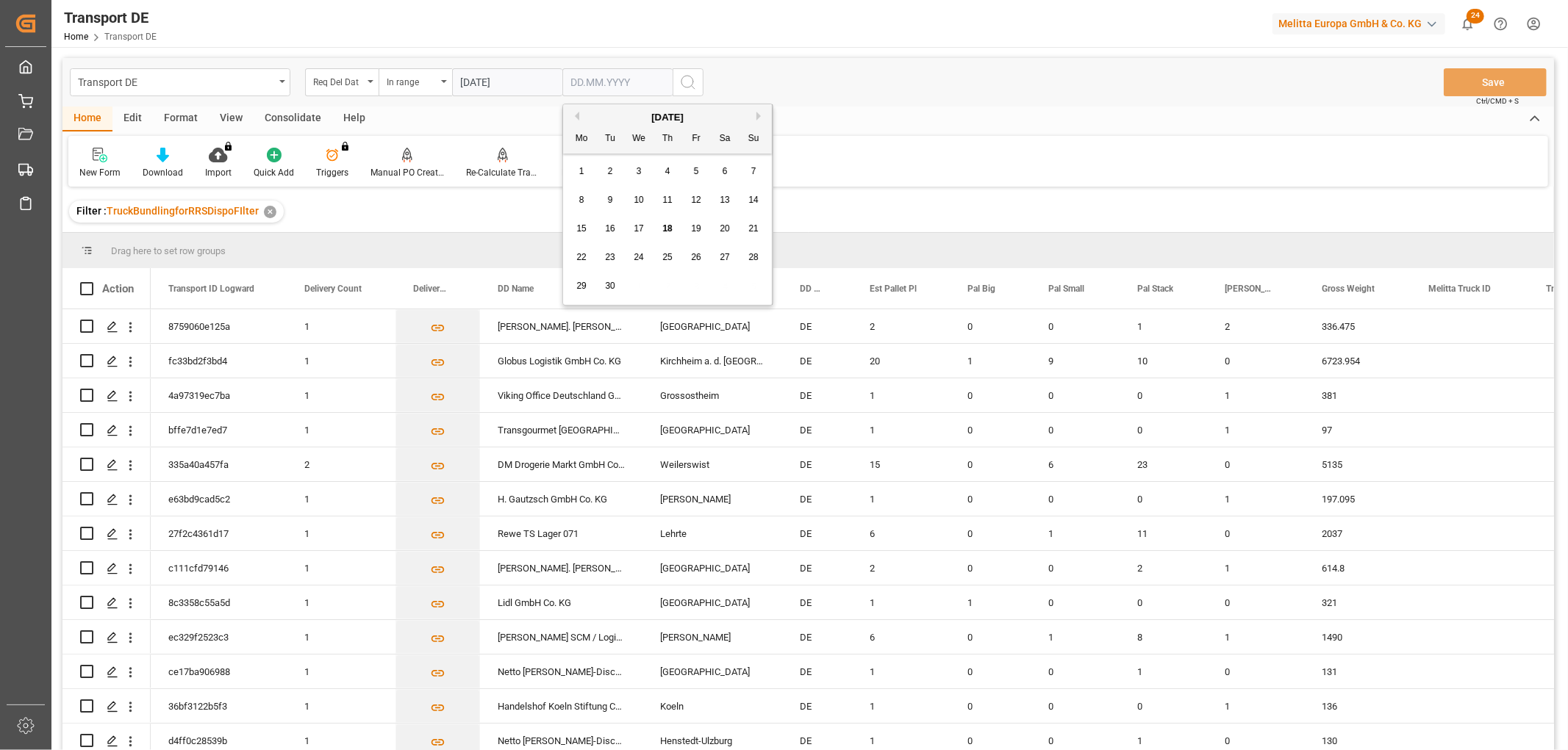
click at [579, 257] on span "22" at bounding box center [581, 257] width 10 height 10
type input "22.09.2025"
click at [688, 80] on icon "search button" at bounding box center [688, 83] width 18 height 18
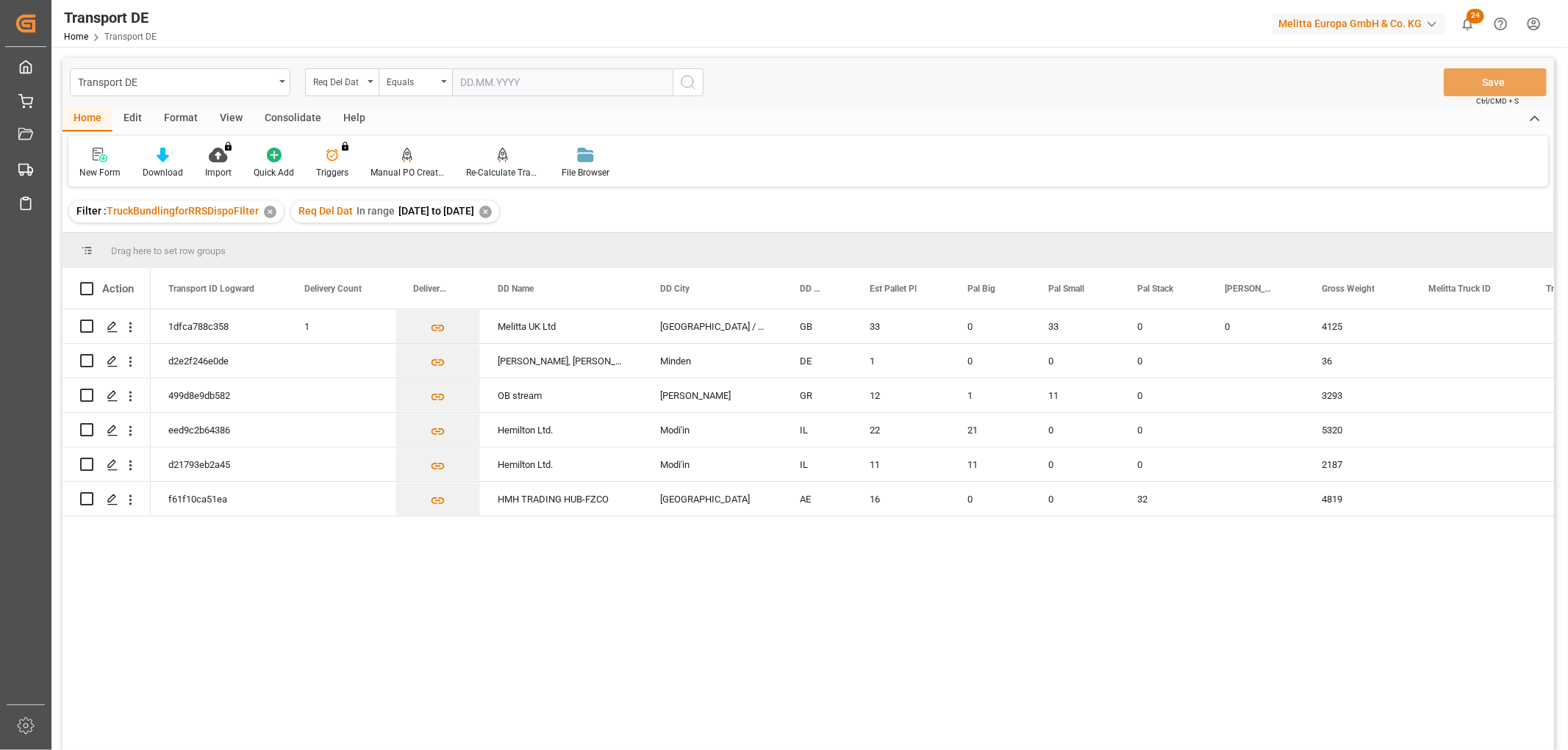
click at [491, 209] on div "✕" at bounding box center [485, 211] width 13 height 13
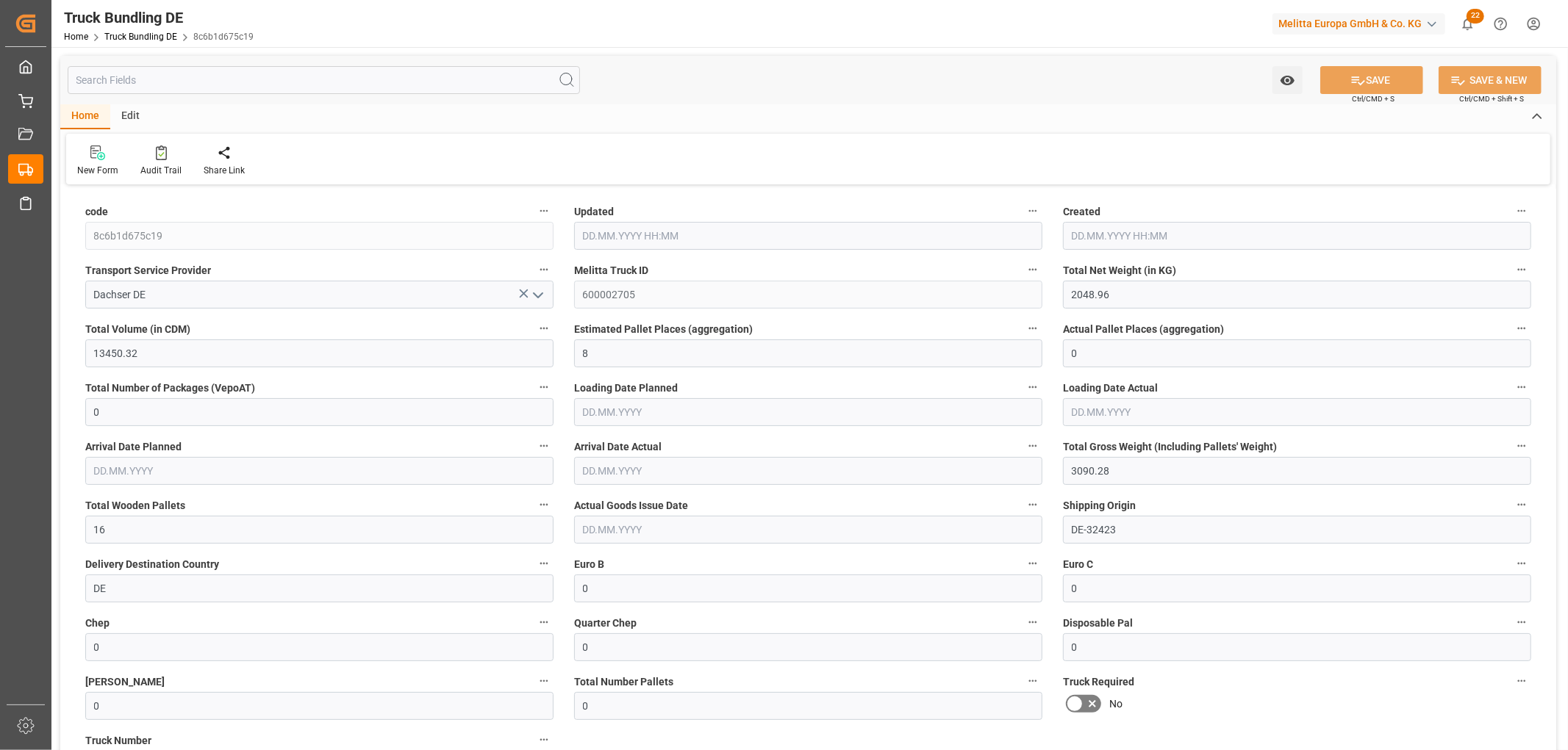
type input "[DATE] 07:38"
type input "18.09.2025 07:38"
type input "[DATE]"
type input "18.09.2025"
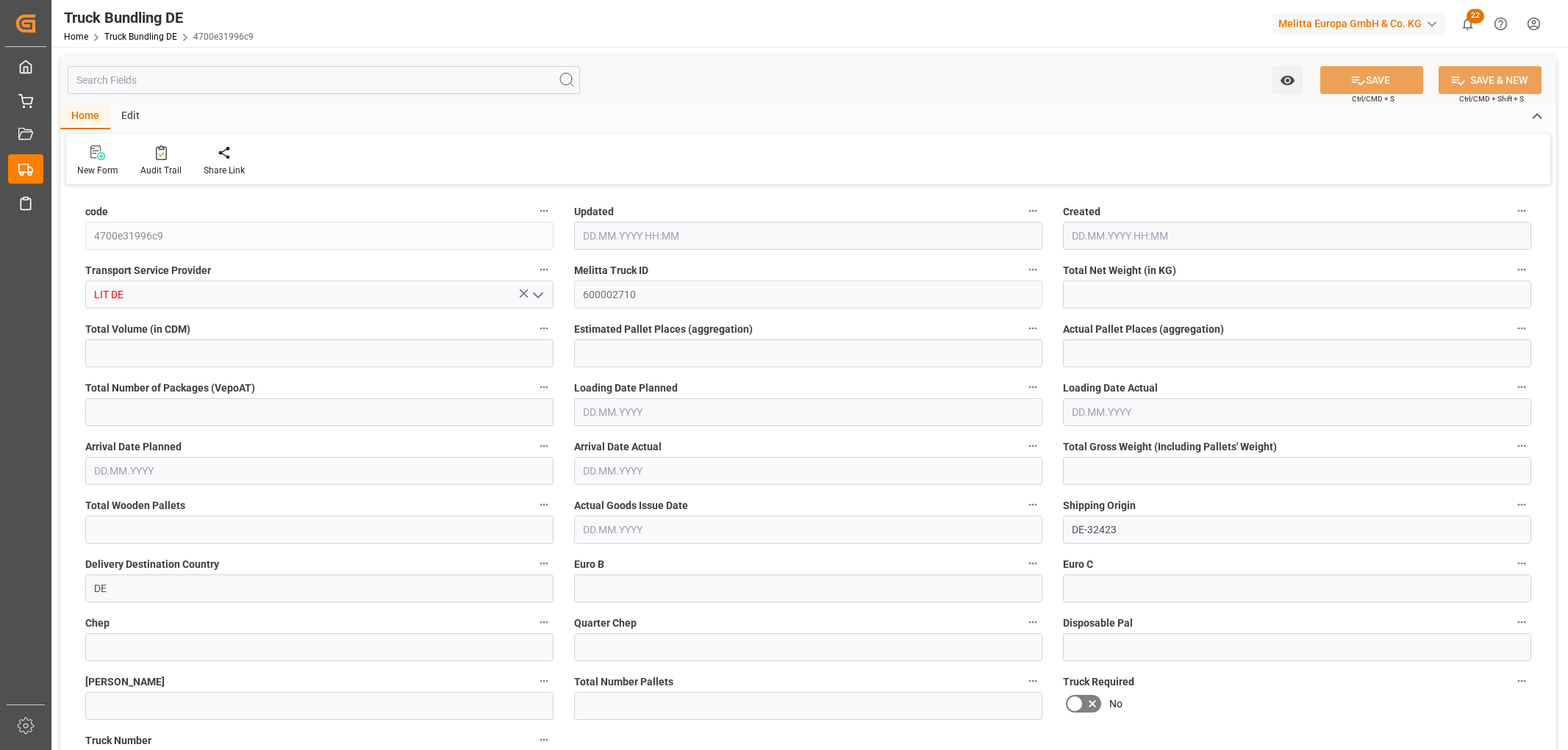
type input "1043.196"
type input "7938.406"
type input "6"
type input "0"
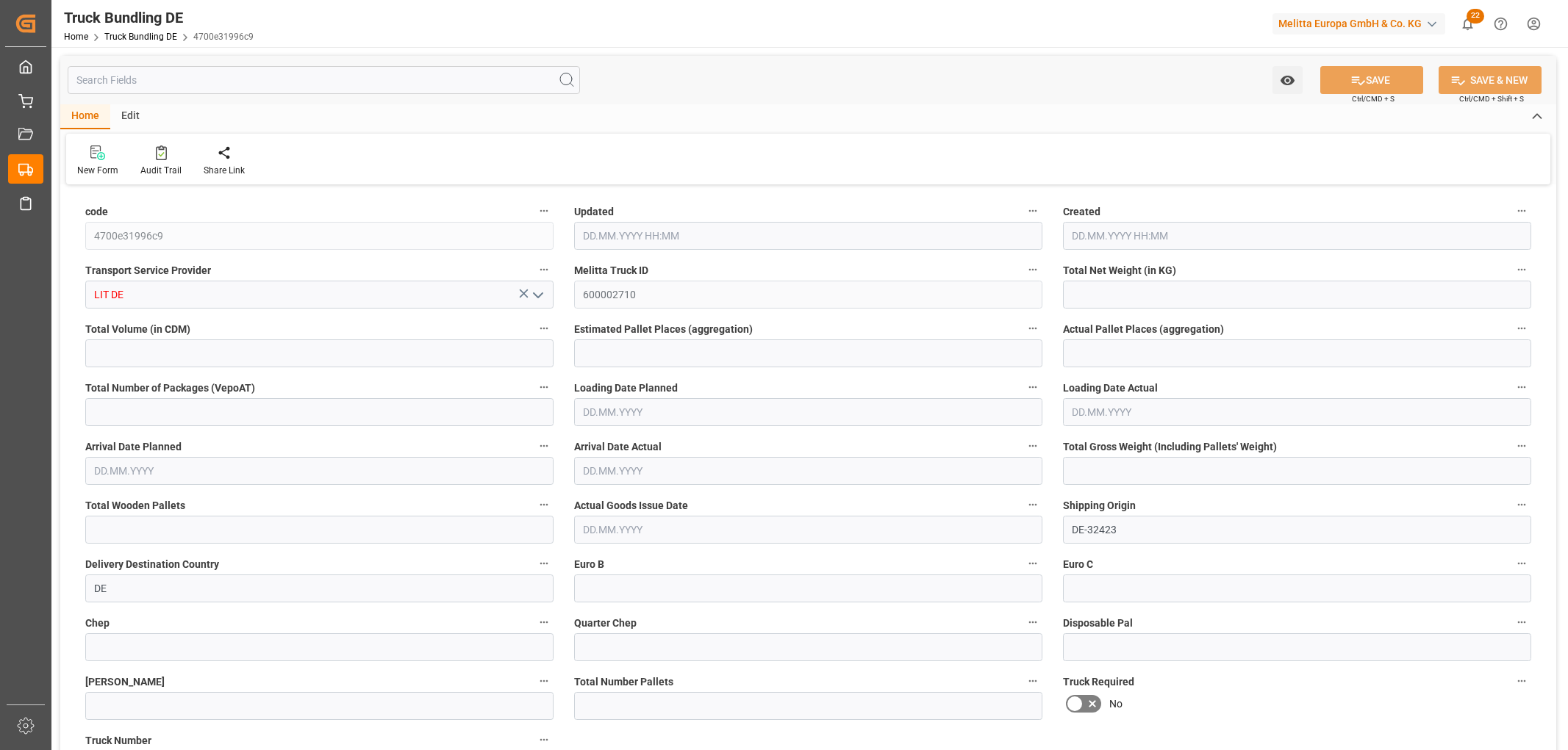
type input "1563.6"
type input "10"
type input "0"
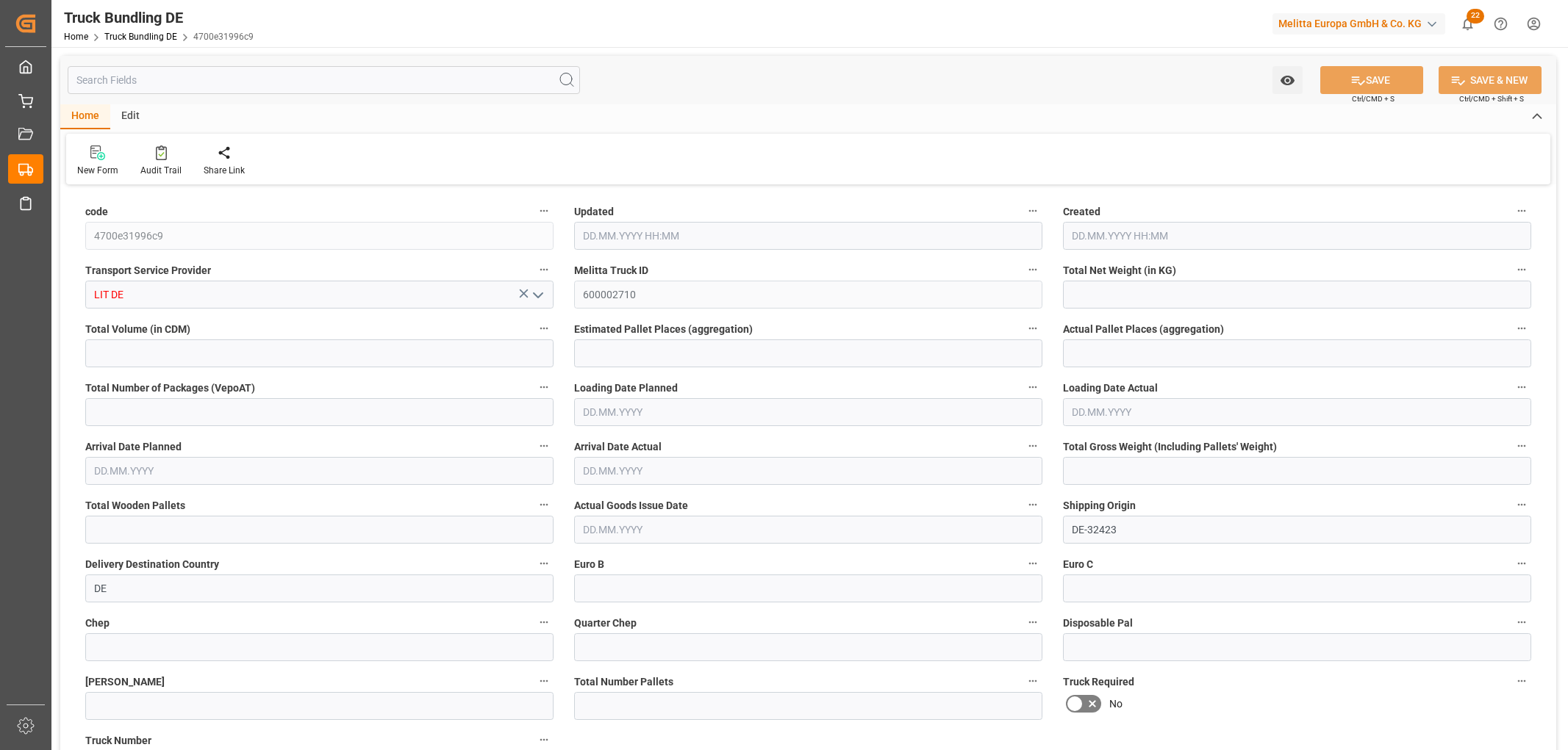
type input "0"
type input "18.09.2025 07:40"
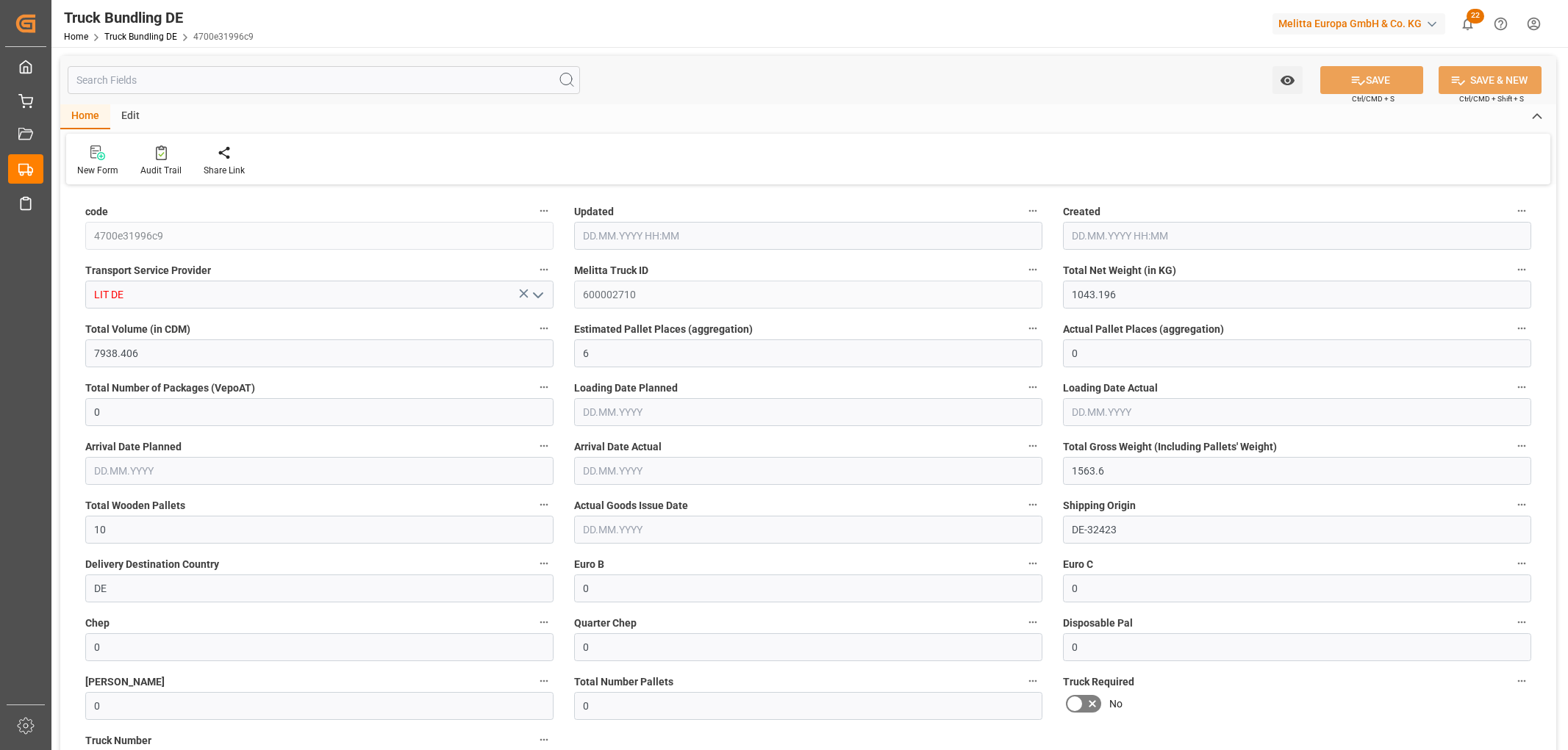
type input "18.09.2025 07:40"
type input "[DATE]"
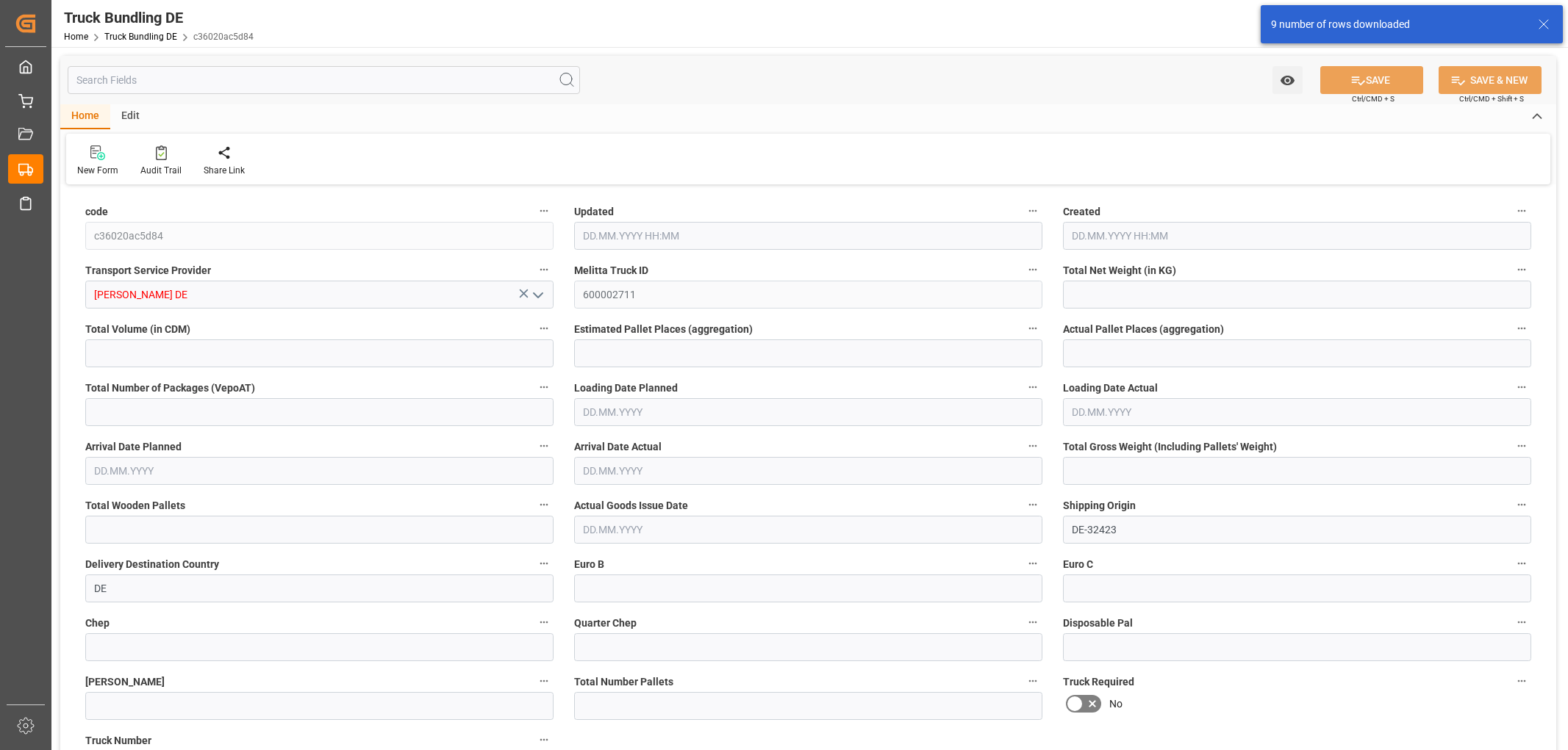
type input "1914.92"
type input "13612.264"
type input "8"
type input "0"
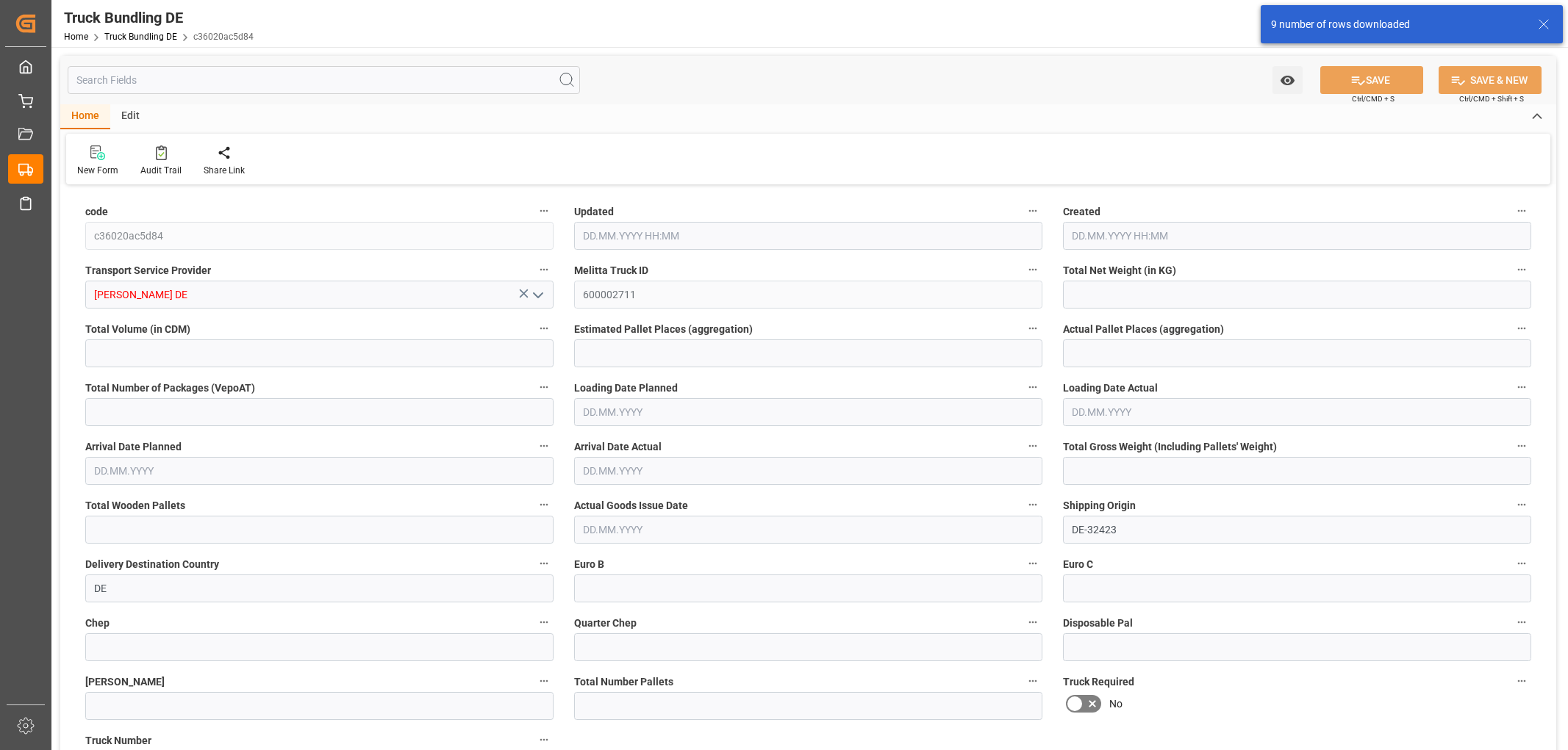
type input "2883"
type input "16"
type input "0"
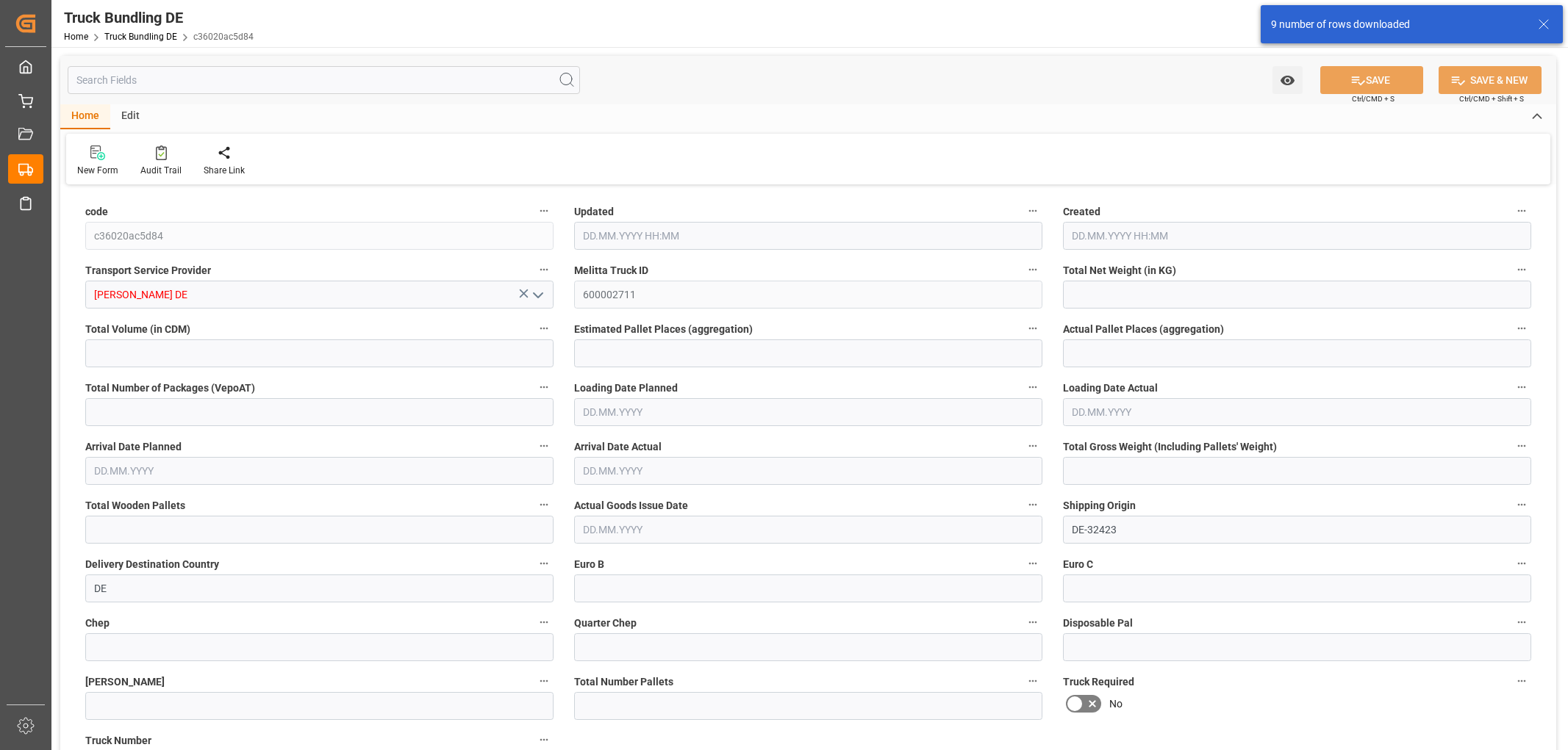
type input "0"
type input "[DATE] 07:57"
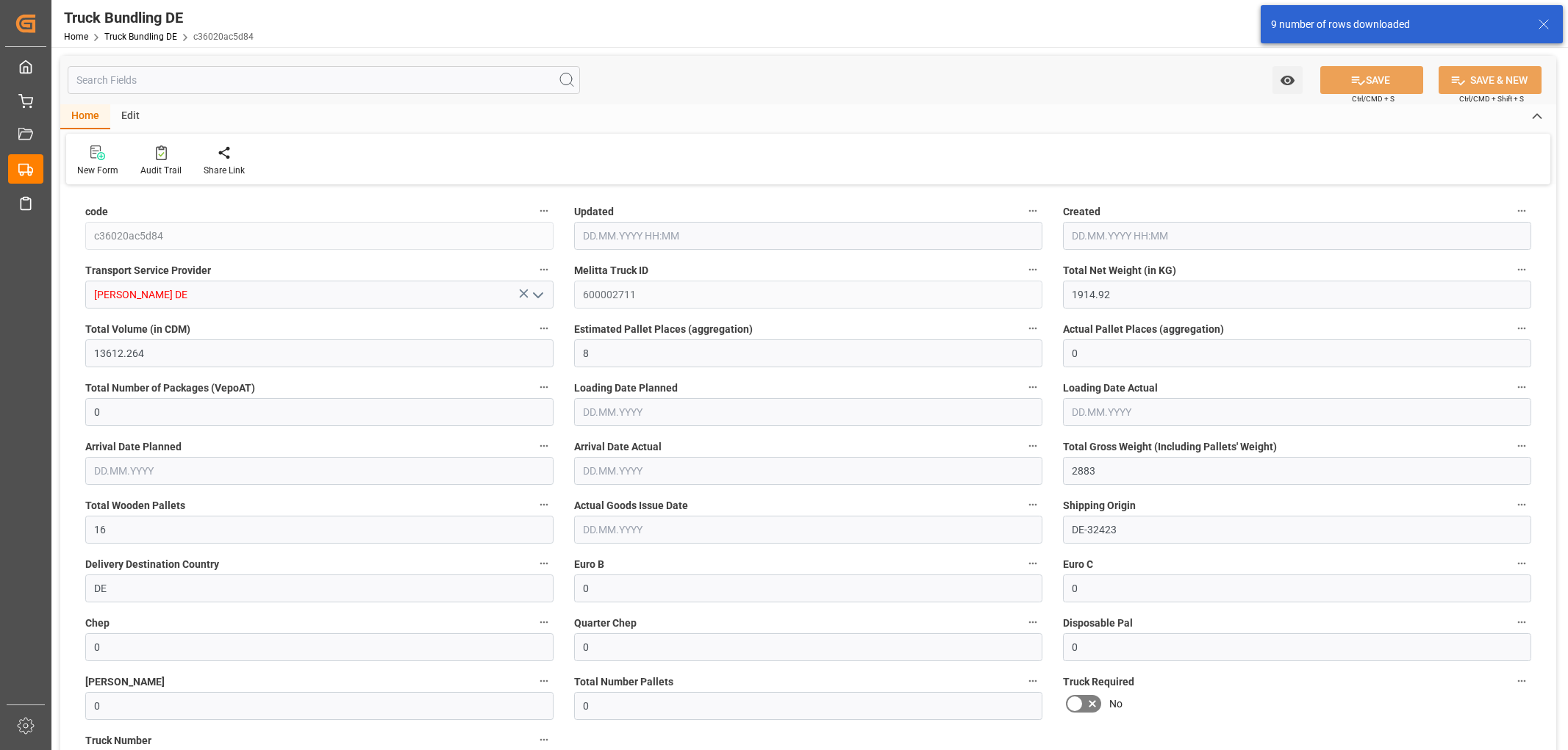
type input "[DATE] 07:57"
type input "[DATE]"
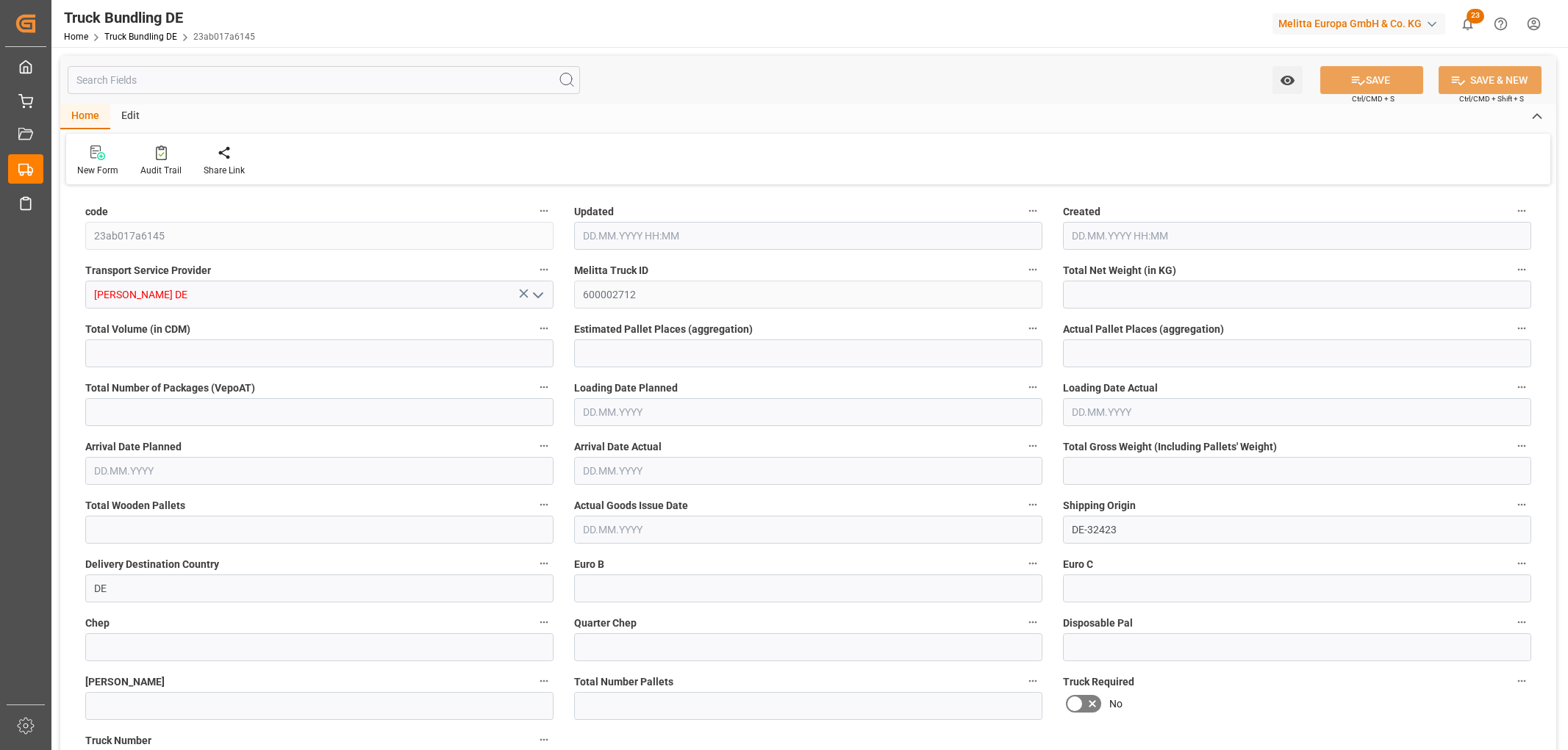
type input "3181.606"
type input "24297.424"
type input "15"
type input "0"
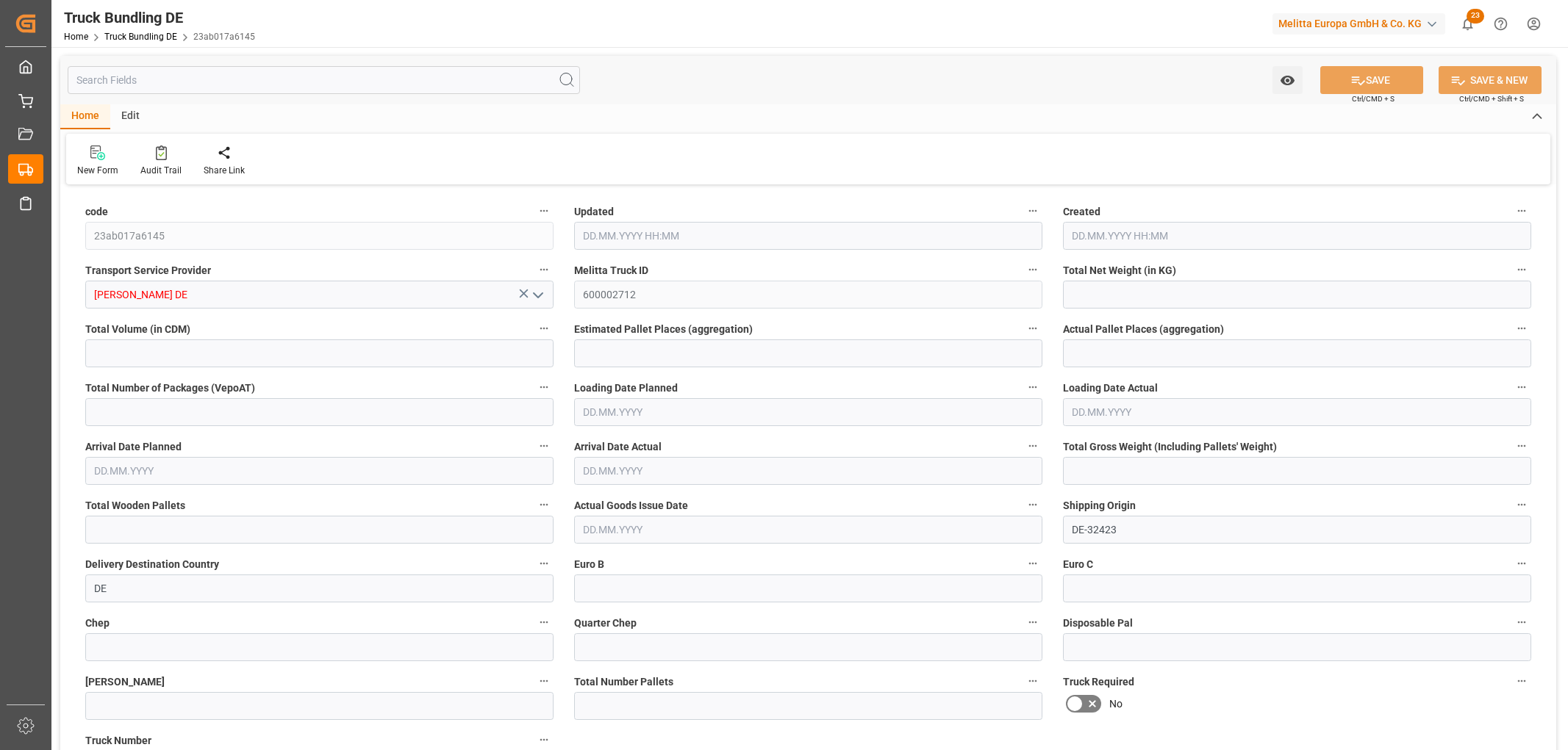
type input "5089"
type input "29"
type input "0"
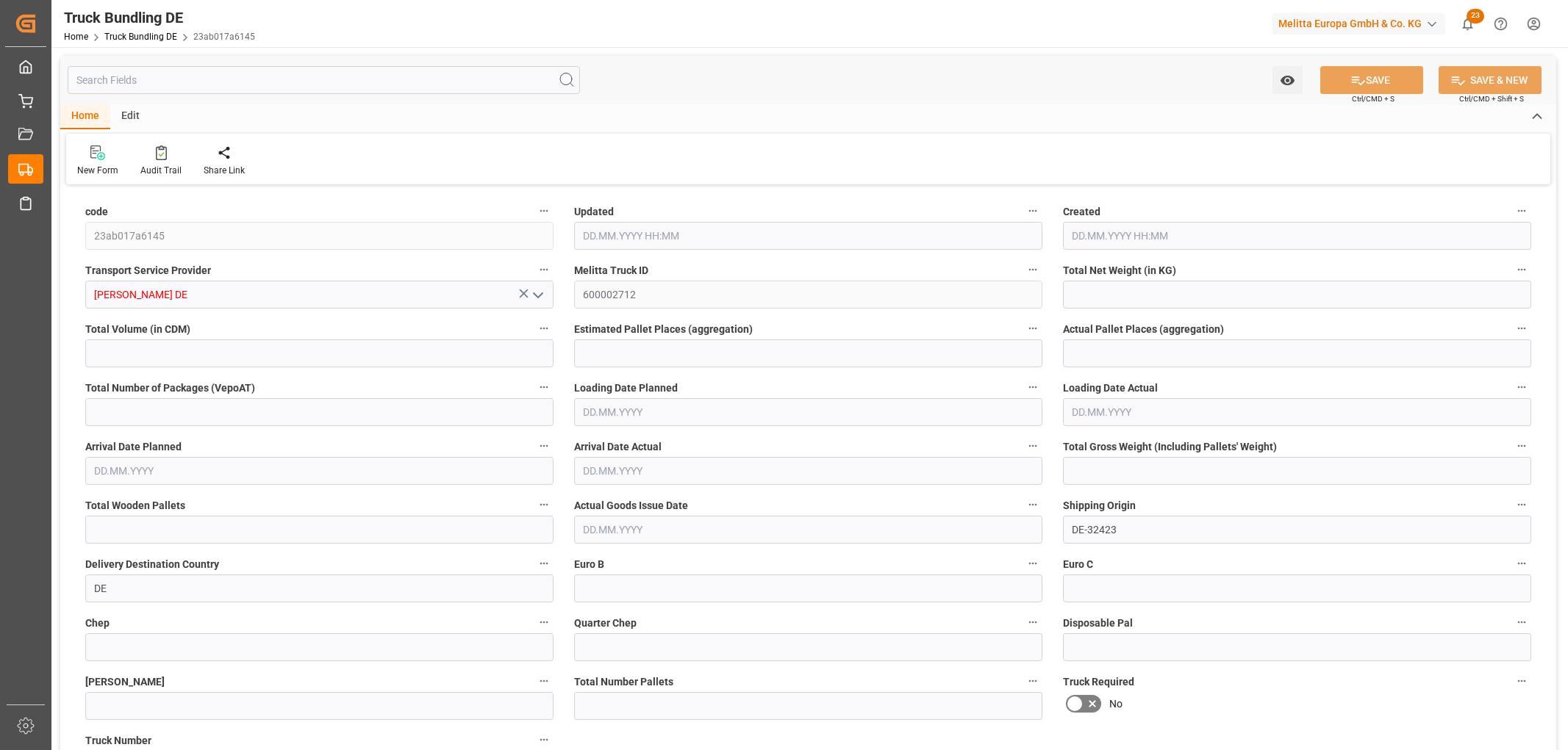
type input "0"
type input "18.09.2025 07:58"
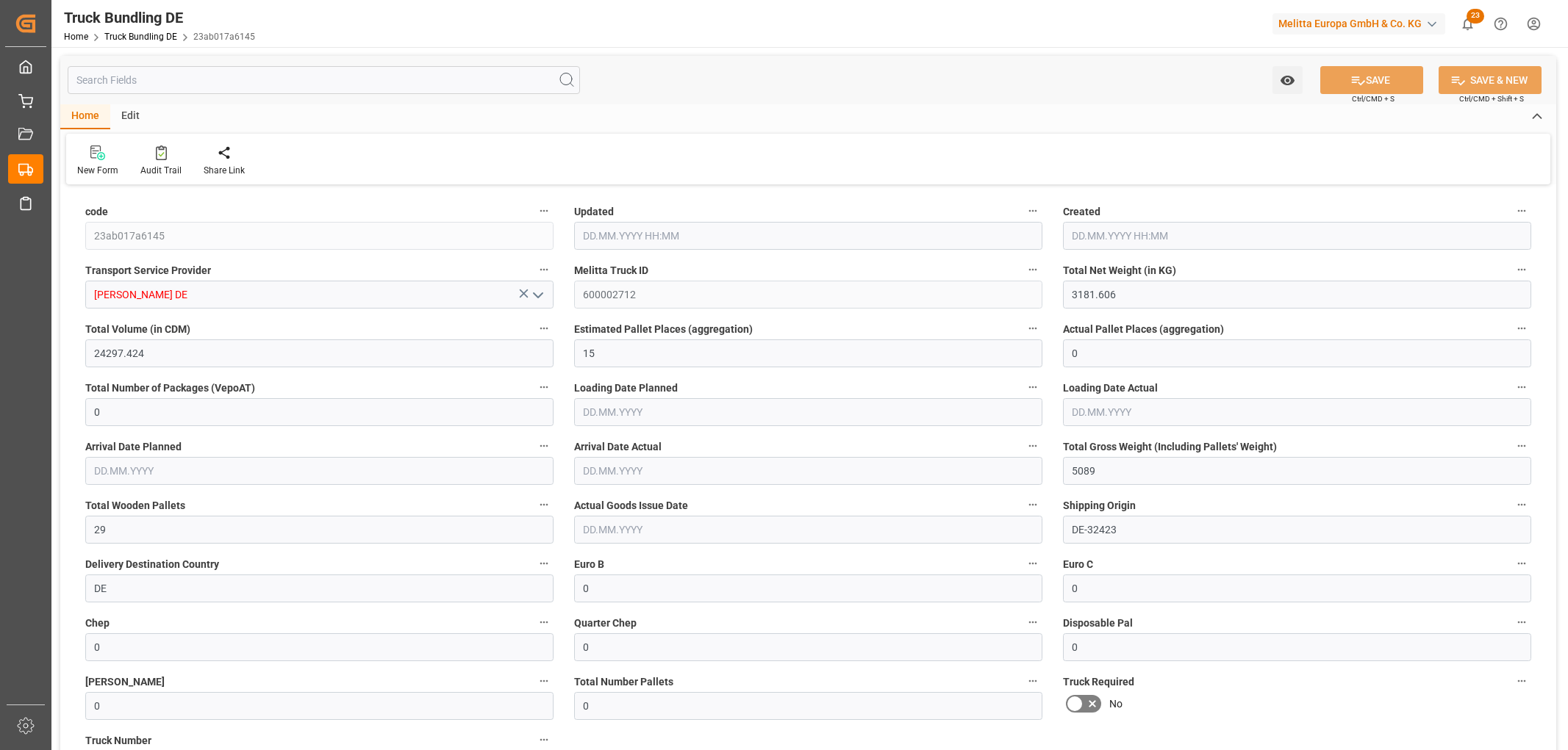
type input "18.09.2025 07:58"
type input "[DATE]"
type input "603.876"
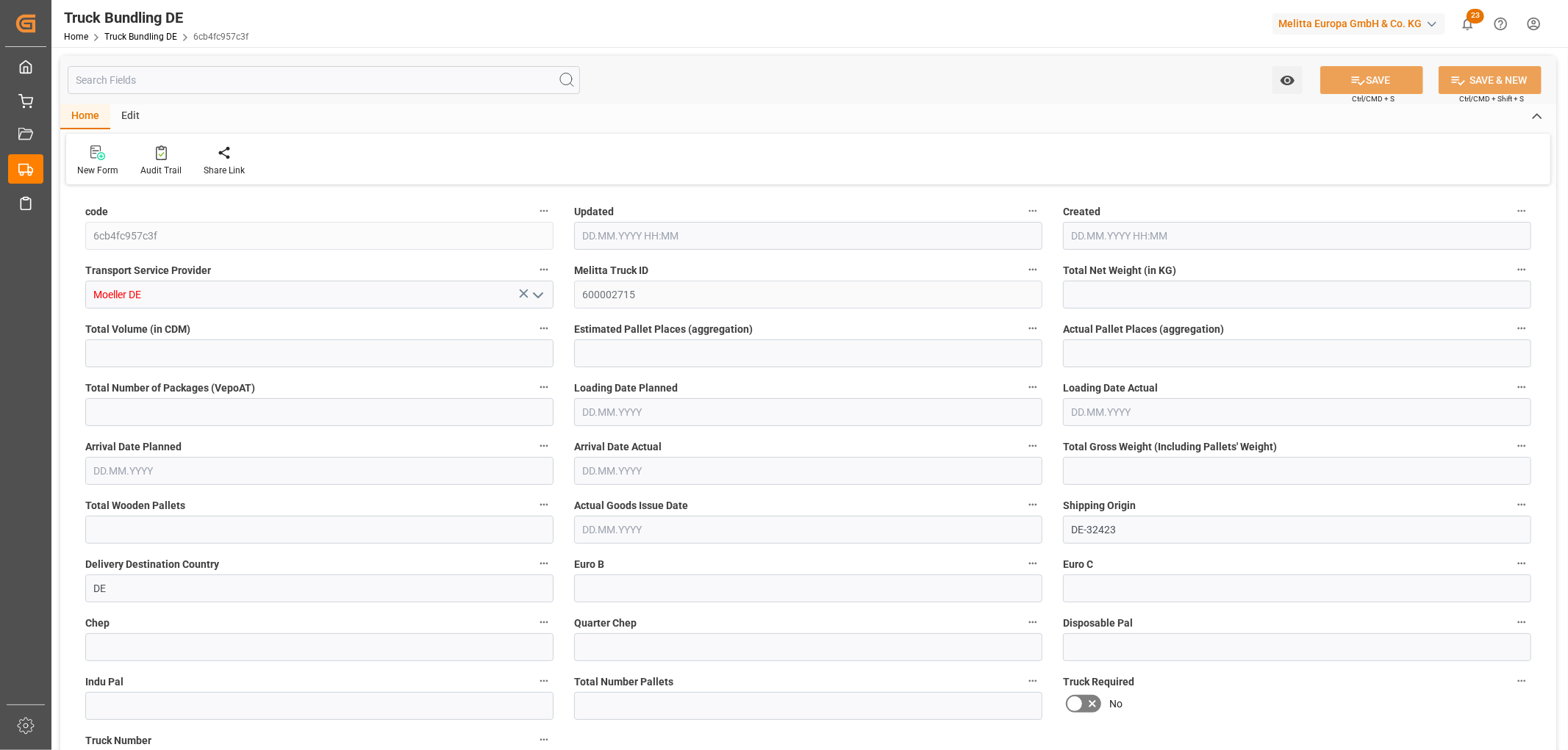
type input "8436.436"
type input "7"
type input "0"
type input "1044"
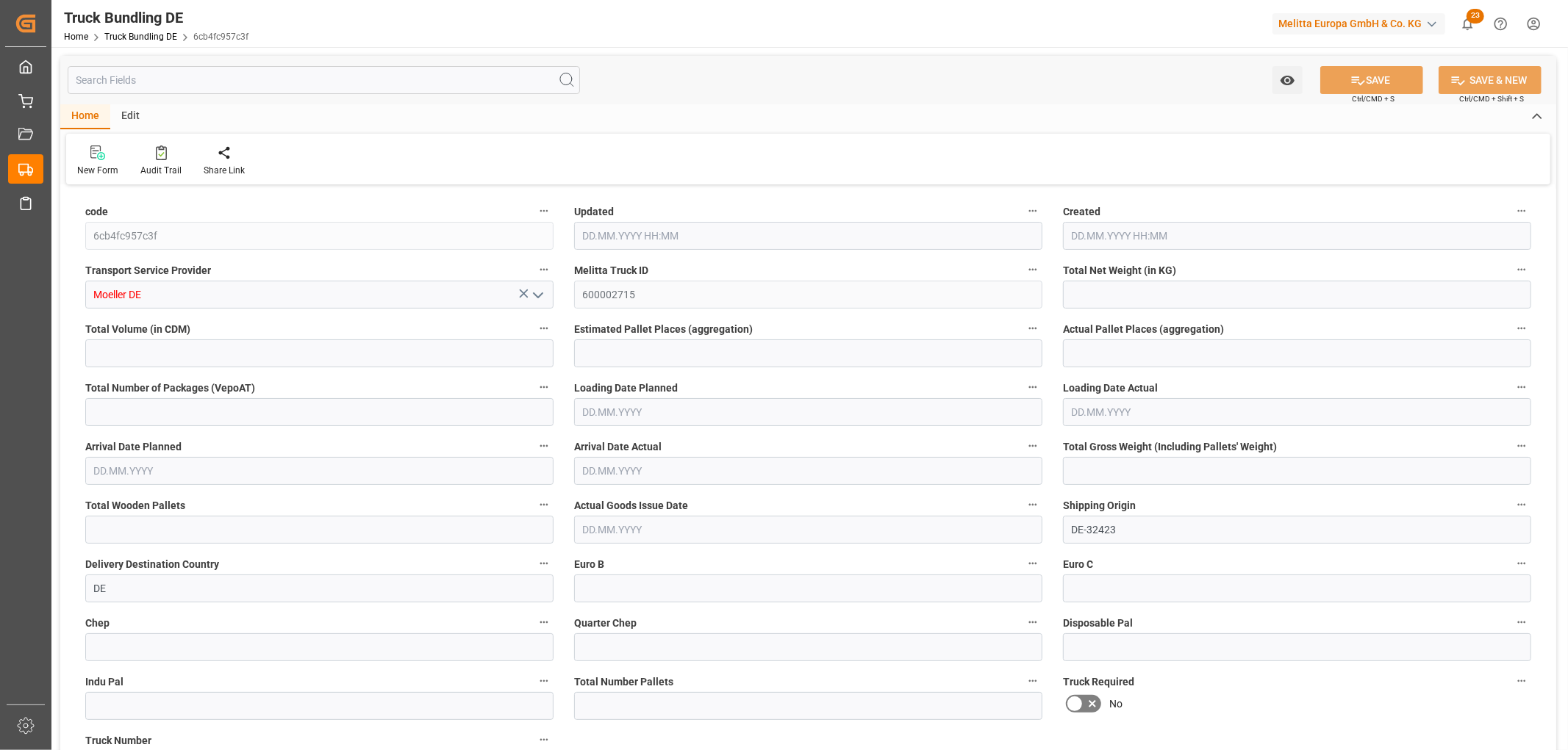
type input "7"
type input "0"
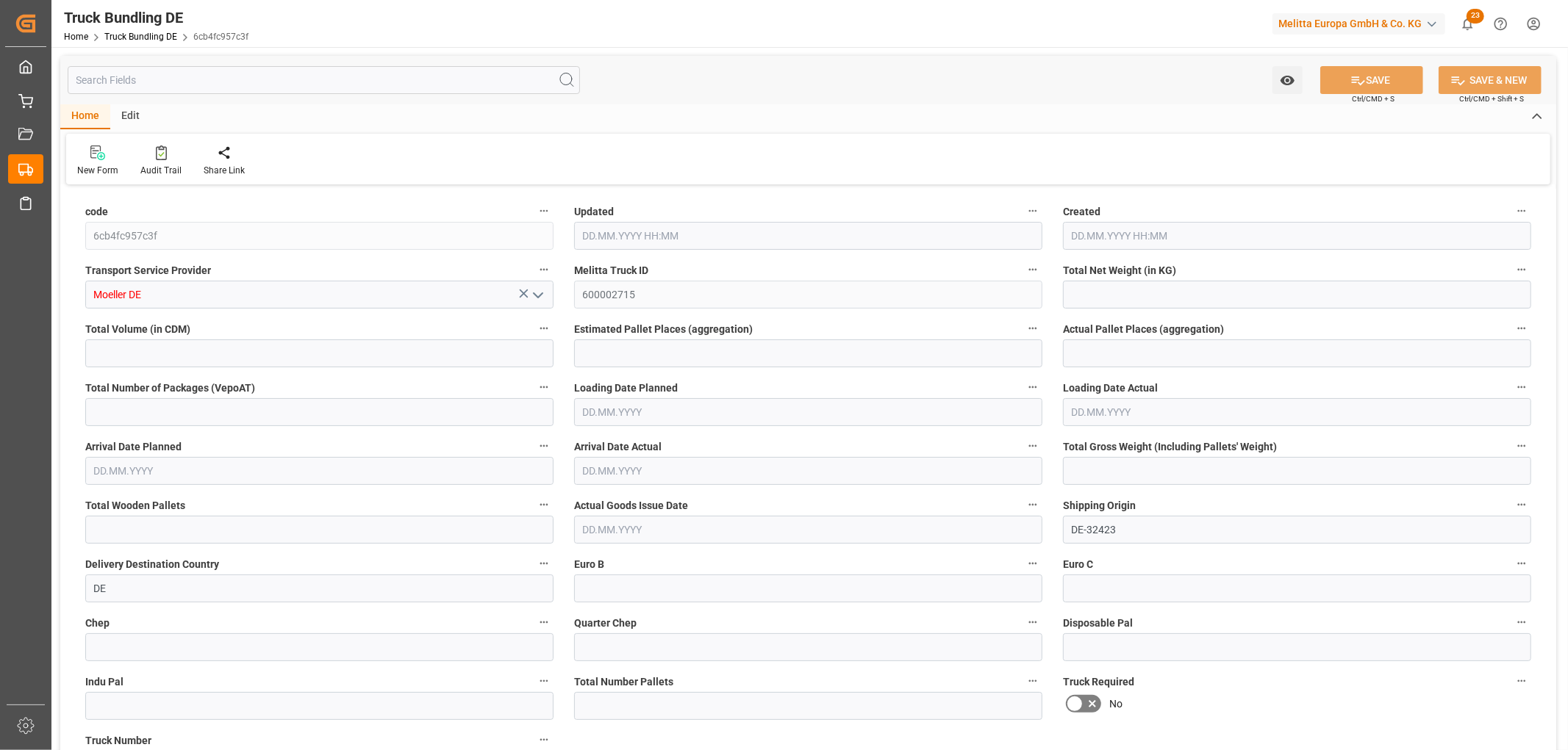
type input "0"
type input "[DATE] 07:58"
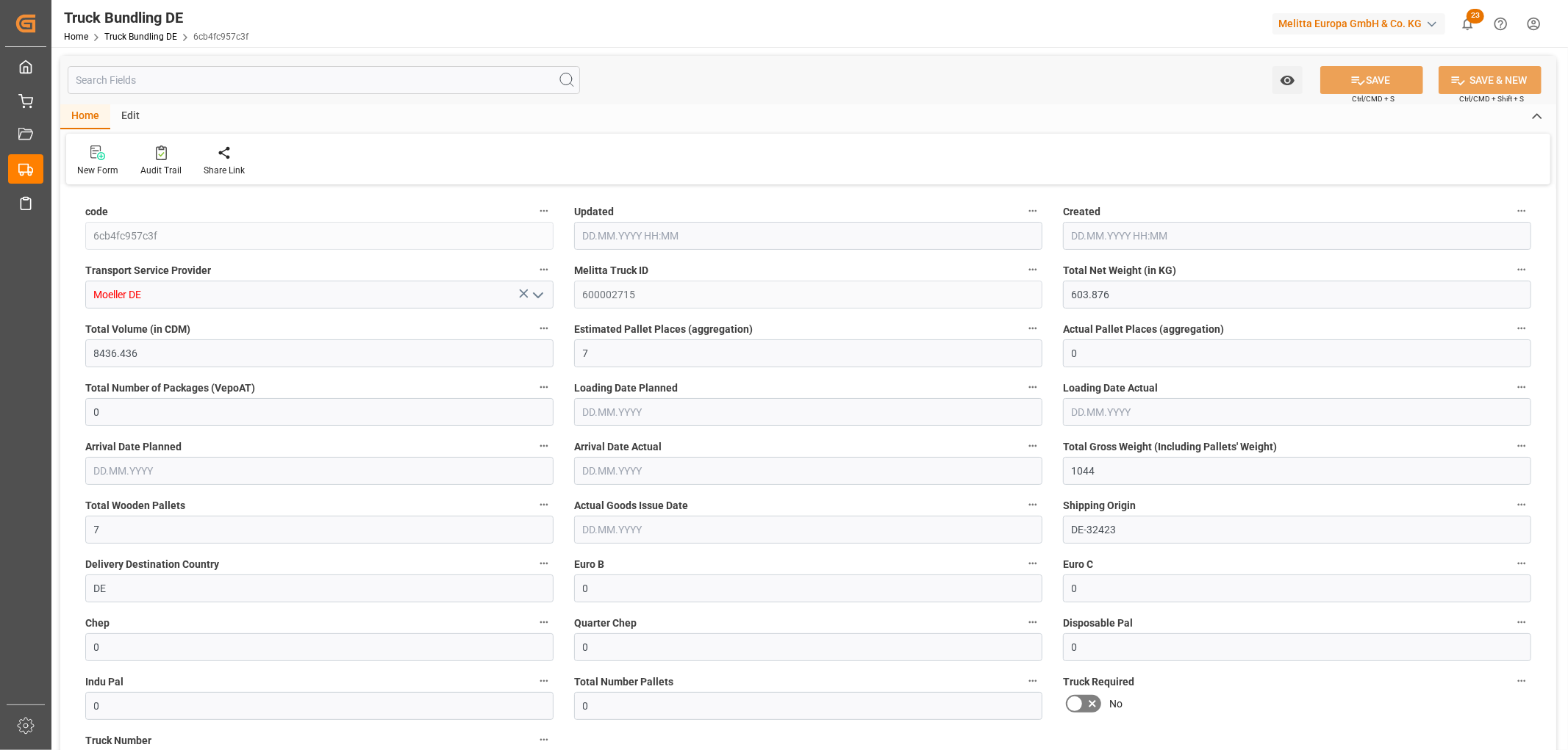
type input "[DATE]"
type input "[DATE] 07:59"
type input "[DATE] 07:58"
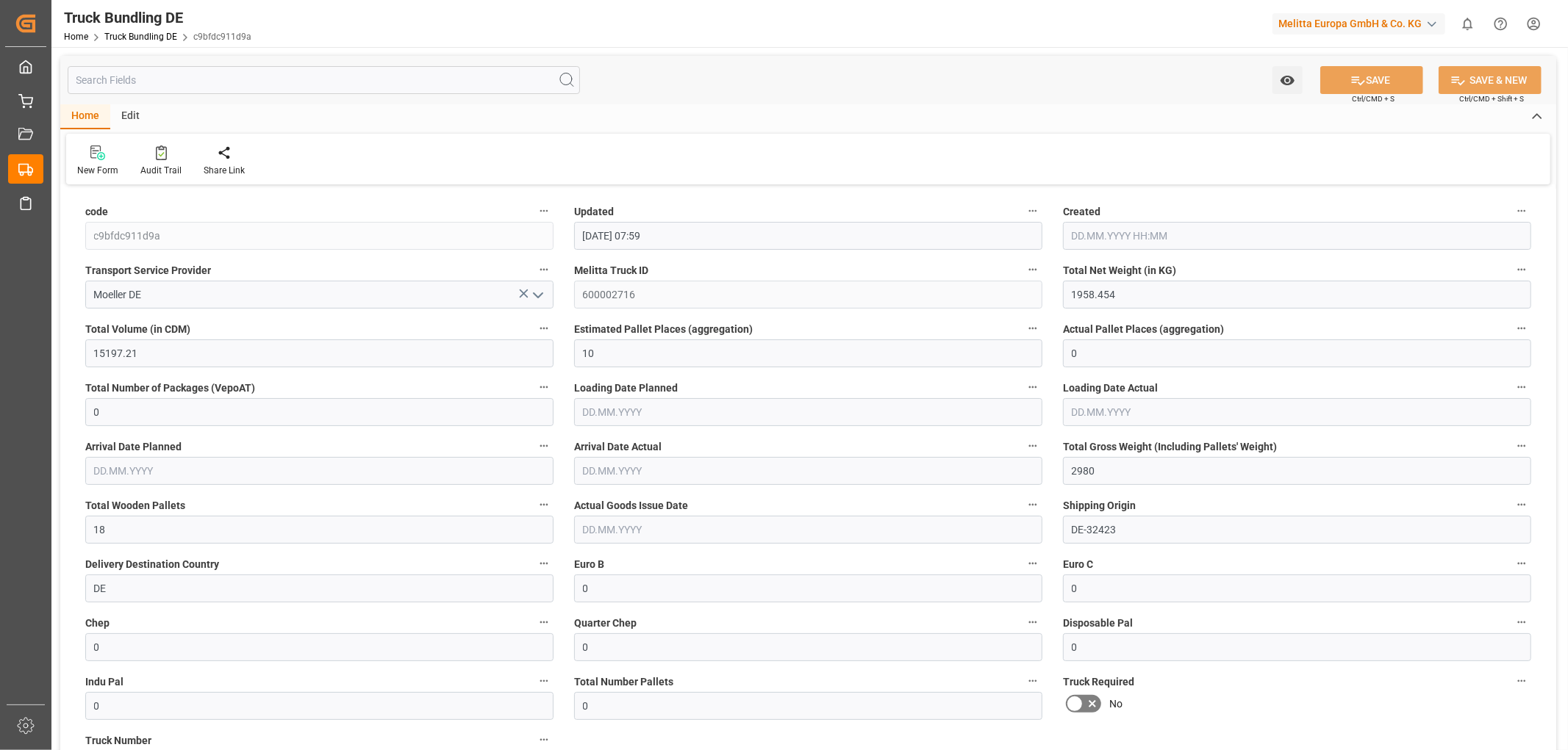
type input "[DATE]"
type input "376.068"
type input "13643.751"
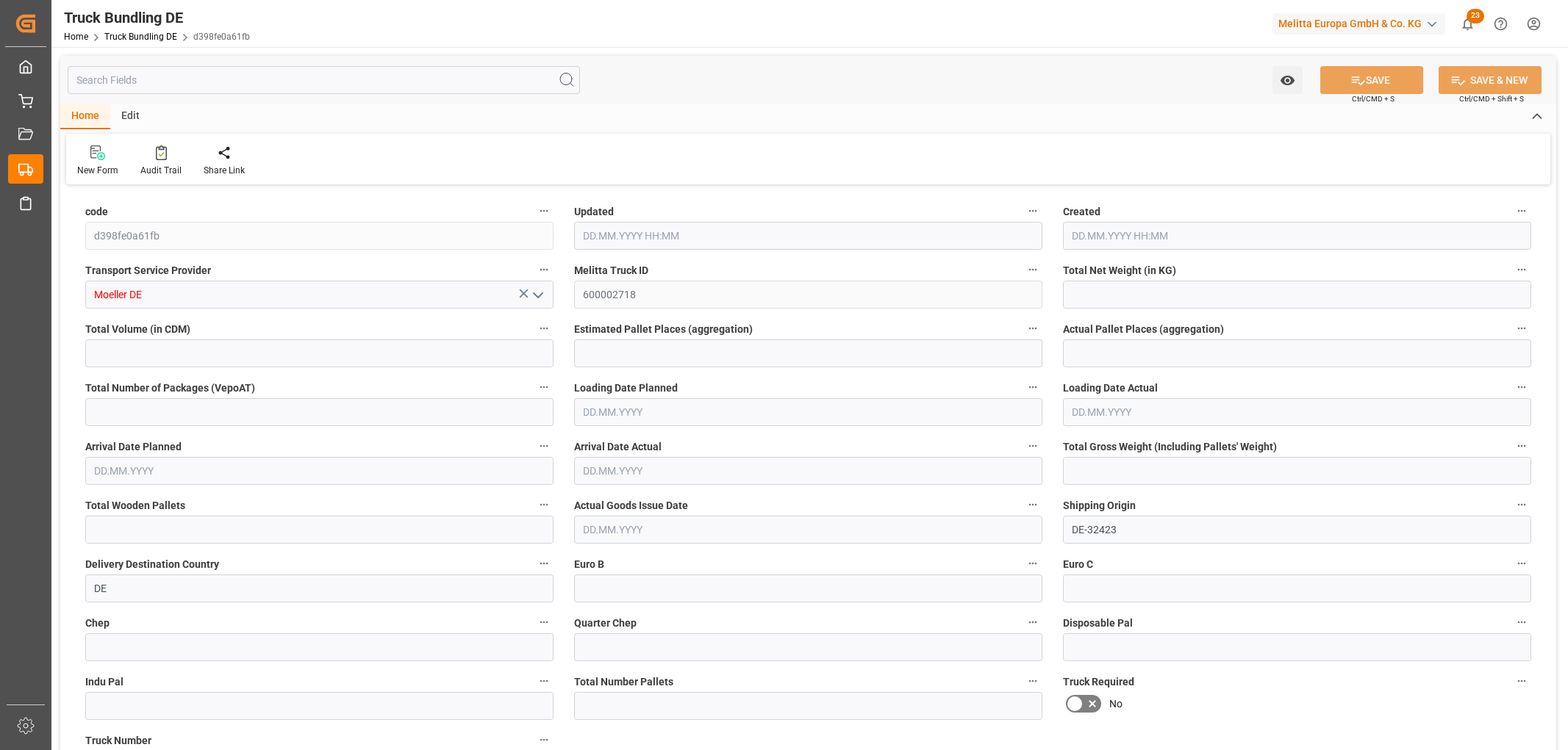
type input "11"
type input "0"
type input "891"
type input "11"
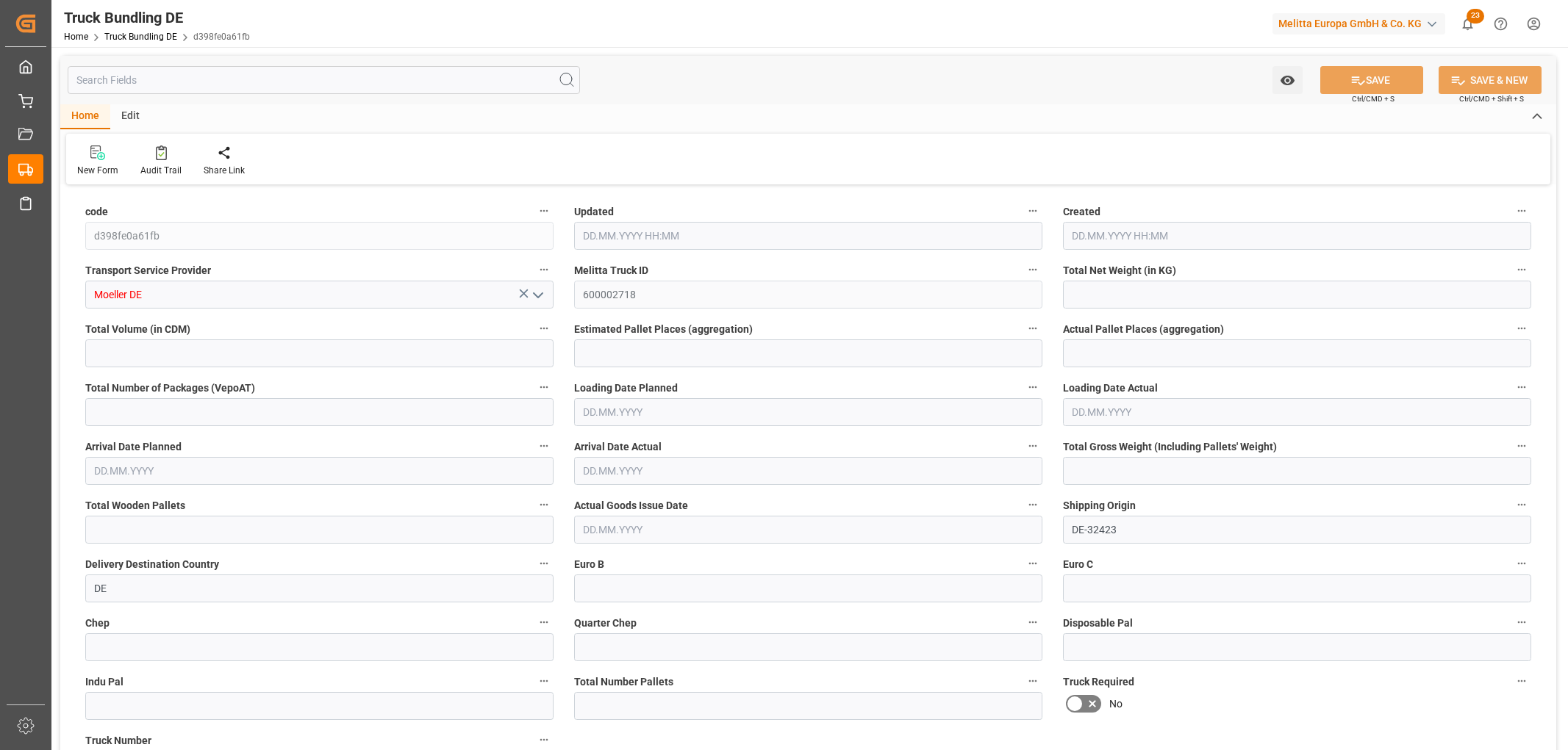
type input "0"
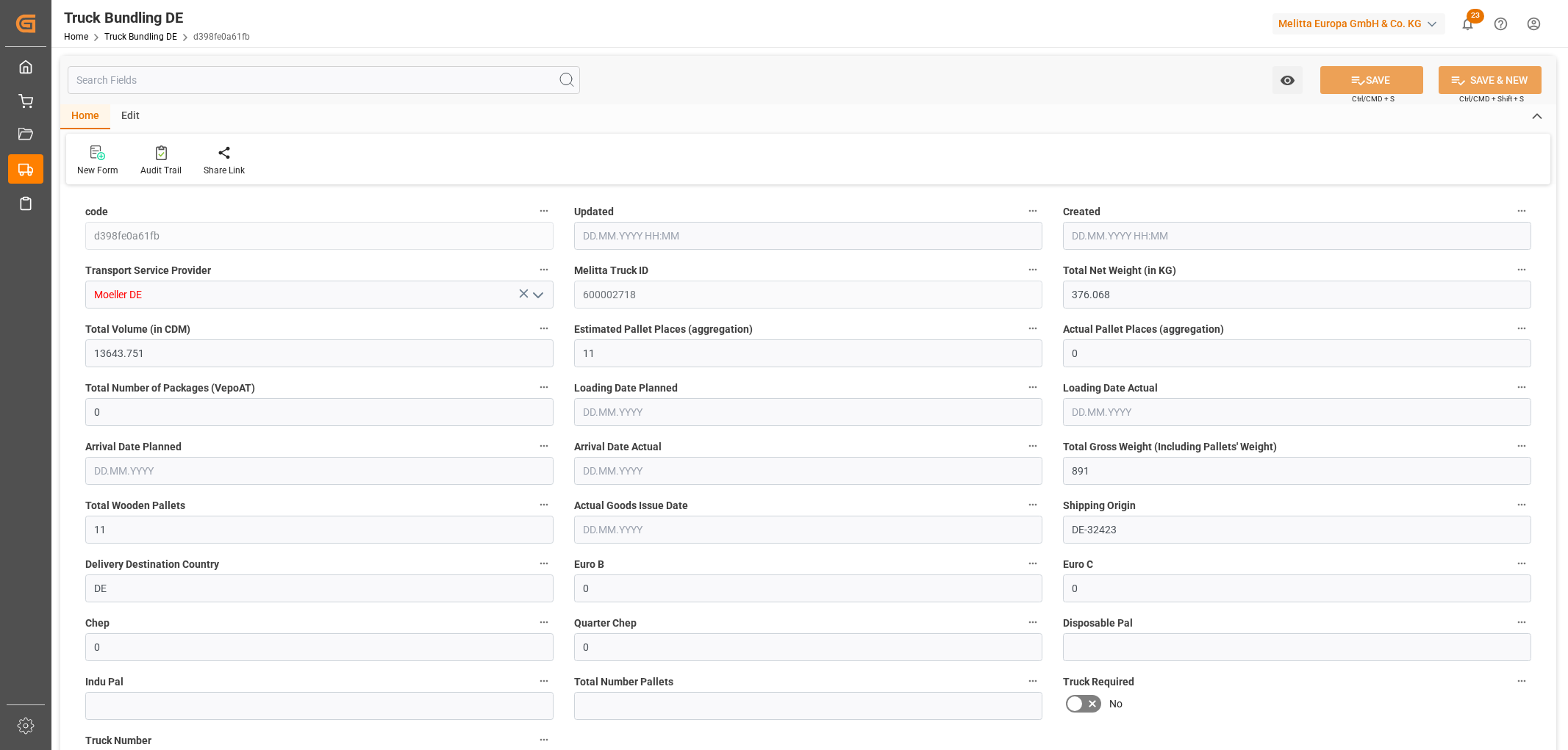
type input "0"
type input "[DATE] 07:59"
type input "[DATE]"
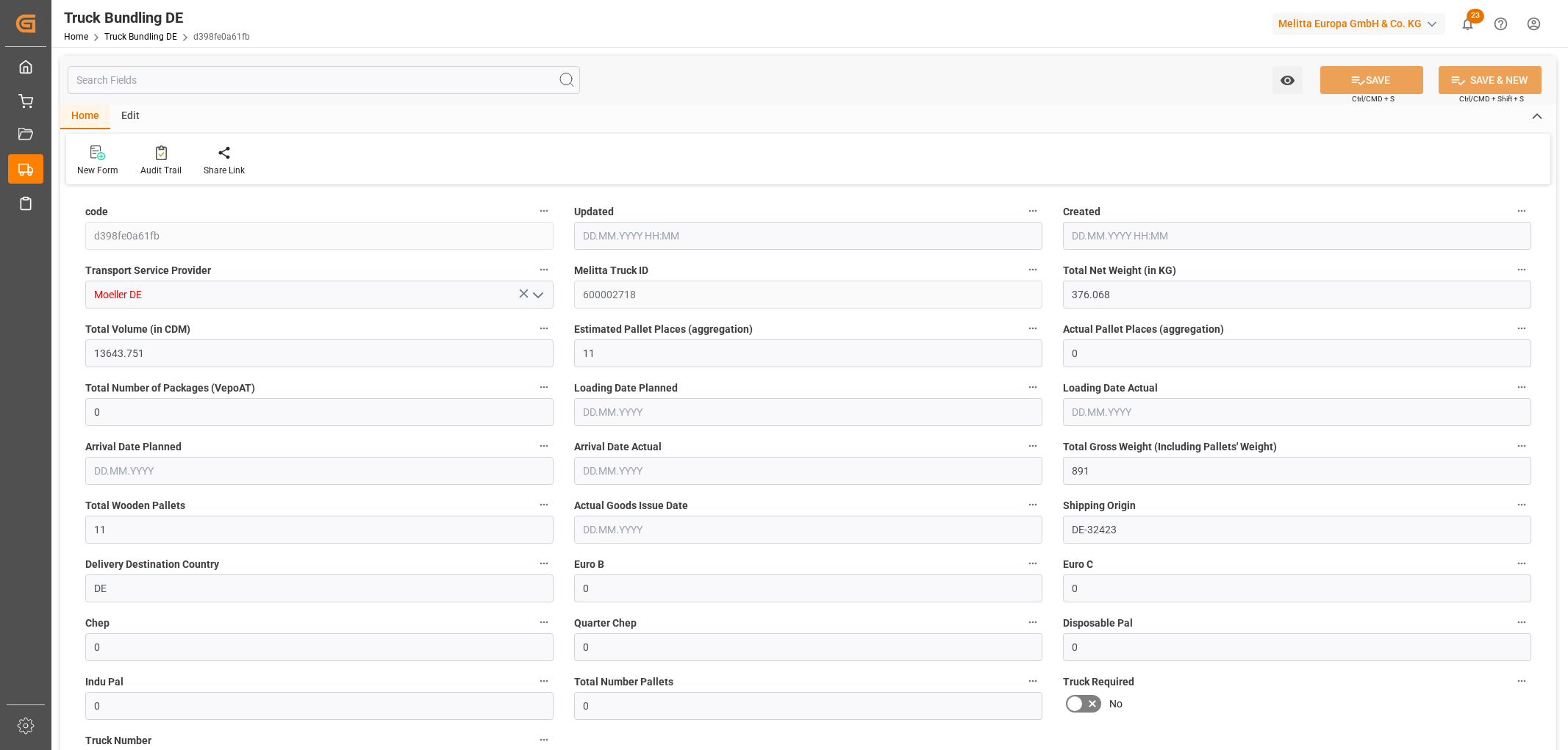
type input "[DATE]"
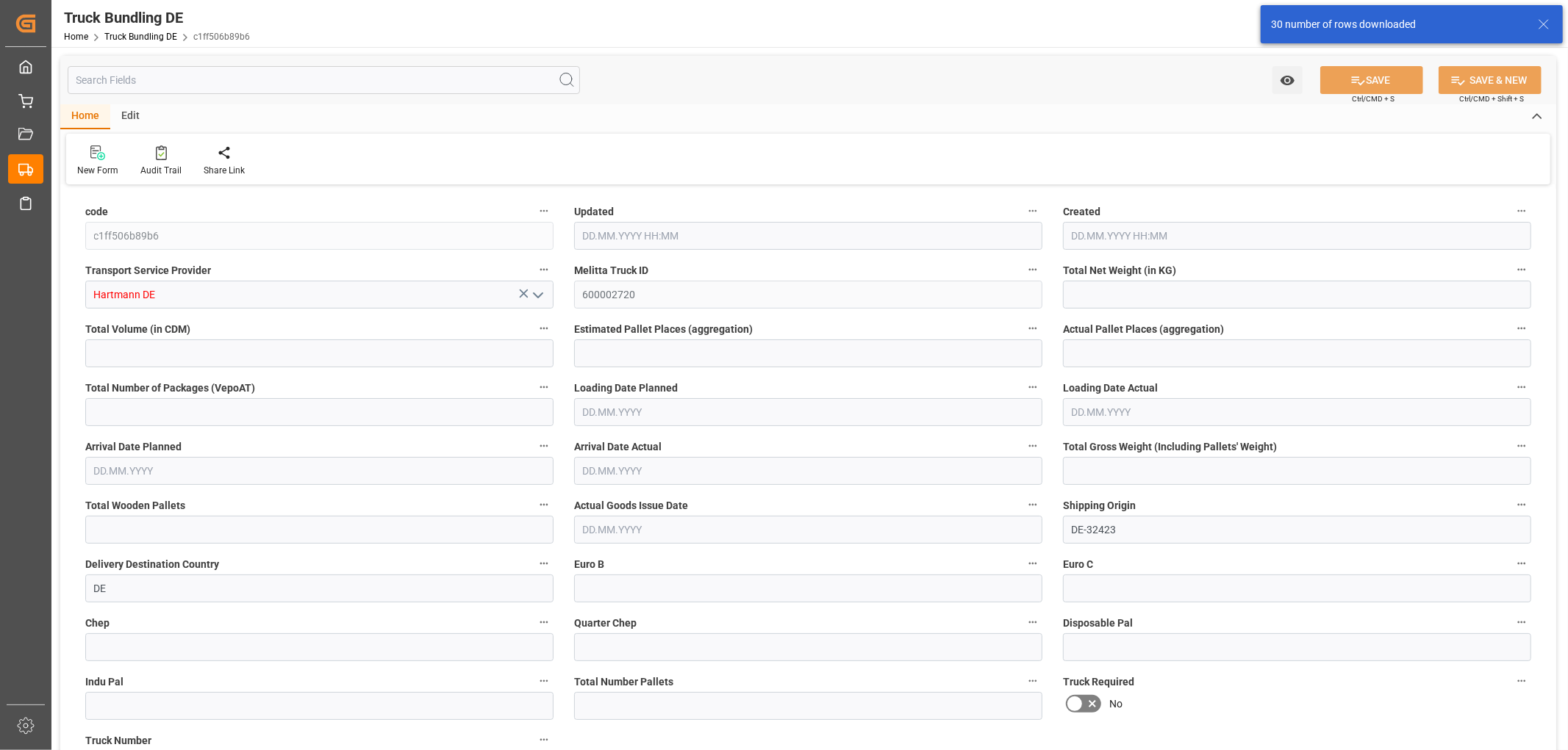
type input "7873.253"
type input "59673.916"
type input "34"
type input "0"
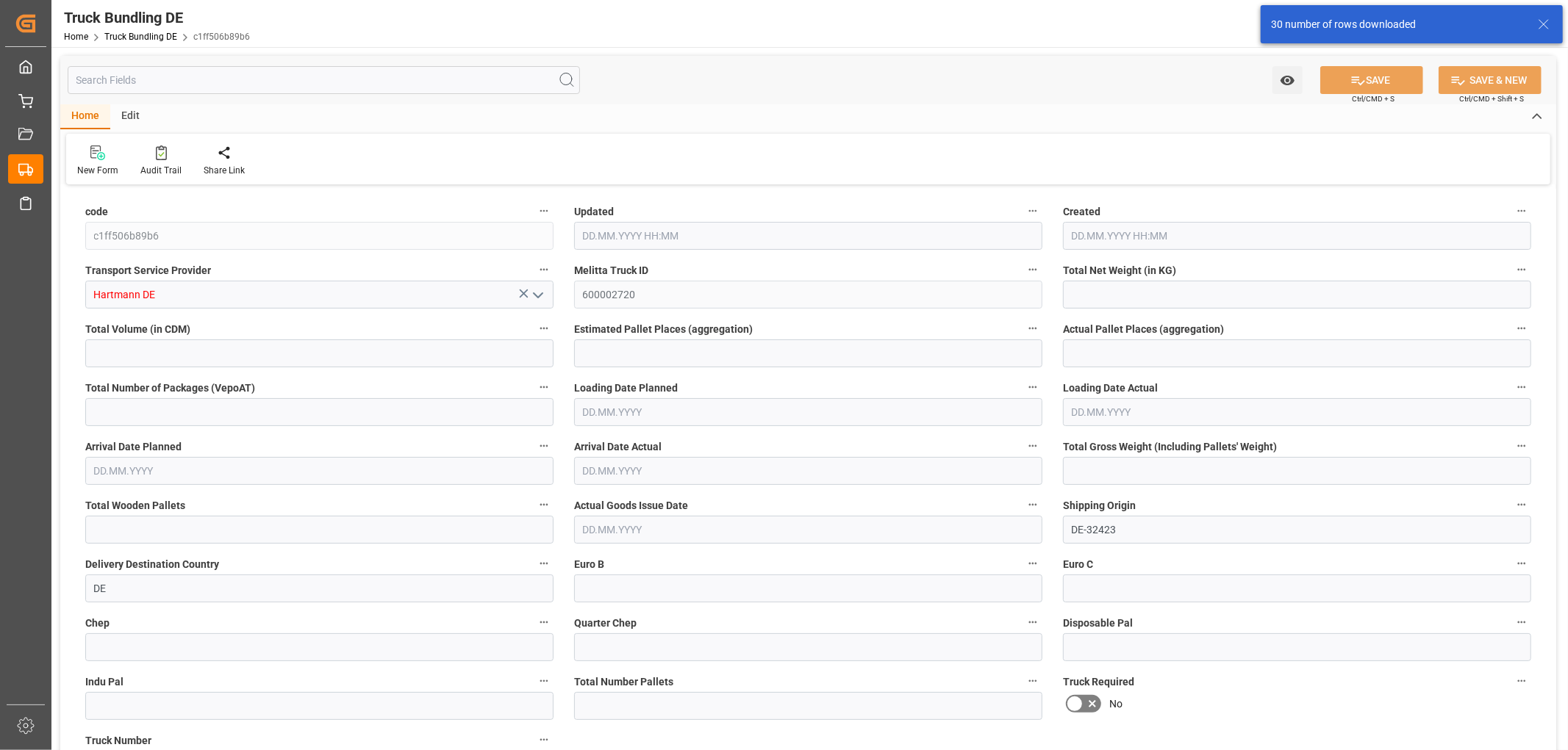
type input "11364"
type input "67"
type input "0"
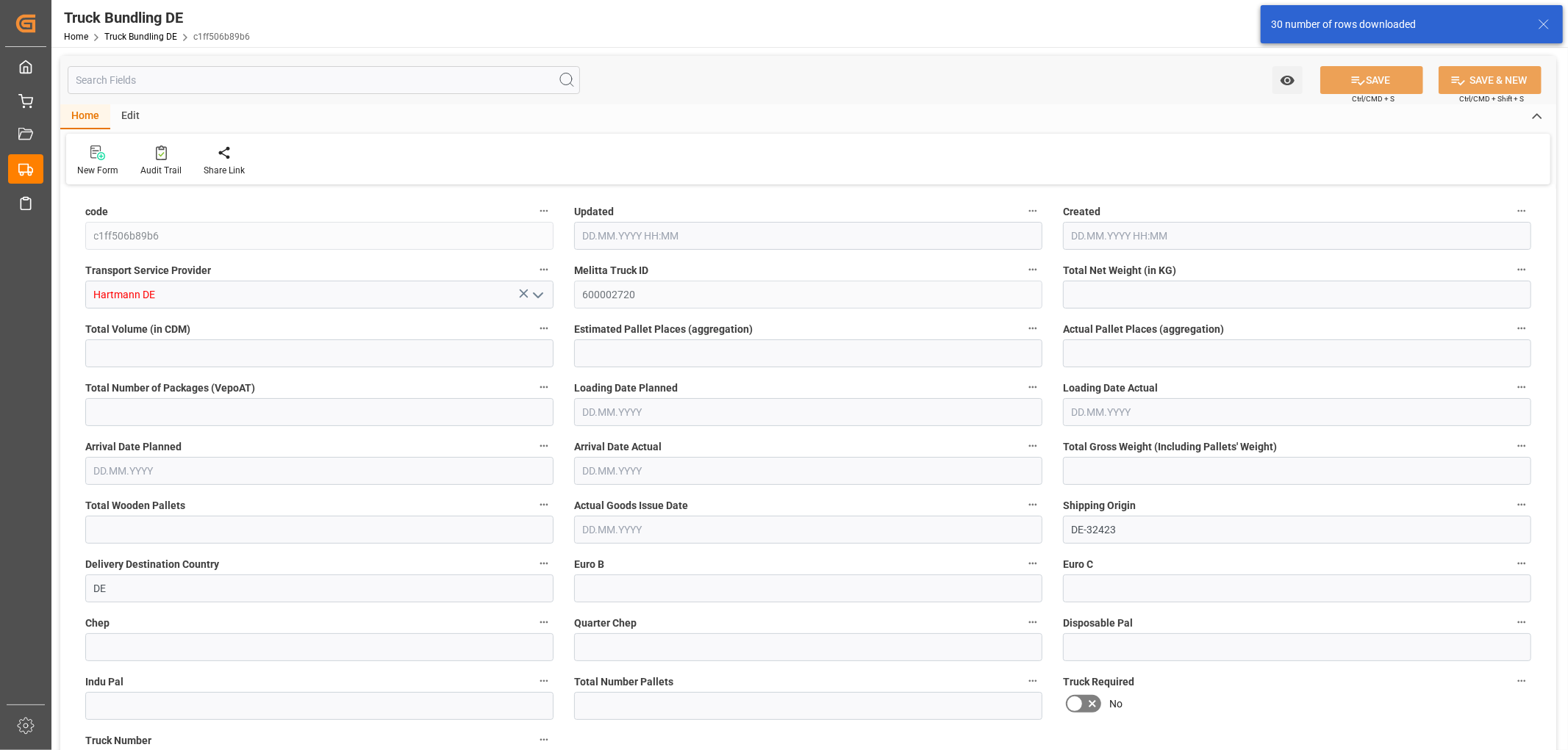
type input "0"
type input "[DATE] 08:03"
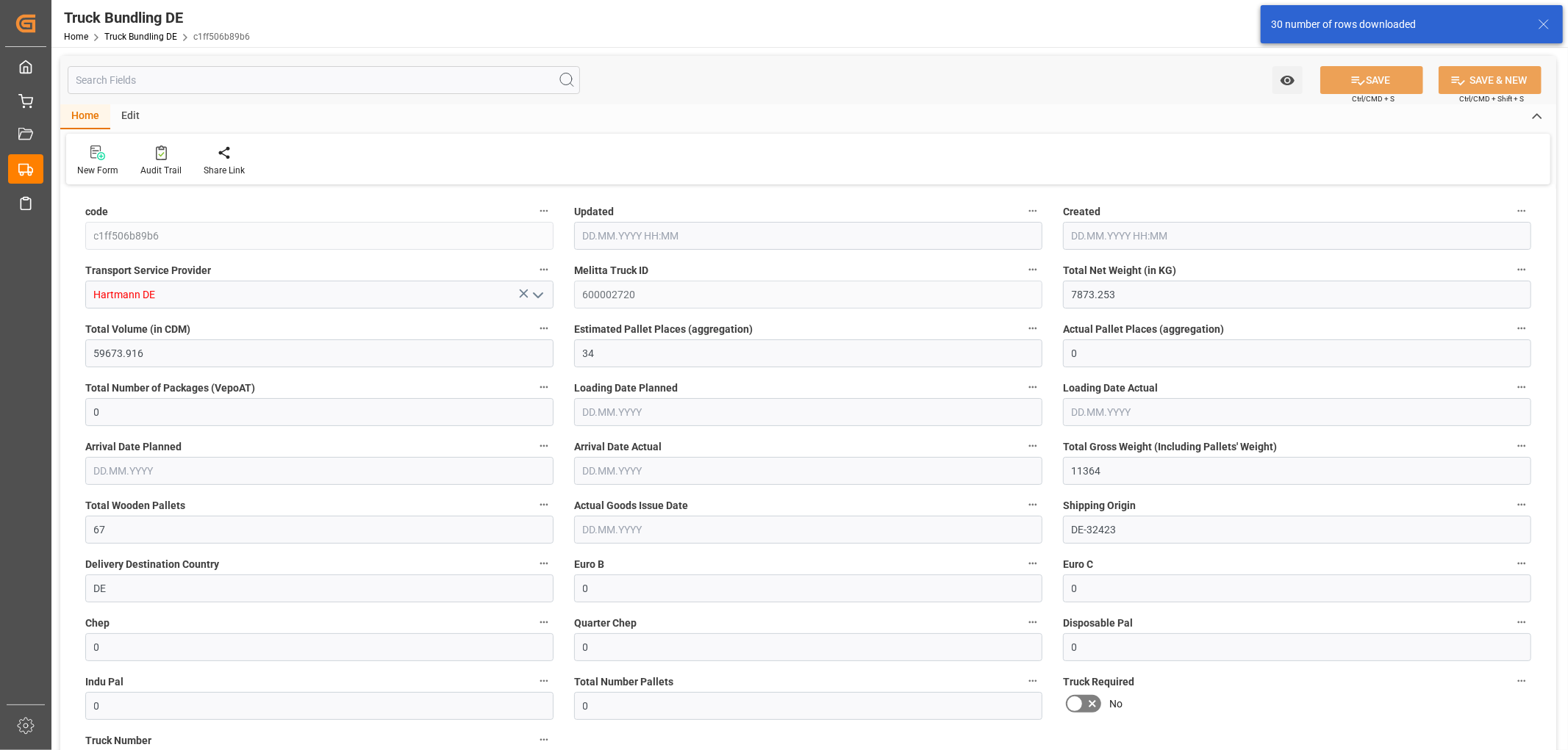
type input "[DATE] 08:03"
type input "[DATE]"
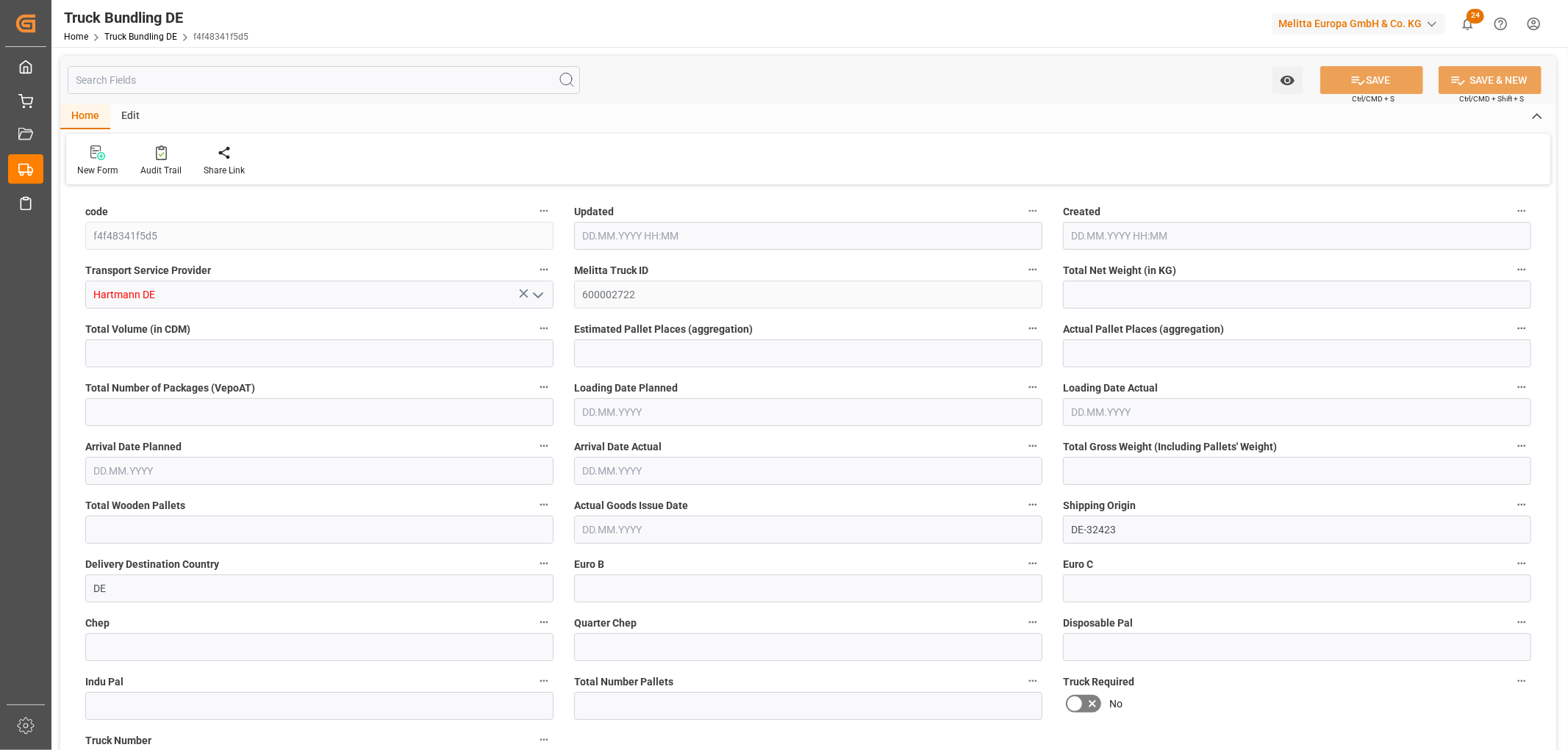
type input "380.952"
type input "14077.674"
type input "13"
type input "0"
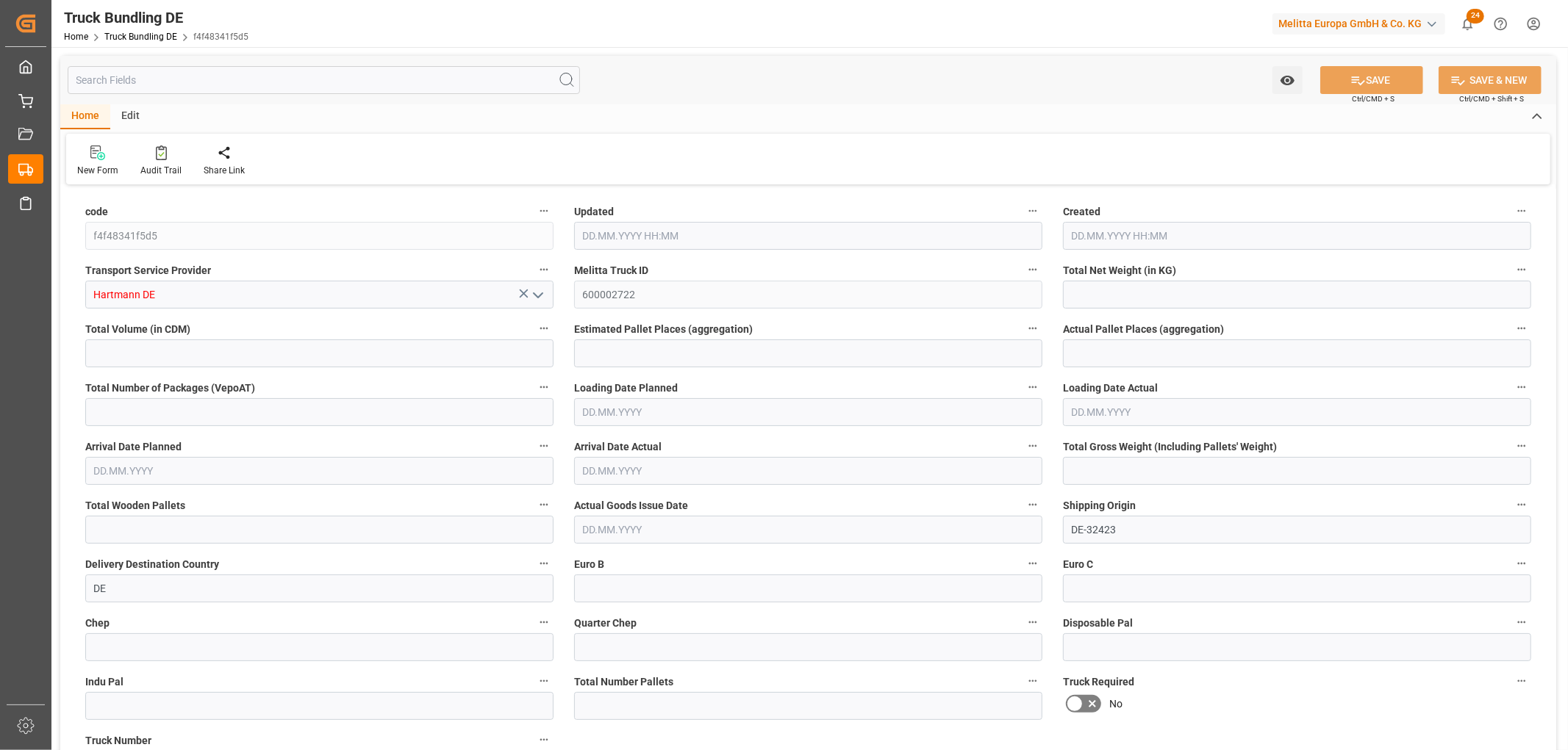
type input "928.824"
type input "13"
type input "0"
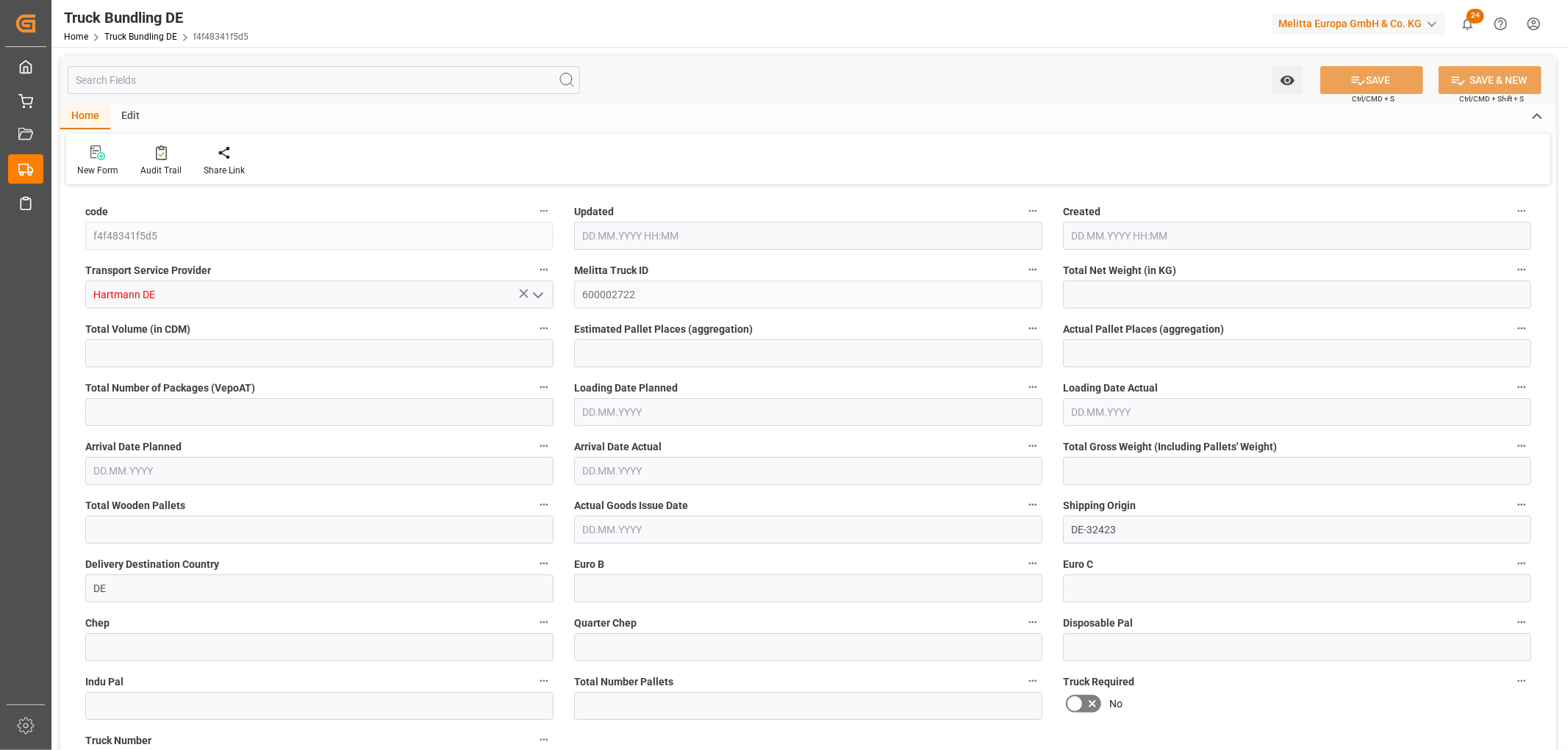
type input "0"
type input "18.09.2025 08:03"
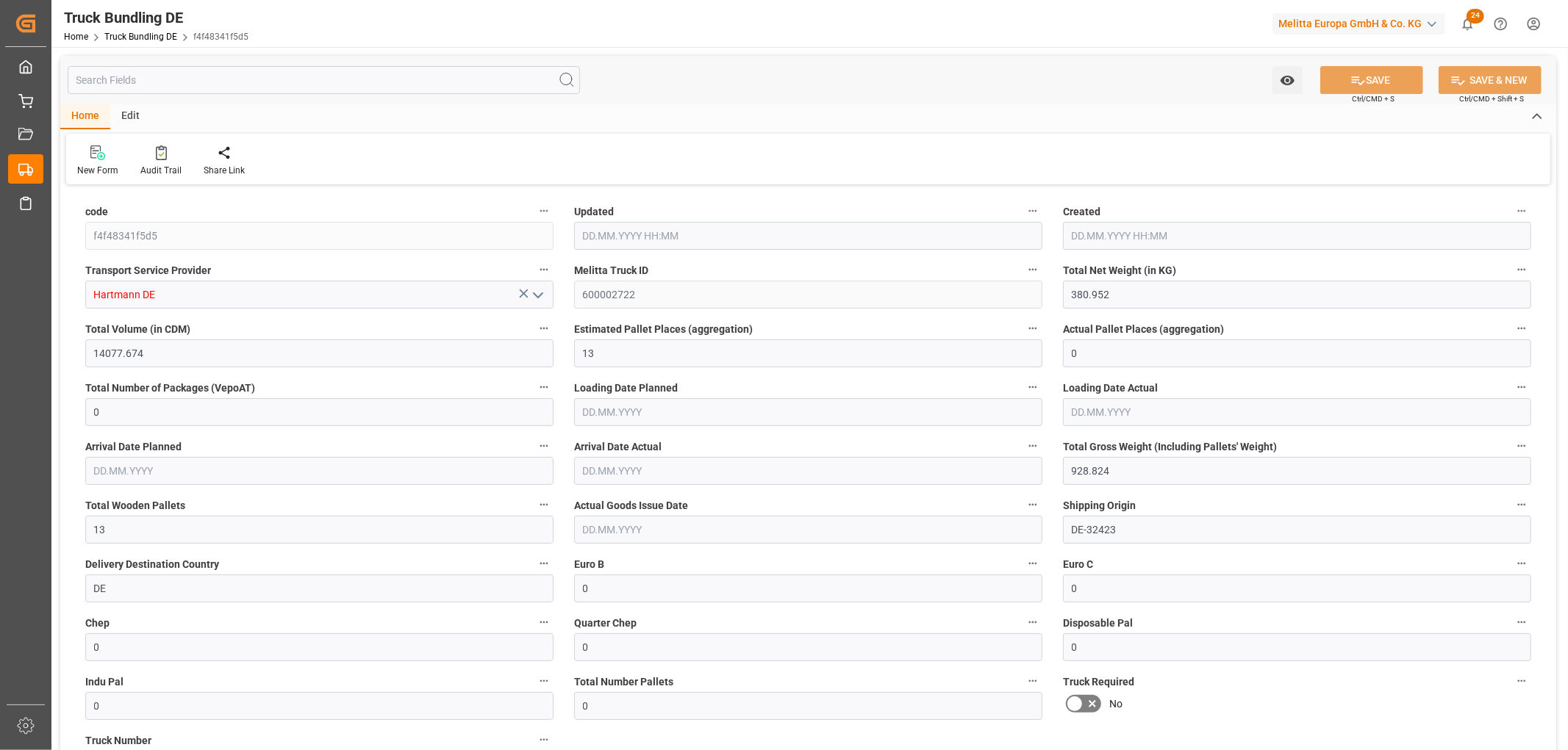
type input "18.09.2025 08:03"
type input "[DATE]"
type input "974.32"
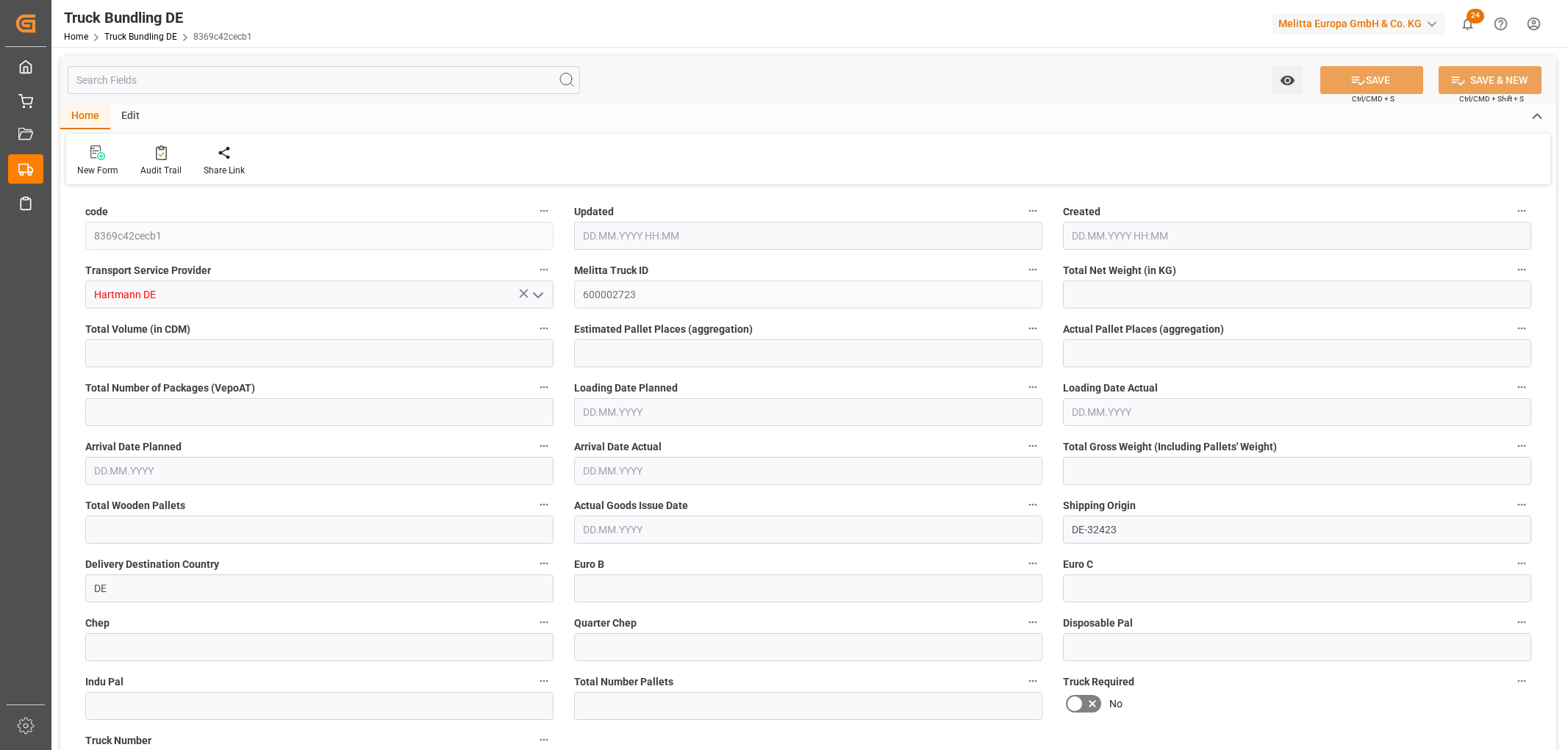
type input "10137.868"
type input "7"
type input "0"
type input "1345"
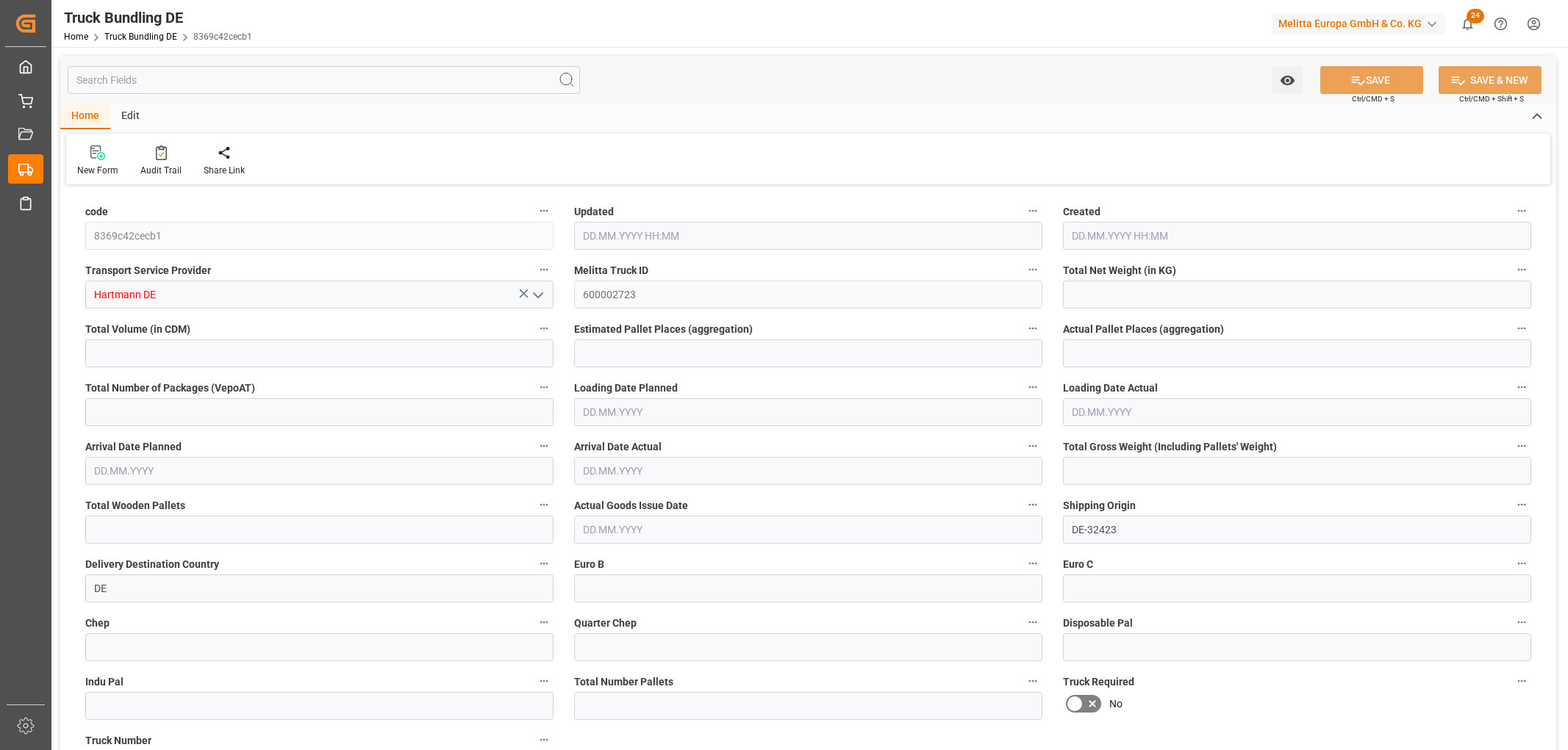
type input "7"
type input "0"
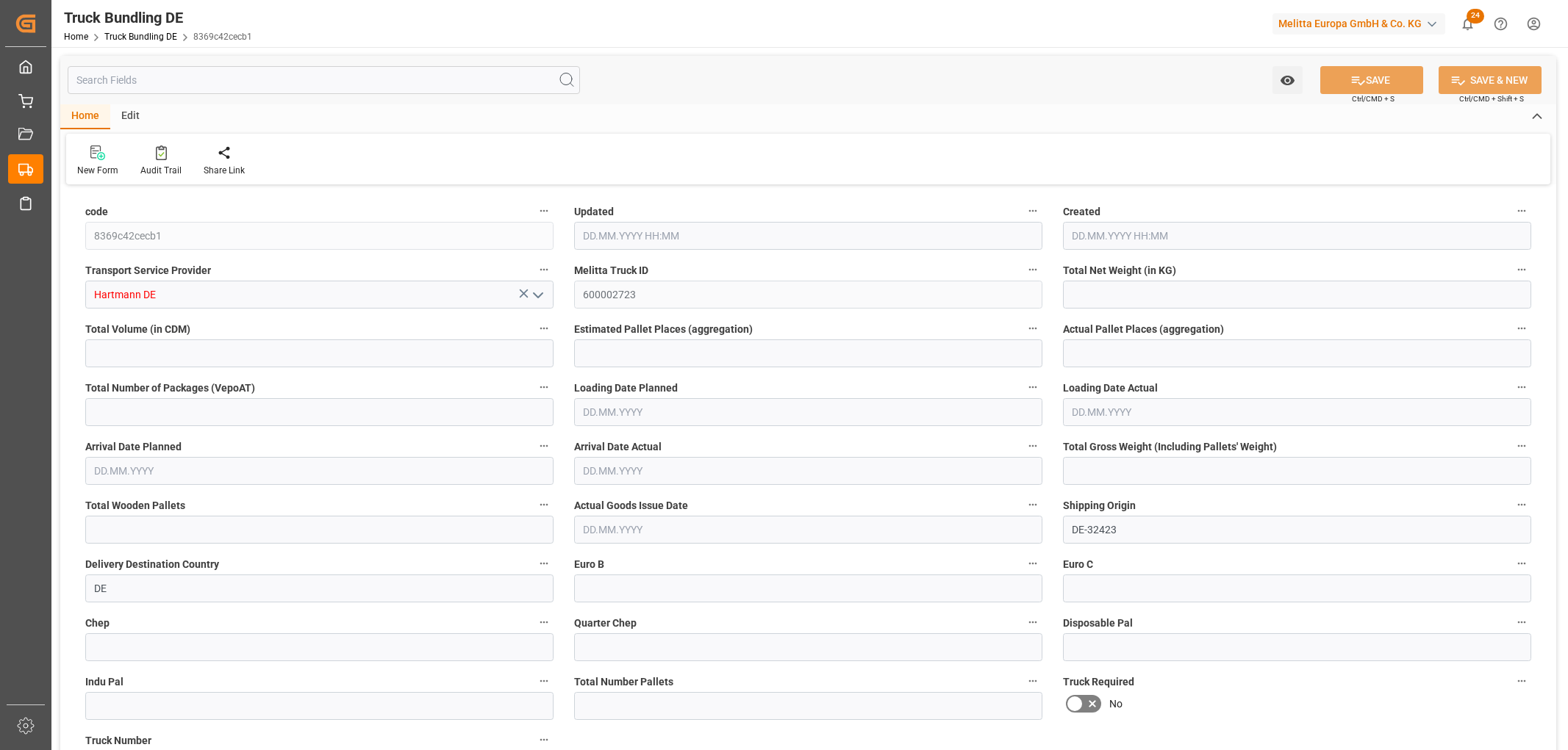
type input "0"
type input "18.09.2025 08:04"
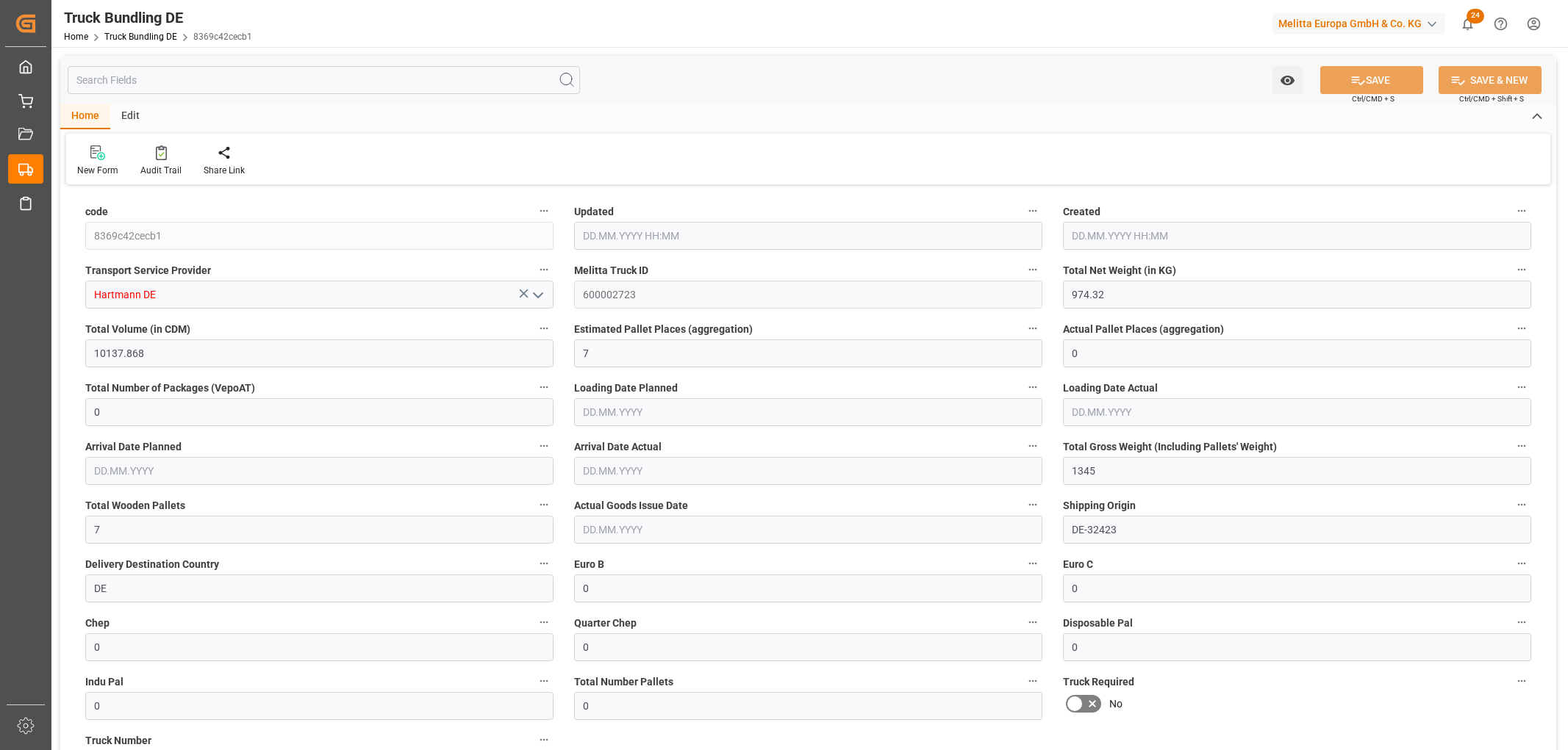
type input "[DATE]"
type input "1945.92"
type input "22659.84"
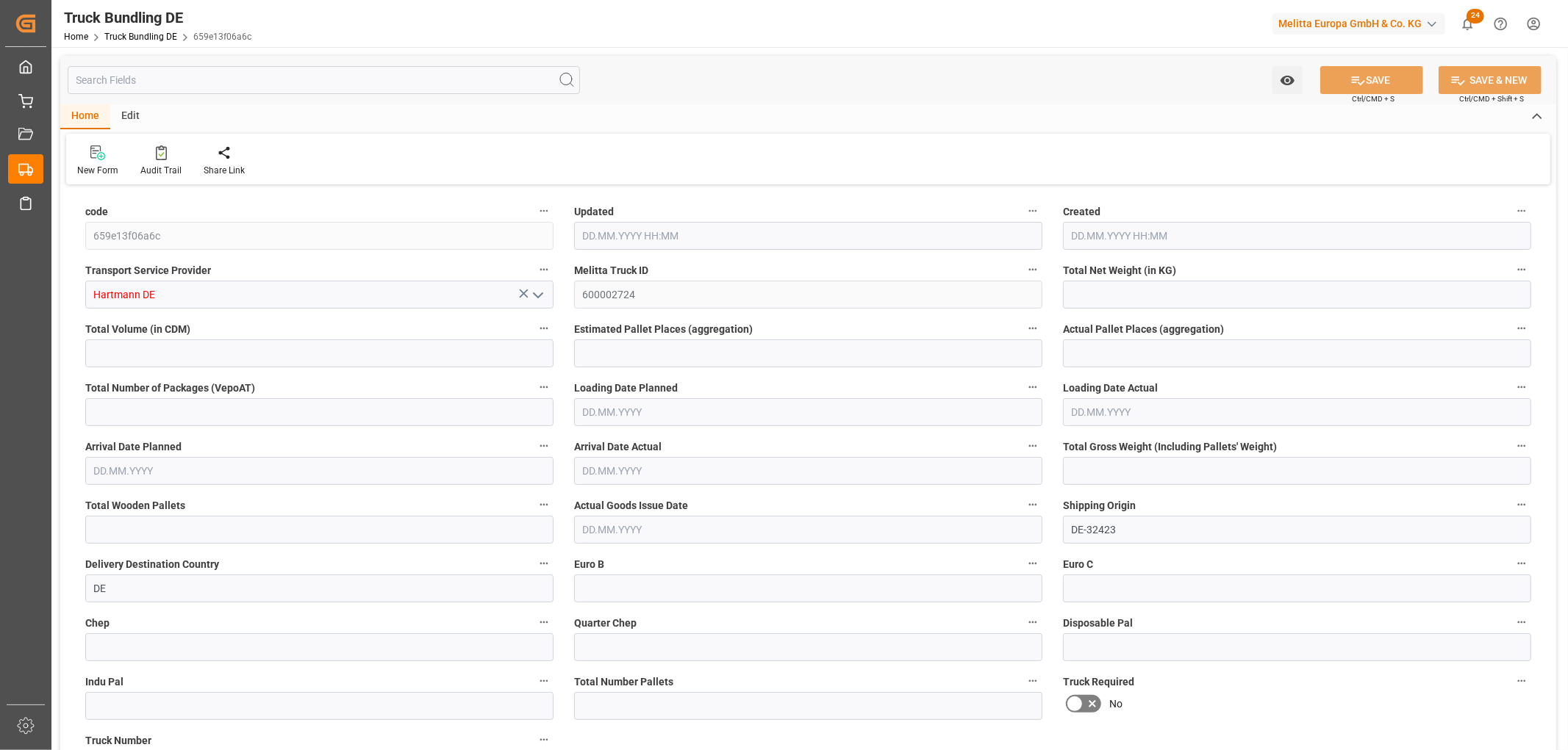
type input "16"
type input "0"
type input "3056"
type input "16"
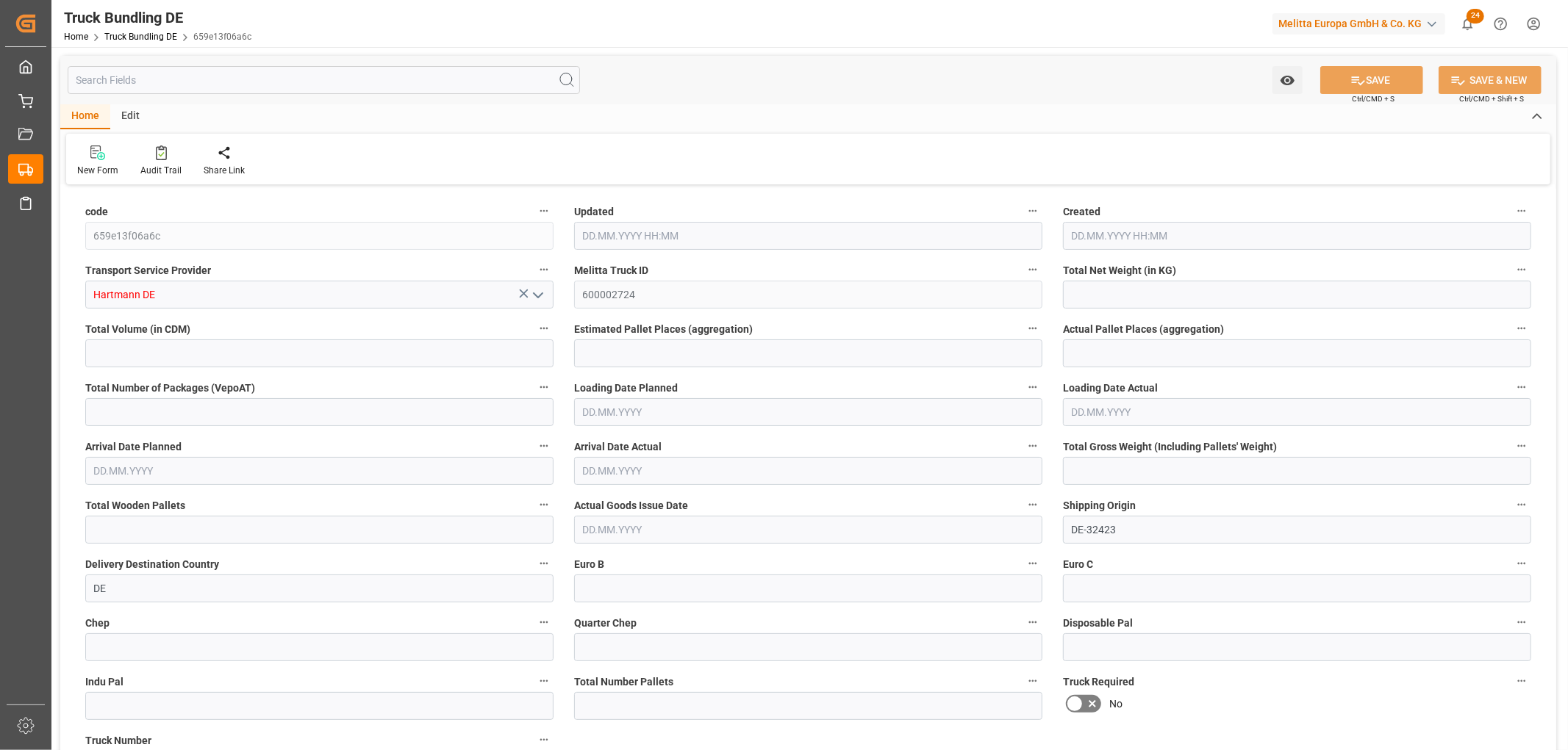
type input "0"
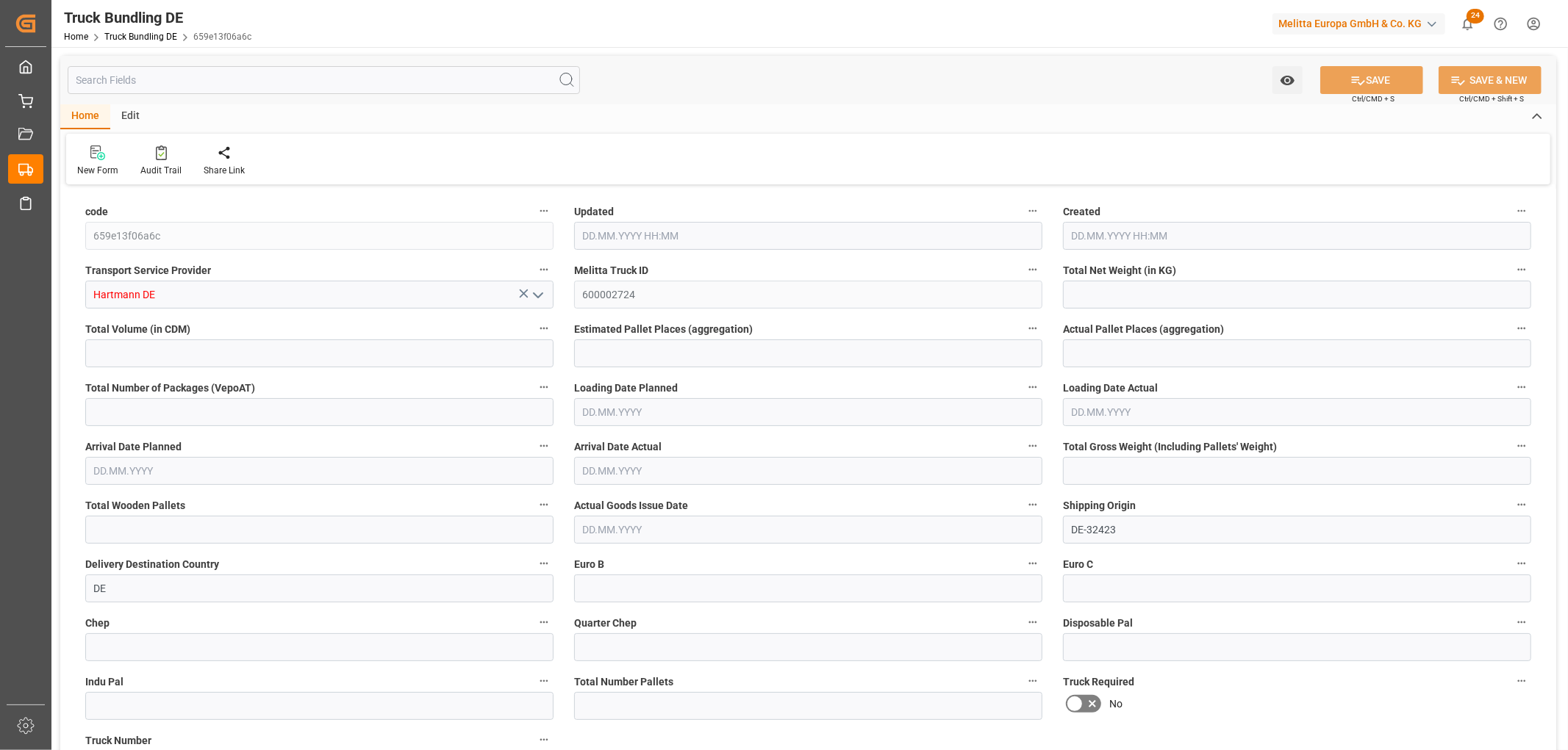
type input "0"
type input "[DATE] 08:04"
type input "[DATE]"
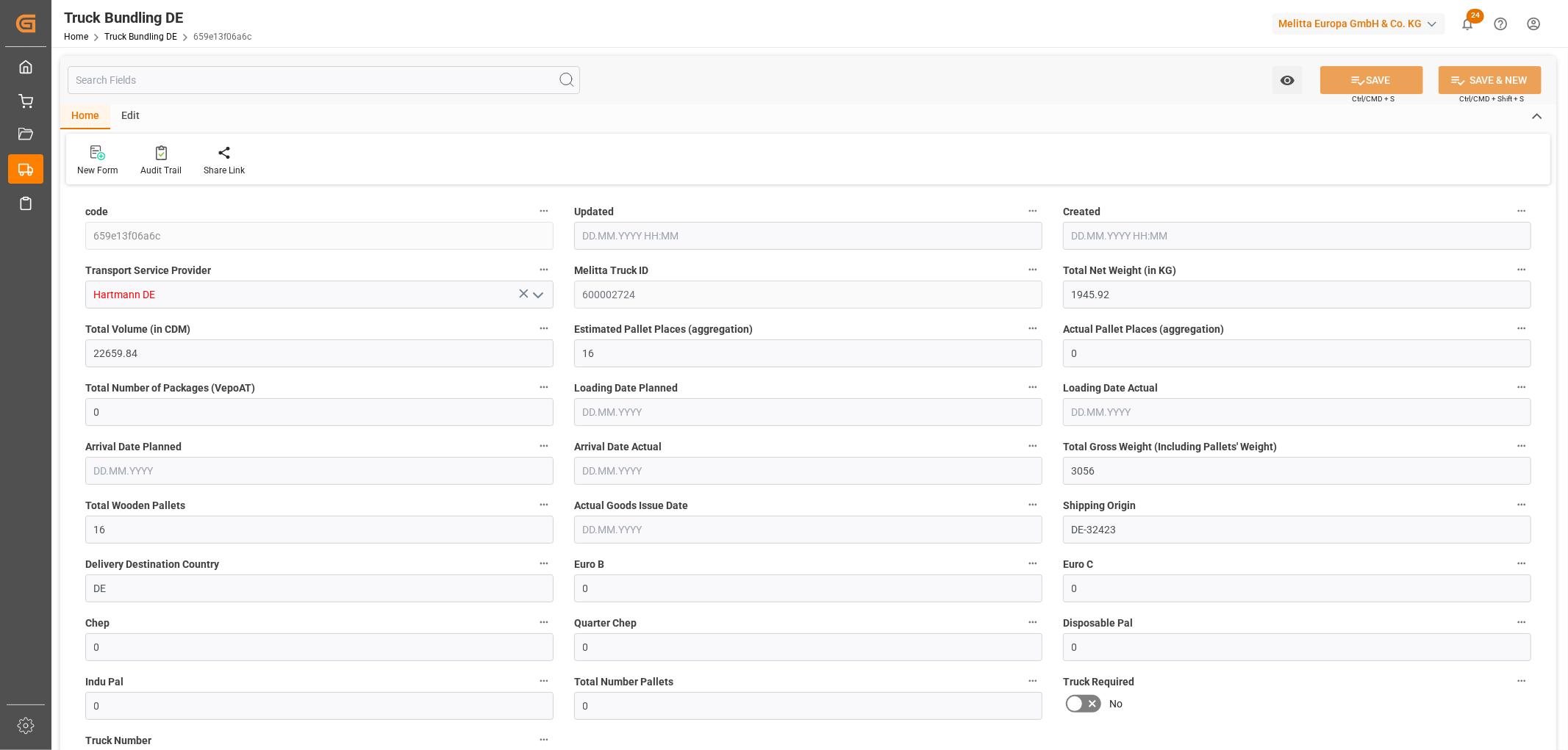
type input "[DATE]"
type input "2905.466"
type input "16794.49"
type input "11"
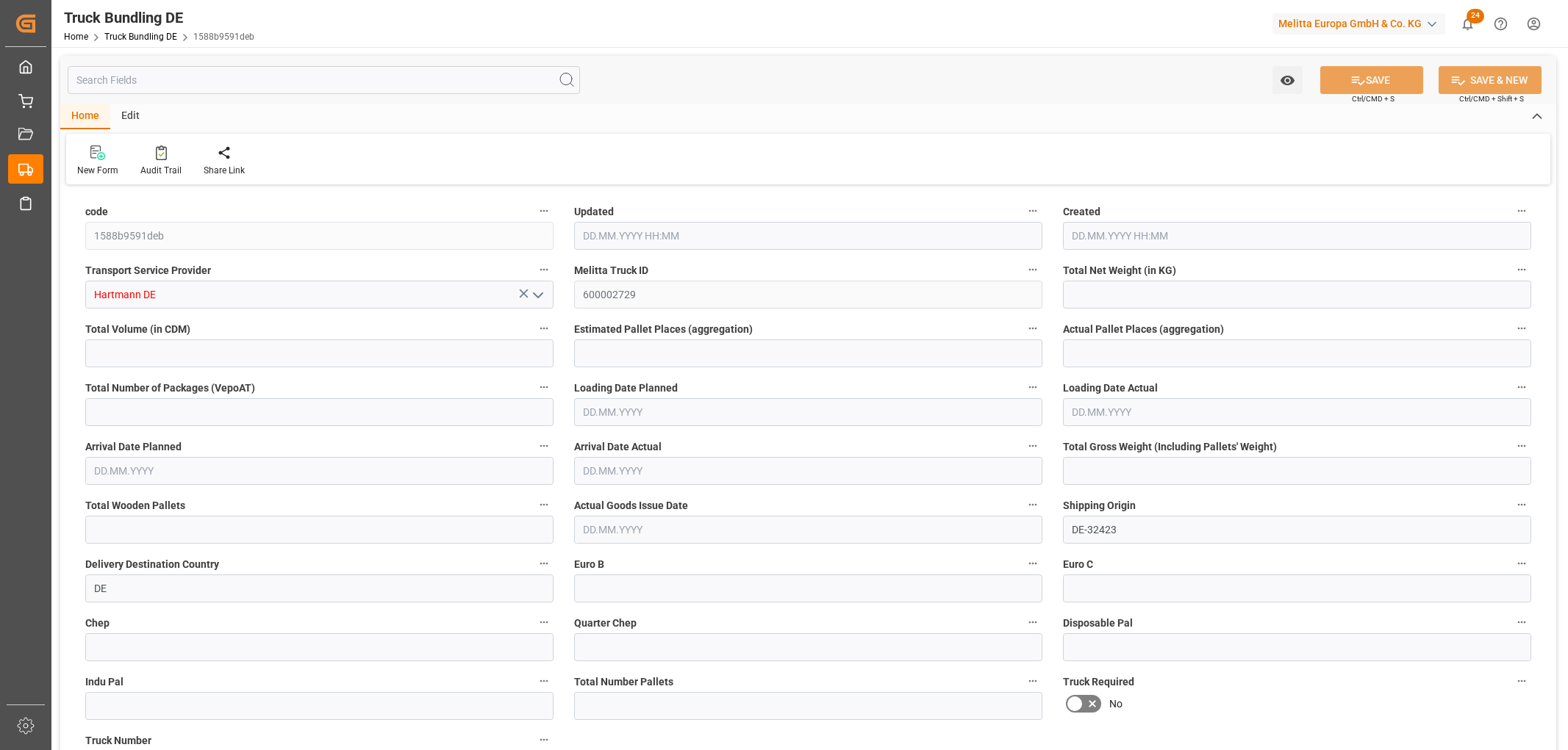
type input "0"
type input "3879"
type input "18"
type input "0"
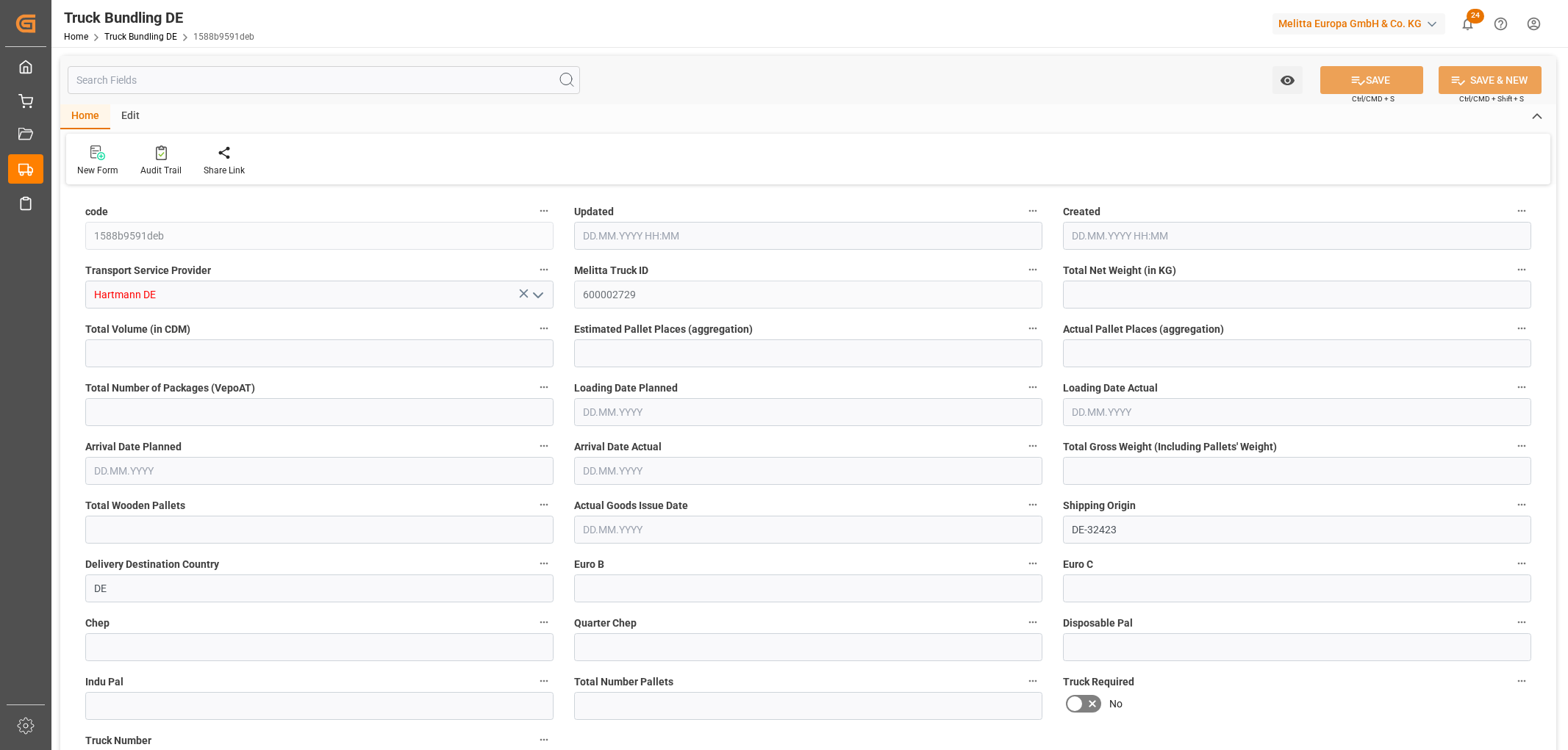
type input "0"
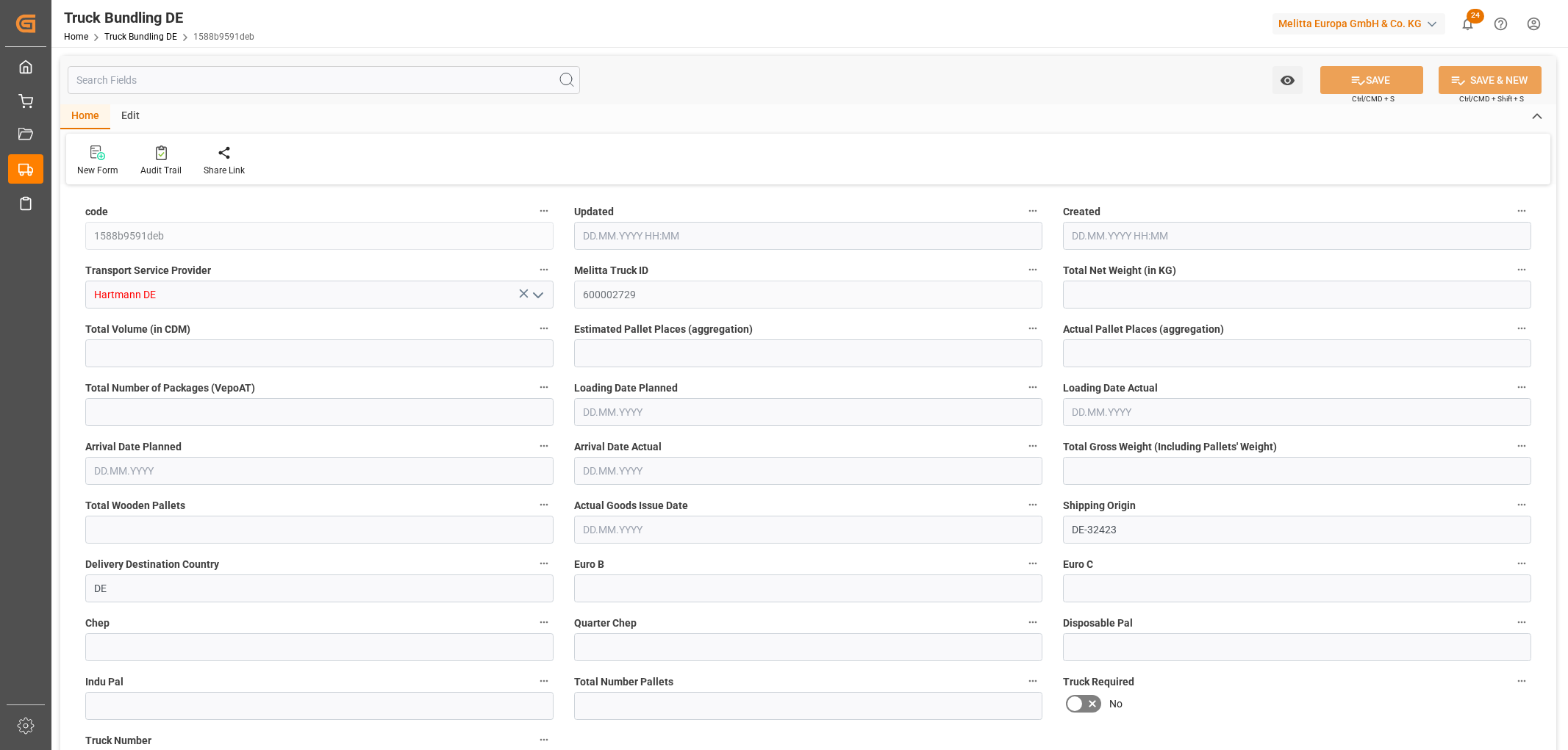
type input "0"
type input "[DATE] 08:26"
type input "[DATE]"
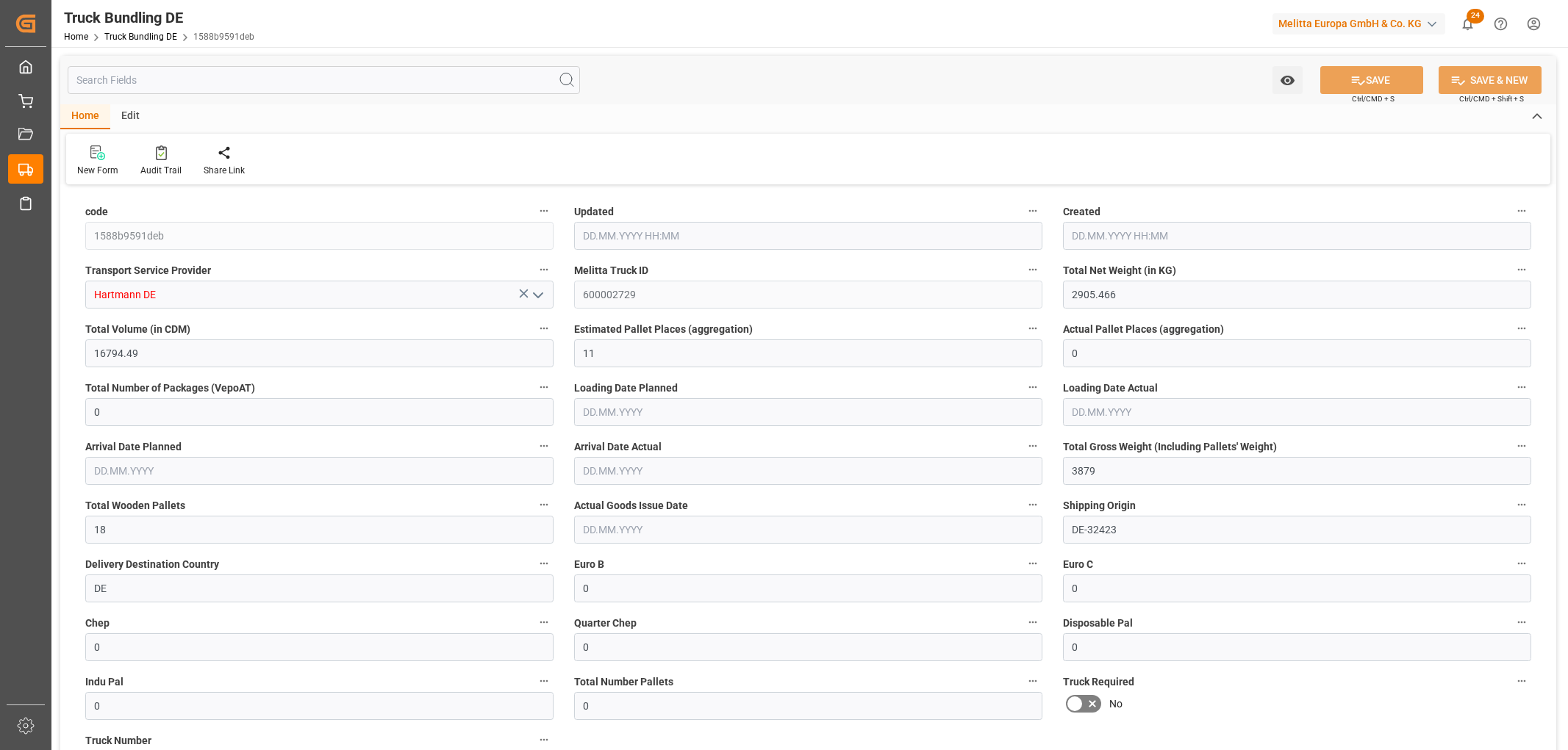
type input "[DATE]"
